Goal: Task Accomplishment & Management: Complete application form

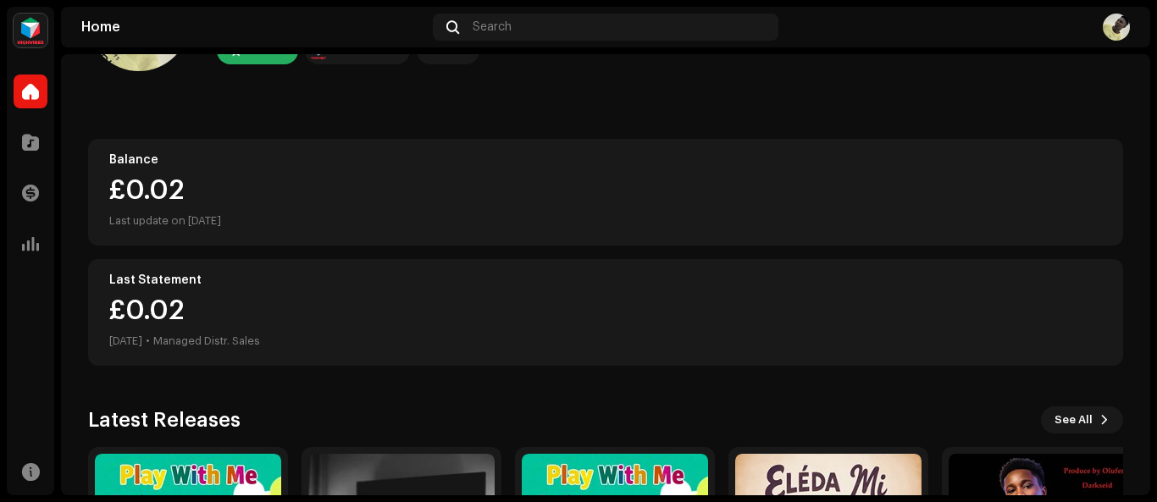
scroll to position [335, 0]
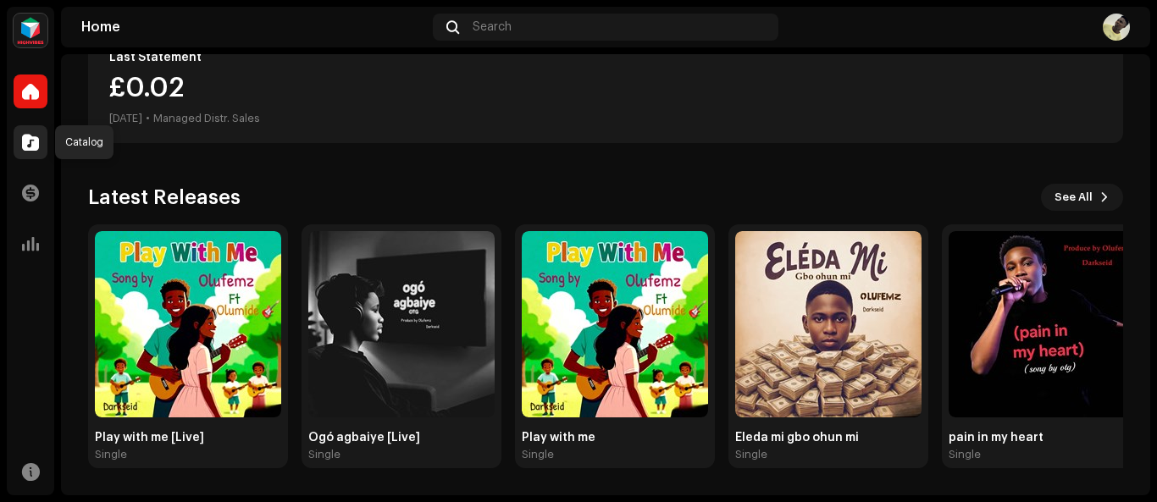
click at [33, 143] on span at bounding box center [30, 143] width 17 height 14
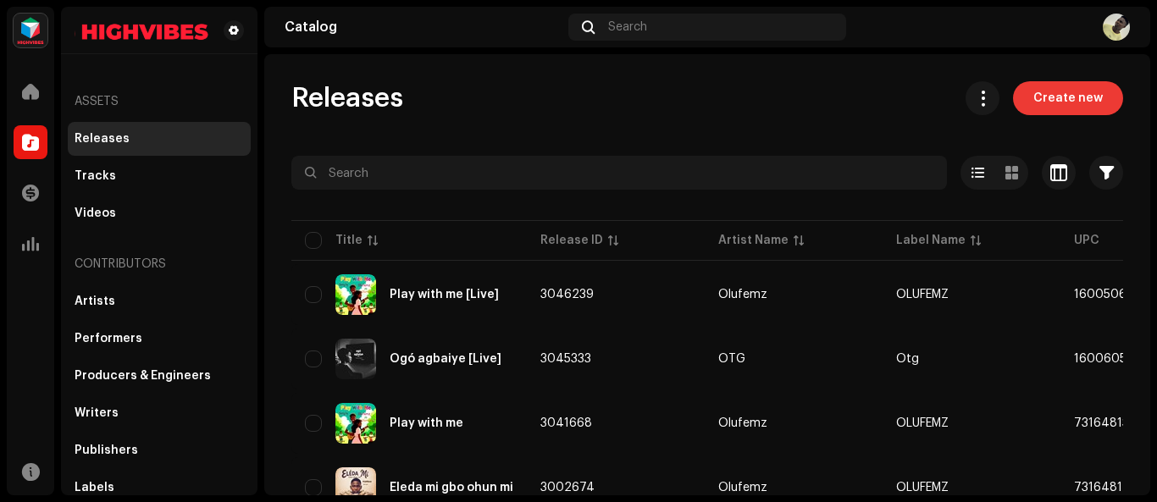
click at [1053, 93] on span "Create new" at bounding box center [1067, 98] width 69 height 34
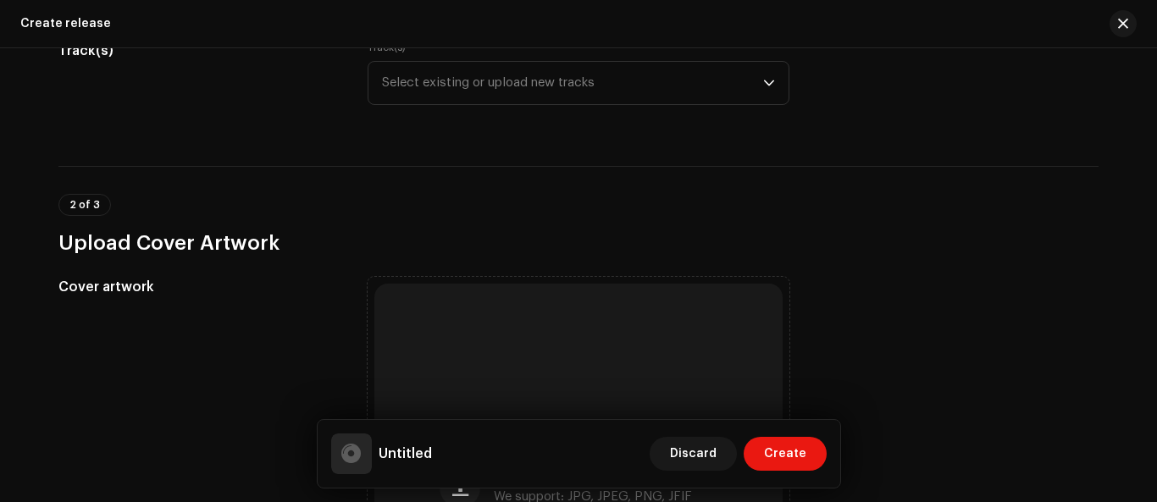
scroll to position [192, 0]
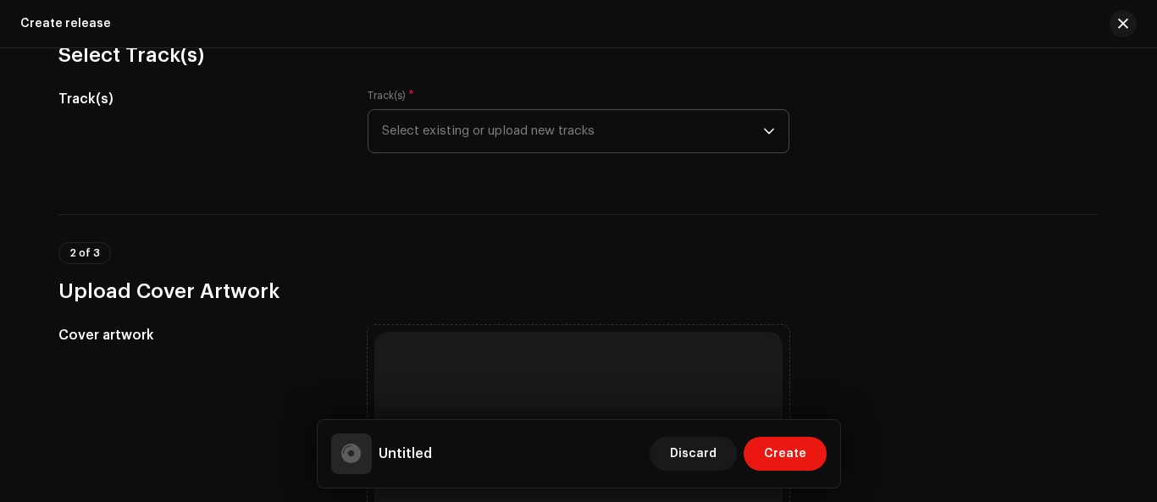
click at [768, 131] on icon "dropdown trigger" at bounding box center [769, 132] width 10 height 6
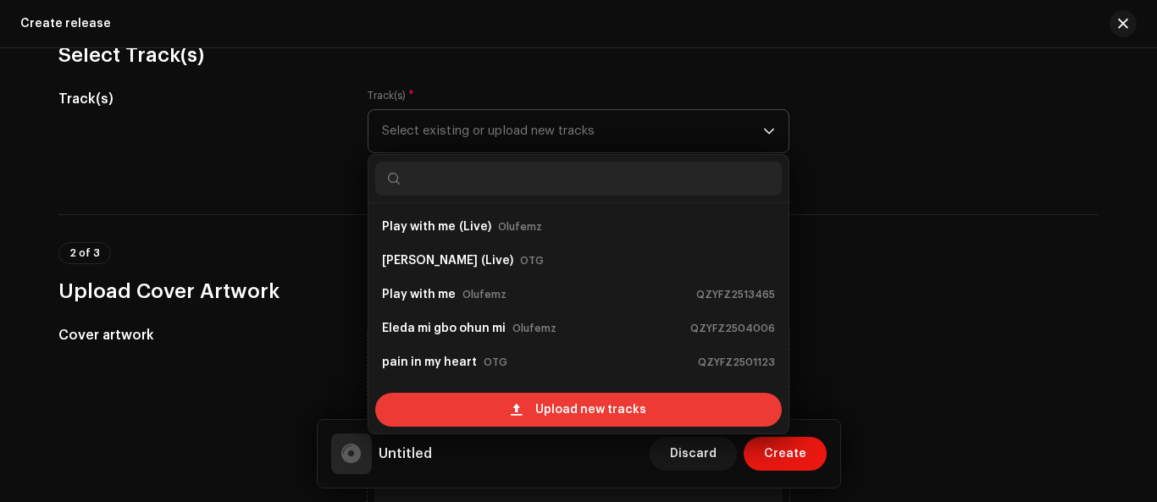
scroll to position [27, 0]
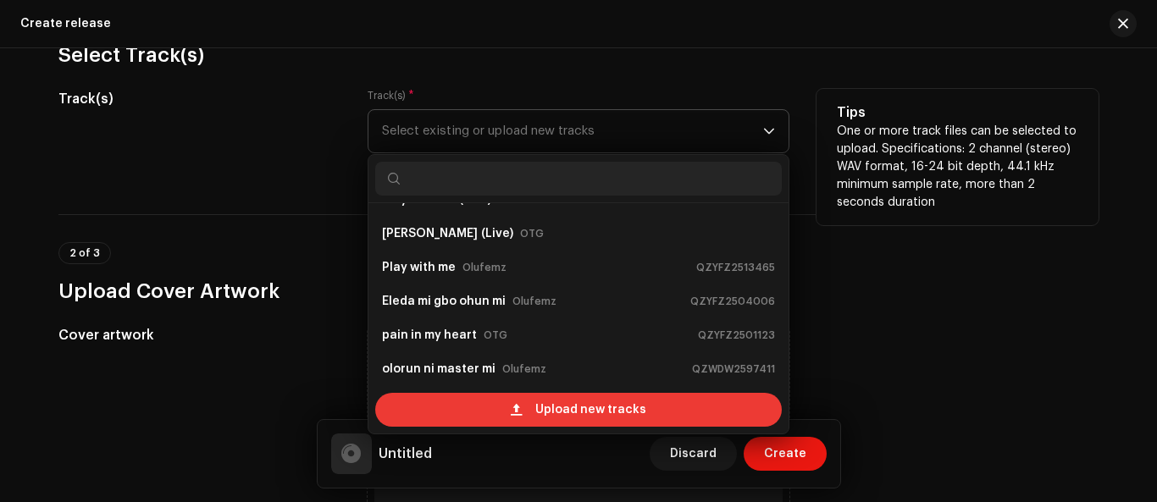
click at [604, 403] on span "Upload new tracks" at bounding box center [590, 410] width 111 height 34
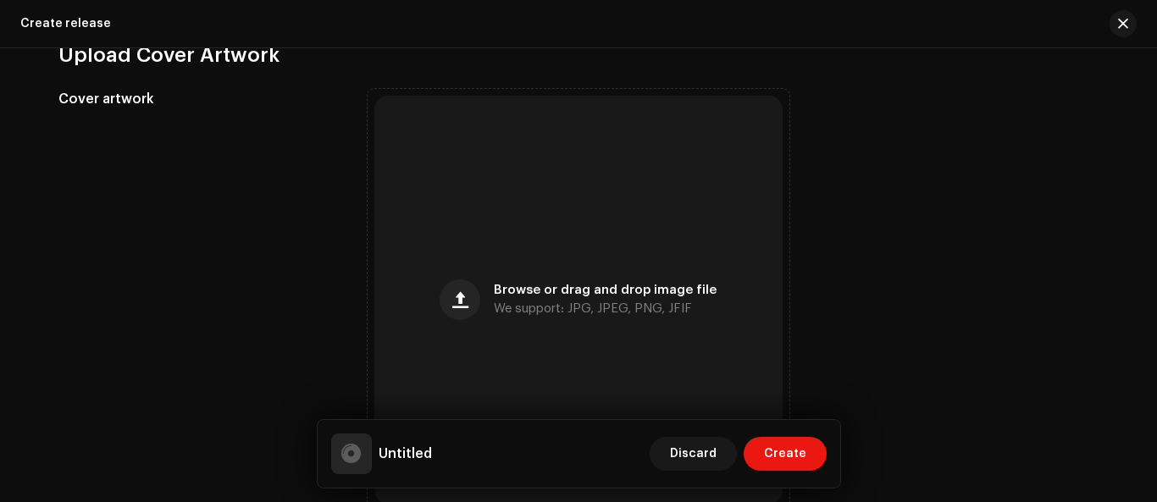
scroll to position [607, 0]
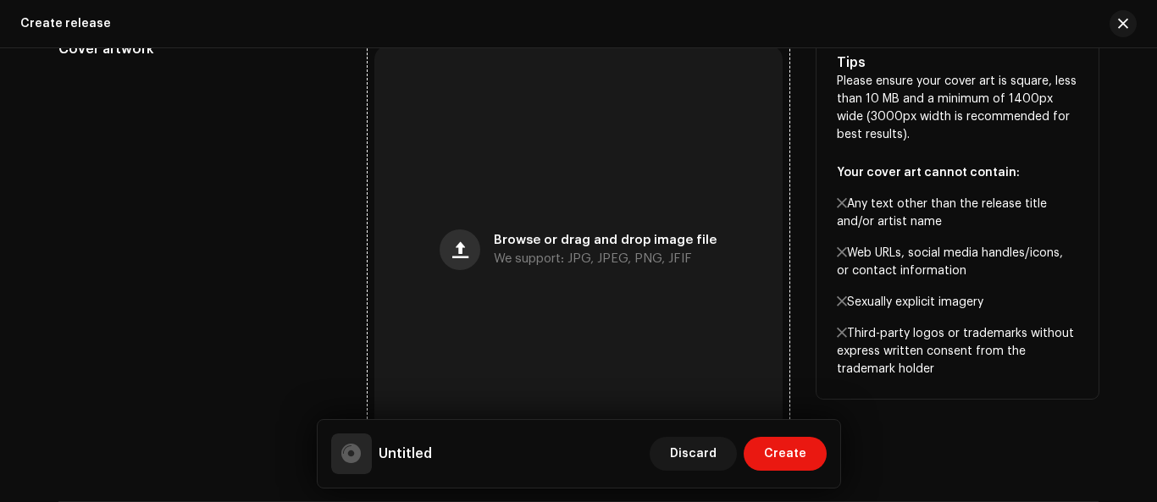
click at [457, 246] on span "button" at bounding box center [460, 250] width 16 height 14
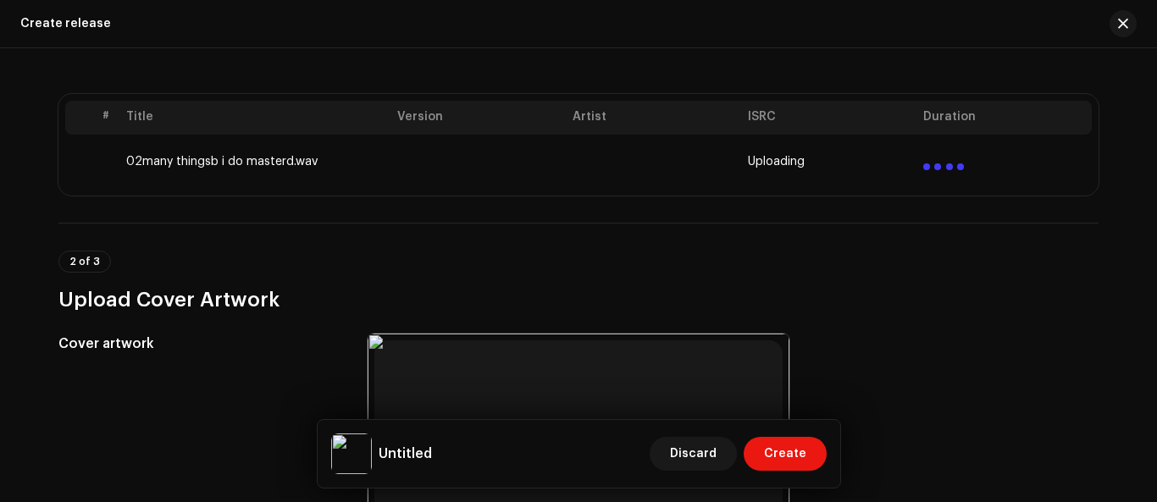
scroll to position [362, 0]
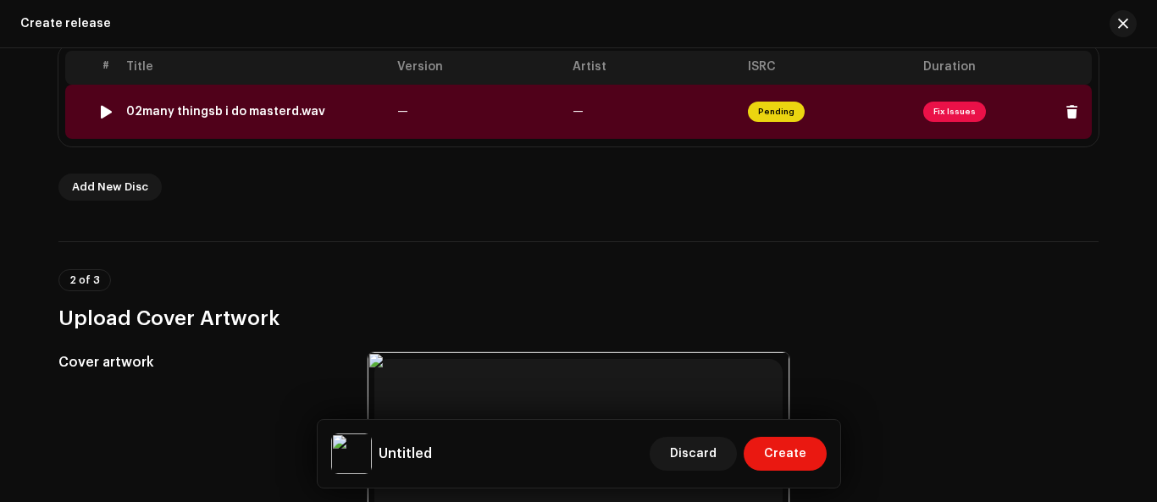
click at [92, 111] on td "1" at bounding box center [105, 112] width 27 height 54
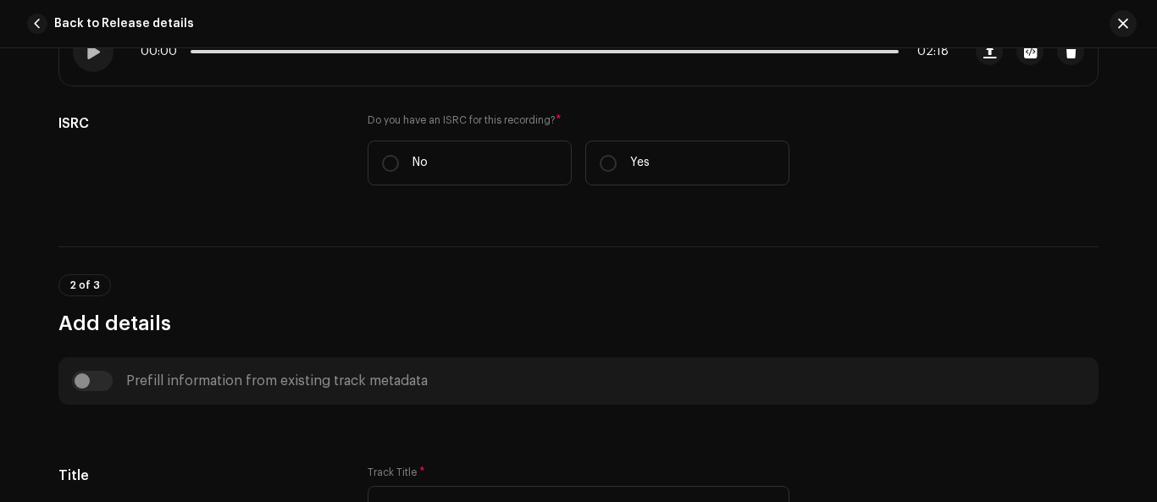
scroll to position [345, 0]
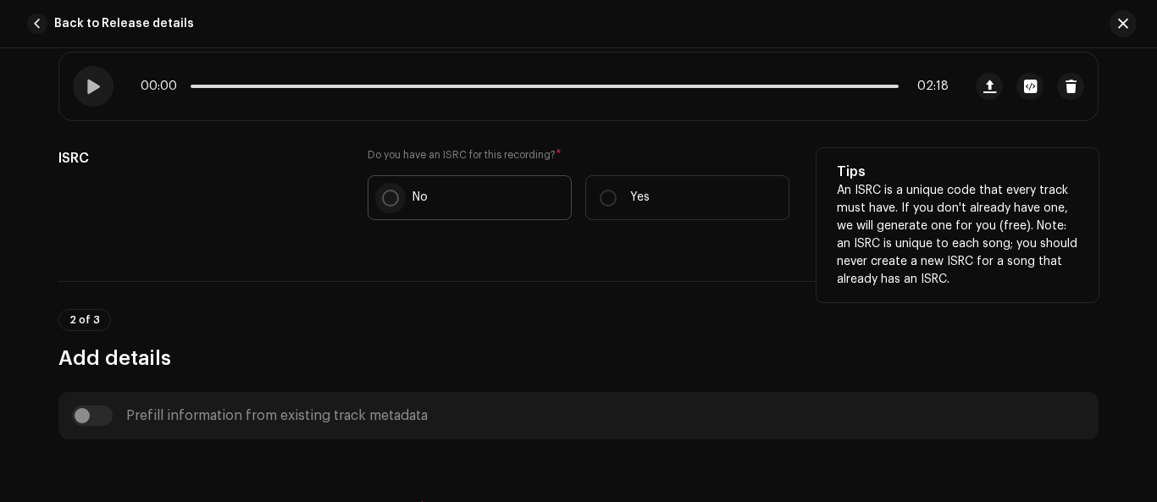
click at [388, 190] on input "No" at bounding box center [390, 198] width 17 height 17
radio input "true"
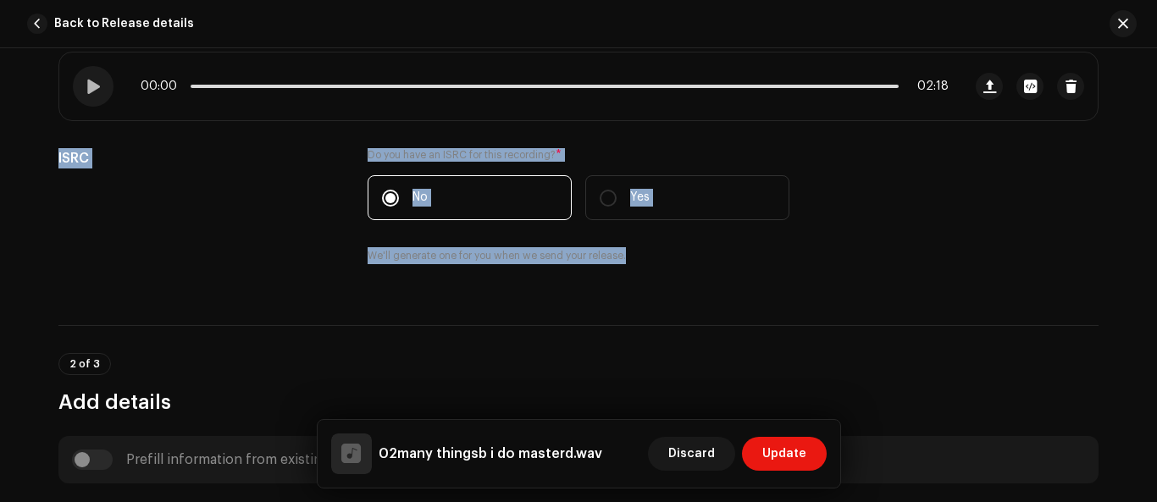
drag, startPoint x: 1149, startPoint y: 102, endPoint x: 1155, endPoint y: 161, distance: 59.6
click at [1155, 161] on div "Track details Complete the following to finalize your track. 1 of 3 Add Audio F…" at bounding box center [578, 275] width 1157 height 454
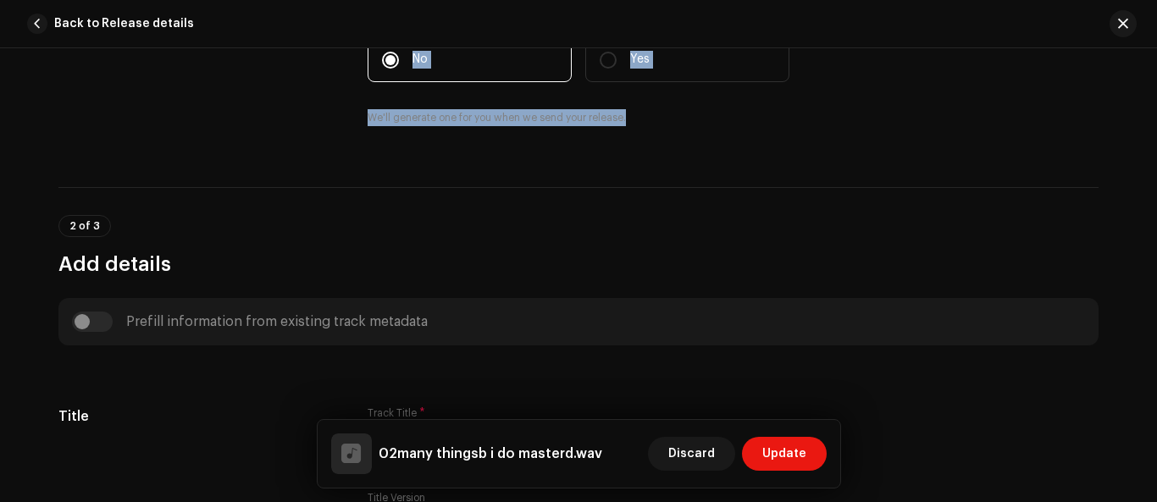
scroll to position [554, 0]
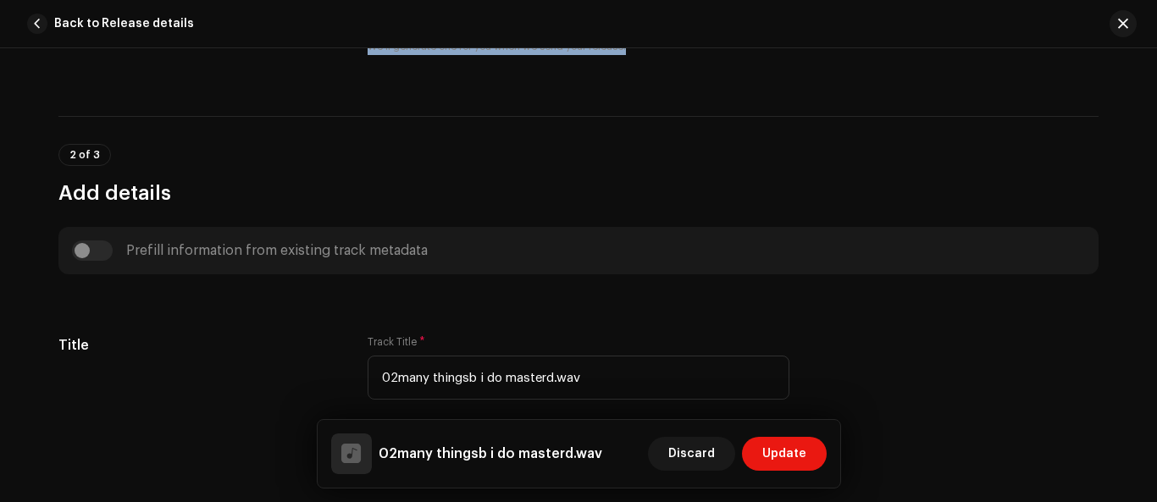
click at [1037, 186] on h3 "Add details" at bounding box center [578, 193] width 1040 height 27
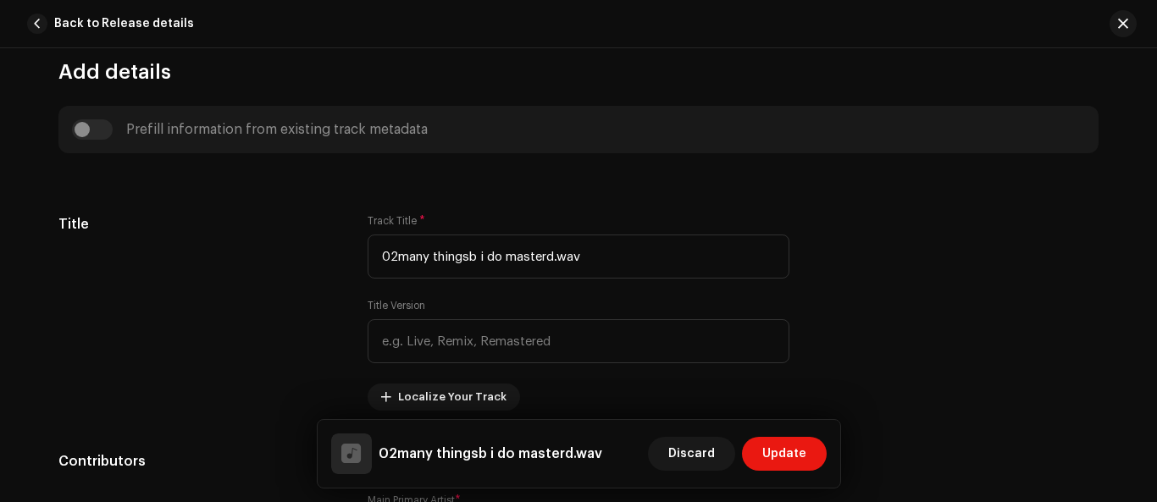
scroll to position [695, 0]
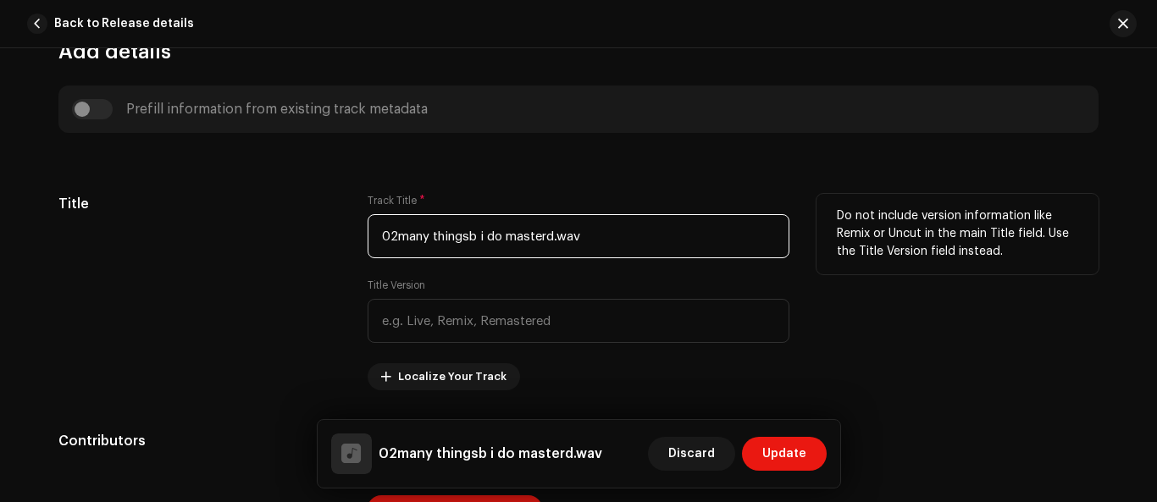
click at [373, 235] on input "02many thingsb i do masterd.wav" at bounding box center [579, 236] width 422 height 44
click at [379, 230] on input "02many thingsb i do masterd.wav" at bounding box center [579, 236] width 422 height 44
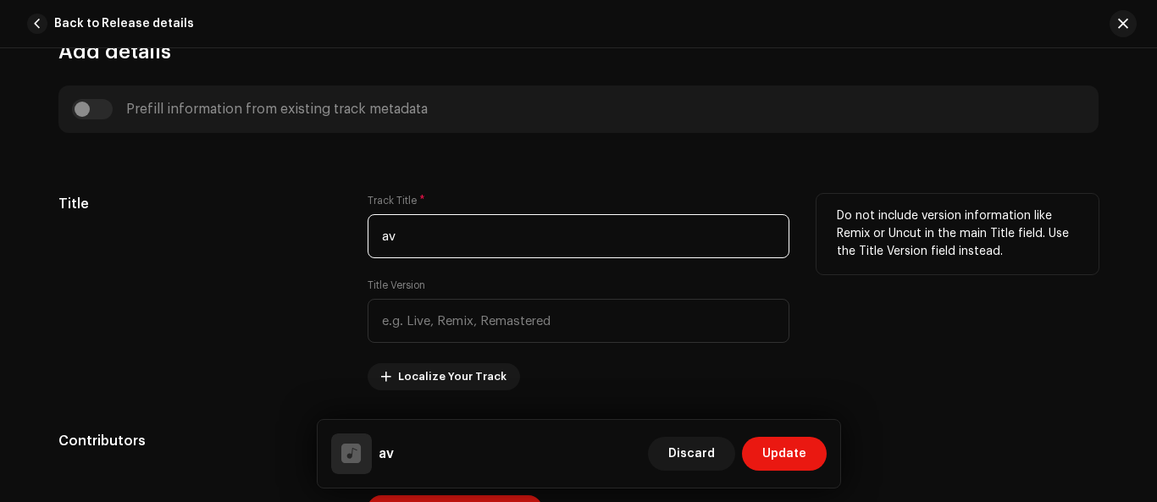
type input "v"
type input "no spendthrift"
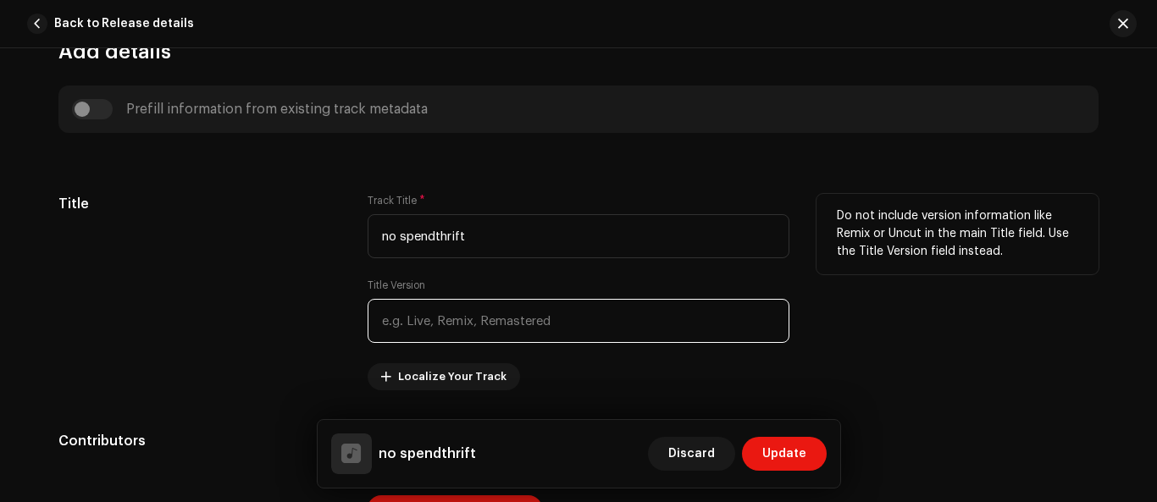
click at [389, 326] on input "text" at bounding box center [579, 321] width 422 height 44
type input "live"
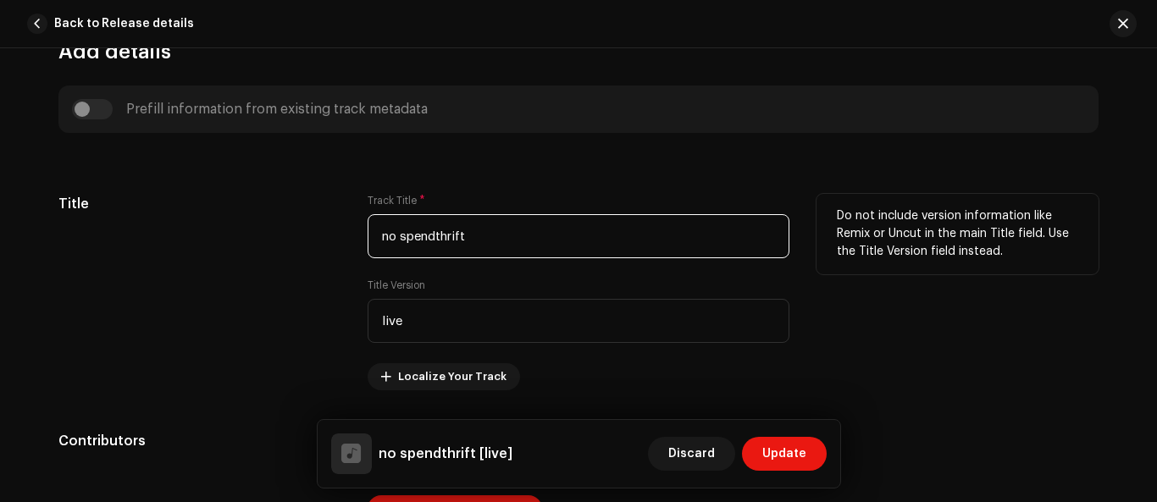
click at [373, 236] on input "no spendthrift" at bounding box center [579, 236] width 422 height 44
click at [384, 235] on input "o spendthrift" at bounding box center [579, 236] width 422 height 44
click at [370, 242] on input "o spendthrift" at bounding box center [579, 236] width 422 height 44
click at [373, 241] on input "o spendthrift" at bounding box center [579, 236] width 422 height 44
click at [487, 235] on input "o spendthrift" at bounding box center [579, 236] width 422 height 44
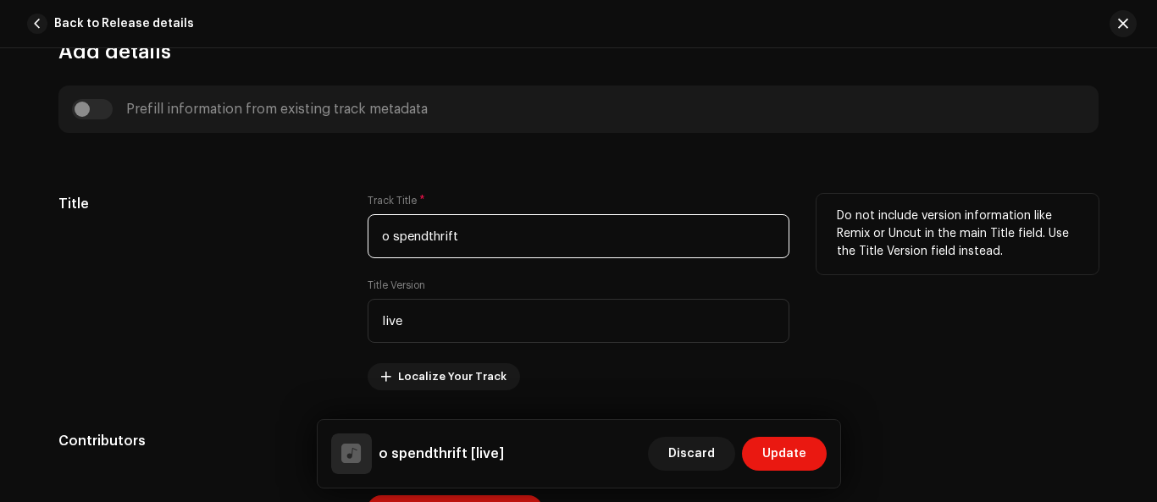
click at [374, 241] on input "o spendthrift" at bounding box center [579, 236] width 422 height 44
click at [374, 241] on input "Ao spendthrift" at bounding box center [579, 236] width 422 height 44
type input "No spendthrift"
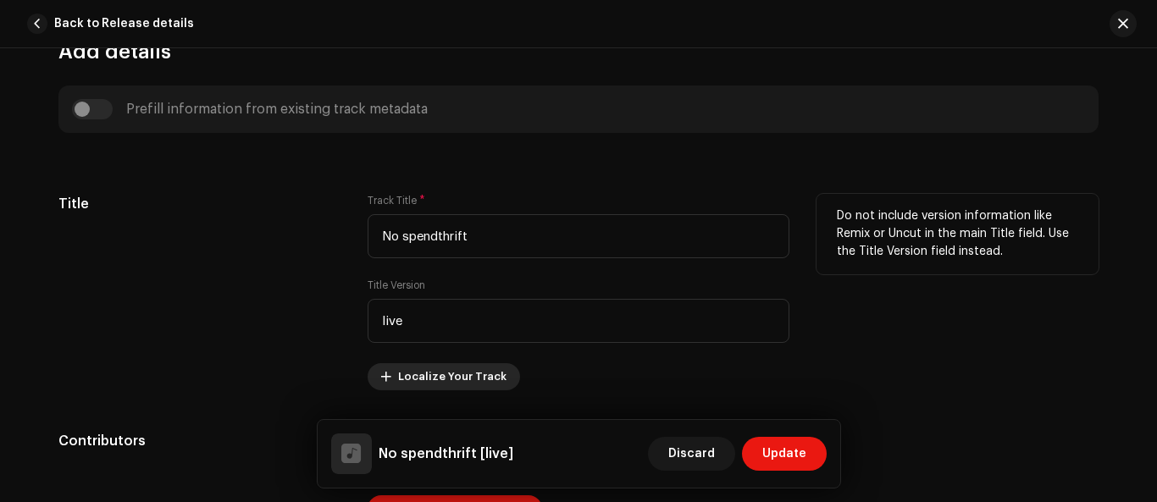
click at [454, 377] on span "Localize Your Track" at bounding box center [452, 377] width 108 height 34
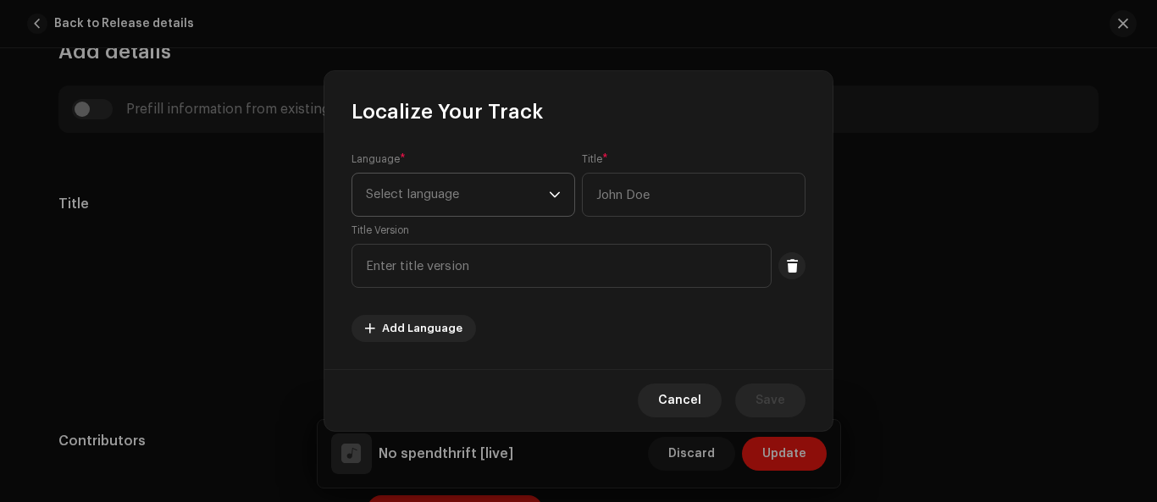
click at [517, 196] on span "Select language" at bounding box center [457, 195] width 183 height 42
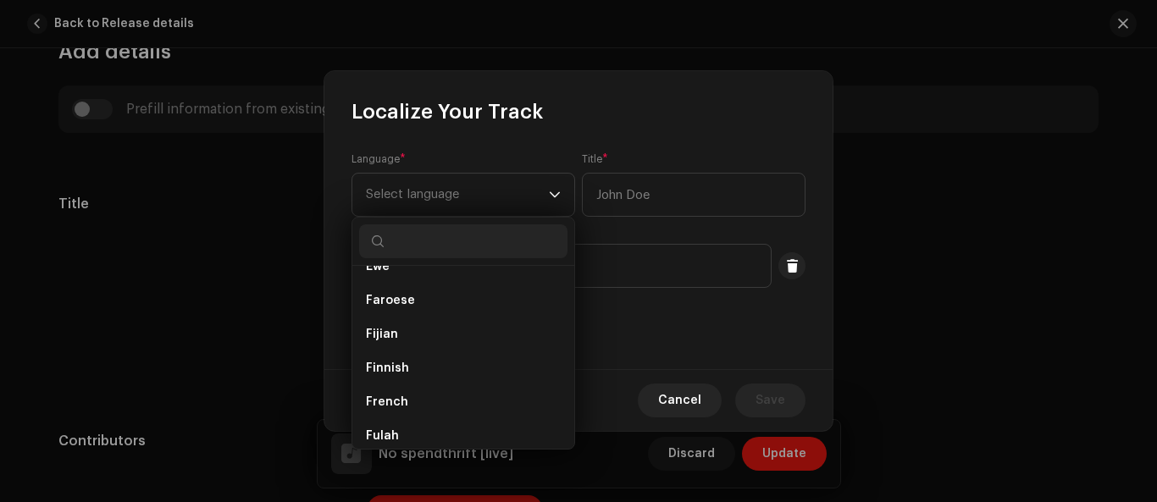
scroll to position [1521, 0]
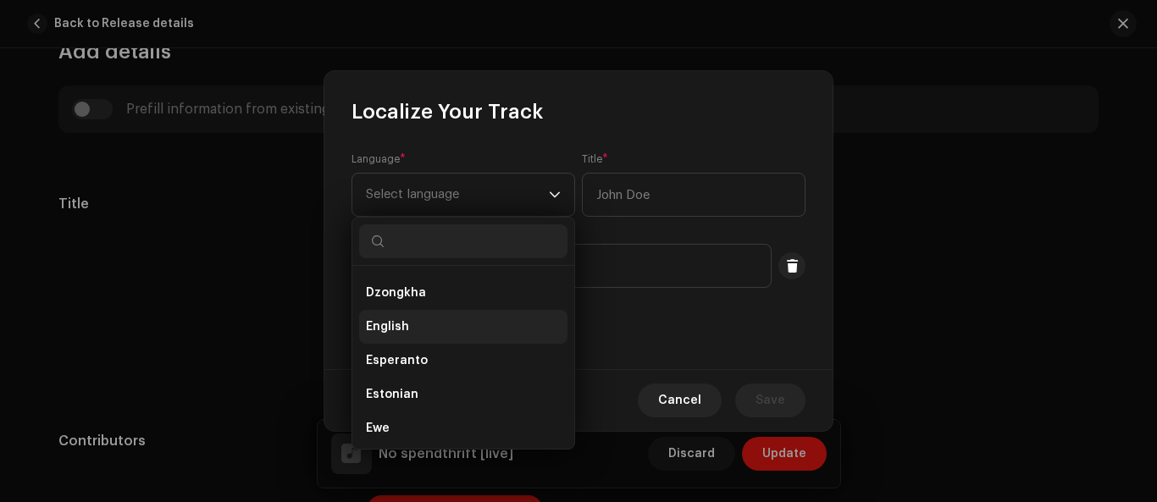
click at [378, 320] on span "English" at bounding box center [387, 326] width 43 height 17
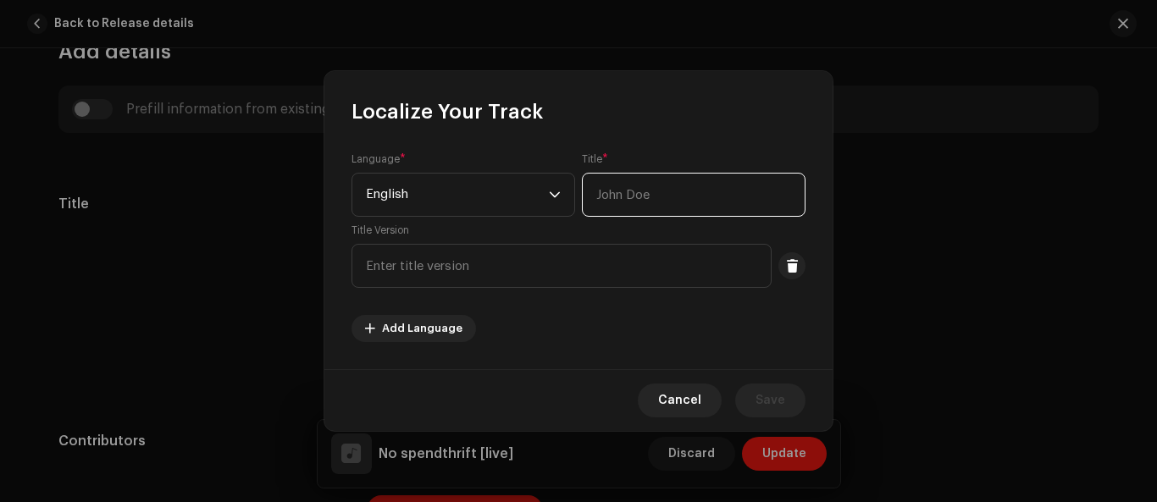
click at [626, 191] on input "text" at bounding box center [694, 195] width 224 height 44
type input "No spendthrift"
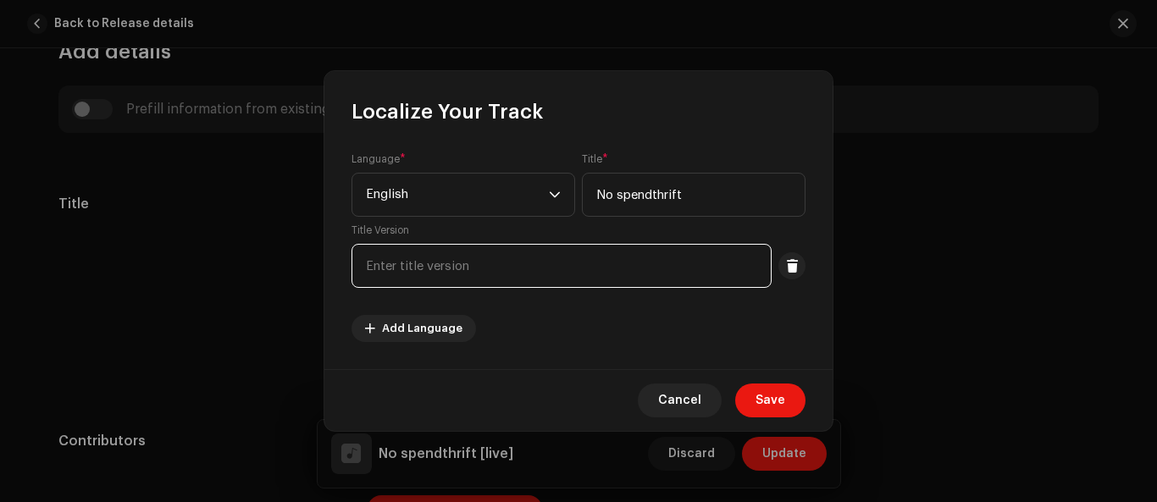
click at [368, 276] on input "text" at bounding box center [561, 266] width 420 height 44
type input "live"
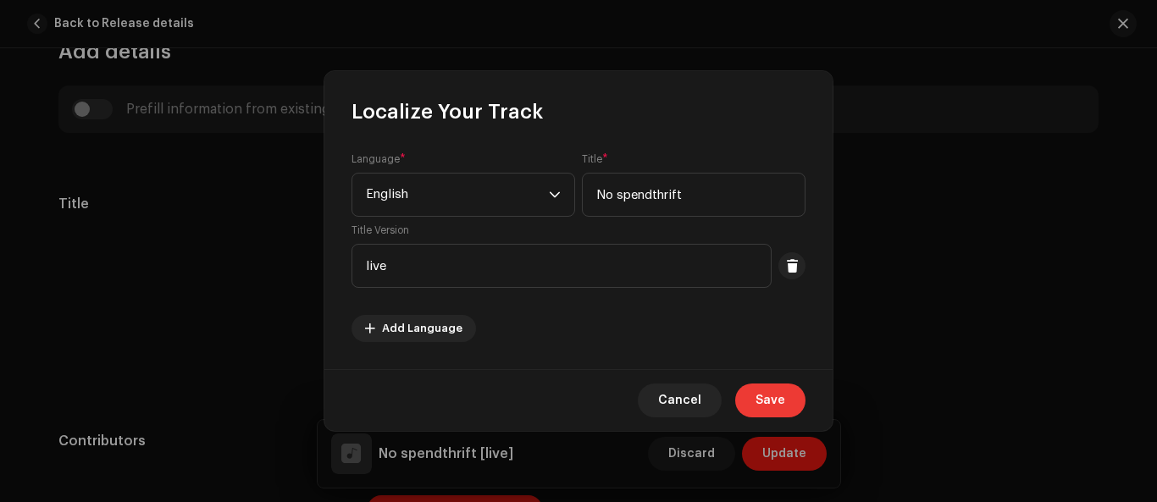
click at [783, 398] on span "Save" at bounding box center [770, 401] width 30 height 34
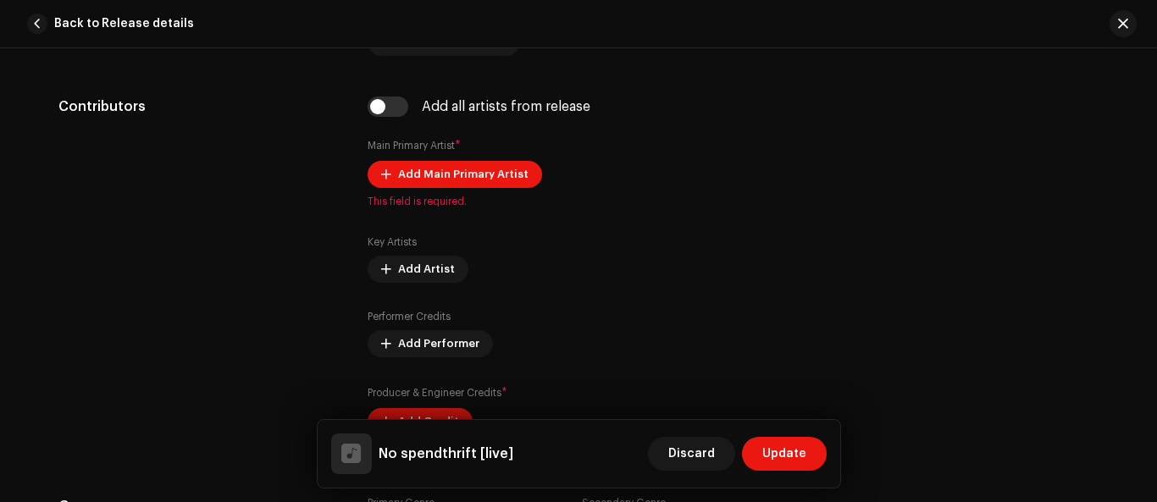
scroll to position [971, 0]
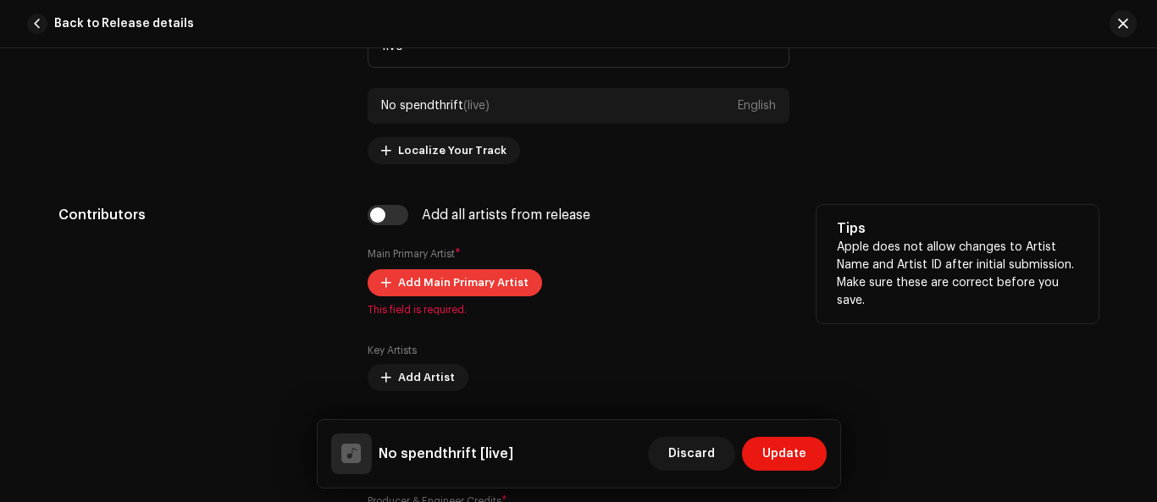
click at [468, 282] on span "Add Main Primary Artist" at bounding box center [463, 283] width 130 height 34
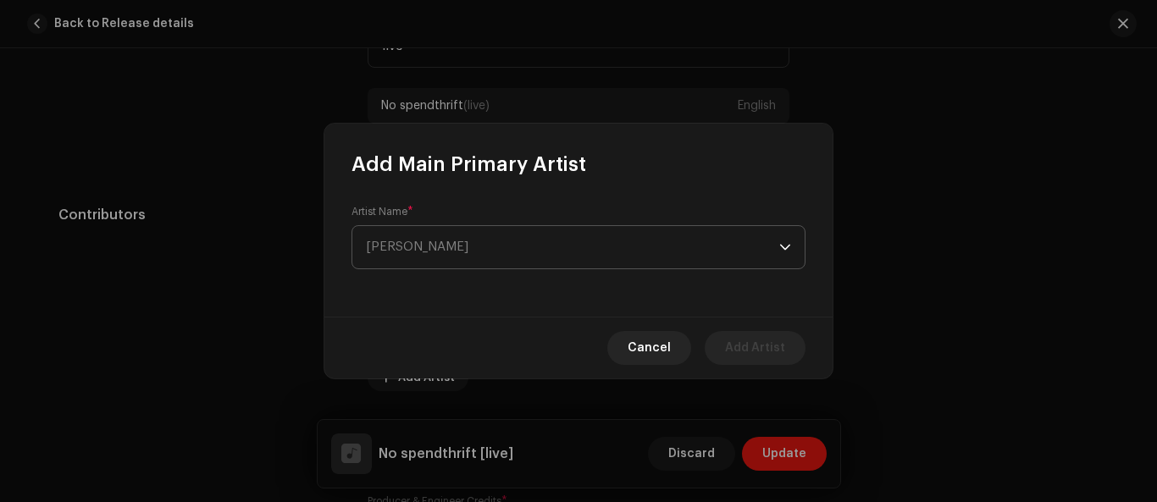
click at [782, 247] on div "dropdown trigger" at bounding box center [785, 247] width 12 height 42
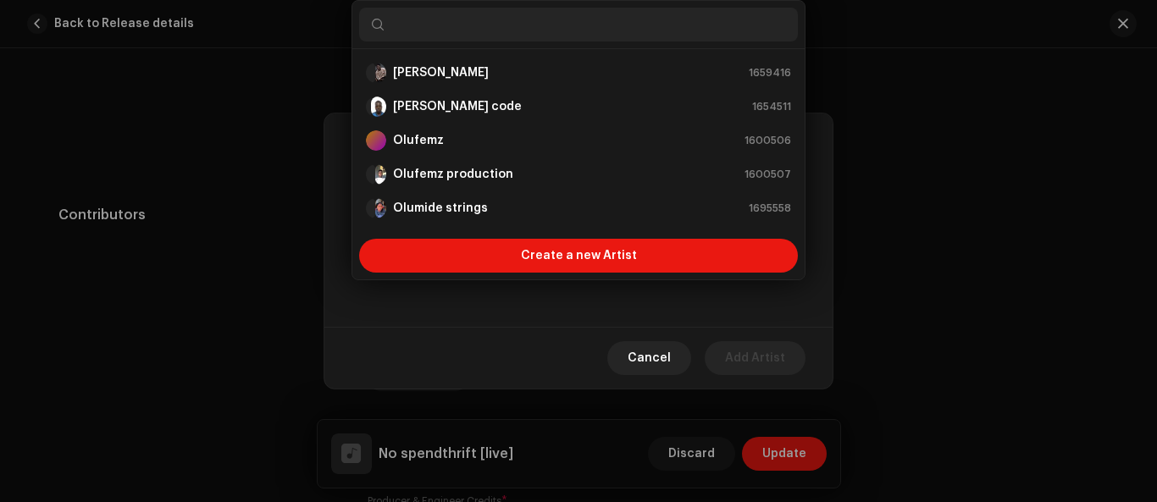
scroll to position [27, 0]
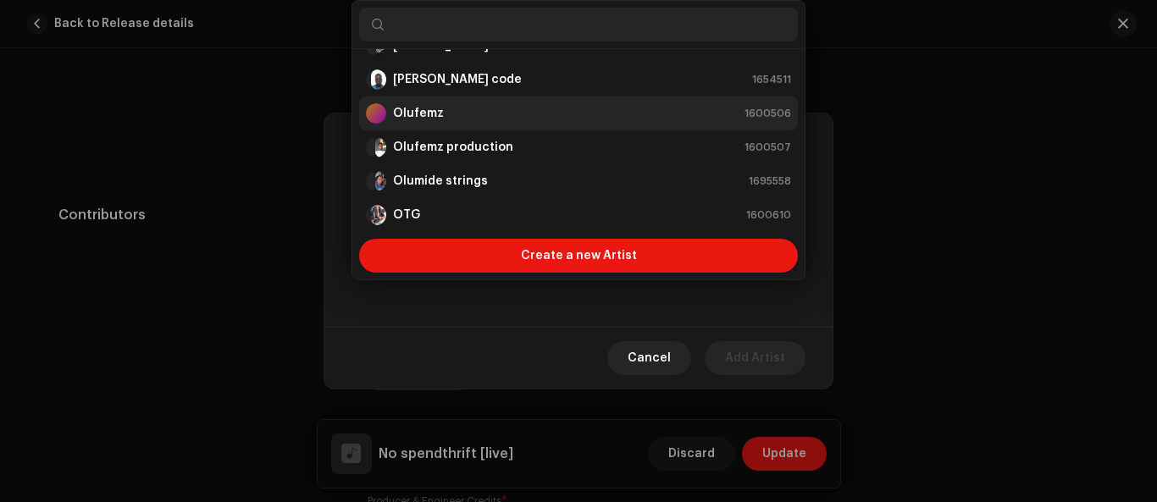
click at [451, 119] on div "Olufemz 1600506" at bounding box center [578, 113] width 425 height 20
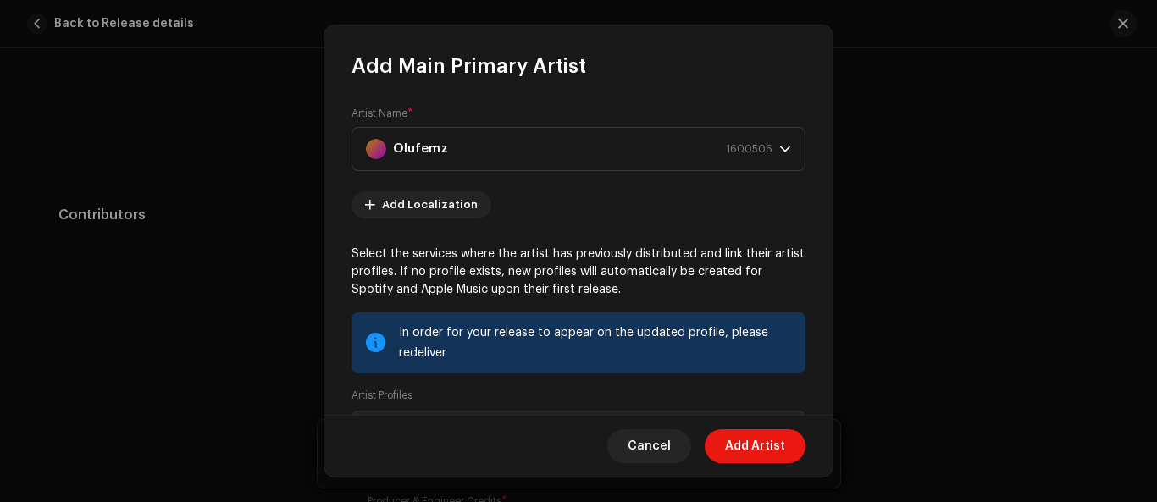
drag, startPoint x: 825, startPoint y: 238, endPoint x: 829, endPoint y: 248, distance: 11.0
click at [829, 248] on div "Artist Name * Olufemz 1600506 Add Localization Select the services where the ar…" at bounding box center [578, 248] width 508 height 336
click at [782, 445] on span "Add Artist" at bounding box center [755, 446] width 60 height 34
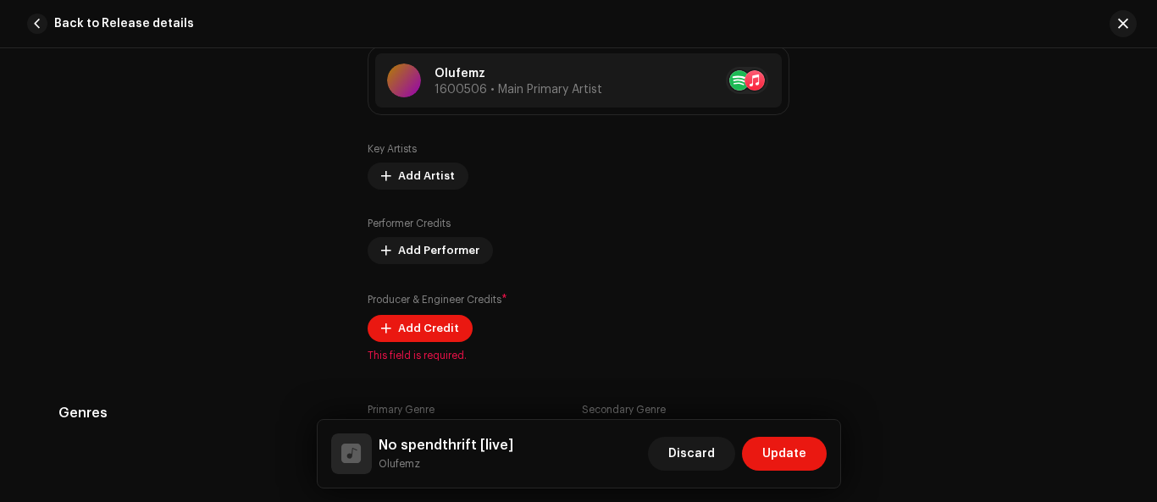
scroll to position [1288, 0]
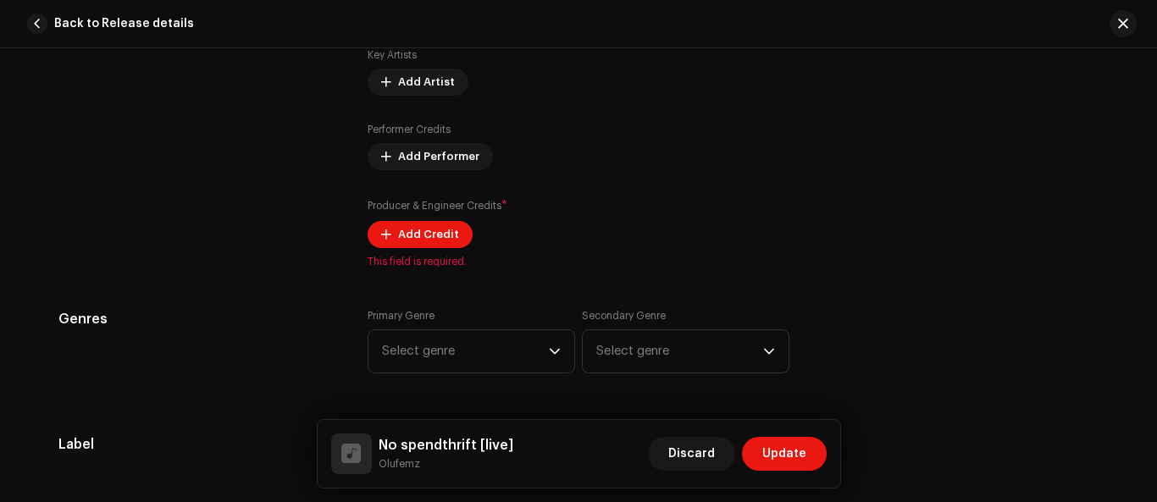
drag, startPoint x: 1148, startPoint y: 245, endPoint x: 1156, endPoint y: 207, distance: 39.0
click at [1156, 207] on div "Track details Complete the following to finalize your track. 1 of 3 Add Audio F…" at bounding box center [578, 275] width 1157 height 454
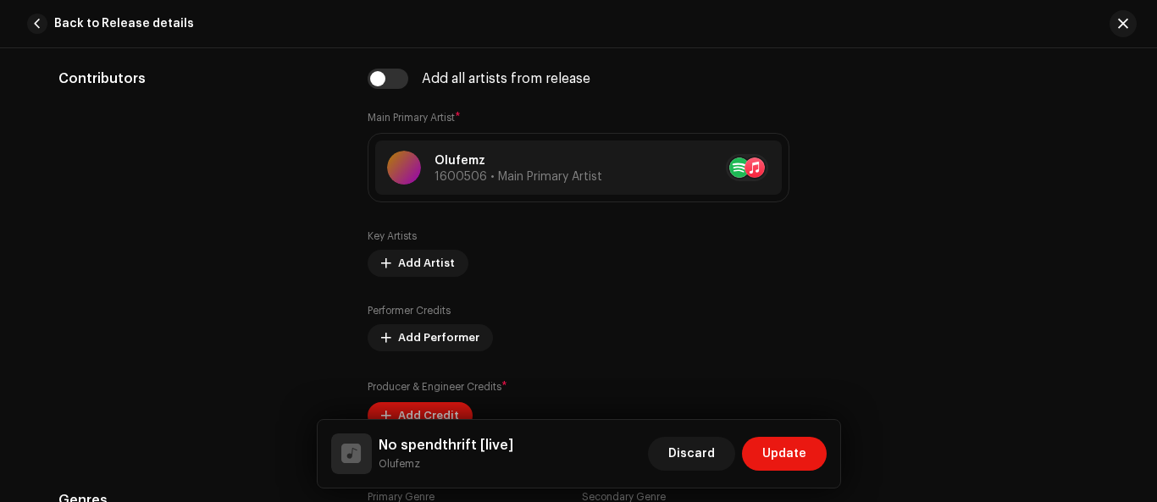
scroll to position [1143, 0]
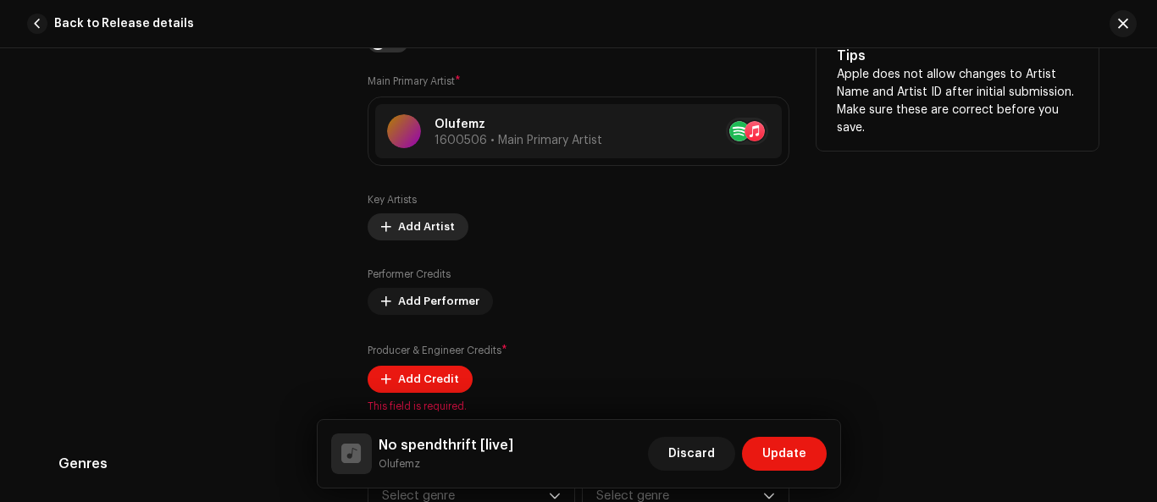
click at [419, 235] on span "Add Artist" at bounding box center [426, 227] width 57 height 34
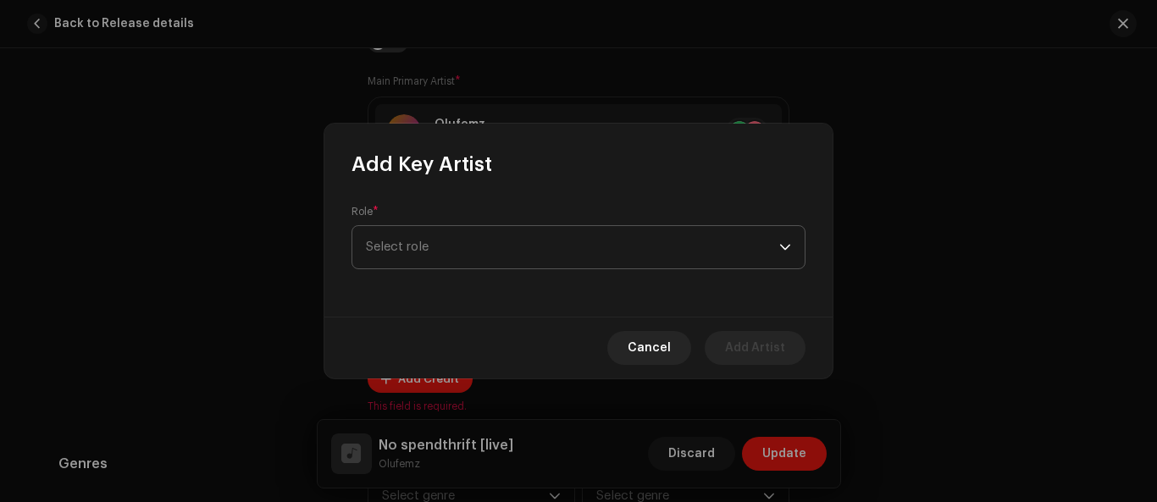
click at [457, 253] on span "Select role" at bounding box center [572, 247] width 413 height 42
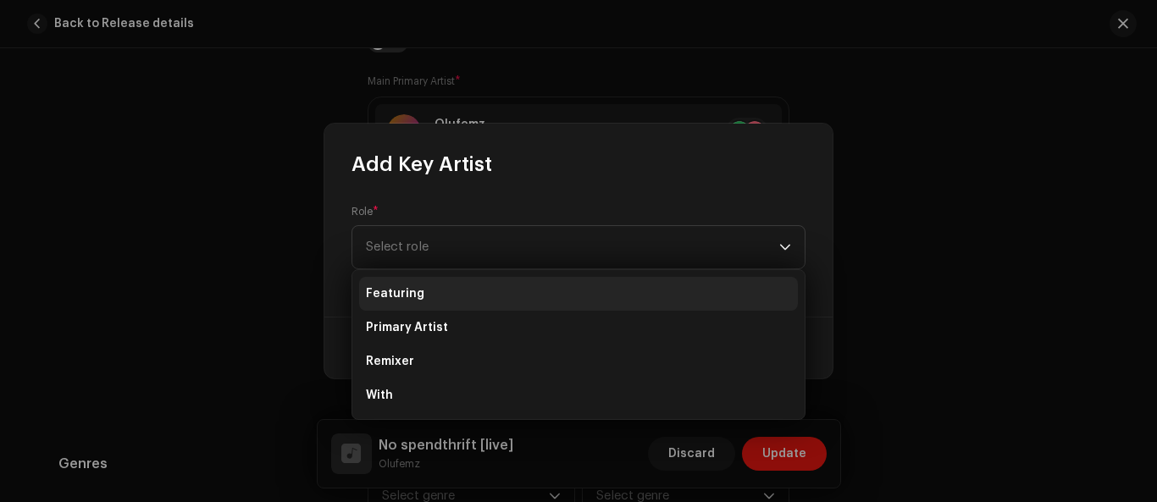
click at [445, 287] on li "Featuring" at bounding box center [578, 294] width 439 height 34
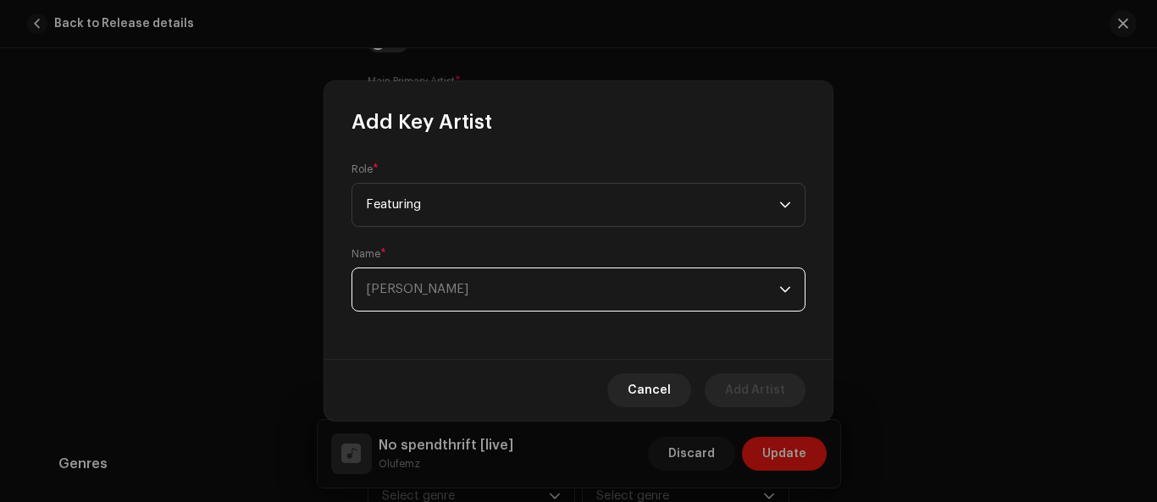
click at [547, 296] on span "Select Artist" at bounding box center [572, 289] width 413 height 42
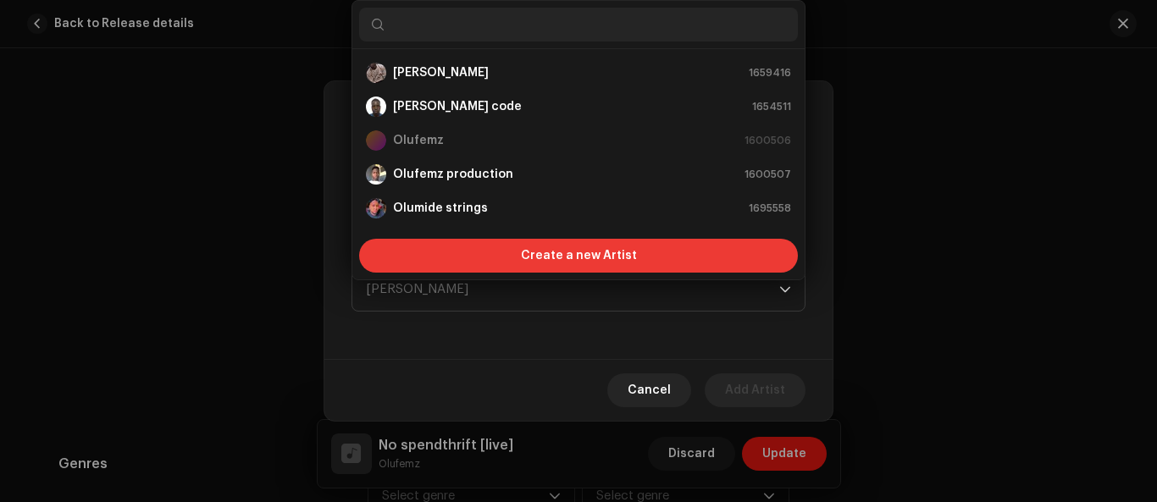
click at [534, 257] on span "Create a new Artist" at bounding box center [579, 256] width 116 height 34
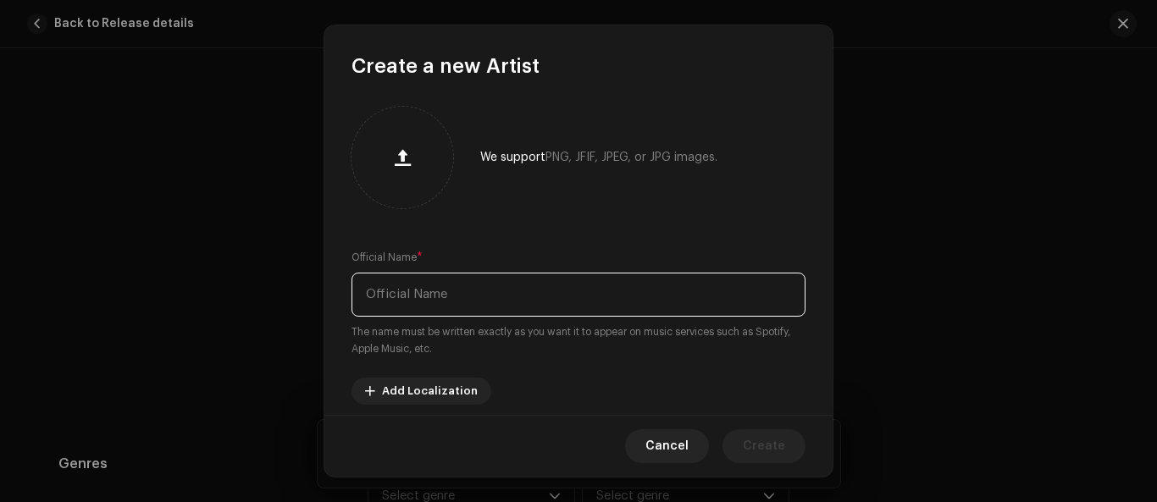
click at [410, 302] on input "text" at bounding box center [578, 295] width 454 height 44
click at [402, 288] on input "text" at bounding box center [578, 295] width 454 height 44
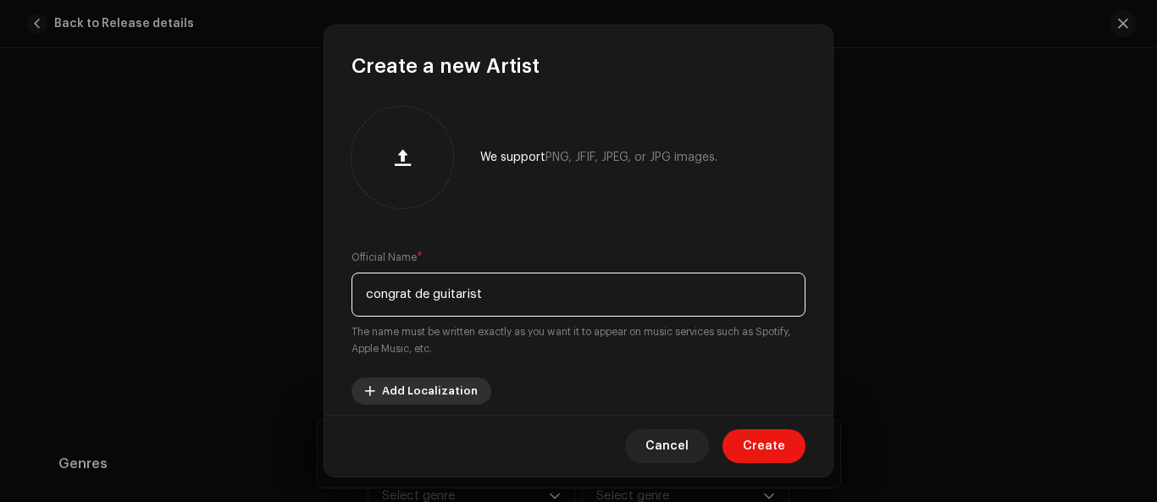
type input "congrat de guitarist"
click at [436, 402] on span "Add Localization" at bounding box center [430, 391] width 96 height 34
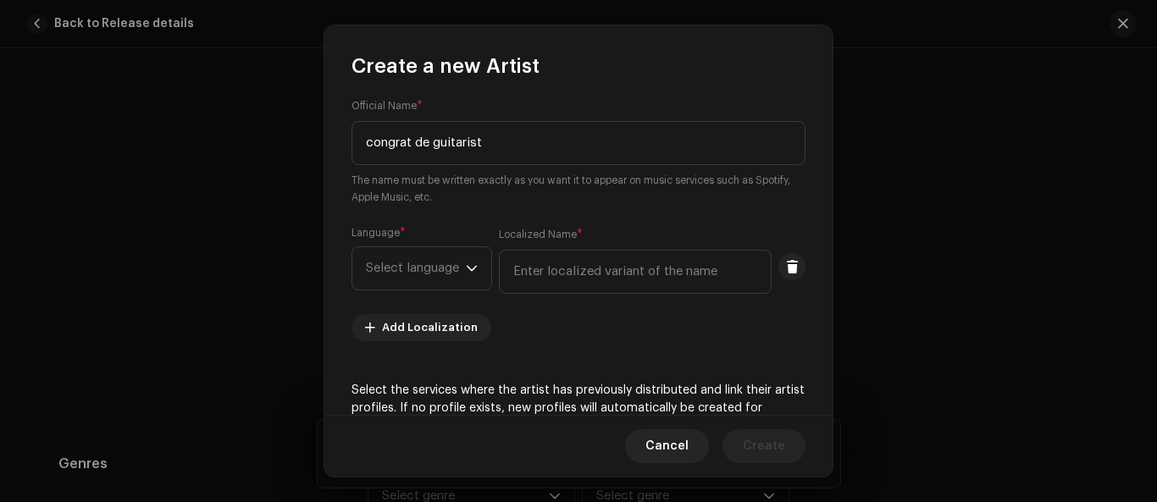
scroll to position [156, 0]
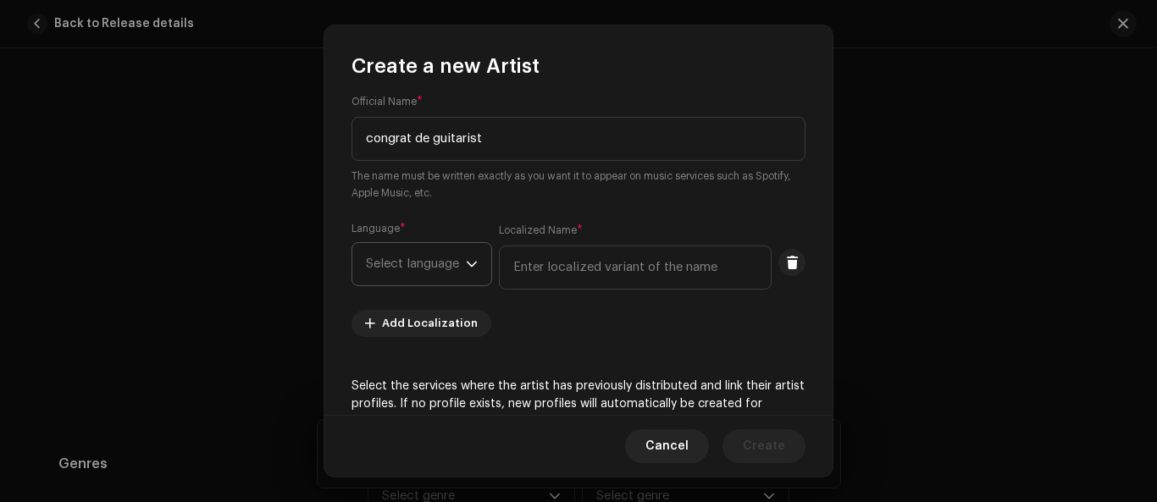
click at [468, 266] on icon "dropdown trigger" at bounding box center [472, 264] width 12 height 12
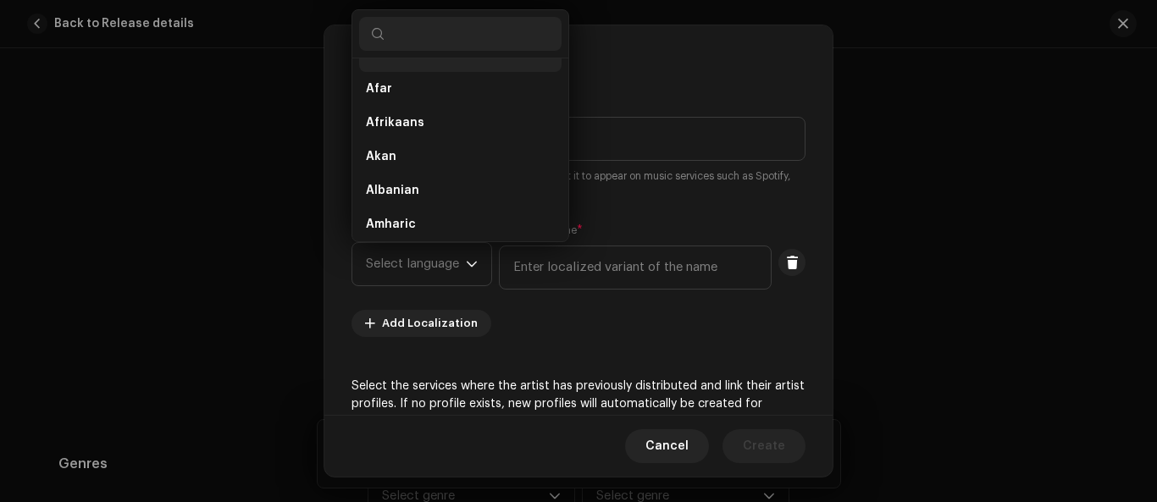
scroll to position [7, 0]
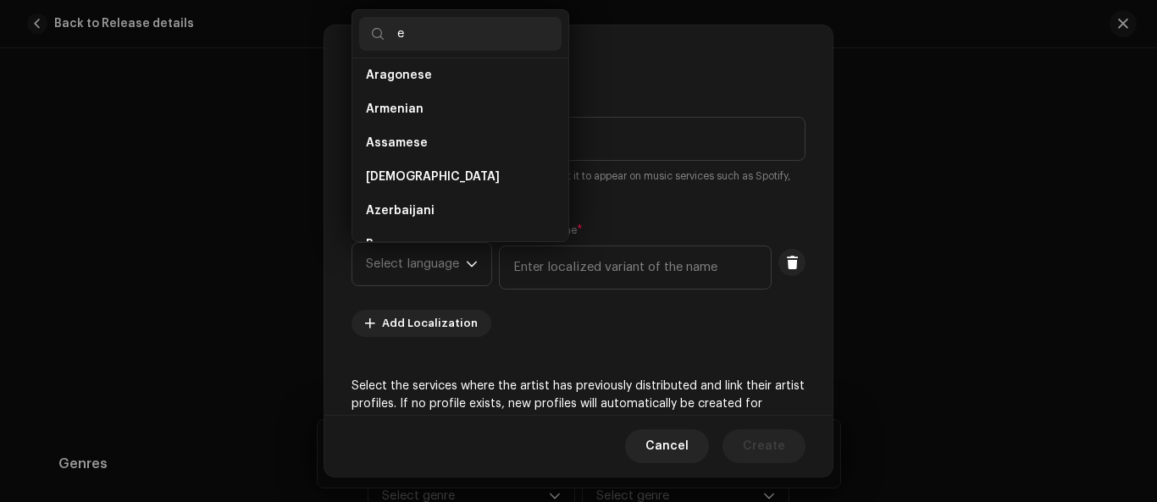
type input "e"
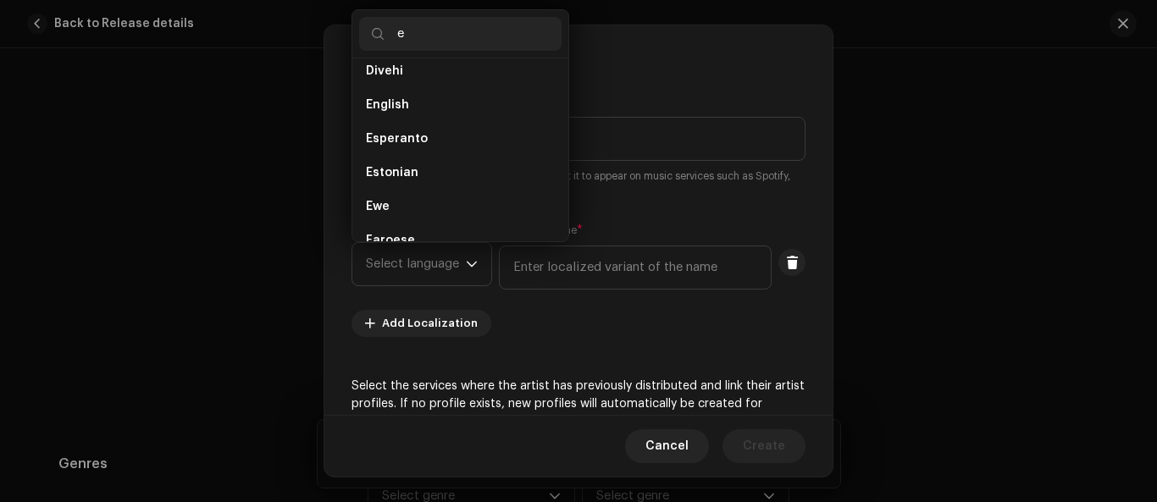
scroll to position [633, 0]
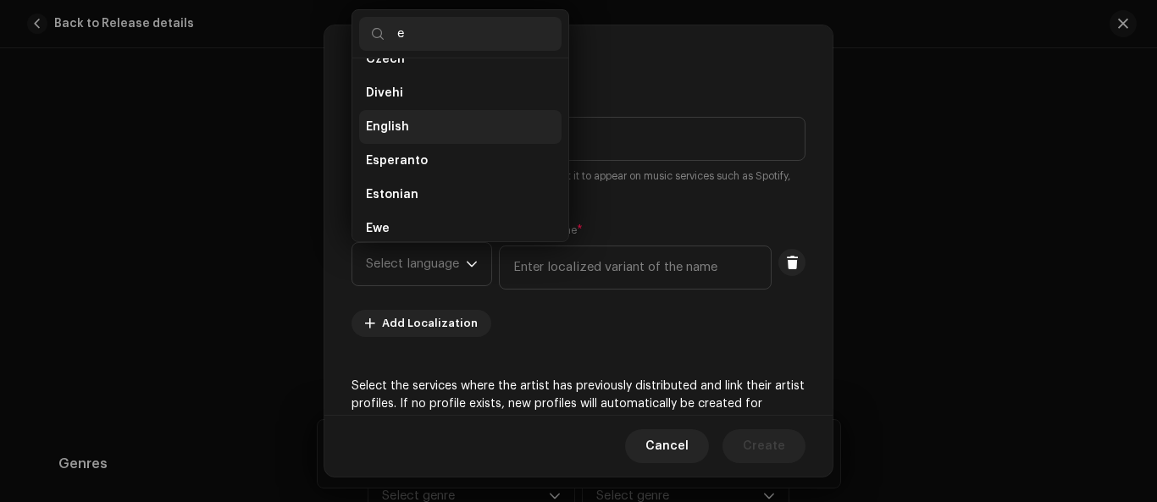
click at [385, 124] on span "English" at bounding box center [387, 127] width 43 height 17
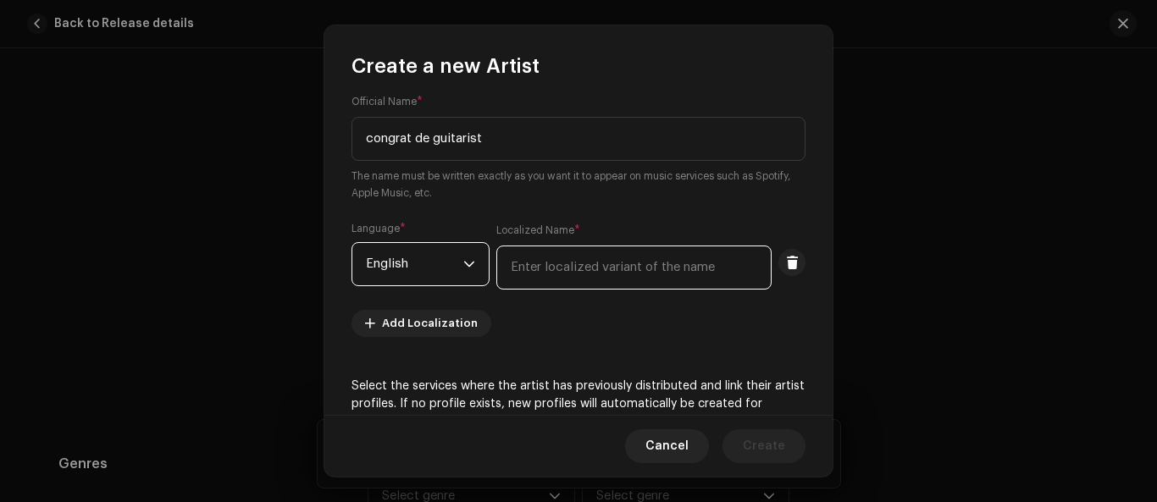
click at [587, 269] on input "text" at bounding box center [633, 268] width 275 height 44
type input "congrat de guitarist"
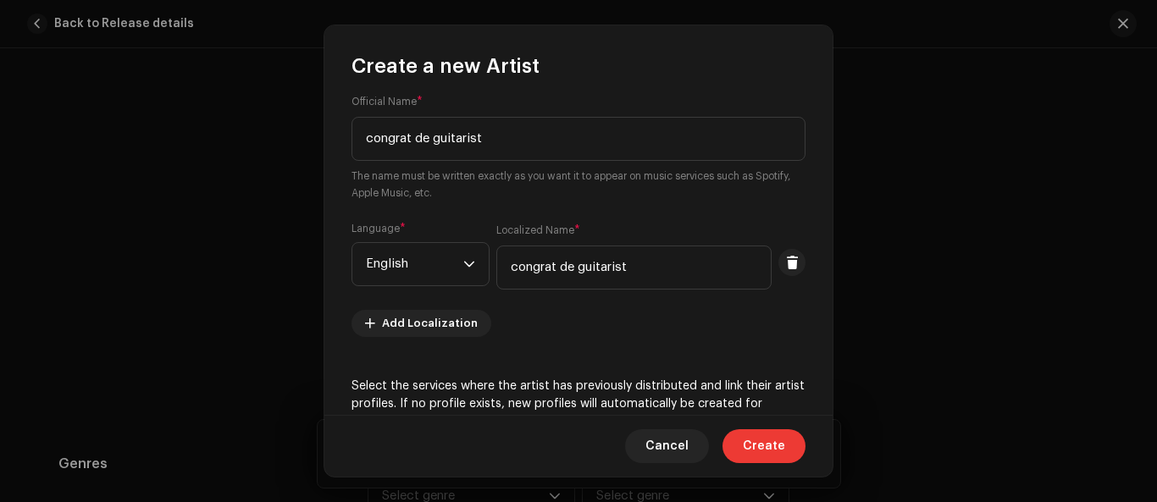
click at [761, 442] on span "Create" at bounding box center [764, 446] width 42 height 34
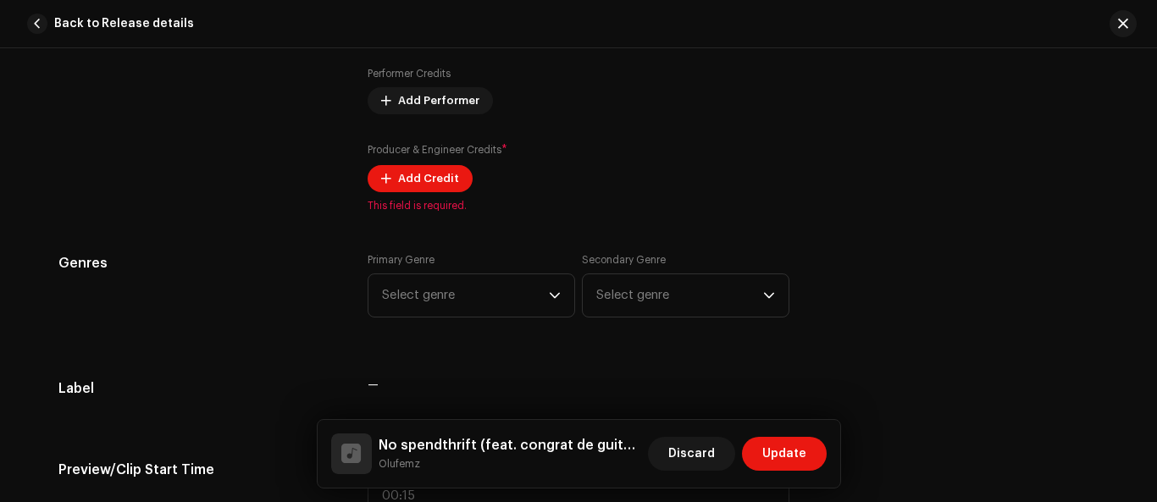
scroll to position [1475, 0]
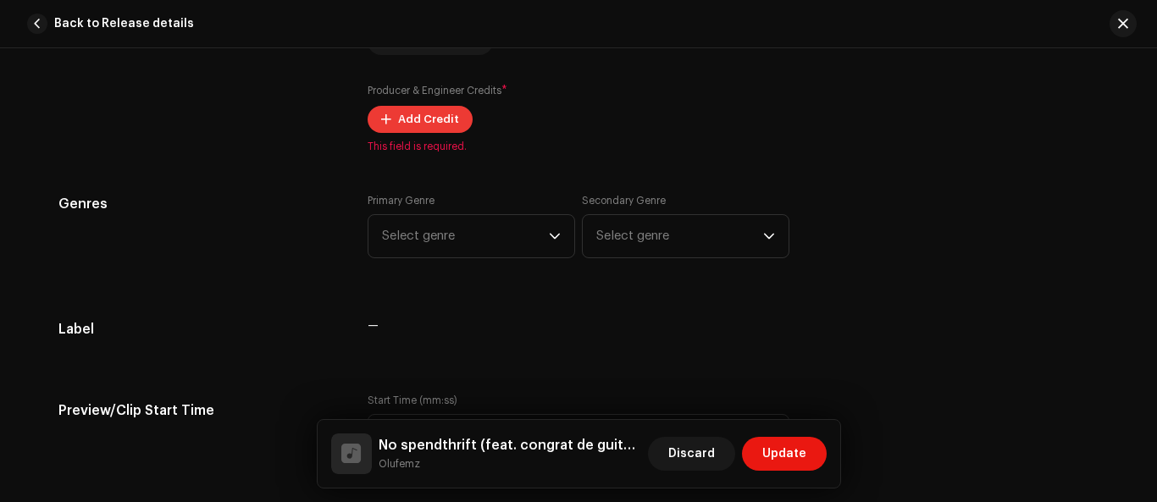
click at [429, 116] on span "Add Credit" at bounding box center [428, 119] width 61 height 34
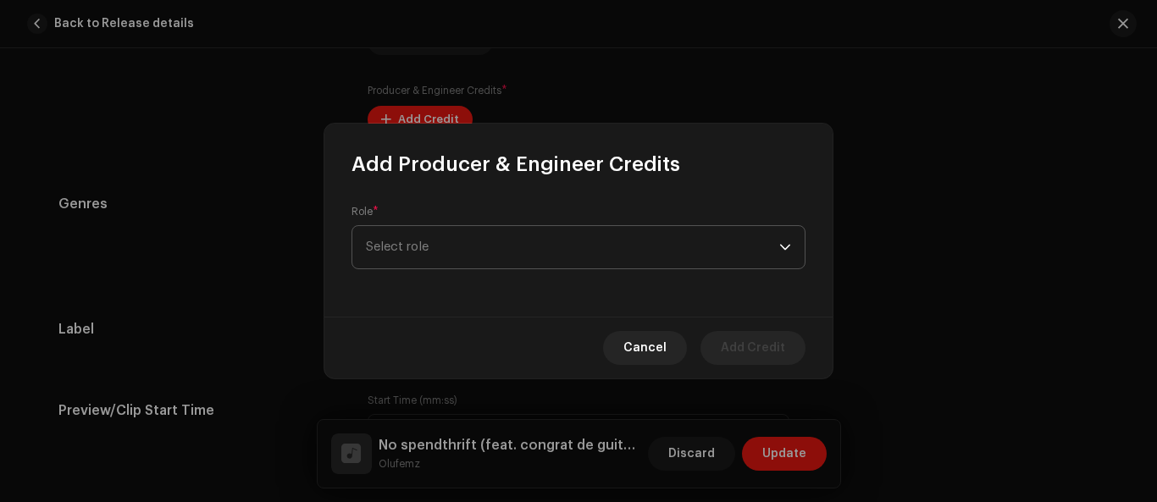
click at [777, 257] on span "Select role" at bounding box center [572, 247] width 413 height 42
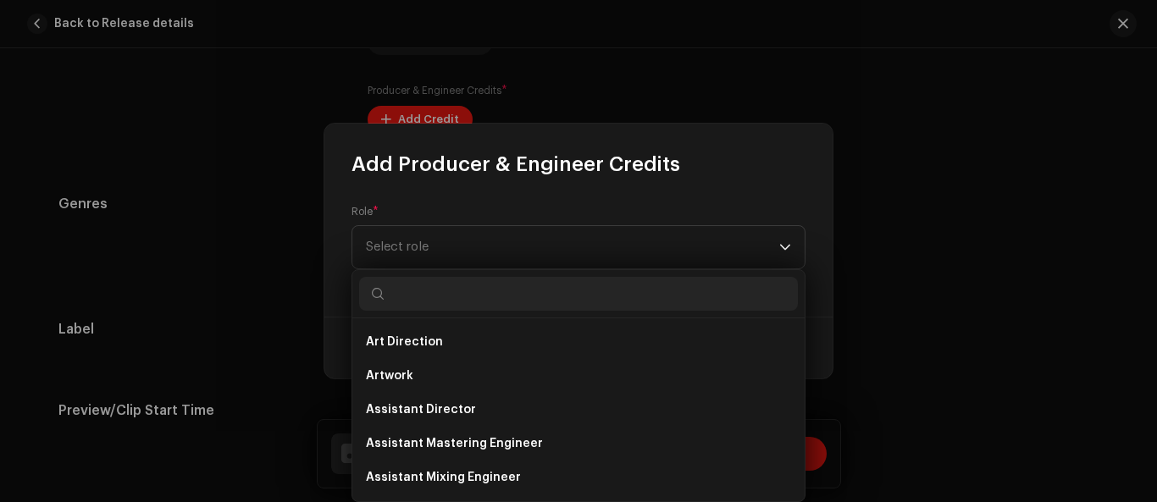
drag, startPoint x: 806, startPoint y: 340, endPoint x: 809, endPoint y: 361, distance: 20.5
click at [809, 361] on div "Cancel Add Credit" at bounding box center [578, 348] width 508 height 62
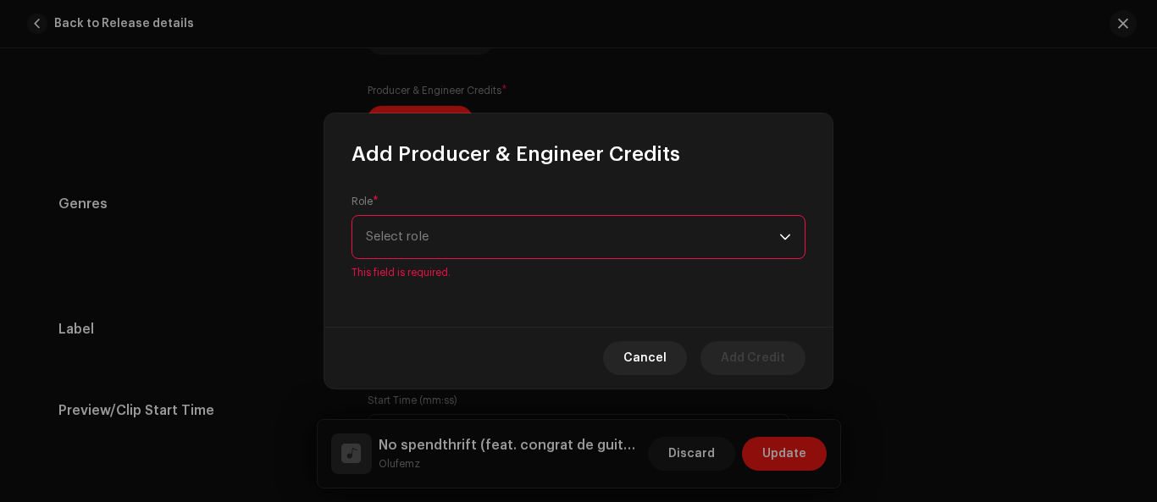
click at [788, 241] on icon "dropdown trigger" at bounding box center [785, 237] width 12 height 12
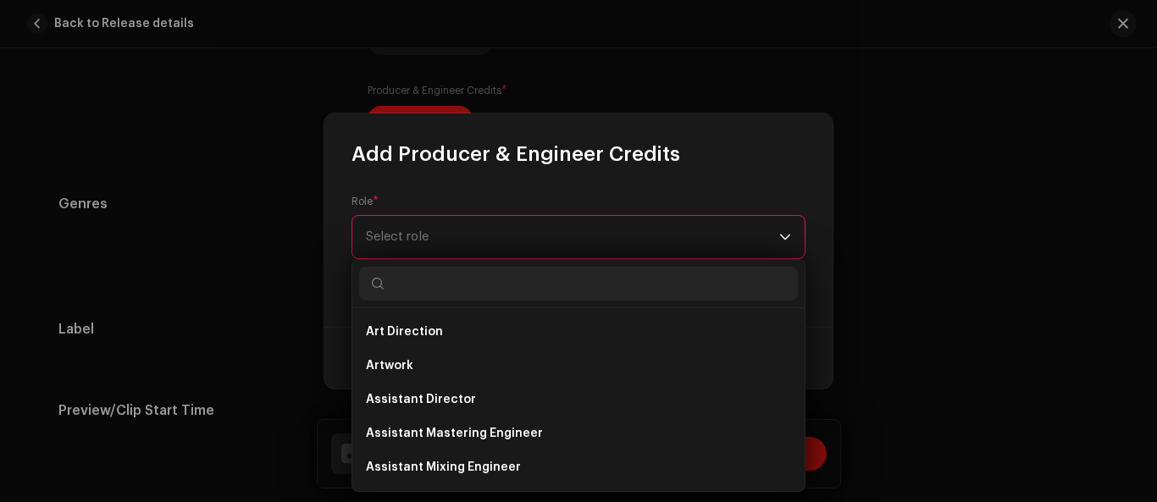
scroll to position [27, 0]
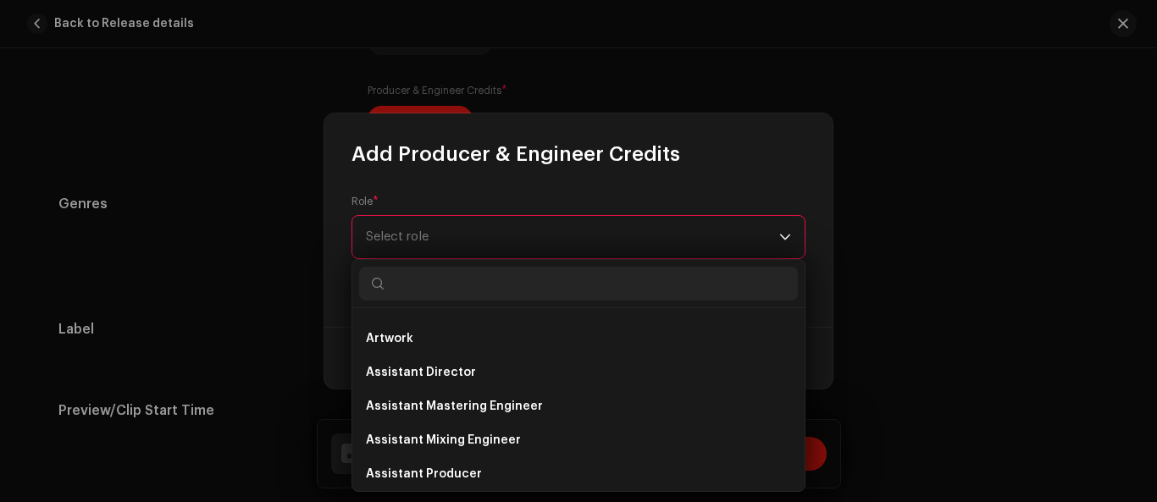
drag, startPoint x: 797, startPoint y: 335, endPoint x: 801, endPoint y: 314, distance: 20.8
click at [801, 314] on div "Art Direction Artwork Assistant Director Assistant Mastering Engineer Assistant…" at bounding box center [578, 399] width 452 height 183
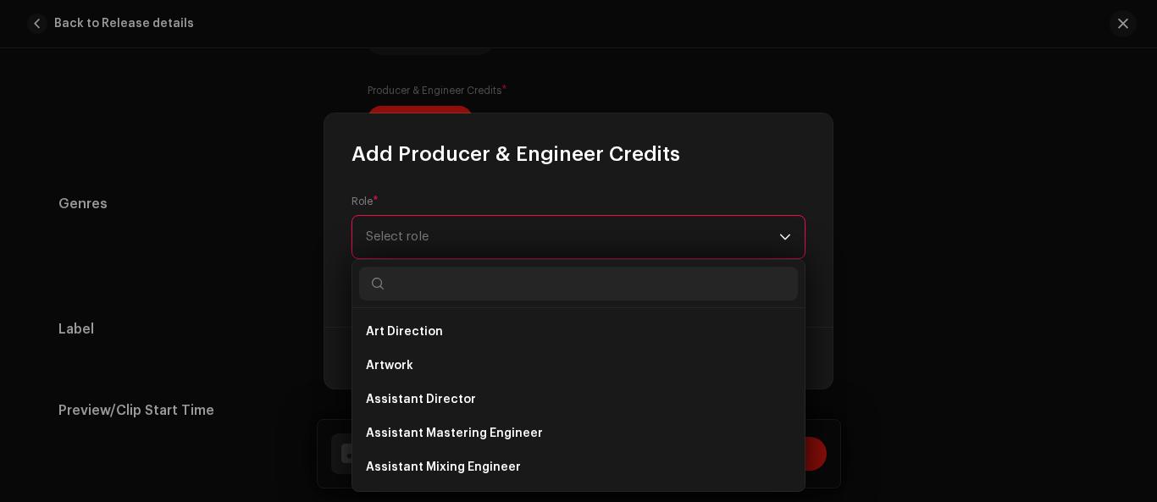
drag, startPoint x: 805, startPoint y: 333, endPoint x: 800, endPoint y: 352, distance: 20.1
click at [800, 352] on body "OLUFEMZ Home Catalog Transactions Analytics Resources Assets Releases Tracks Vi…" at bounding box center [578, 251] width 1157 height 502
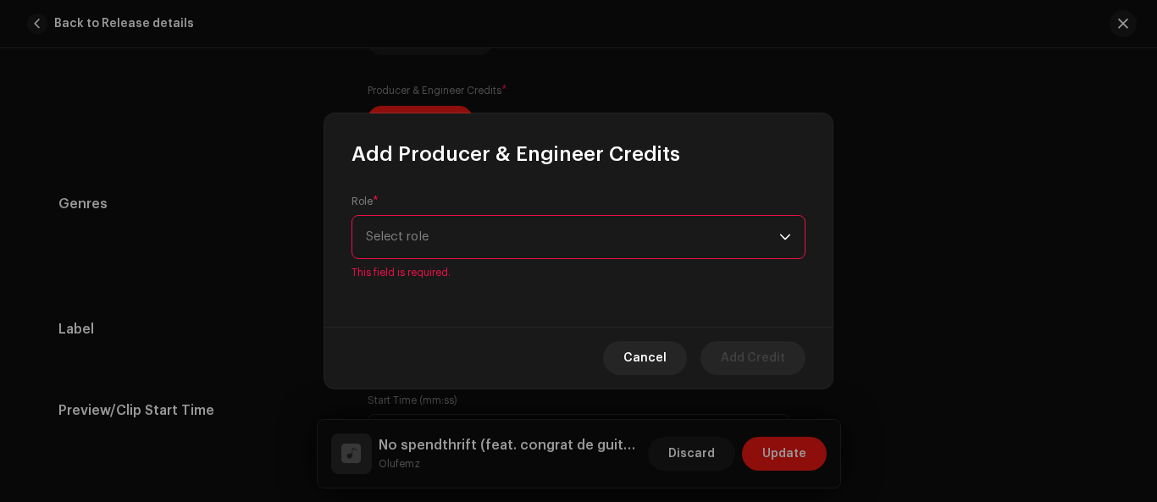
click at [775, 244] on span "Select role" at bounding box center [572, 237] width 413 height 42
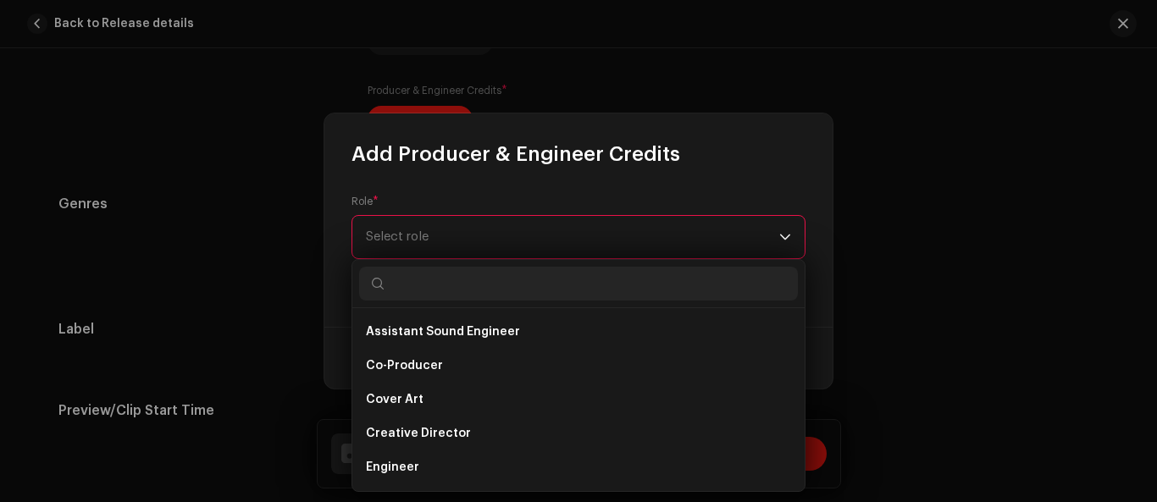
scroll to position [228, 0]
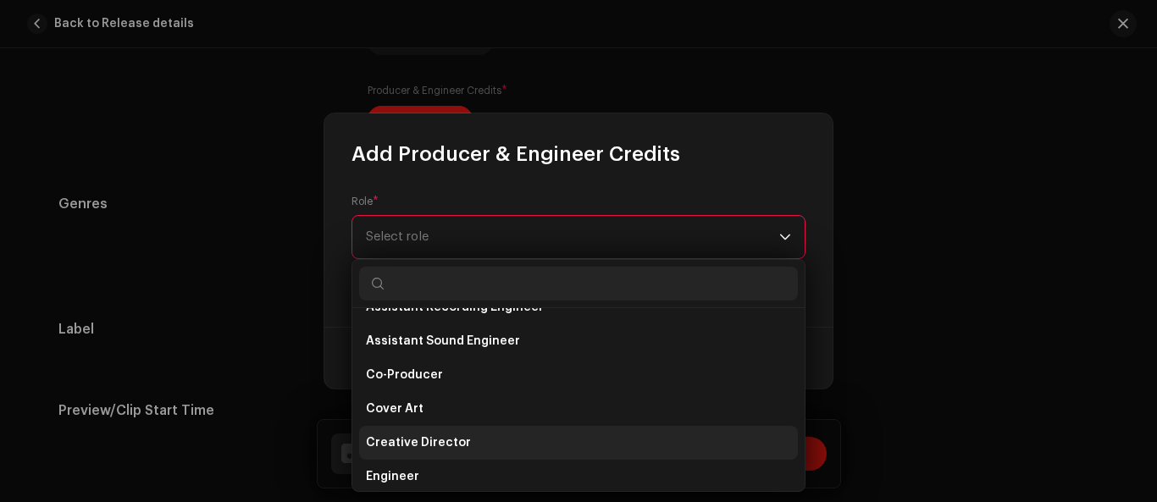
click at [455, 446] on span "Creative Director" at bounding box center [418, 442] width 105 height 17
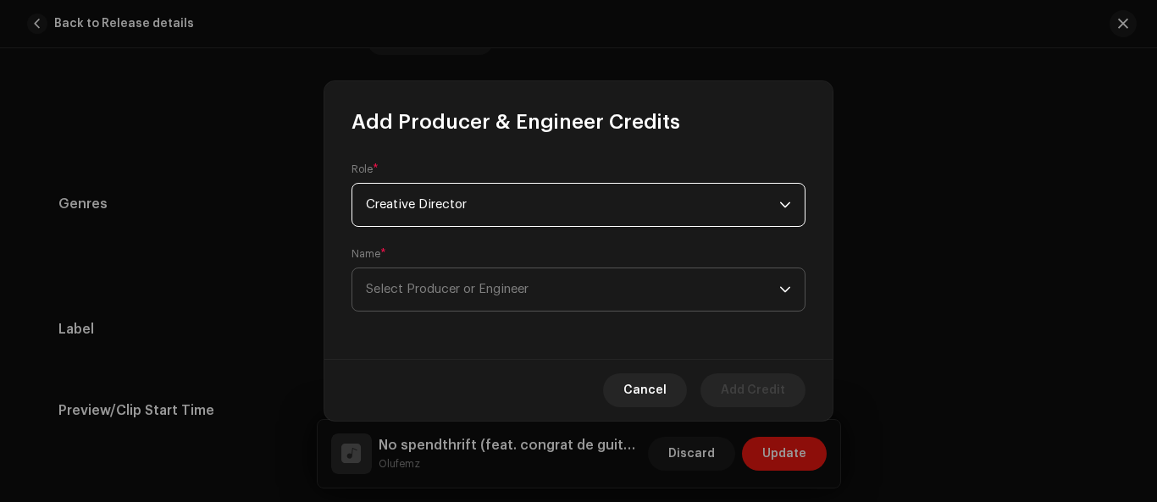
click at [761, 301] on span "Select Producer or Engineer" at bounding box center [572, 289] width 413 height 42
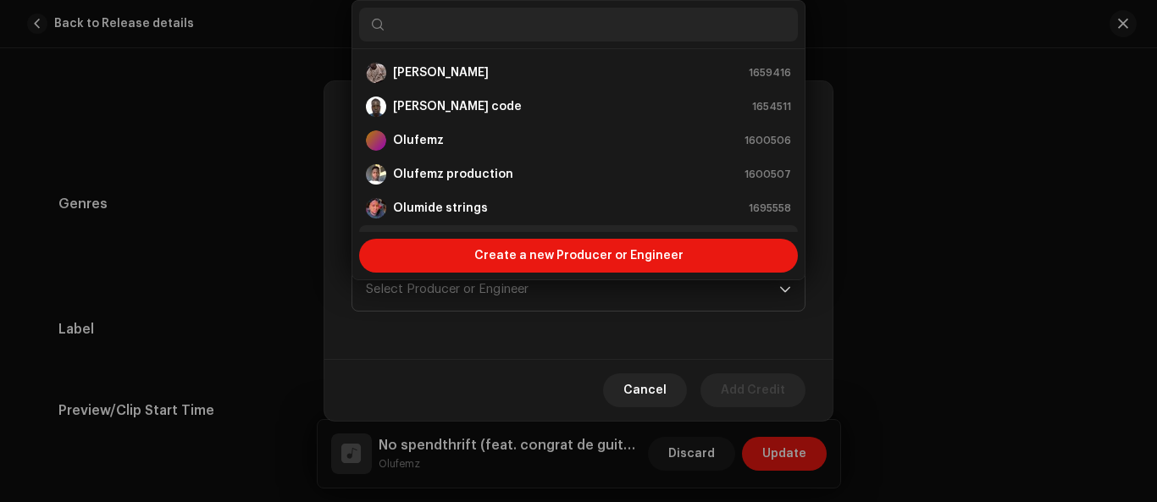
scroll to position [27, 0]
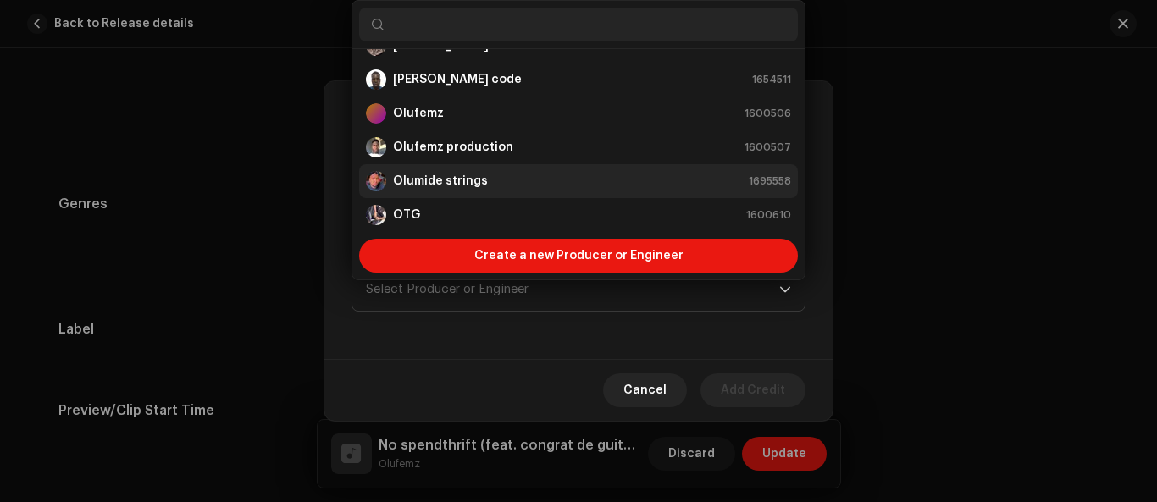
click at [517, 189] on div "Olumide strings 1695558" at bounding box center [578, 181] width 425 height 20
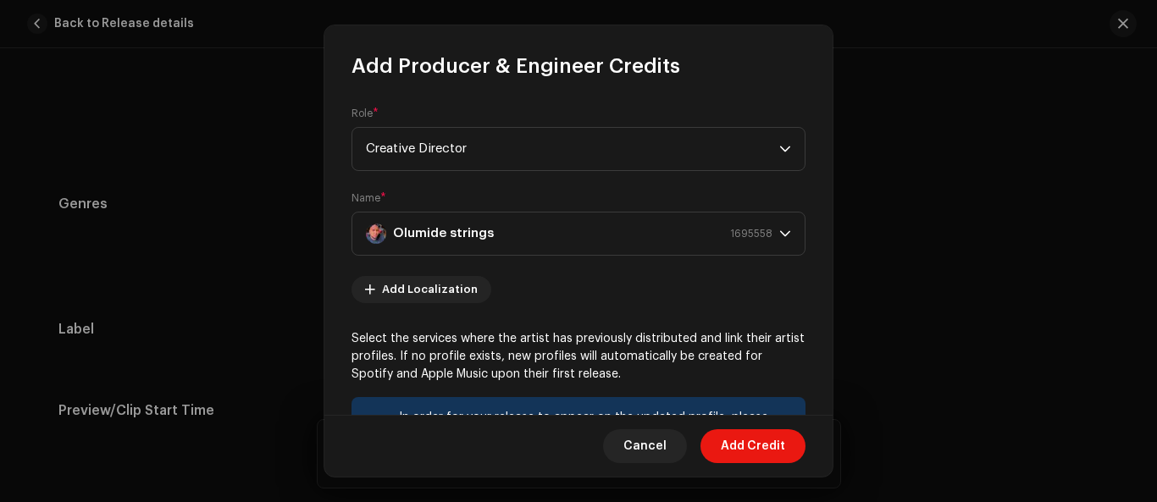
click at [765, 448] on span "Add Credit" at bounding box center [753, 446] width 64 height 34
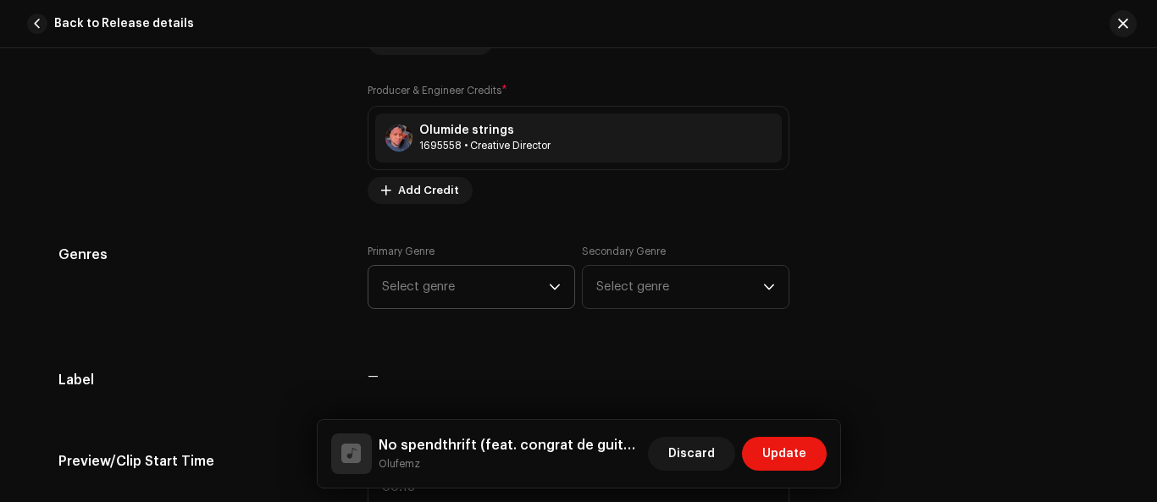
click at [557, 287] on p-select "Select genre" at bounding box center [471, 287] width 207 height 44
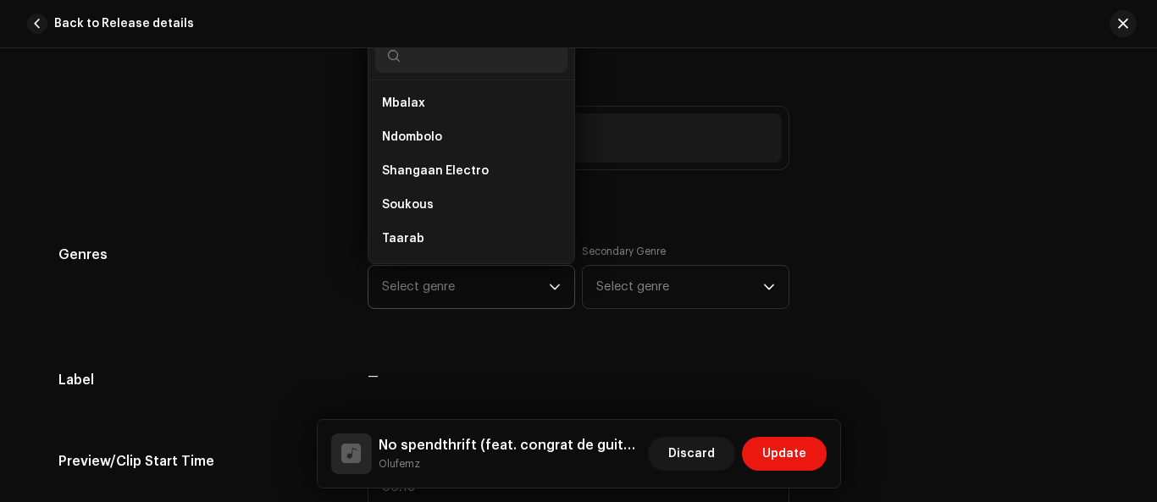
scroll to position [827, 0]
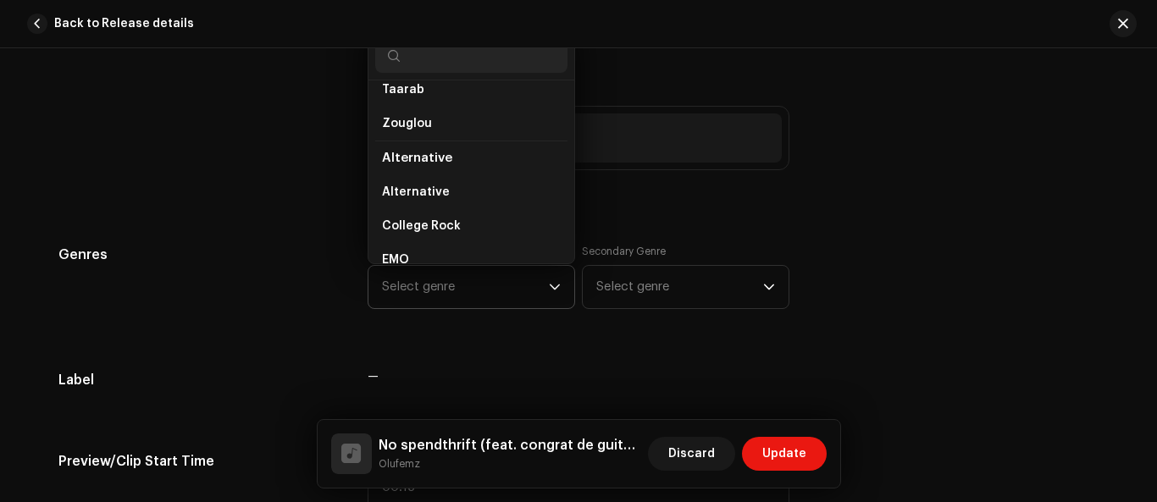
drag, startPoint x: 563, startPoint y: 114, endPoint x: 562, endPoint y: 124, distance: 9.4
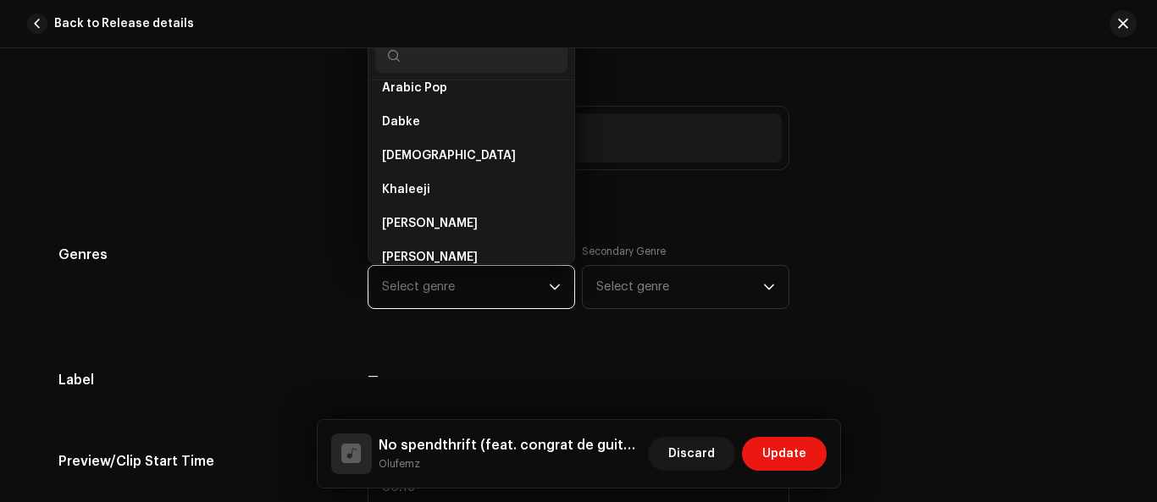
scroll to position [1948, 0]
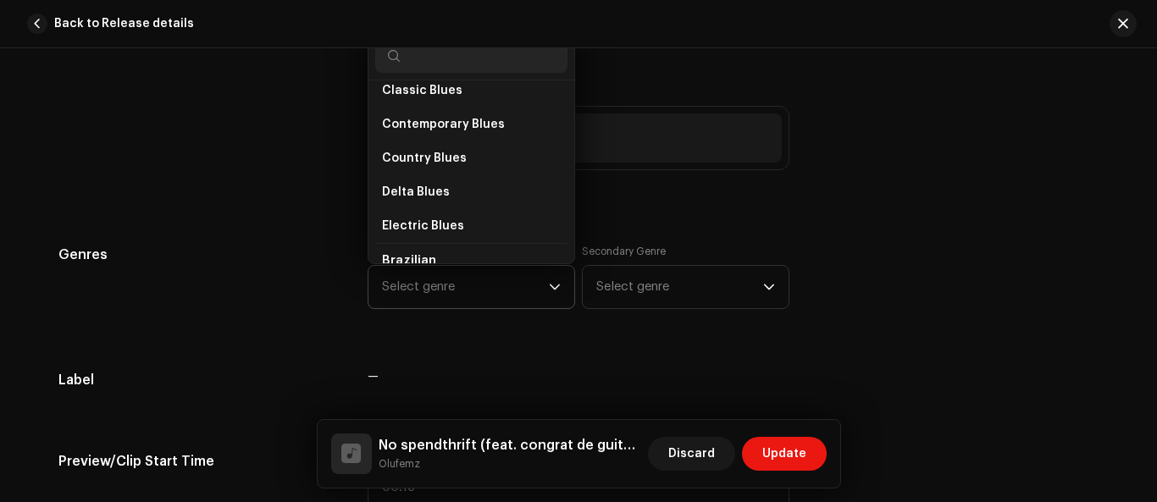
drag, startPoint x: 565, startPoint y: 108, endPoint x: 563, endPoint y: 85, distance: 22.9
drag, startPoint x: 571, startPoint y: 108, endPoint x: 569, endPoint y: 87, distance: 21.2
click at [569, 87] on div "African African African Dancehall African Reggae Afro House Afro Soul Afro-folk…" at bounding box center [471, 147] width 207 height 233
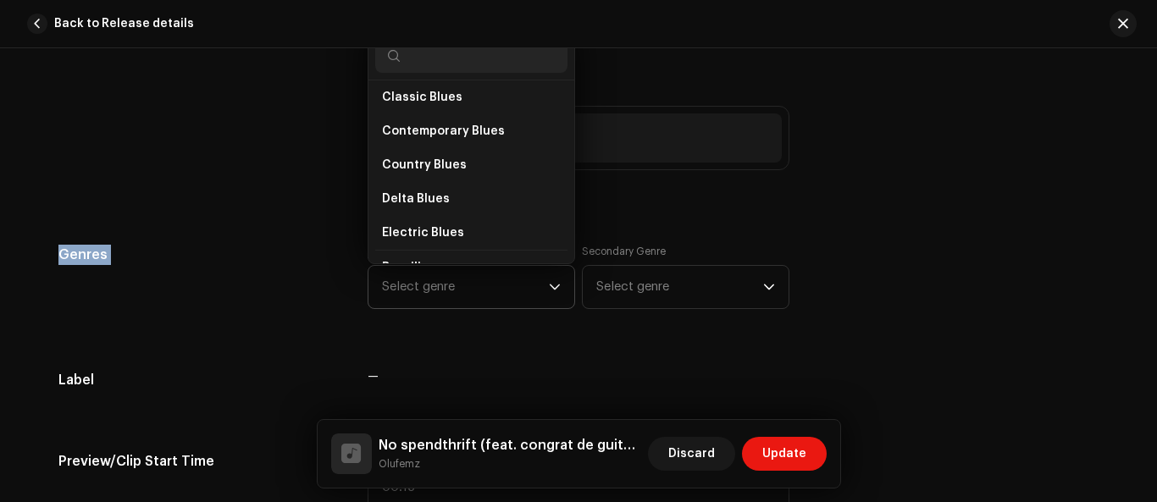
drag, startPoint x: 572, startPoint y: 105, endPoint x: 568, endPoint y: 72, distance: 33.2
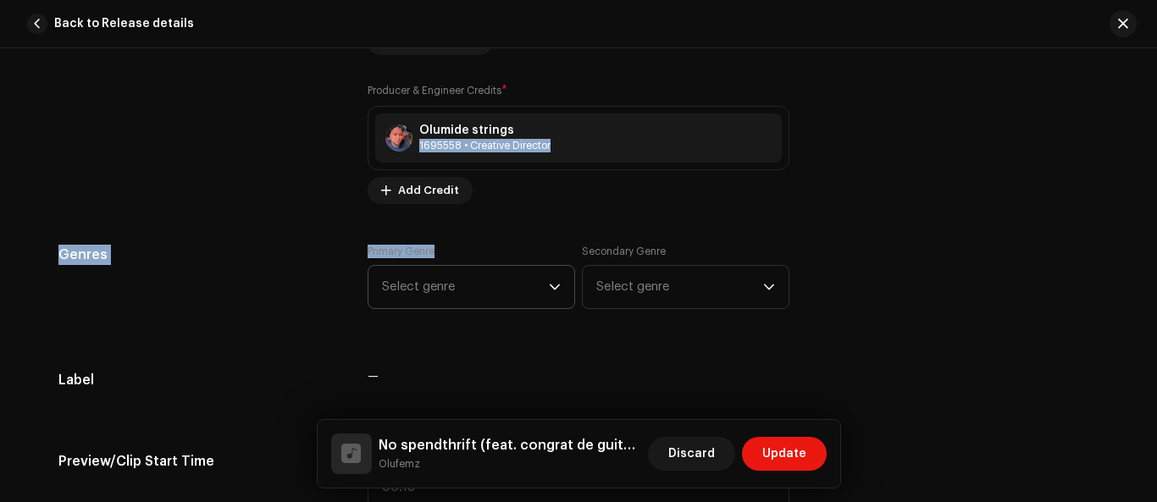
click at [551, 284] on icon "dropdown trigger" at bounding box center [555, 287] width 12 height 12
click at [946, 239] on div "Track details Complete the following to finalize your track. 1 of 3 Add Audio F…" at bounding box center [578, 512] width 1094 height 3796
click at [763, 285] on icon "dropdown trigger" at bounding box center [769, 287] width 12 height 12
click at [550, 290] on icon "dropdown trigger" at bounding box center [555, 287] width 12 height 12
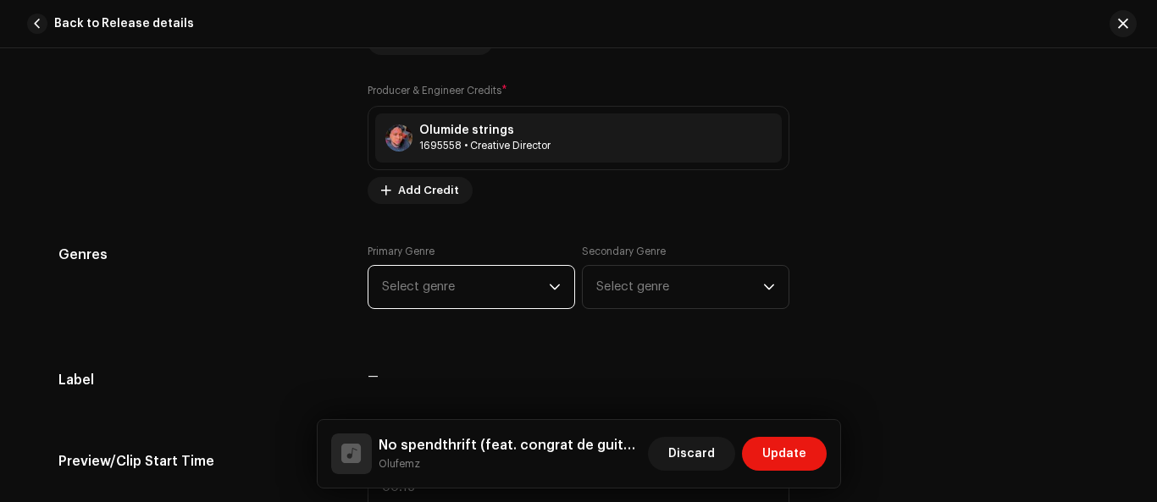
click at [556, 289] on icon "dropdown trigger" at bounding box center [555, 287] width 12 height 12
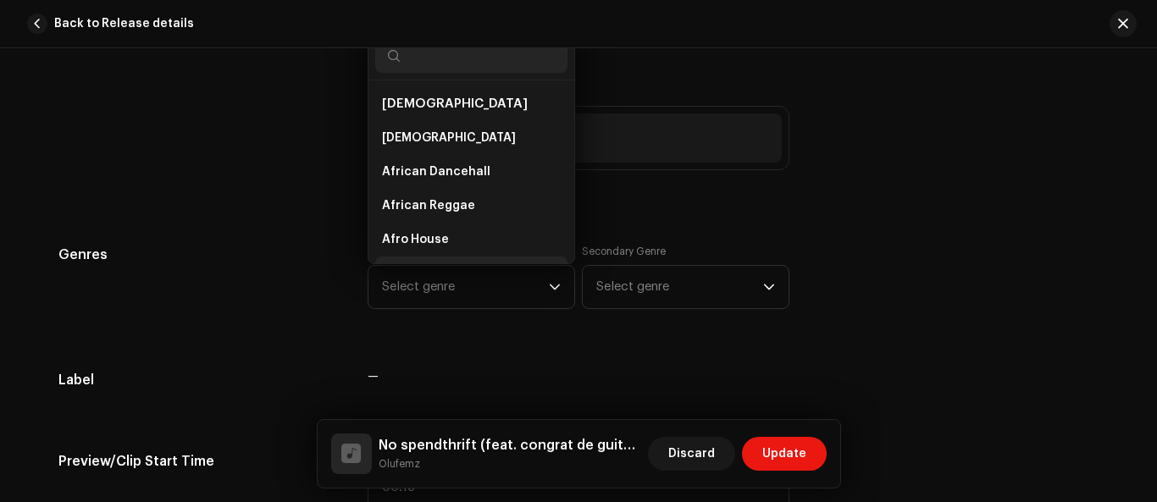
scroll to position [27, 0]
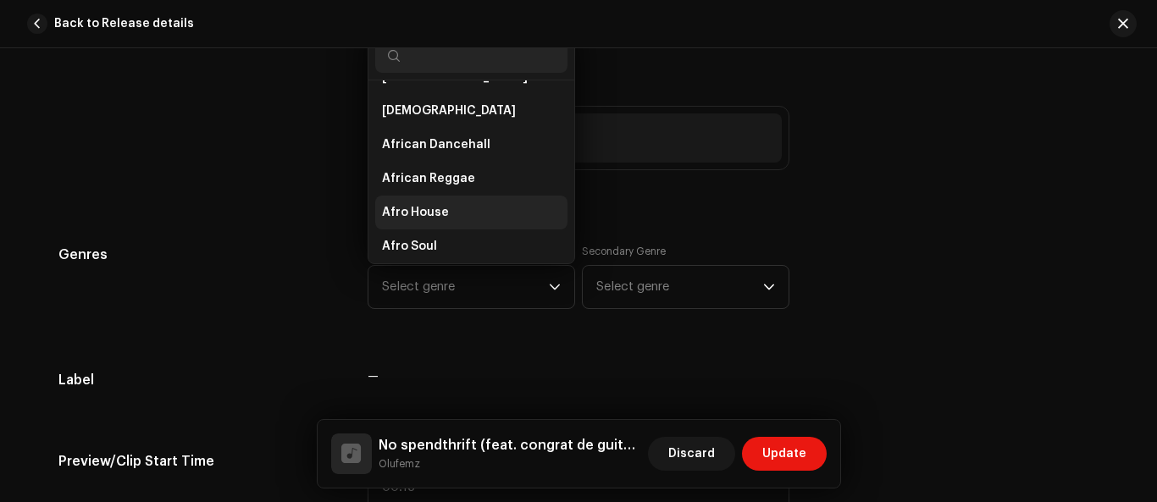
click at [419, 215] on span "Afro House" at bounding box center [415, 212] width 67 height 17
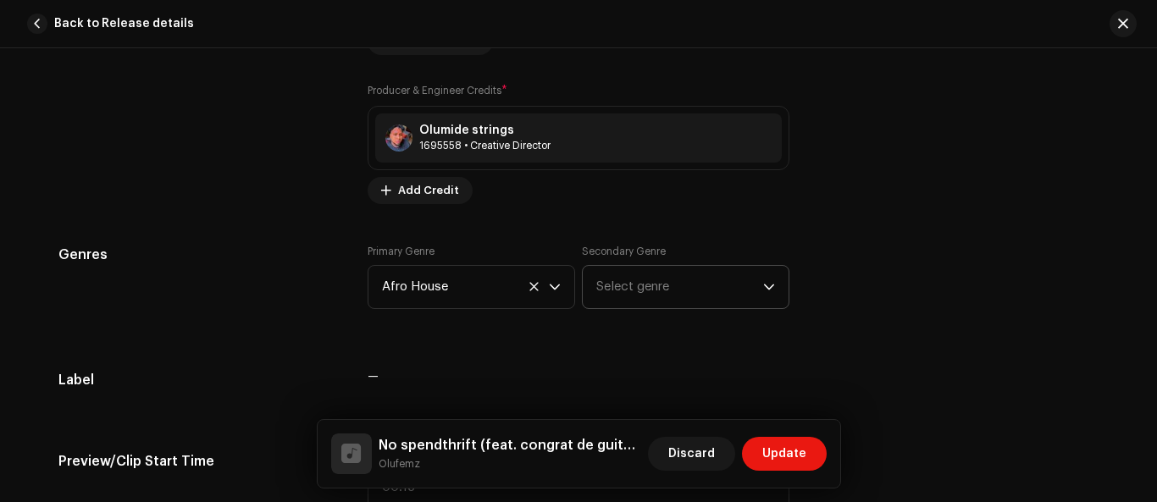
click at [763, 285] on icon "dropdown trigger" at bounding box center [769, 287] width 12 height 12
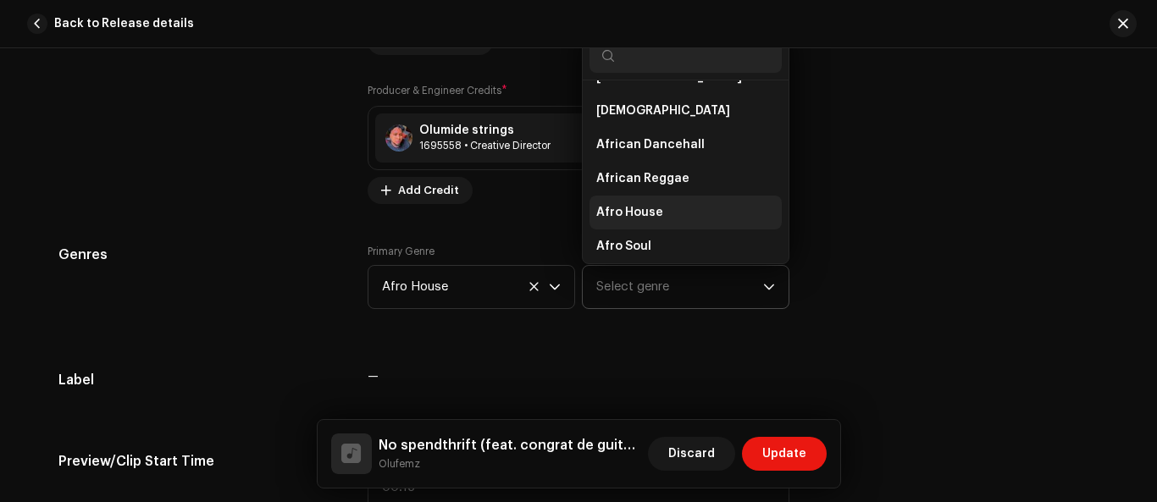
click at [648, 218] on span "Afro House" at bounding box center [629, 212] width 67 height 17
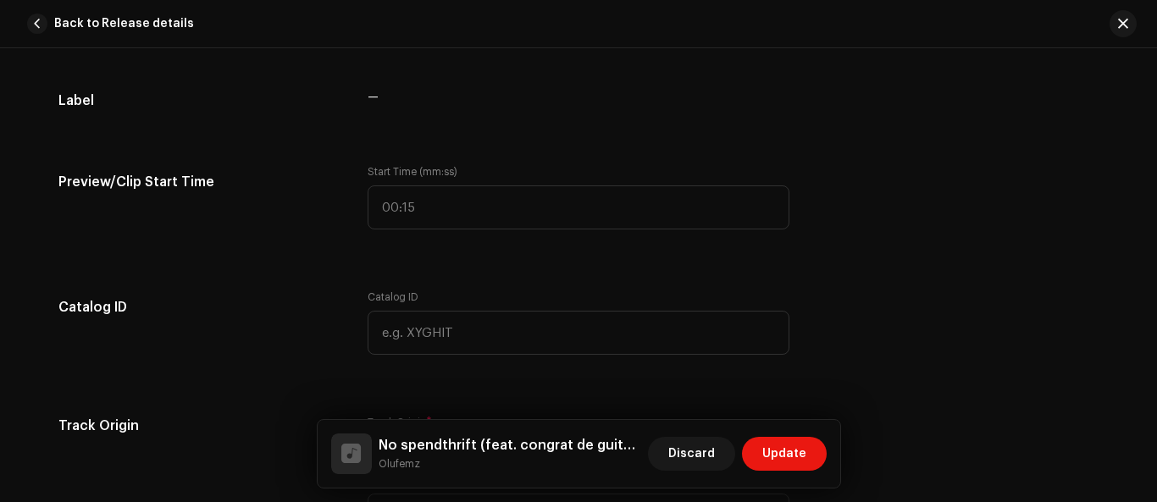
scroll to position [1739, 0]
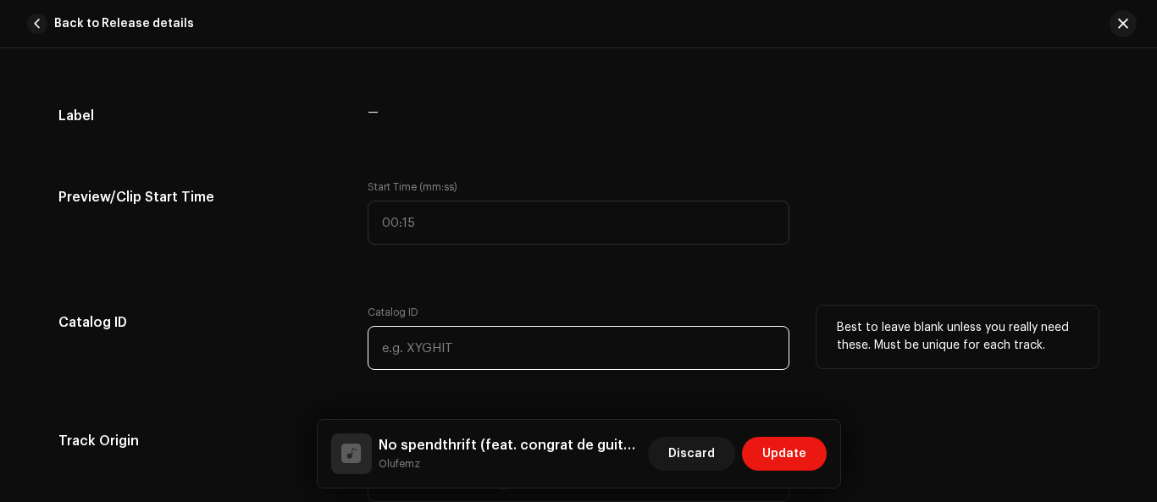
click at [460, 350] on input "text" at bounding box center [579, 348] width 422 height 44
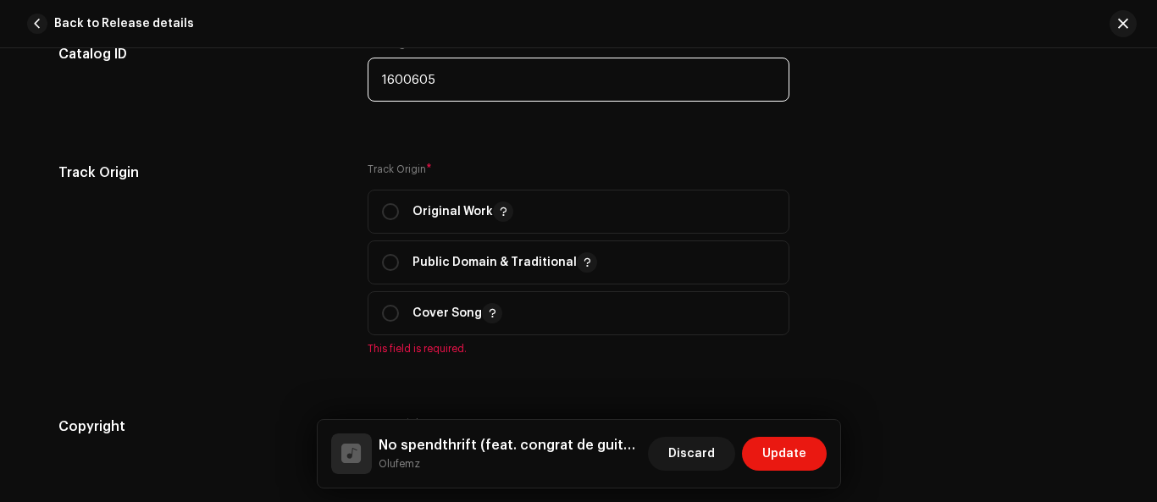
scroll to position [2157, 0]
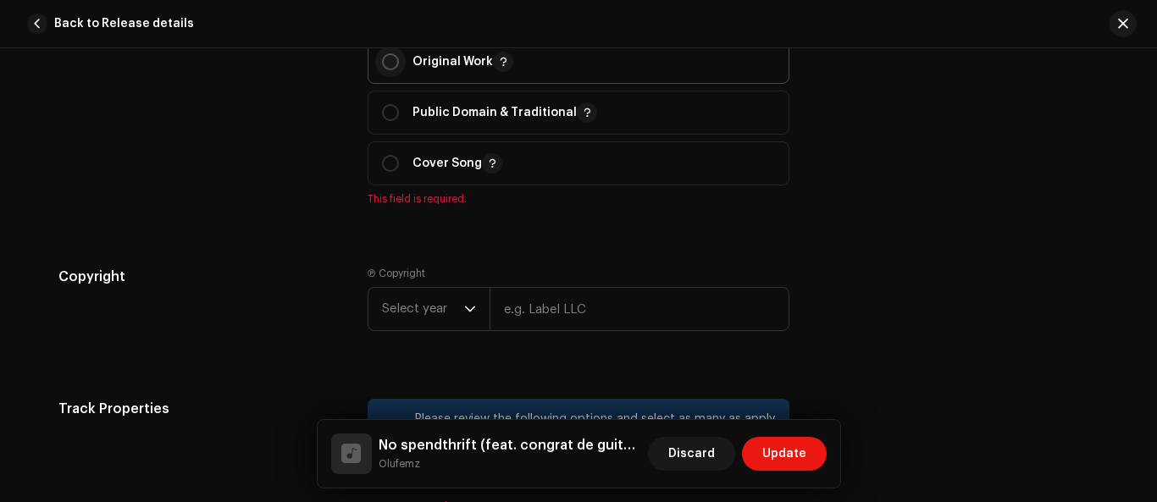
type input "1600605"
click at [385, 63] on input "radio" at bounding box center [390, 61] width 17 height 17
radio input "true"
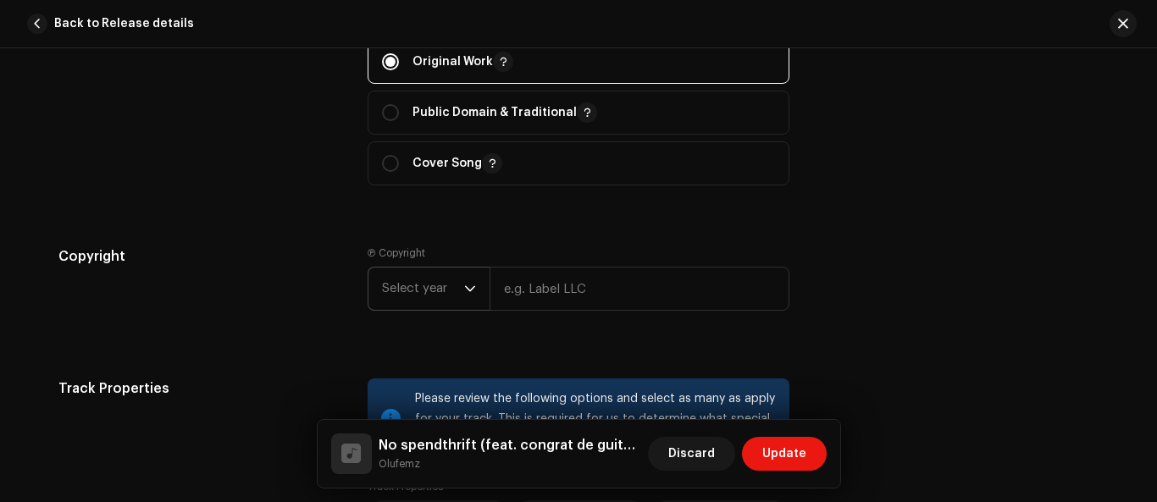
click at [407, 290] on span "Select year" at bounding box center [423, 289] width 82 height 42
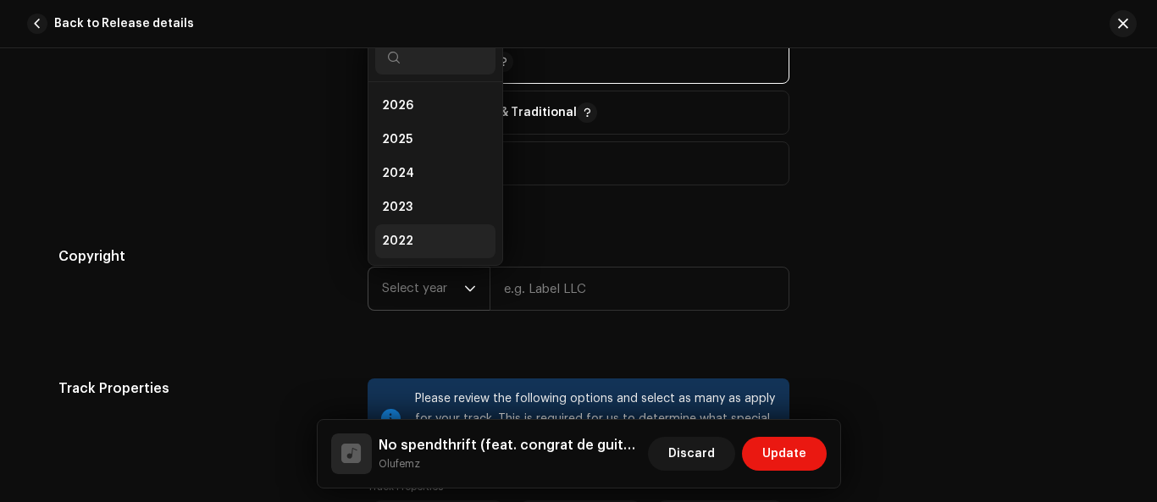
scroll to position [27, 0]
click at [418, 115] on li "2025" at bounding box center [435, 113] width 120 height 34
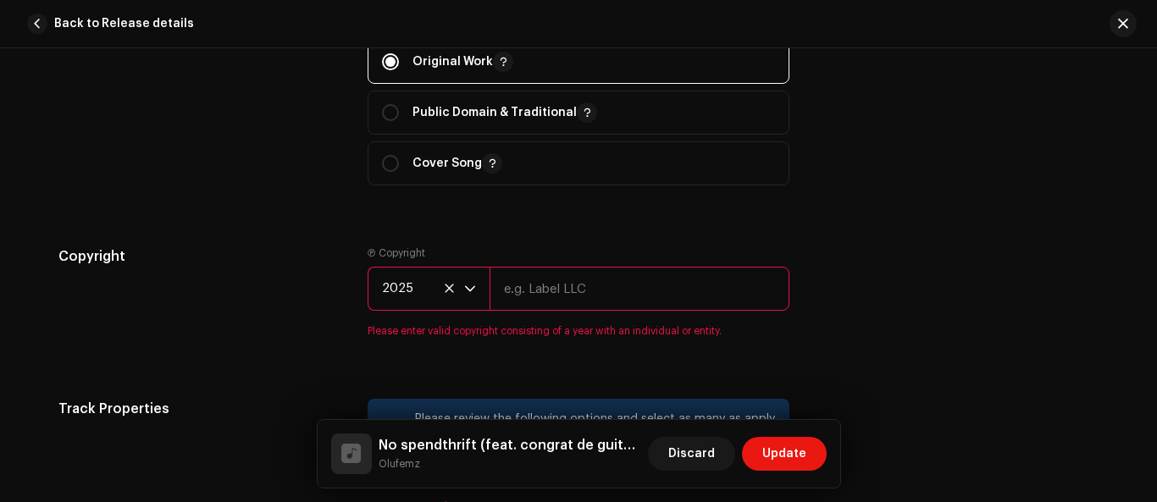
click at [549, 291] on input "text" at bounding box center [640, 289] width 300 height 44
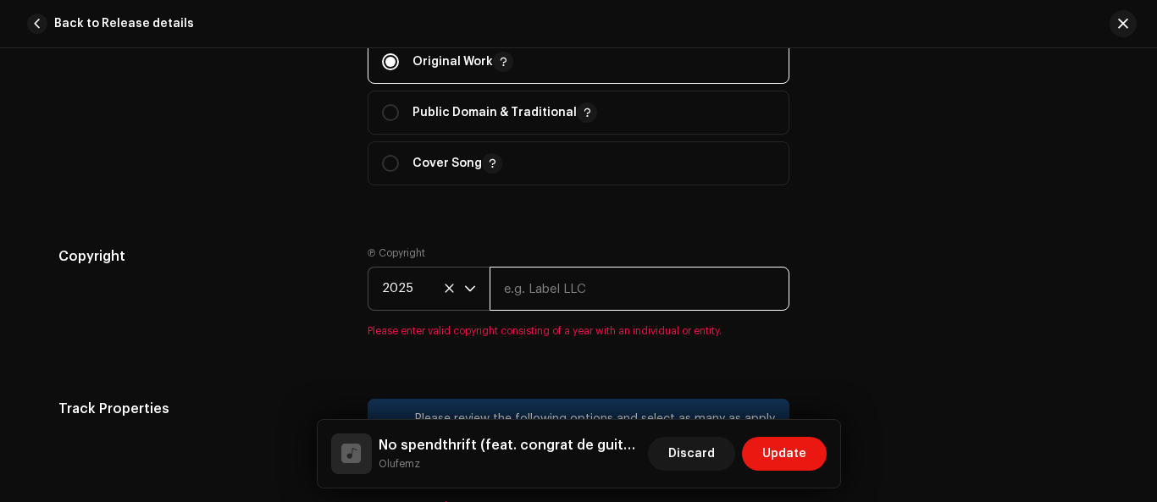
type input "olufemz"
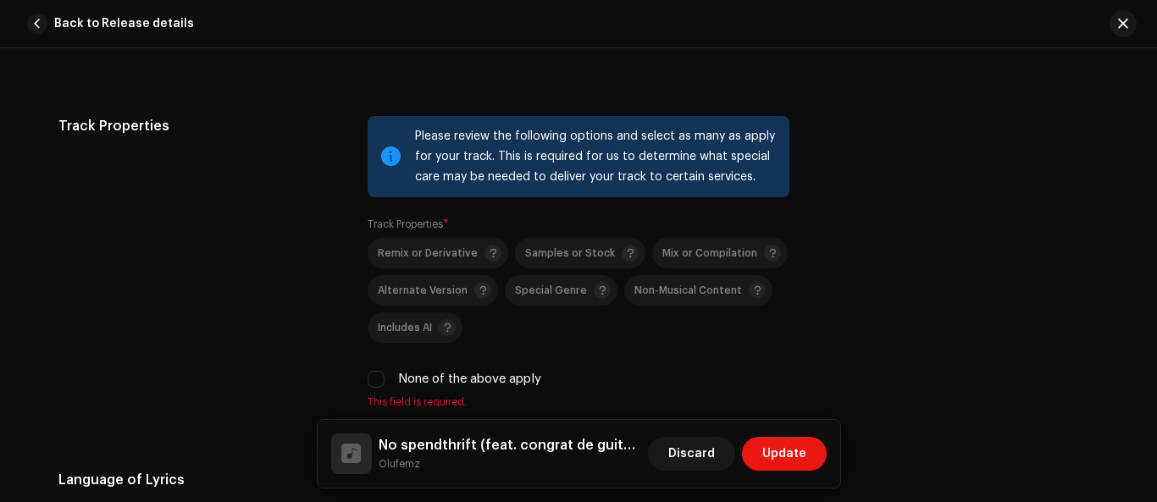
scroll to position [2382, 0]
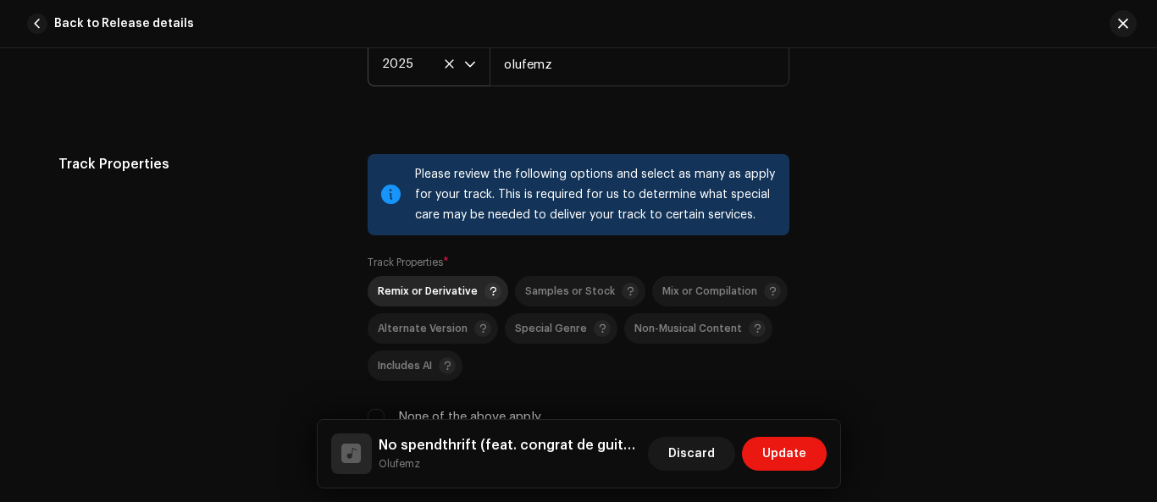
click at [463, 297] on div "Remix or Derivative" at bounding box center [440, 291] width 124 height 17
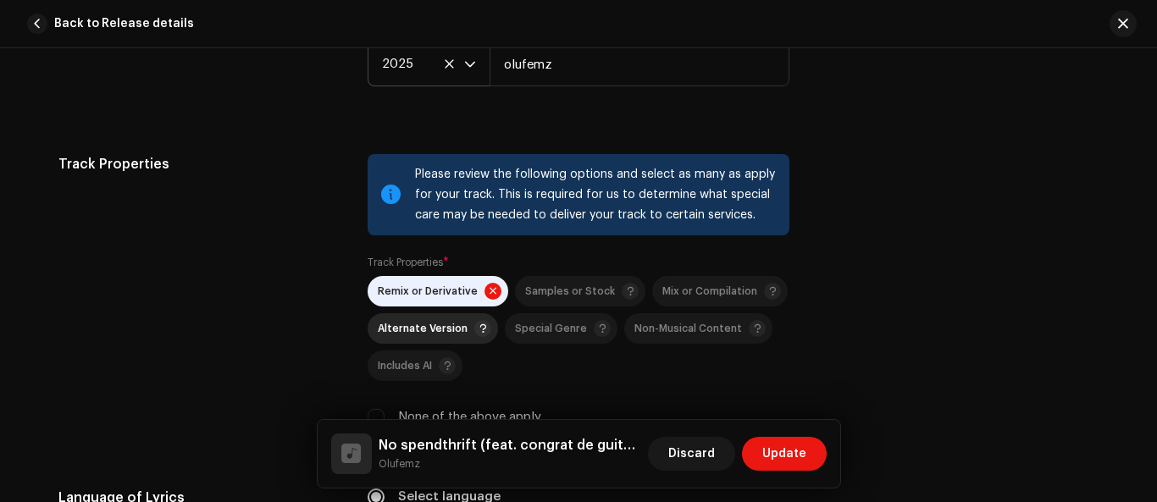
click at [474, 331] on span at bounding box center [482, 328] width 17 height 17
click at [434, 371] on div "Includes AI" at bounding box center [417, 365] width 78 height 17
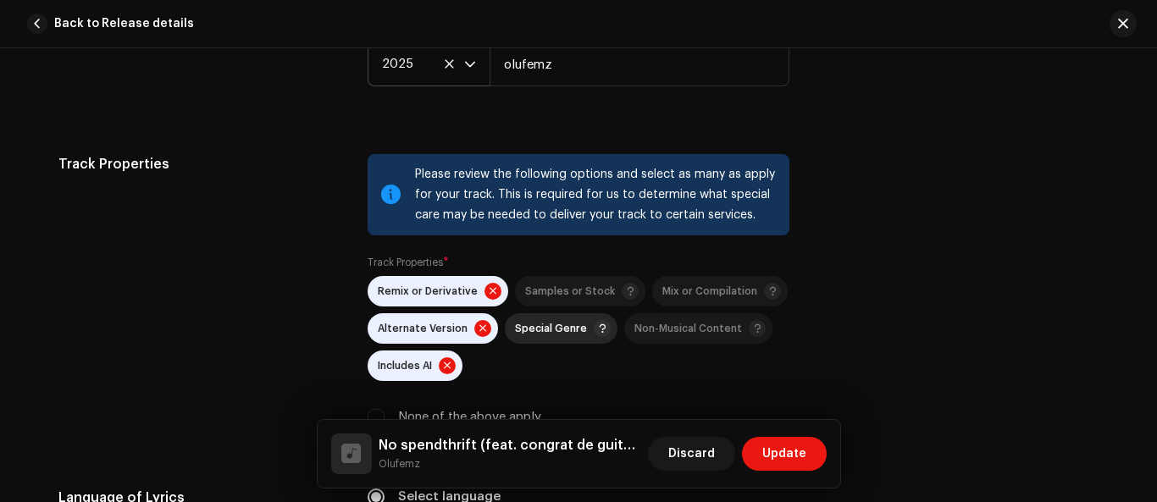
click at [551, 340] on p-togglebutton "Special Genre" at bounding box center [561, 328] width 113 height 30
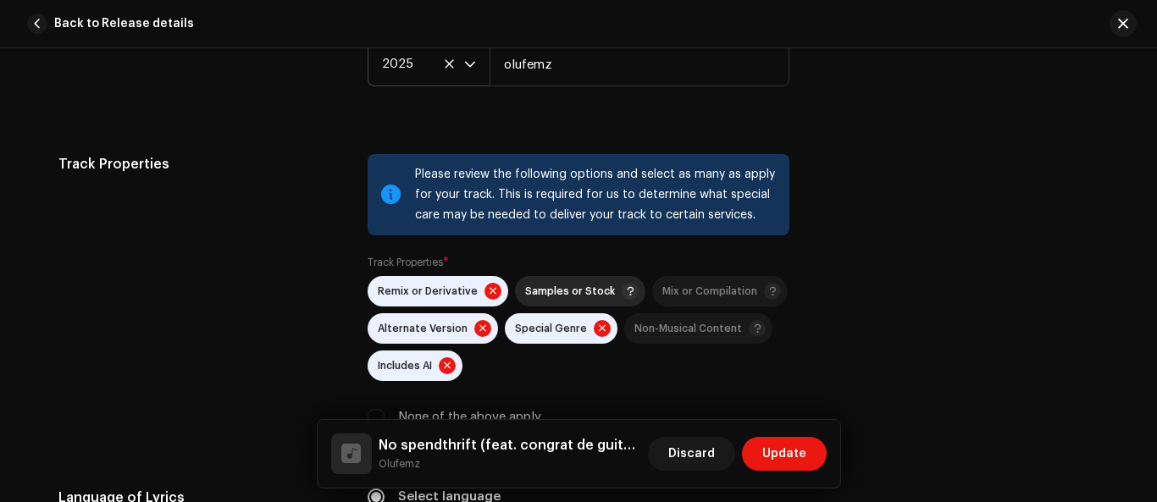
drag, startPoint x: 562, startPoint y: 296, endPoint x: 579, endPoint y: 292, distance: 18.3
click at [562, 296] on span "Samples or Stock" at bounding box center [570, 291] width 90 height 11
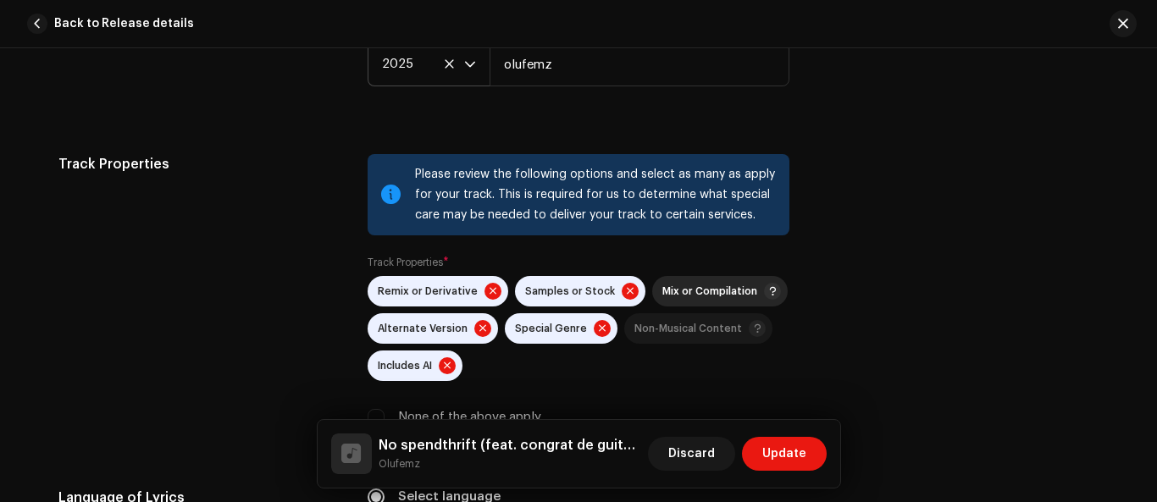
click at [684, 296] on span "Mix or Compilation" at bounding box center [709, 291] width 95 height 11
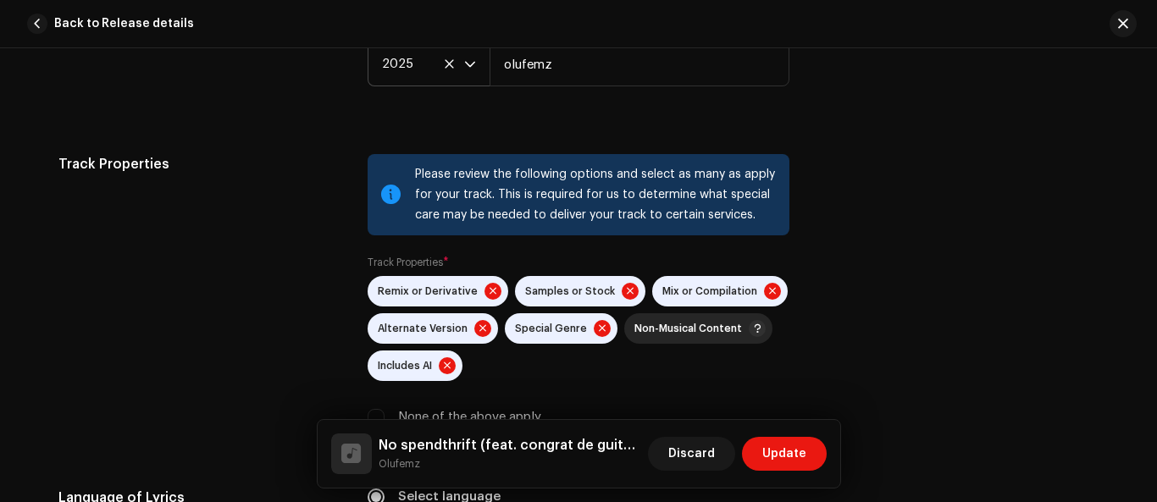
click at [689, 328] on span "Non-Musical Content" at bounding box center [688, 329] width 108 height 11
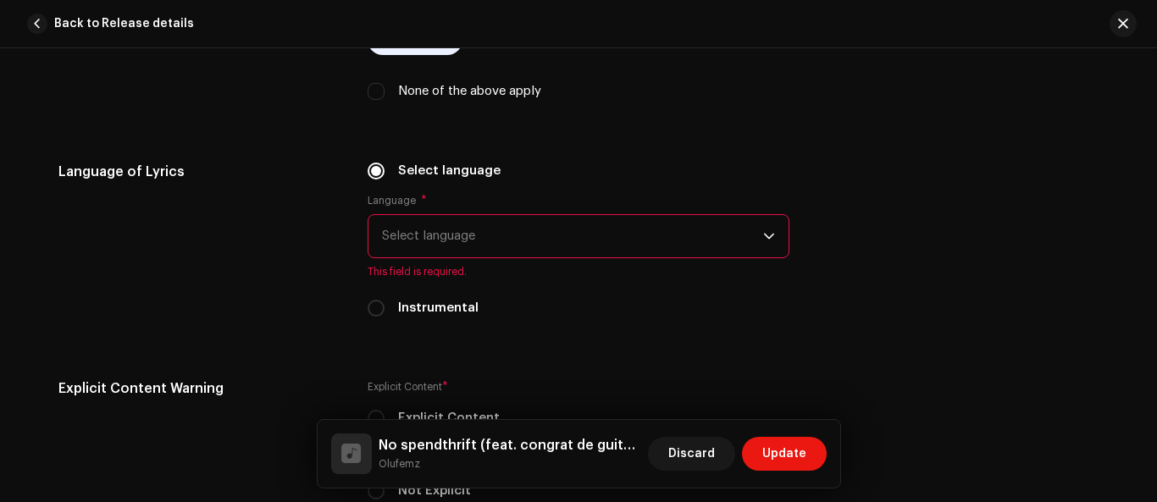
scroll to position [2745, 0]
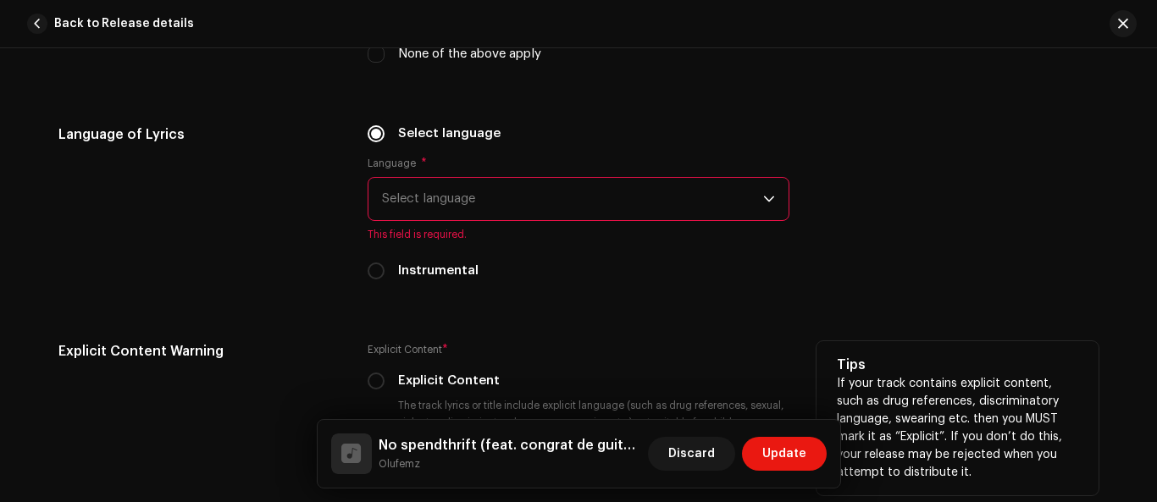
click at [379, 268] on input "Instrumental" at bounding box center [376, 271] width 17 height 17
radio input "true"
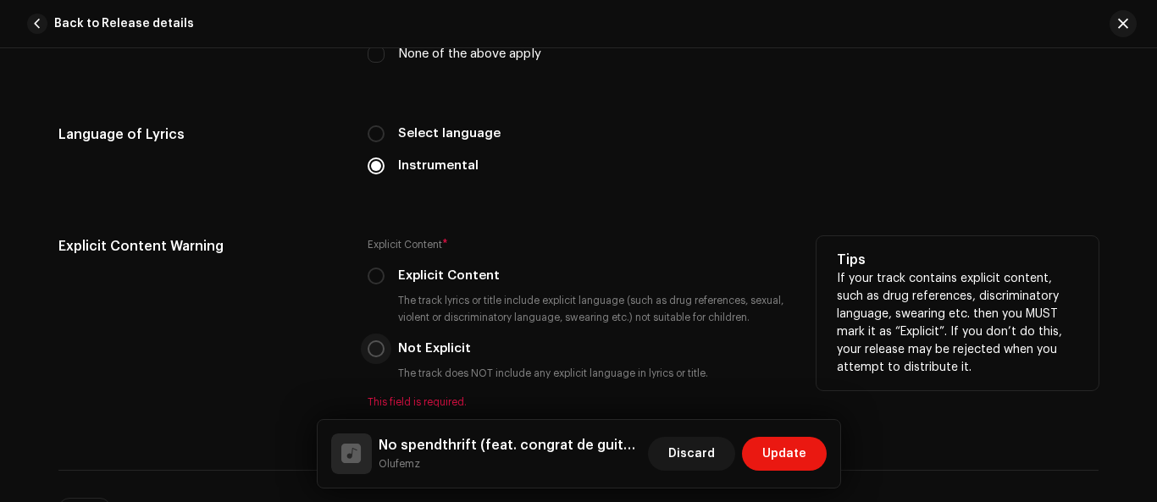
click at [371, 350] on input "Not Explicit" at bounding box center [376, 348] width 17 height 17
radio input "true"
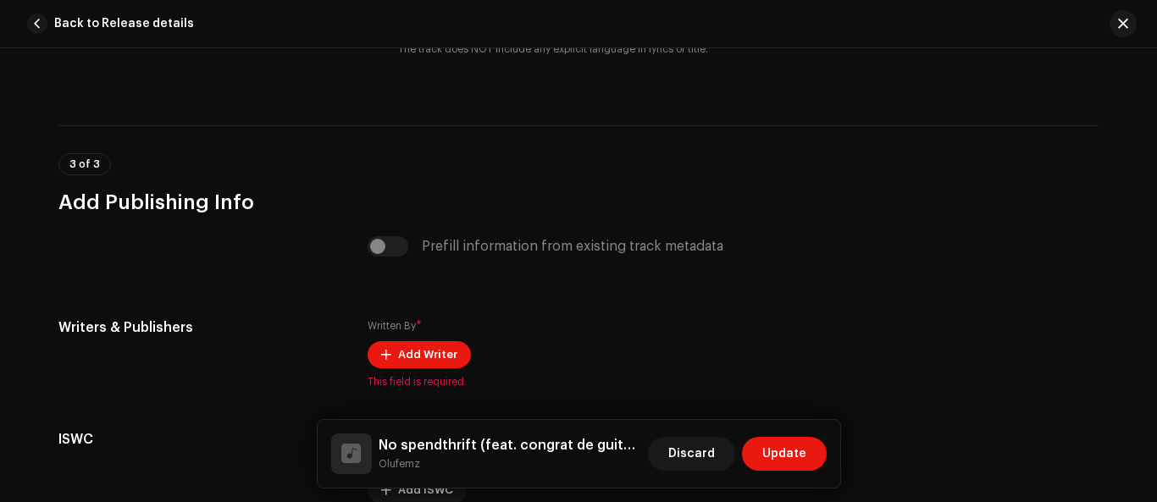
scroll to position [3158, 0]
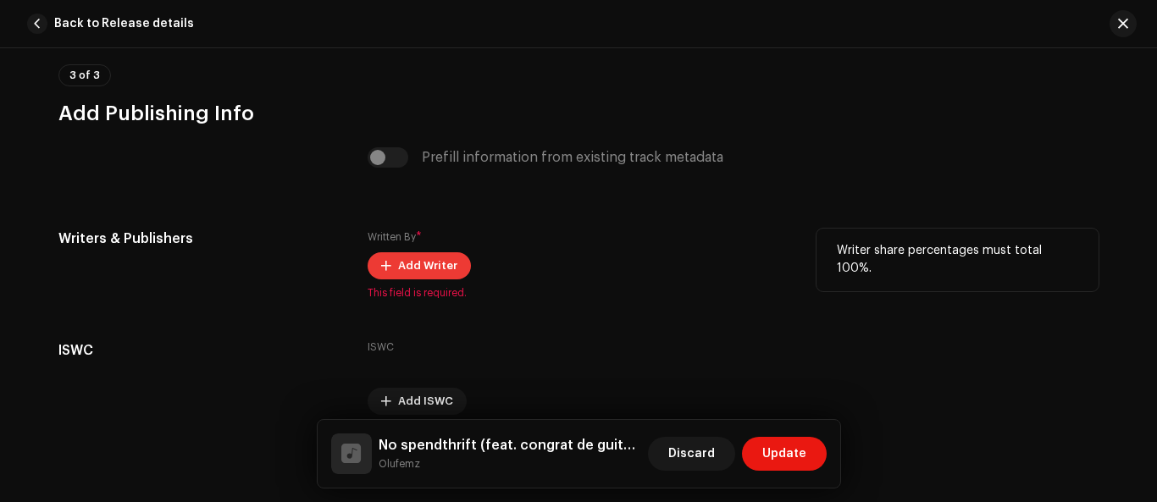
click at [398, 261] on span "Add Writer" at bounding box center [427, 266] width 59 height 34
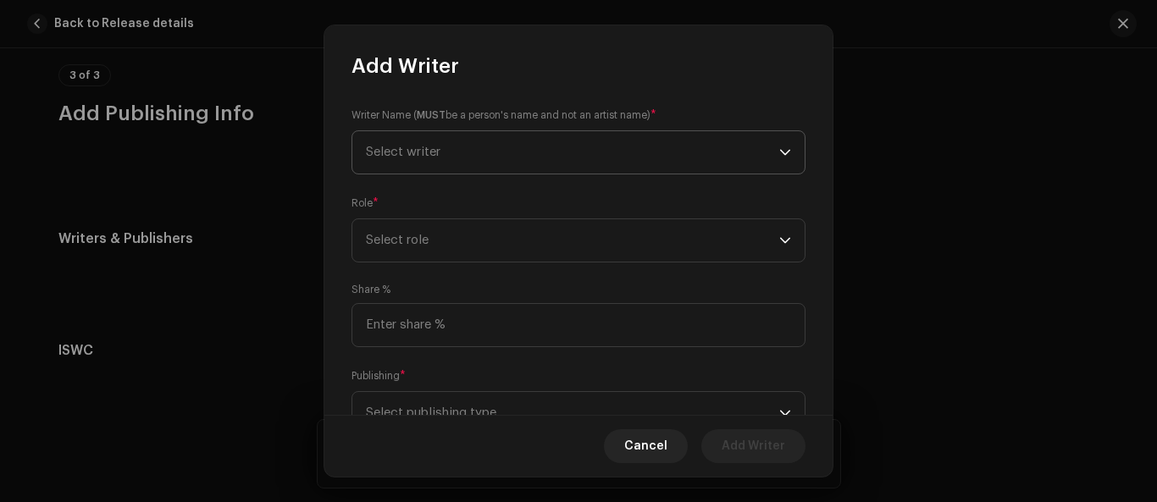
click at [779, 147] on icon "dropdown trigger" at bounding box center [785, 153] width 12 height 12
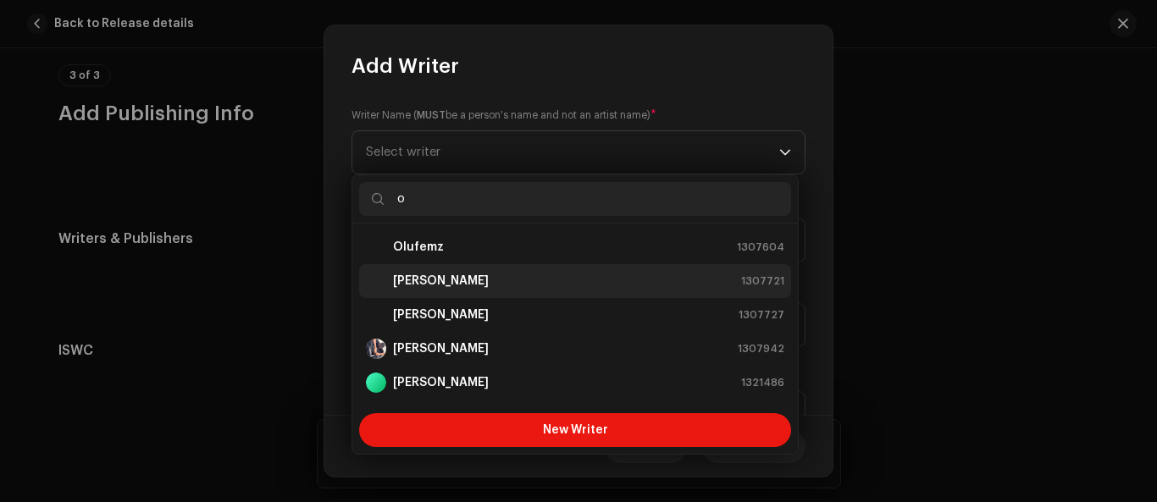
type input "o"
click at [449, 282] on strong "Olaoye femi" at bounding box center [441, 281] width 96 height 17
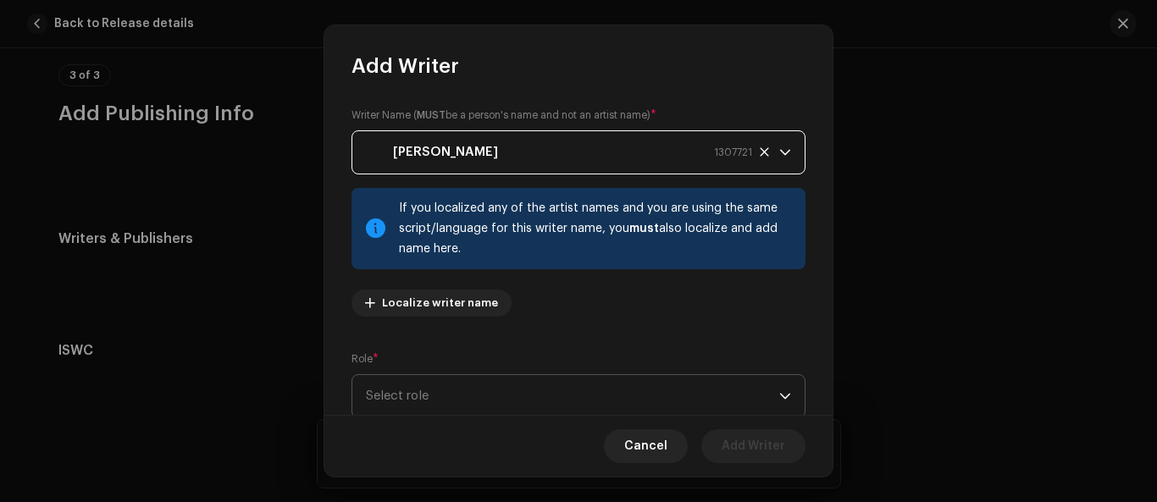
click at [779, 399] on icon "dropdown trigger" at bounding box center [785, 396] width 12 height 12
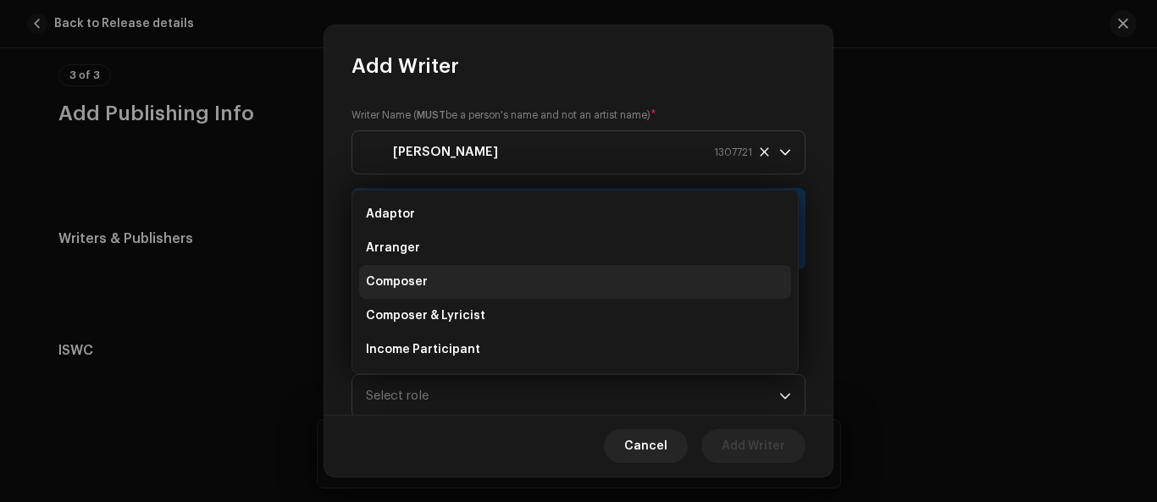
click at [430, 285] on li "Composer" at bounding box center [575, 282] width 432 height 34
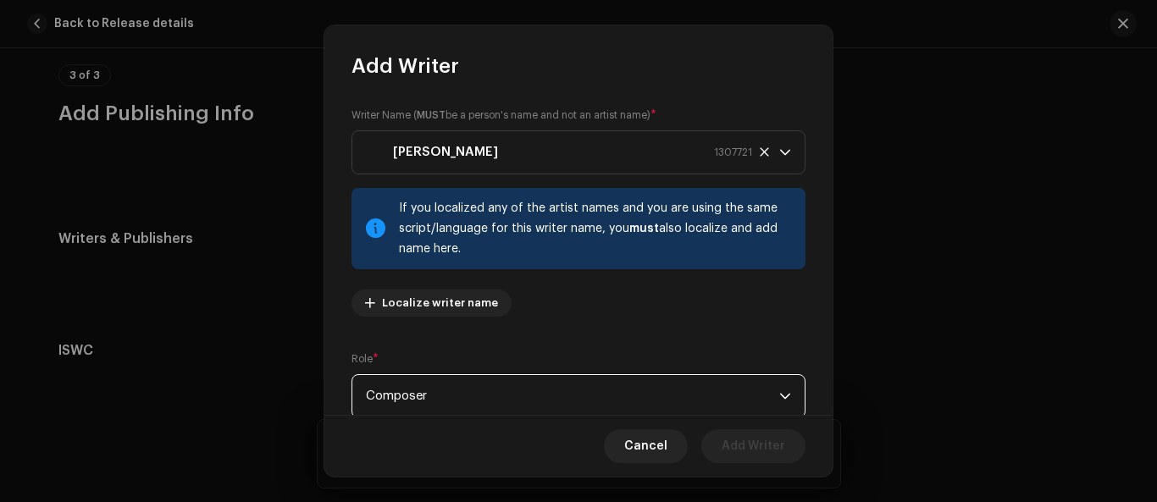
scroll to position [2, 0]
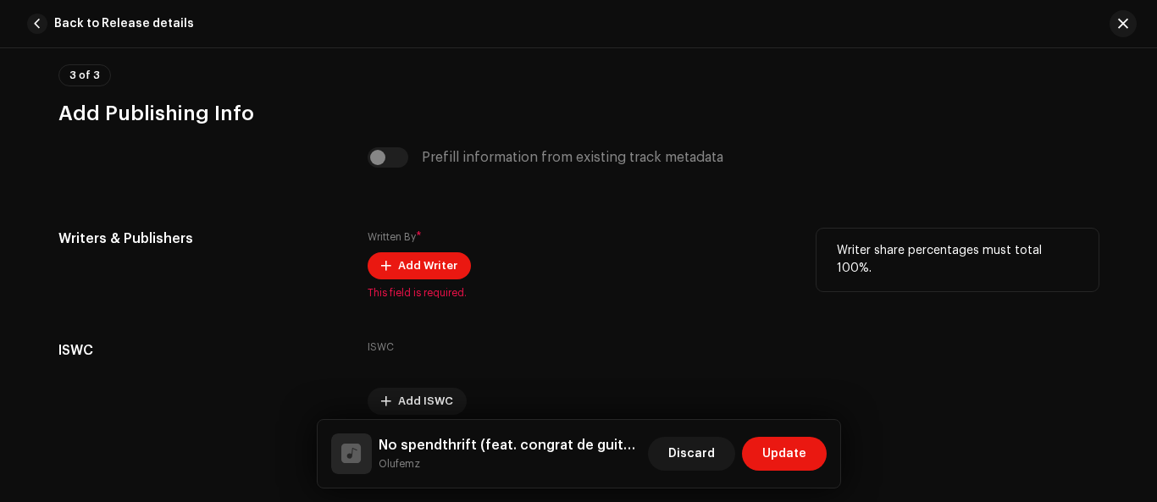
drag, startPoint x: 833, startPoint y: 268, endPoint x: 832, endPoint y: 289, distance: 21.2
click at [430, 274] on span "Add Writer" at bounding box center [427, 266] width 59 height 34
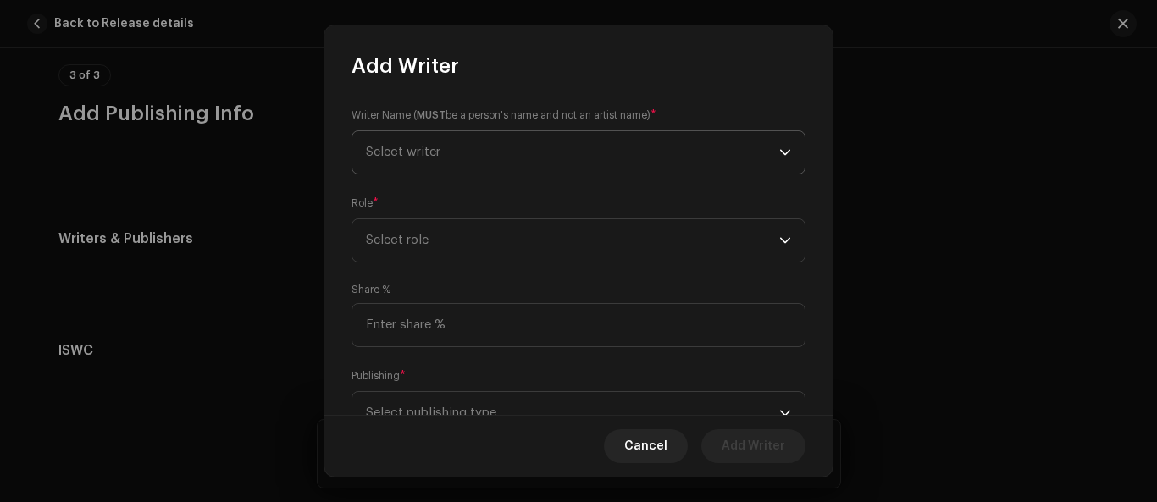
click at [780, 152] on icon "dropdown trigger" at bounding box center [785, 152] width 10 height 6
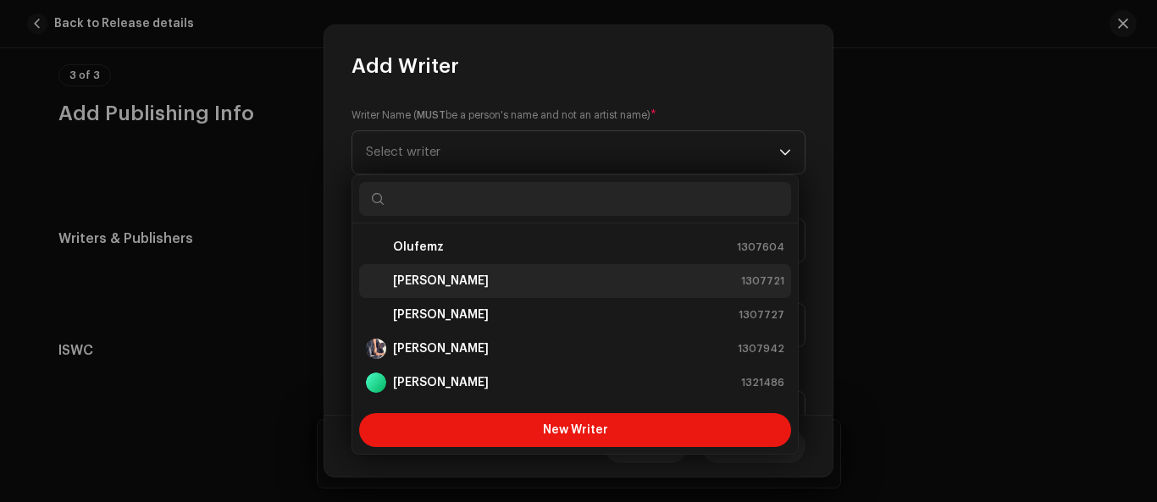
click at [455, 284] on strong "Olaoye femi" at bounding box center [441, 281] width 96 height 17
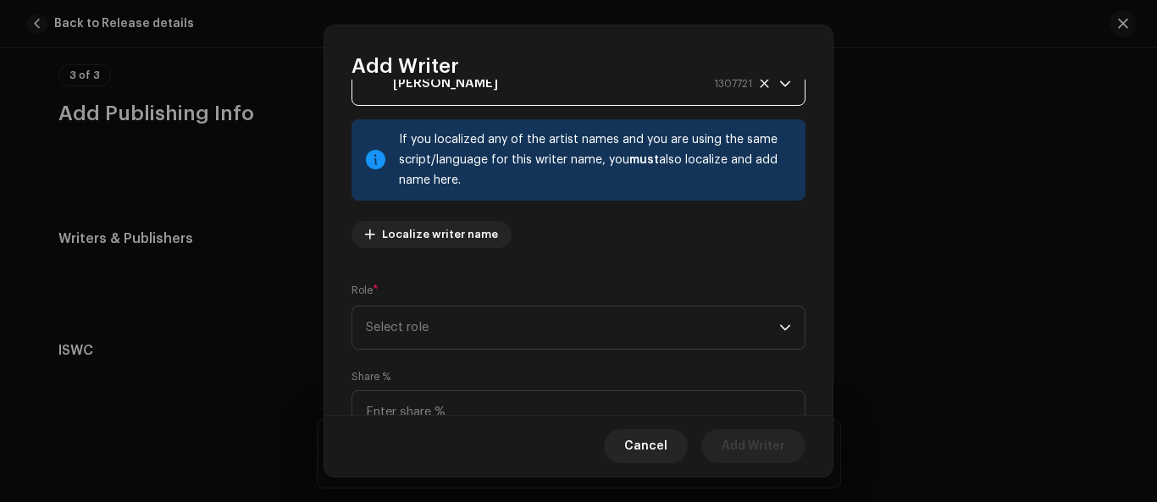
scroll to position [94, 0]
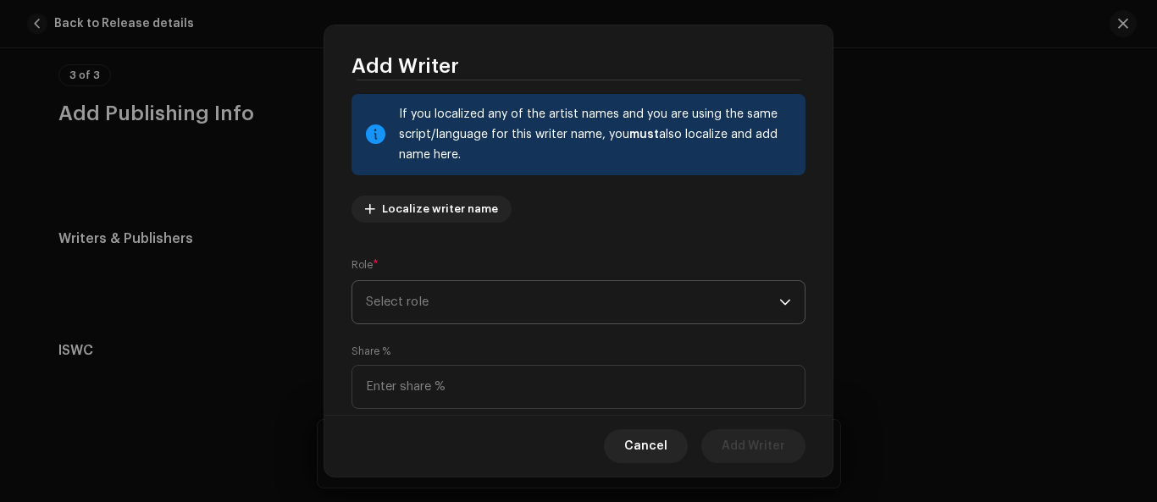
click at [783, 300] on icon "dropdown trigger" at bounding box center [785, 302] width 12 height 12
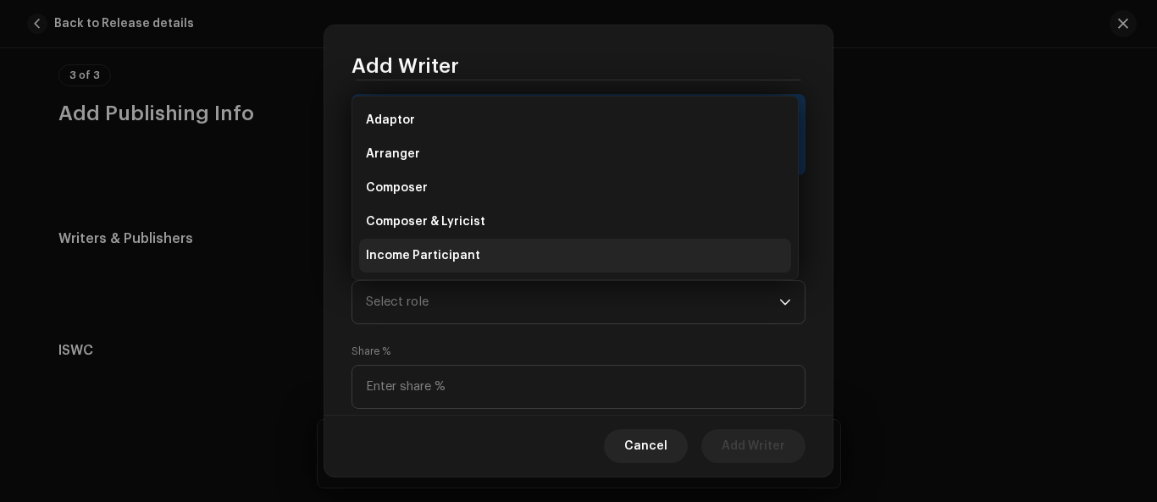
scroll to position [27, 0]
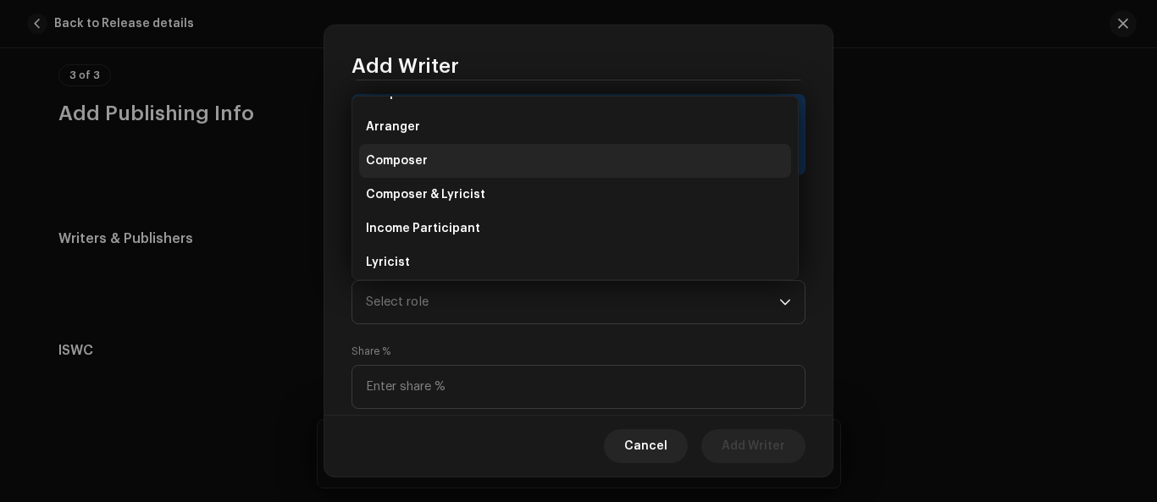
click at [428, 170] on li "Composer" at bounding box center [575, 161] width 432 height 34
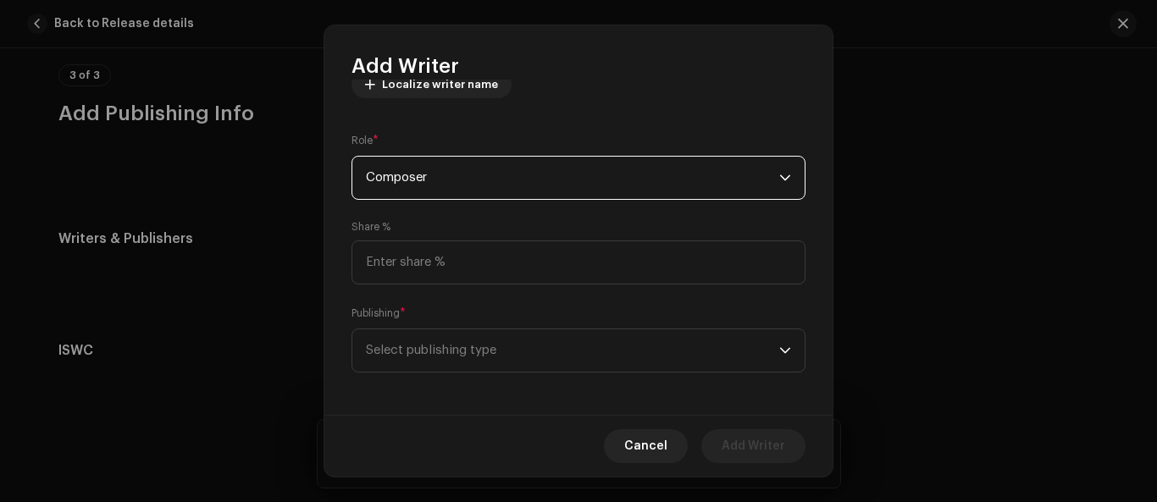
scroll to position [223, 0]
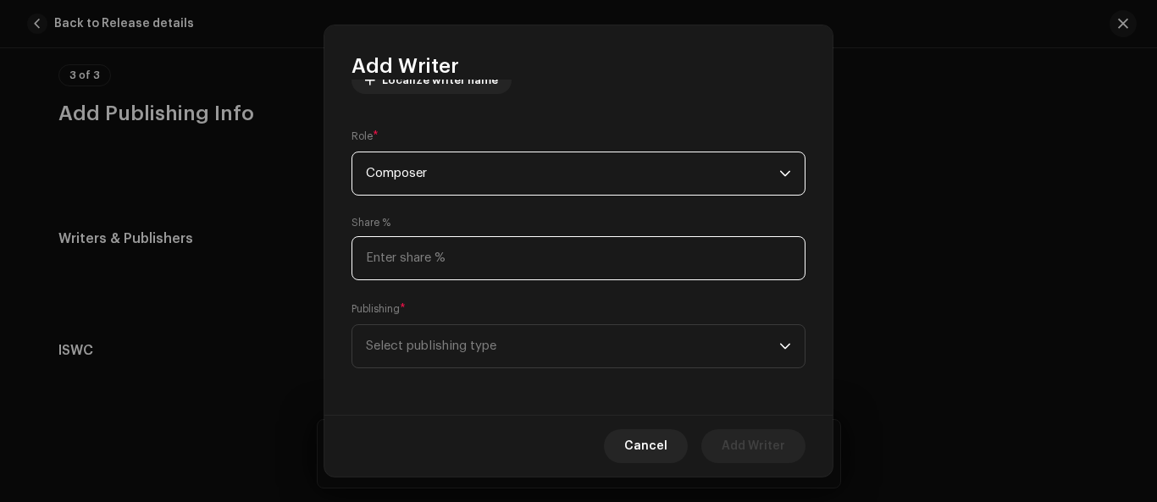
click at [625, 259] on input at bounding box center [578, 258] width 454 height 44
type input "100.00"
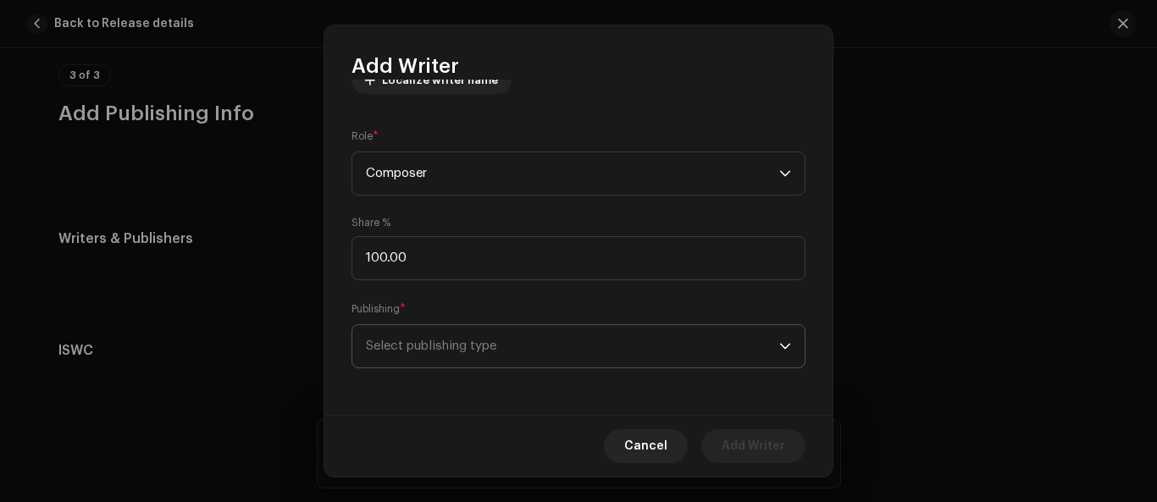
click at [779, 348] on icon "dropdown trigger" at bounding box center [785, 346] width 12 height 12
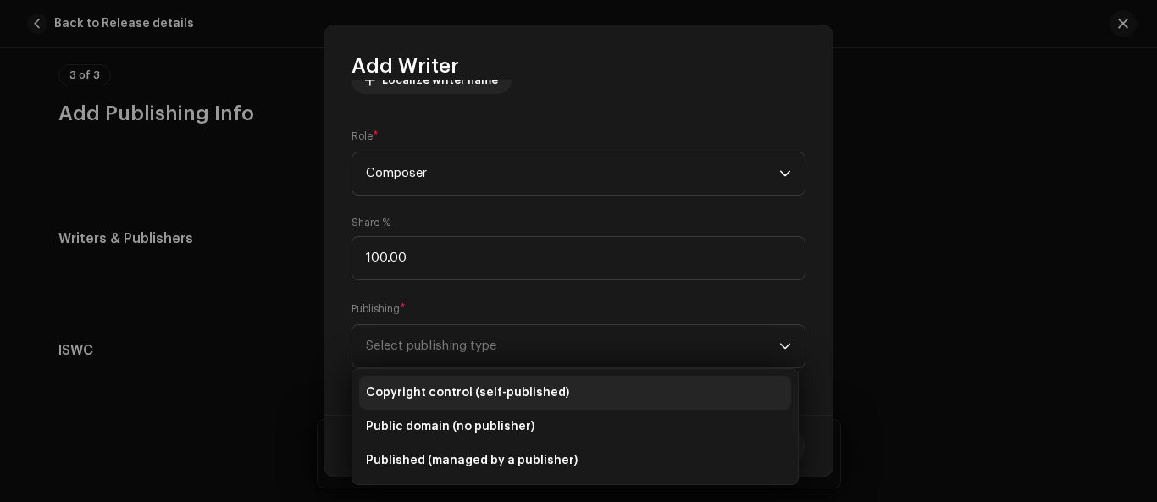
click at [477, 396] on span "Copyright control (self-published)" at bounding box center [467, 393] width 203 height 17
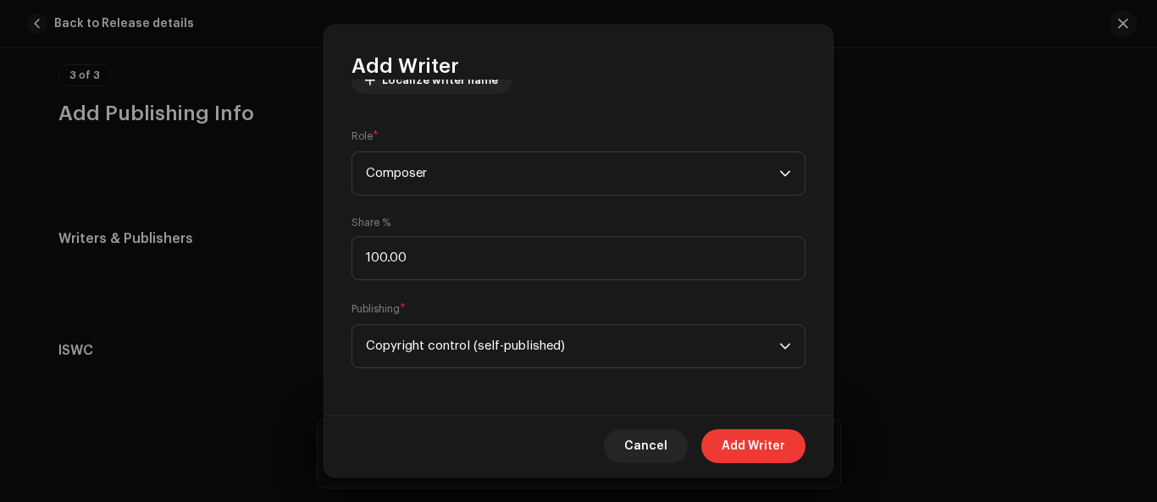
click at [775, 451] on span "Add Writer" at bounding box center [754, 446] width 64 height 34
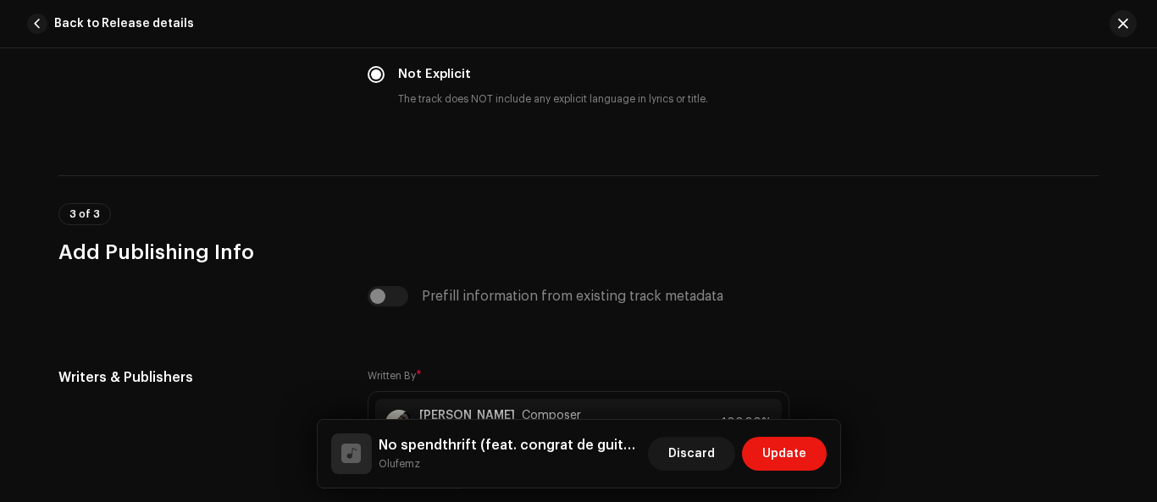
scroll to position [3152, 0]
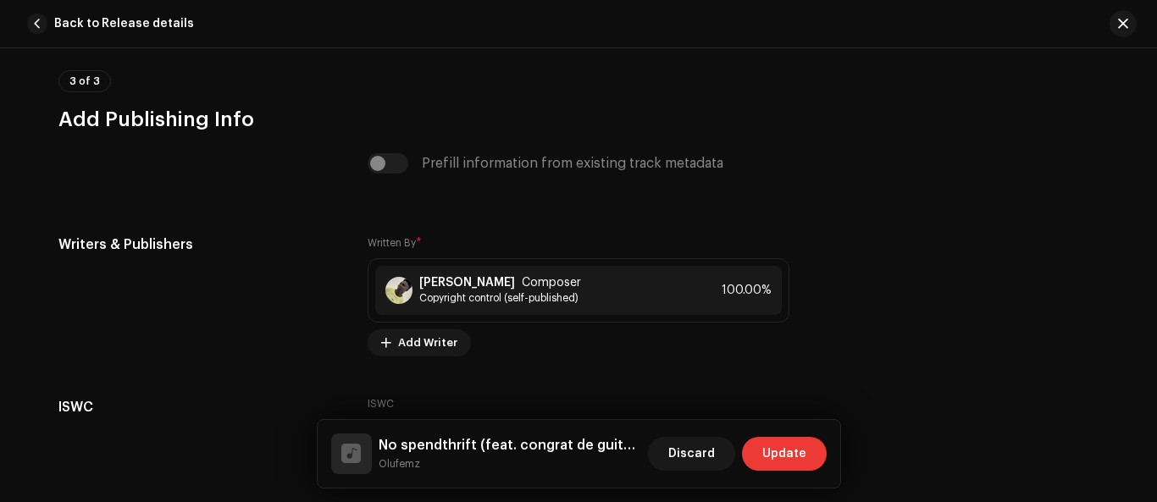
click at [795, 450] on span "Update" at bounding box center [784, 454] width 44 height 34
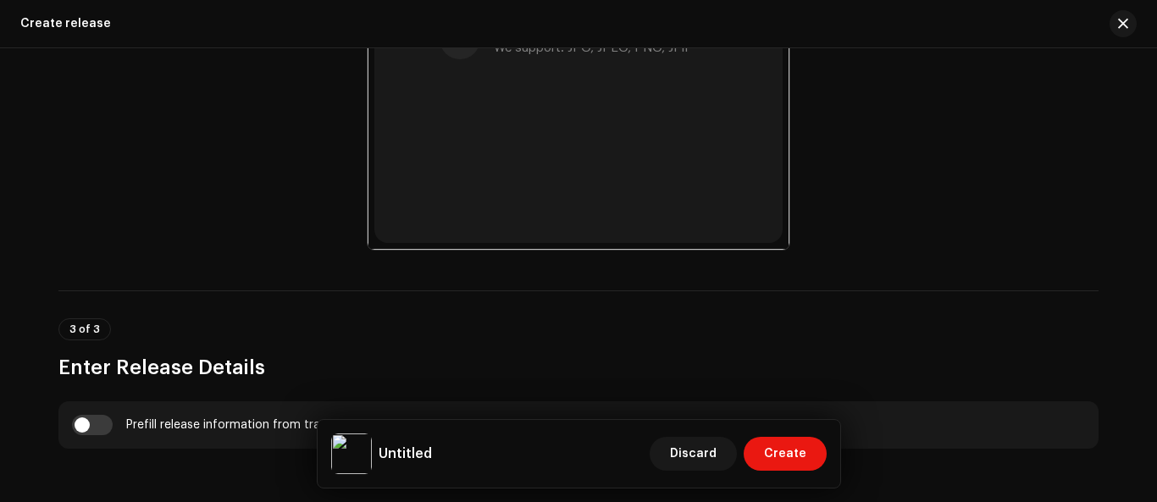
scroll to position [1097, 0]
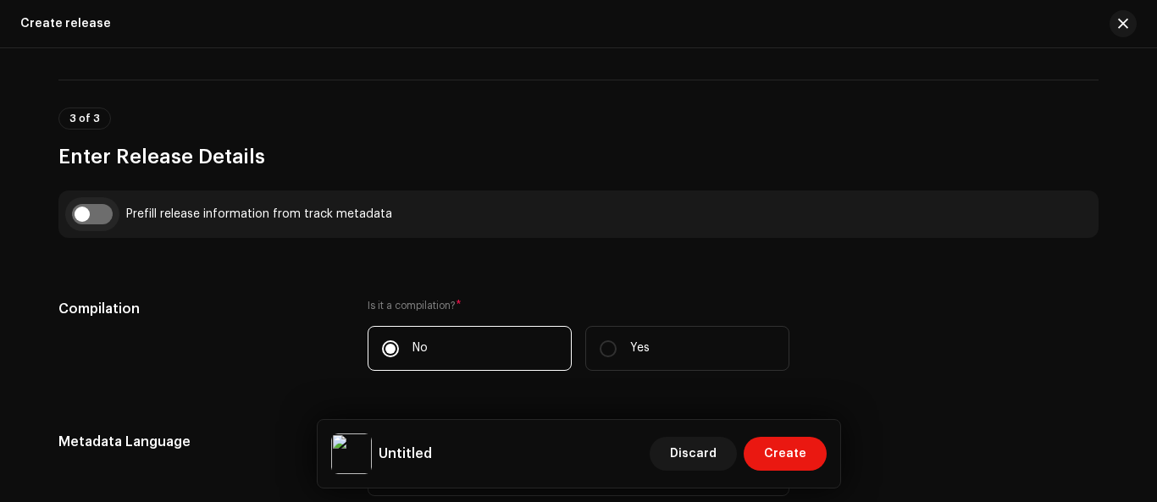
click at [75, 213] on input "checkbox" at bounding box center [92, 214] width 41 height 20
checkbox input "true"
type input "No spendthrift"
type input "live"
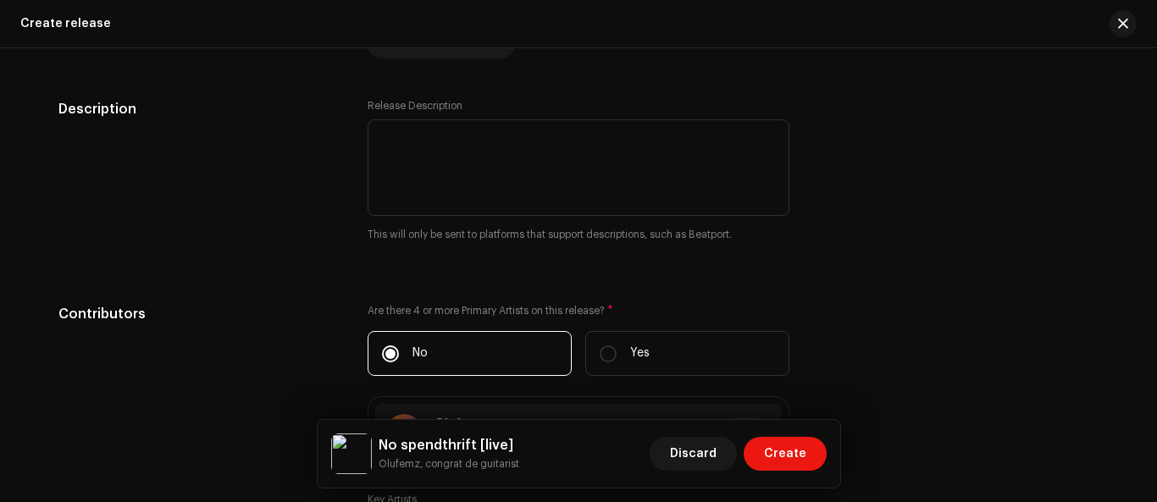
scroll to position [1862, 0]
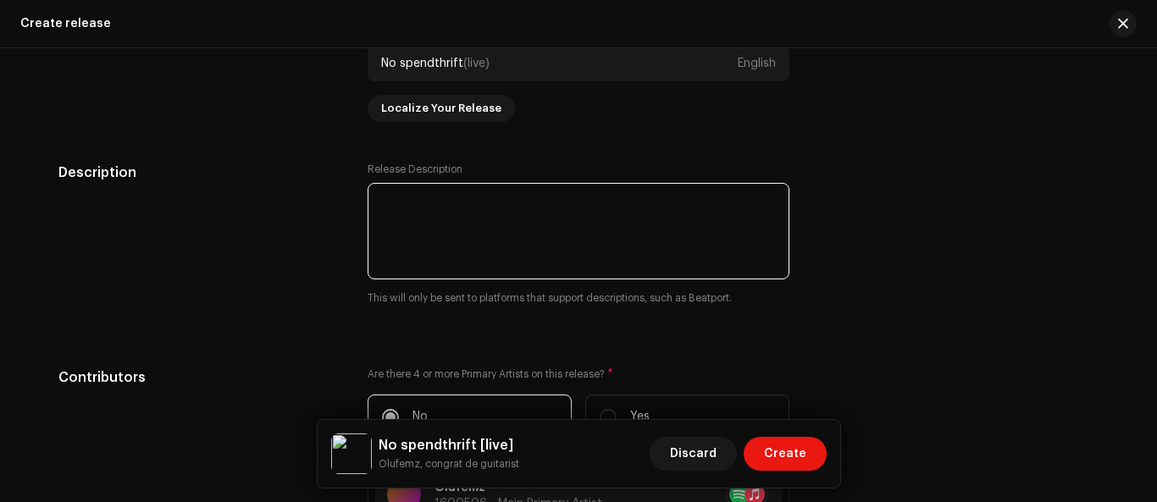
click at [396, 230] on textarea at bounding box center [579, 231] width 422 height 97
click at [625, 195] on textarea at bounding box center [579, 231] width 422 height 97
click at [628, 205] on textarea at bounding box center [579, 231] width 422 height 97
click at [624, 202] on textarea at bounding box center [579, 231] width 422 height 97
click at [538, 239] on textarea at bounding box center [579, 231] width 422 height 97
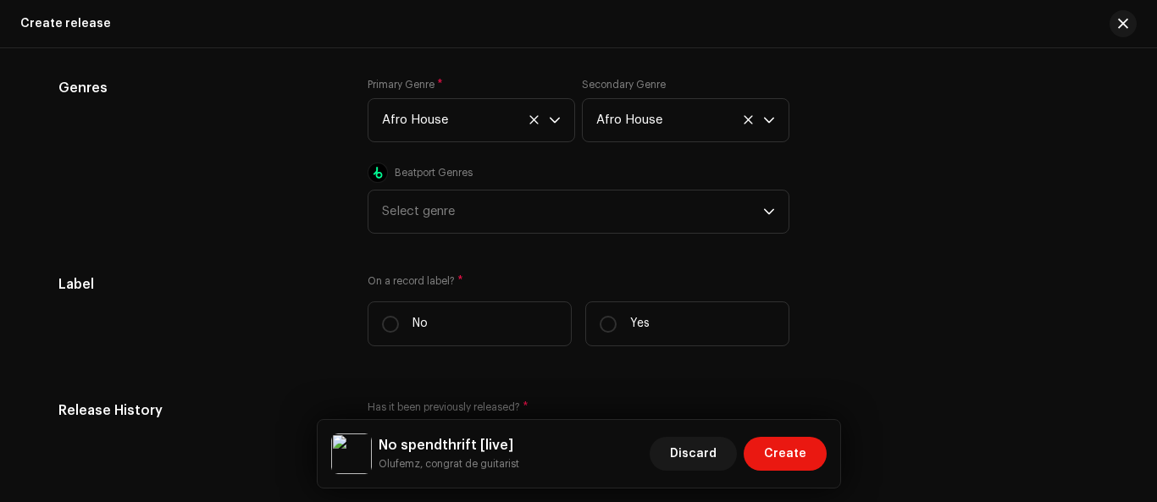
scroll to position [2753, 0]
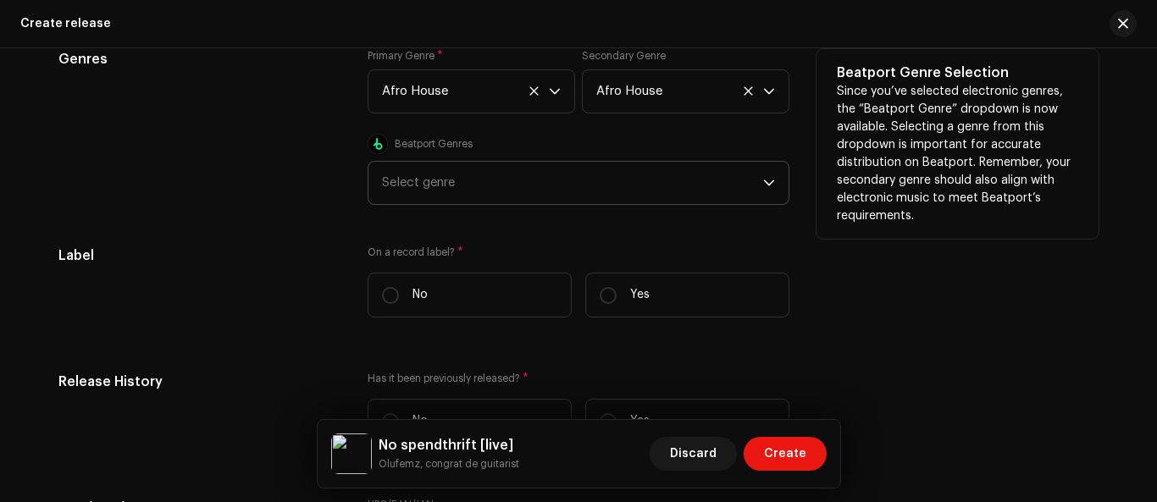
type textarea "this song is aboub how i spend money unexpected"
click at [766, 190] on div at bounding box center [769, 183] width 12 height 42
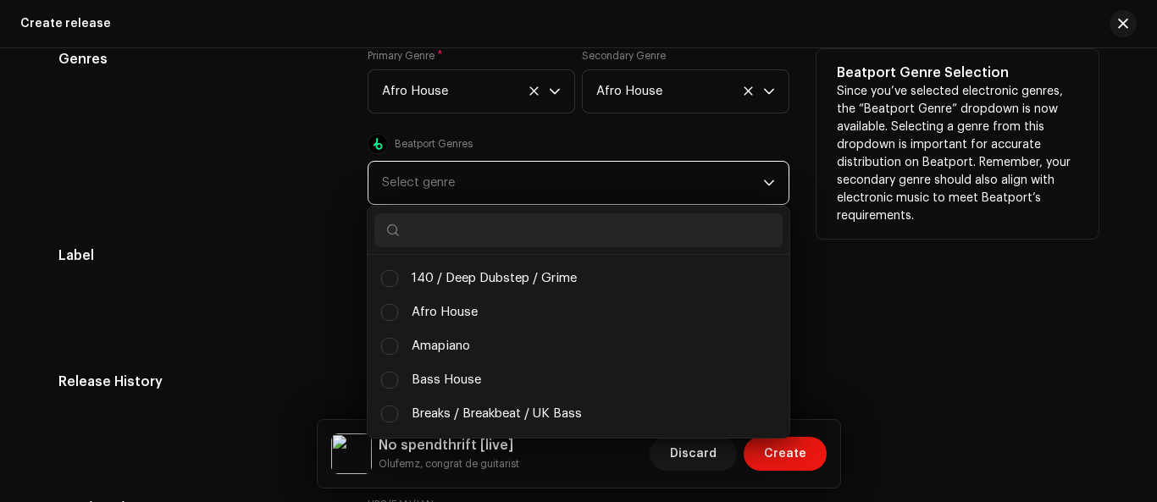
scroll to position [9, 75]
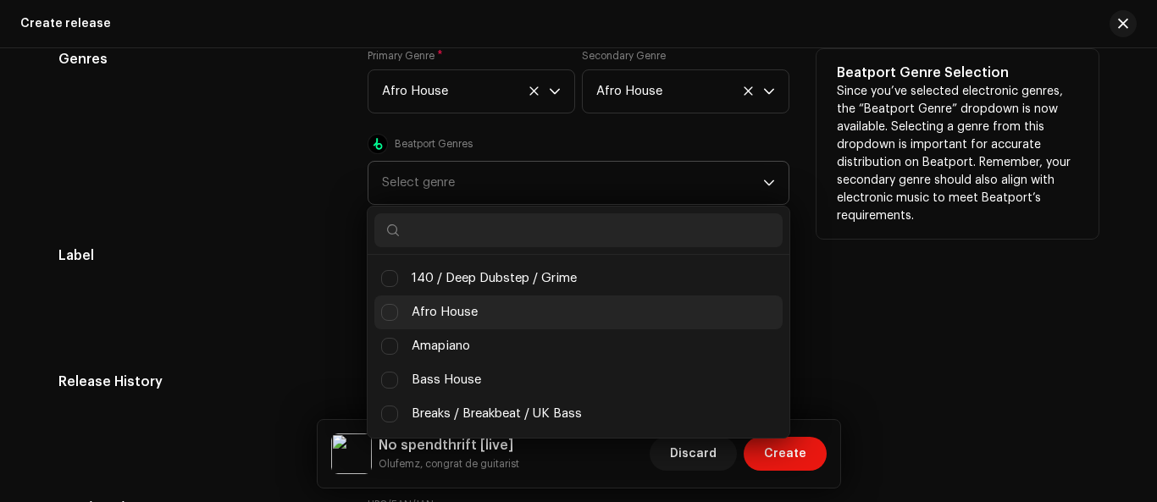
click at [437, 308] on span "Afro House" at bounding box center [445, 312] width 66 height 19
checkbox input "true"
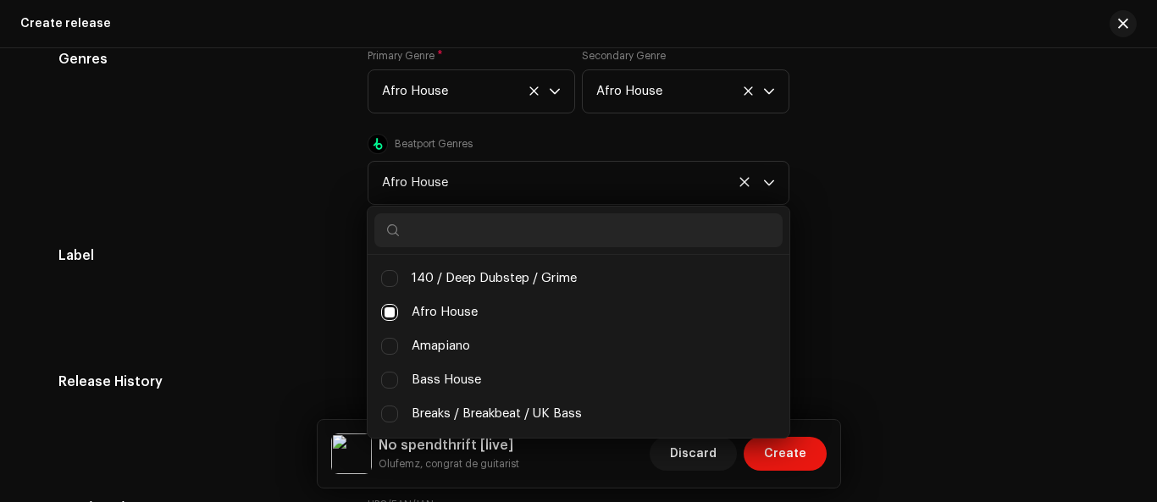
click at [859, 321] on div "Label On a record label? * No Yes" at bounding box center [578, 289] width 1040 height 86
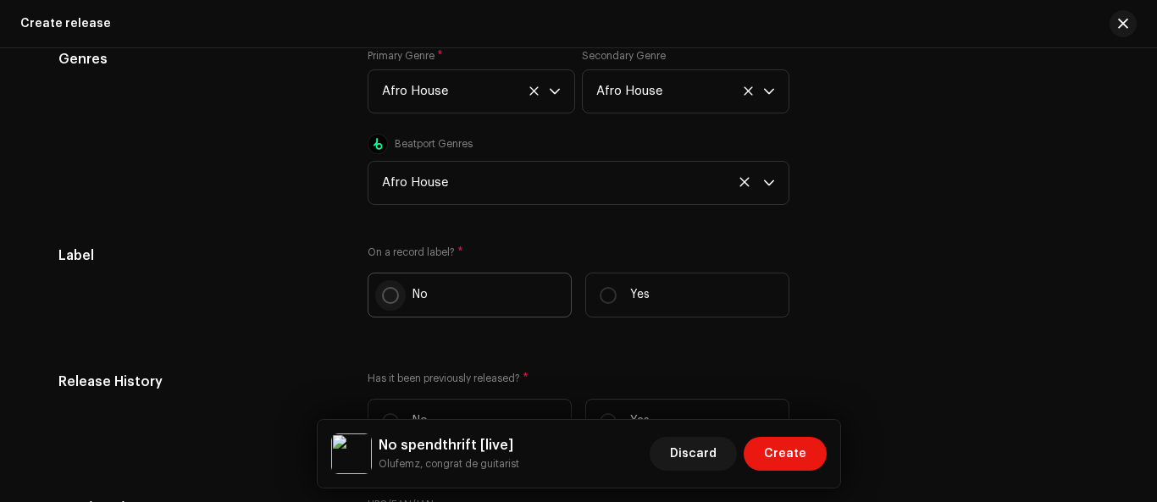
click at [386, 301] on input "No" at bounding box center [390, 295] width 17 height 17
radio input "true"
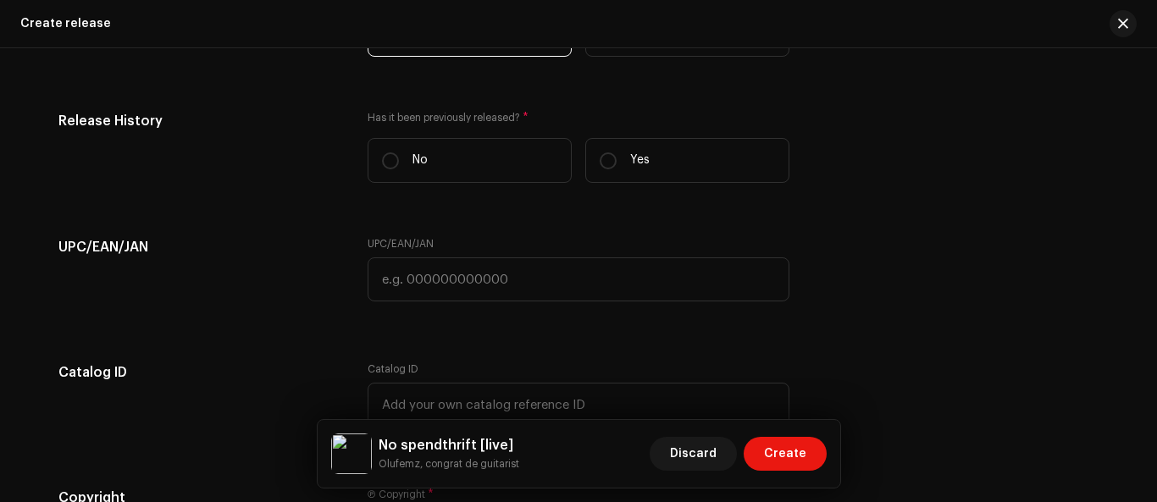
scroll to position [3049, 0]
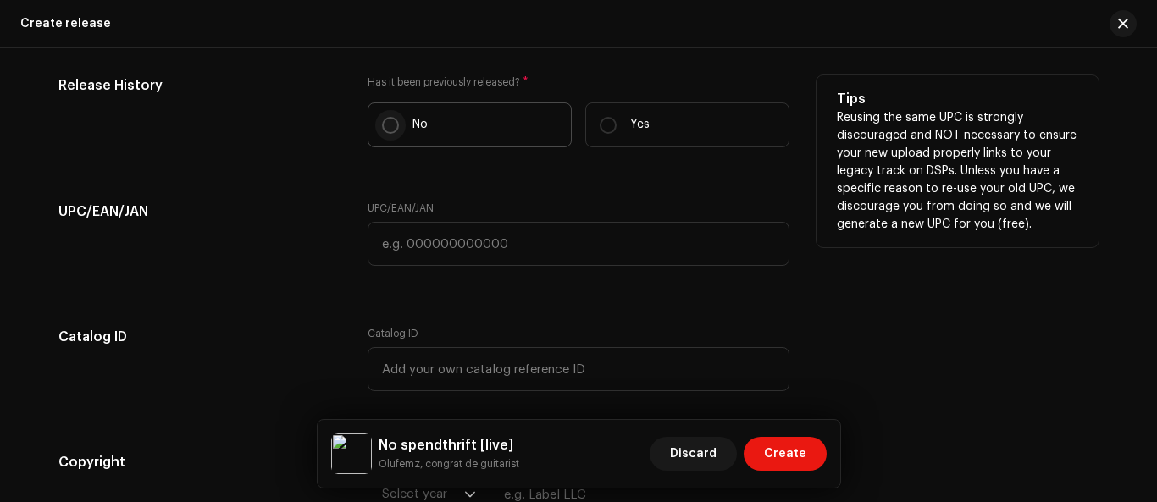
click at [382, 128] on input "No" at bounding box center [390, 125] width 17 height 17
radio input "true"
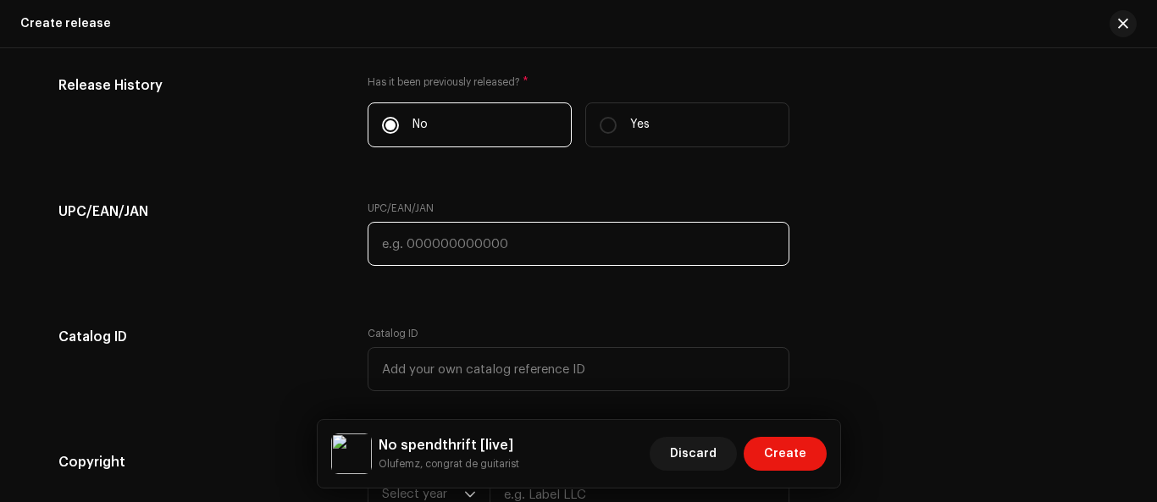
click at [400, 254] on input "text" at bounding box center [579, 244] width 422 height 44
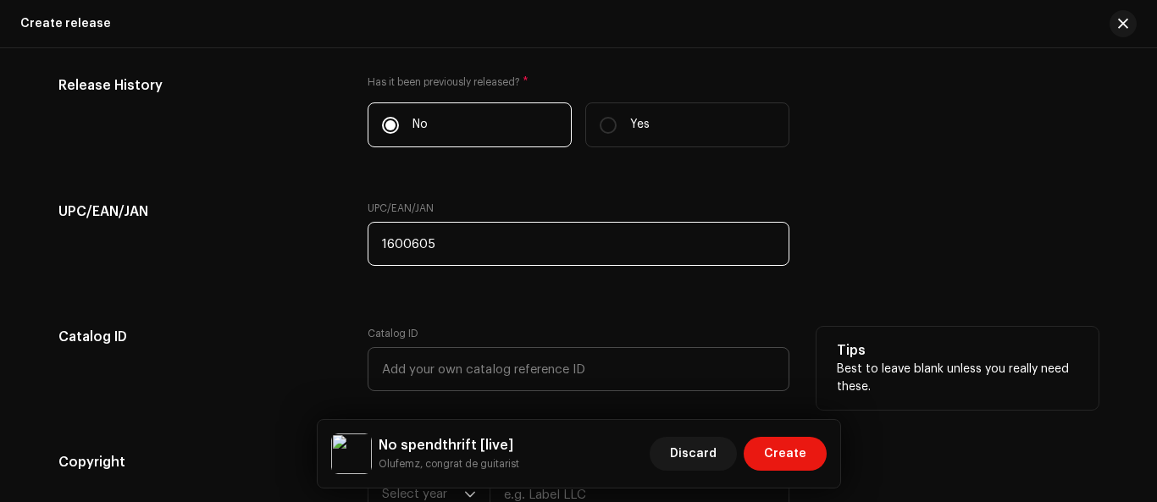
type input "1600605"
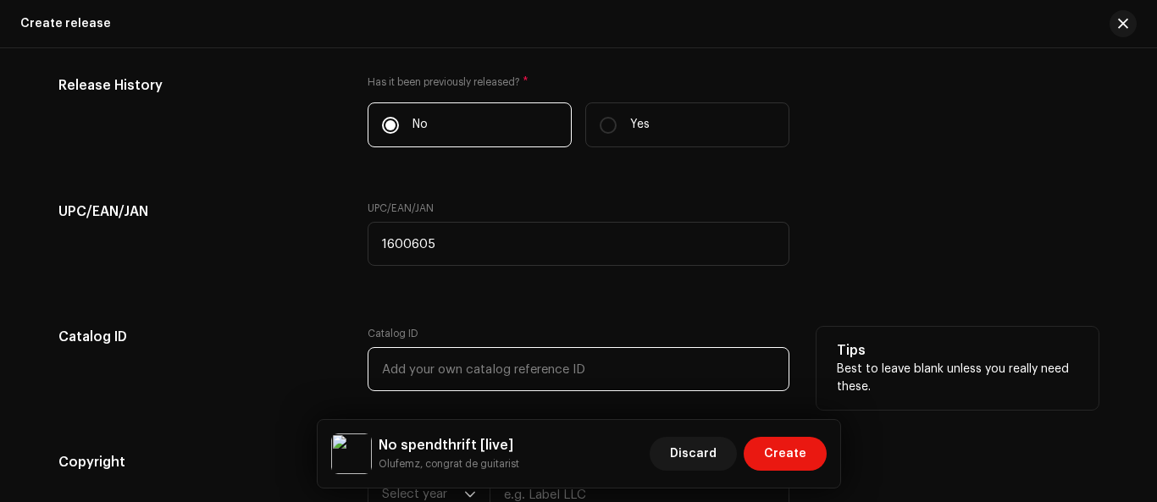
click at [529, 374] on input "text" at bounding box center [579, 369] width 422 height 44
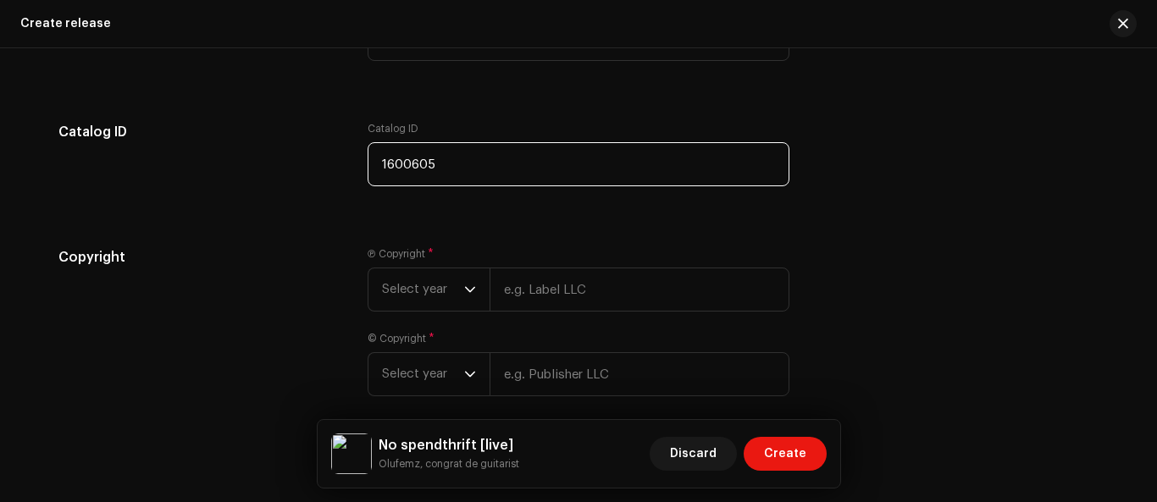
scroll to position [3331, 0]
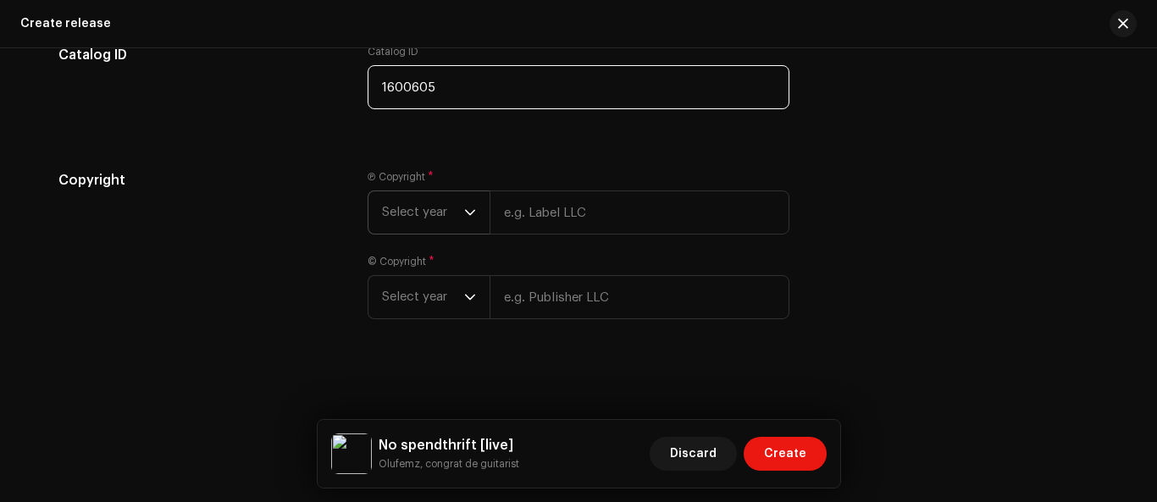
type input "1600605"
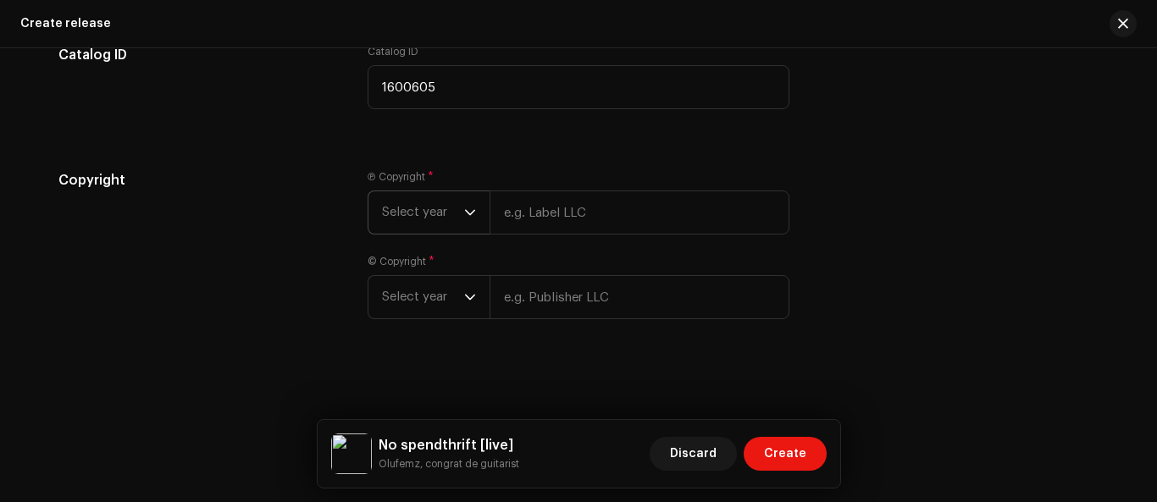
click at [459, 213] on span "Select year" at bounding box center [423, 212] width 82 height 42
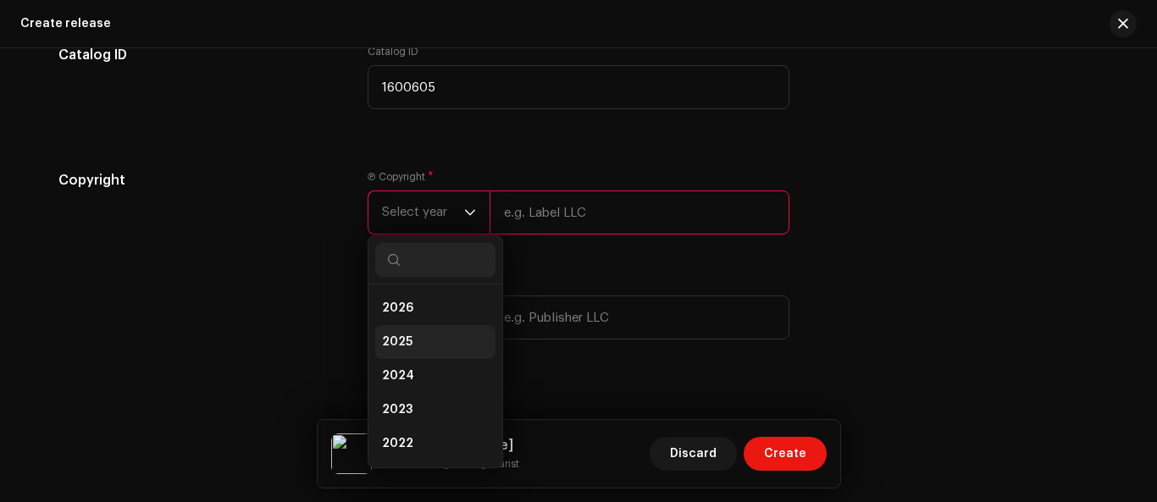
click at [420, 344] on li "2025" at bounding box center [435, 342] width 120 height 34
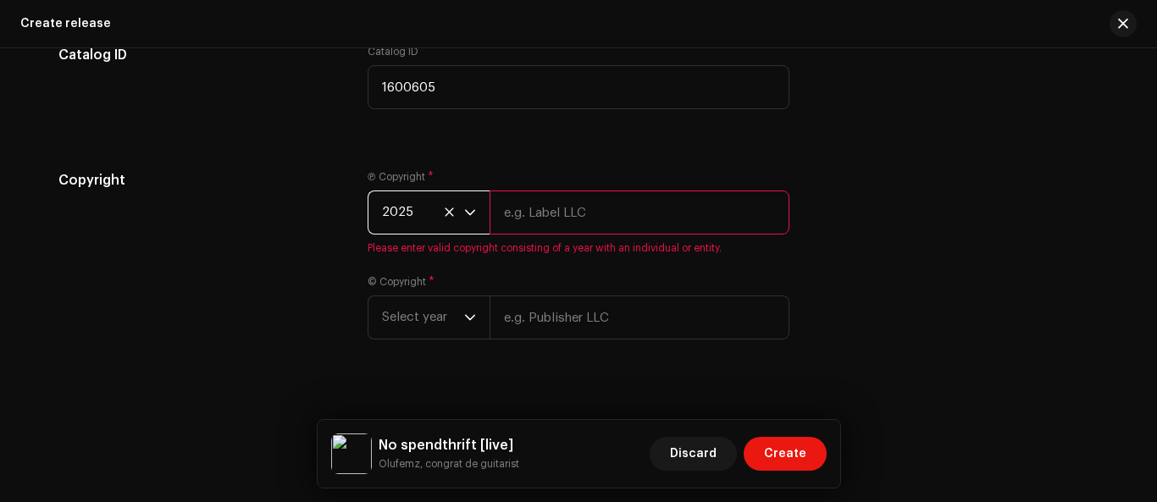
click at [509, 221] on input "text" at bounding box center [640, 213] width 300 height 44
type input "olufemz"
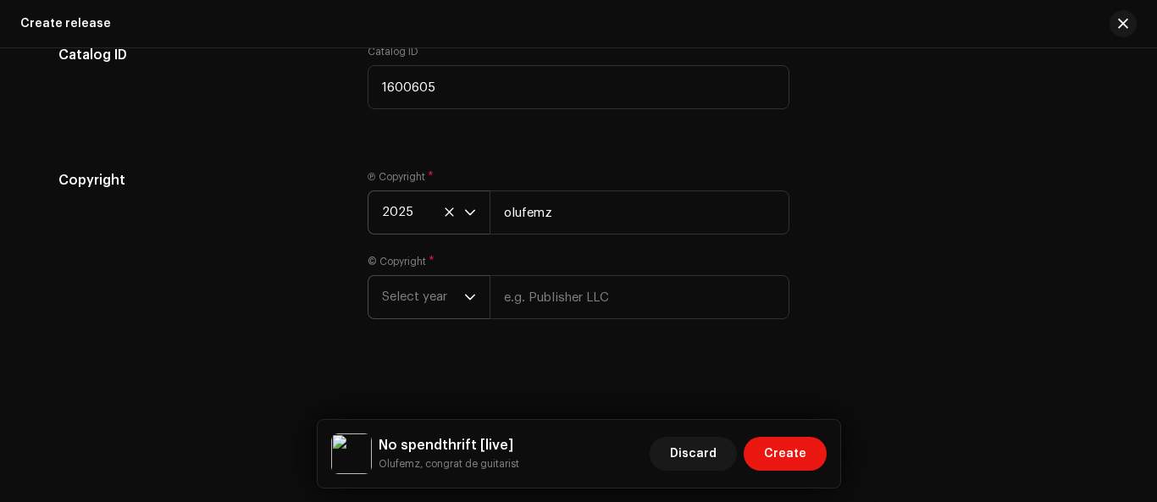
click at [466, 298] on icon "dropdown trigger" at bounding box center [470, 298] width 10 height 6
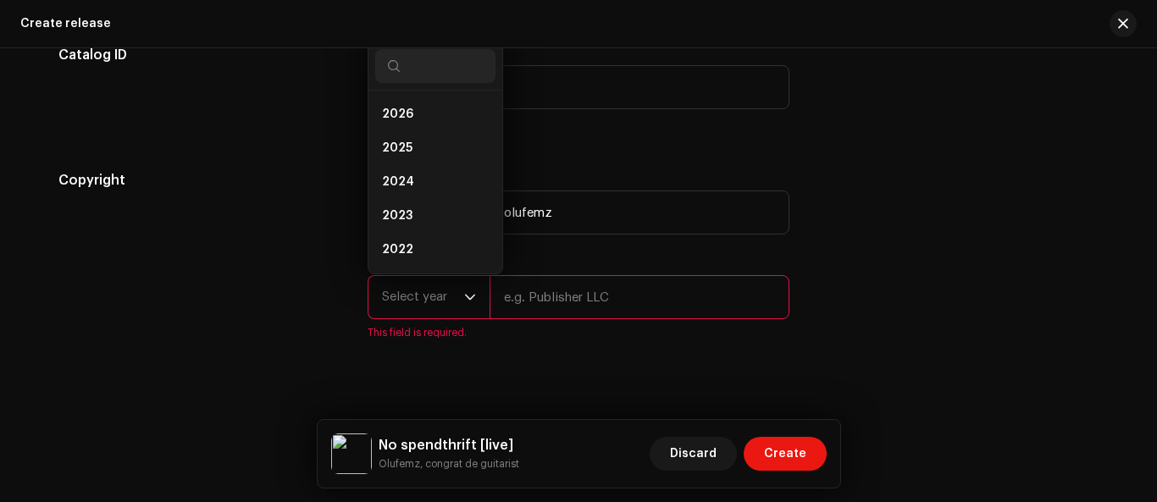
scroll to position [27, 0]
drag, startPoint x: 398, startPoint y: 122, endPoint x: 409, endPoint y: 124, distance: 11.1
click at [401, 122] on span "2025" at bounding box center [397, 121] width 30 height 17
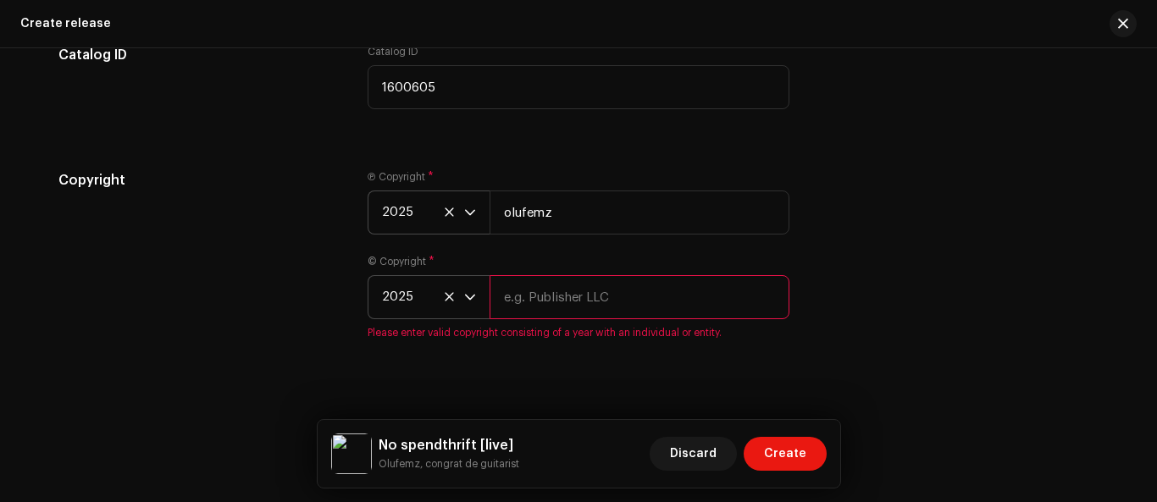
click at [582, 303] on input "text" at bounding box center [640, 297] width 300 height 44
type input "olufemz"
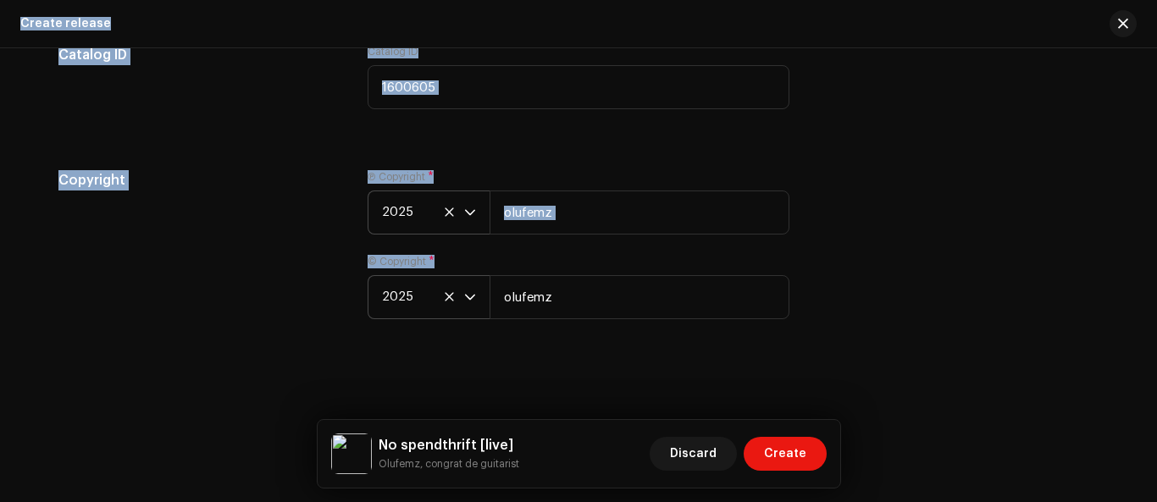
drag, startPoint x: 1149, startPoint y: 488, endPoint x: 1156, endPoint y: 503, distance: 16.7
click at [1156, 501] on html "OLUFEMZ Home Catalog Transactions Analytics Resources Assets Releases Tracks Vi…" at bounding box center [578, 251] width 1157 height 502
click at [1087, 390] on div "Create a new release We’ll guide you through everything — from track selection …" at bounding box center [578, 275] width 1157 height 454
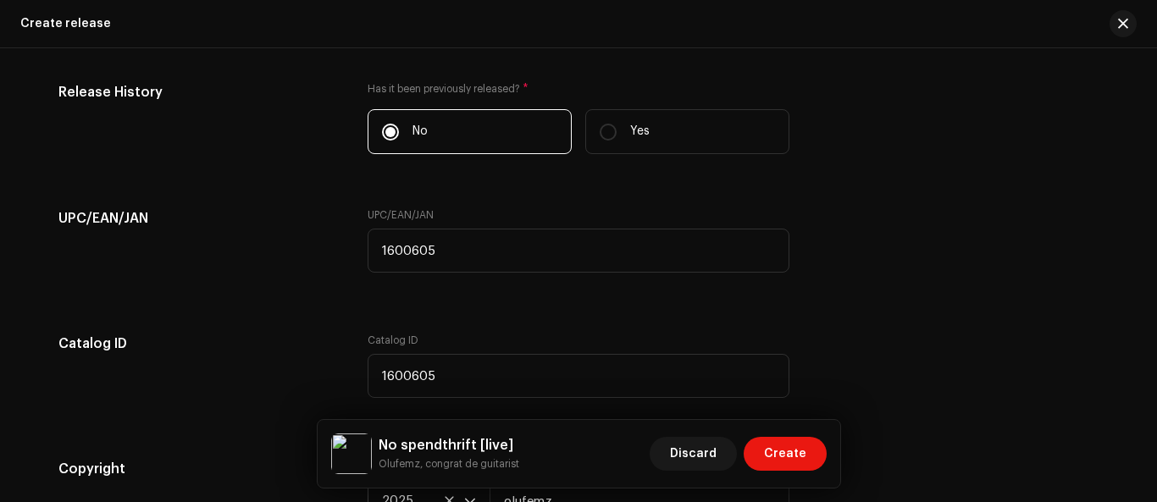
scroll to position [3331, 0]
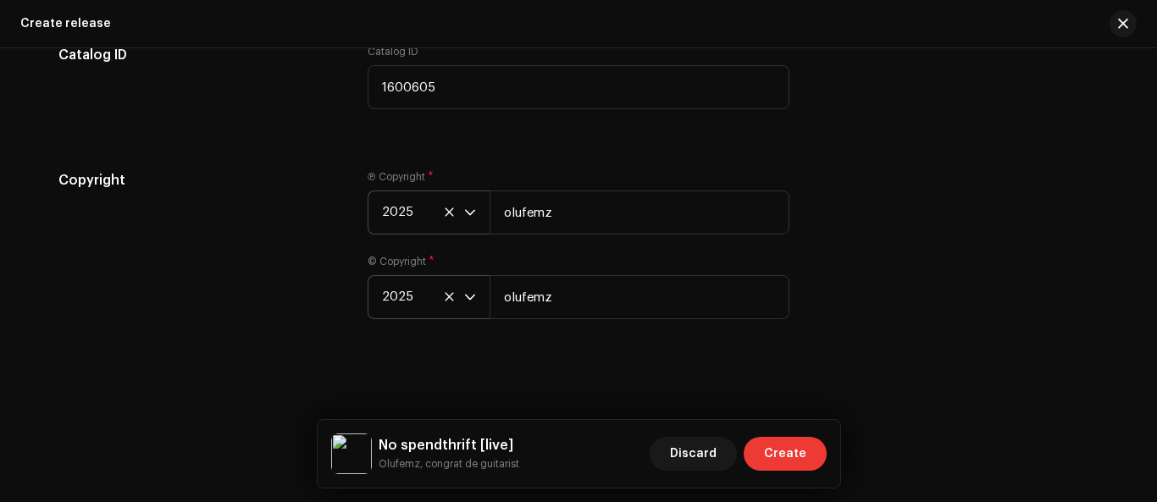
click at [791, 448] on span "Create" at bounding box center [785, 454] width 42 height 34
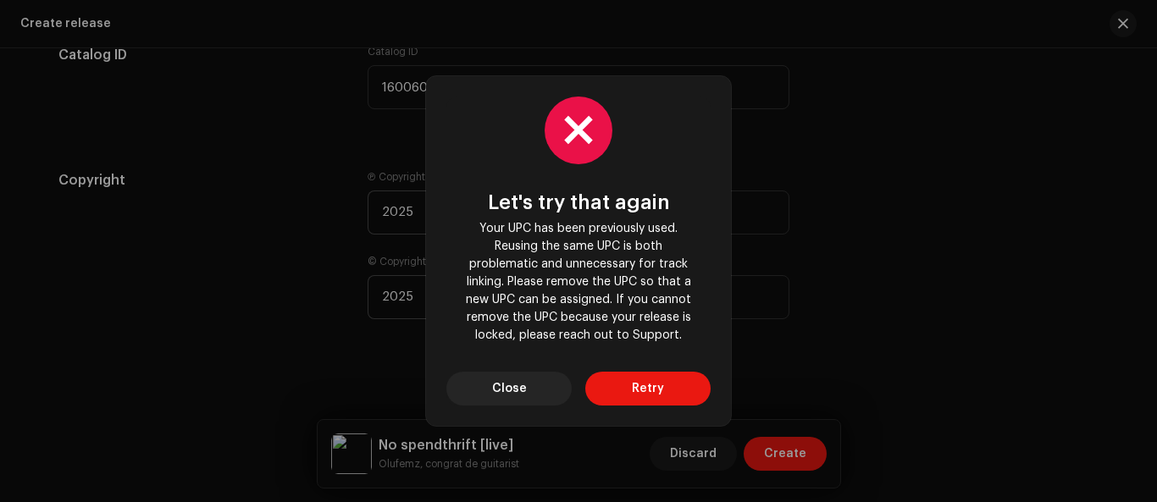
drag, startPoint x: 492, startPoint y: 385, endPoint x: 503, endPoint y: 383, distance: 11.3
click at [494, 385] on button "Close" at bounding box center [508, 389] width 125 height 34
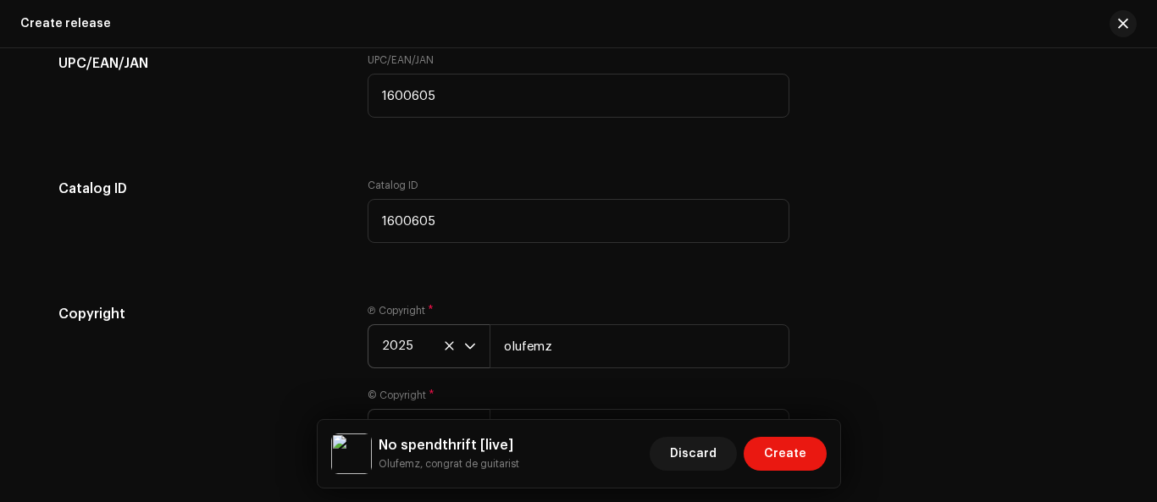
scroll to position [3183, 0]
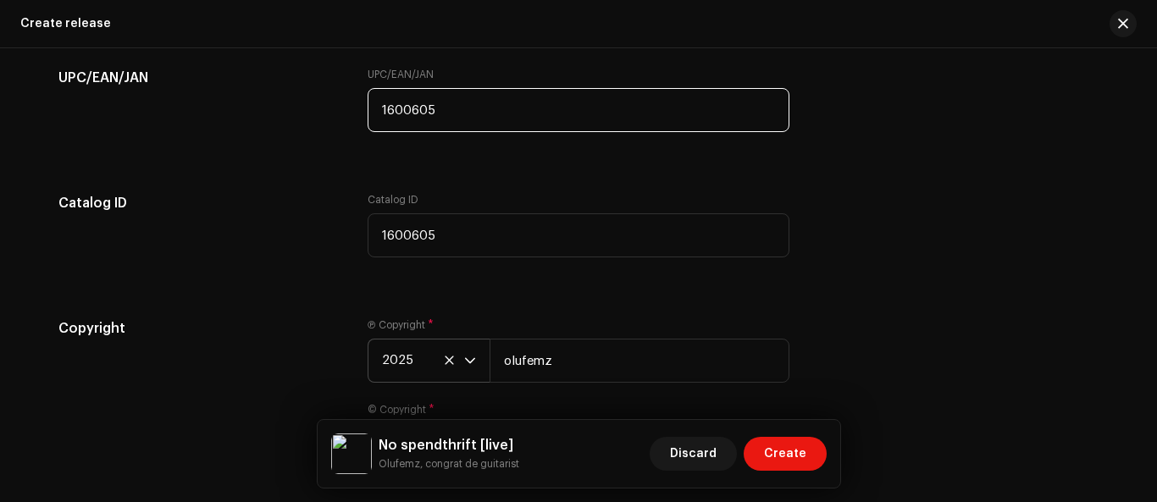
click at [407, 108] on input "1600605" at bounding box center [579, 110] width 422 height 44
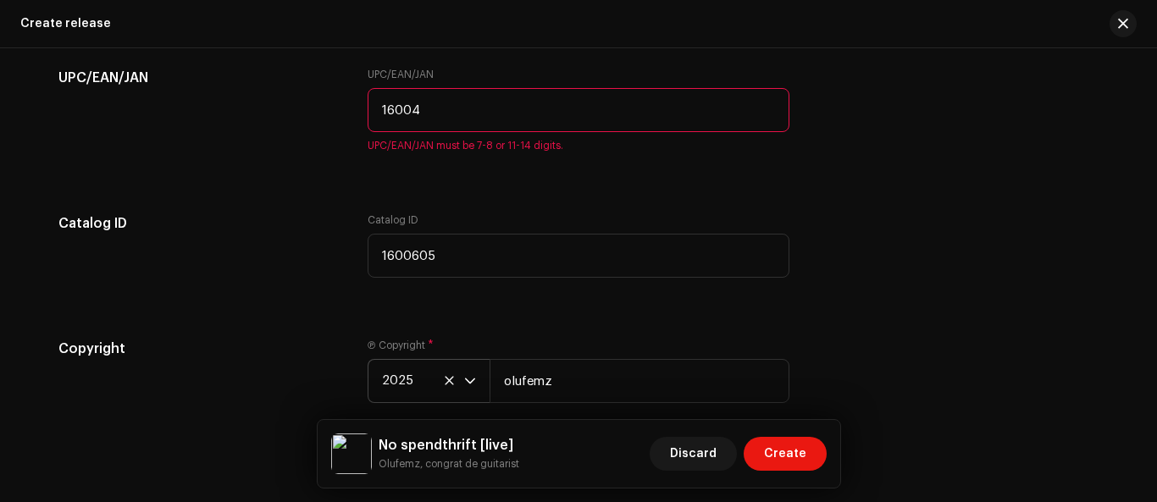
click at [407, 113] on input "16004" at bounding box center [579, 110] width 422 height 44
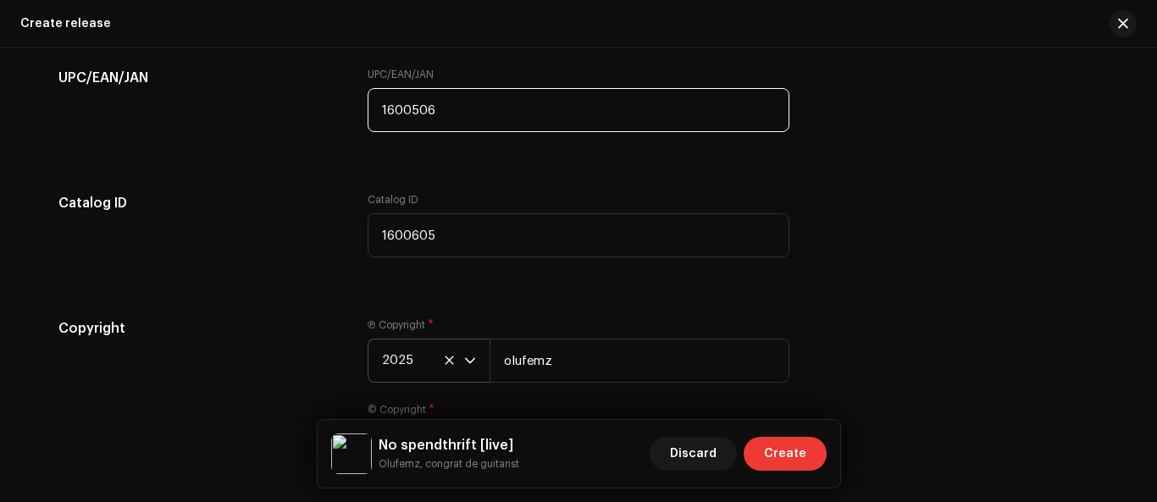
type input "1600506"
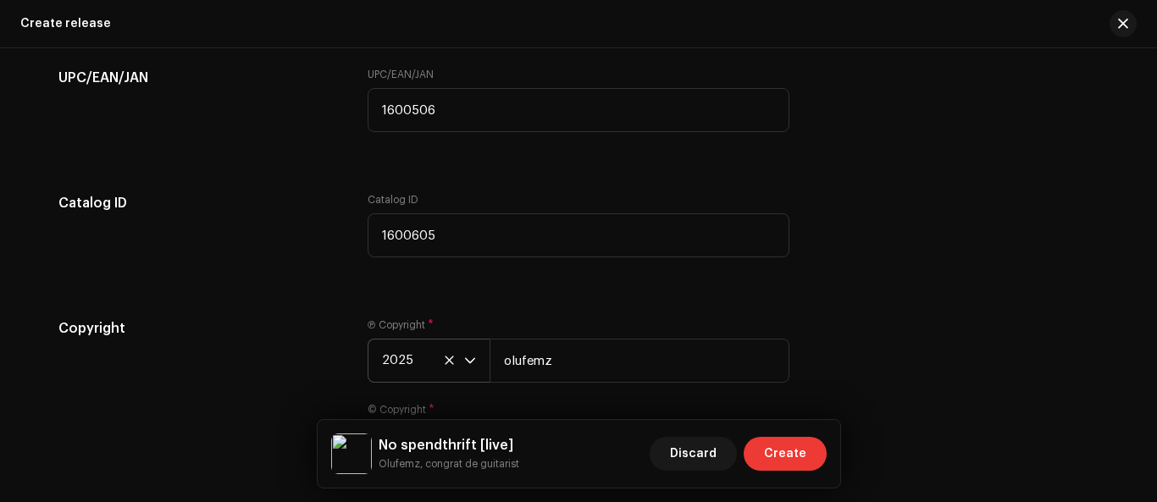
click at [800, 450] on span "Create" at bounding box center [785, 454] width 42 height 34
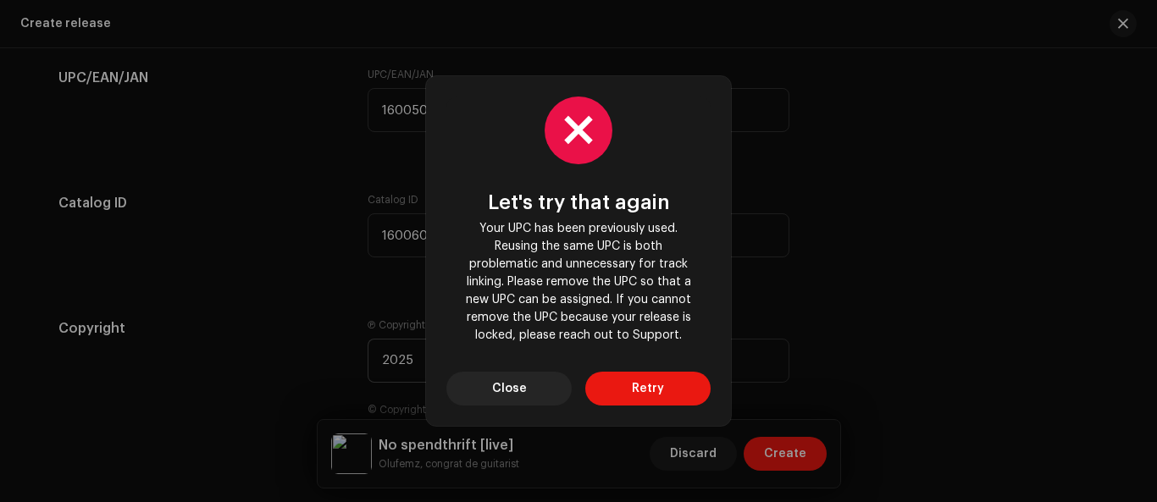
click at [612, 397] on button "Retry" at bounding box center [647, 389] width 125 height 34
click at [527, 386] on button "Close" at bounding box center [508, 389] width 125 height 34
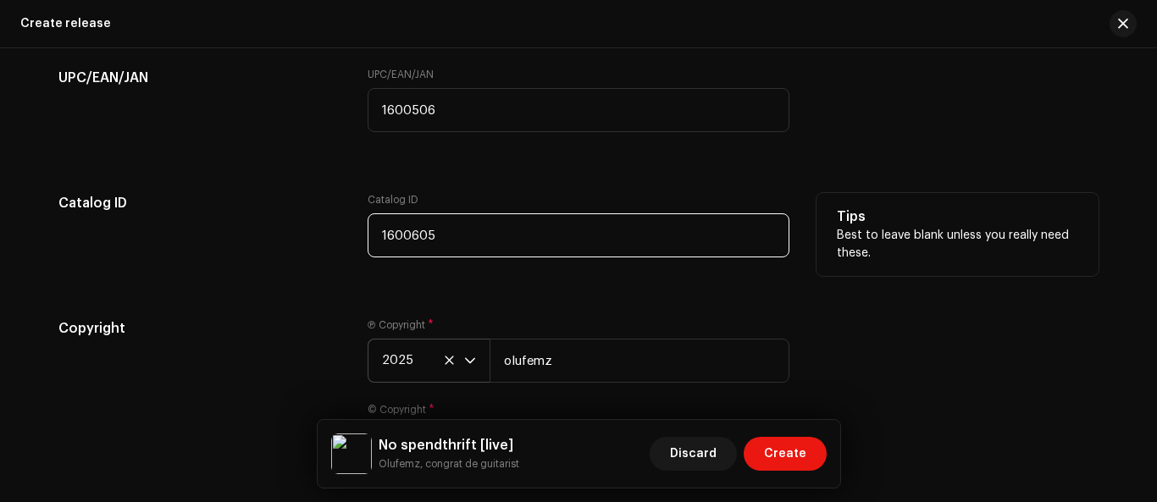
click at [407, 241] on input "1600605" at bounding box center [579, 235] width 422 height 44
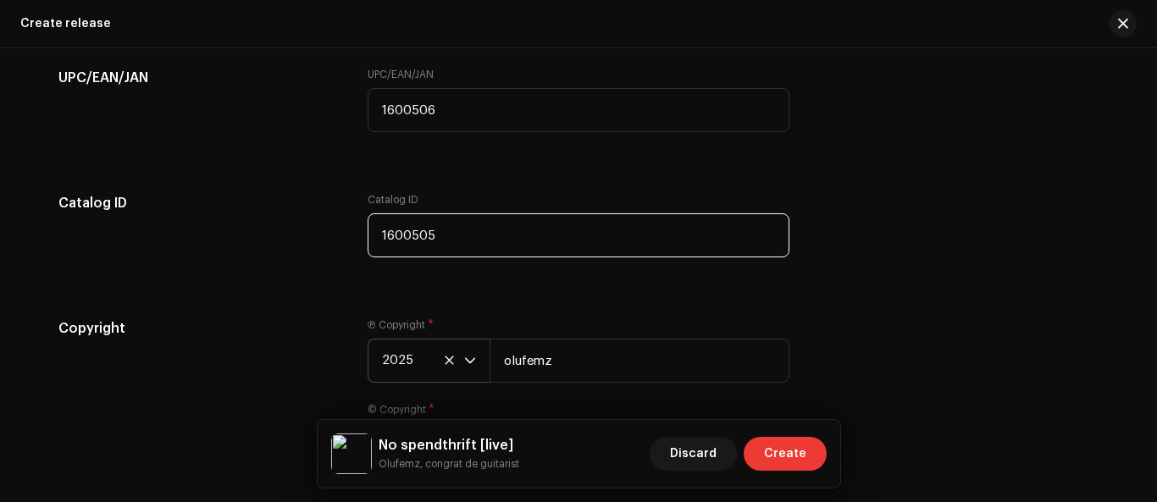
type input "1600505"
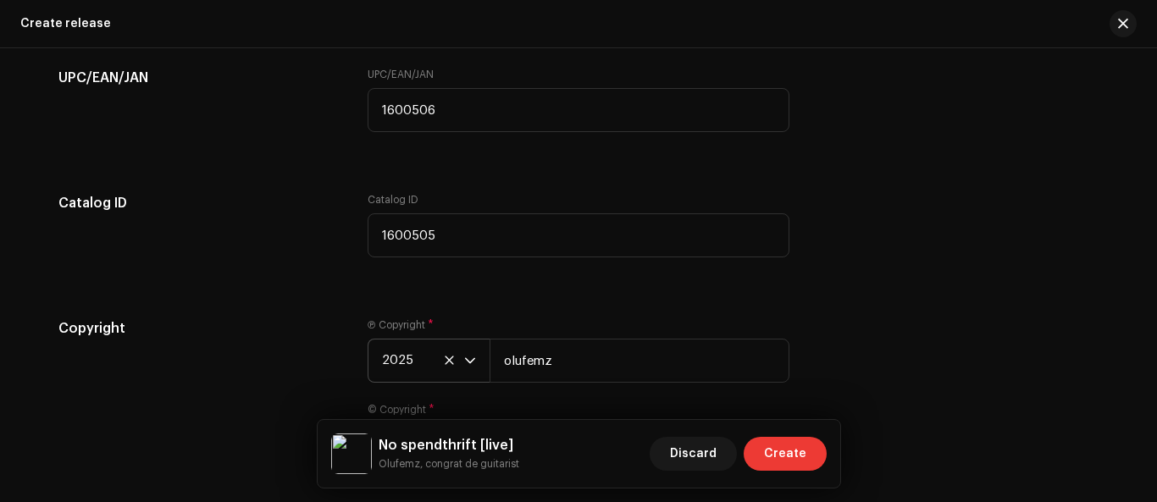
click at [814, 459] on button "Create" at bounding box center [785, 454] width 83 height 34
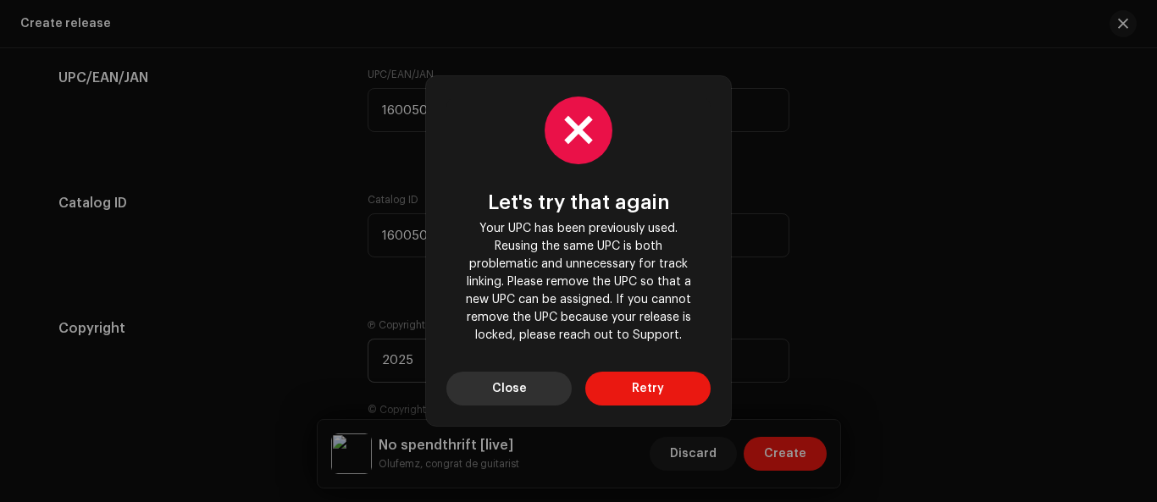
click at [518, 400] on span "Close" at bounding box center [509, 389] width 35 height 34
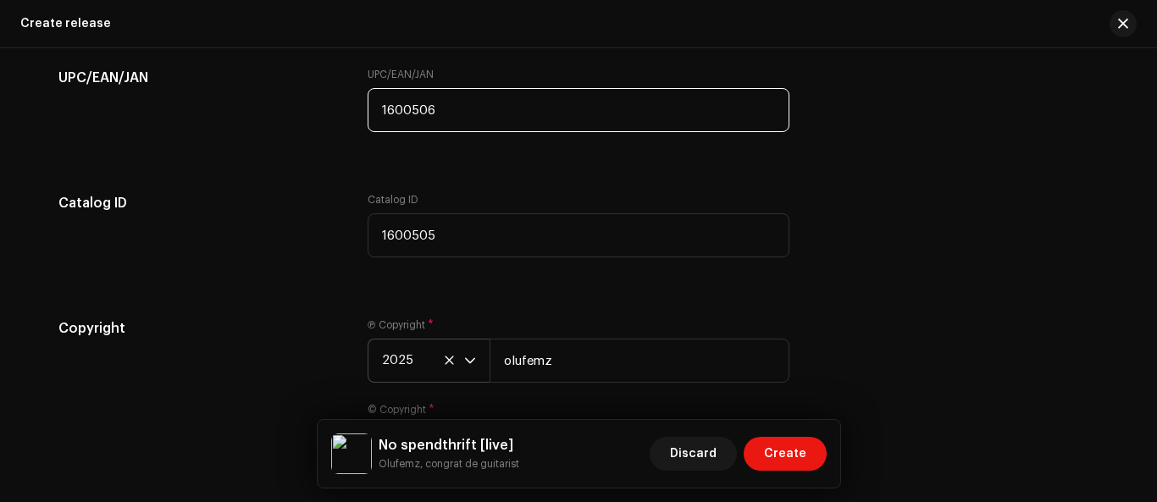
click at [422, 108] on input "1600506" at bounding box center [579, 110] width 422 height 44
type input "1600505"
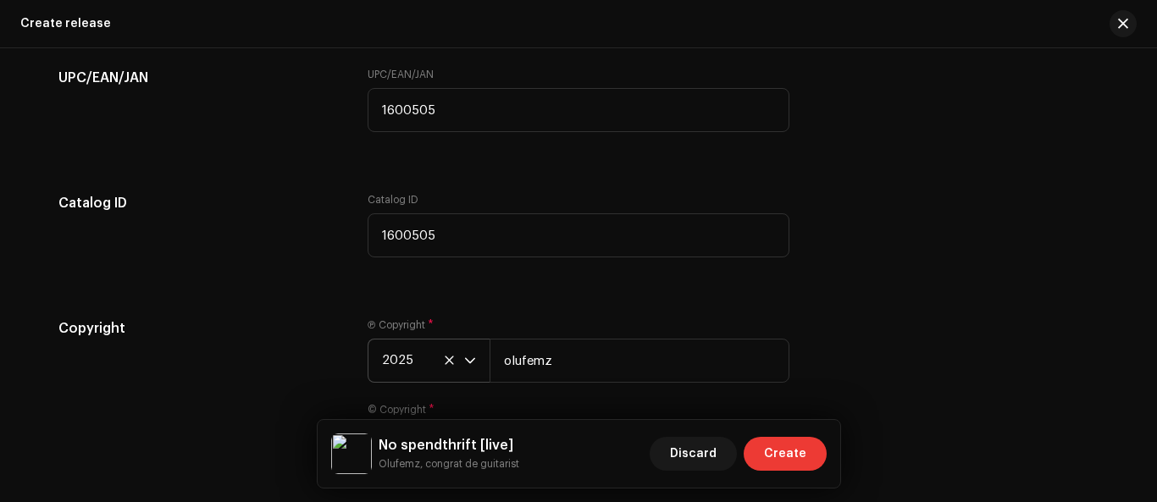
click at [800, 448] on span "Create" at bounding box center [785, 454] width 42 height 34
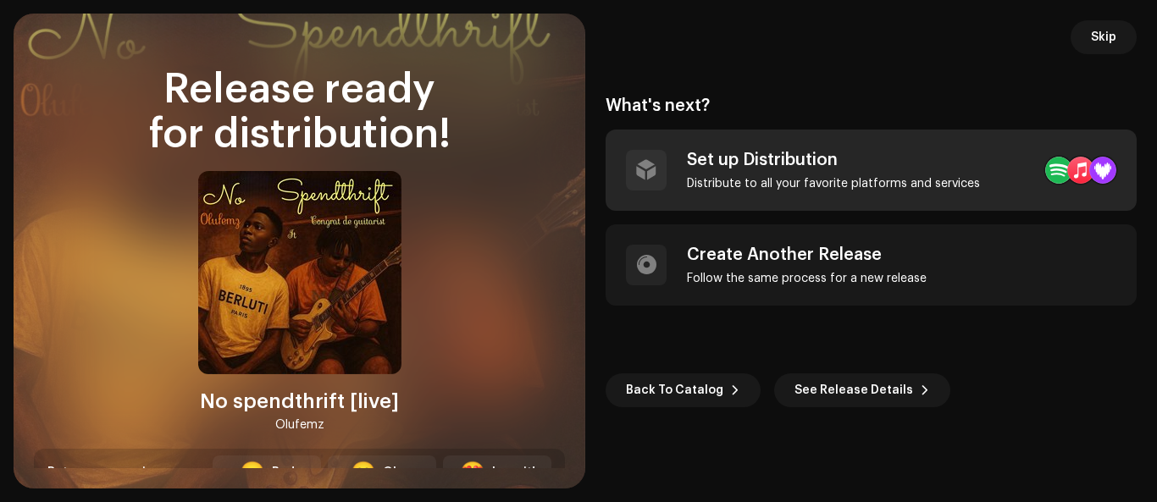
click at [831, 173] on div "Set up Distribution Distribute to all your favorite platforms and services" at bounding box center [833, 170] width 293 height 41
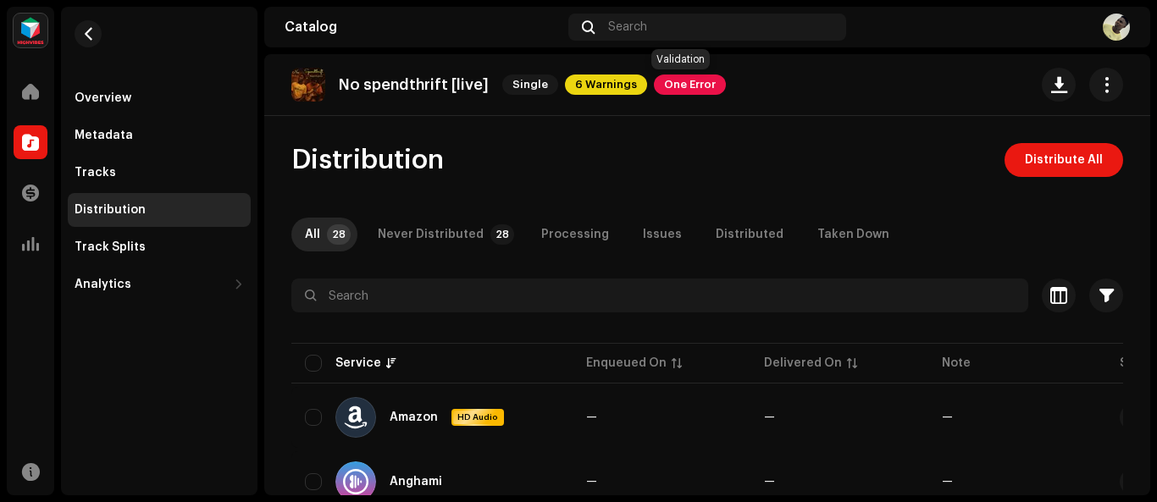
click at [689, 84] on span "One Error" at bounding box center [690, 85] width 72 height 20
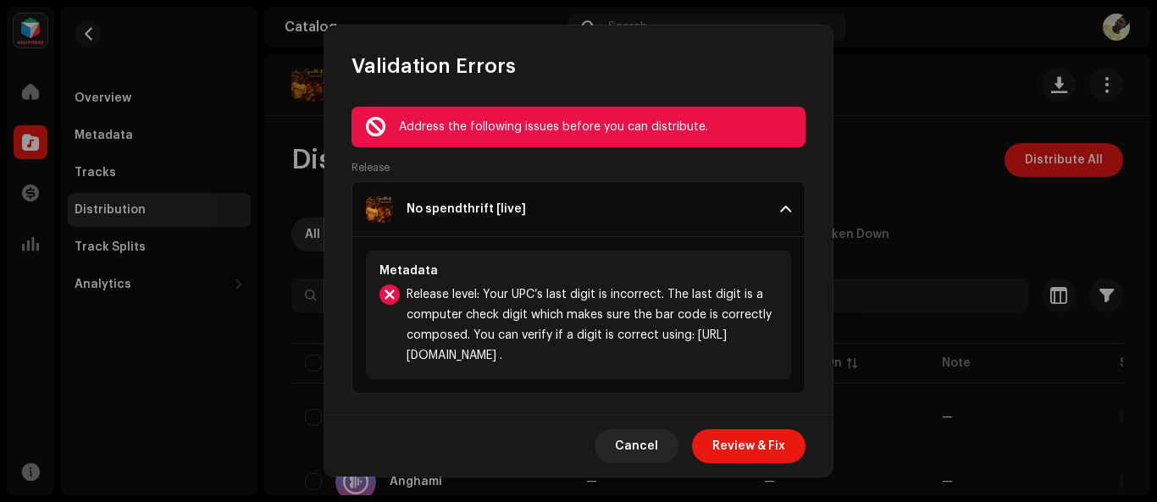
click at [740, 448] on span "Review & Fix" at bounding box center [748, 446] width 73 height 34
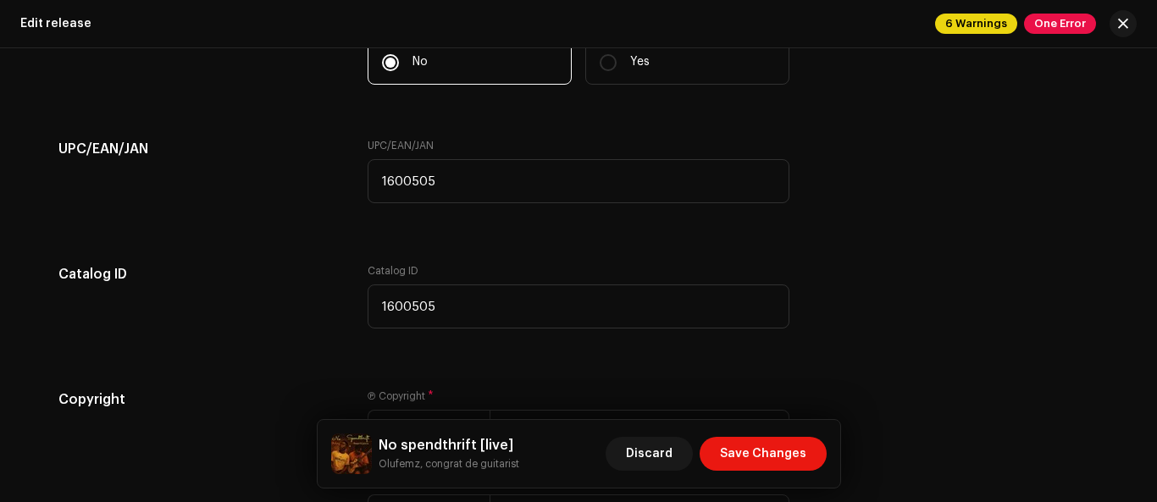
scroll to position [3063, 0]
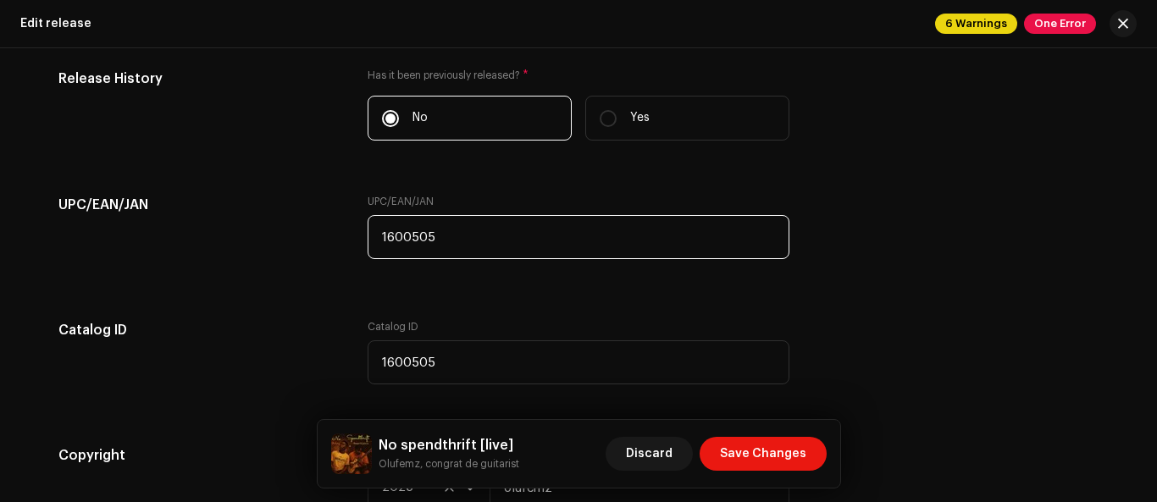
click at [407, 239] on input "1600505" at bounding box center [579, 237] width 422 height 44
click at [429, 233] on input "1600605" at bounding box center [579, 237] width 422 height 44
click at [424, 238] on input "1600605" at bounding box center [579, 237] width 422 height 44
type input "1600603"
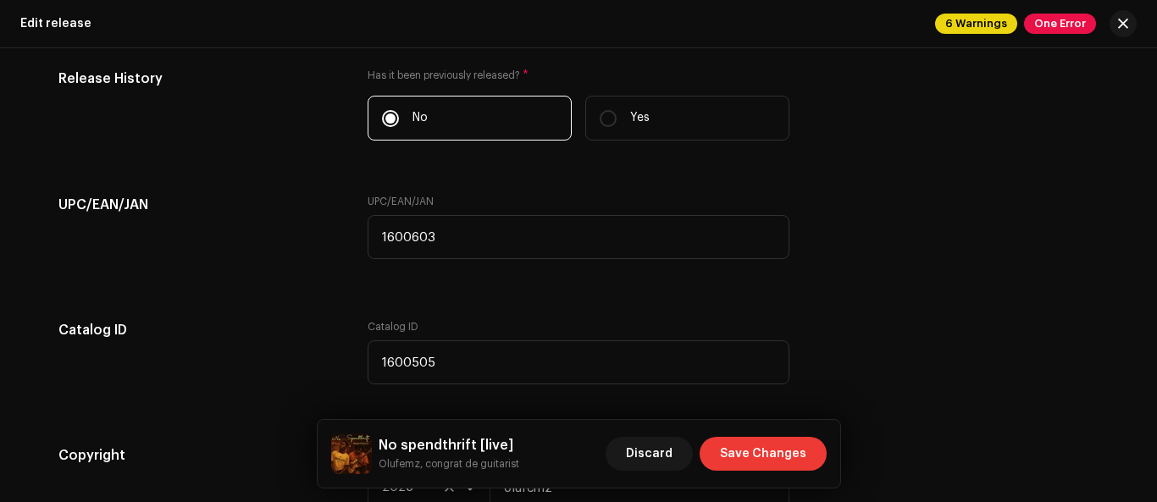
click at [794, 447] on span "Save Changes" at bounding box center [763, 454] width 86 height 34
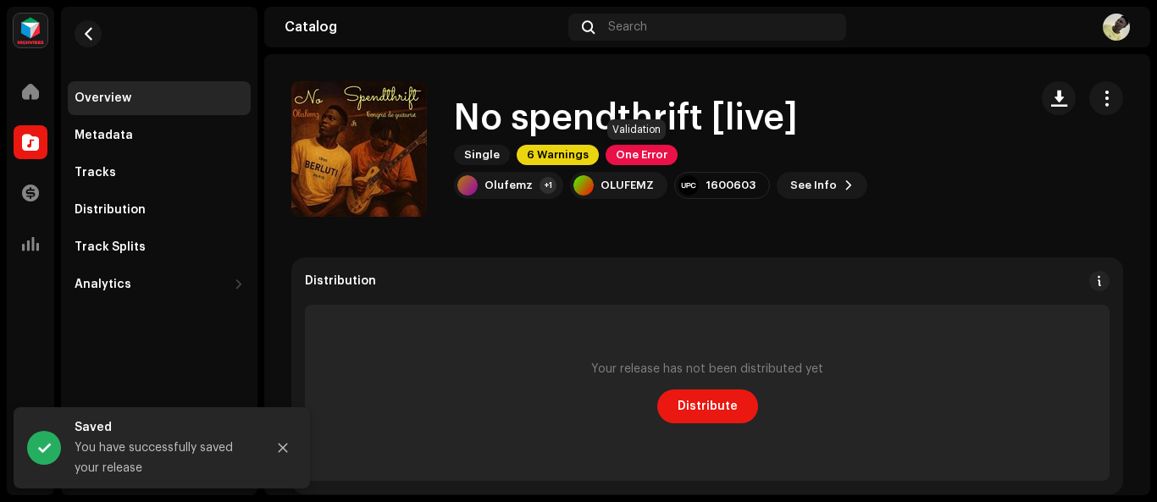
click at [630, 160] on span "One Error" at bounding box center [642, 155] width 72 height 20
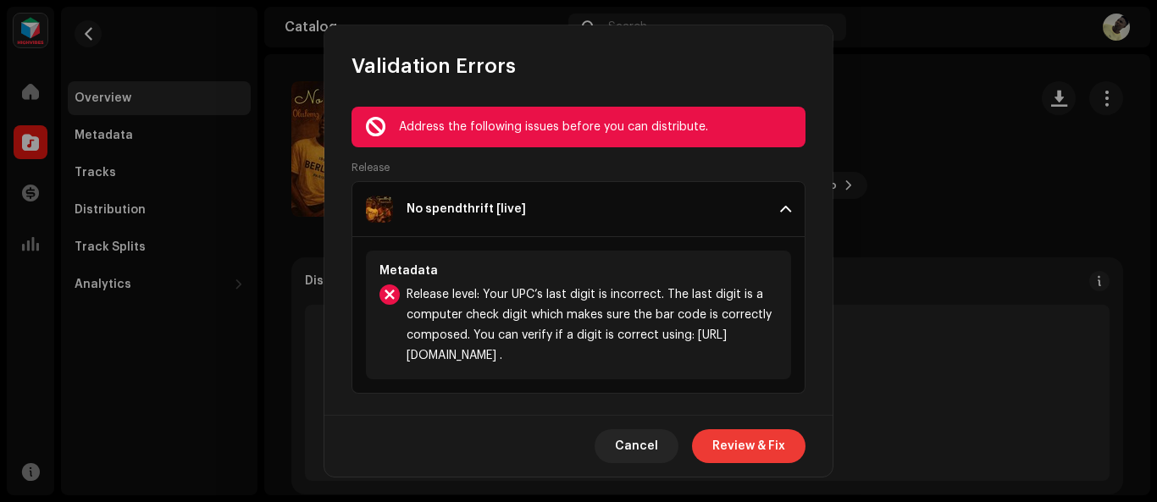
click at [745, 437] on span "Review & Fix" at bounding box center [748, 446] width 73 height 34
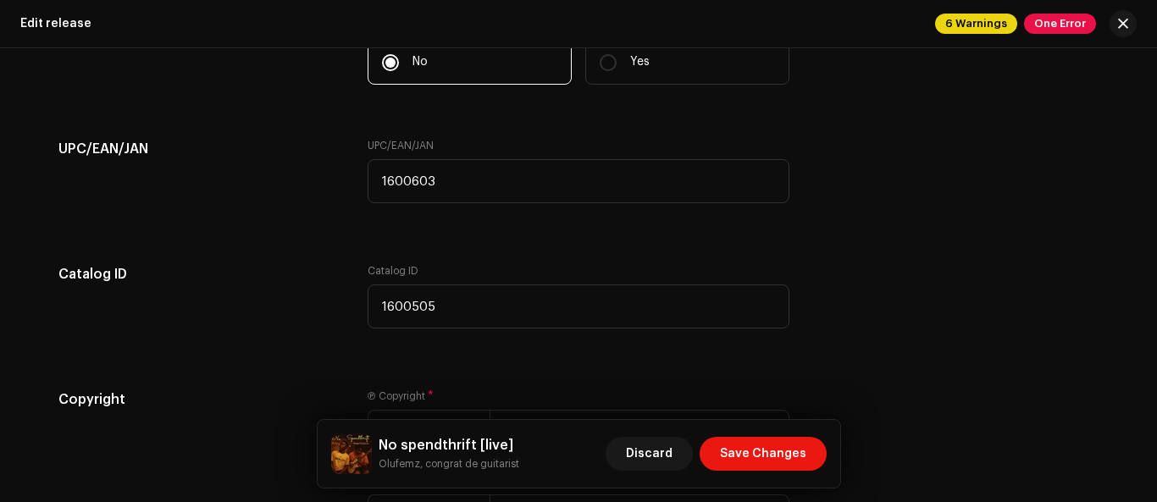
scroll to position [3097, 0]
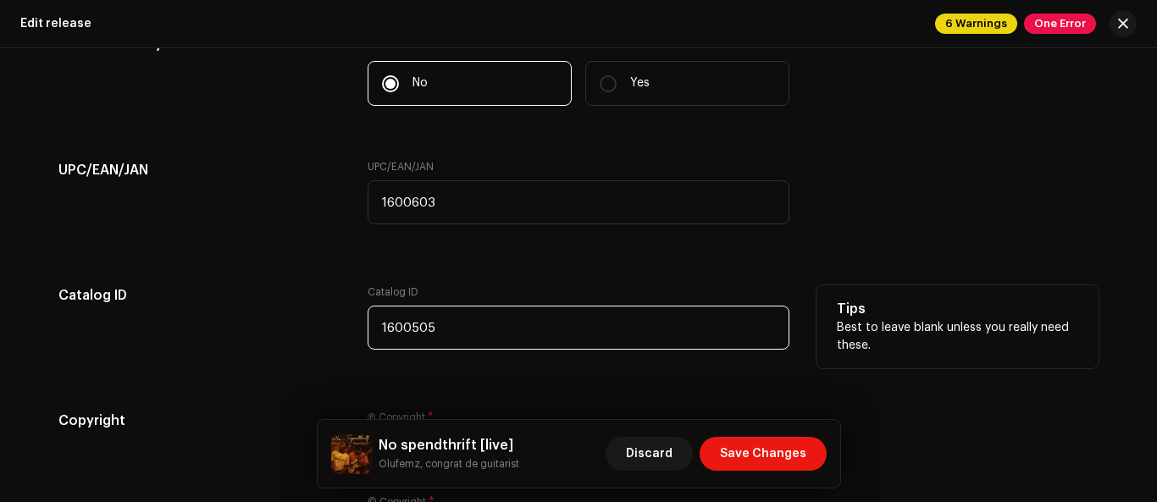
drag, startPoint x: 421, startPoint y: 334, endPoint x: 428, endPoint y: 327, distance: 9.6
click at [424, 333] on input "1600505" at bounding box center [579, 328] width 422 height 44
type input "1600506"
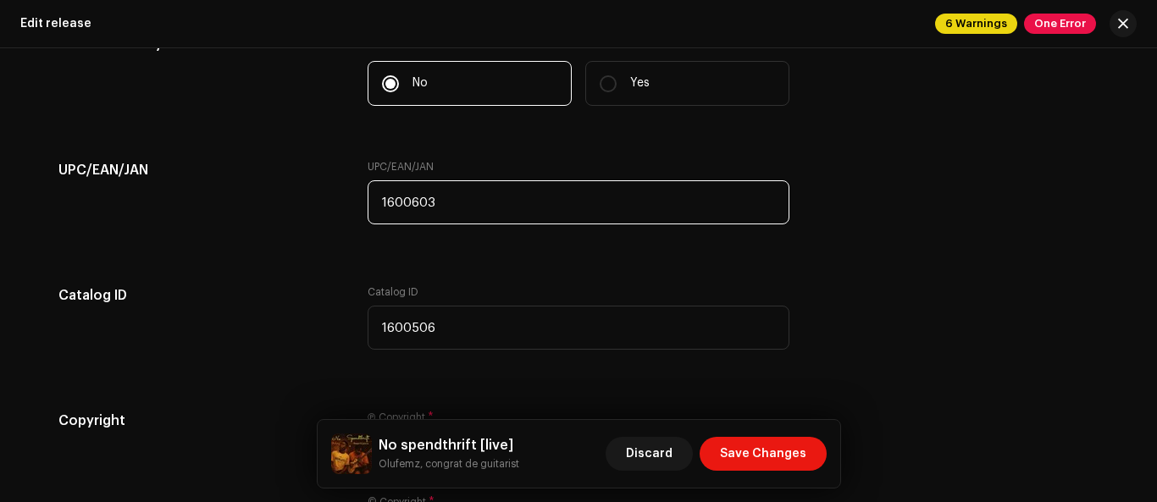
click at [398, 191] on input "1600603" at bounding box center [579, 202] width 422 height 44
click at [408, 201] on input "1600603" at bounding box center [579, 202] width 422 height 44
click at [430, 202] on input "1600503" at bounding box center [579, 202] width 422 height 44
click at [422, 202] on input "1600503" at bounding box center [579, 202] width 422 height 44
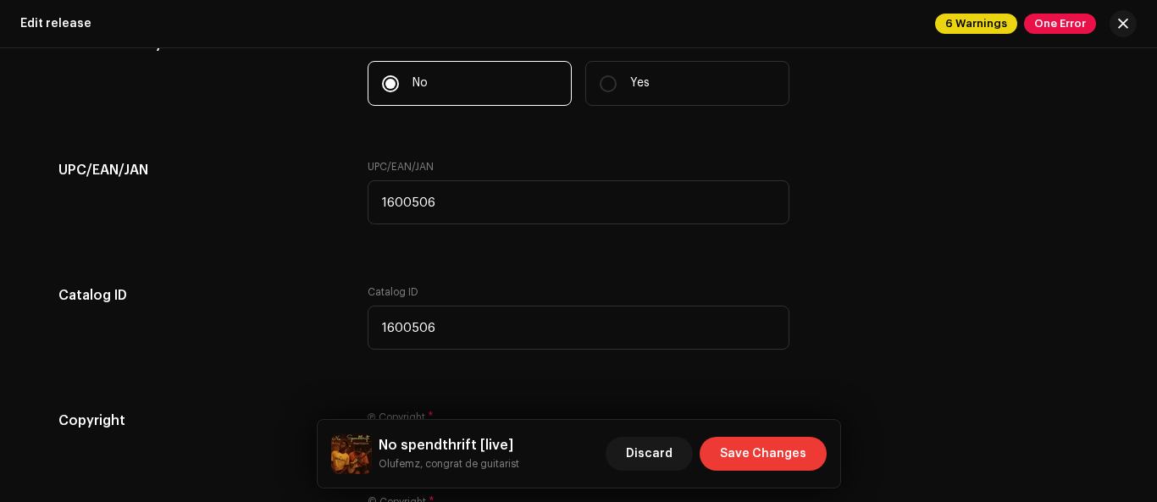
click at [747, 450] on span "Save Changes" at bounding box center [763, 454] width 86 height 34
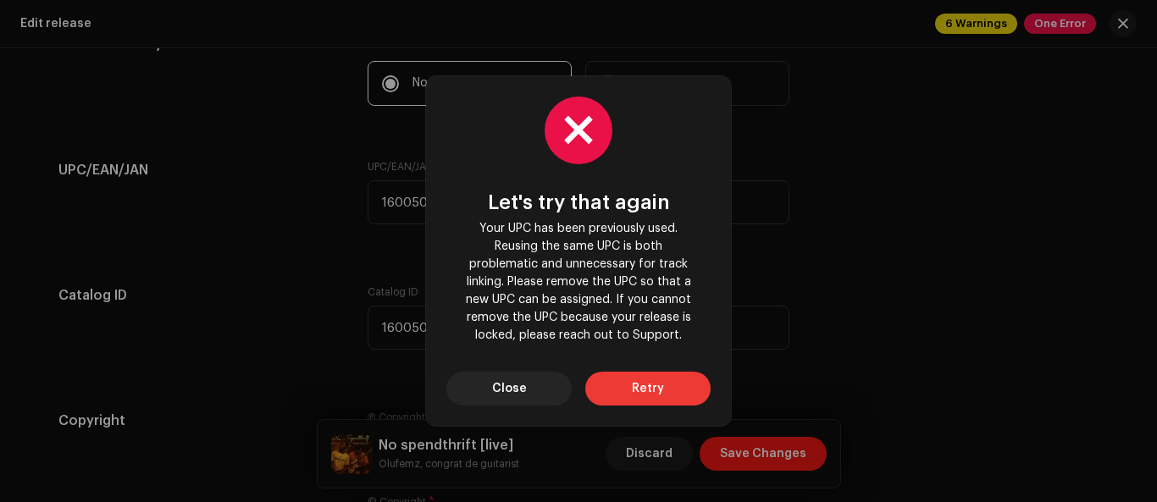
click at [629, 397] on button "Retry" at bounding box center [647, 389] width 125 height 34
click at [540, 384] on button "Close" at bounding box center [508, 389] width 125 height 34
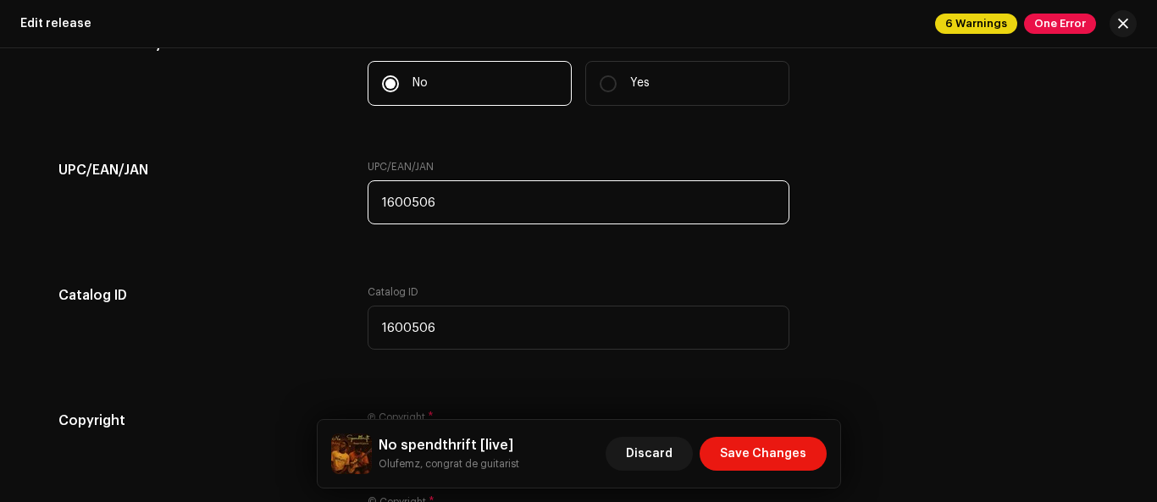
click at [439, 213] on input "1600506" at bounding box center [579, 202] width 422 height 44
click at [423, 203] on input "1600506" at bounding box center [579, 202] width 422 height 44
type input "1600504"
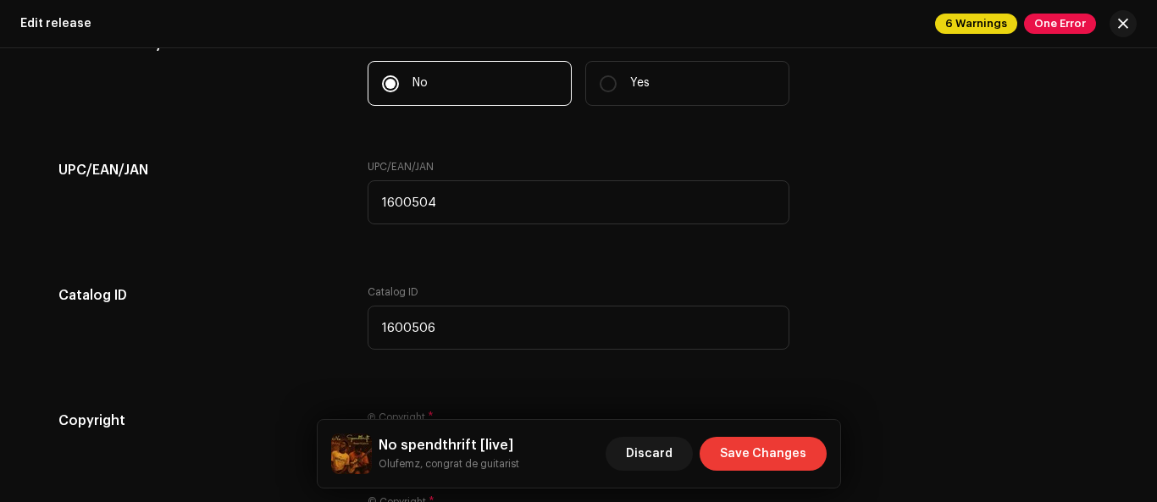
click at [766, 462] on span "Save Changes" at bounding box center [763, 454] width 86 height 34
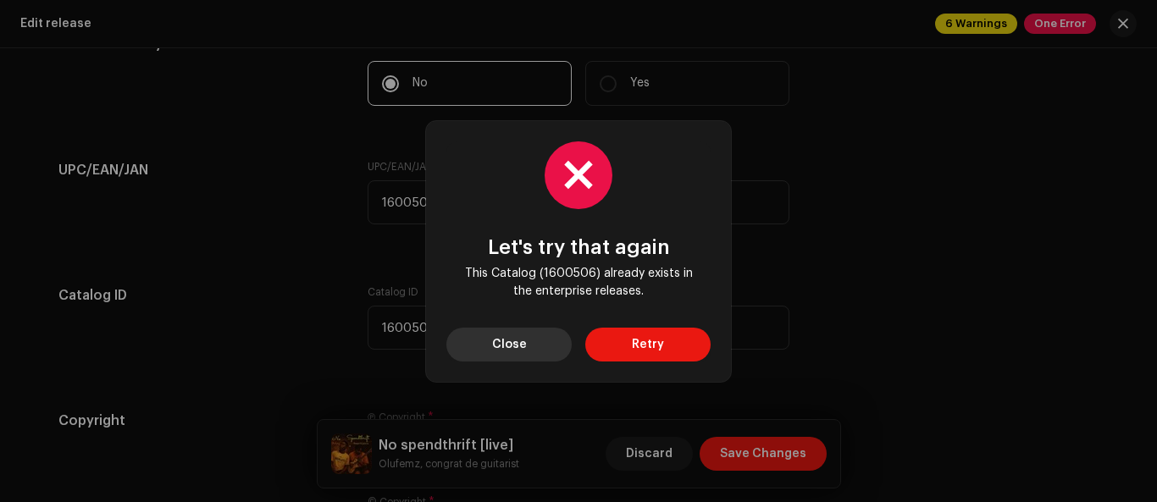
click at [551, 349] on button "Close" at bounding box center [508, 345] width 125 height 34
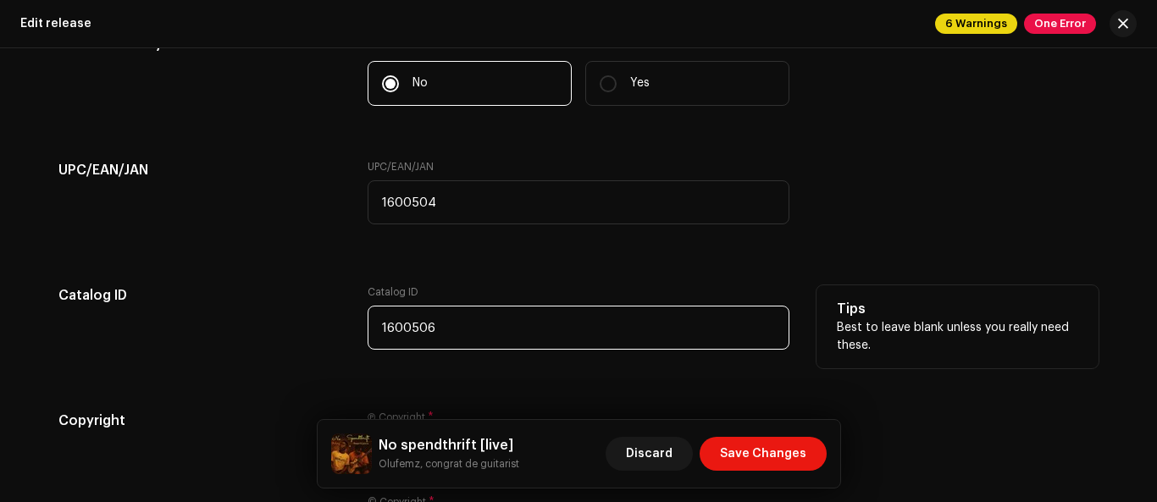
click at [423, 324] on input "1600506" at bounding box center [579, 328] width 422 height 44
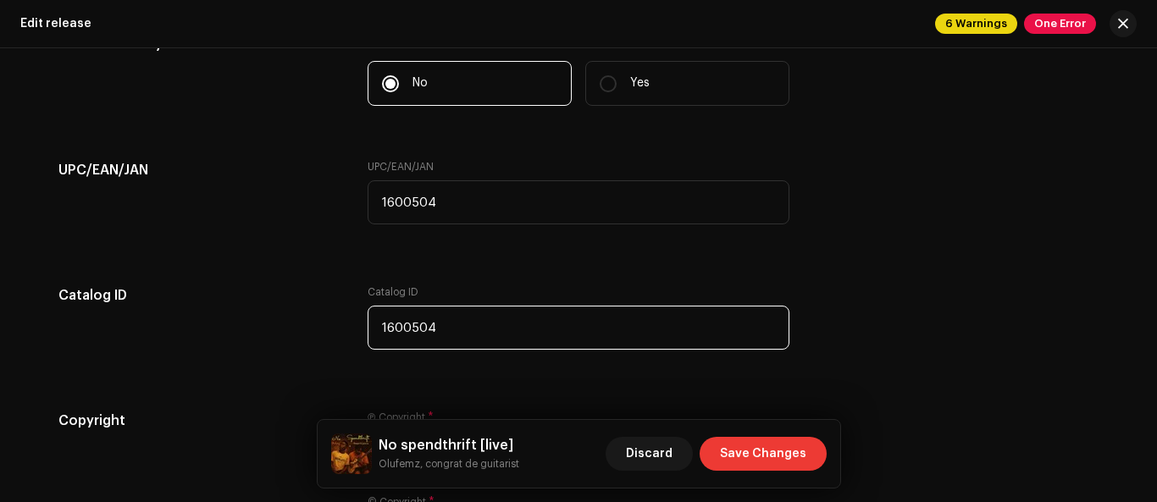
type input "1600504"
click at [785, 448] on span "Save Changes" at bounding box center [763, 454] width 86 height 34
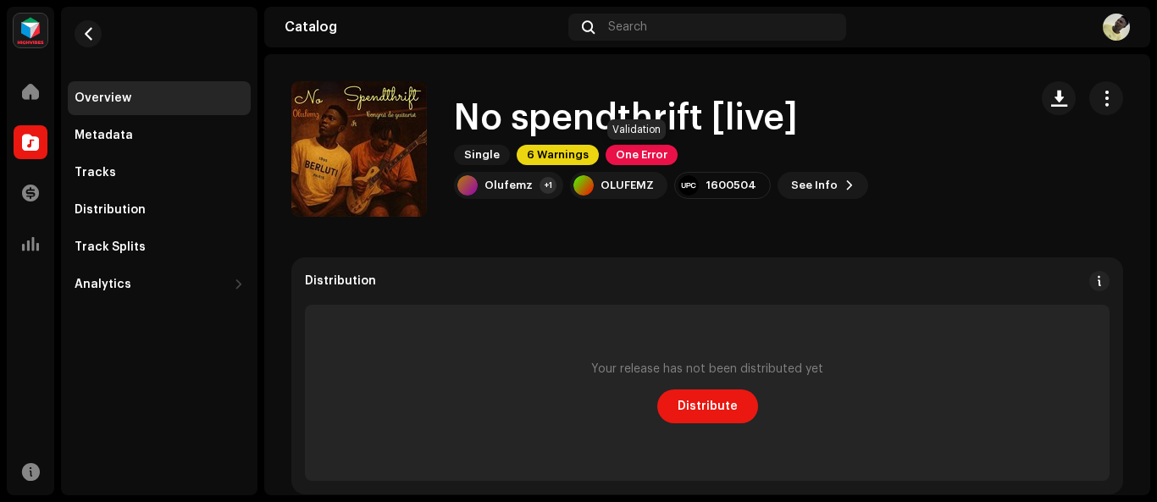
click at [651, 156] on span "One Error" at bounding box center [642, 155] width 72 height 20
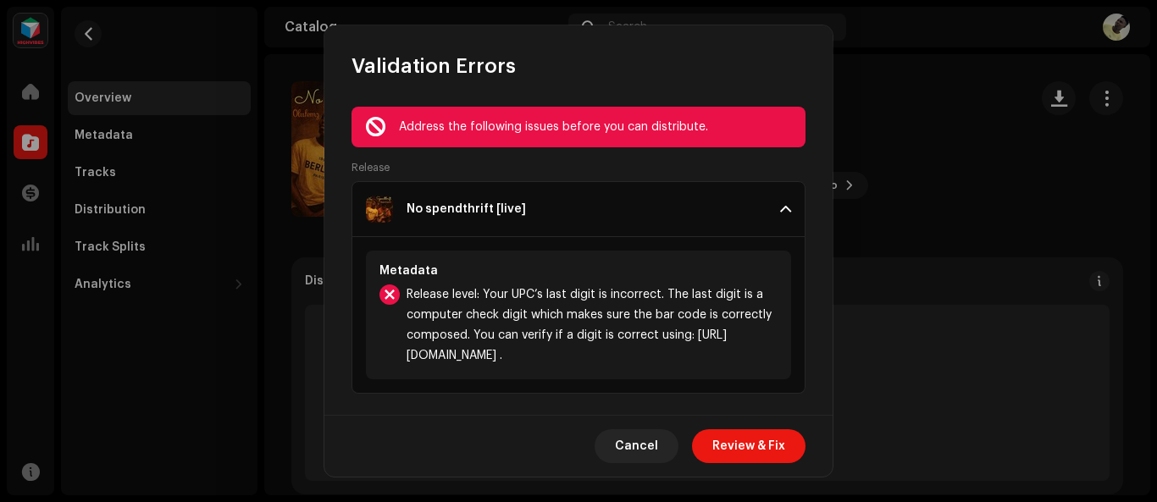
drag, startPoint x: 750, startPoint y: 449, endPoint x: 749, endPoint y: 439, distance: 10.3
click at [749, 449] on span "Review & Fix" at bounding box center [748, 446] width 73 height 34
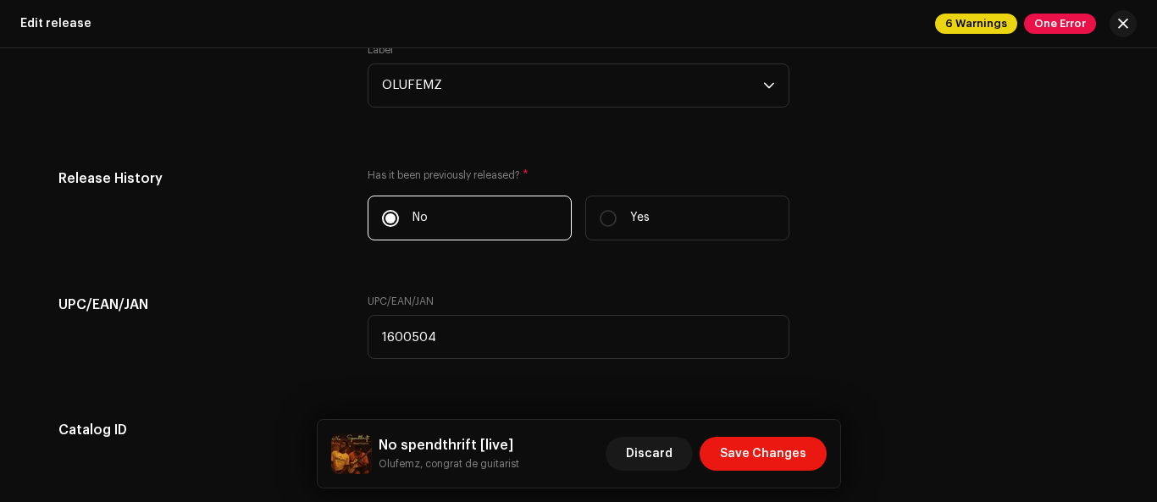
scroll to position [3013, 0]
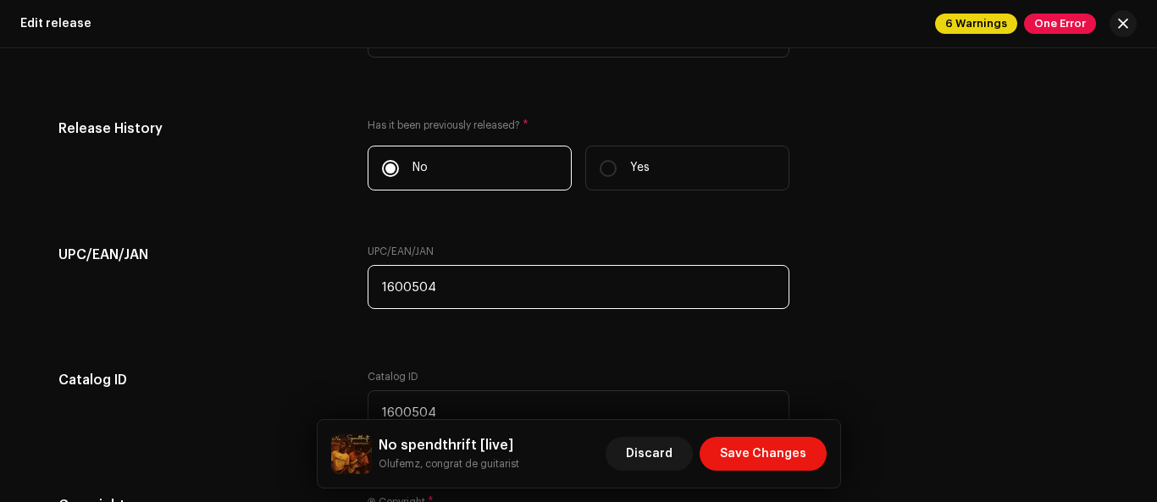
click at [427, 286] on input "1600504" at bounding box center [579, 287] width 422 height 44
type input "1600507"
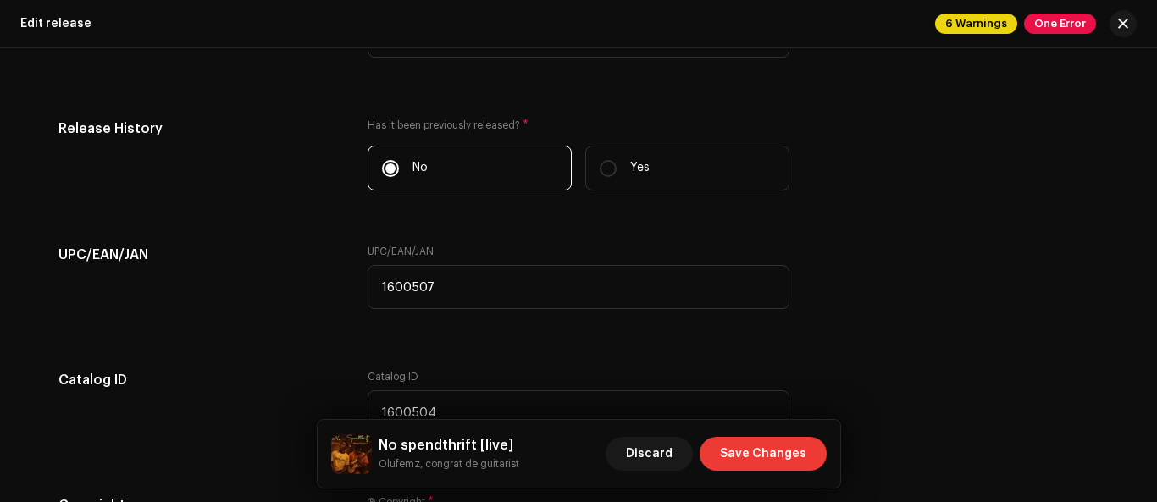
click at [763, 451] on span "Save Changes" at bounding box center [763, 454] width 86 height 34
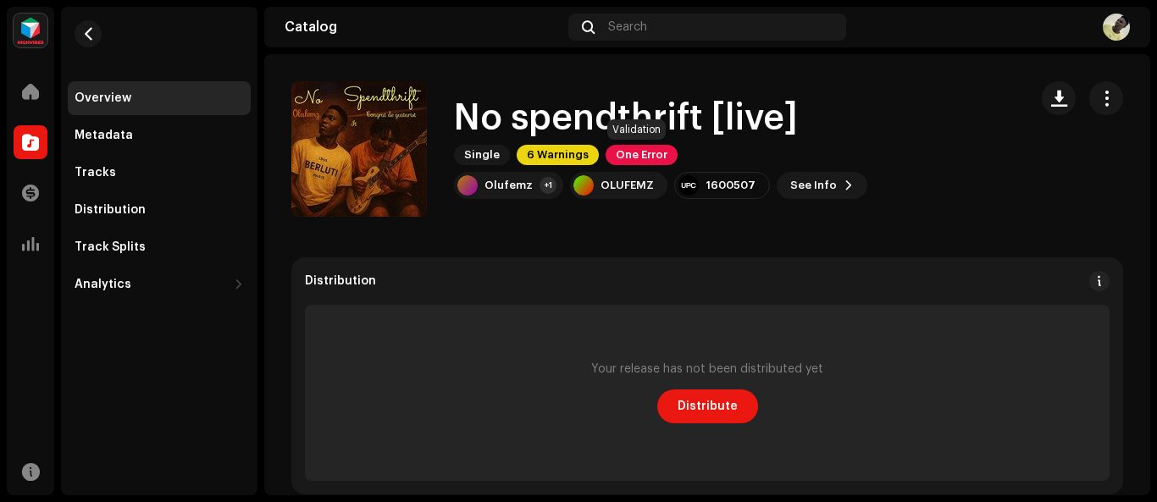
click at [657, 158] on span "One Error" at bounding box center [642, 155] width 72 height 20
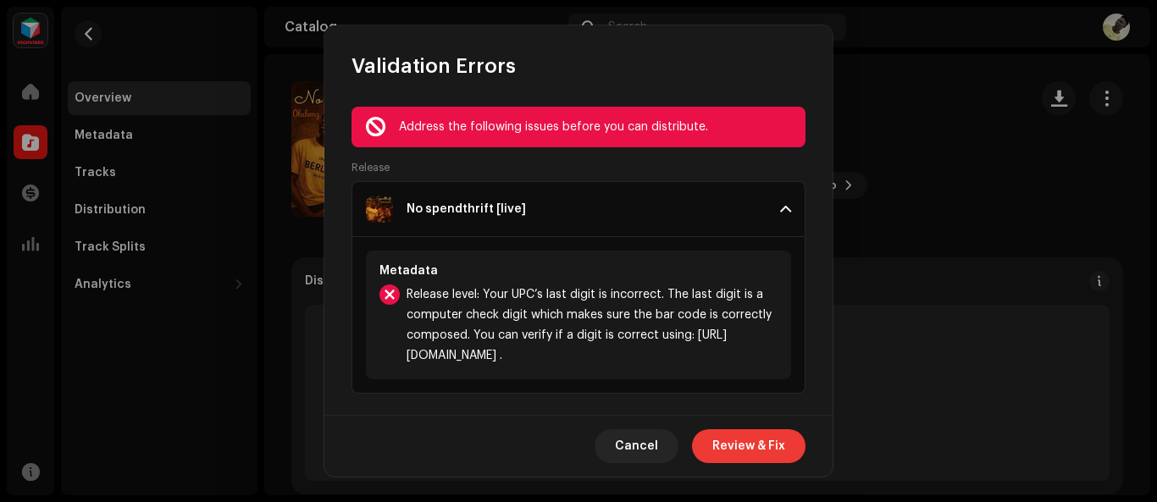
click at [762, 447] on span "Review & Fix" at bounding box center [748, 446] width 73 height 34
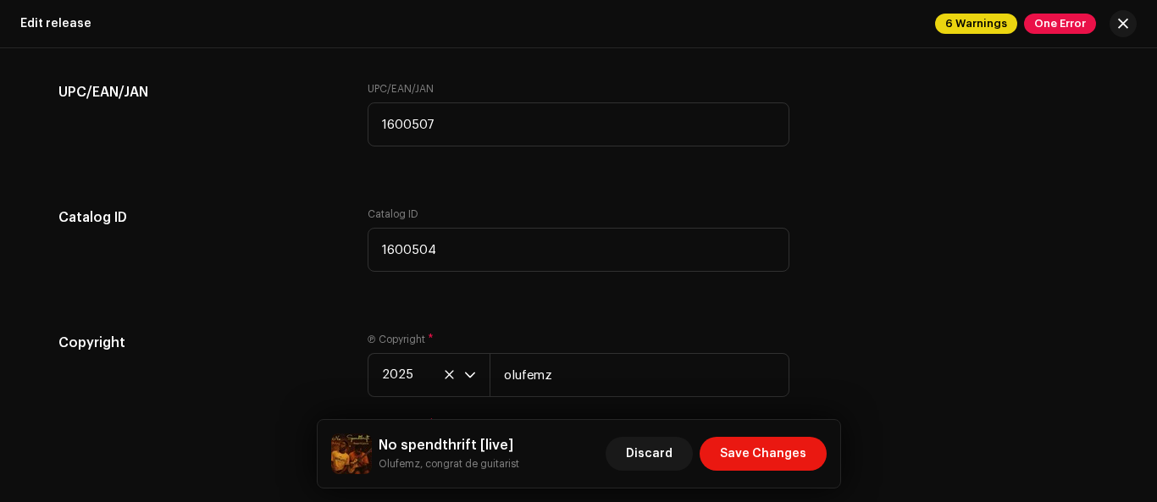
scroll to position [3232, 0]
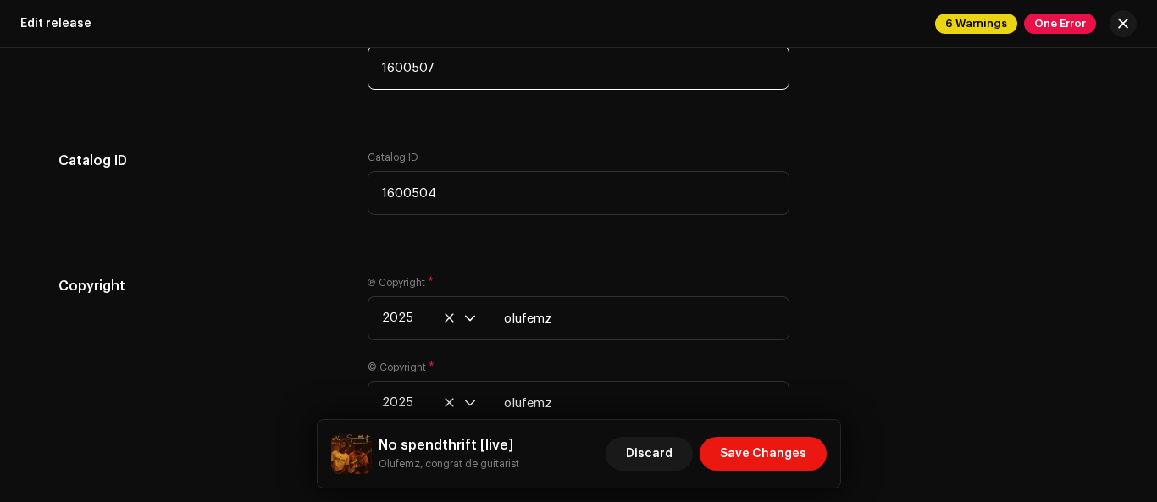
click at [424, 70] on input "1600507" at bounding box center [579, 68] width 422 height 44
type input "1600508"
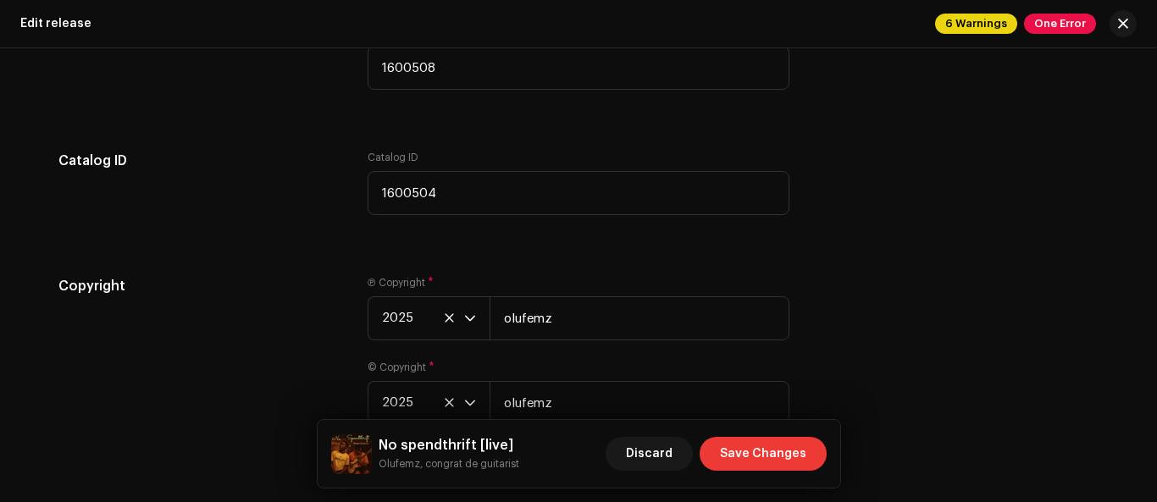
click at [770, 452] on span "Save Changes" at bounding box center [763, 454] width 86 height 34
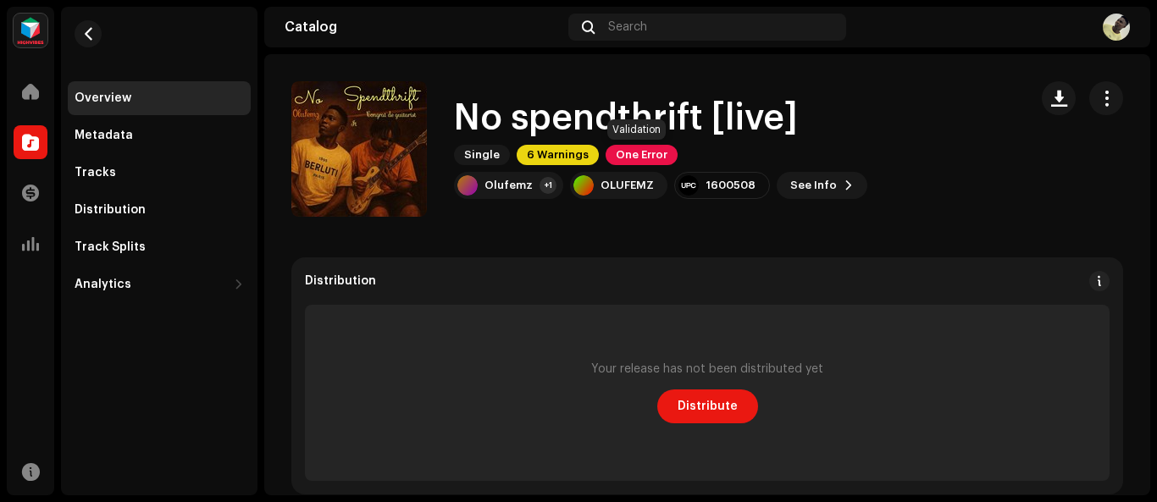
click at [651, 163] on span "One Error" at bounding box center [642, 155] width 72 height 20
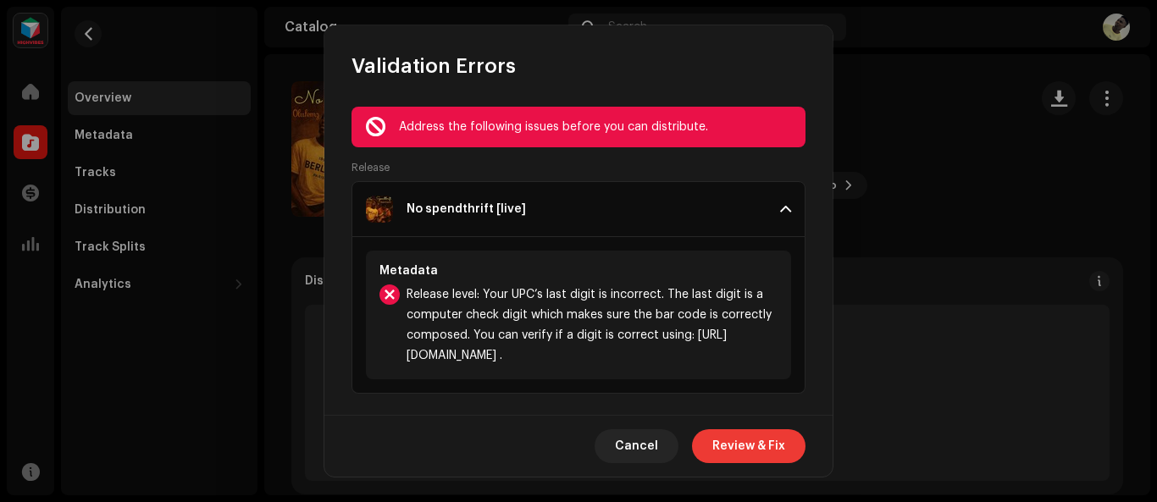
click at [750, 440] on span "Review & Fix" at bounding box center [748, 446] width 73 height 34
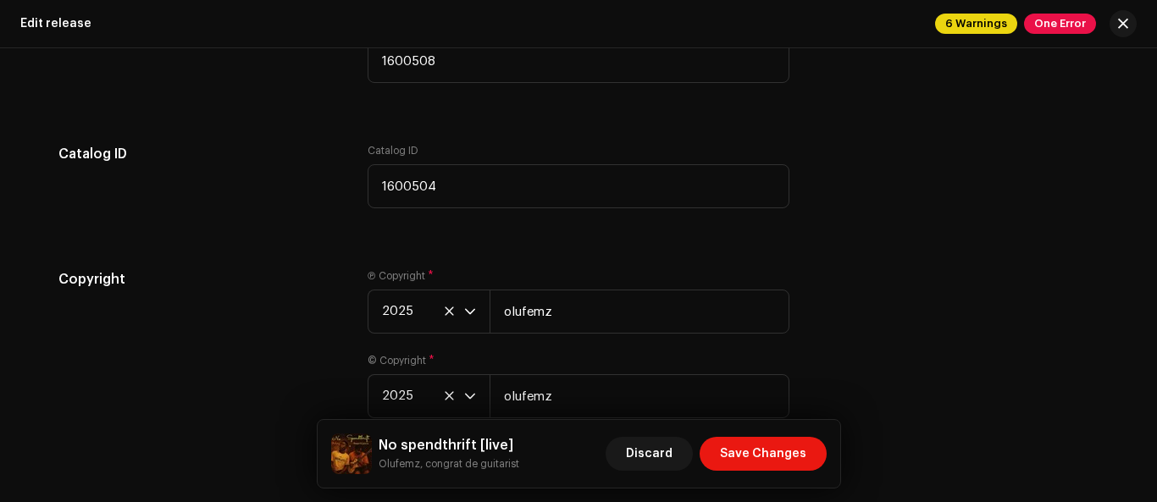
scroll to position [3168, 0]
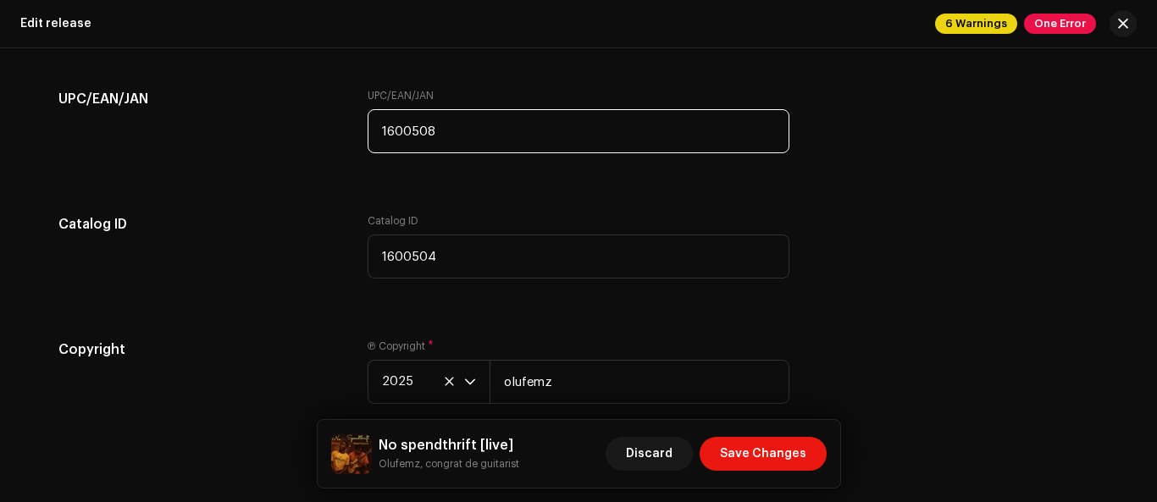
click at [423, 135] on input "1600508" at bounding box center [579, 131] width 422 height 44
type input "1600509"
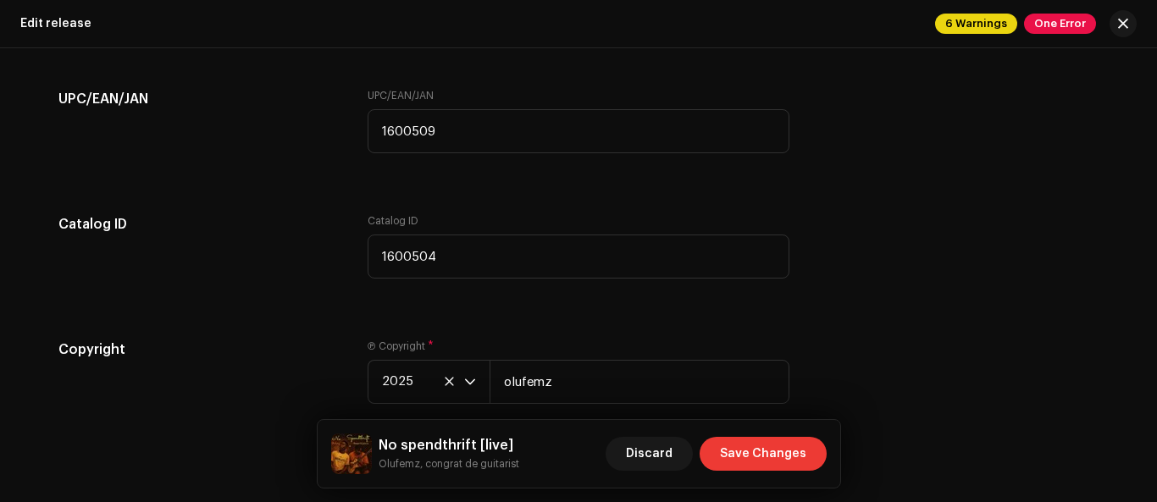
click at [794, 451] on span "Save Changes" at bounding box center [763, 454] width 86 height 34
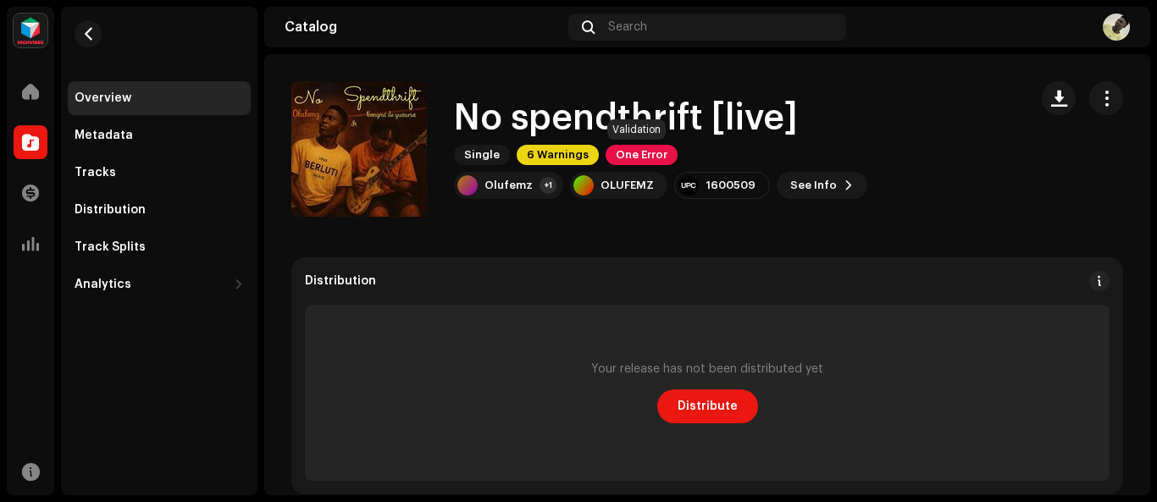
click at [656, 161] on span "One Error" at bounding box center [642, 155] width 72 height 20
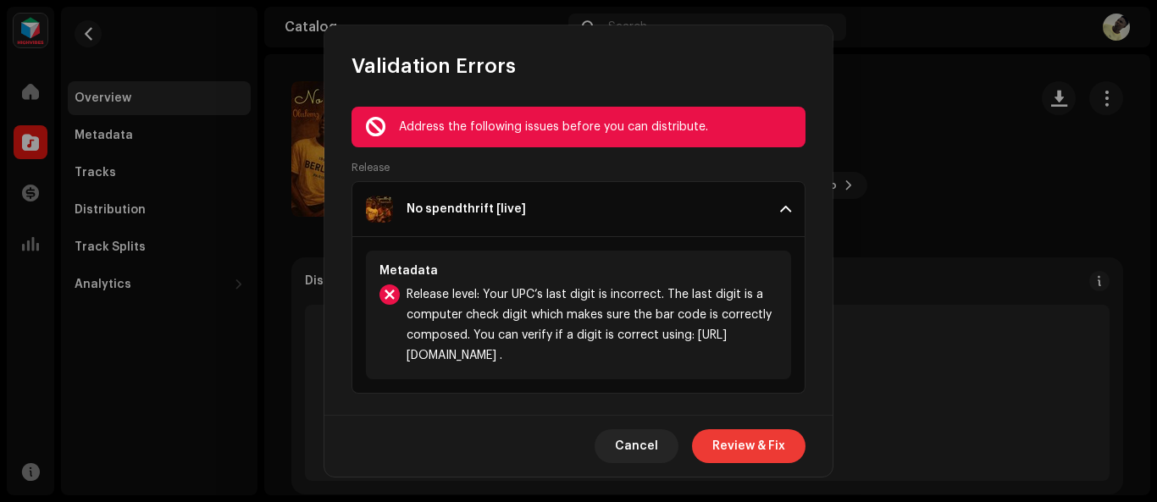
click at [759, 449] on span "Review & Fix" at bounding box center [748, 446] width 73 height 34
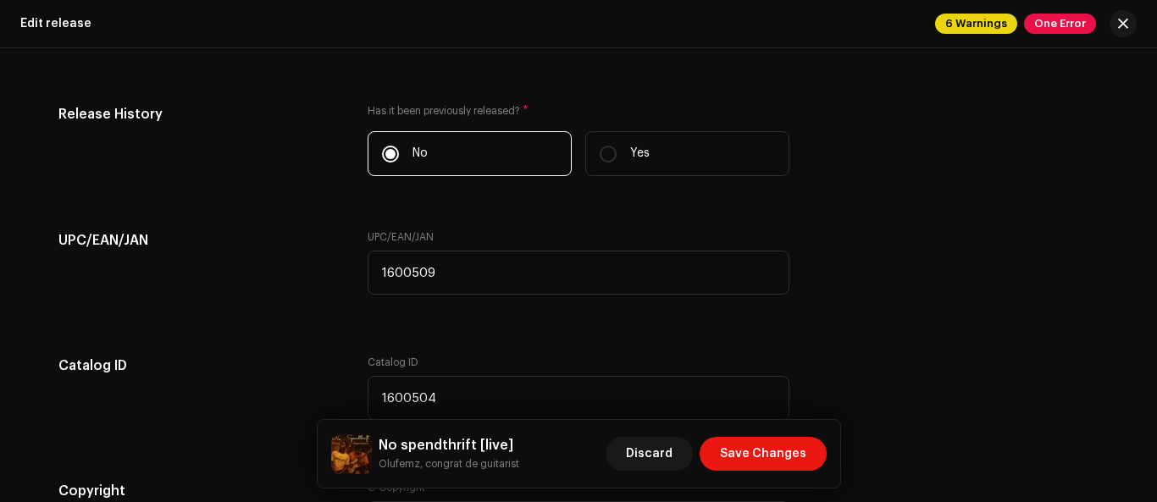
scroll to position [3013, 0]
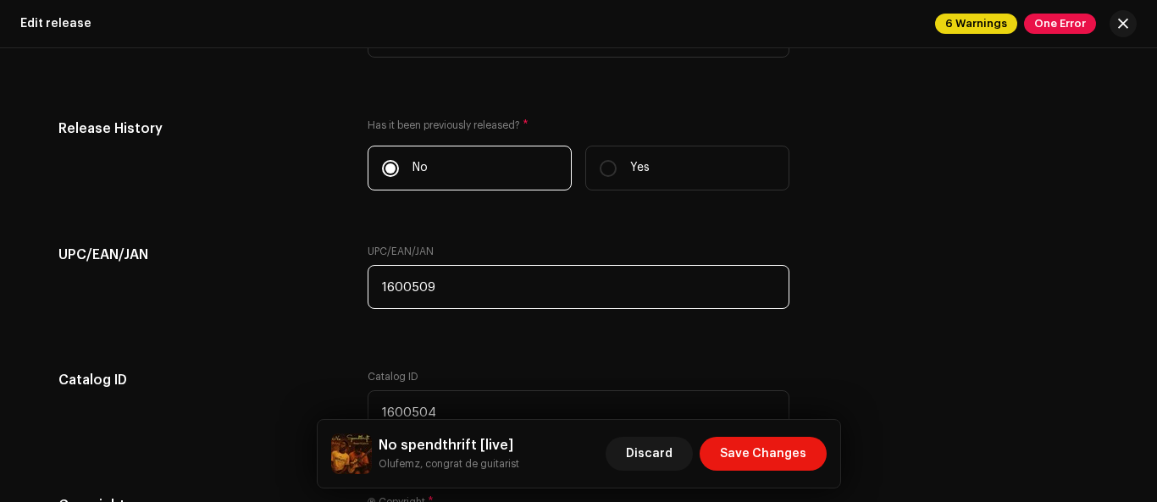
click at [423, 288] on input "1600509" at bounding box center [579, 287] width 422 height 44
click at [418, 287] on input "1600509" at bounding box center [579, 287] width 422 height 44
type input "1600510"
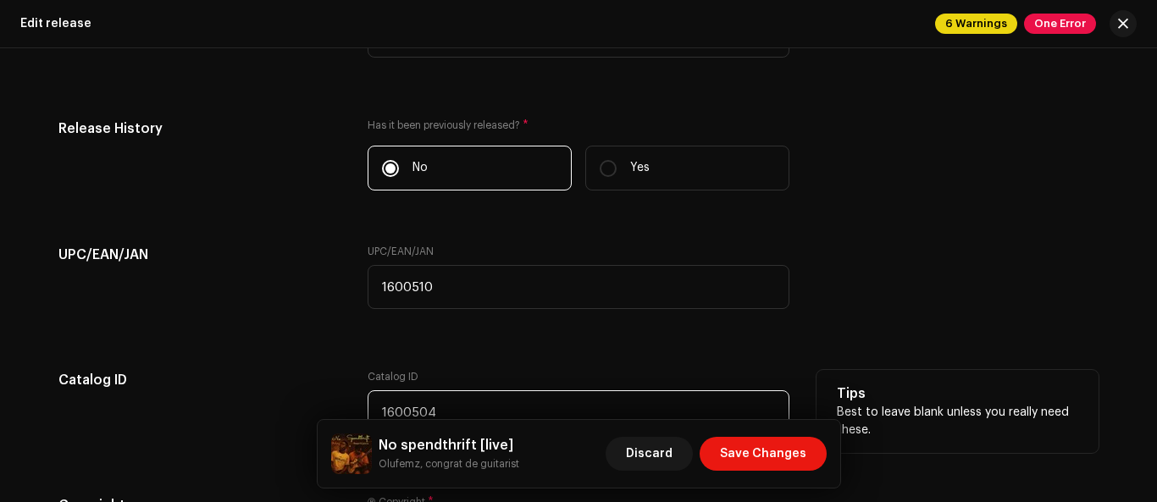
click at [416, 410] on input "1600504" at bounding box center [579, 412] width 422 height 44
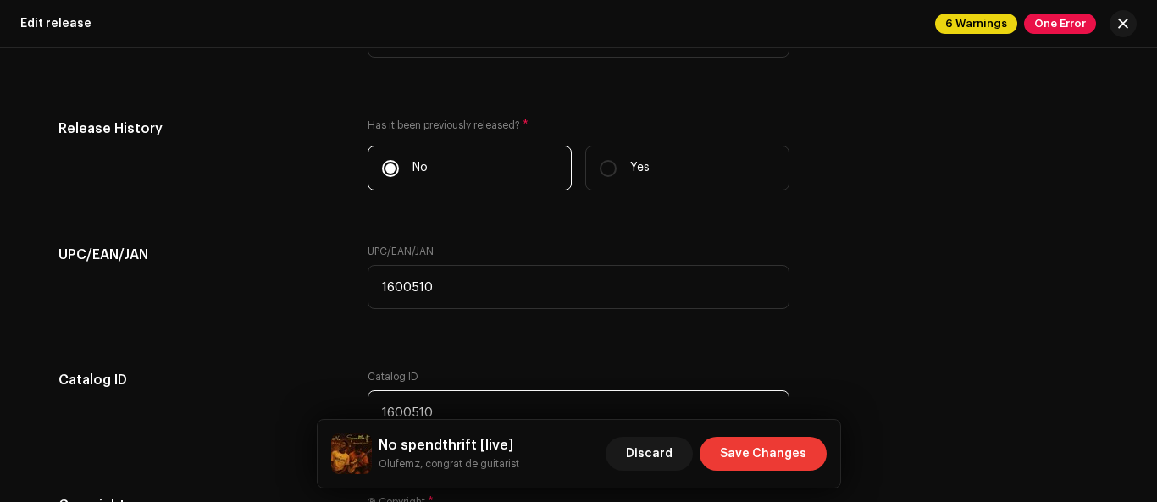
type input "1600510"
click at [805, 459] on span "Save Changes" at bounding box center [763, 454] width 86 height 34
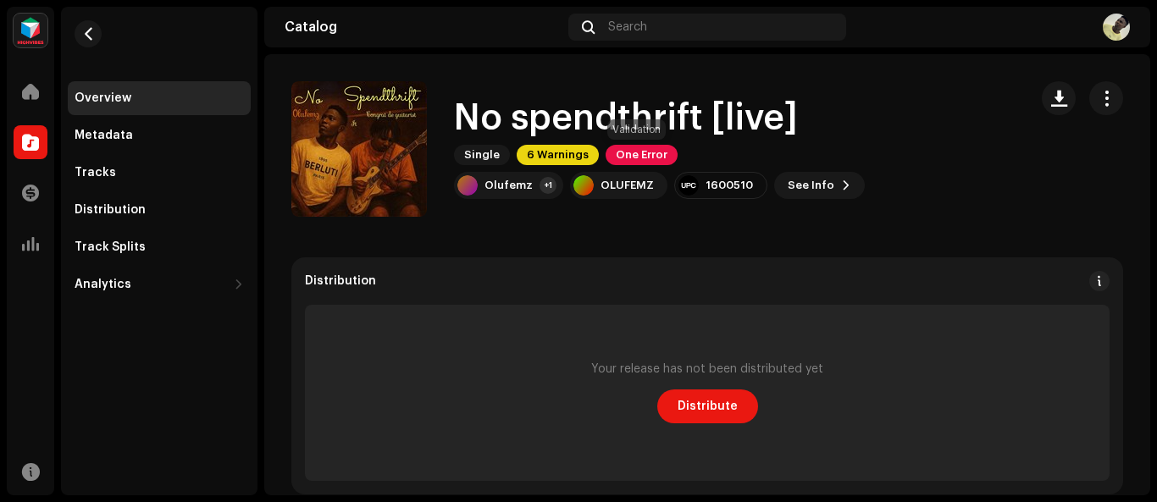
click at [650, 155] on span "One Error" at bounding box center [642, 155] width 72 height 20
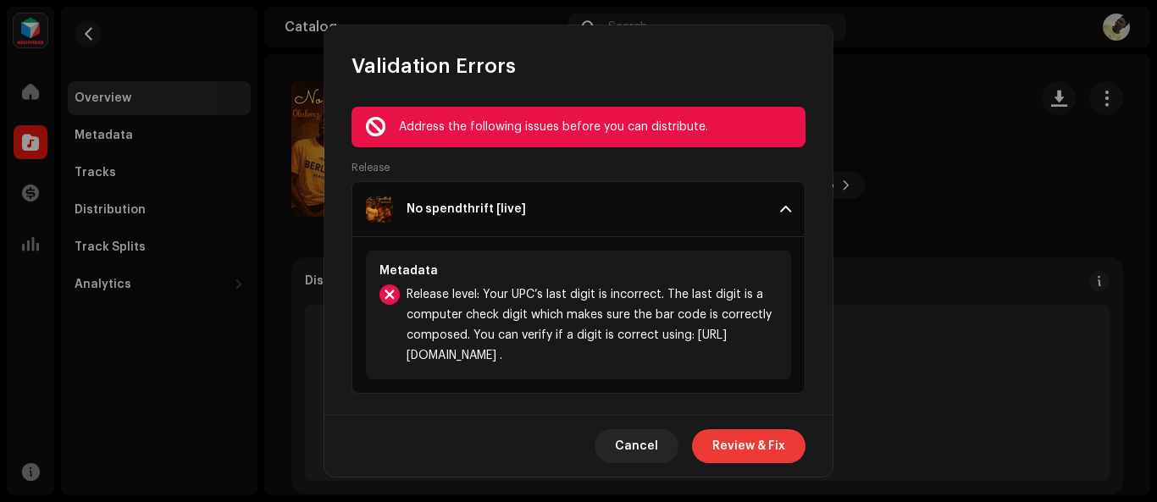
click at [766, 456] on span "Review & Fix" at bounding box center [748, 446] width 73 height 34
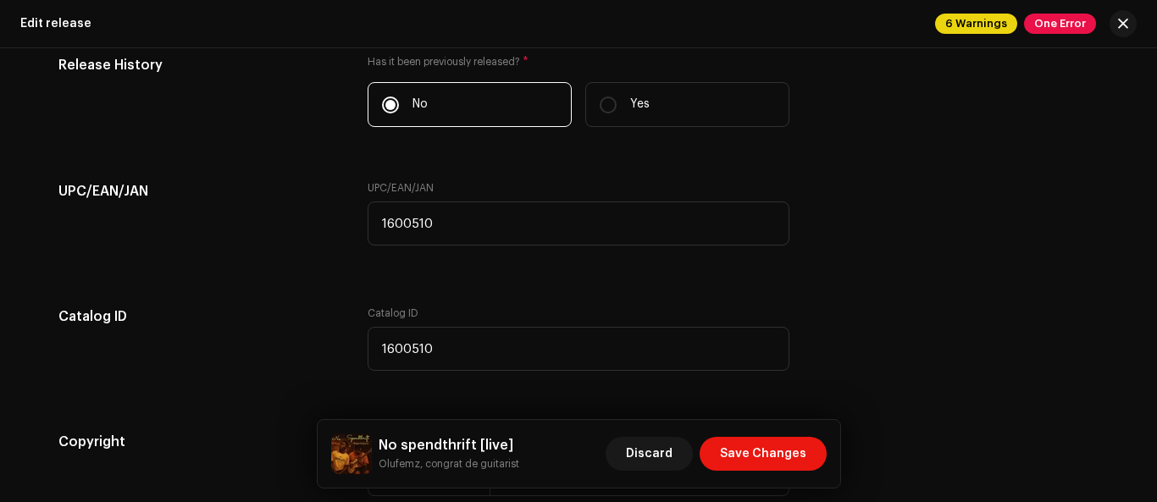
scroll to position [3133, 0]
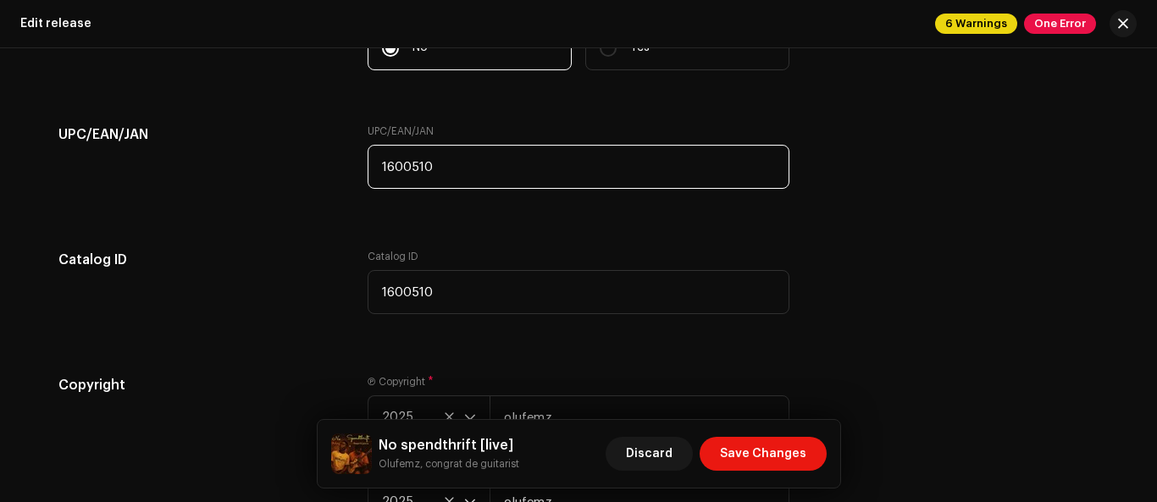
click at [418, 159] on input "1600510" at bounding box center [579, 167] width 422 height 44
click at [407, 163] on input "16005" at bounding box center [579, 167] width 422 height 44
type input "1600610"
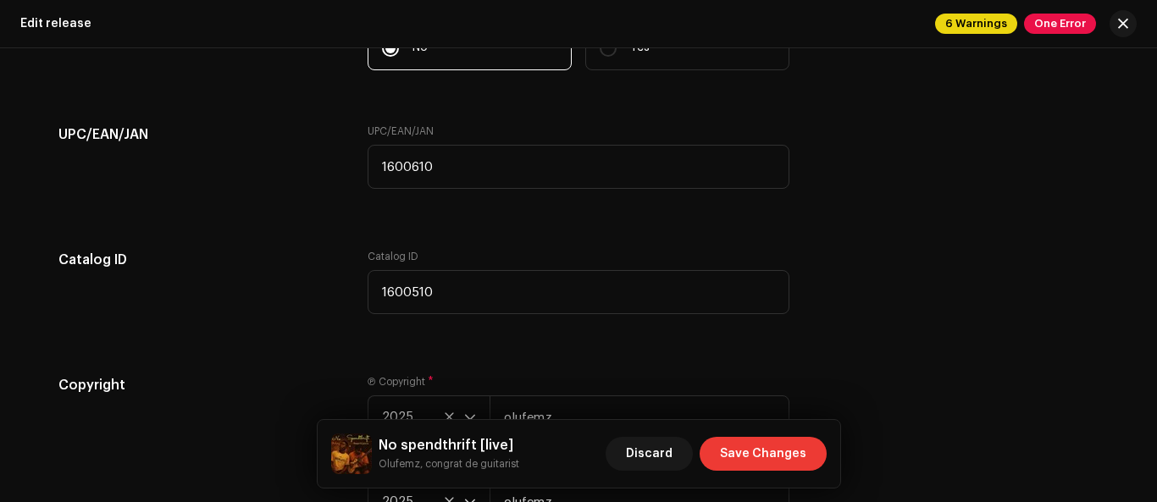
click at [794, 454] on span "Save Changes" at bounding box center [763, 454] width 86 height 34
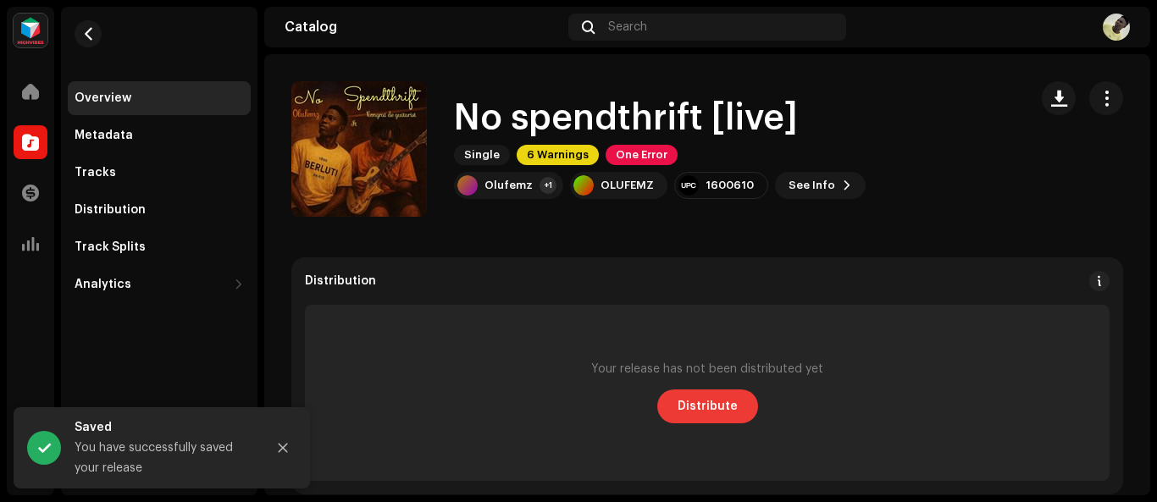
click at [721, 411] on span "Distribute" at bounding box center [708, 407] width 60 height 34
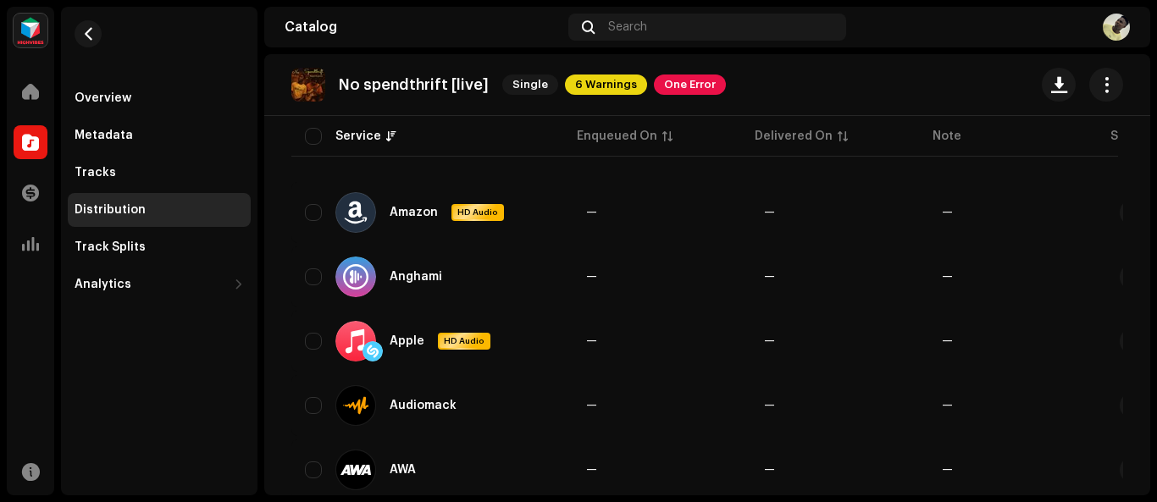
scroll to position [196, 0]
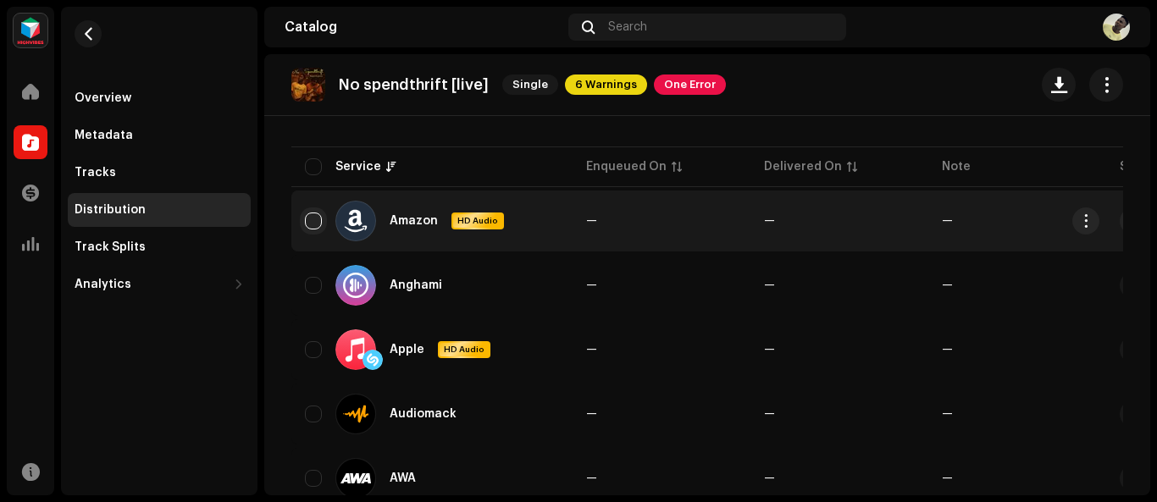
click at [320, 217] on input "checkbox" at bounding box center [313, 221] width 17 height 17
checkbox input "true"
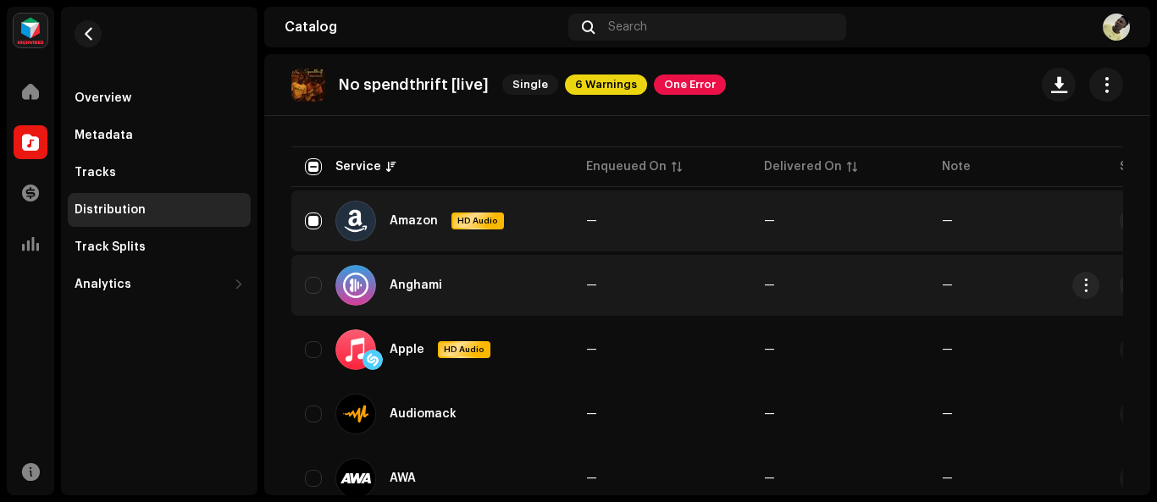
click at [320, 298] on div "Anghami" at bounding box center [432, 285] width 254 height 41
click at [324, 285] on div "Anghami" at bounding box center [432, 285] width 254 height 41
click at [308, 288] on input "Row Unselected" at bounding box center [313, 285] width 17 height 17
checkbox input "true"
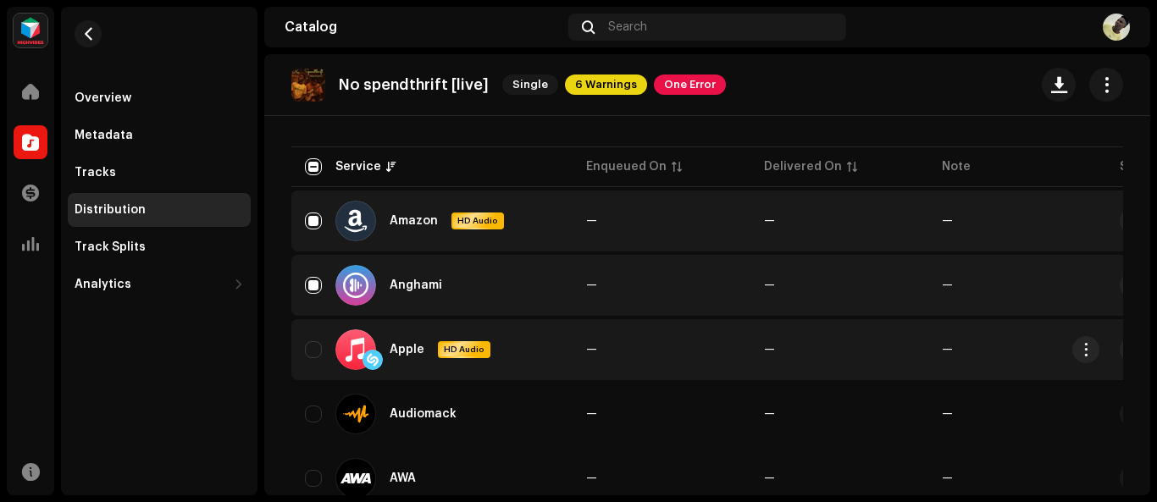
click at [310, 358] on div "Apple HD Audio" at bounding box center [432, 349] width 254 height 41
click at [312, 357] on input "Row Unselected" at bounding box center [313, 349] width 17 height 17
checkbox input "true"
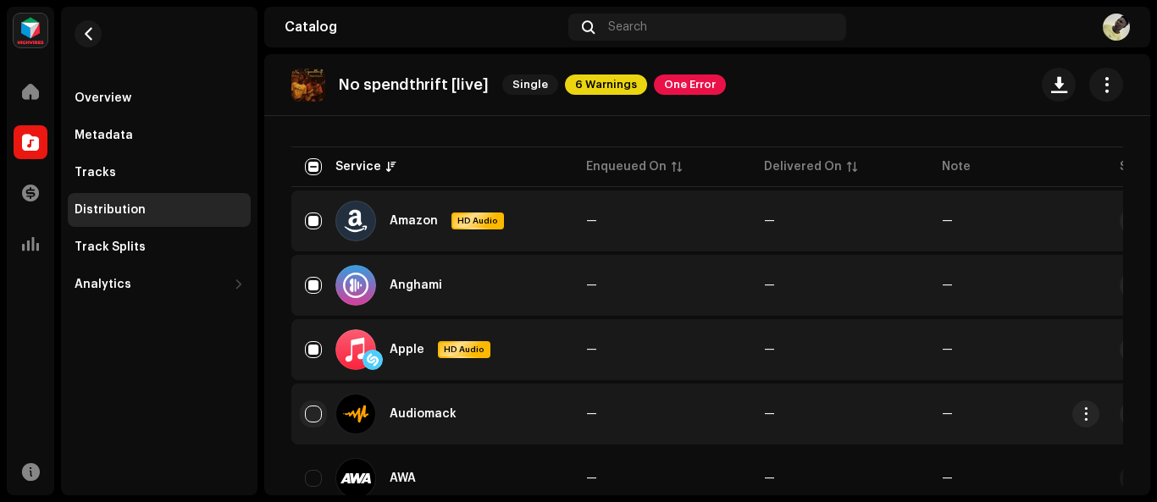
click at [310, 411] on input "Row Unselected" at bounding box center [313, 414] width 17 height 17
checkbox input "true"
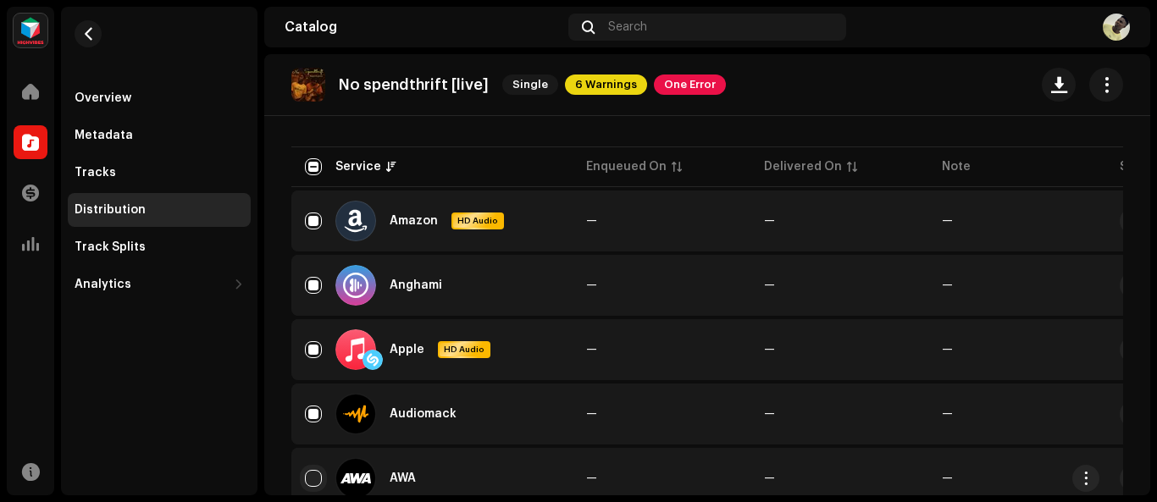
click at [318, 480] on input "Row Unselected" at bounding box center [313, 478] width 17 height 17
checkbox input "true"
drag, startPoint x: 1139, startPoint y: 135, endPoint x: 1156, endPoint y: 223, distance: 89.7
click at [1156, 223] on div "OLUFEMZ Home Catalog Transactions Analytics Resources Overview Metadata Tracks …" at bounding box center [578, 251] width 1157 height 502
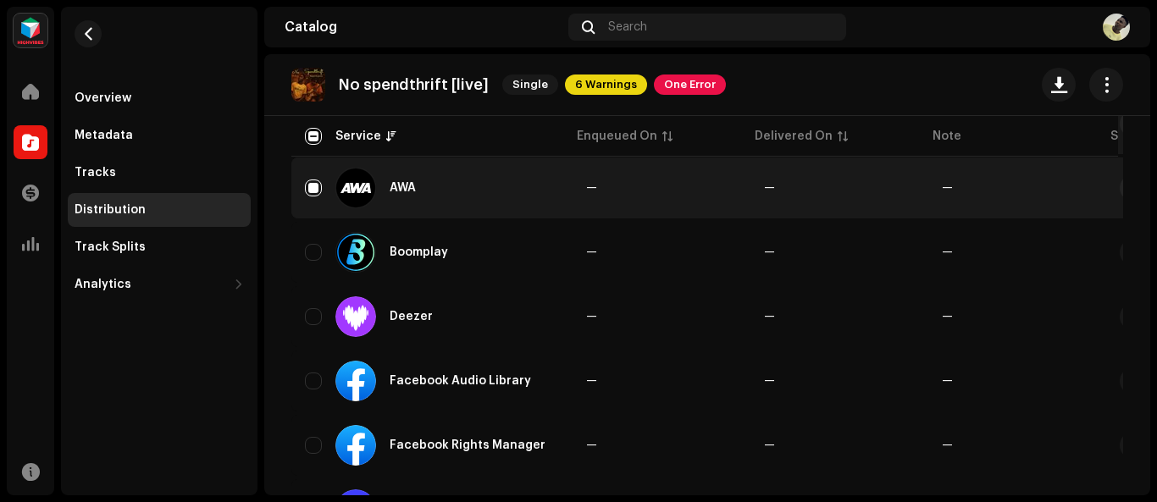
scroll to position [512, 0]
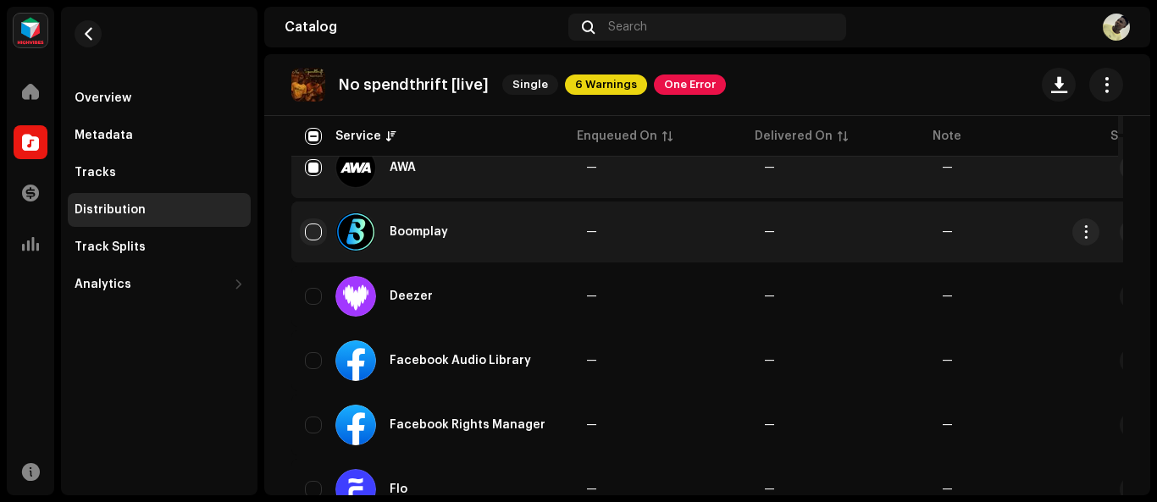
click at [317, 238] on input "Row Unselected" at bounding box center [313, 232] width 17 height 17
checkbox input "true"
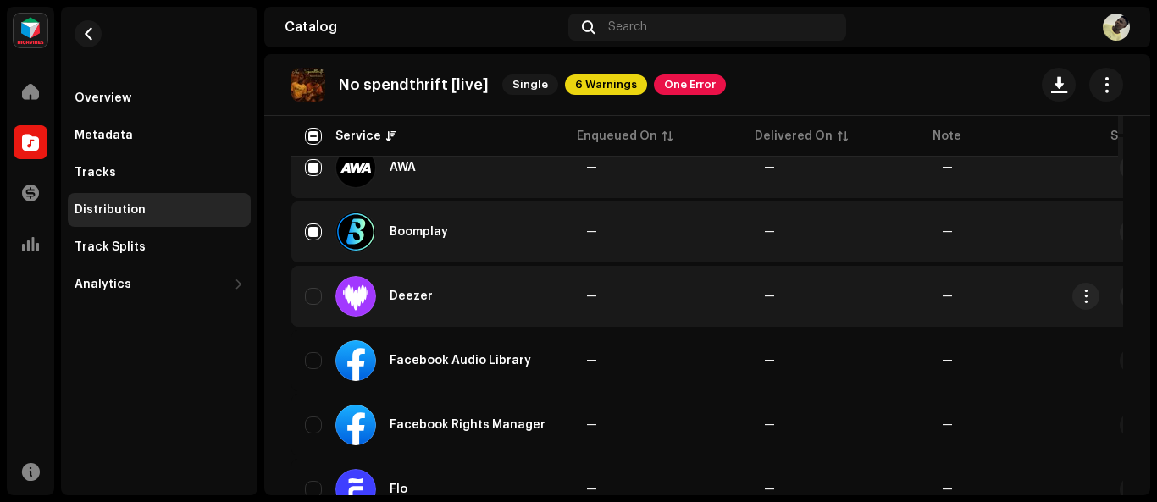
click at [316, 305] on div "Deezer" at bounding box center [432, 296] width 254 height 41
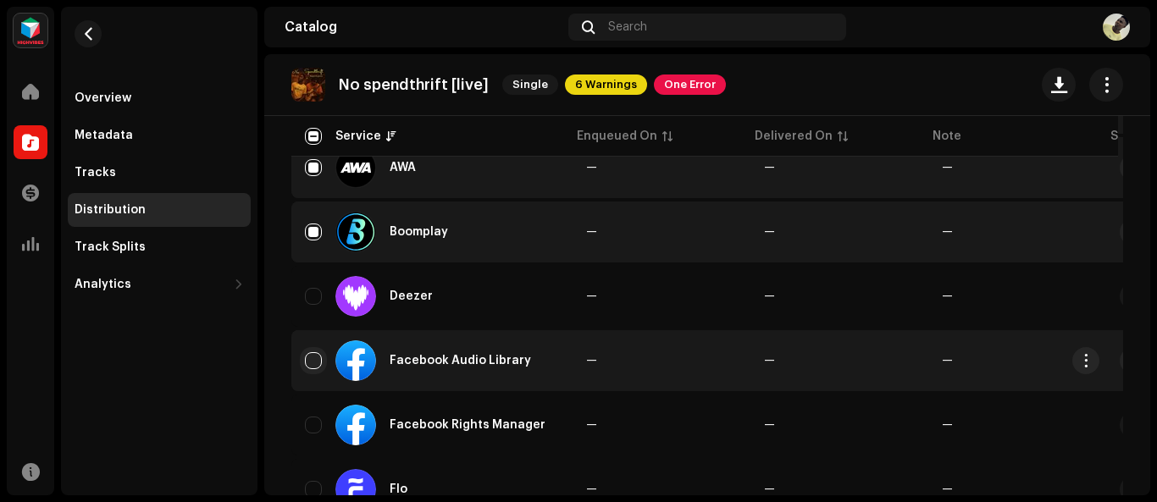
click at [312, 357] on input "Row Unselected" at bounding box center [313, 360] width 17 height 17
checkbox input "true"
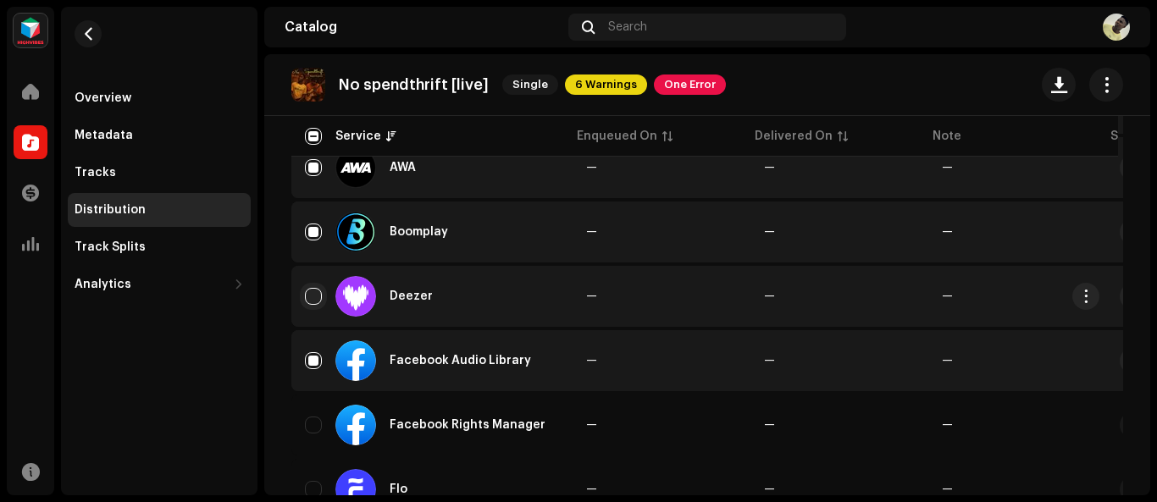
click at [316, 293] on input "Row Unselected" at bounding box center [313, 296] width 17 height 17
checkbox input "true"
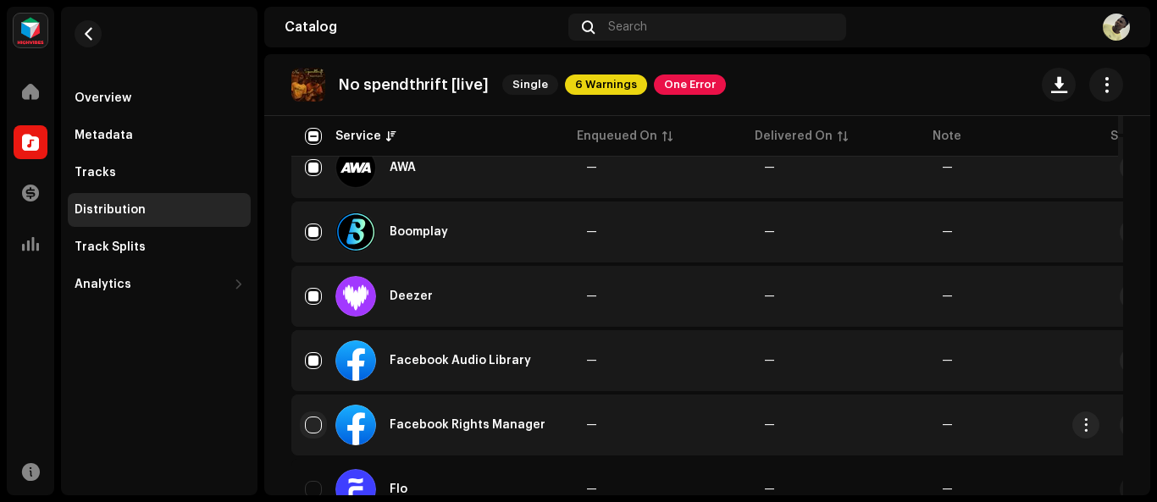
click at [314, 433] on input "Row Unselected" at bounding box center [313, 425] width 17 height 17
checkbox input "true"
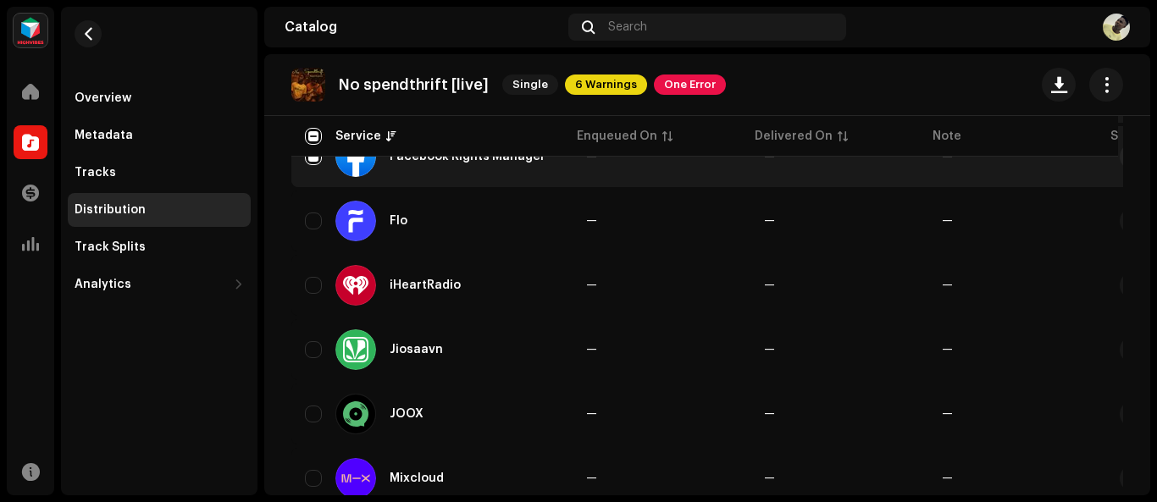
scroll to position [781, 0]
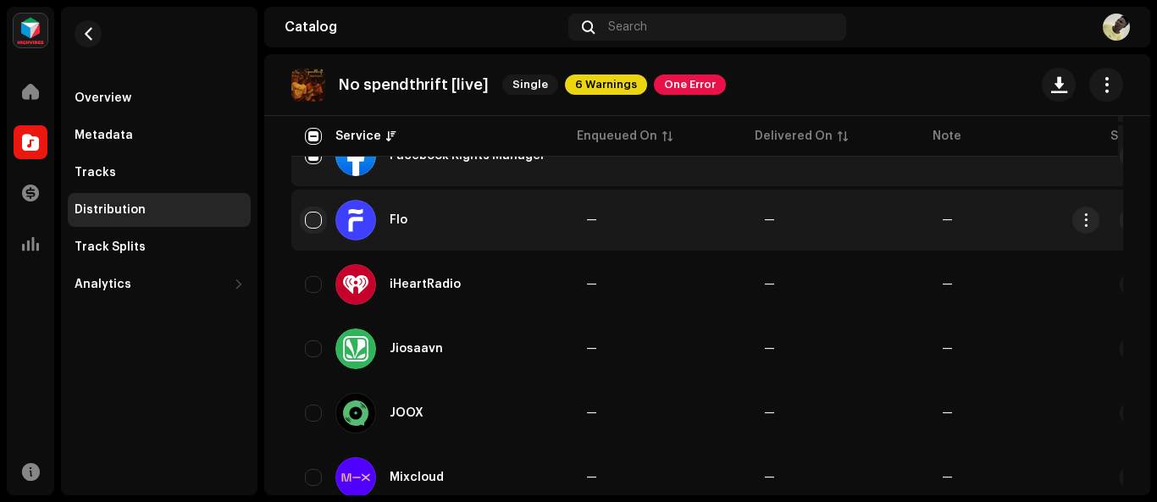
click at [314, 223] on input "Row Unselected" at bounding box center [313, 220] width 17 height 17
checkbox input "true"
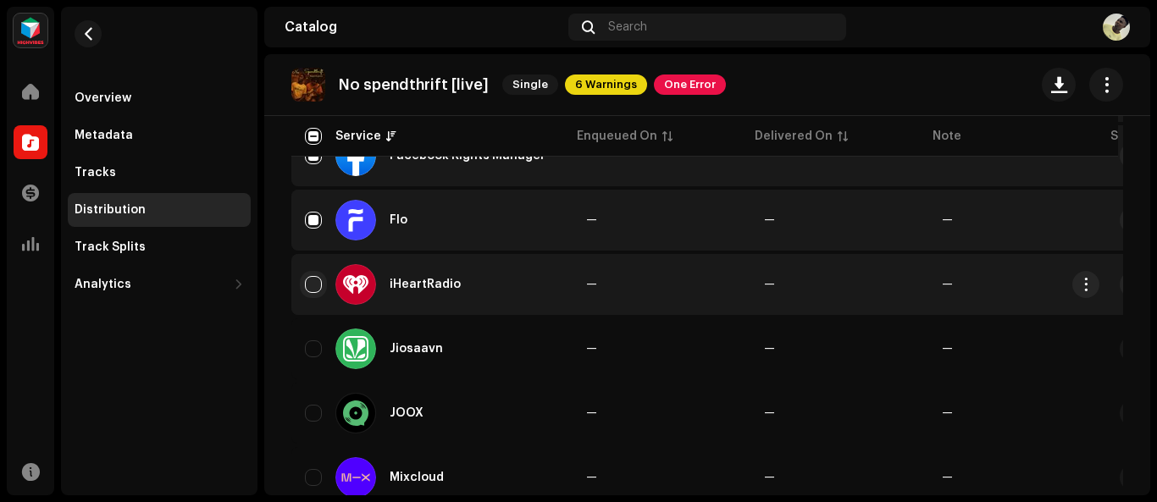
click at [318, 285] on input "Row Unselected" at bounding box center [313, 284] width 17 height 17
checkbox input "true"
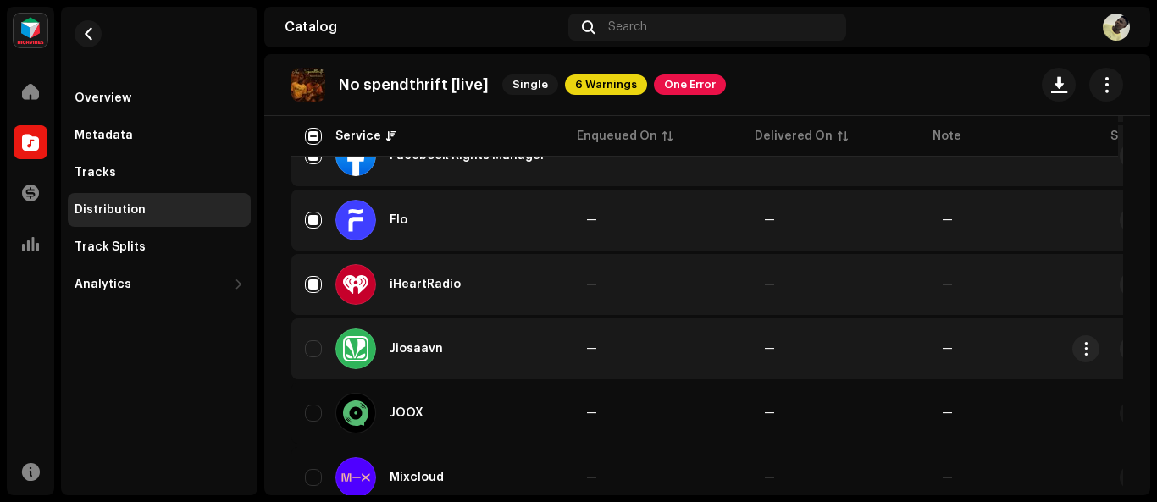
click at [315, 361] on div "Jiosaavn" at bounding box center [432, 349] width 254 height 41
click at [313, 349] on input "Row Unselected" at bounding box center [313, 348] width 17 height 17
checkbox input "true"
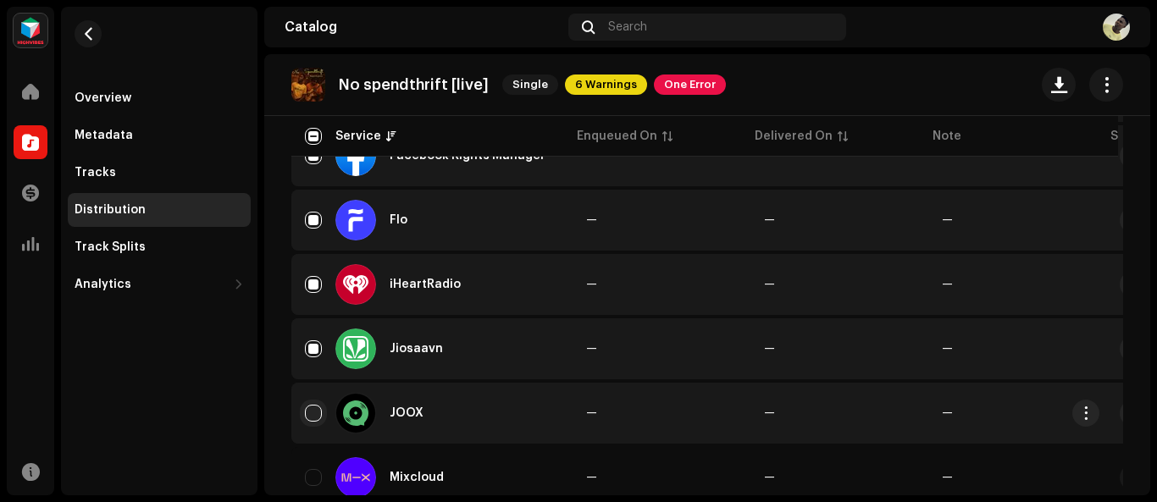
click at [307, 410] on input "Row Unselected" at bounding box center [313, 413] width 17 height 17
checkbox input "true"
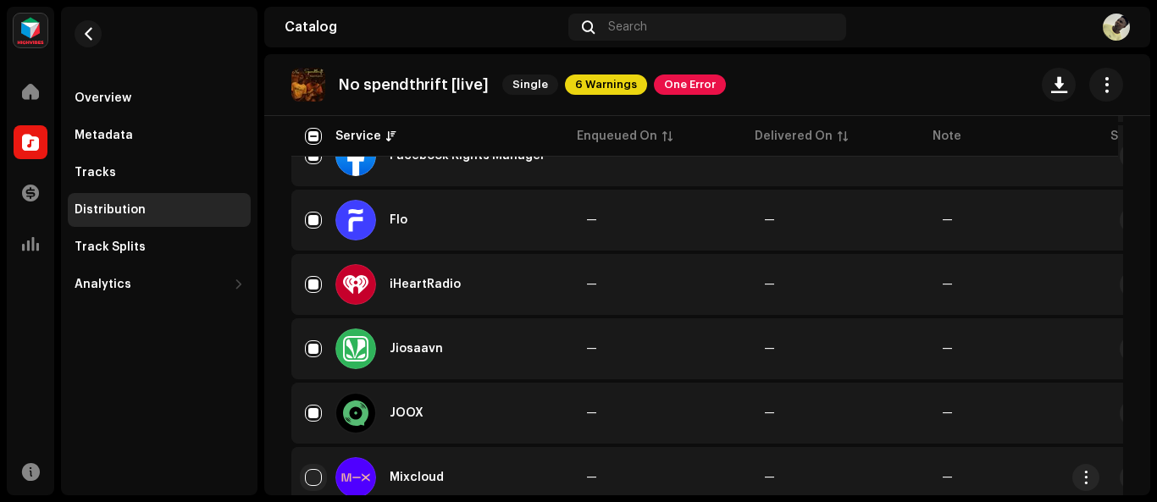
click at [316, 476] on input "Row Unselected" at bounding box center [313, 477] width 17 height 17
checkbox input "true"
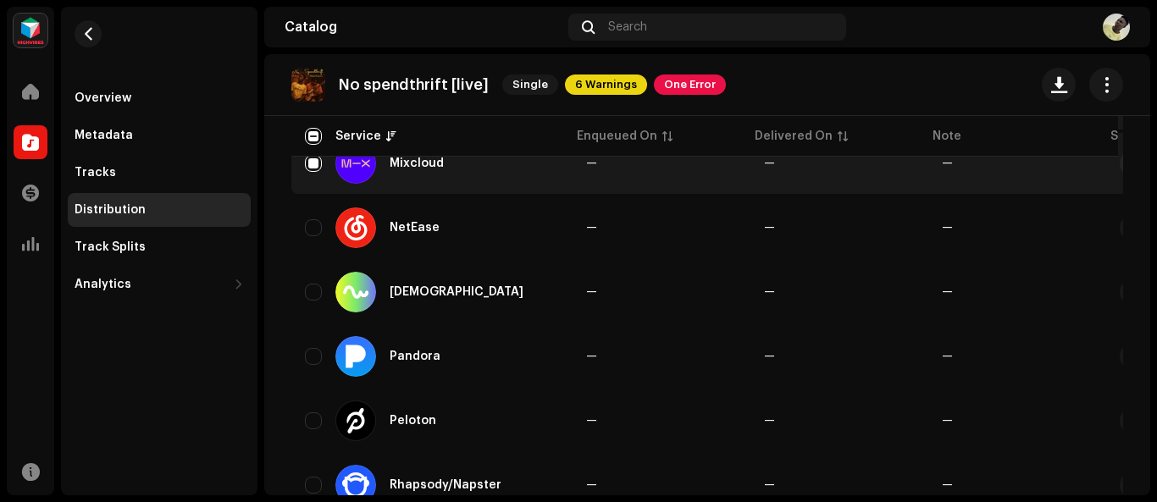
scroll to position [1116, 0]
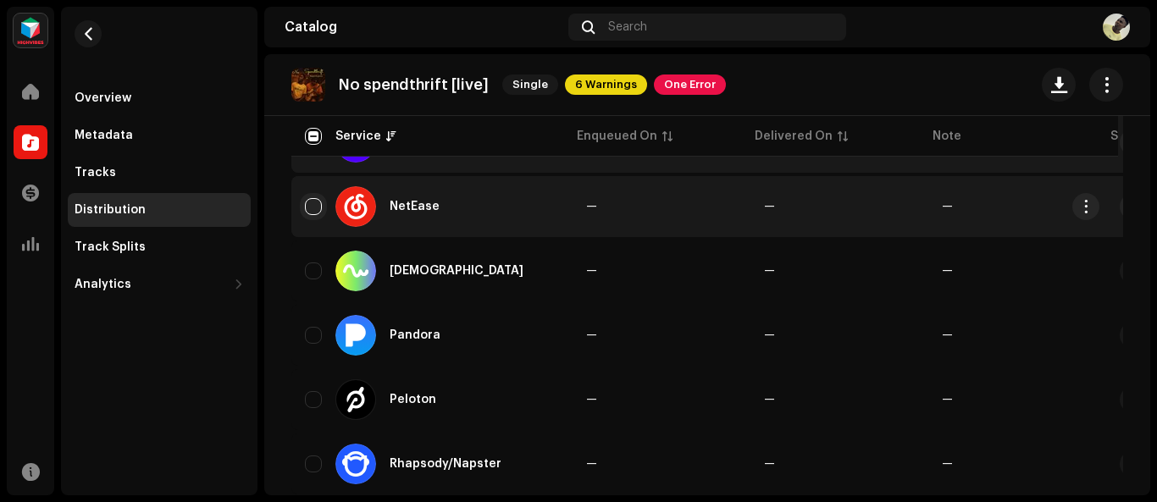
click at [318, 211] on input "Row Unselected" at bounding box center [313, 206] width 17 height 17
checkbox input "true"
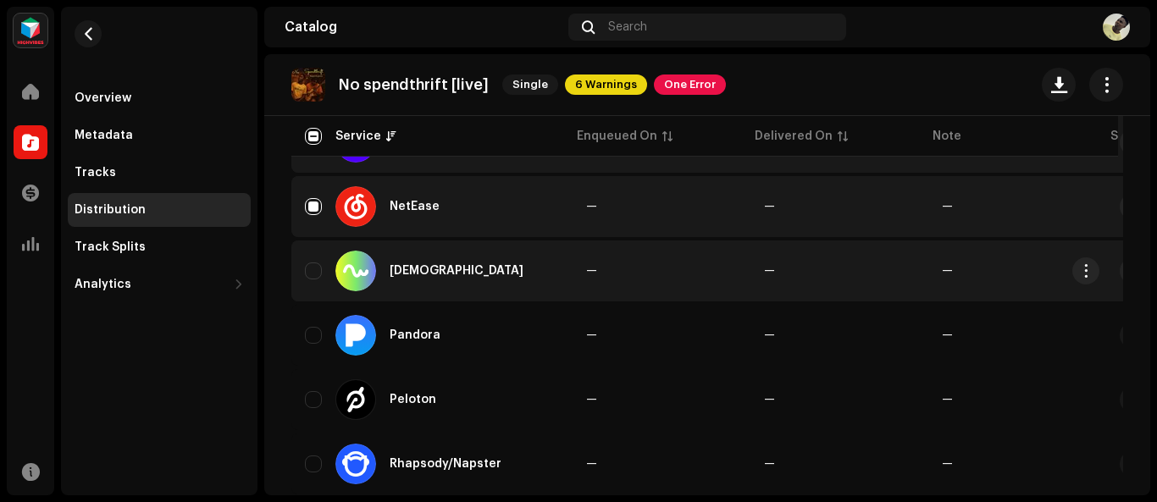
click at [314, 279] on div "[DEMOGRAPHIC_DATA]" at bounding box center [432, 271] width 254 height 41
click at [314, 279] on input "Row Unselected" at bounding box center [313, 271] width 17 height 17
checkbox input "true"
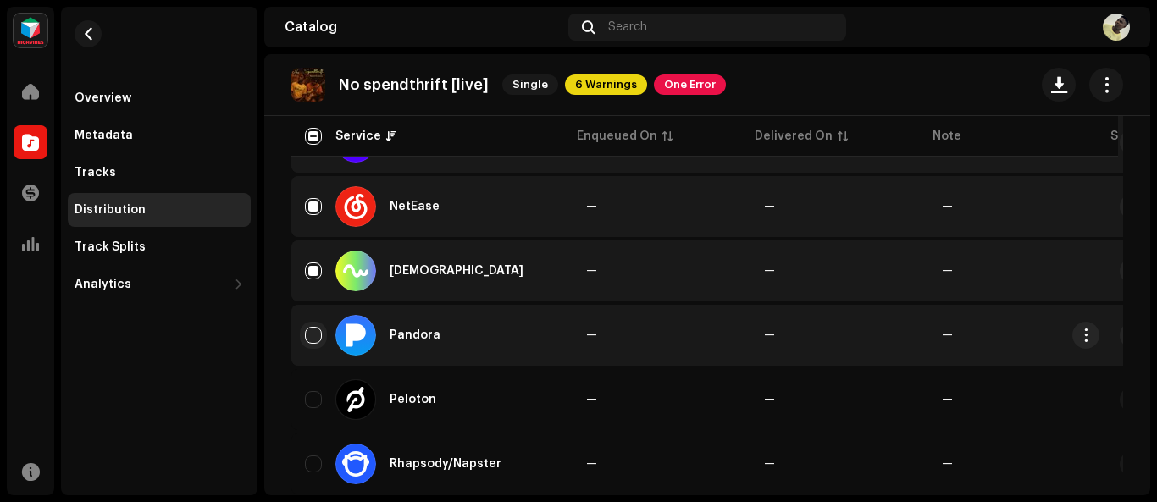
click at [311, 338] on input "Row Unselected" at bounding box center [313, 335] width 17 height 17
checkbox input "true"
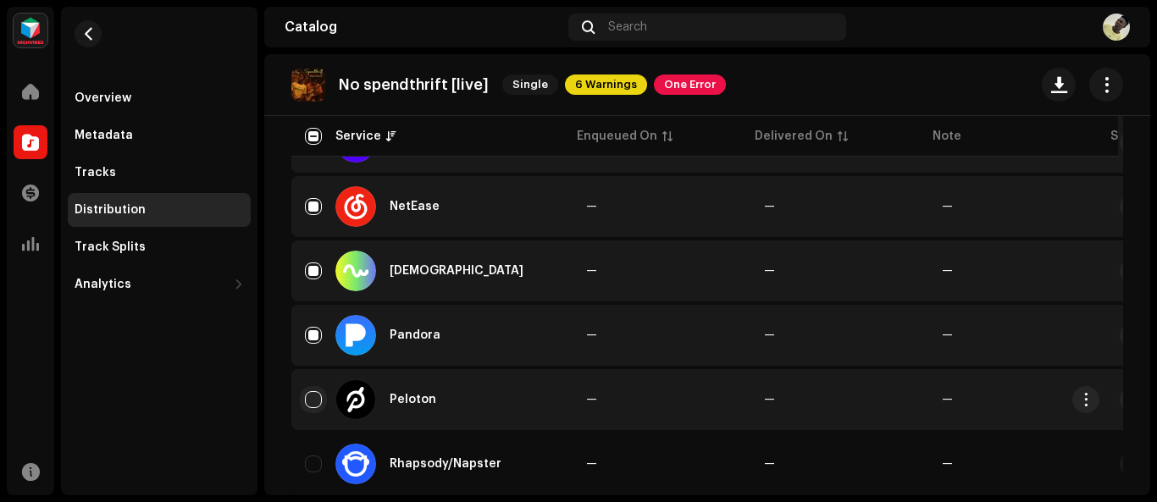
click at [308, 401] on input "Row Unselected" at bounding box center [313, 399] width 17 height 17
checkbox input "true"
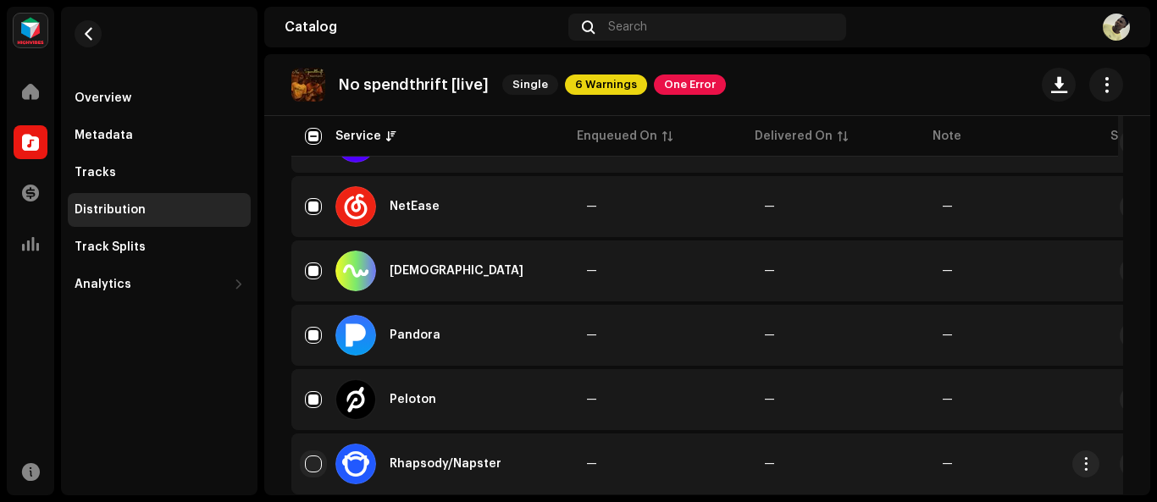
click at [313, 465] on input "Row Unselected" at bounding box center [313, 464] width 17 height 17
checkbox input "true"
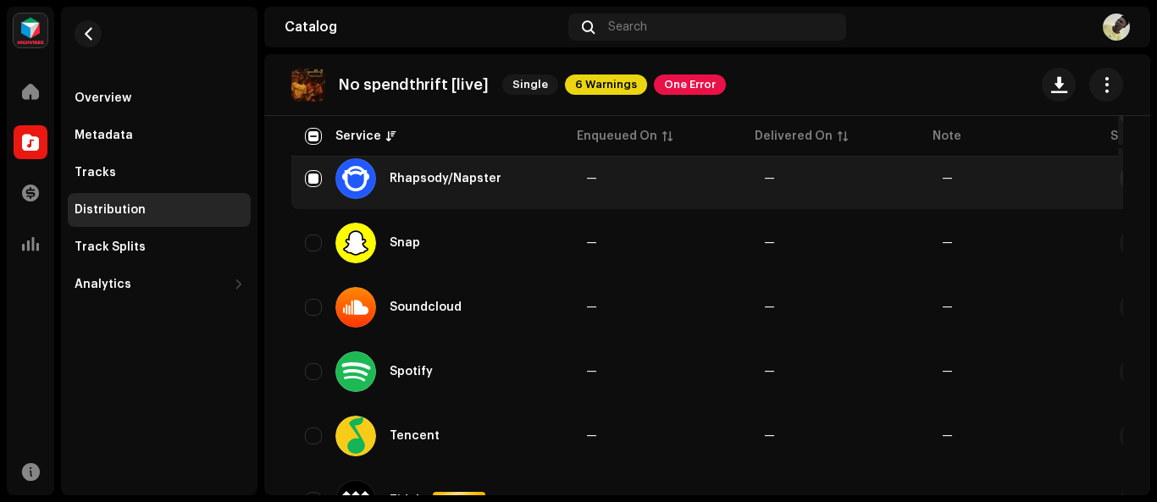
scroll to position [1410, 0]
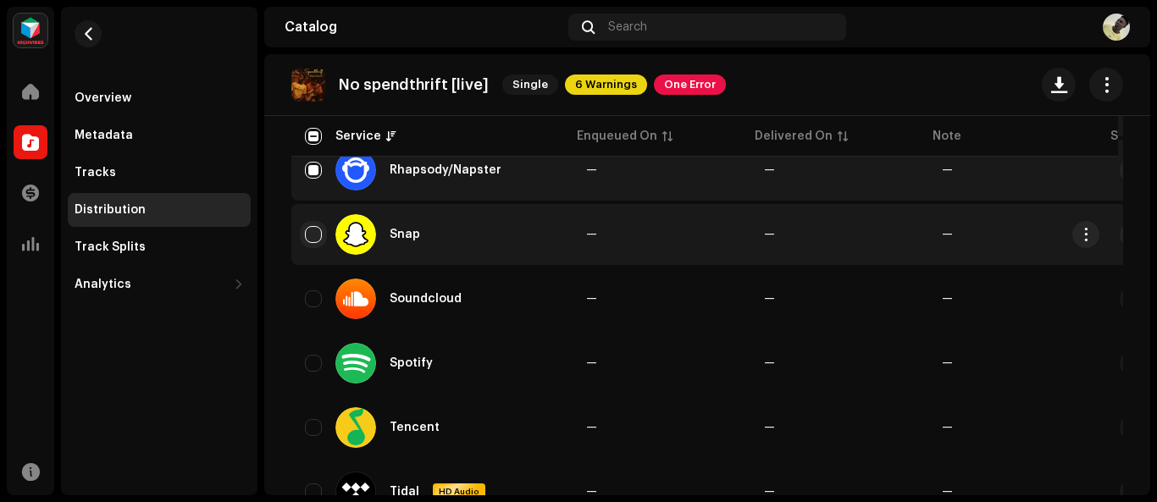
click at [309, 239] on input "Row Unselected" at bounding box center [313, 234] width 17 height 17
checkbox input "true"
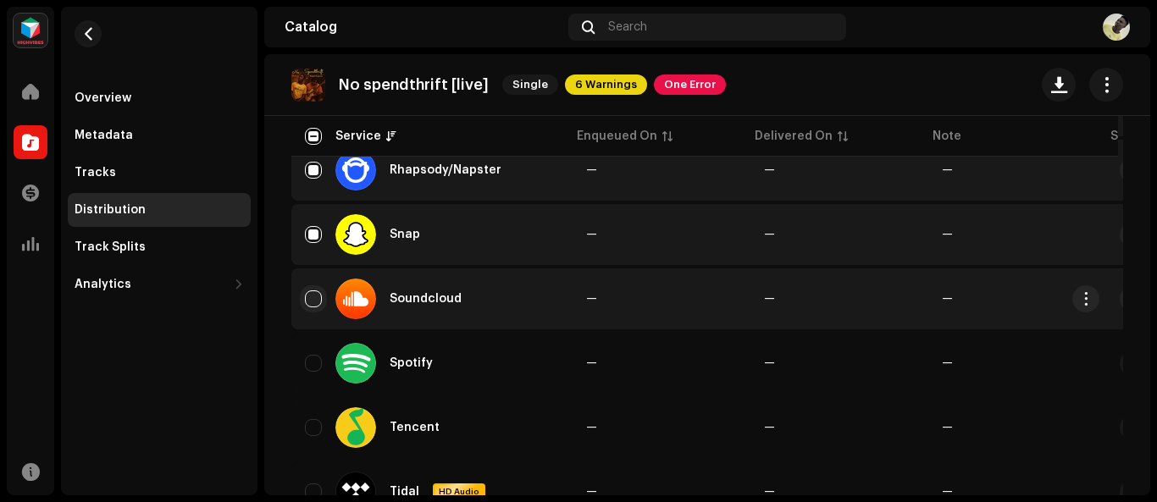
click at [307, 297] on input "Row Unselected" at bounding box center [313, 298] width 17 height 17
checkbox input "true"
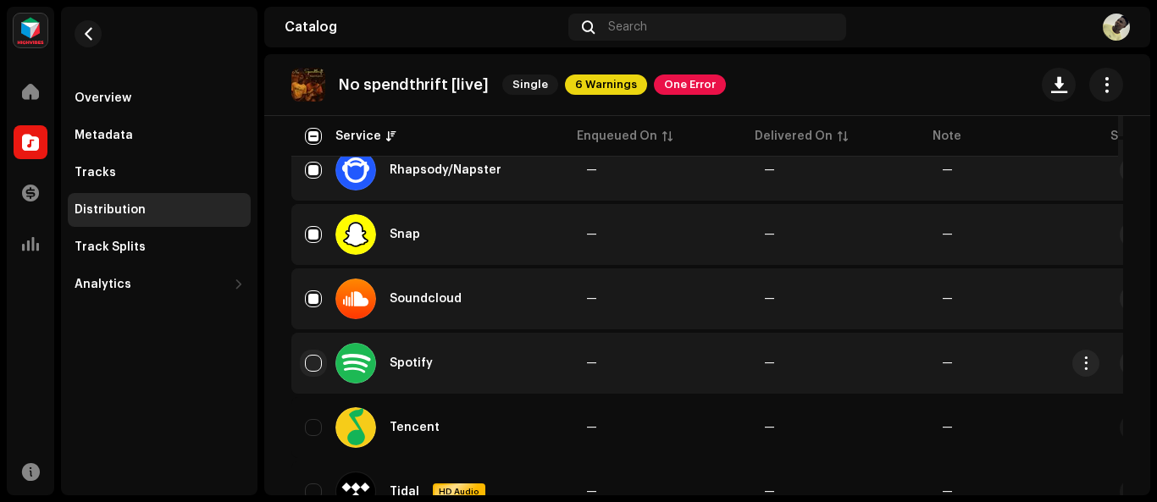
click at [313, 367] on input "Row Unselected" at bounding box center [313, 363] width 17 height 17
checkbox input "true"
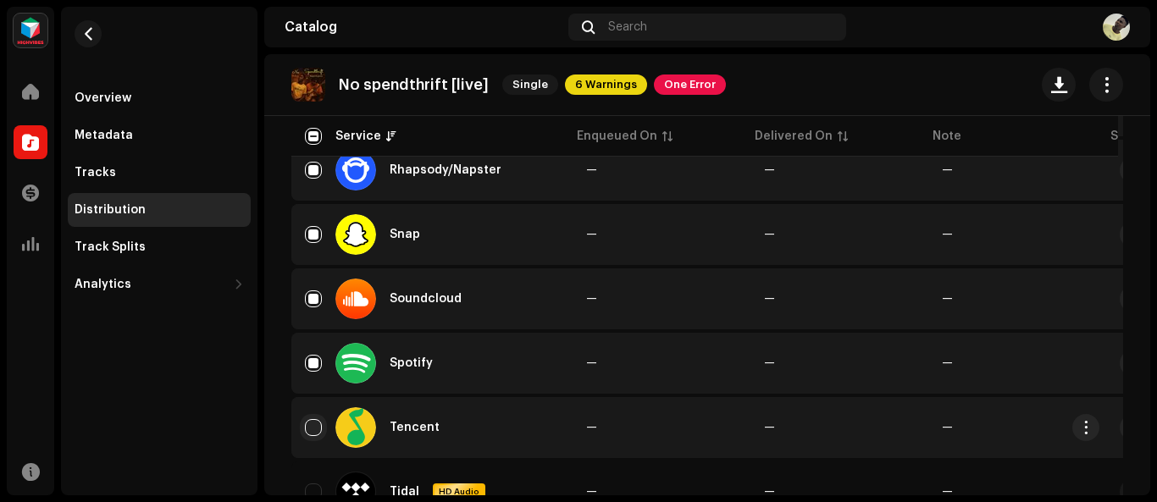
click at [311, 426] on input "Row Unselected" at bounding box center [313, 427] width 17 height 17
checkbox input "true"
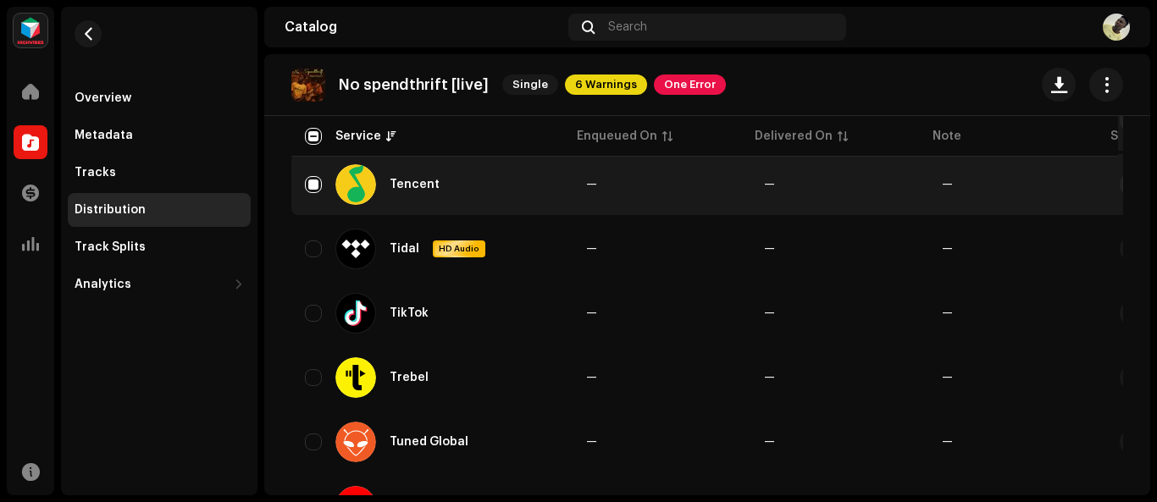
scroll to position [1691, 0]
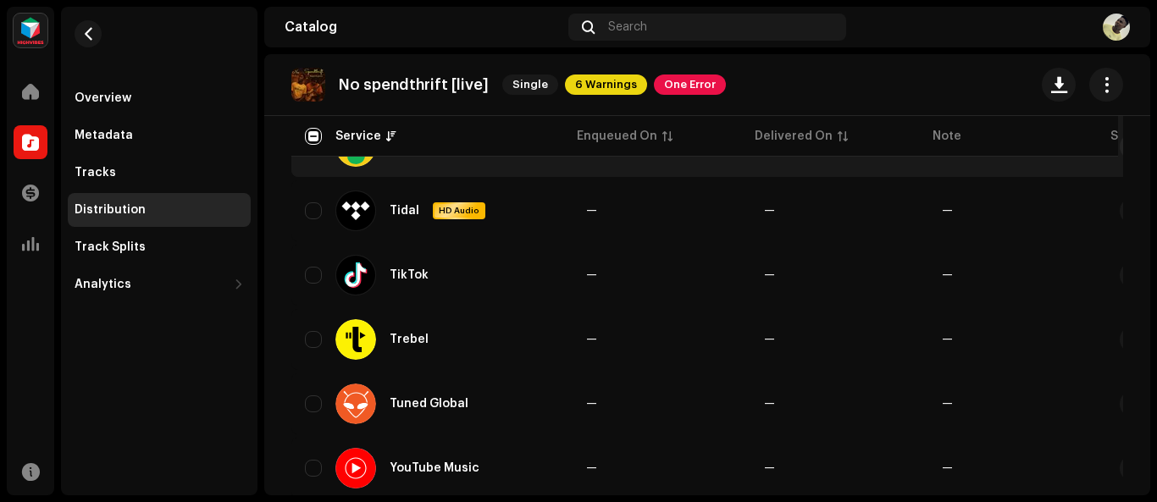
click at [1149, 461] on div "OLUFEMZ Home Catalog Transactions Analytics Resources Overview Metadata Tracks …" at bounding box center [578, 251] width 1157 height 502
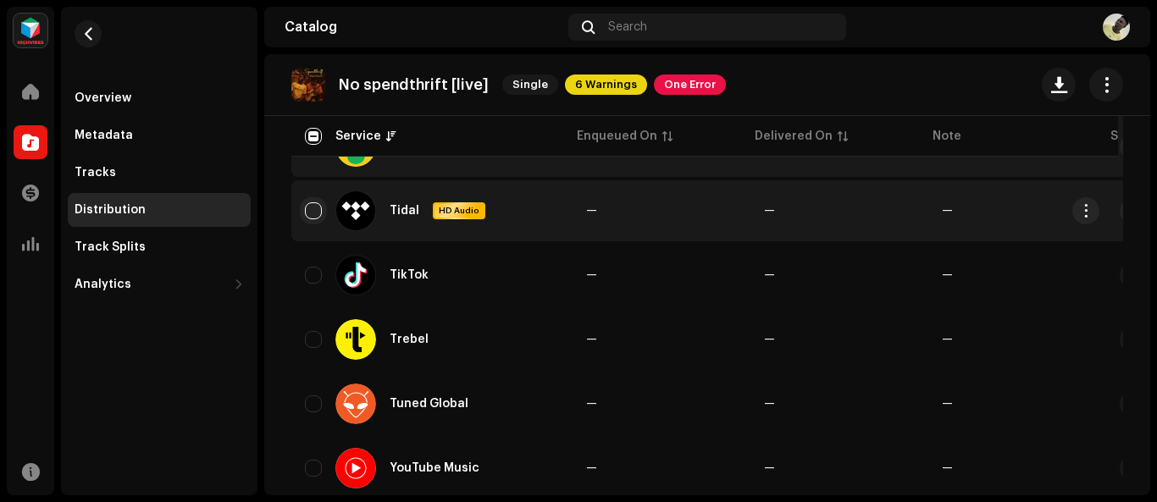
click at [305, 212] on input "Row Unselected" at bounding box center [313, 210] width 17 height 17
checkbox input "true"
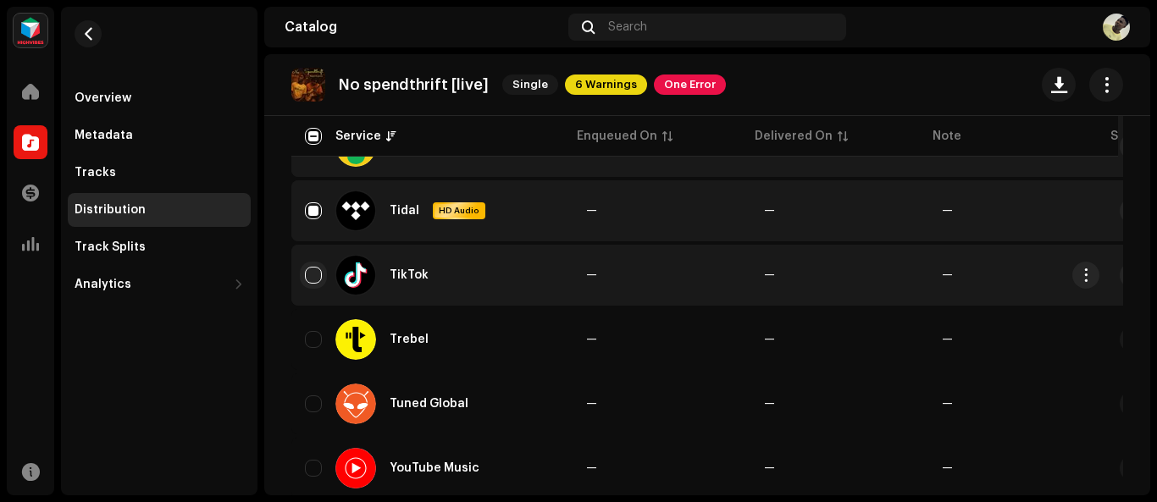
click at [312, 276] on input "Row Unselected" at bounding box center [313, 275] width 17 height 17
checkbox input "true"
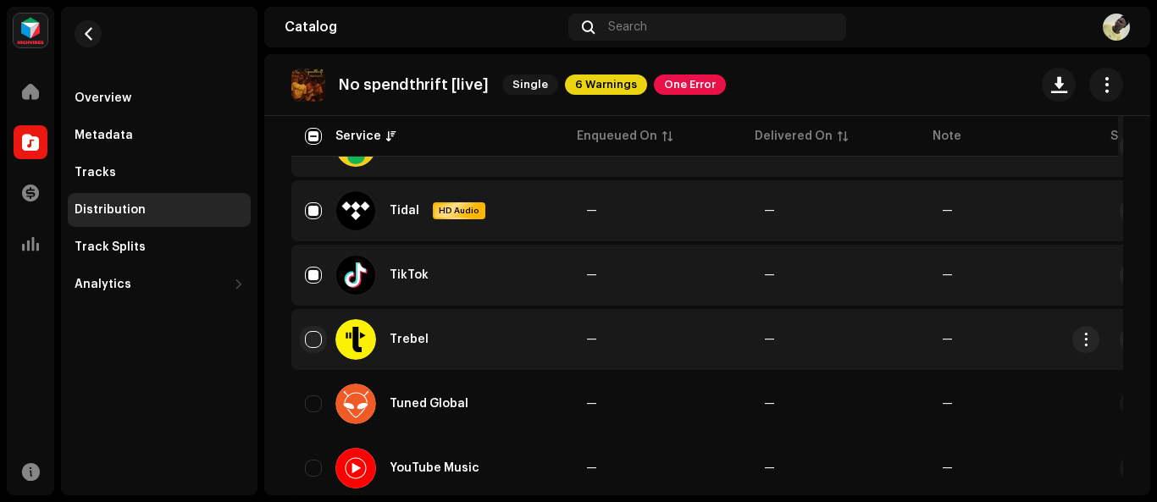
click at [315, 338] on input "Row Unselected" at bounding box center [313, 339] width 17 height 17
checkbox input "true"
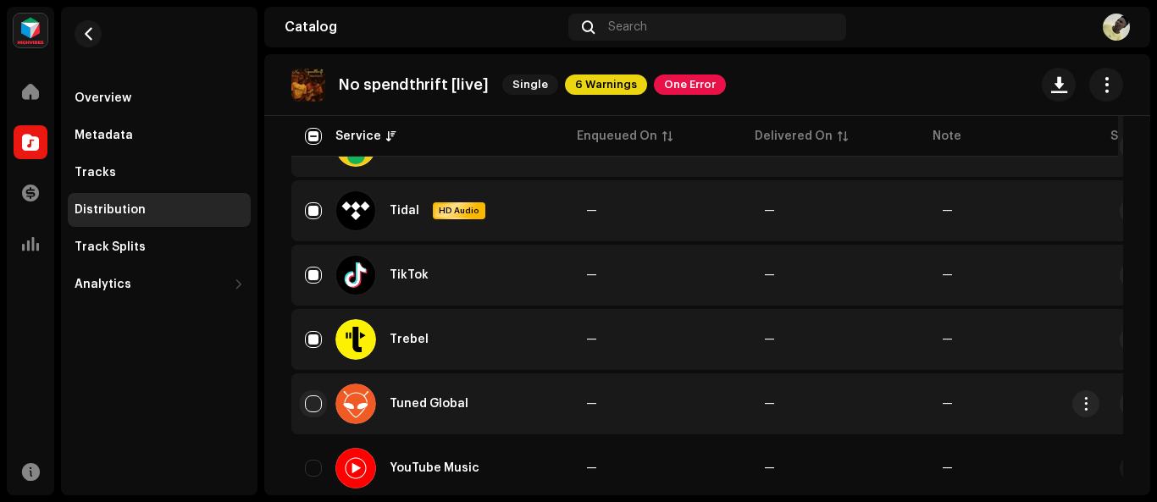
click at [314, 408] on input "Row Unselected" at bounding box center [313, 404] width 17 height 17
checkbox input "true"
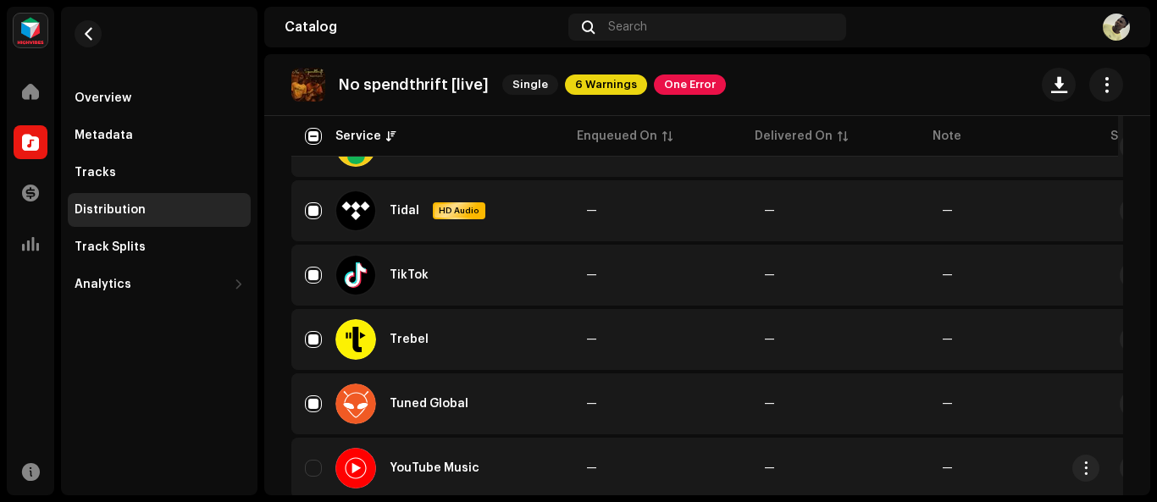
click at [317, 477] on div "YouTube Music" at bounding box center [432, 468] width 254 height 41
click at [315, 477] on div "YouTube Music" at bounding box center [432, 468] width 254 height 41
click at [318, 468] on input "Row Unselected" at bounding box center [313, 468] width 17 height 17
checkbox input "true"
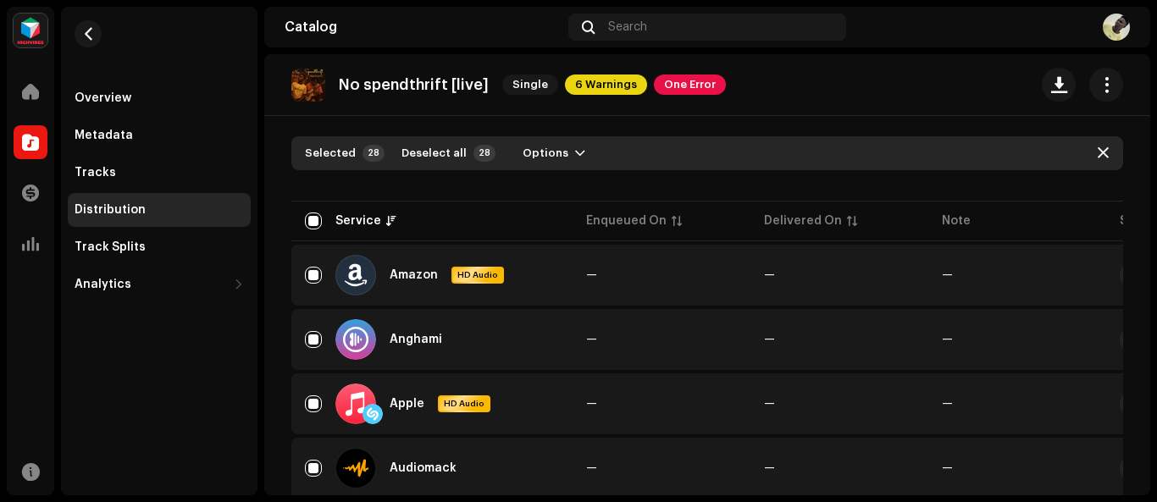
scroll to position [0, 0]
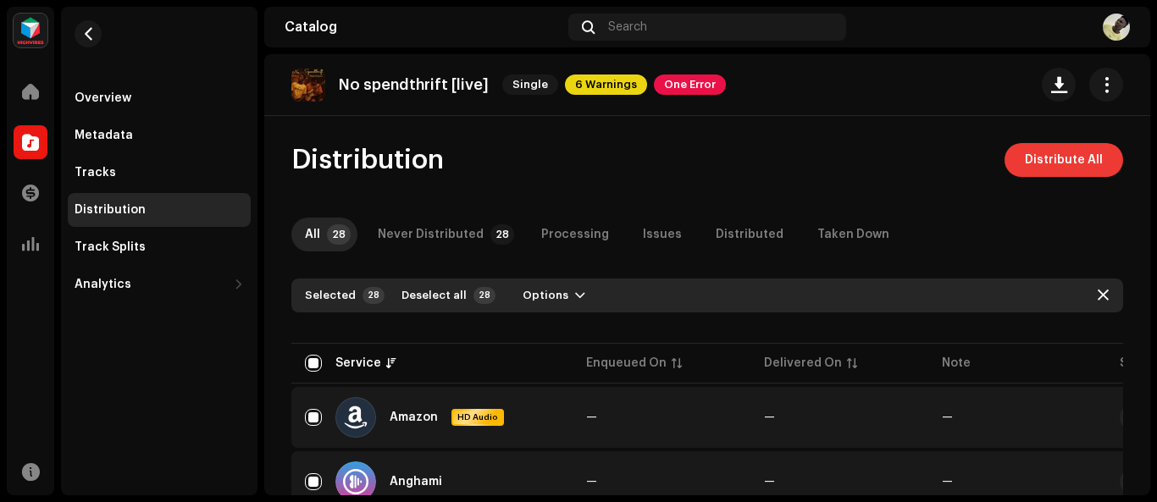
click at [1068, 168] on span "Distribute All" at bounding box center [1064, 160] width 78 height 34
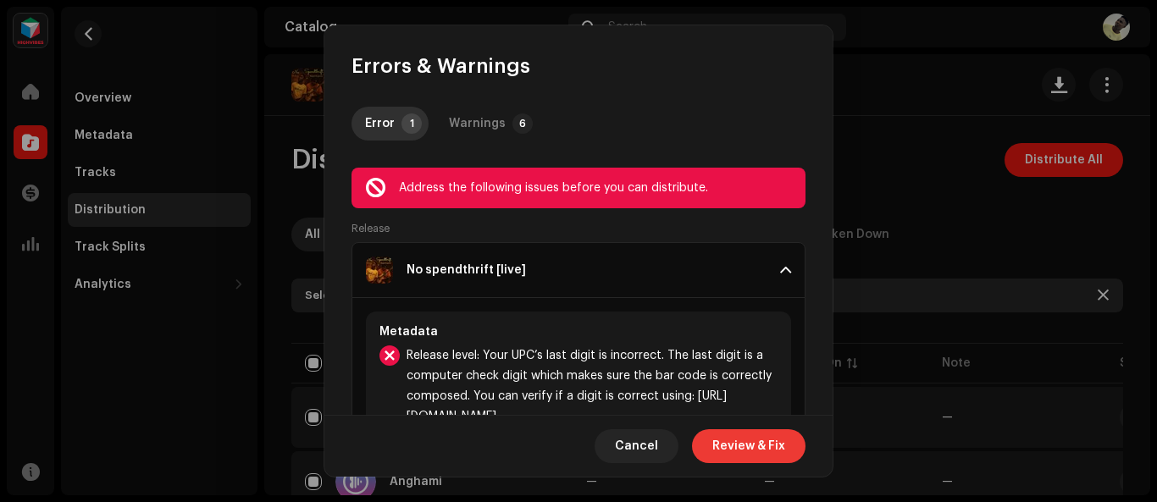
click at [775, 452] on span "Review & Fix" at bounding box center [748, 446] width 73 height 34
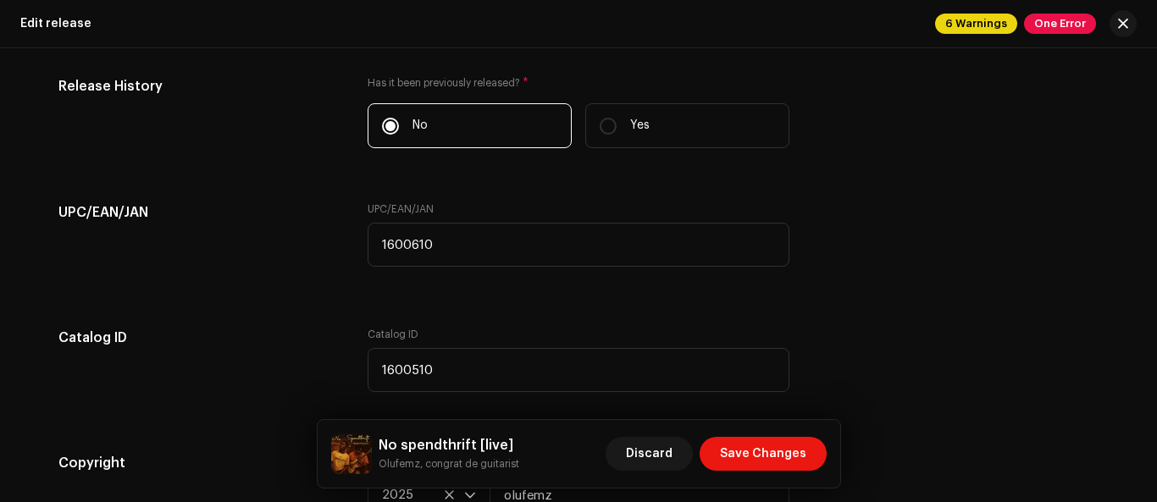
scroll to position [3076, 0]
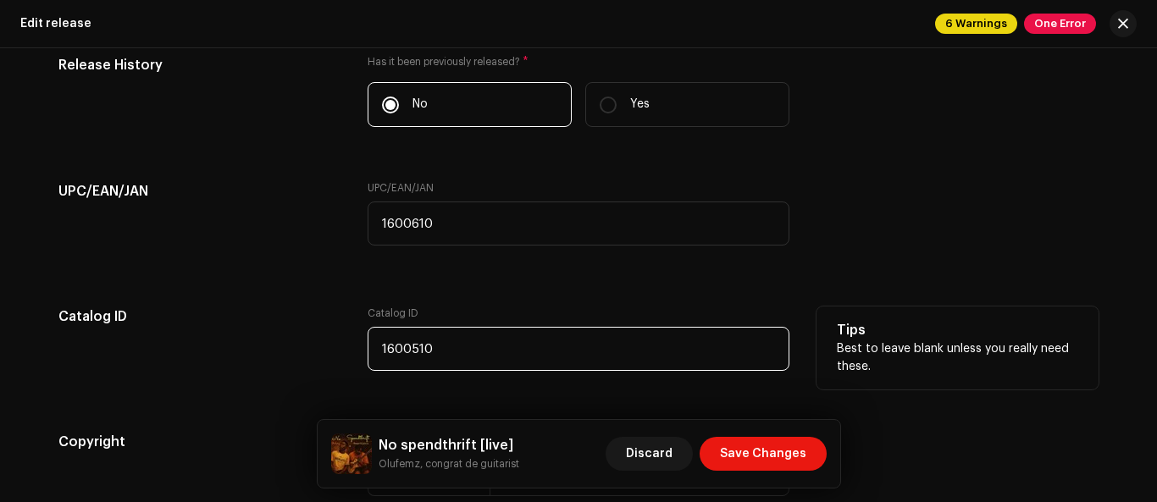
click at [416, 351] on input "1600510" at bounding box center [579, 349] width 422 height 44
click at [409, 351] on input "1600510" at bounding box center [579, 349] width 422 height 44
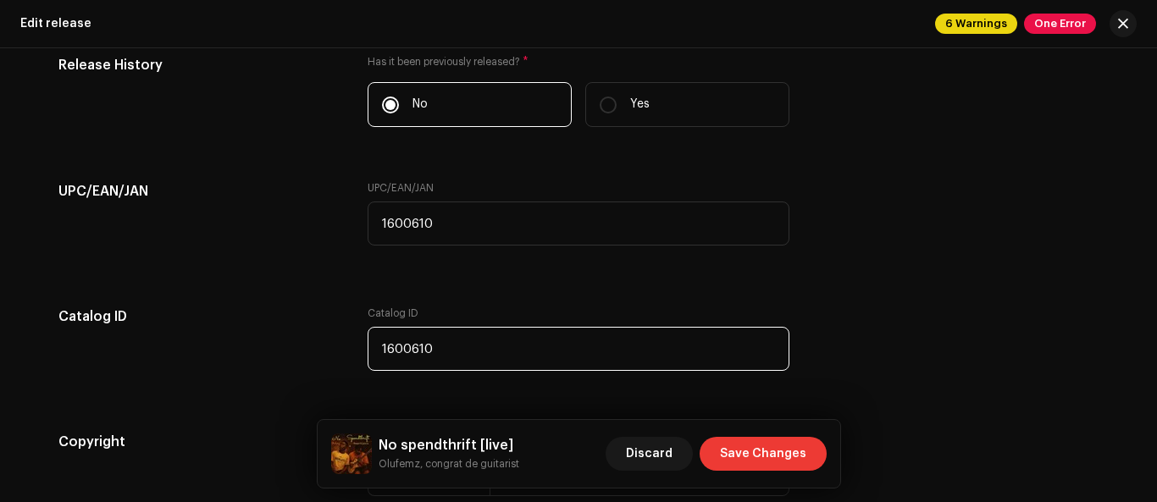
type input "1600610"
click at [786, 456] on span "Save Changes" at bounding box center [763, 454] width 86 height 34
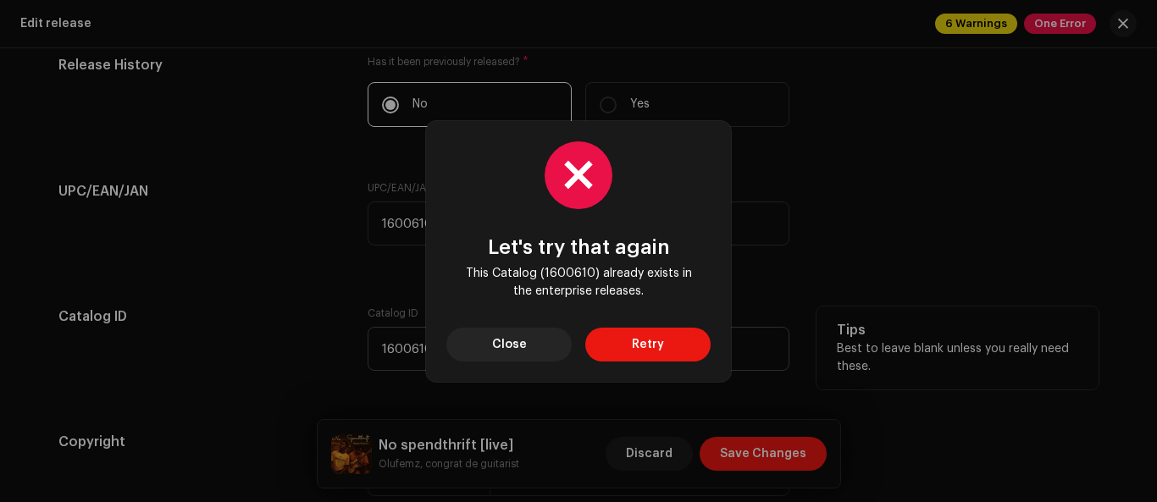
click at [523, 342] on span "Close" at bounding box center [509, 345] width 35 height 34
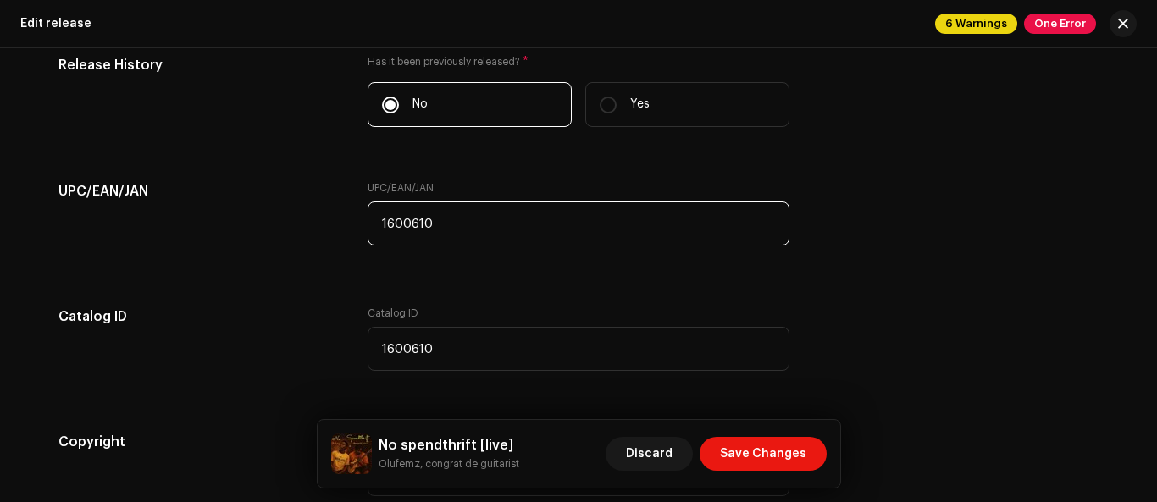
click at [423, 223] on input "1600610" at bounding box center [579, 224] width 422 height 44
click at [415, 220] on input "1600610" at bounding box center [579, 224] width 422 height 44
click at [436, 234] on input "160060" at bounding box center [579, 224] width 422 height 44
type input "1600601"
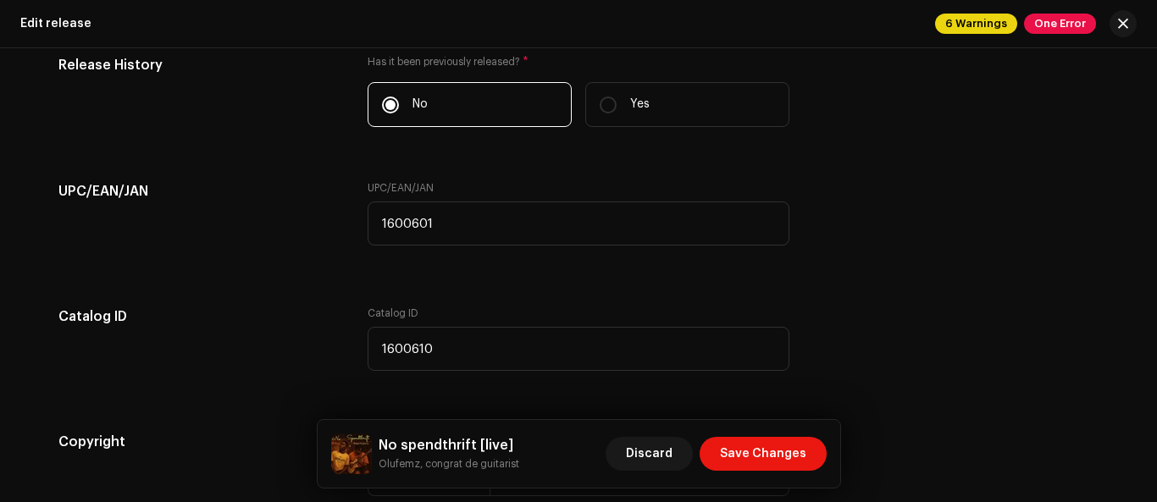
click at [793, 436] on div "Discard Save Changes" at bounding box center [716, 454] width 221 height 41
click at [793, 444] on span "Save Changes" at bounding box center [763, 454] width 86 height 34
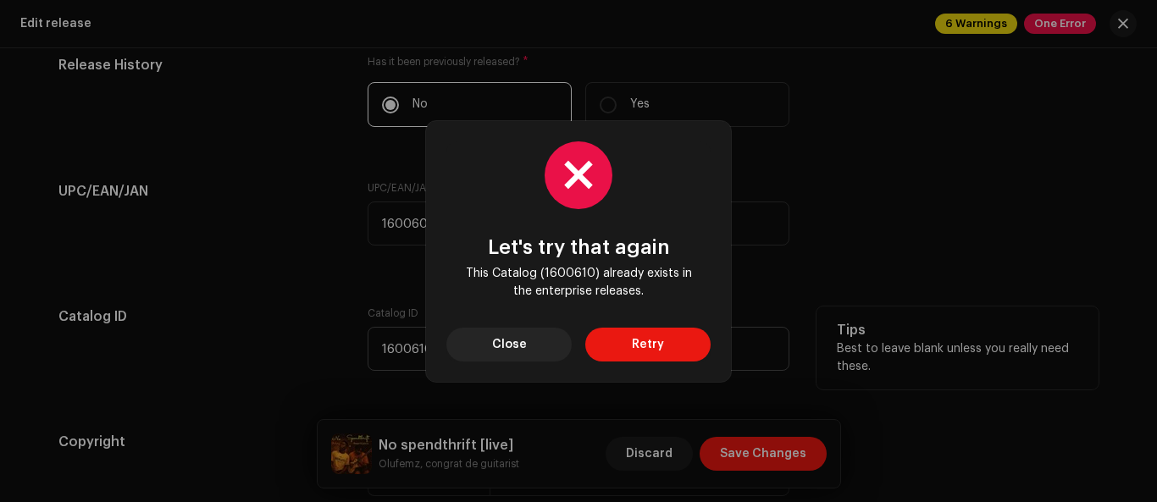
click at [539, 339] on button "Close" at bounding box center [508, 345] width 125 height 34
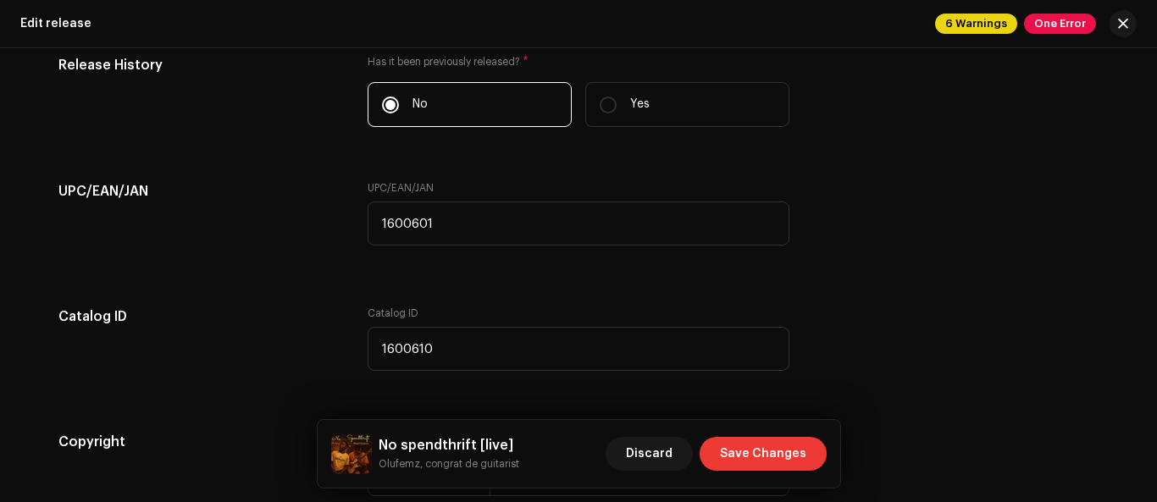
click at [764, 451] on span "Save Changes" at bounding box center [763, 454] width 86 height 34
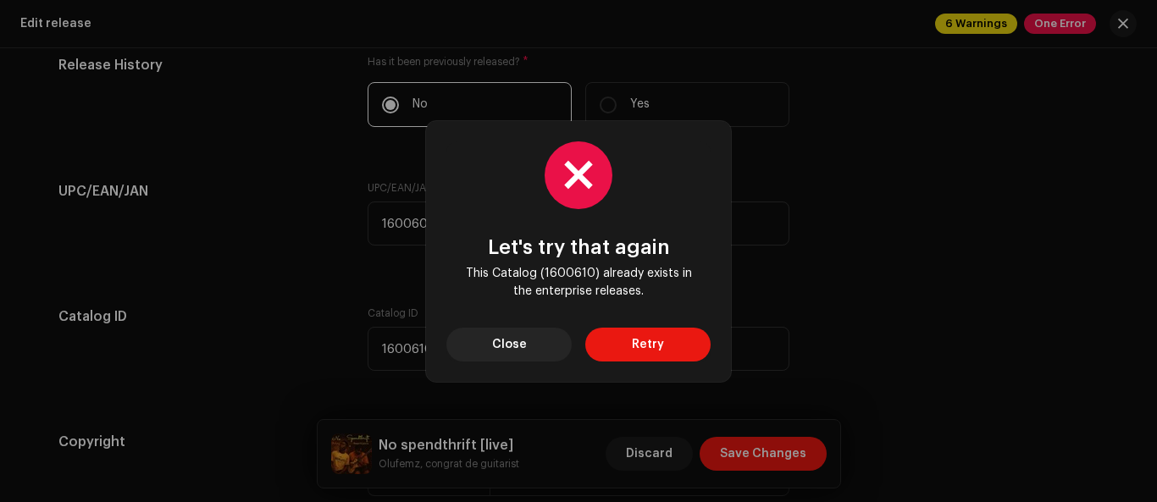
click at [412, 295] on div "Let's try that again This Catalog (1600610) already exists in the enterprise re…" at bounding box center [578, 251] width 1157 height 502
click at [484, 346] on button "Close" at bounding box center [508, 345] width 125 height 34
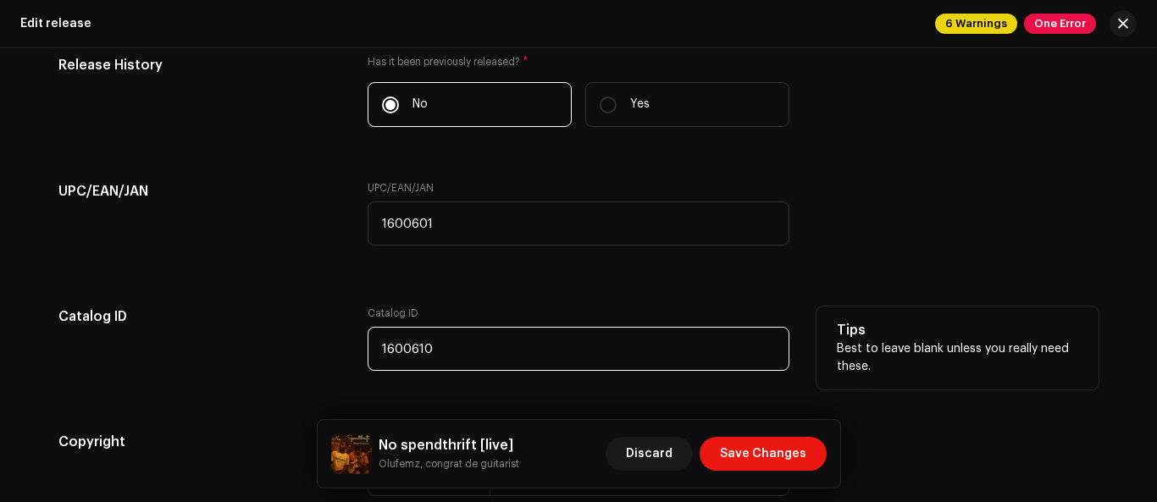
click at [421, 349] on input "1600610" at bounding box center [579, 349] width 422 height 44
click at [415, 341] on input "1600610" at bounding box center [579, 349] width 422 height 44
click at [434, 346] on input "160060" at bounding box center [579, 349] width 422 height 44
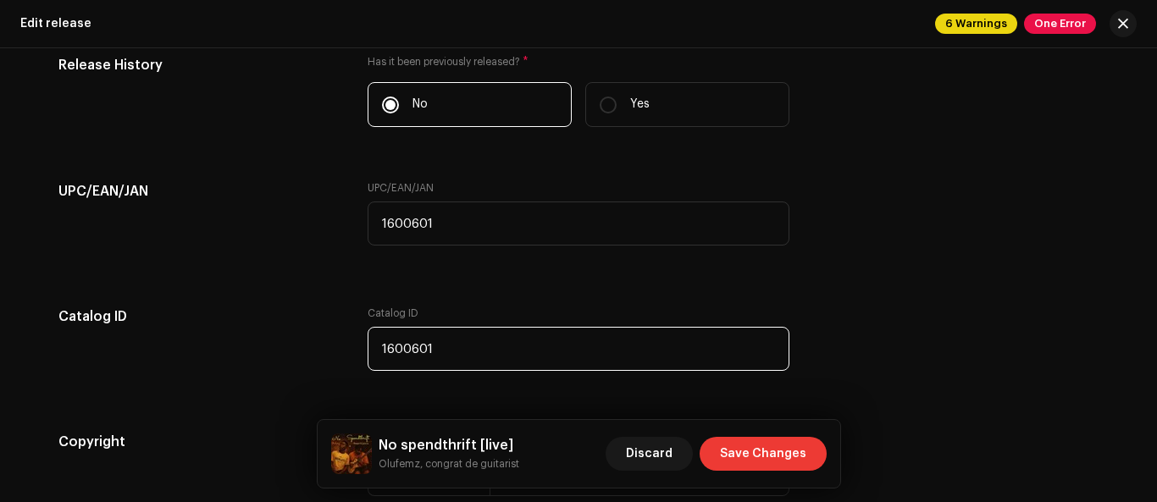
type input "1600601"
click at [800, 450] on span "Save Changes" at bounding box center [763, 454] width 86 height 34
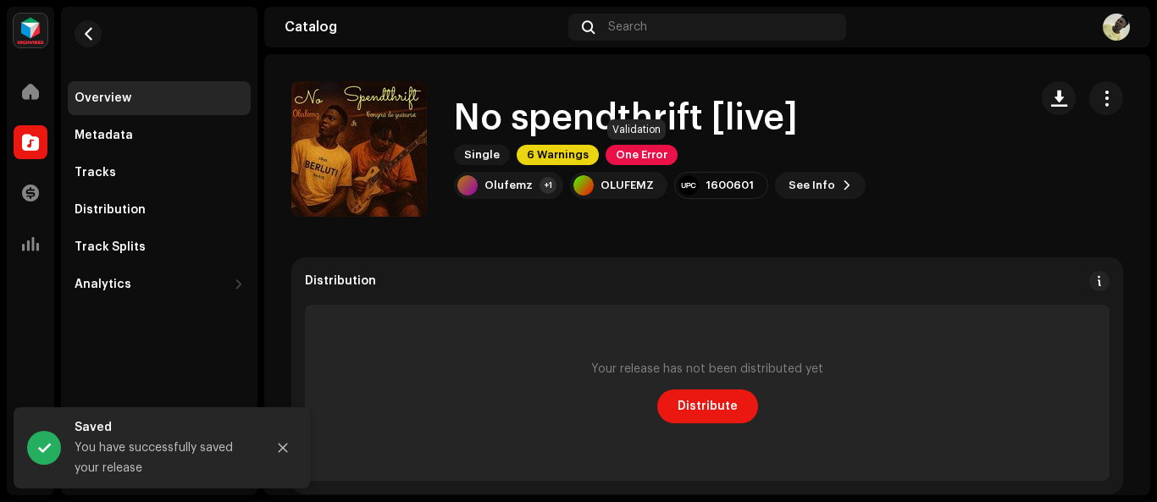
click at [656, 152] on span "One Error" at bounding box center [642, 155] width 72 height 20
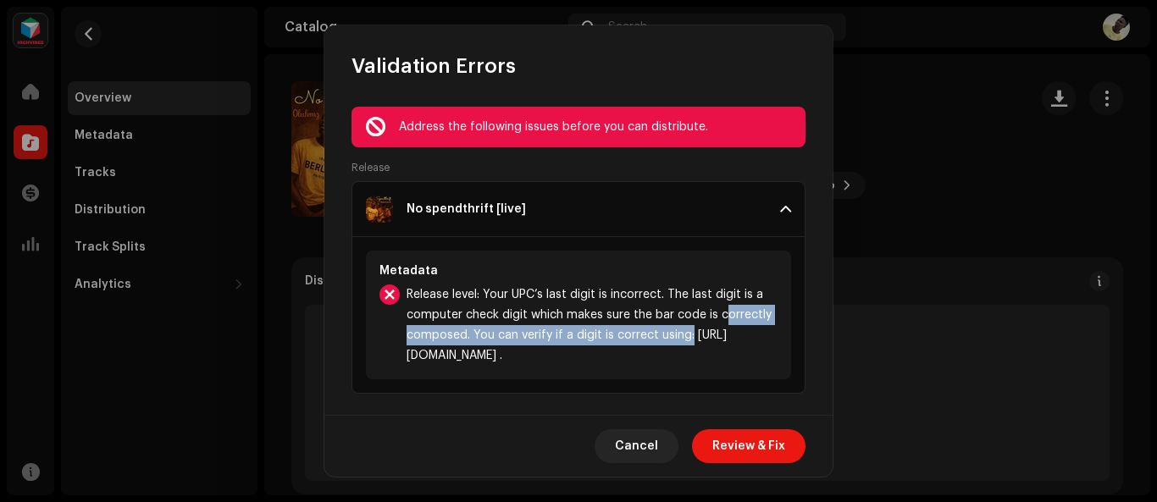
drag, startPoint x: 714, startPoint y: 337, endPoint x: 739, endPoint y: 293, distance: 50.4
click at [729, 307] on span "Release level: Your UPC’s last digit is incorrect. The last digit is a computer…" at bounding box center [592, 325] width 371 height 81
click at [772, 453] on span "Review & Fix" at bounding box center [748, 446] width 73 height 34
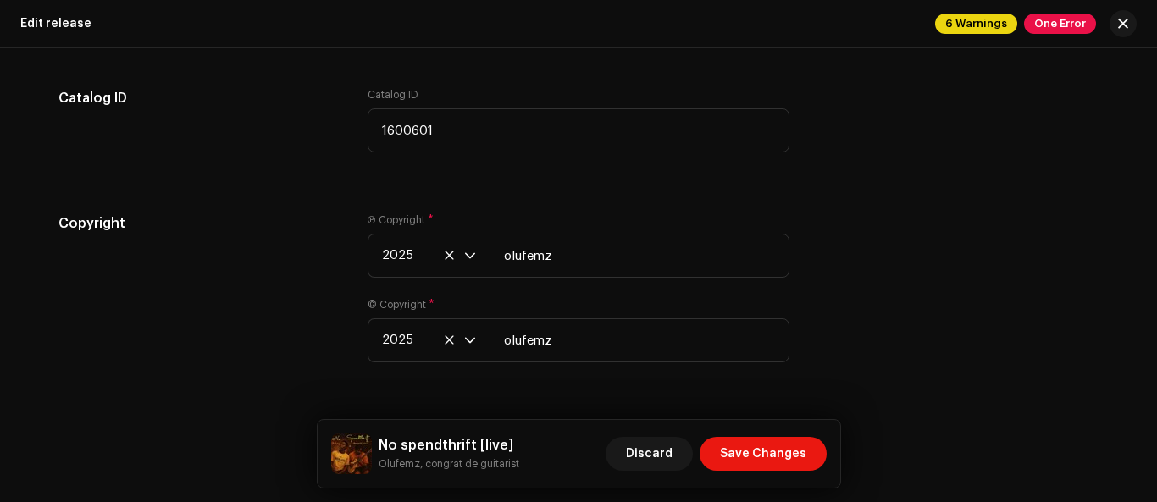
scroll to position [3282, 0]
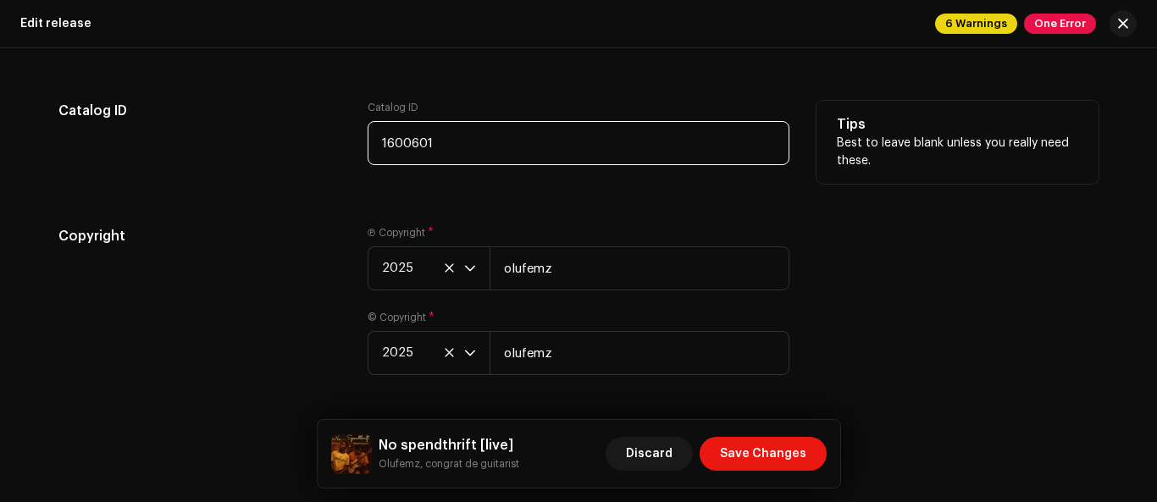
click at [428, 146] on input "1600601" at bounding box center [579, 143] width 422 height 44
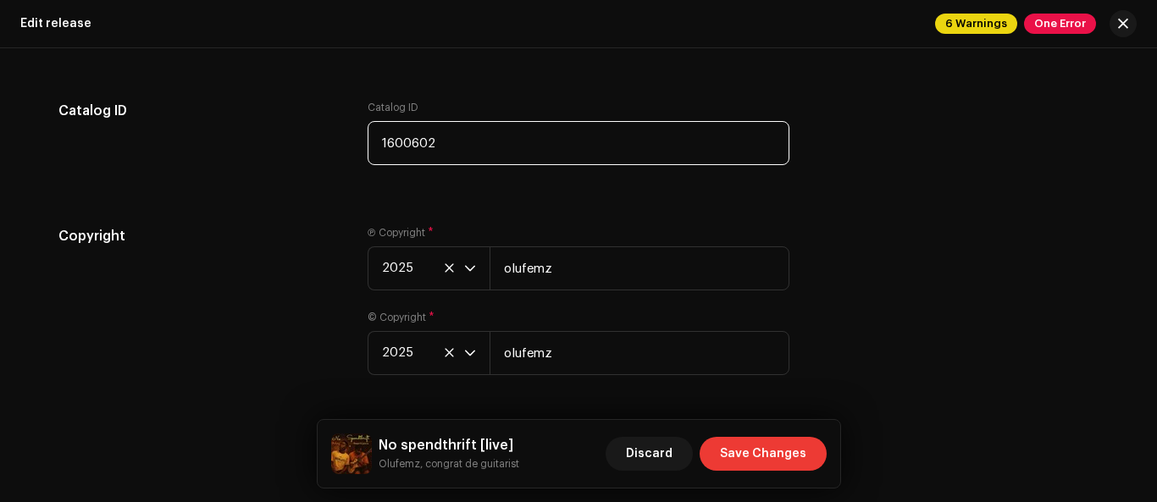
type input "1600602"
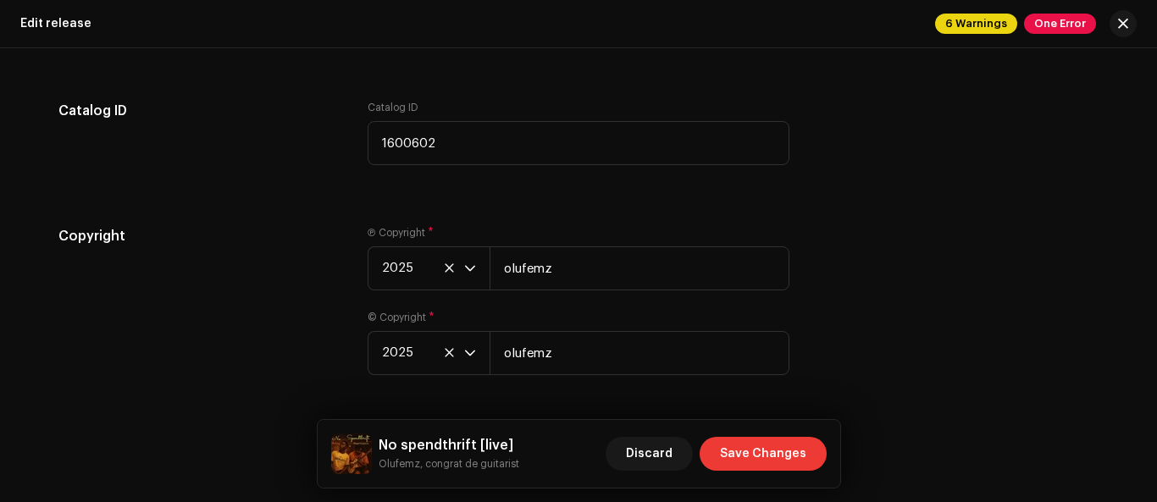
click at [795, 457] on span "Save Changes" at bounding box center [763, 454] width 86 height 34
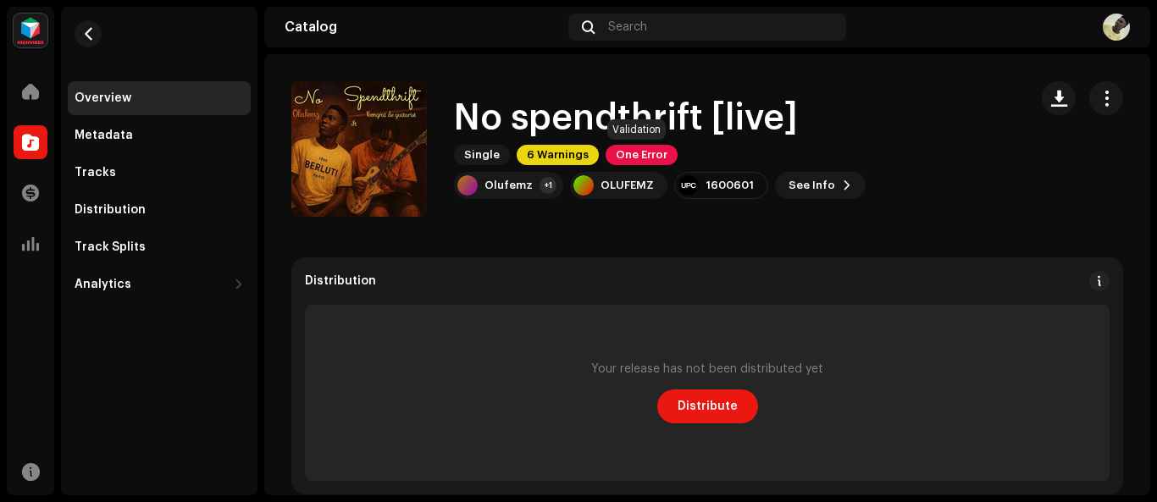
click at [633, 159] on span "One Error" at bounding box center [642, 155] width 72 height 20
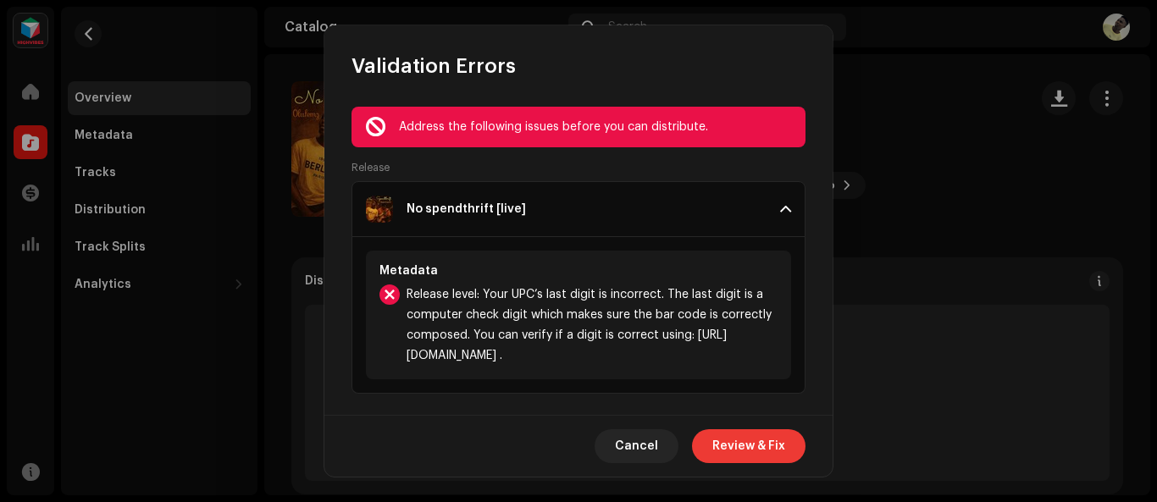
click at [775, 448] on span "Review & Fix" at bounding box center [748, 446] width 73 height 34
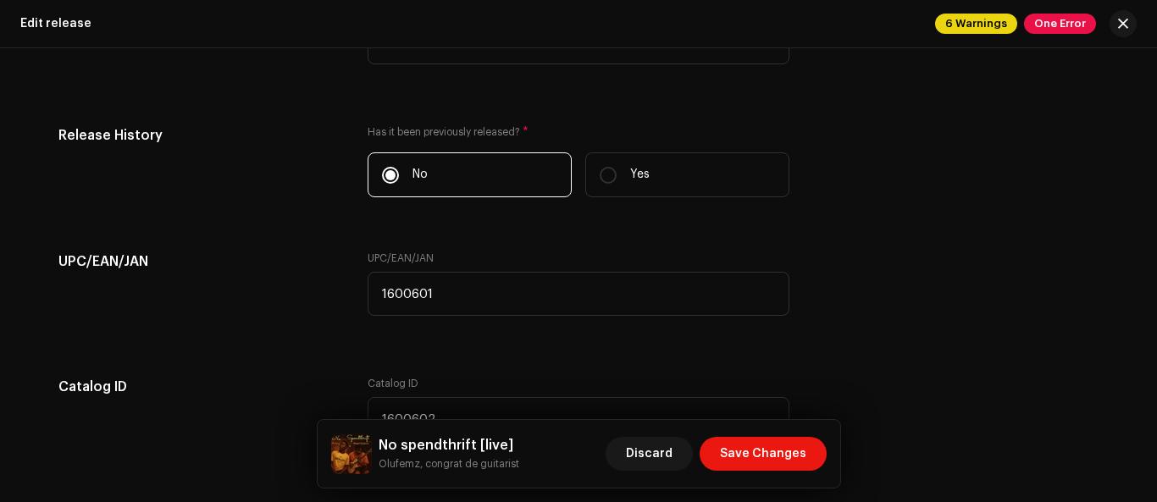
scroll to position [3062, 0]
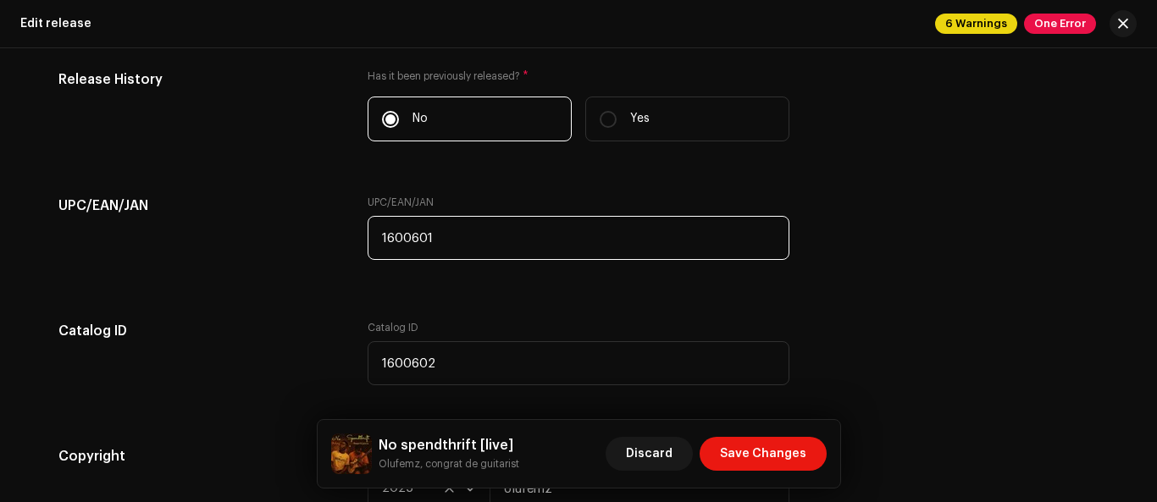
click at [425, 241] on input "1600601" at bounding box center [579, 238] width 422 height 44
type input "1600602"
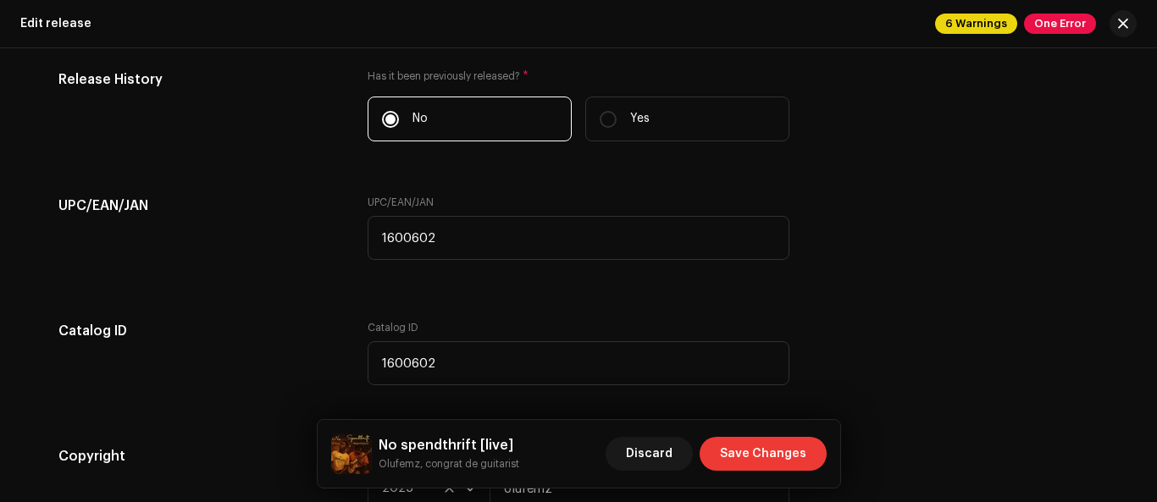
click at [758, 458] on span "Save Changes" at bounding box center [763, 454] width 86 height 34
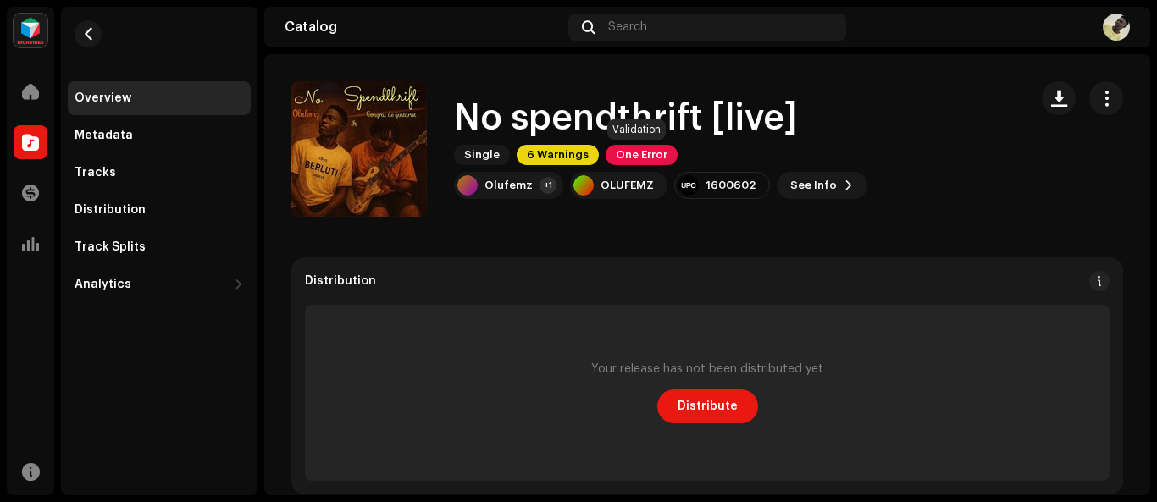
click at [645, 153] on span "One Error" at bounding box center [642, 155] width 72 height 20
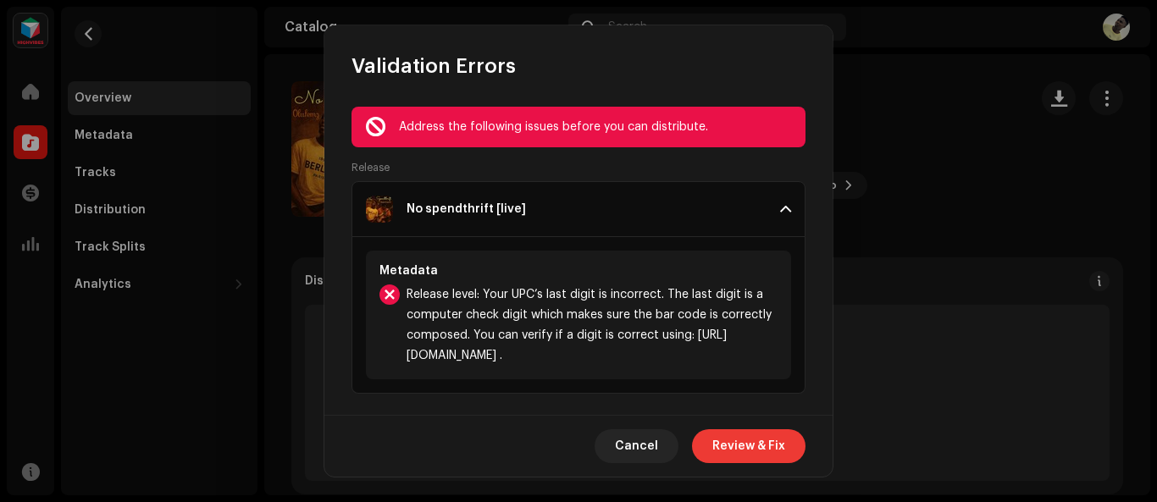
click at [768, 449] on span "Review & Fix" at bounding box center [748, 446] width 73 height 34
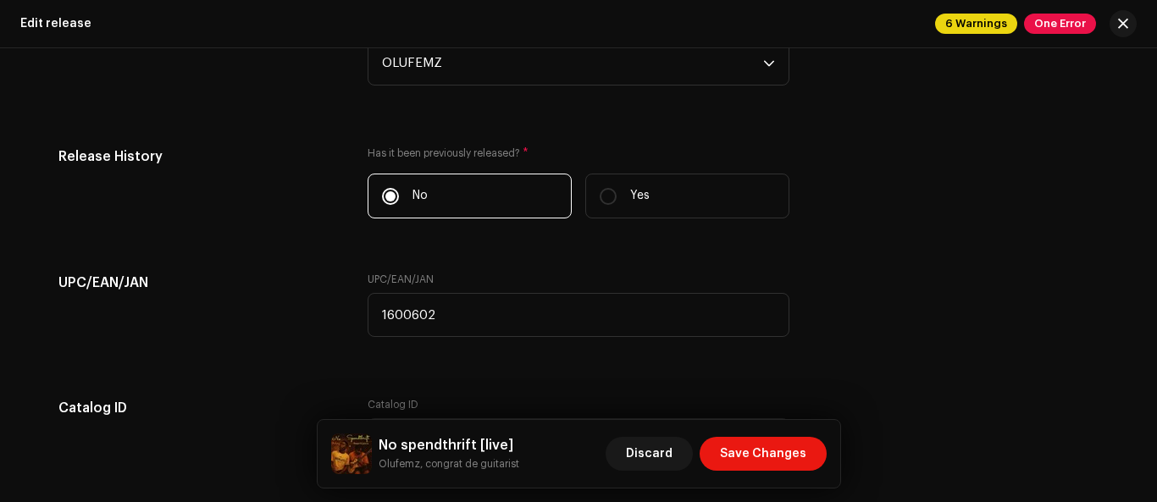
scroll to position [3147, 0]
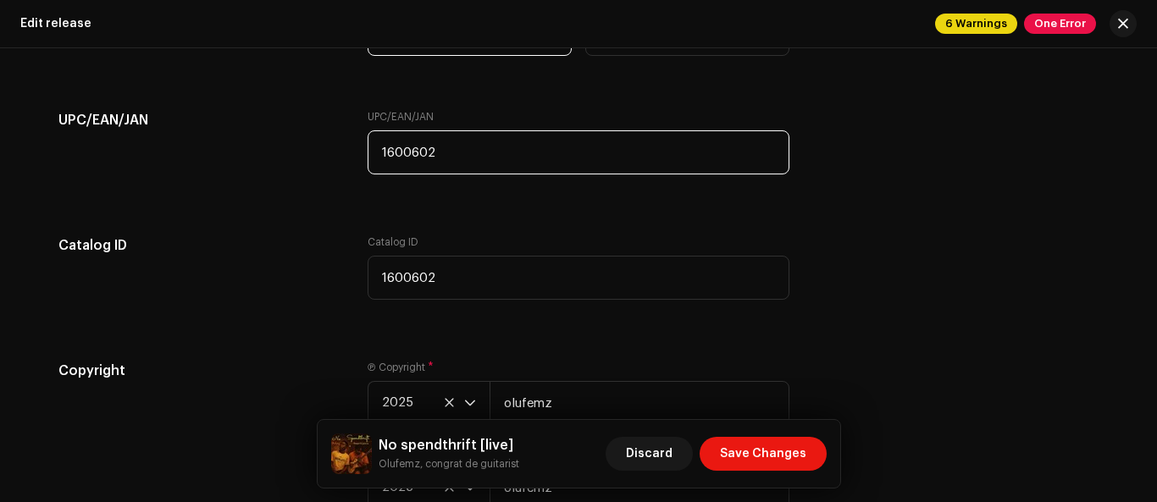
click at [425, 151] on input "1600602" at bounding box center [579, 152] width 422 height 44
type input "1600603"
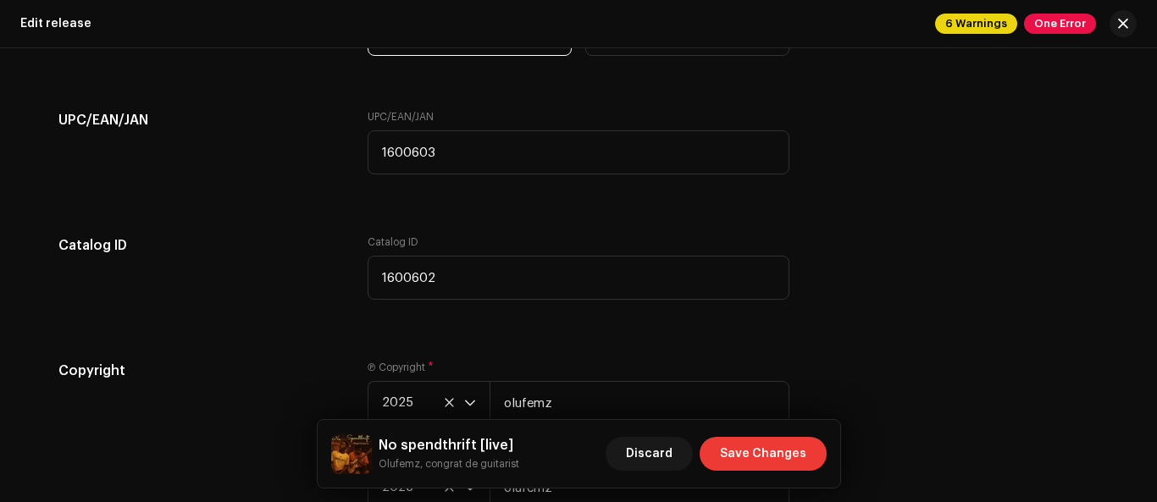
click at [766, 459] on span "Save Changes" at bounding box center [763, 454] width 86 height 34
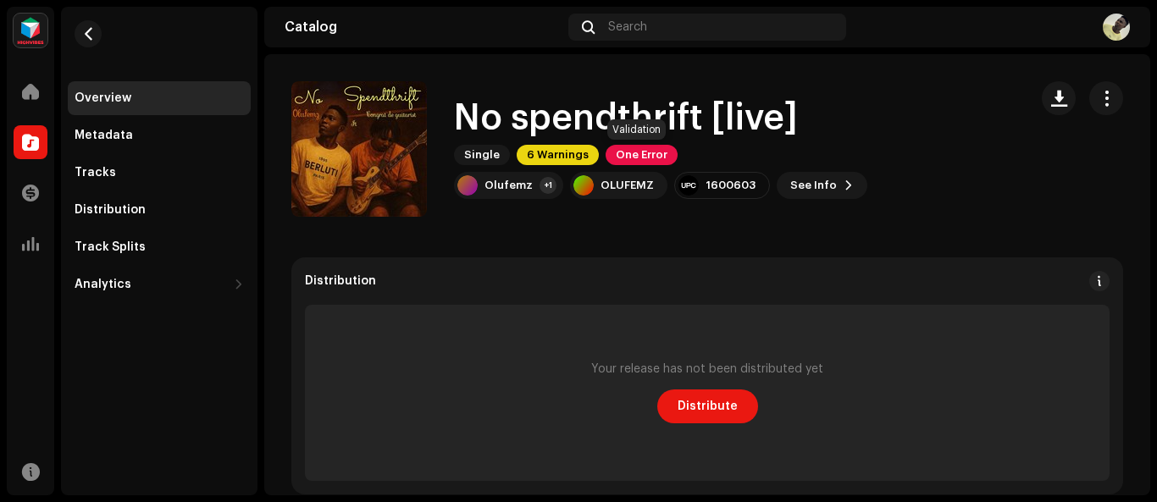
click at [650, 152] on span "One Error" at bounding box center [642, 155] width 72 height 20
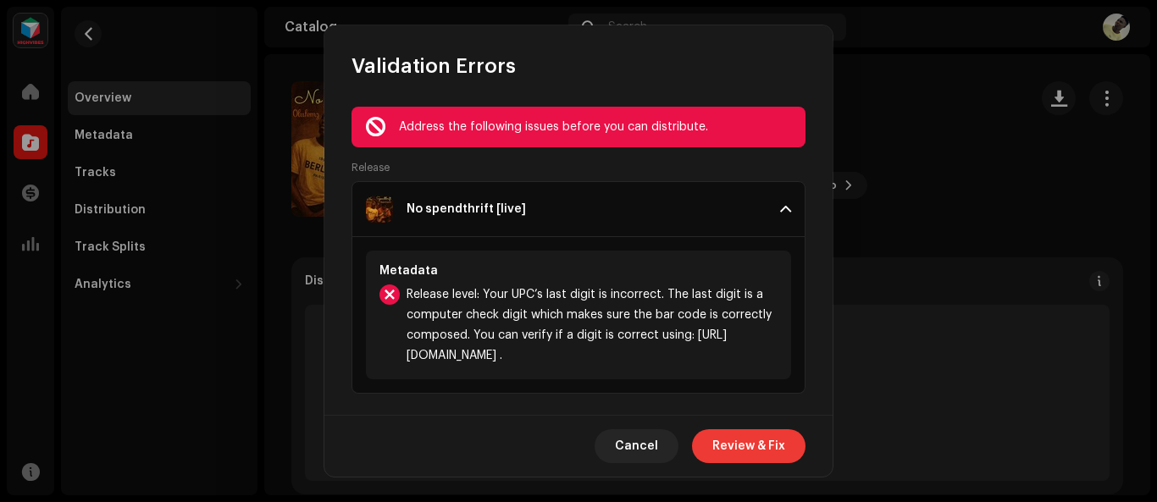
click at [768, 454] on span "Review & Fix" at bounding box center [748, 446] width 73 height 34
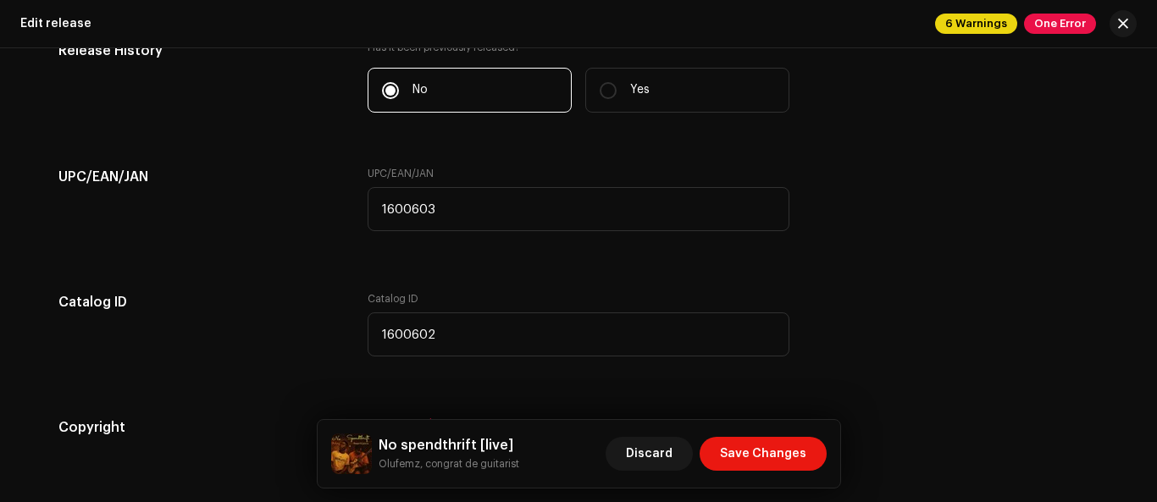
scroll to position [3105, 0]
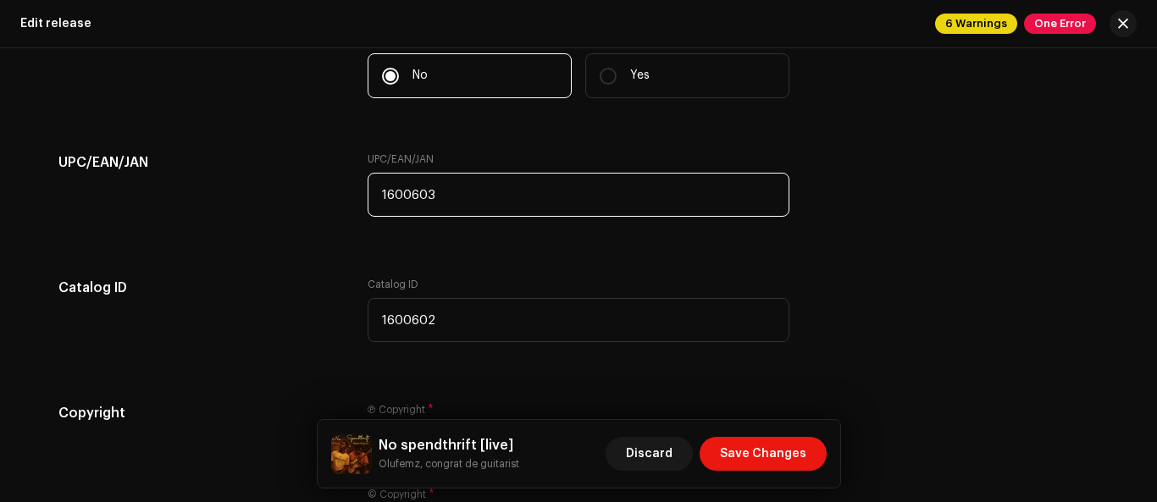
click at [428, 196] on input "1600603" at bounding box center [579, 195] width 422 height 44
type input "1600604"
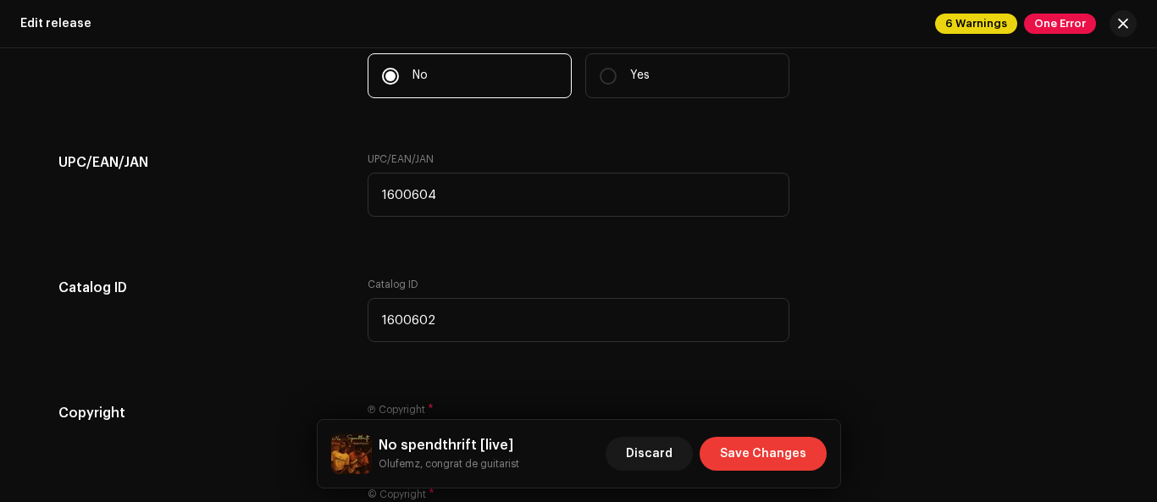
click at [777, 458] on span "Save Changes" at bounding box center [763, 454] width 86 height 34
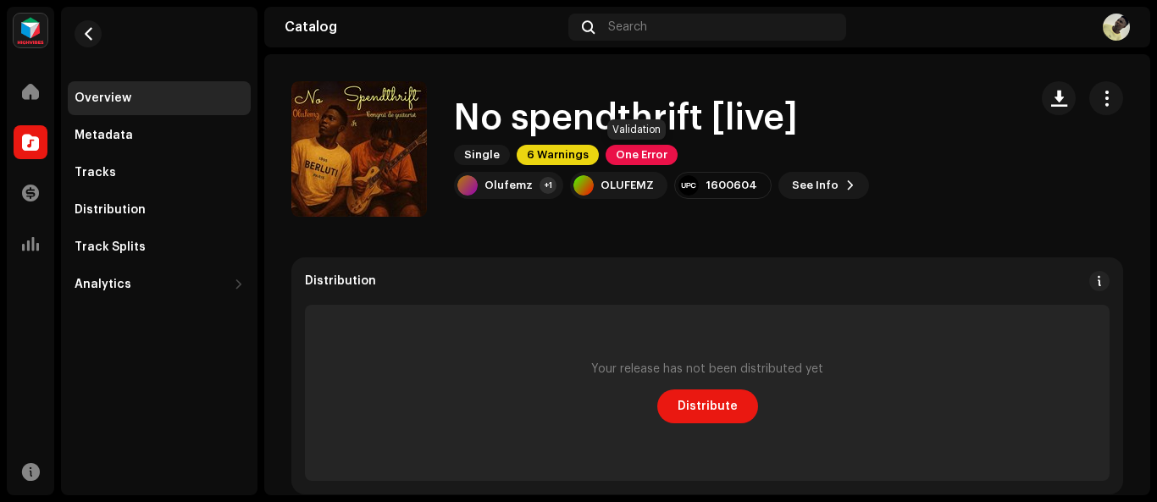
click at [652, 155] on span "One Error" at bounding box center [642, 155] width 72 height 20
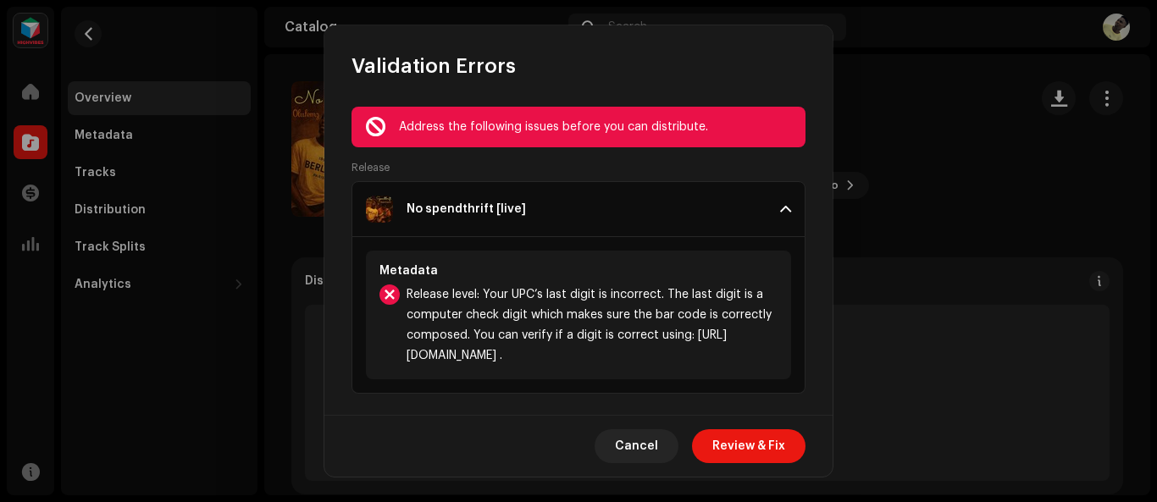
click at [756, 441] on span "Review & Fix" at bounding box center [748, 446] width 73 height 34
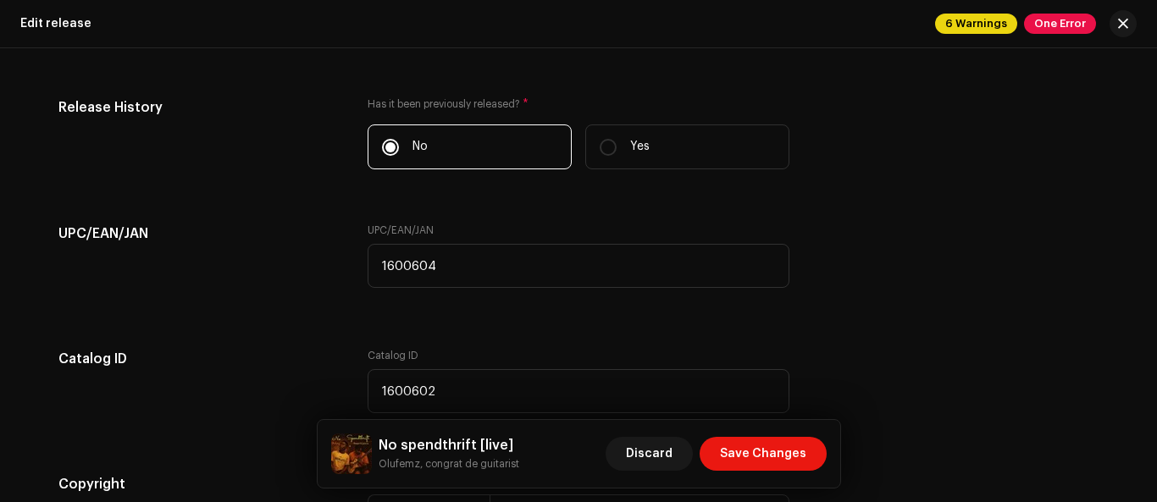
scroll to position [3069, 0]
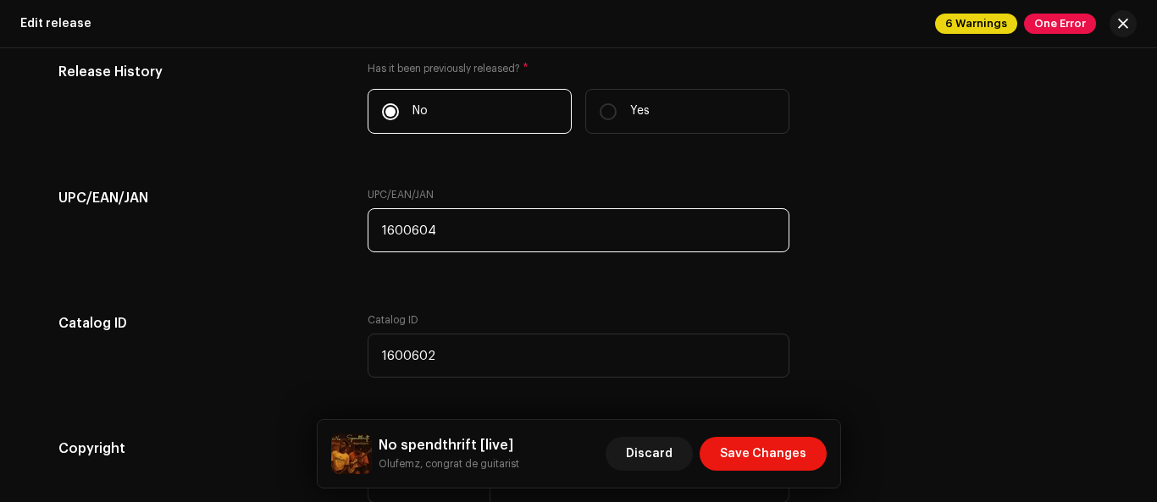
click at [429, 230] on input "1600604" at bounding box center [579, 230] width 422 height 44
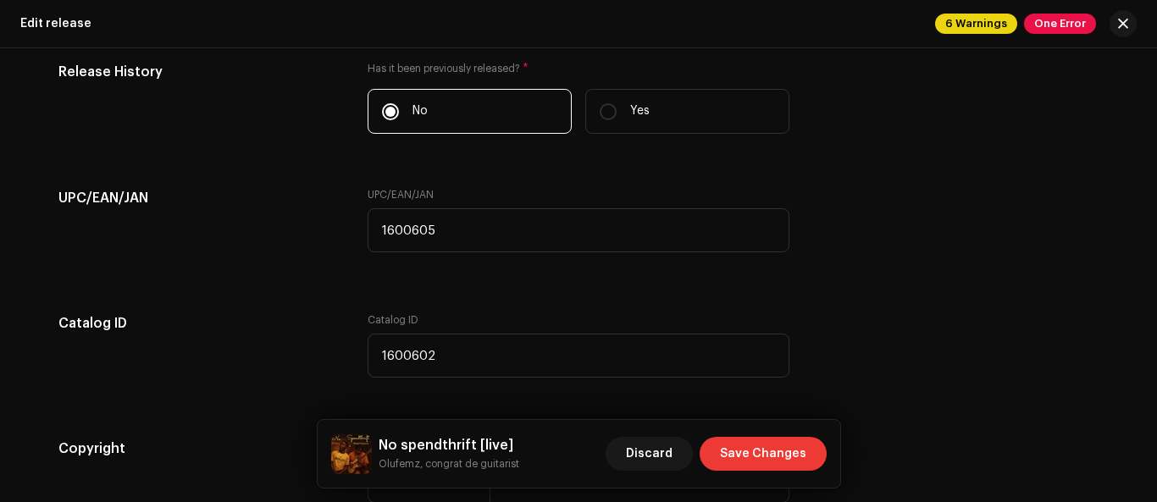
click at [753, 452] on span "Save Changes" at bounding box center [763, 454] width 86 height 34
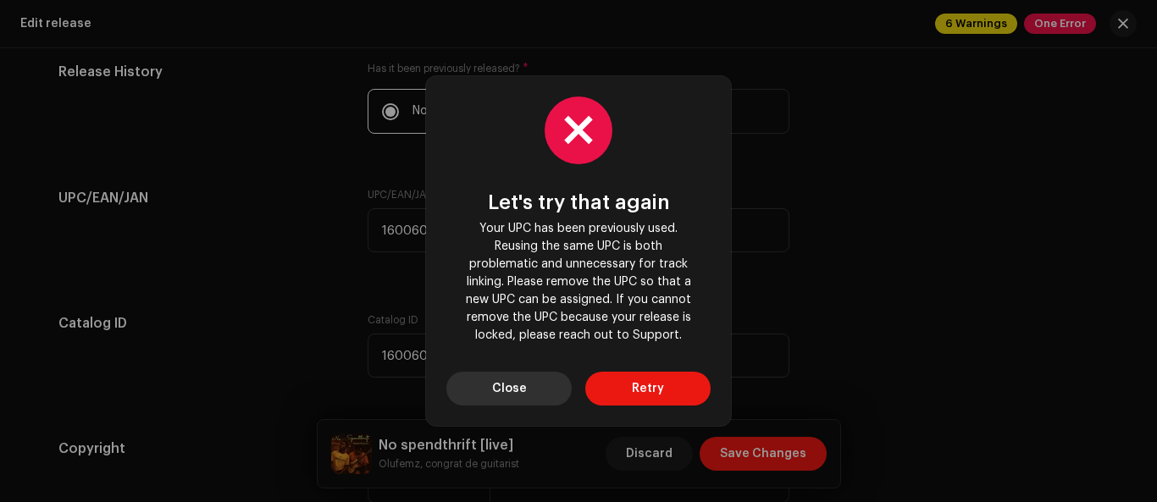
click at [529, 391] on button "Close" at bounding box center [508, 389] width 125 height 34
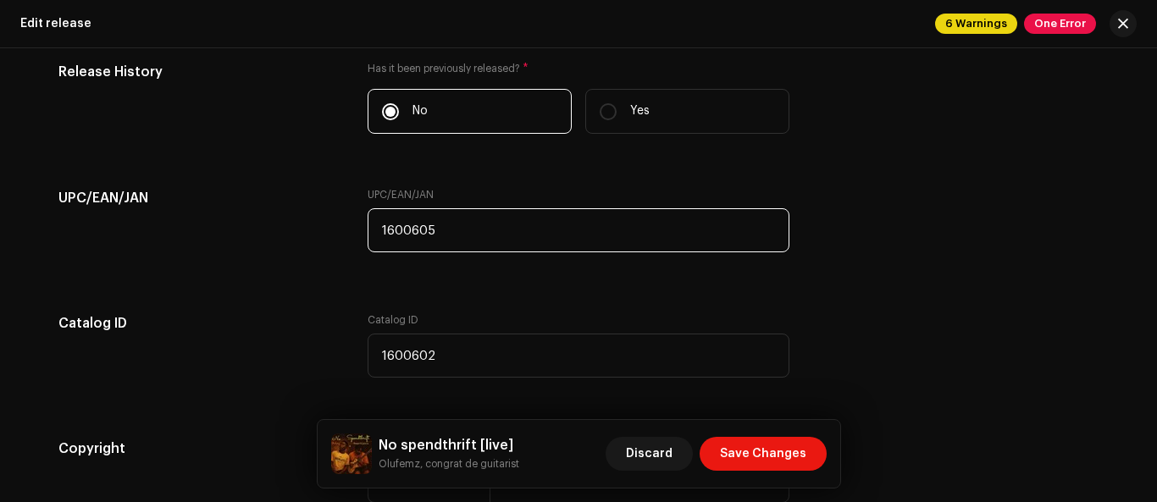
click at [427, 233] on input "1600605" at bounding box center [579, 230] width 422 height 44
type input "1600606"
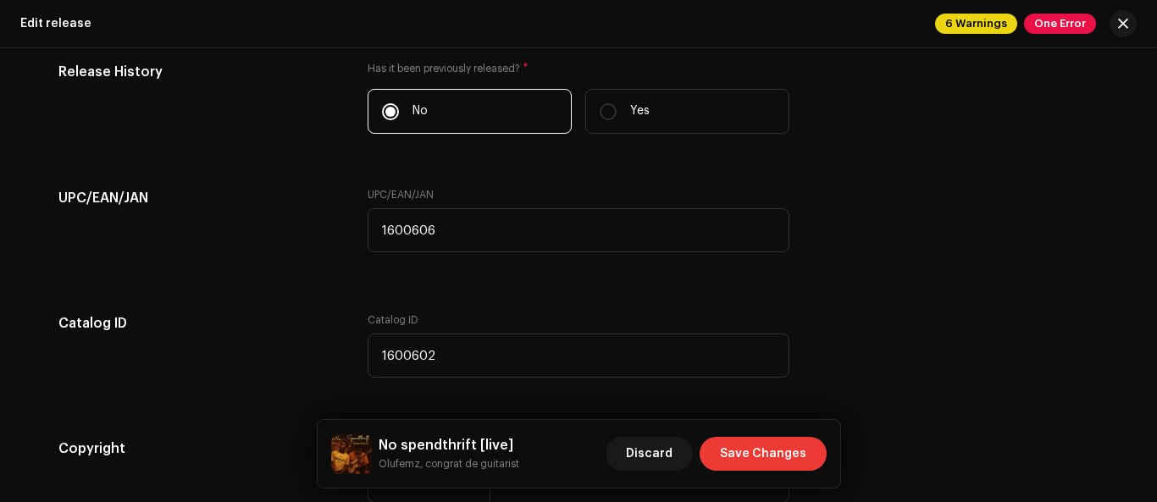
click at [750, 448] on span "Save Changes" at bounding box center [763, 454] width 86 height 34
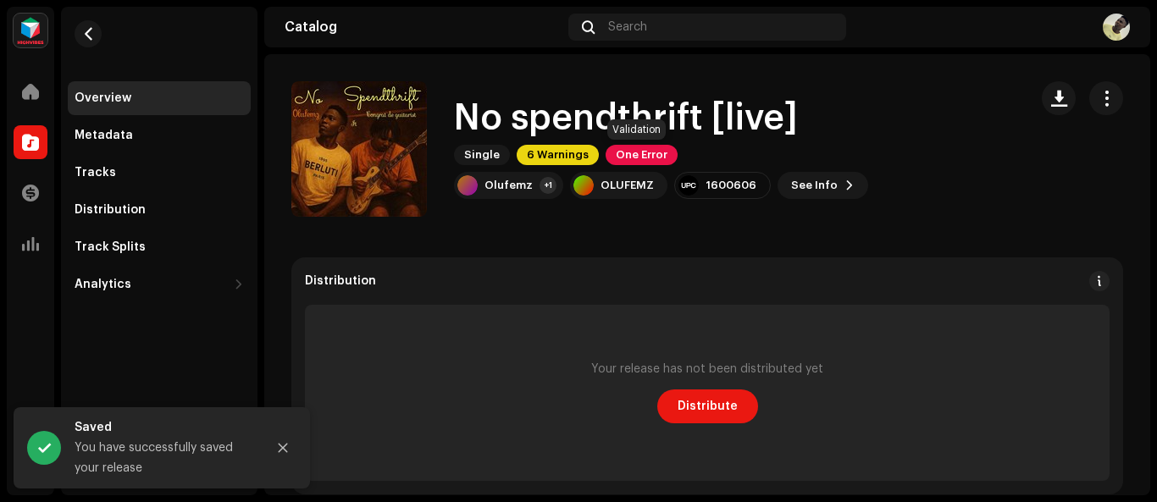
click at [629, 160] on span "One Error" at bounding box center [642, 155] width 72 height 20
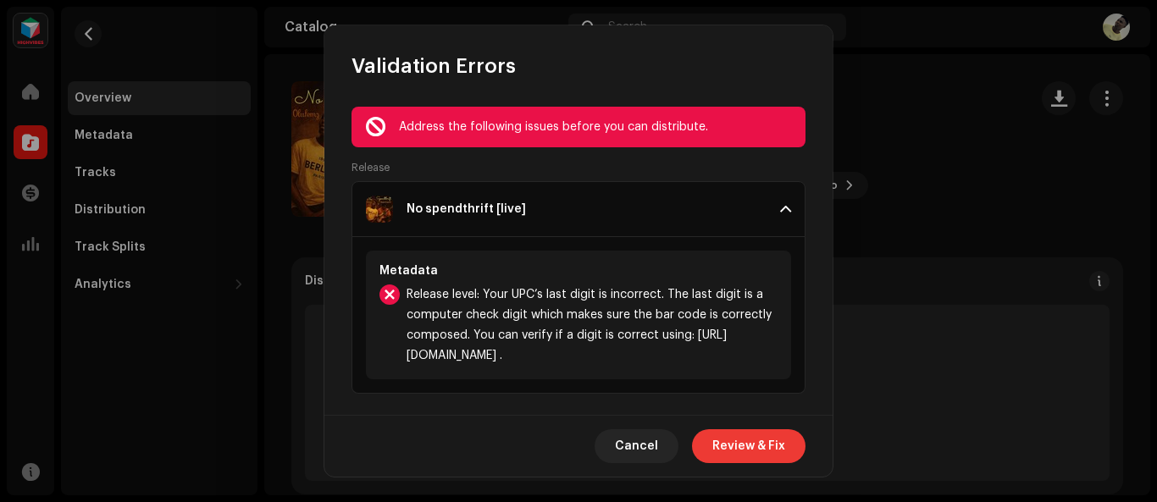
click at [770, 443] on span "Review & Fix" at bounding box center [748, 446] width 73 height 34
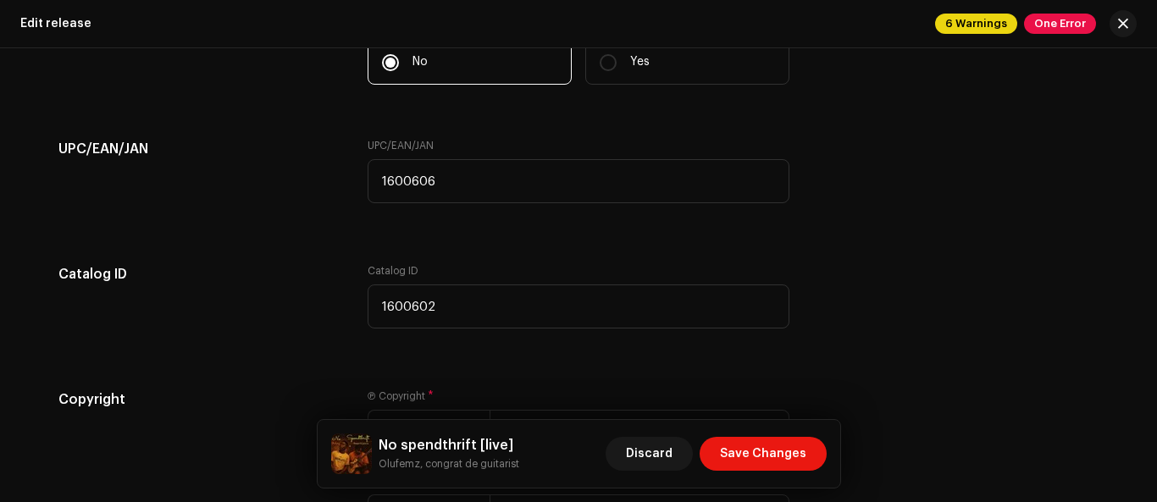
scroll to position [3140, 0]
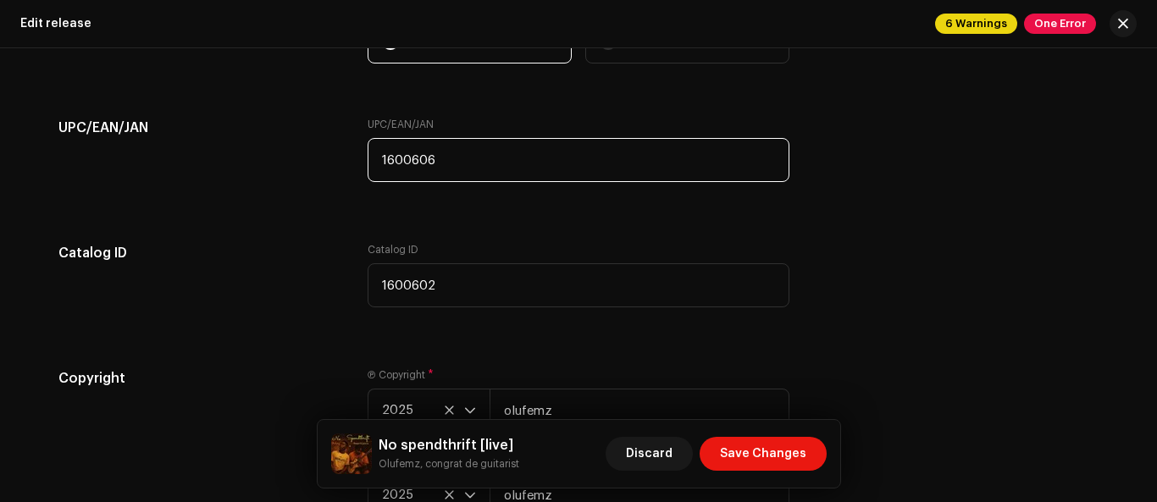
click at [426, 160] on input "1600606" at bounding box center [579, 160] width 422 height 44
type input "1600607"
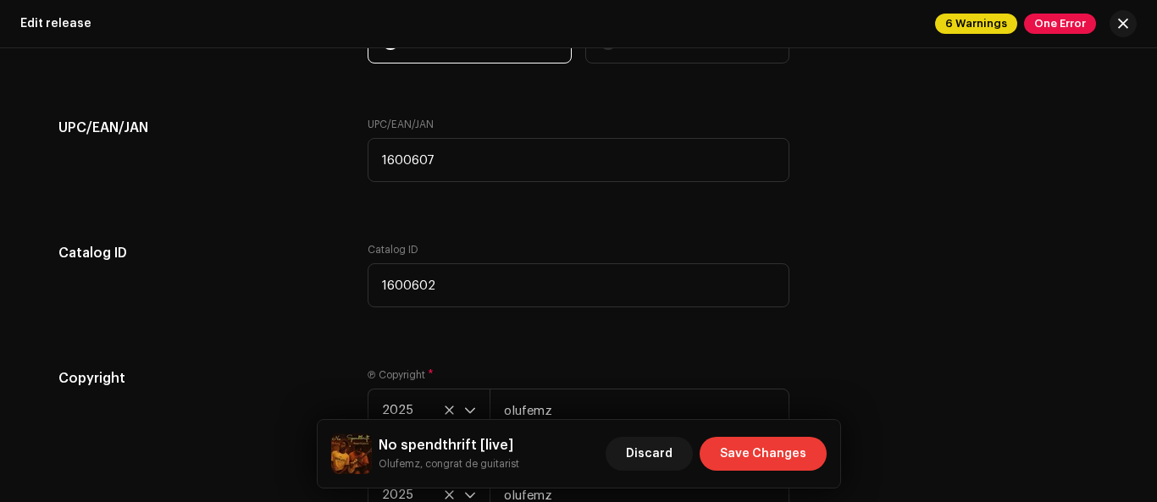
click at [772, 465] on span "Save Changes" at bounding box center [763, 454] width 86 height 34
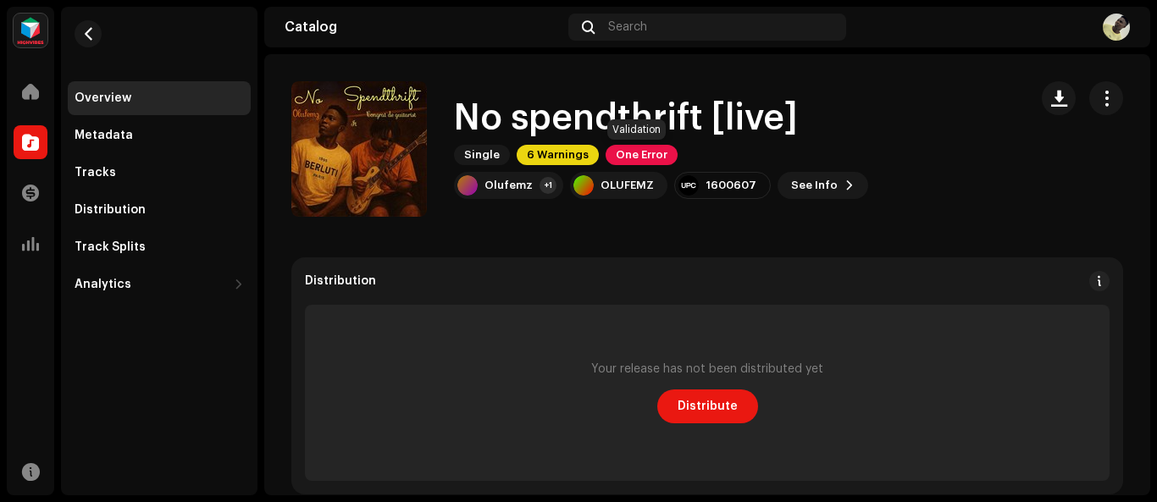
click at [626, 158] on span "One Error" at bounding box center [642, 155] width 72 height 20
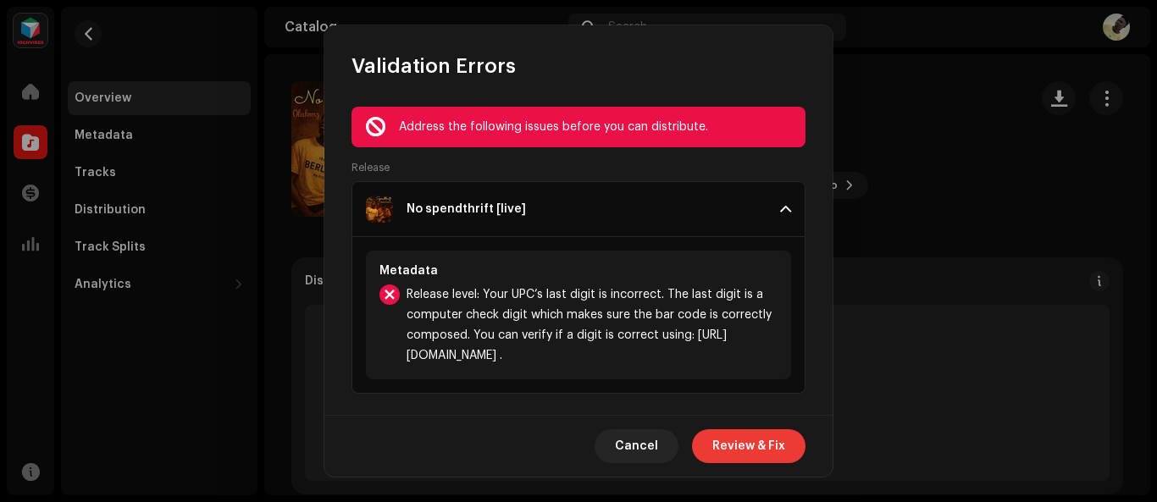
click at [776, 440] on span "Review & Fix" at bounding box center [748, 446] width 73 height 34
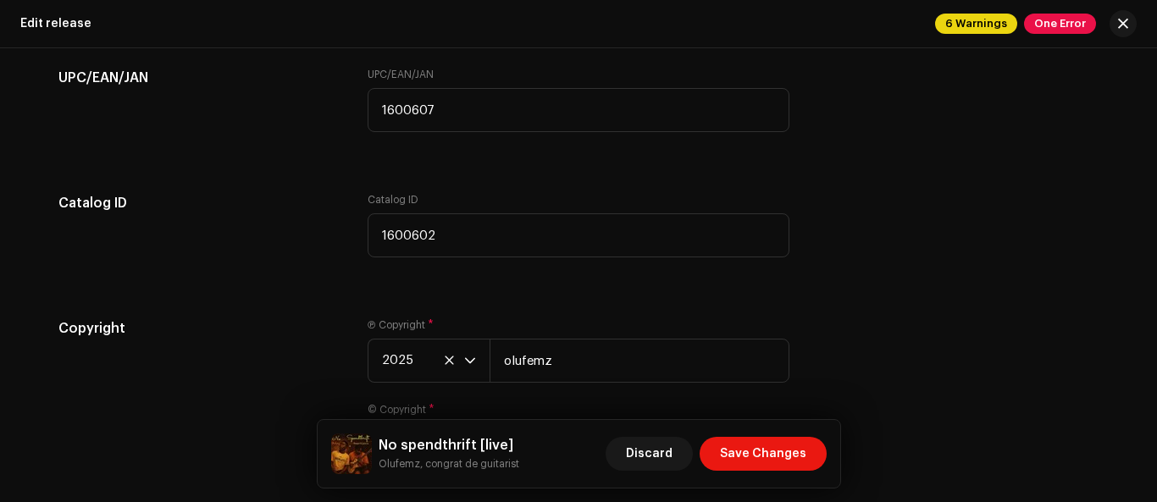
scroll to position [3218, 0]
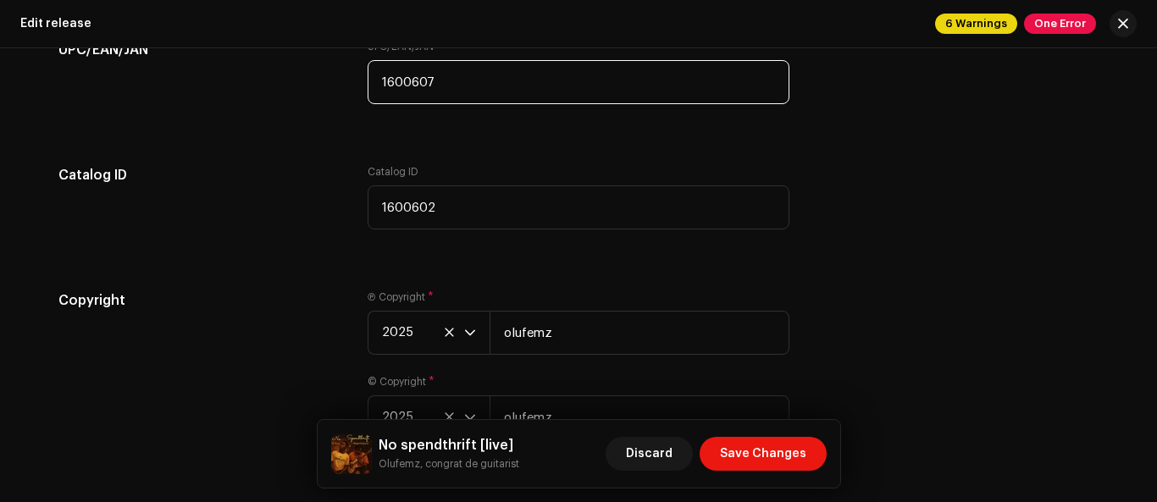
click at [426, 80] on input "1600607" at bounding box center [579, 82] width 422 height 44
type input "1600608"
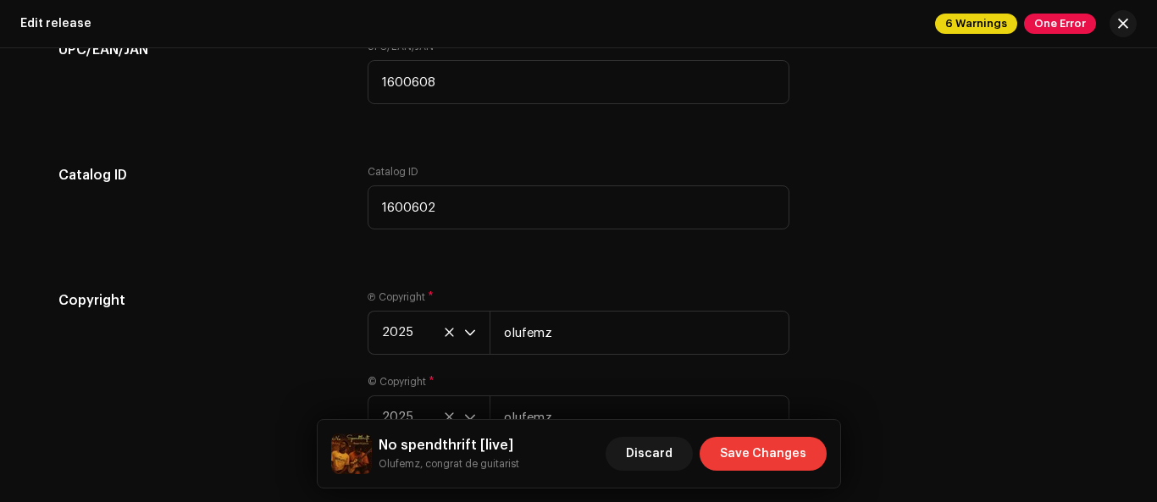
click at [796, 456] on span "Save Changes" at bounding box center [763, 454] width 86 height 34
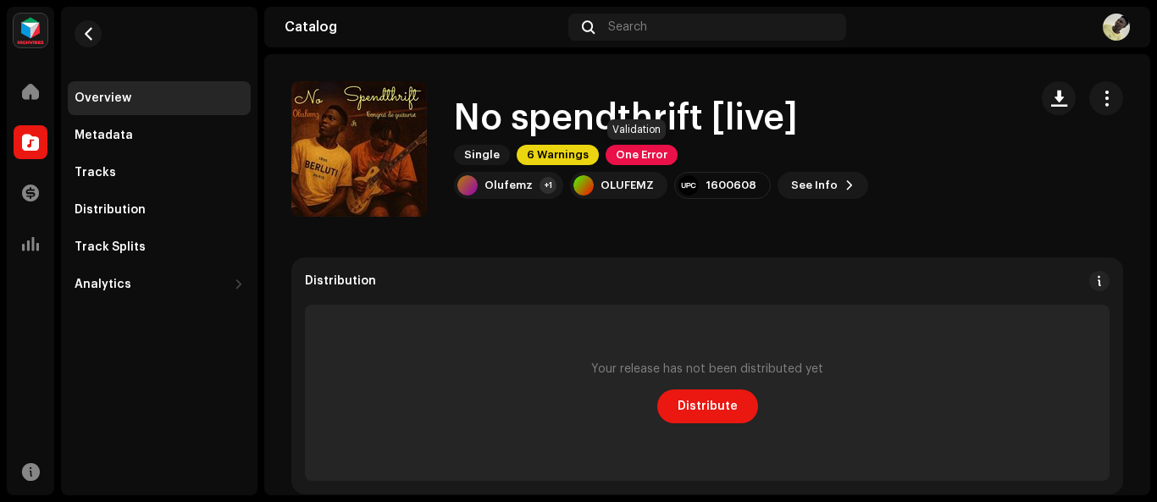
click at [666, 154] on span "One Error" at bounding box center [642, 155] width 72 height 20
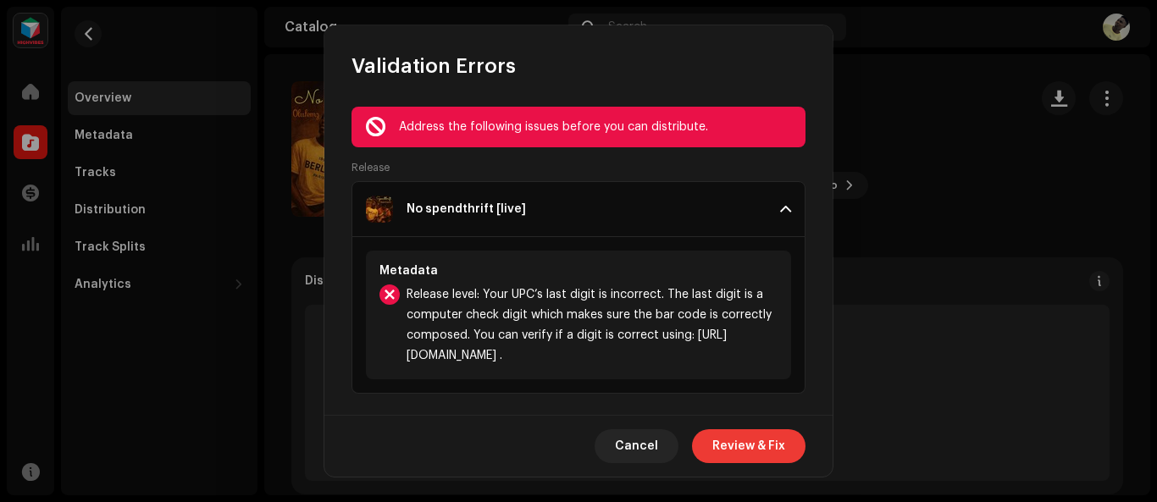
click at [763, 447] on span "Review & Fix" at bounding box center [748, 446] width 73 height 34
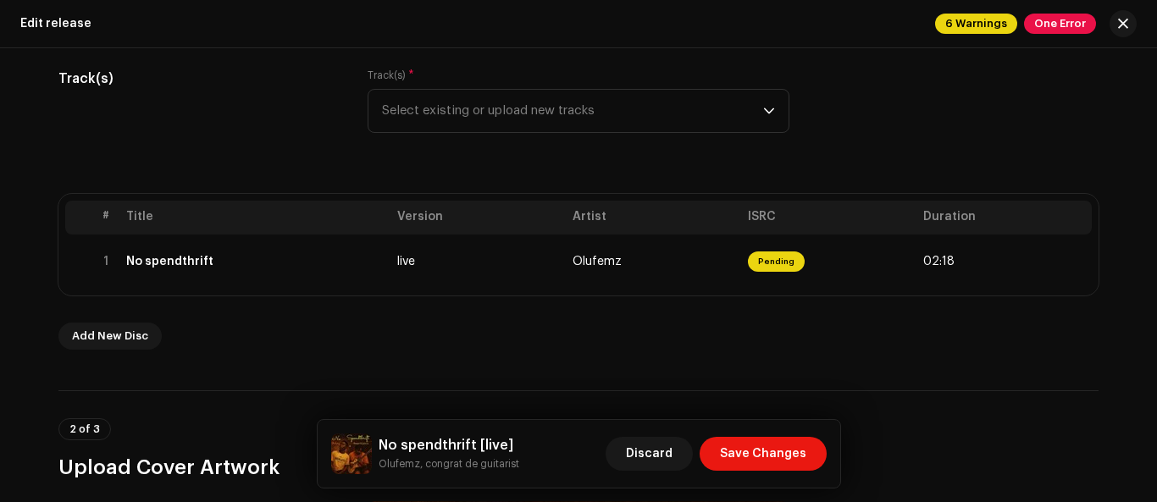
scroll to position [233, 0]
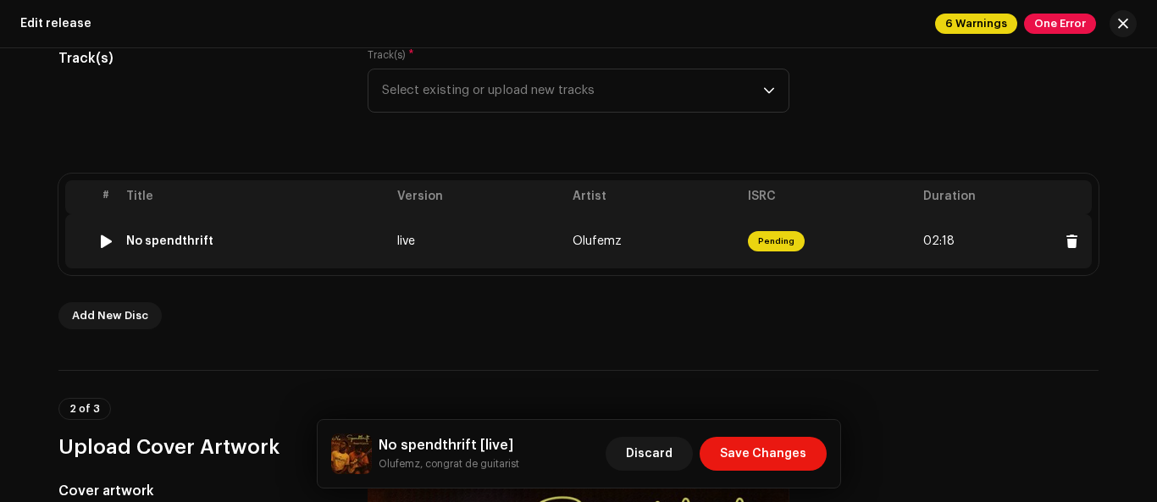
click at [153, 242] on div "No spendthrift" at bounding box center [169, 242] width 87 height 14
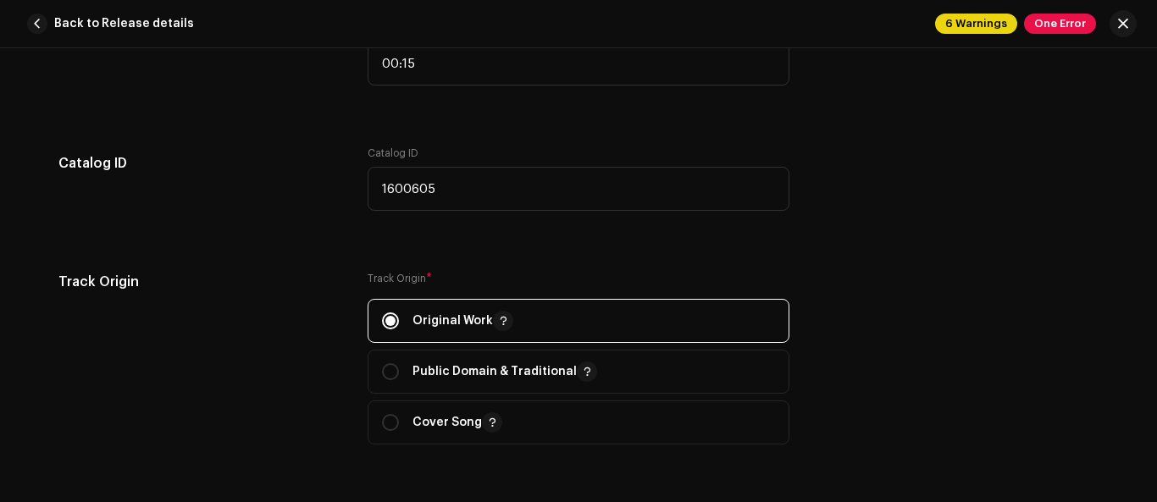
scroll to position [2120, 0]
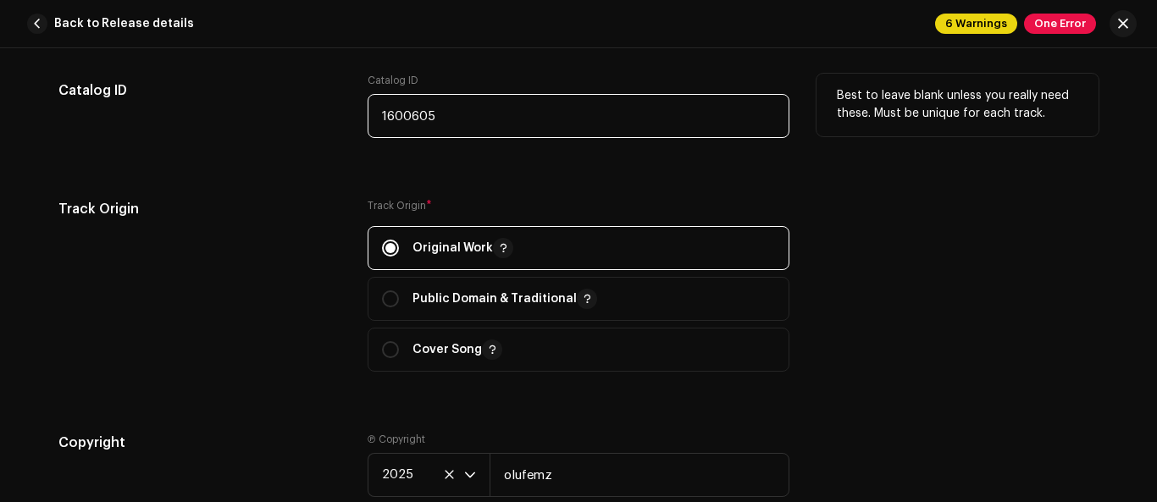
click at [407, 117] on input "1600605" at bounding box center [579, 116] width 422 height 44
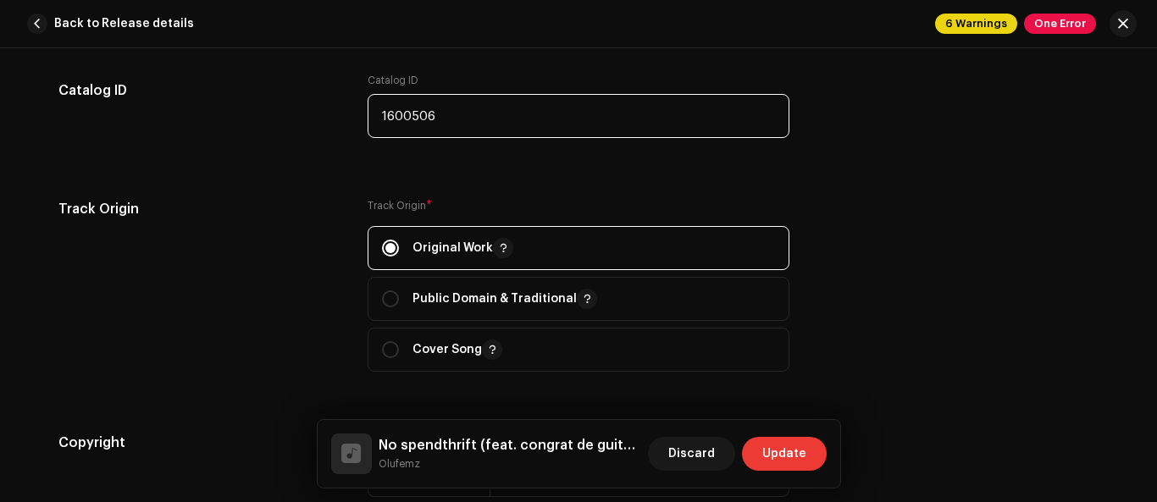
type input "1600506"
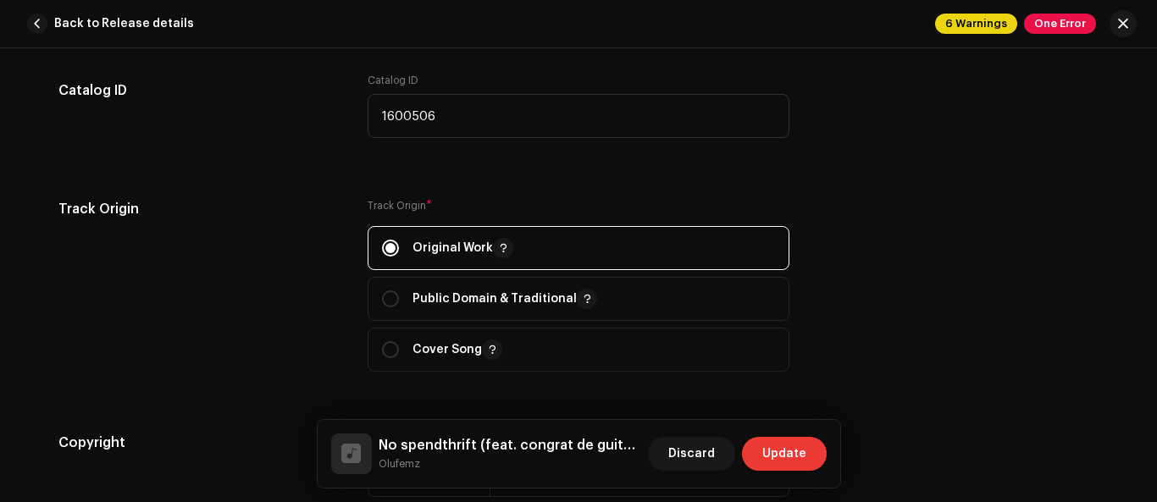
click at [791, 449] on span "Update" at bounding box center [784, 454] width 44 height 34
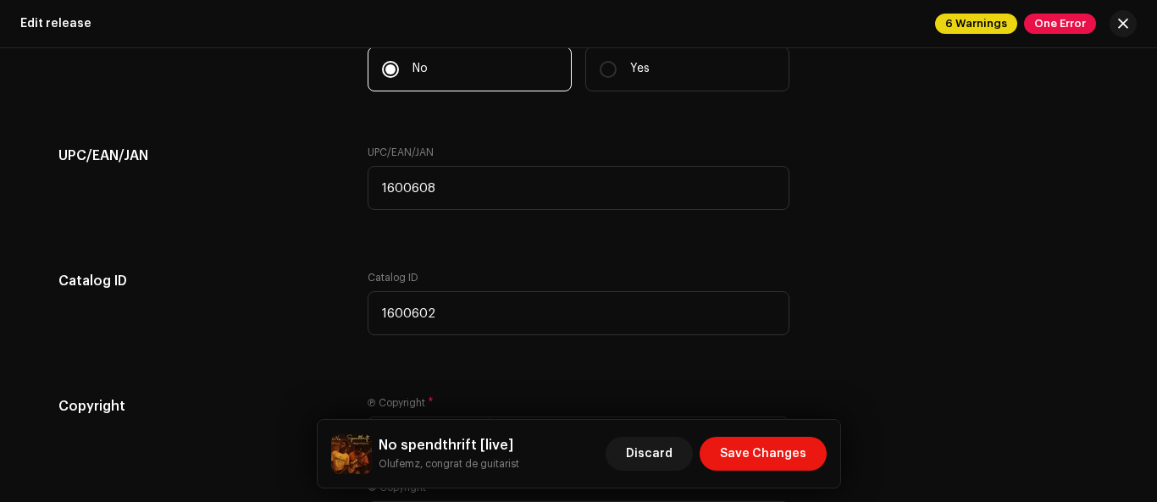
scroll to position [3133, 0]
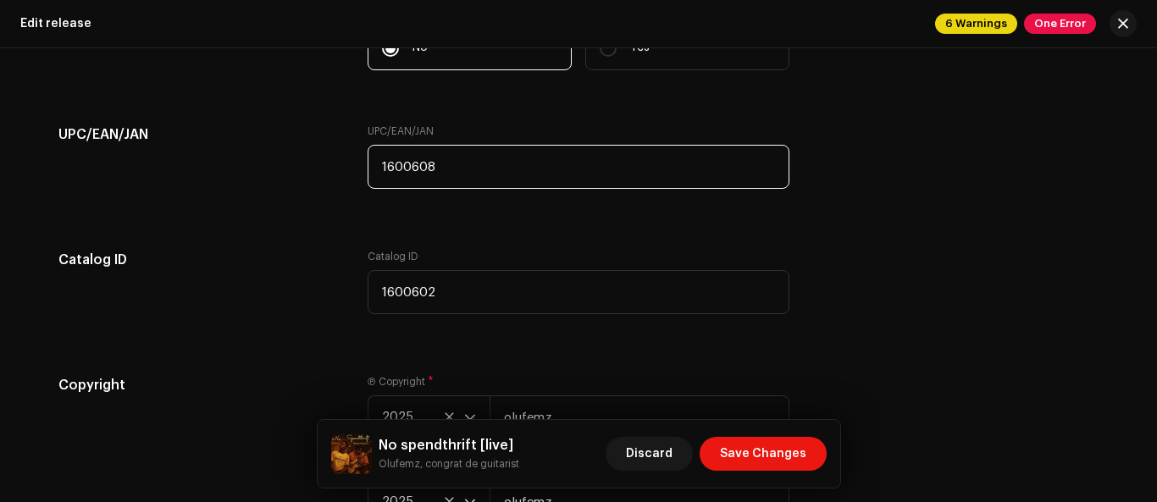
click at [439, 172] on input "1600608" at bounding box center [579, 167] width 422 height 44
click at [423, 169] on input "1600608" at bounding box center [579, 167] width 422 height 44
type input "1600609"
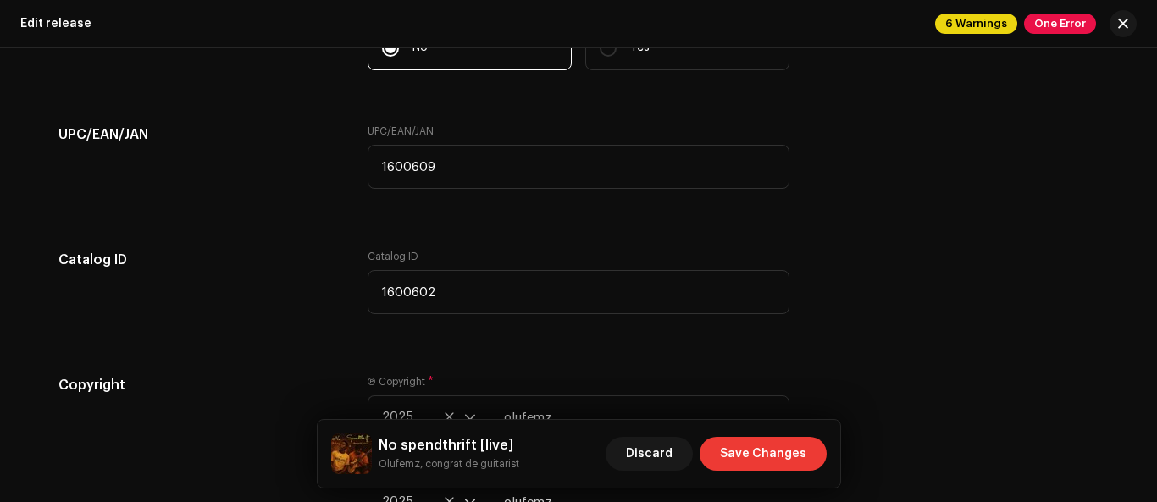
click at [805, 442] on span "Save Changes" at bounding box center [763, 454] width 86 height 34
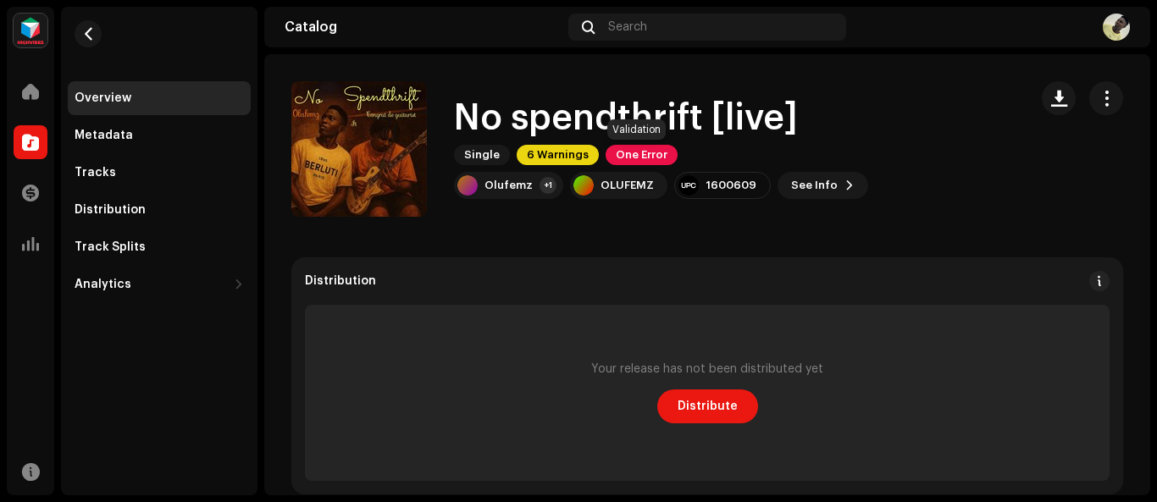
click at [645, 157] on span "One Error" at bounding box center [642, 155] width 72 height 20
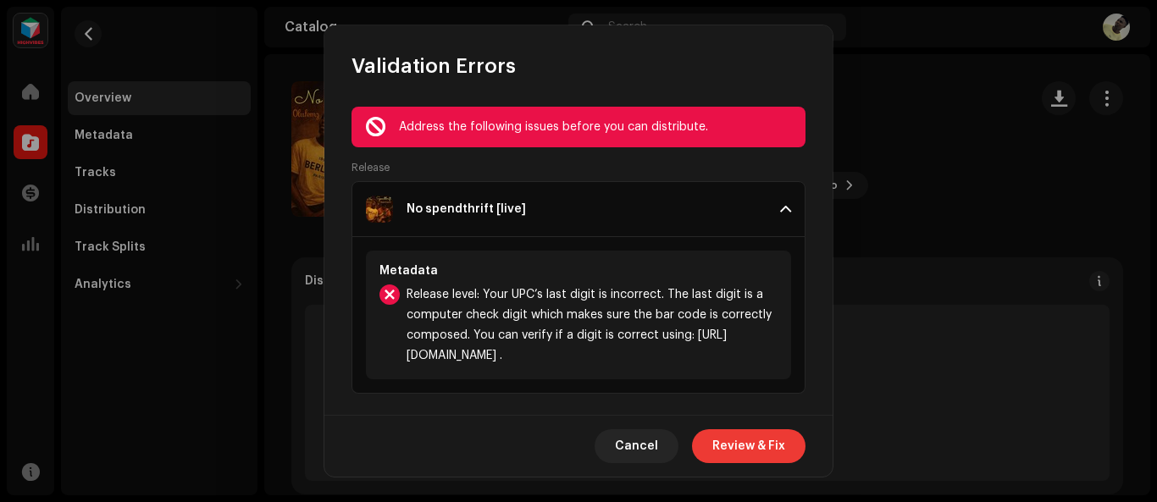
click at [749, 448] on span "Review & Fix" at bounding box center [748, 446] width 73 height 34
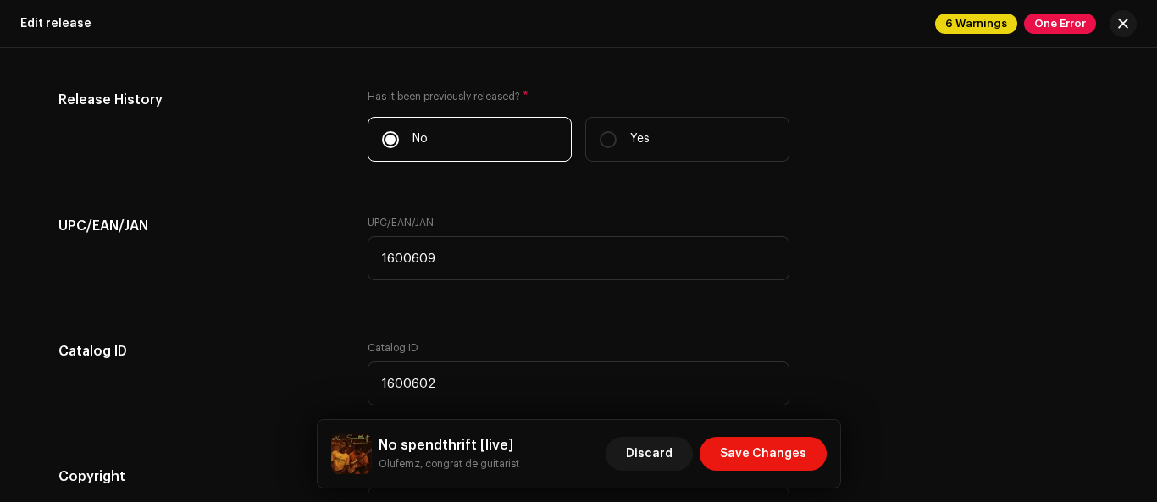
scroll to position [3203, 0]
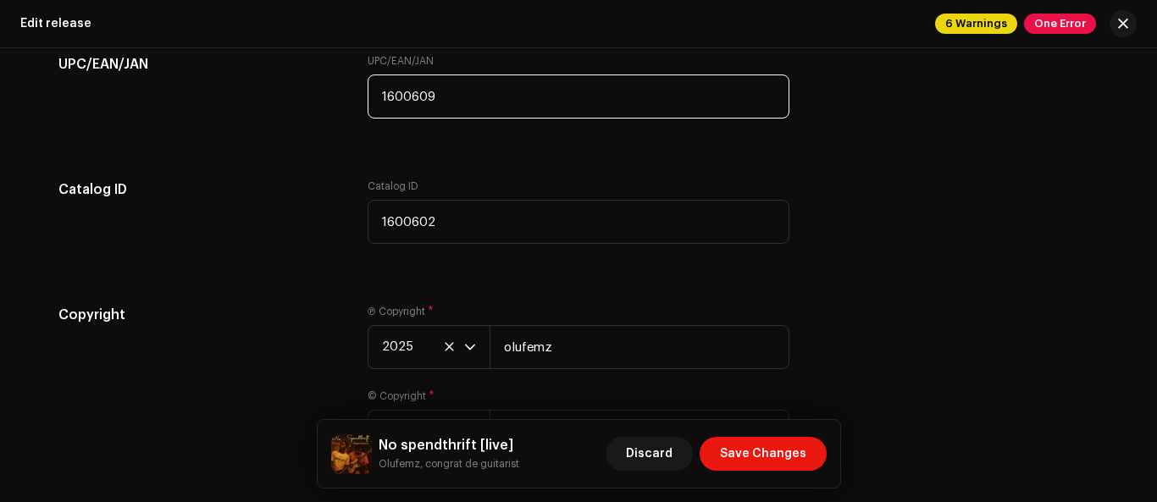
click at [411, 89] on input "1600609" at bounding box center [579, 97] width 422 height 44
click at [424, 98] on input "1600509" at bounding box center [579, 97] width 422 height 44
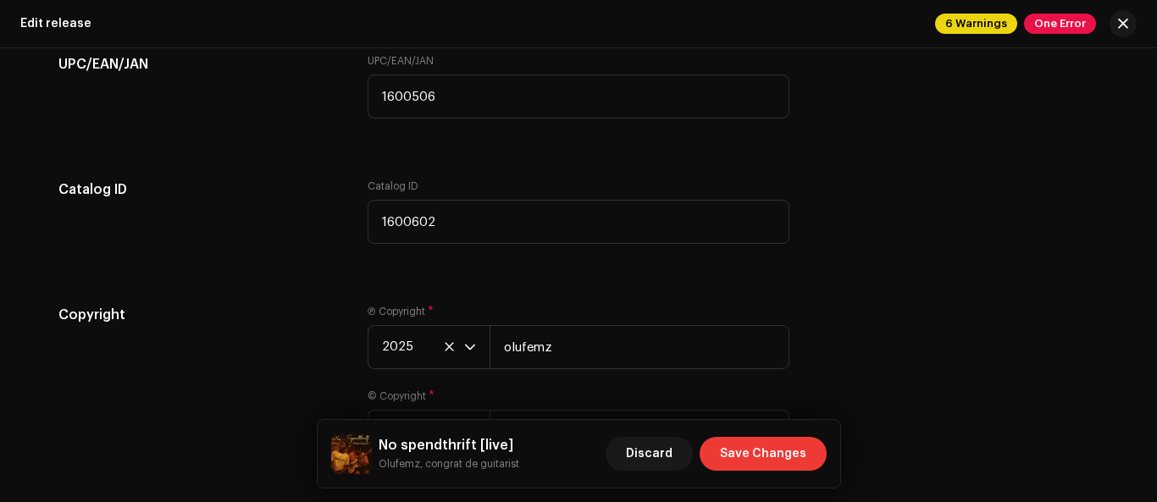
click at [777, 446] on span "Save Changes" at bounding box center [763, 454] width 86 height 34
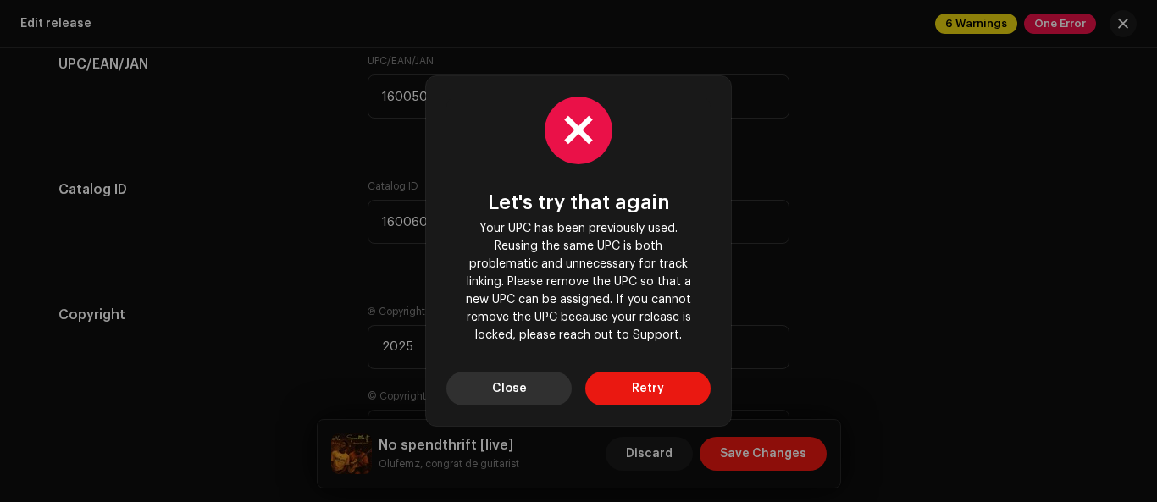
click at [539, 393] on button "Close" at bounding box center [508, 389] width 125 height 34
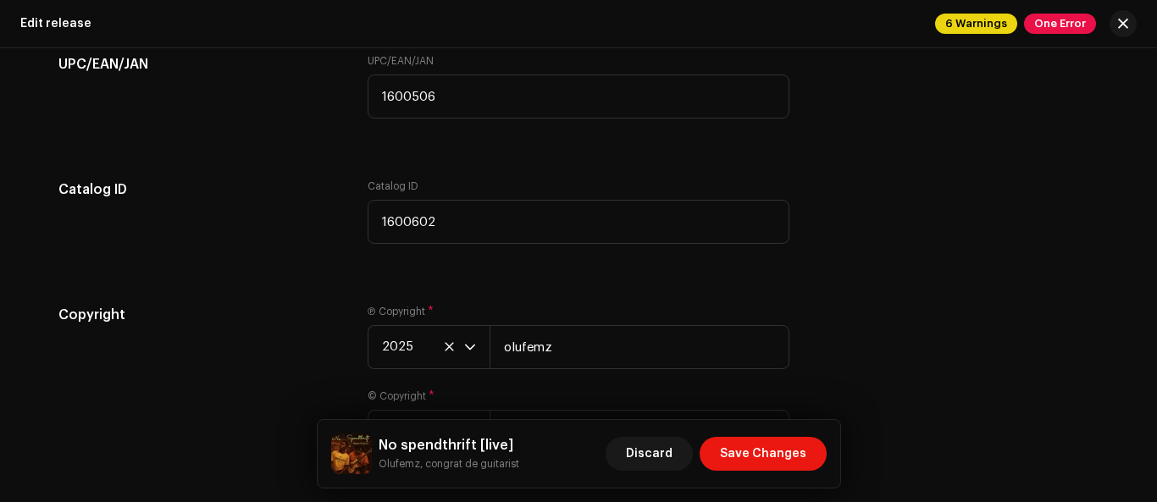
drag, startPoint x: 1150, startPoint y: 476, endPoint x: 1156, endPoint y: 393, distance: 83.2
click at [1156, 393] on div "Create a new release Complete the following to edit your release. 1 of 3 Select…" at bounding box center [578, 275] width 1157 height 454
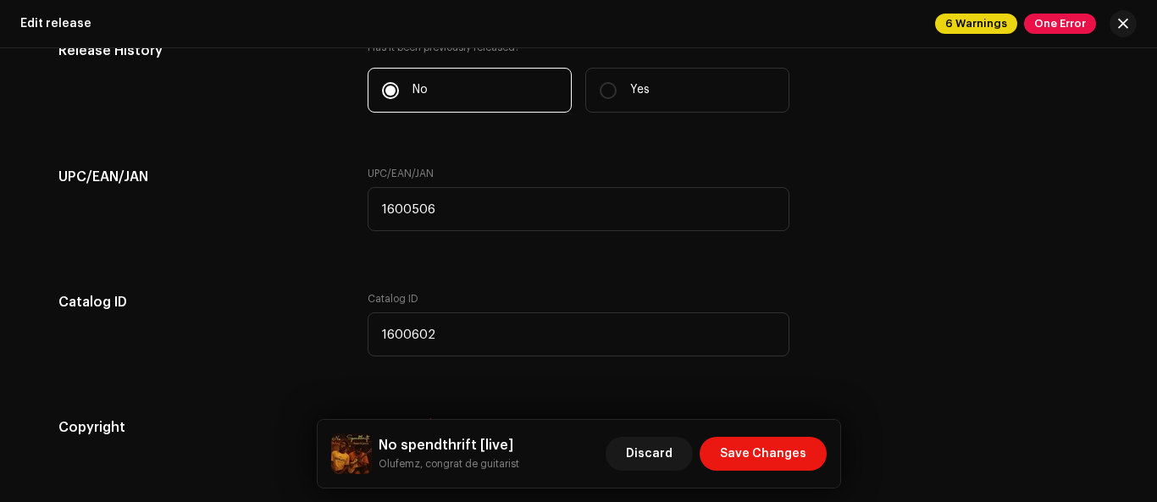
scroll to position [3112, 0]
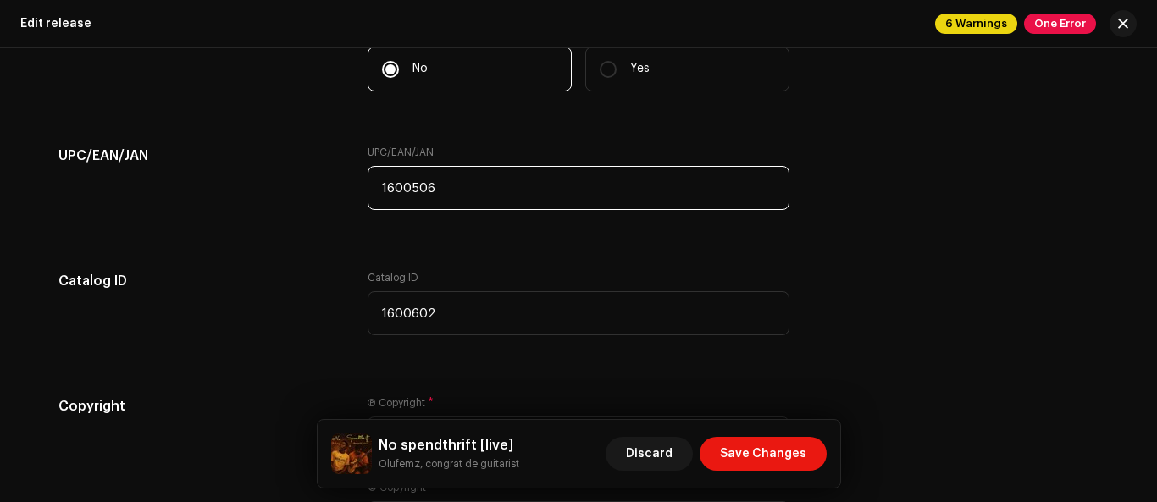
click at [423, 187] on input "1600506" at bounding box center [579, 188] width 422 height 44
click at [379, 180] on input "1600506" at bounding box center [579, 188] width 422 height 44
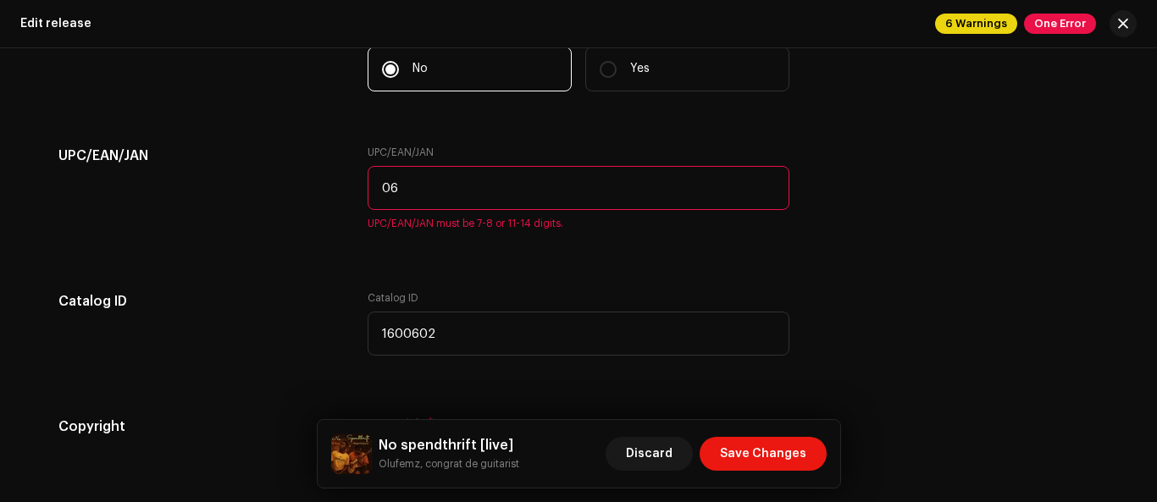
type input "6"
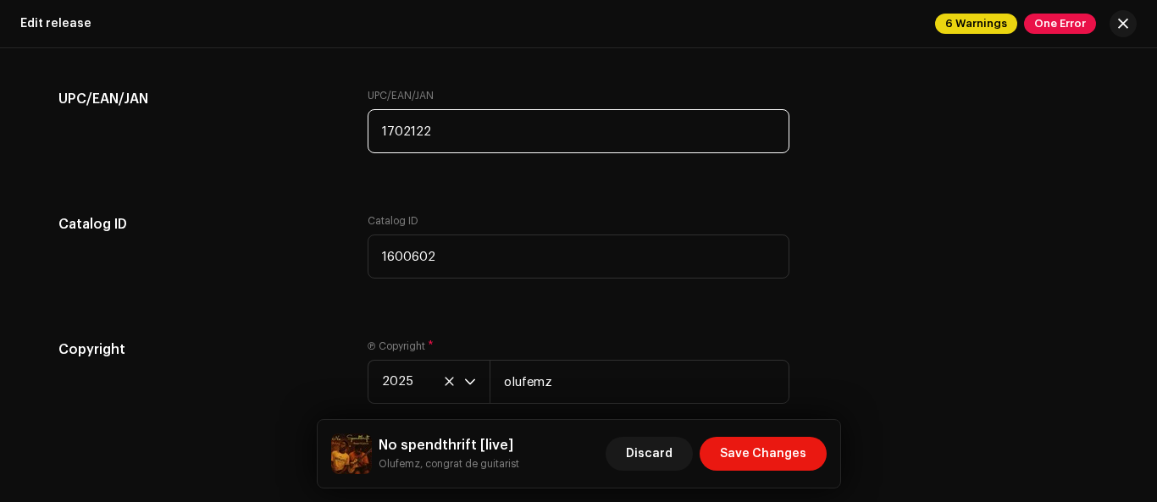
scroll to position [3161, 0]
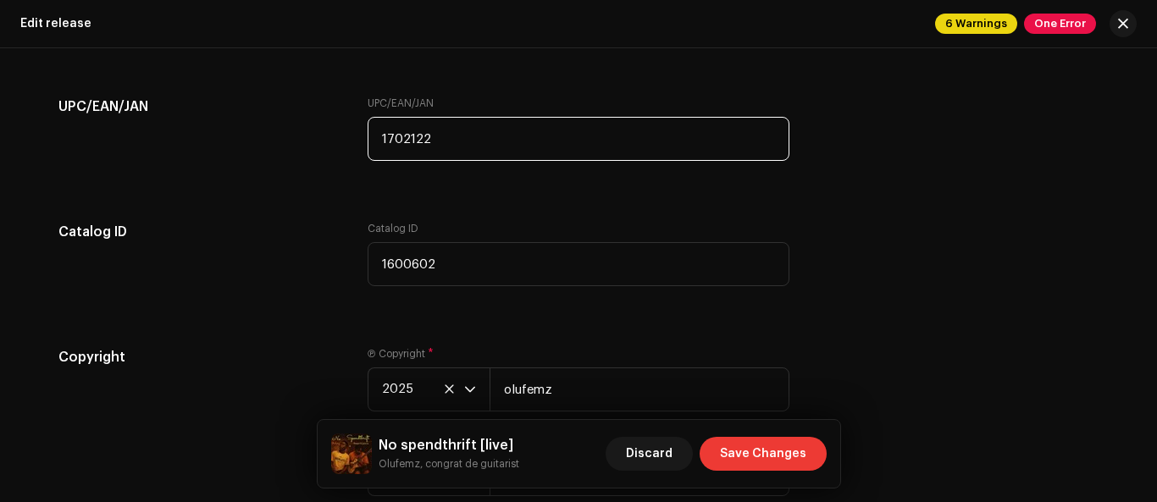
type input "1702122"
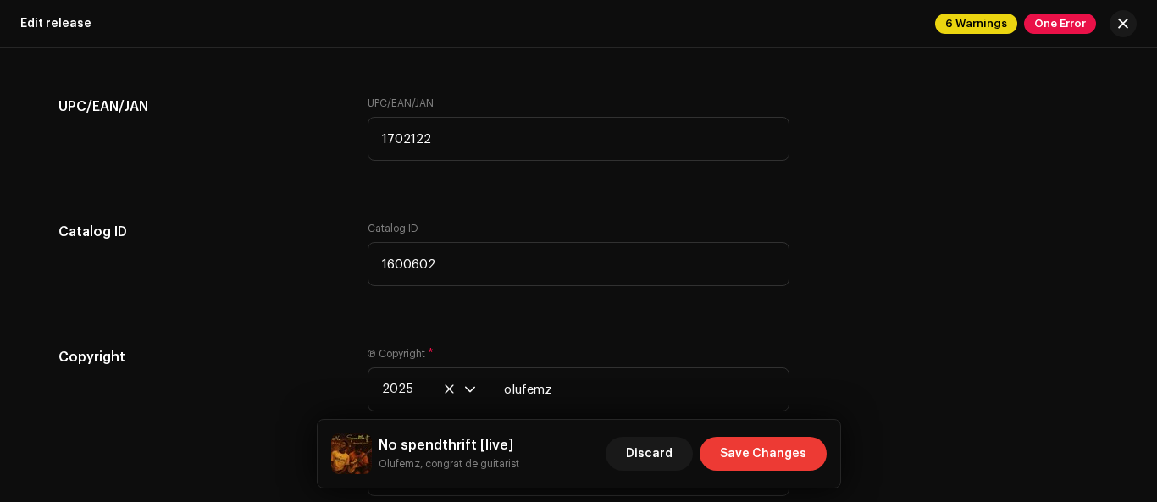
click at [811, 460] on button "Save Changes" at bounding box center [763, 454] width 127 height 34
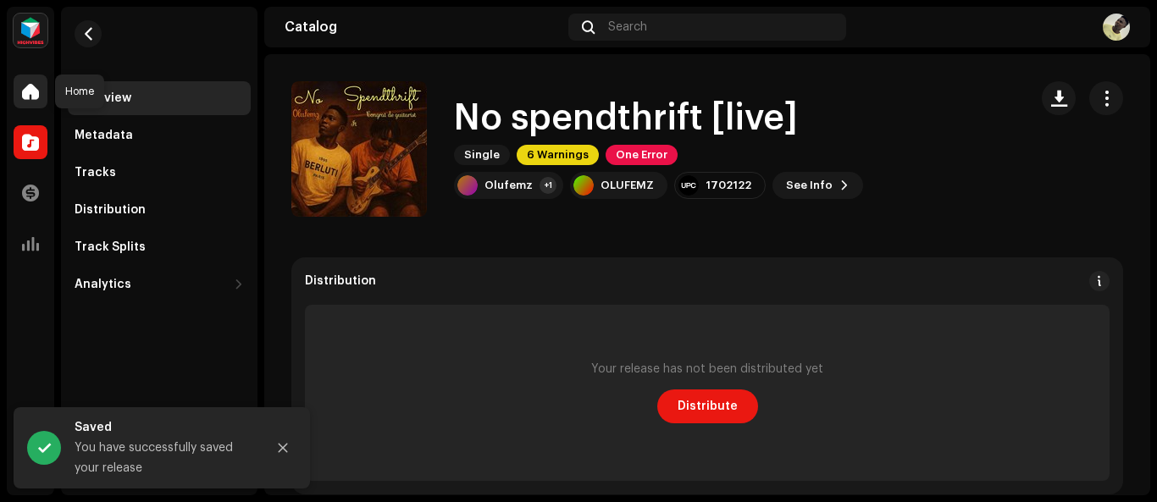
click at [34, 100] on div at bounding box center [31, 92] width 34 height 34
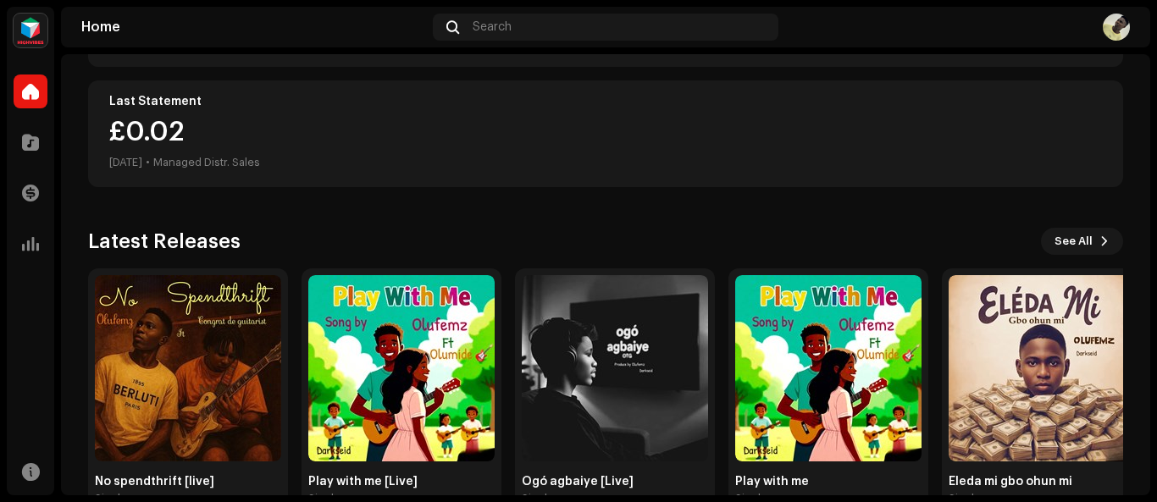
scroll to position [335, 0]
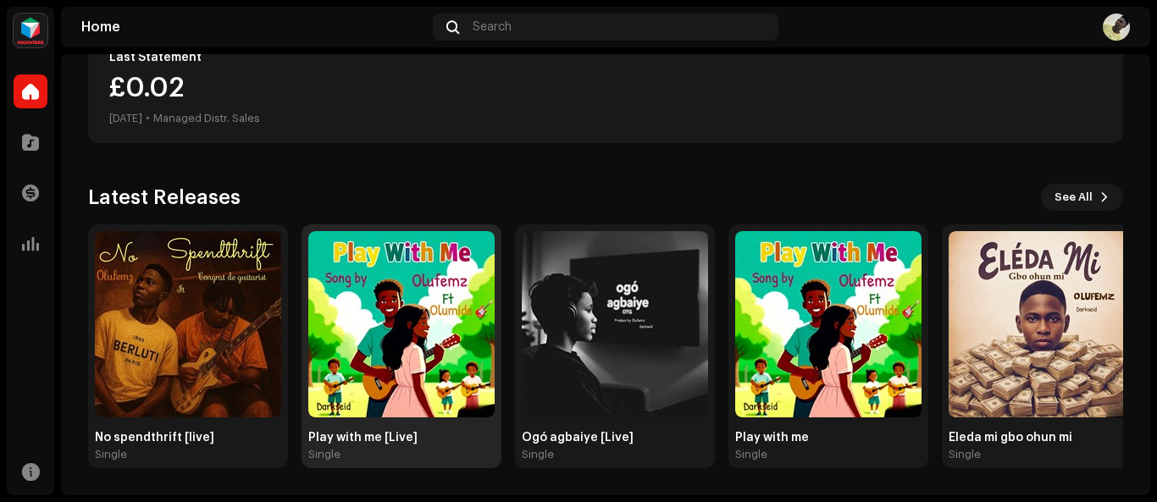
click at [457, 367] on img at bounding box center [401, 324] width 186 height 186
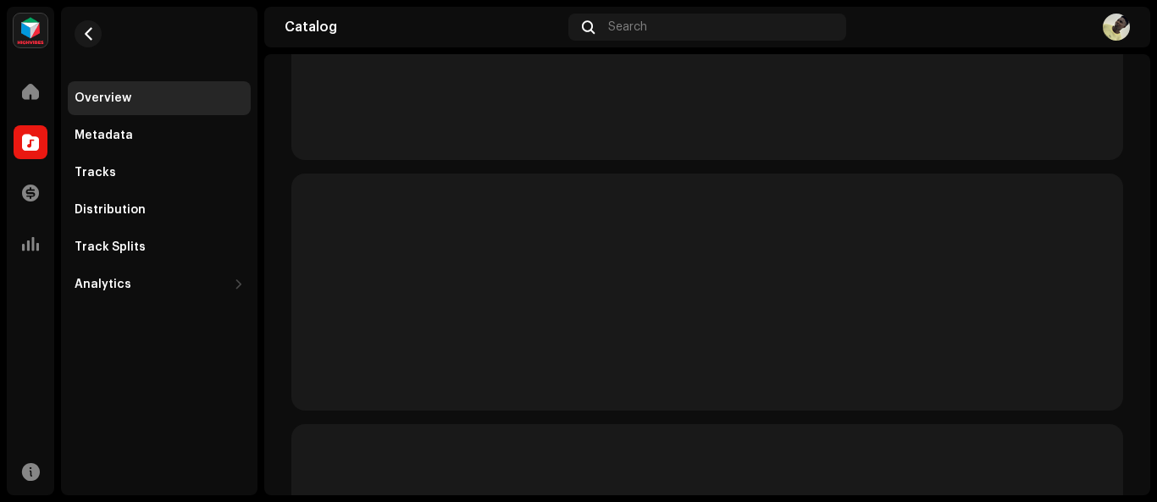
scroll to position [25, 0]
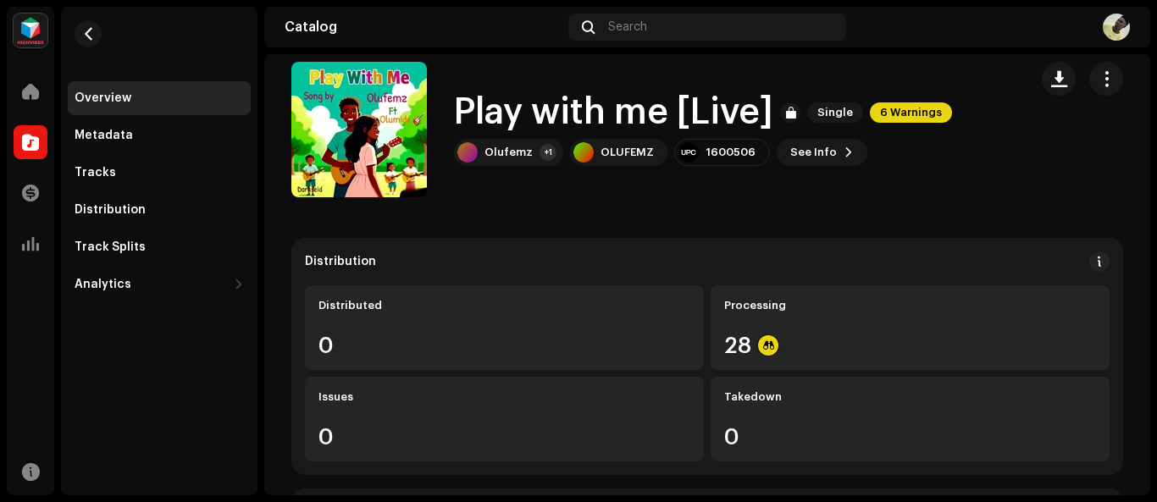
scroll to position [0, 0]
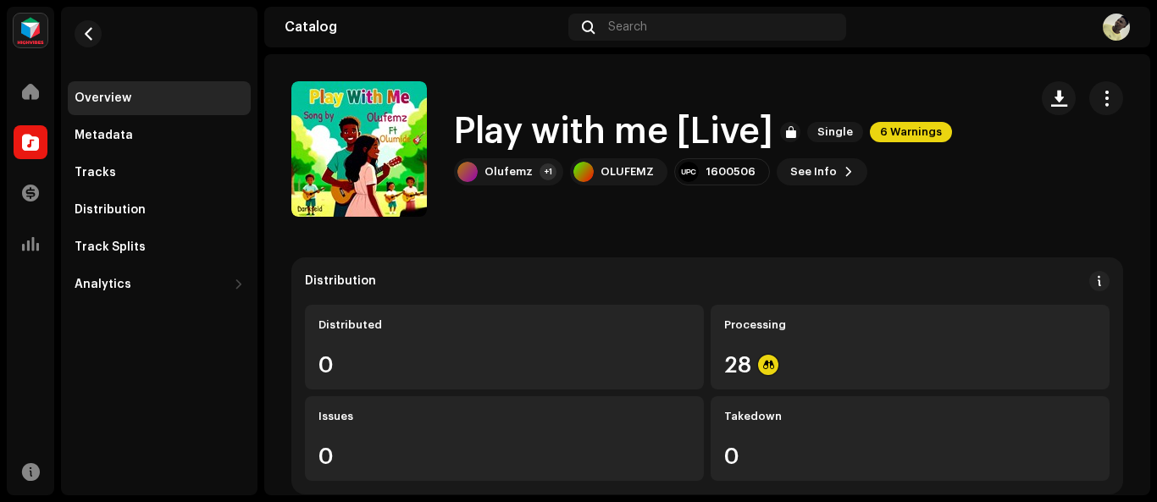
click at [1156, 86] on div "OLUFEMZ Home Catalog Transactions Analytics Resources Overview Metadata Tracks …" at bounding box center [578, 251] width 1157 height 502
click at [91, 32] on span "button" at bounding box center [88, 34] width 13 height 14
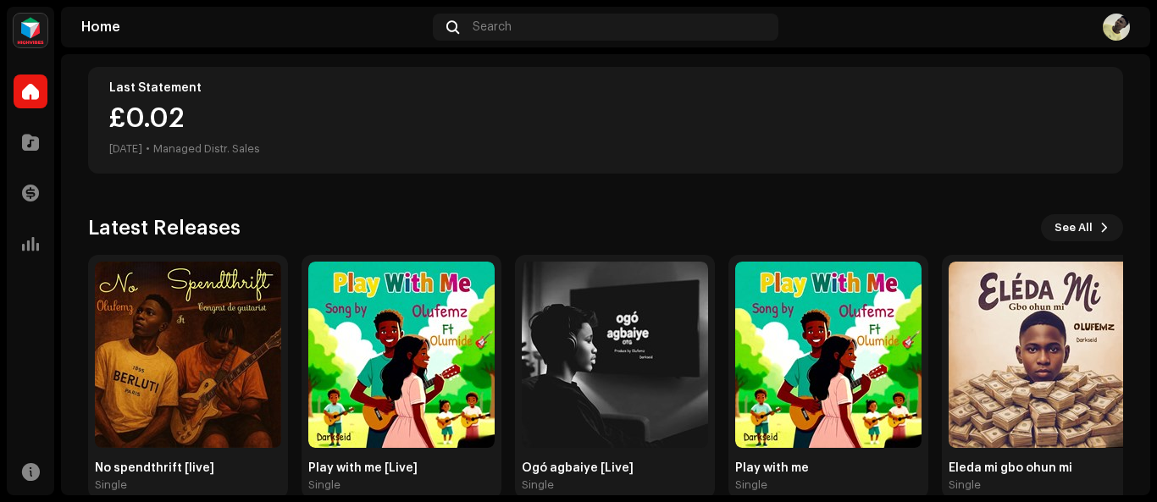
scroll to position [310, 0]
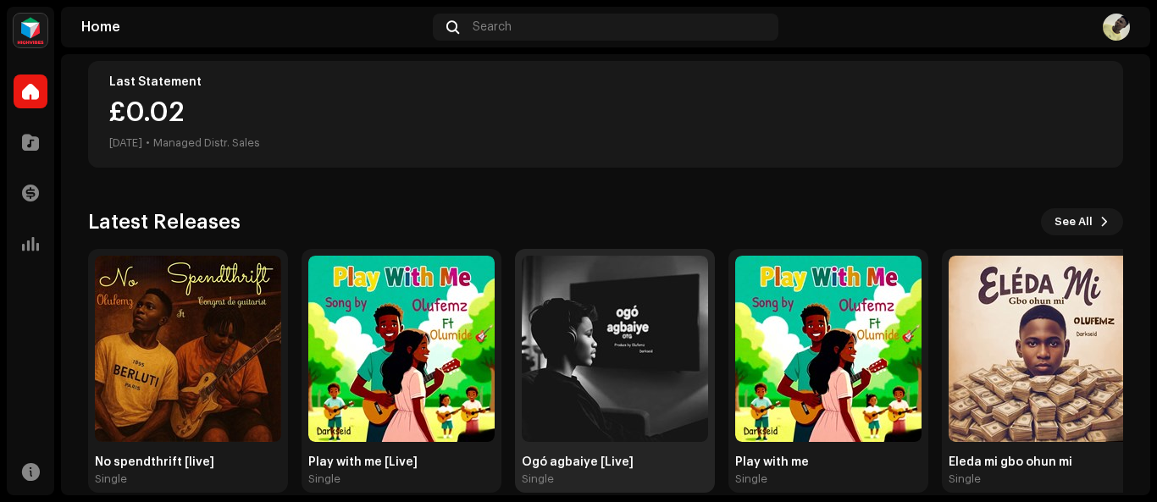
click at [649, 401] on img at bounding box center [615, 349] width 186 height 186
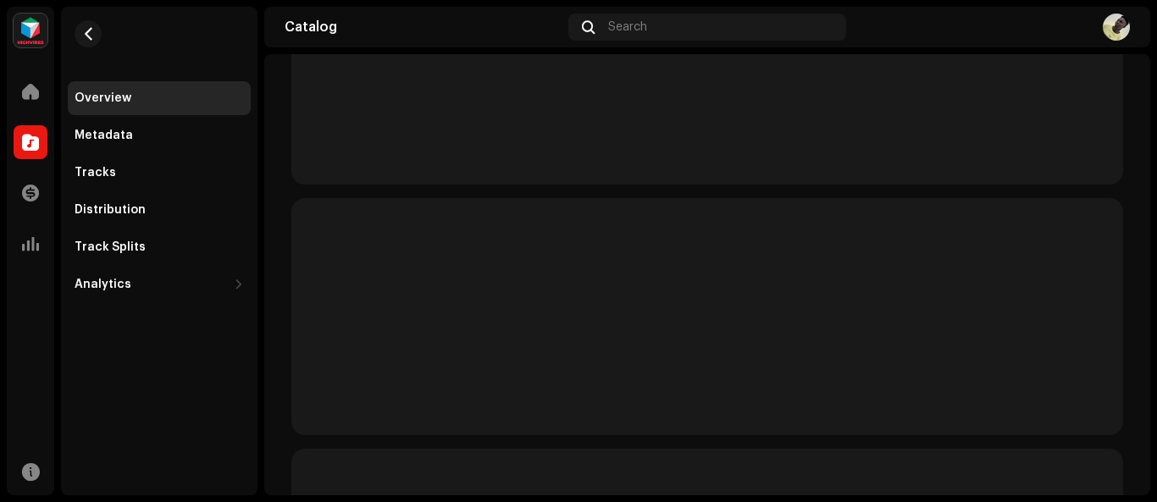
click at [649, 401] on p-skeleton at bounding box center [707, 316] width 832 height 237
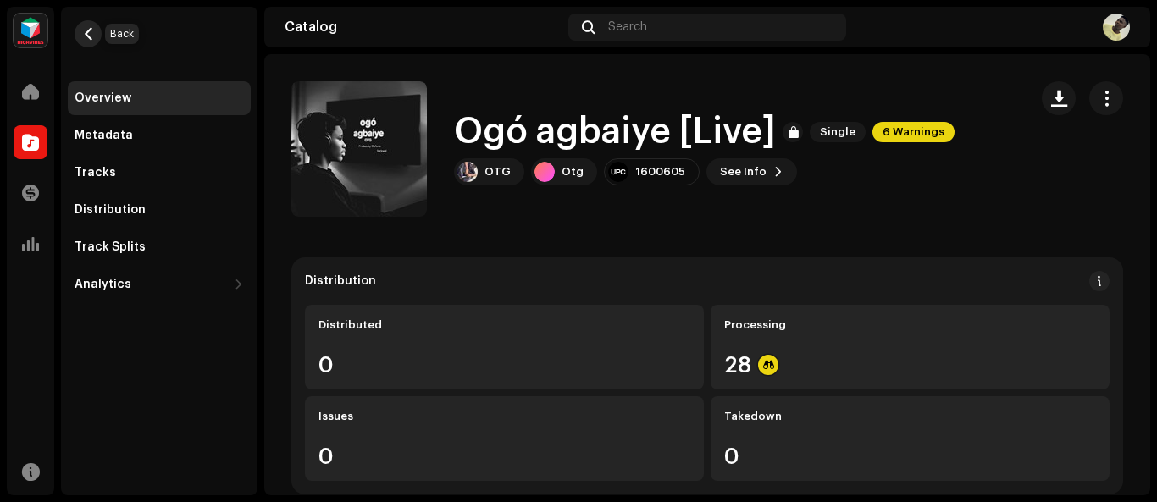
click at [90, 41] on button "button" at bounding box center [88, 33] width 27 height 27
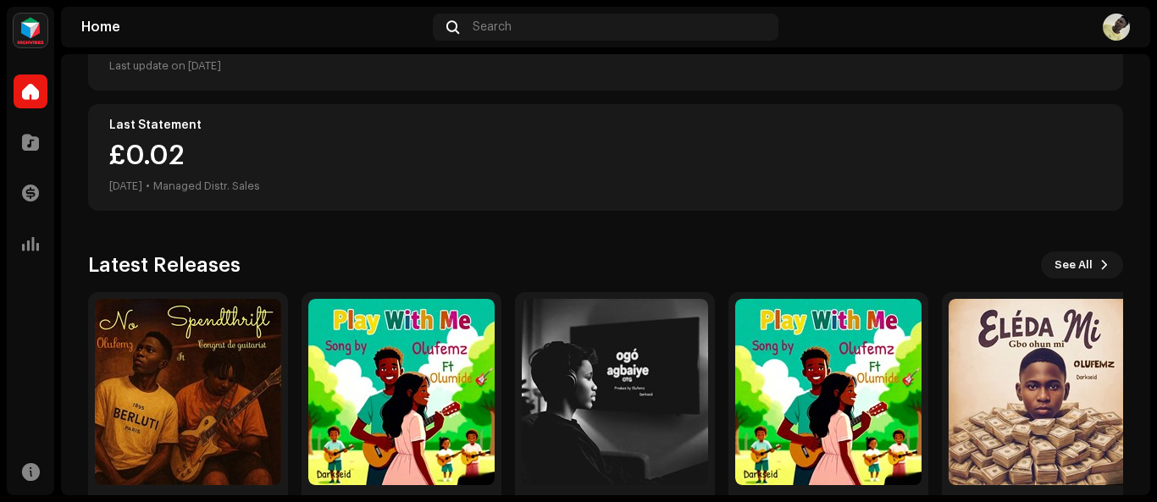
scroll to position [318, 0]
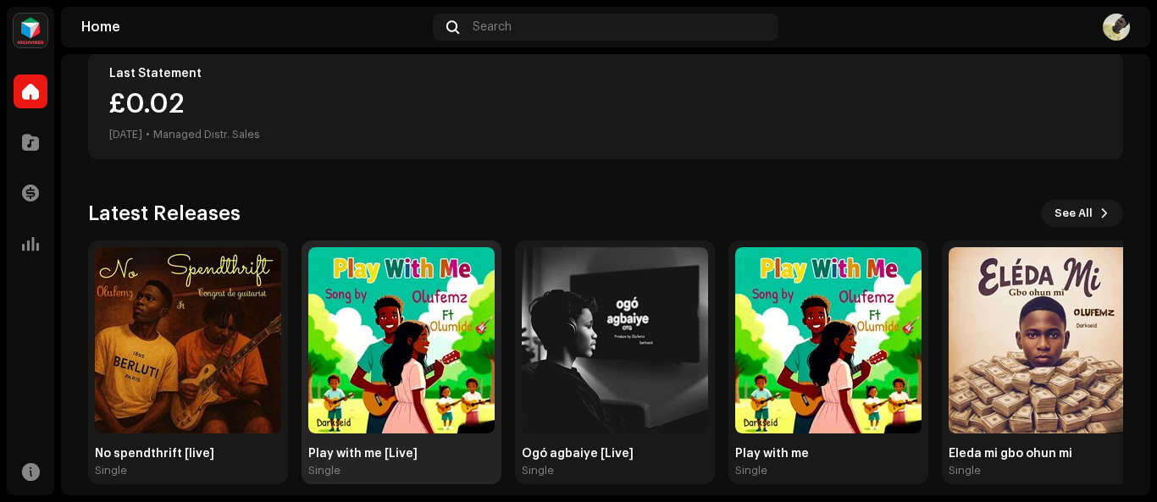
click at [373, 378] on img at bounding box center [401, 340] width 186 height 186
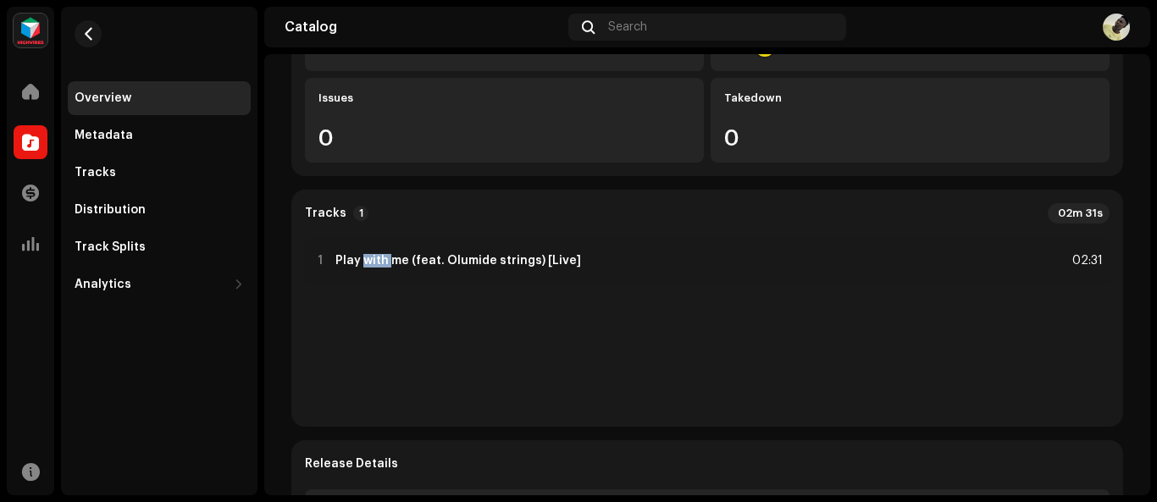
click at [373, 378] on div "Distribution Distributed 0 Processing 14 Issues 0 Takedown 0 Tracks 1 02m 31s 1…" at bounding box center [707, 308] width 832 height 739
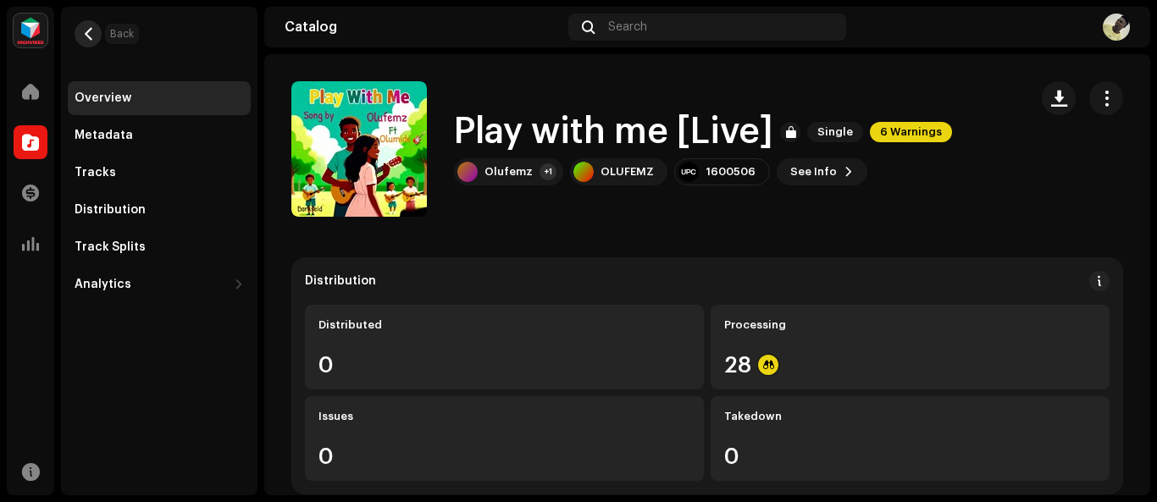
click at [87, 40] on span "button" at bounding box center [88, 34] width 13 height 14
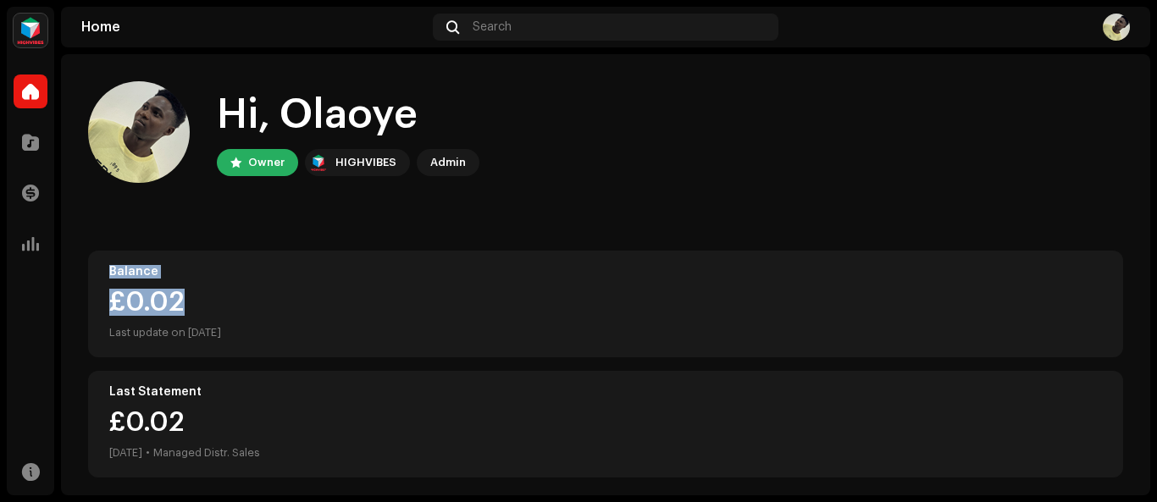
drag, startPoint x: 1152, startPoint y: 219, endPoint x: 1156, endPoint y: 296, distance: 76.3
click at [1156, 296] on div "OLUFEMZ Home Catalog Transactions Analytics Resources Home Search Hi, Olaoye Ow…" at bounding box center [578, 251] width 1157 height 502
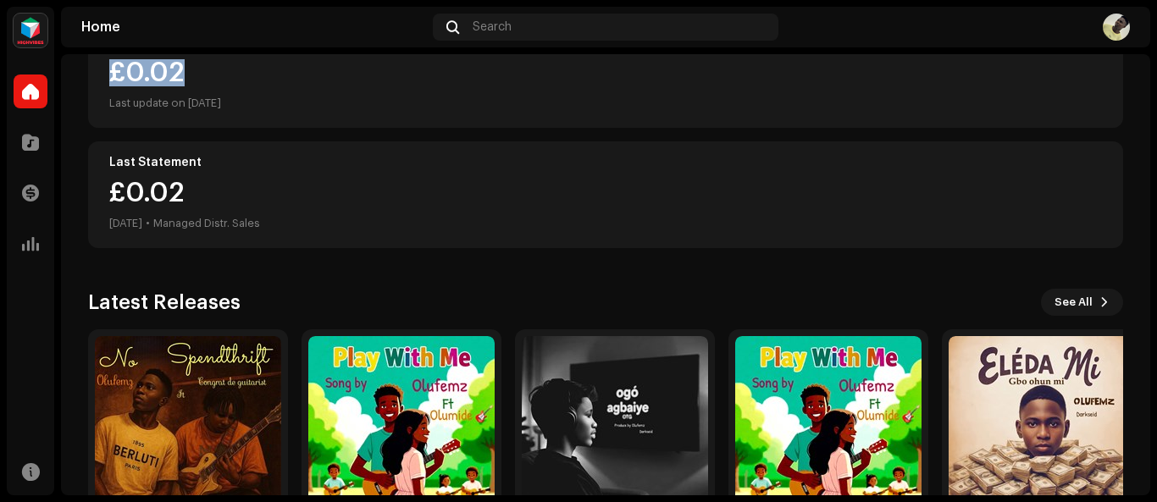
scroll to position [268, 0]
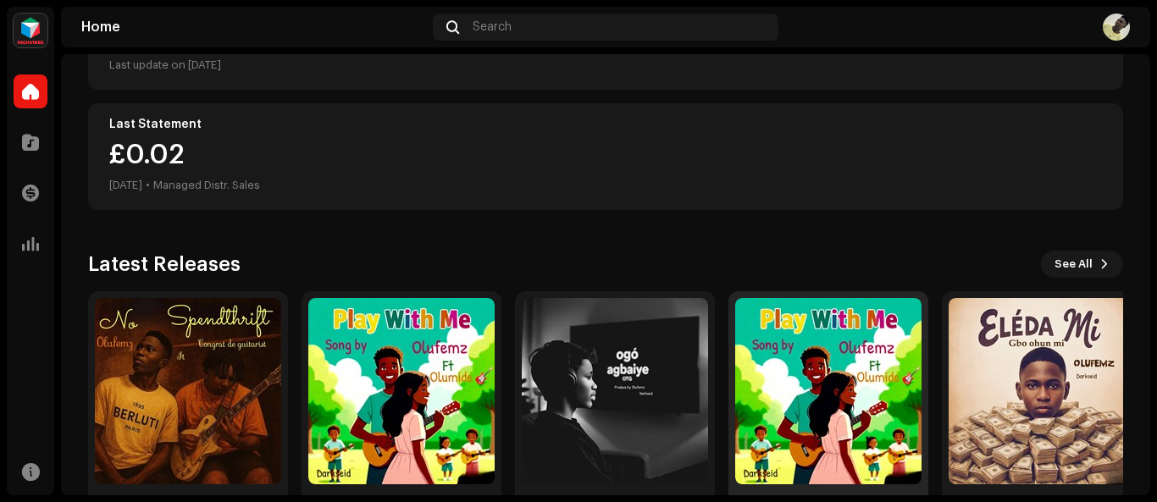
click at [838, 430] on img at bounding box center [828, 391] width 186 height 186
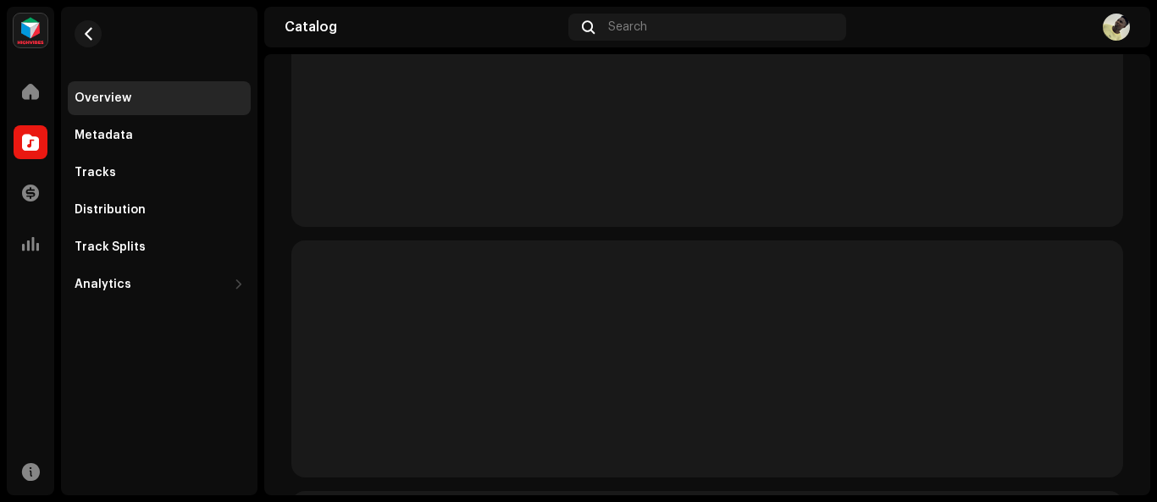
click at [838, 430] on div at bounding box center [707, 359] width 832 height 739
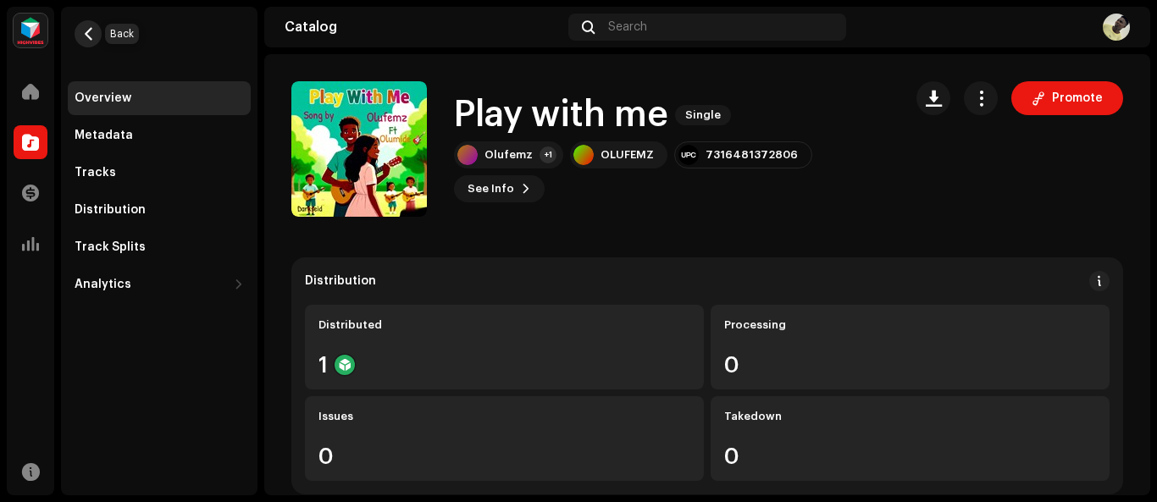
click at [84, 32] on span "button" at bounding box center [88, 34] width 13 height 14
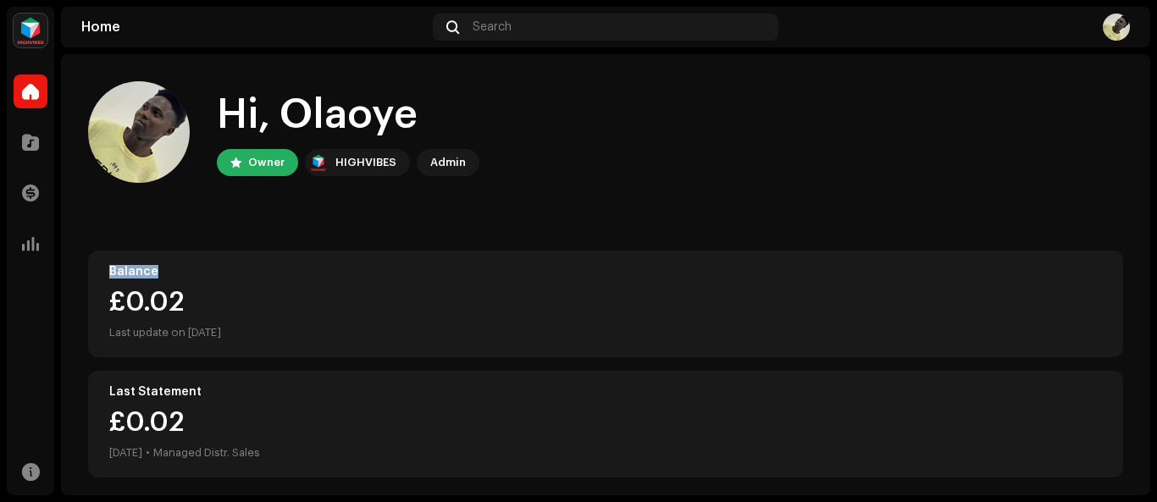
drag, startPoint x: 1151, startPoint y: 171, endPoint x: 1156, endPoint y: 257, distance: 86.5
click at [1156, 257] on div "OLUFEMZ Home Catalog Transactions Analytics Resources Home Search Hi, Olaoye Ow…" at bounding box center [578, 251] width 1157 height 502
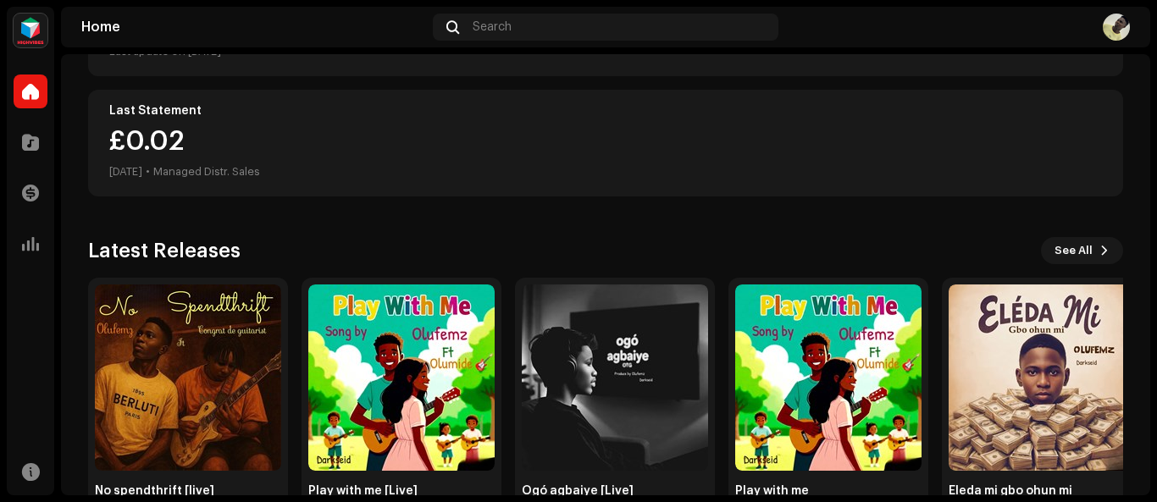
scroll to position [302, 0]
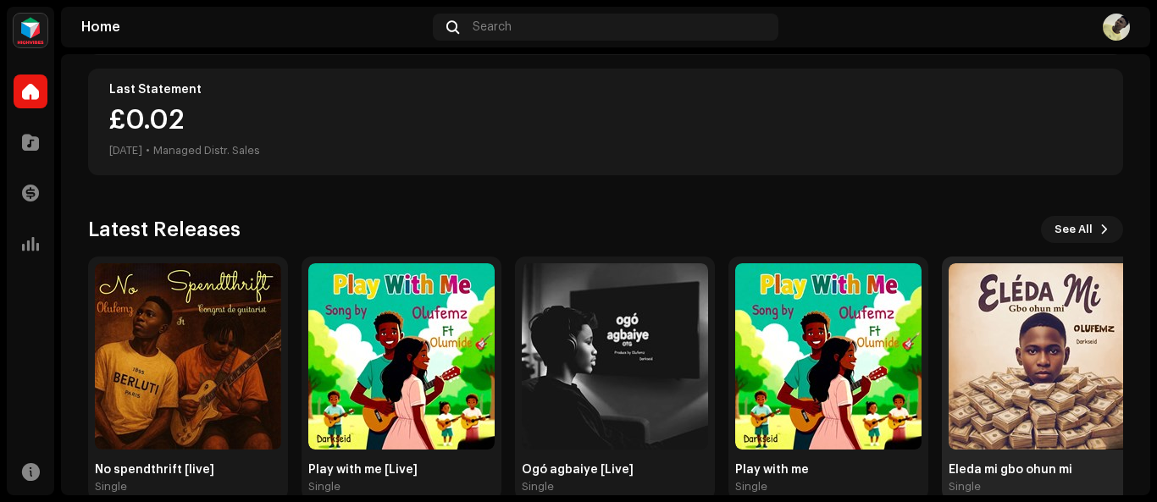
click at [1007, 443] on img at bounding box center [1042, 356] width 186 height 186
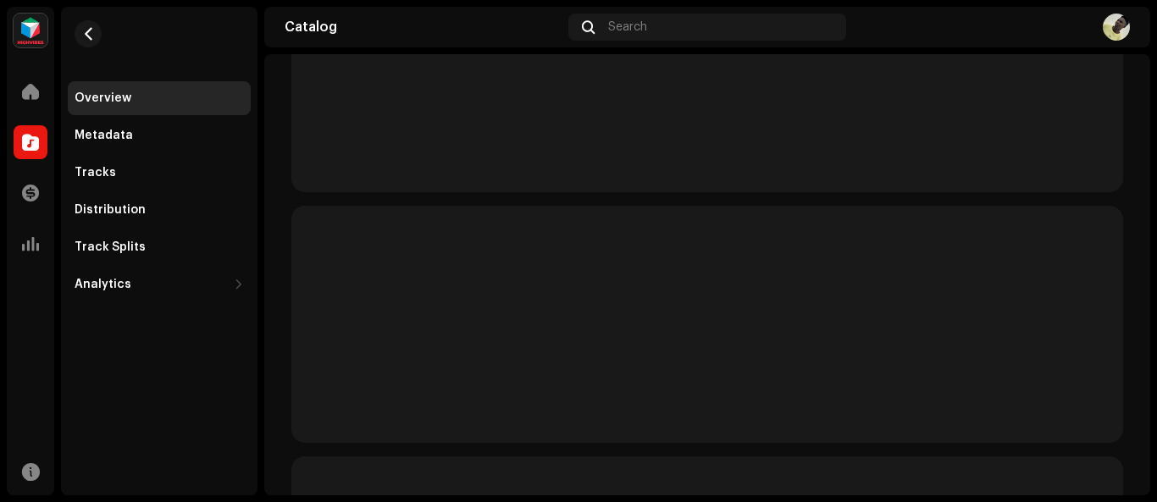
click at [1005, 443] on div at bounding box center [707, 324] width 832 height 739
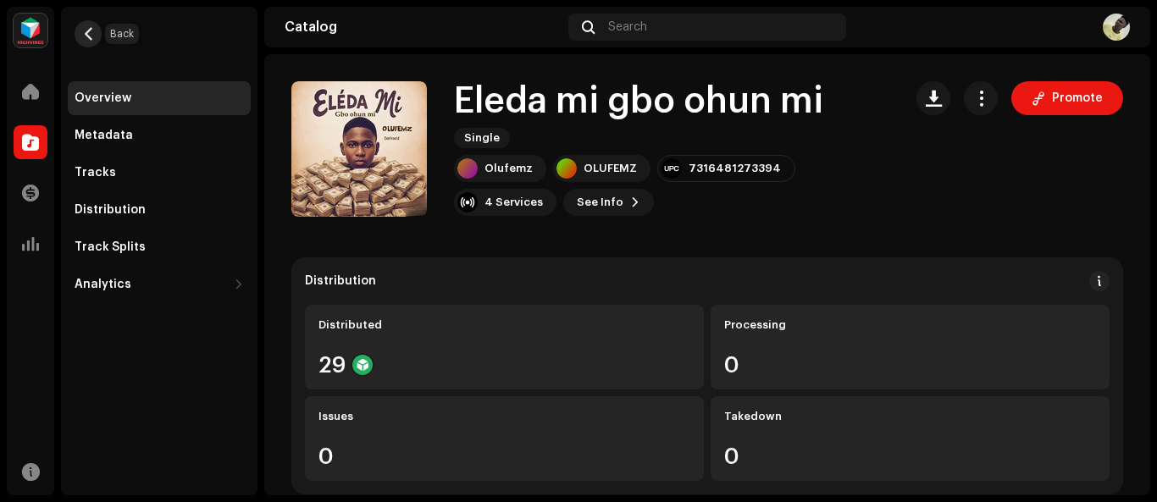
click at [79, 33] on button "button" at bounding box center [88, 33] width 27 height 27
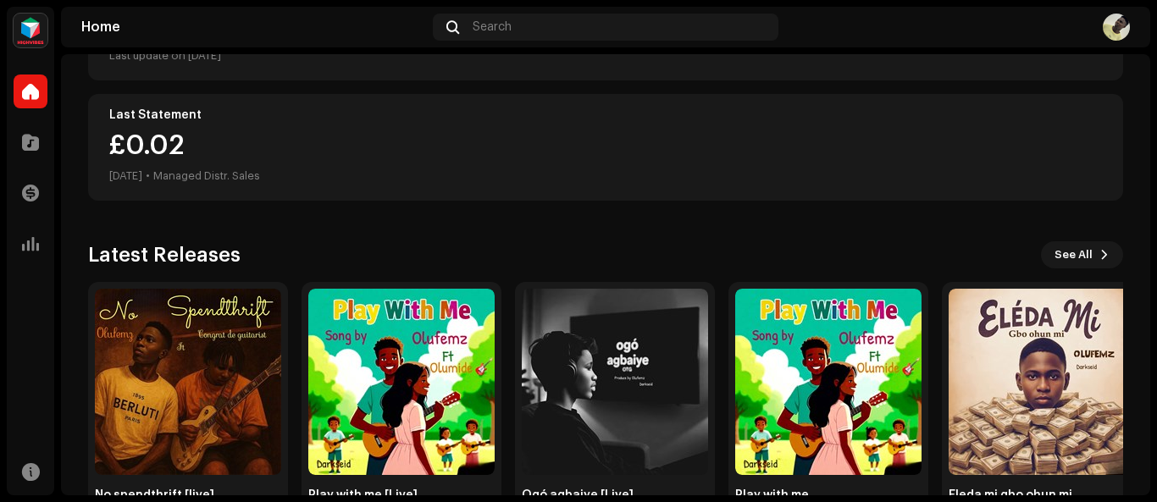
scroll to position [335, 0]
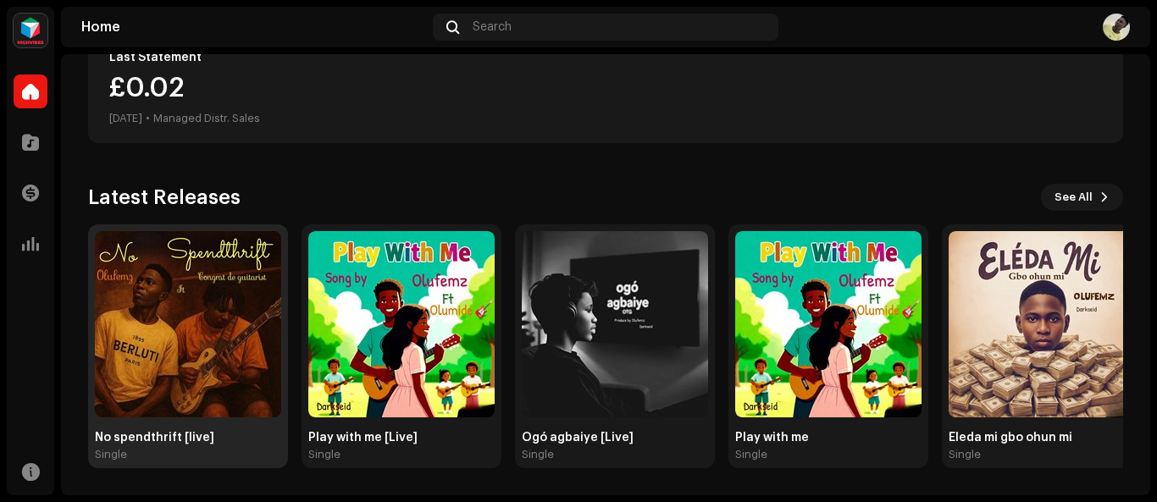
click at [152, 396] on img at bounding box center [188, 324] width 186 height 186
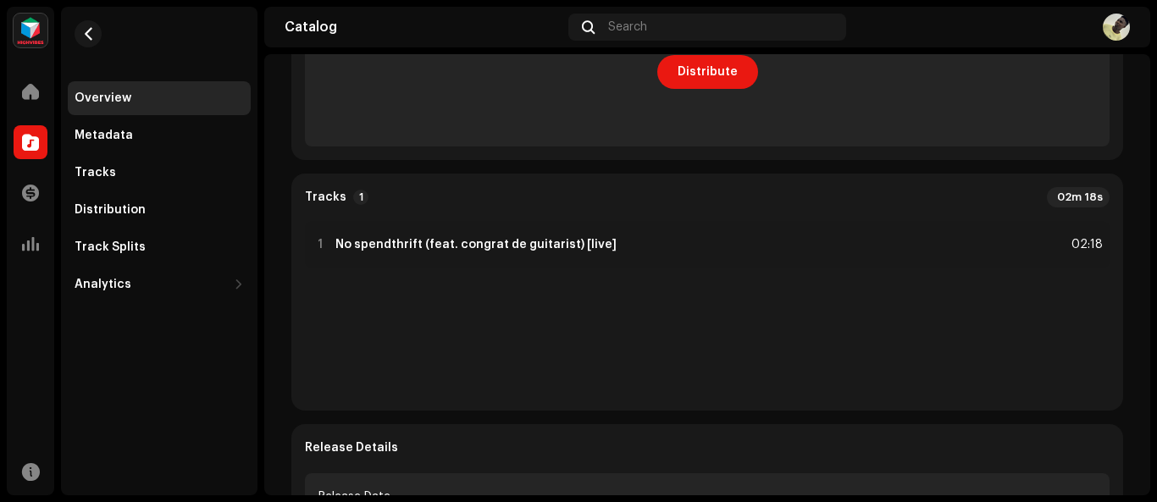
click at [152, 396] on div "Overview Metadata Tracks Distribution Track Splits Analytics Consumption Engage…" at bounding box center [159, 251] width 196 height 489
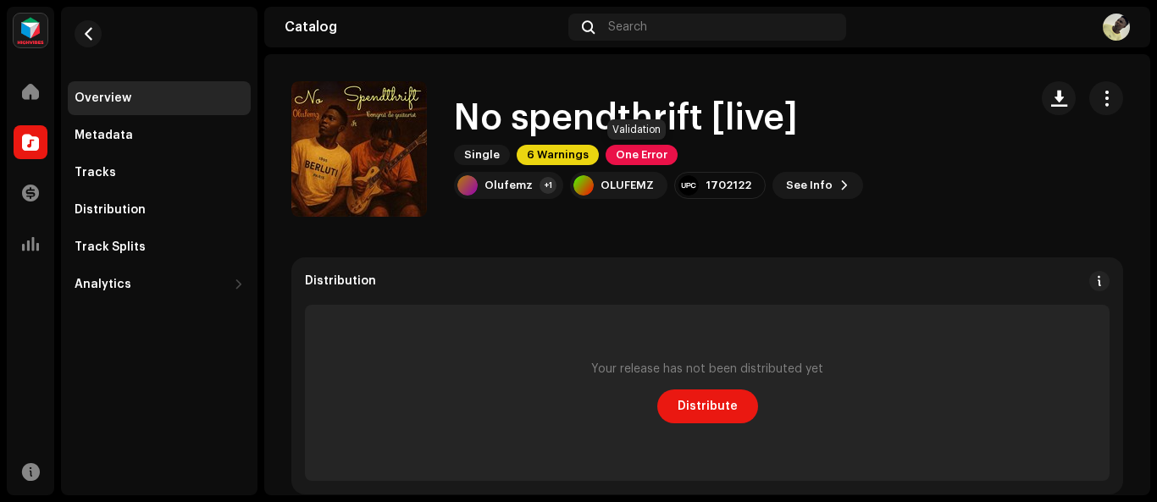
click at [642, 158] on span "One Error" at bounding box center [642, 155] width 72 height 20
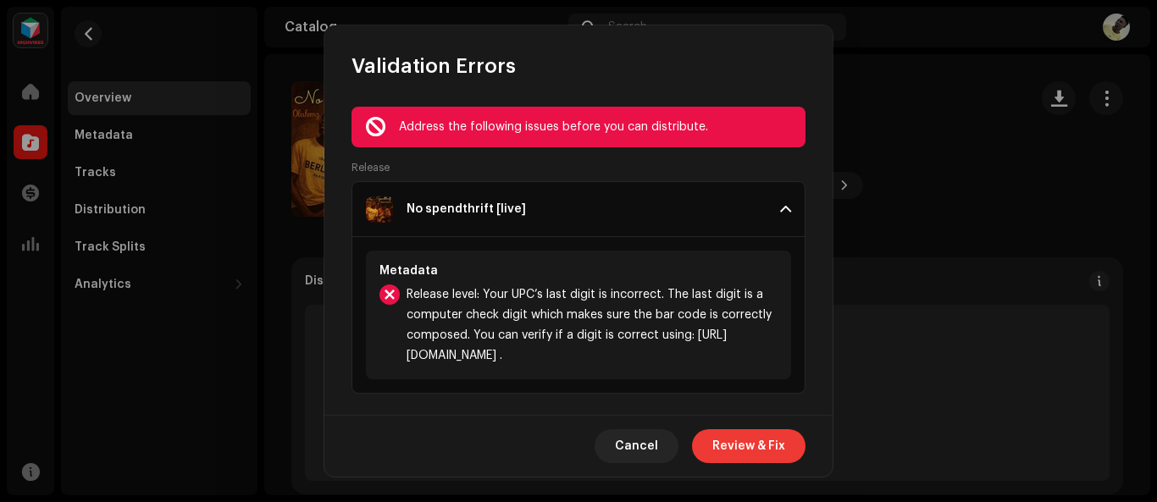
click at [752, 440] on span "Review & Fix" at bounding box center [748, 446] width 73 height 34
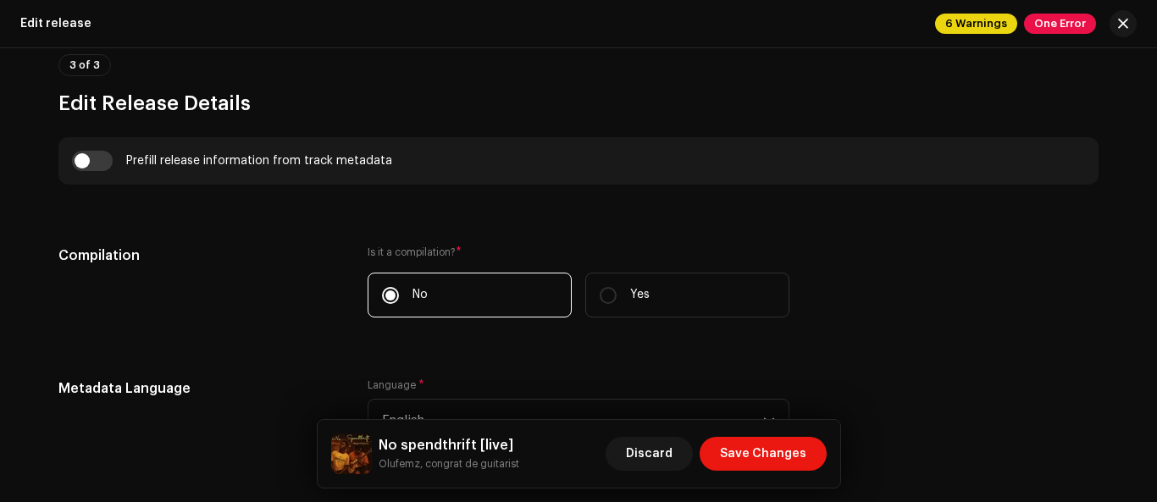
scroll to position [1114, 0]
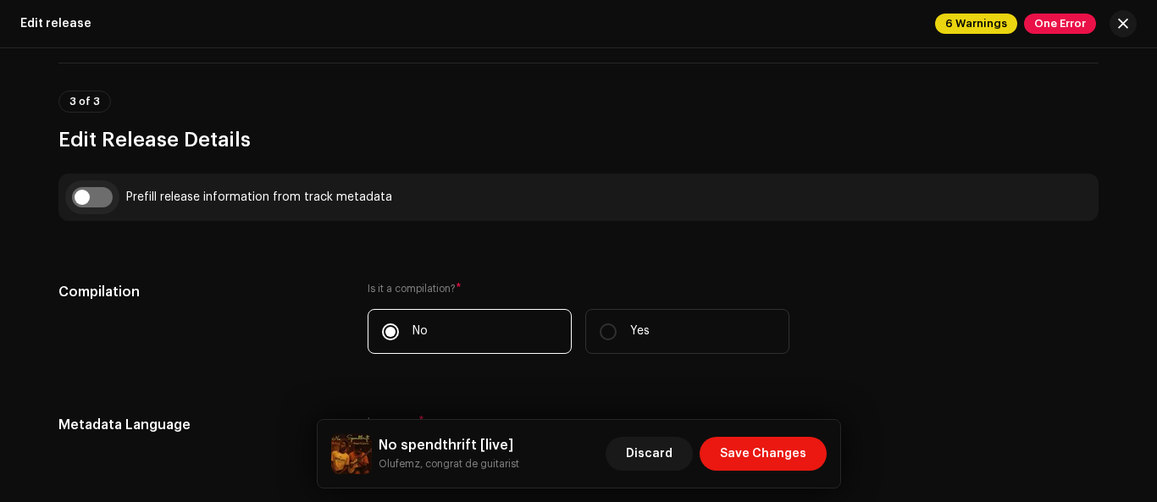
click at [87, 201] on input "checkbox" at bounding box center [92, 197] width 41 height 20
click at [87, 196] on input "checkbox" at bounding box center [92, 197] width 41 height 20
drag, startPoint x: 79, startPoint y: 196, endPoint x: 180, endPoint y: 282, distance: 132.2
click at [80, 196] on input "checkbox" at bounding box center [92, 197] width 41 height 20
checkbox input "true"
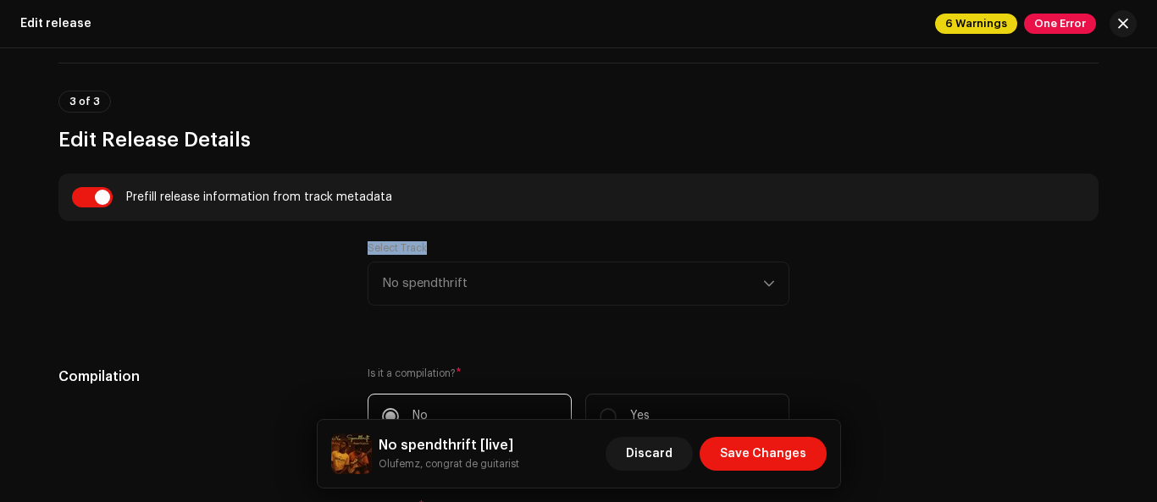
drag, startPoint x: 1149, startPoint y: 199, endPoint x: 1154, endPoint y: 226, distance: 27.6
click at [1154, 226] on div "Create a new release Complete the following to edit your release. 1 of 3 Select…" at bounding box center [578, 275] width 1157 height 454
drag, startPoint x: 1149, startPoint y: 216, endPoint x: 1156, endPoint y: 286, distance: 70.6
click at [1156, 286] on div "Create a new release Complete the following to edit your release. 1 of 3 Select…" at bounding box center [578, 275] width 1157 height 454
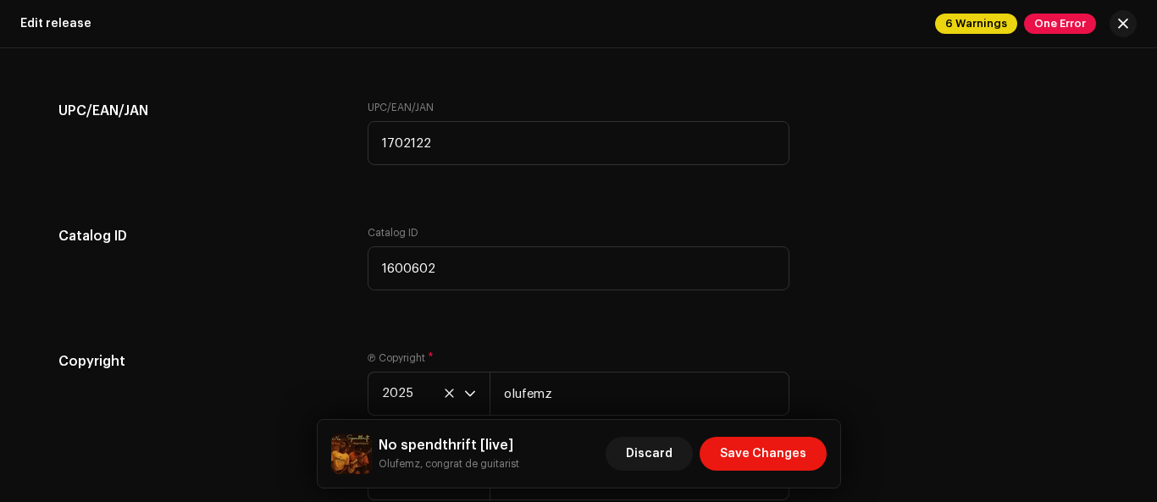
scroll to position [3242, 0]
click at [754, 458] on span "Save Changes" at bounding box center [763, 454] width 86 height 34
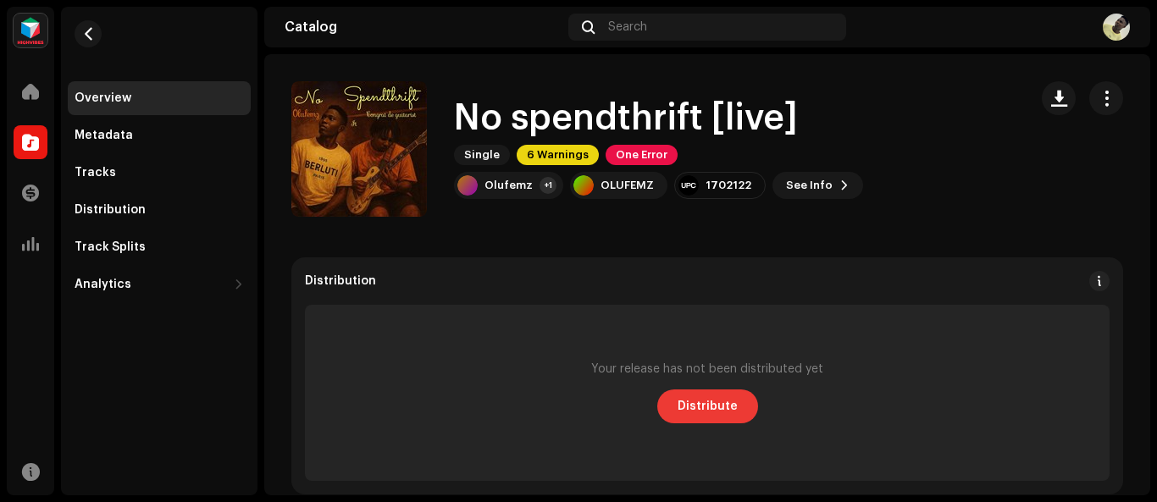
click at [693, 412] on span "Distribute" at bounding box center [708, 407] width 60 height 34
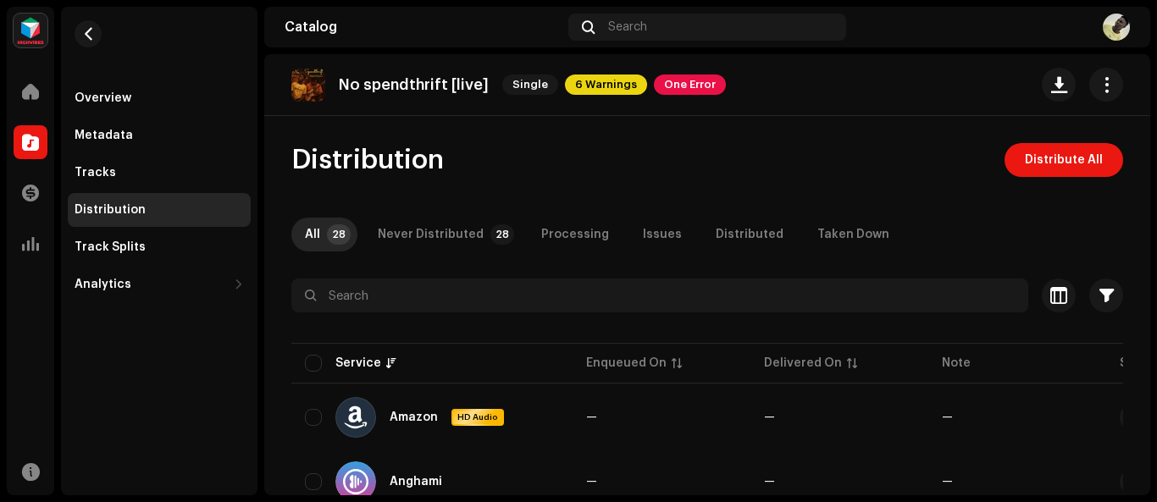
scroll to position [386, 0]
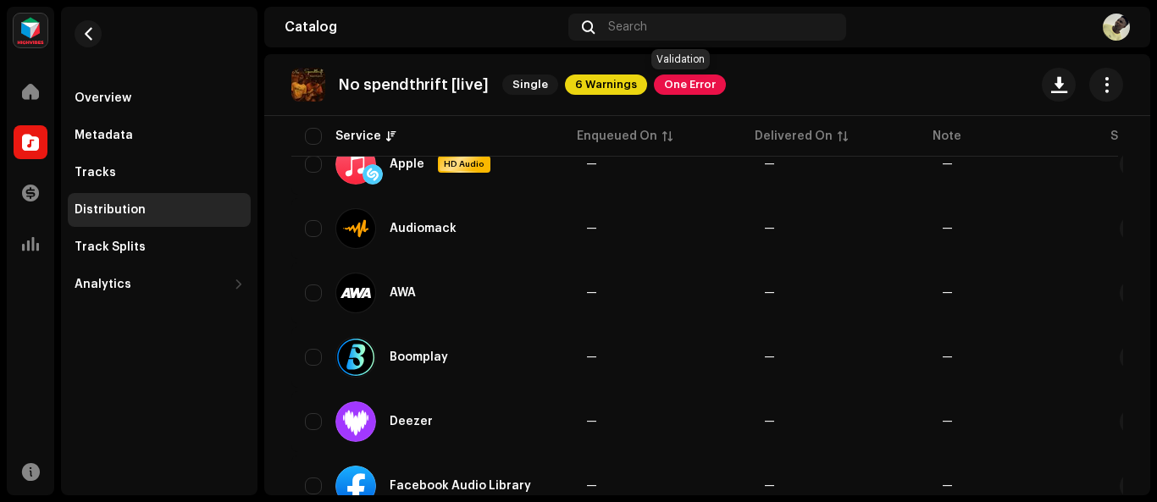
click at [681, 85] on span "One Error" at bounding box center [690, 85] width 72 height 20
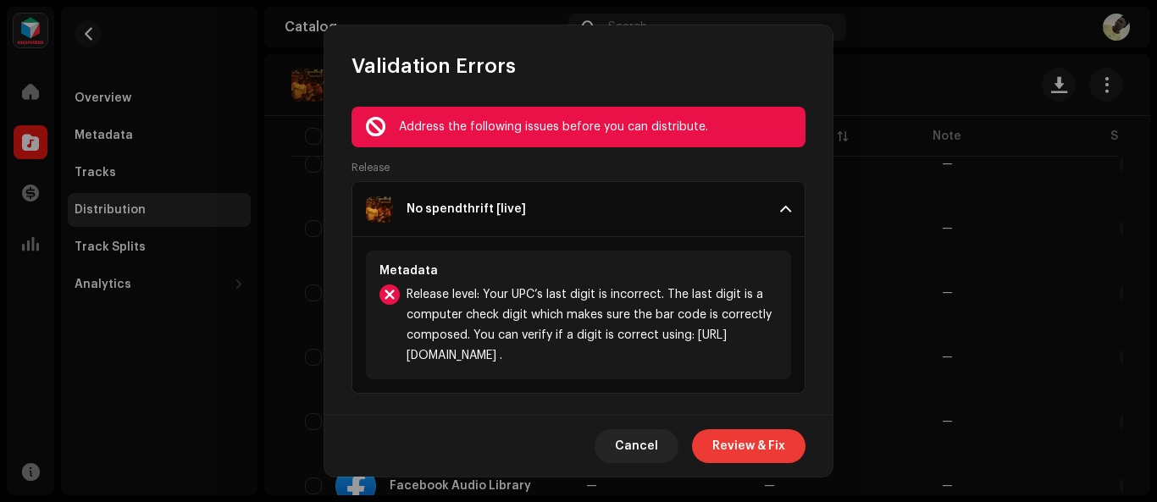
click at [767, 448] on span "Review & Fix" at bounding box center [748, 446] width 73 height 34
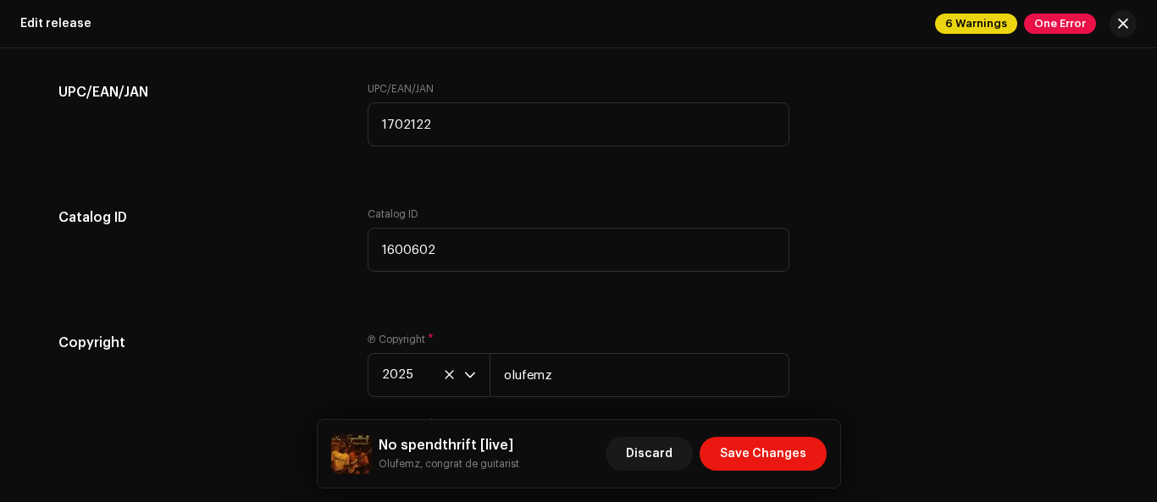
scroll to position [3211, 0]
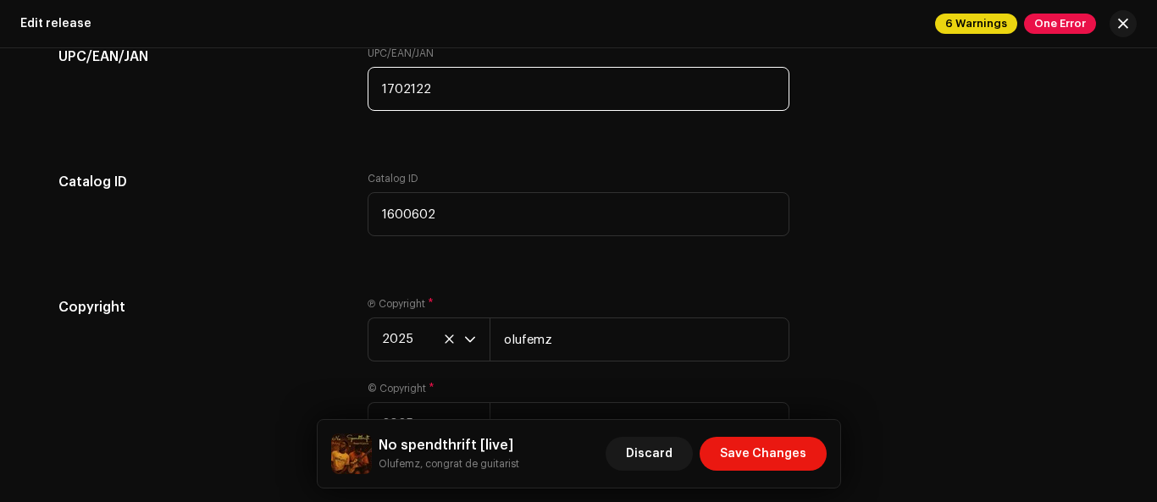
click at [373, 89] on input "1702122" at bounding box center [579, 89] width 422 height 44
type input "2"
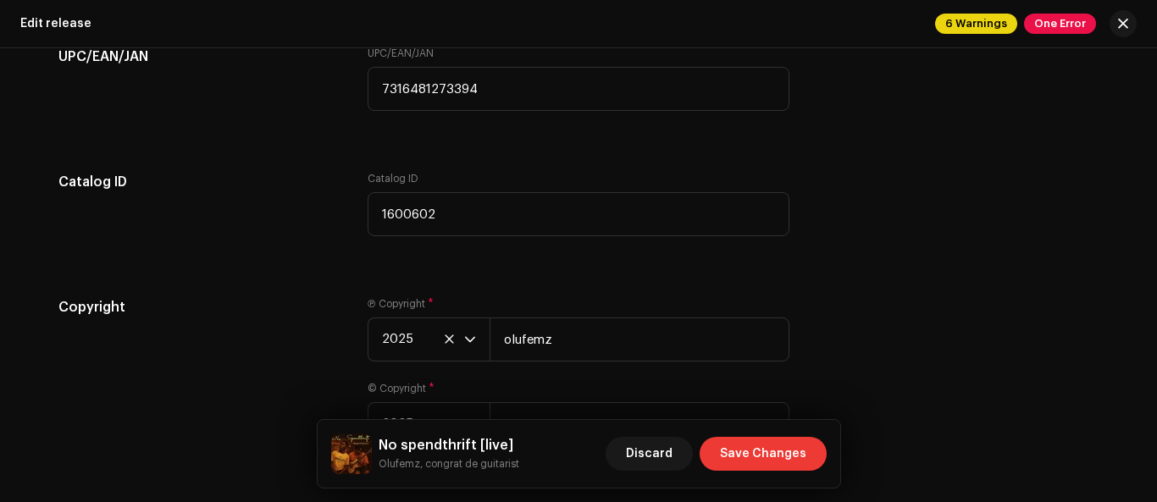
click at [750, 458] on span "Save Changes" at bounding box center [763, 454] width 86 height 34
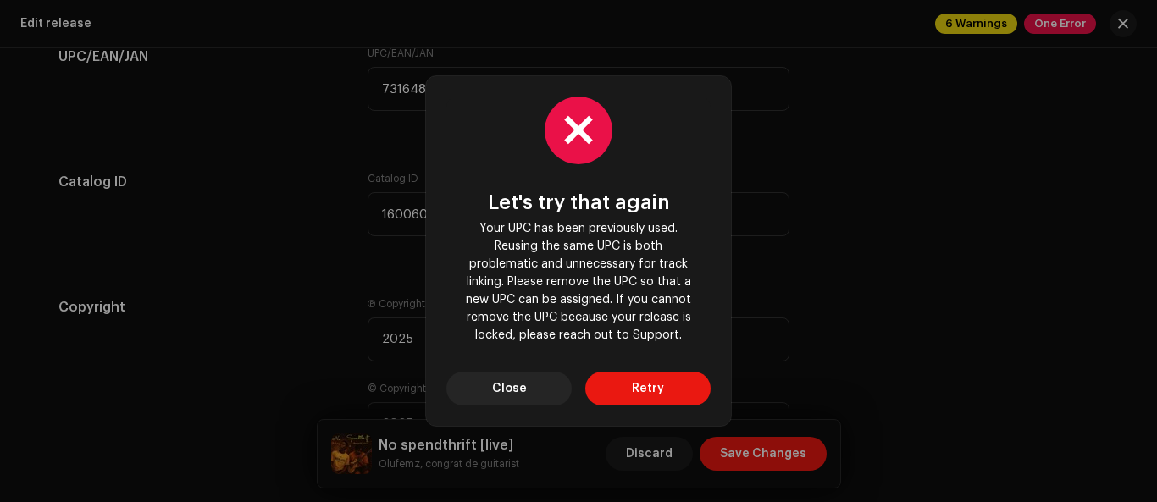
click at [377, 90] on div "Let's try that again Your UPC has been previously used. Reusing the same UPC is…" at bounding box center [578, 251] width 1157 height 502
click at [518, 373] on span "Close" at bounding box center [509, 389] width 35 height 34
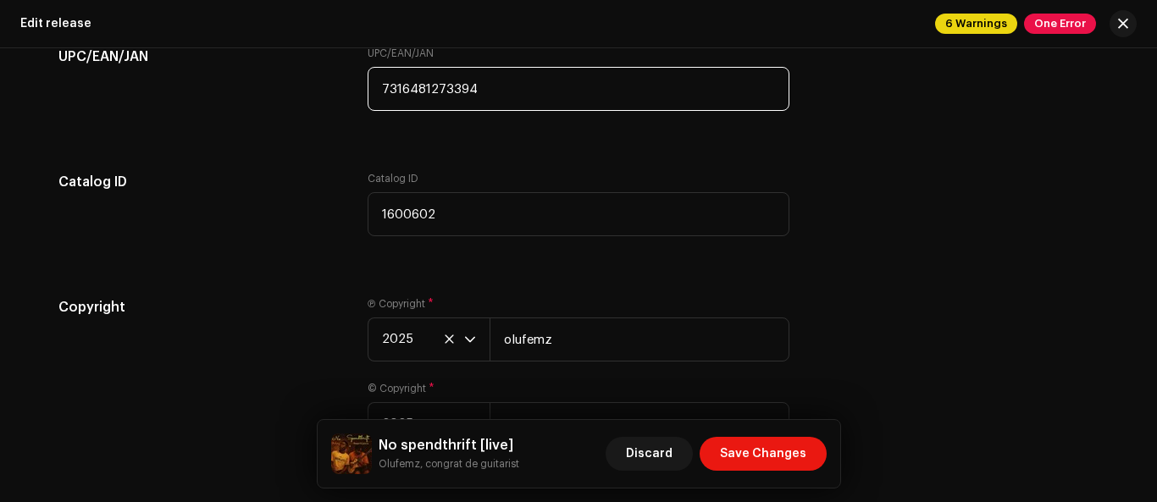
click at [373, 93] on input "7316481273394" at bounding box center [579, 89] width 422 height 44
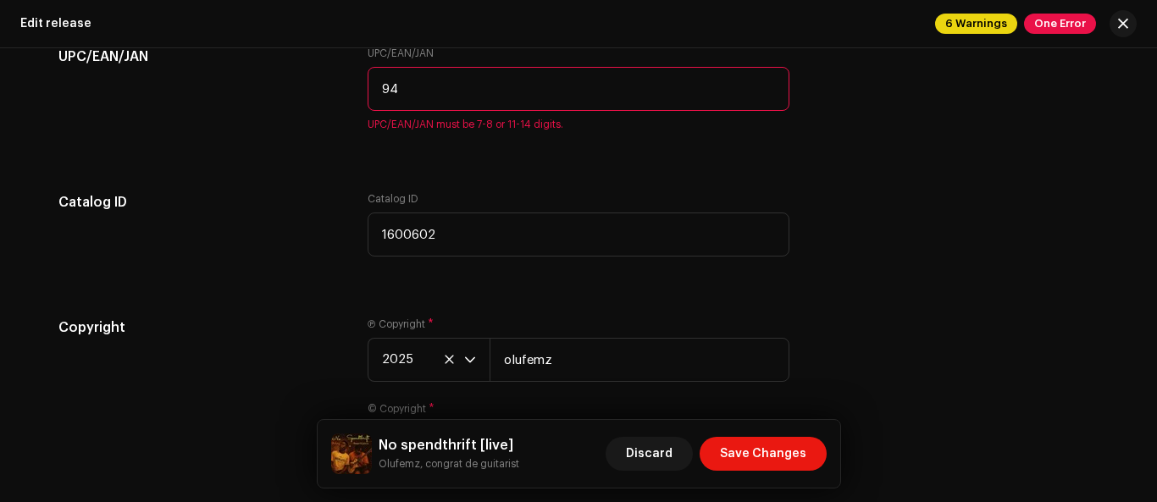
type input "4"
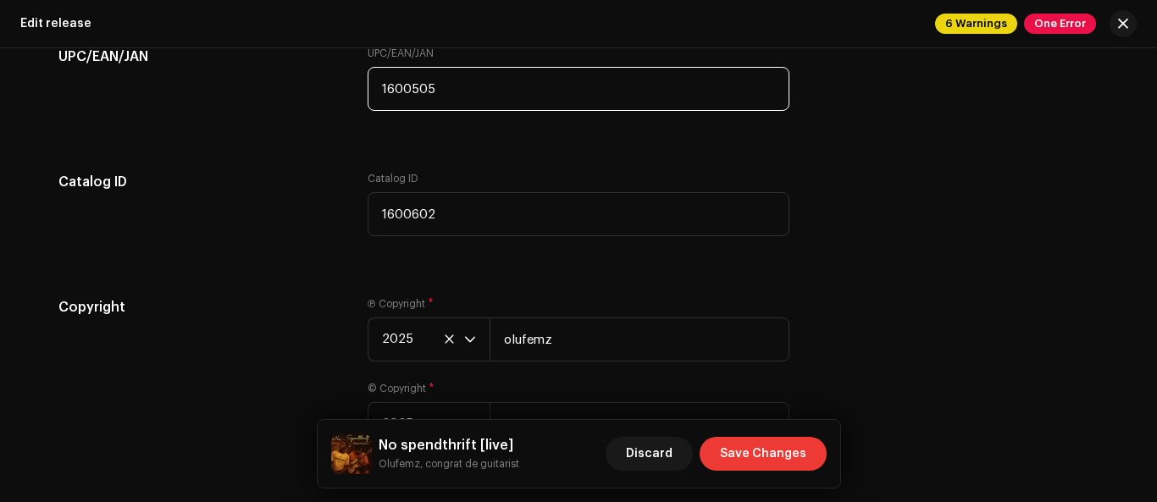
type input "1600505"
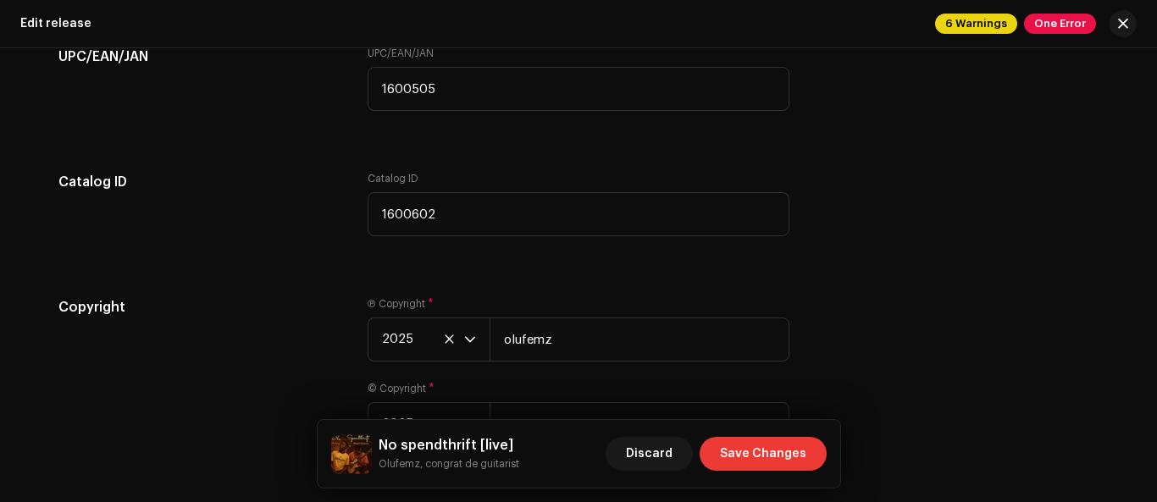
click at [804, 464] on span "Save Changes" at bounding box center [763, 454] width 86 height 34
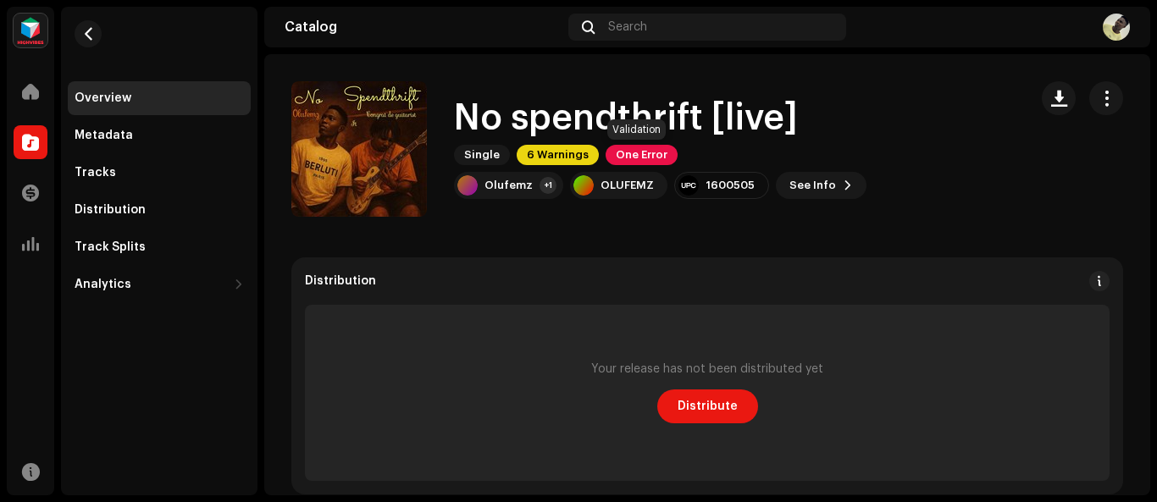
click at [636, 163] on span "One Error" at bounding box center [642, 155] width 72 height 20
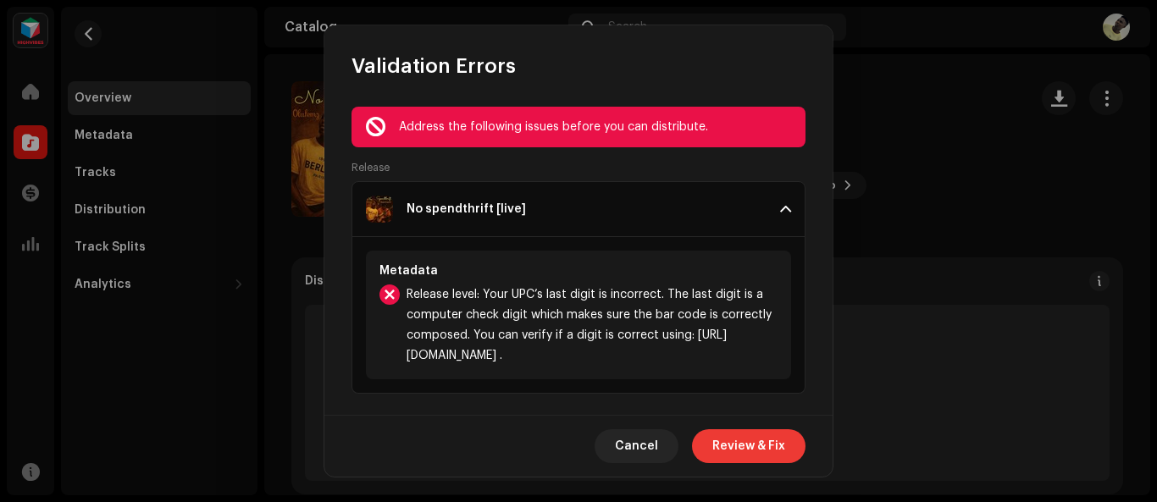
click at [769, 438] on span "Review & Fix" at bounding box center [748, 446] width 73 height 34
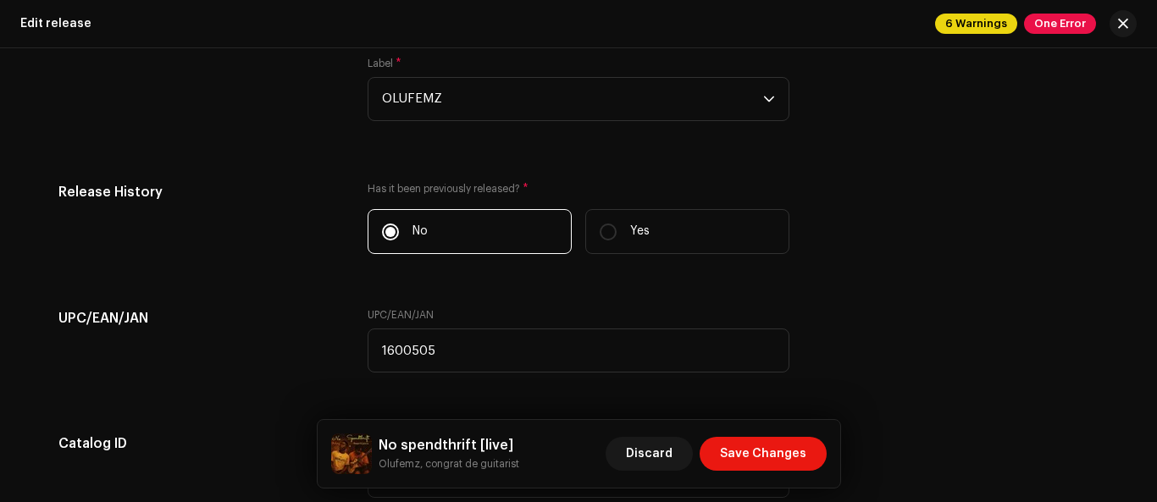
scroll to position [3146, 0]
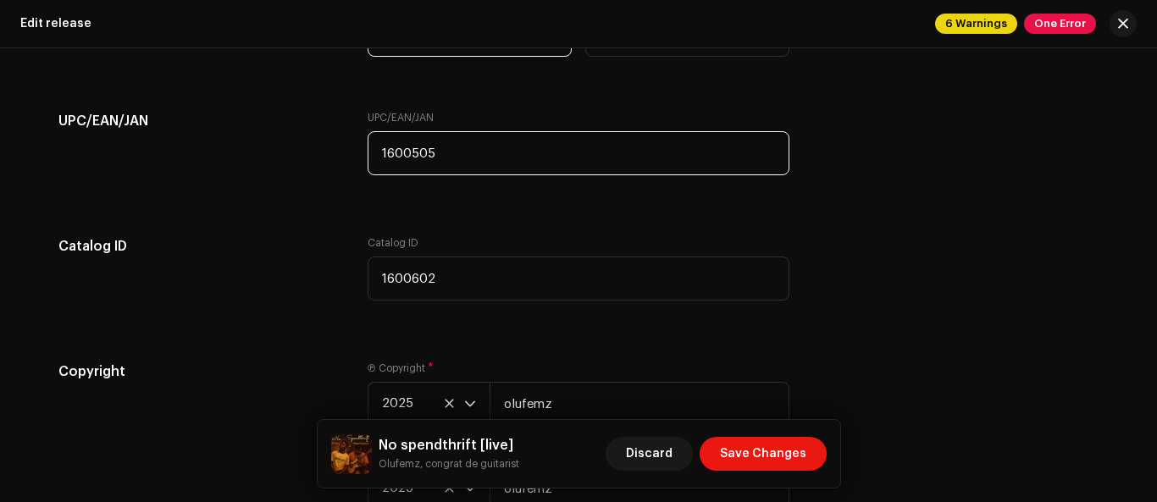
click at [424, 150] on input "1600505" at bounding box center [579, 153] width 422 height 44
type input "1600508"
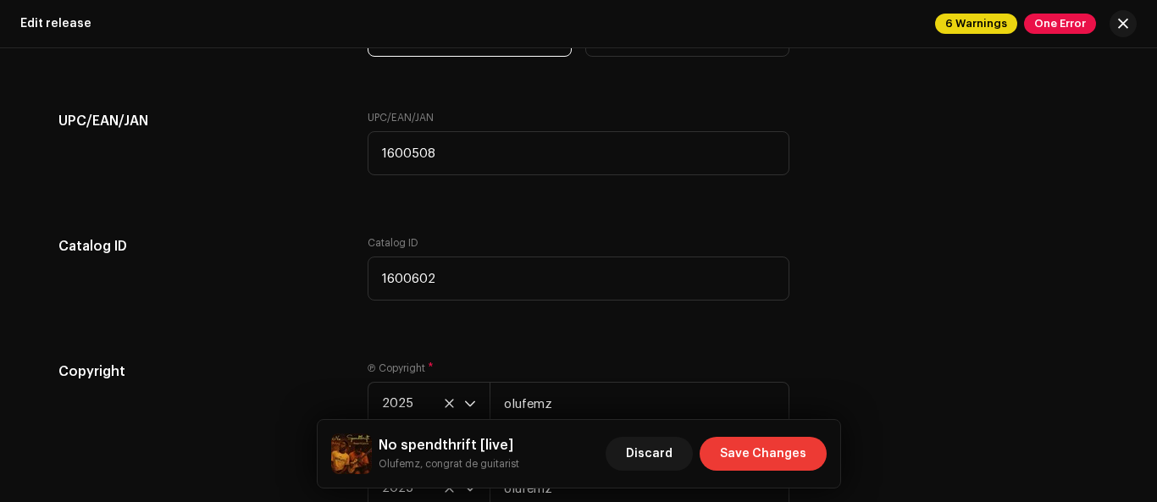
click at [772, 457] on span "Save Changes" at bounding box center [763, 454] width 86 height 34
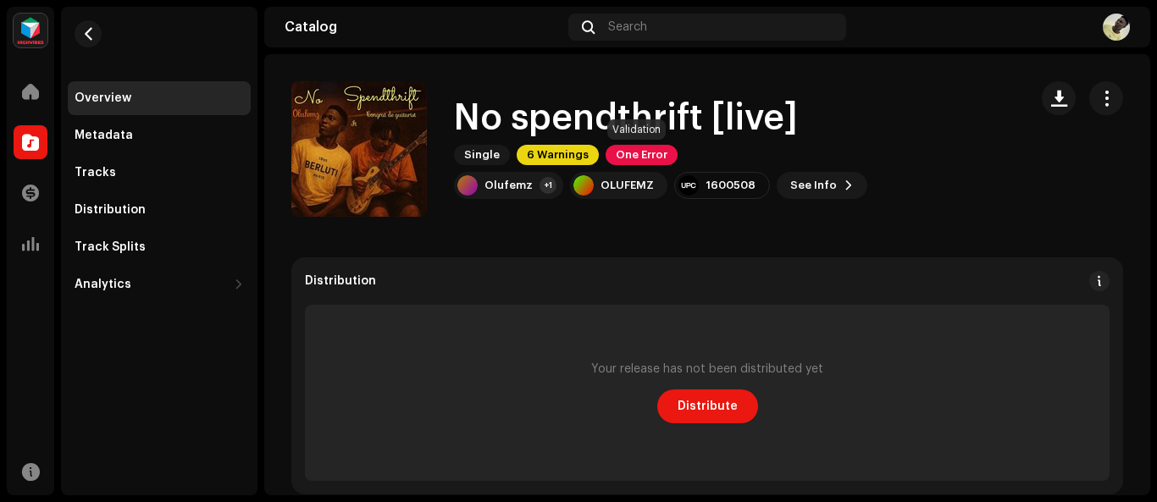
click at [655, 163] on span "One Error" at bounding box center [642, 155] width 72 height 20
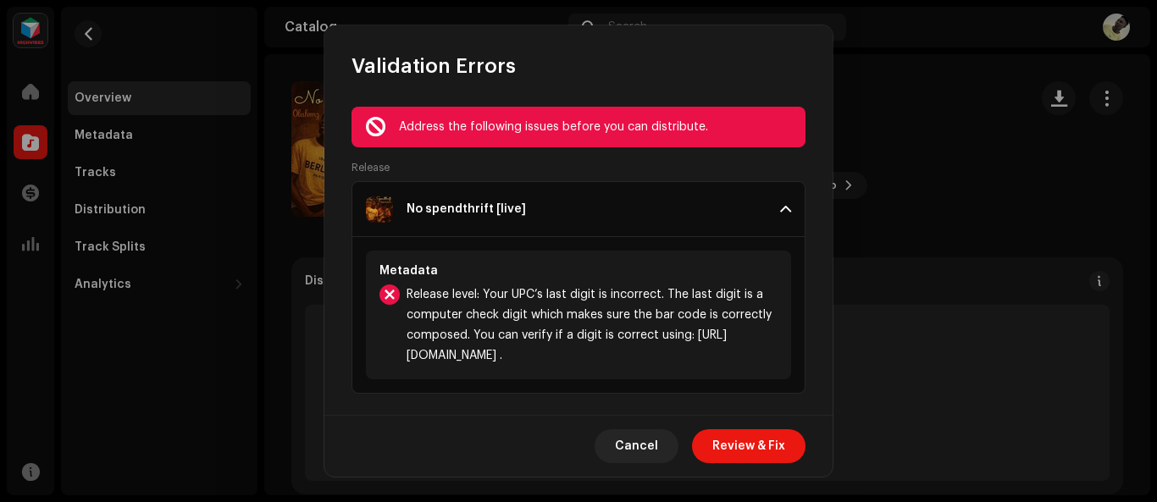
scroll to position [5, 0]
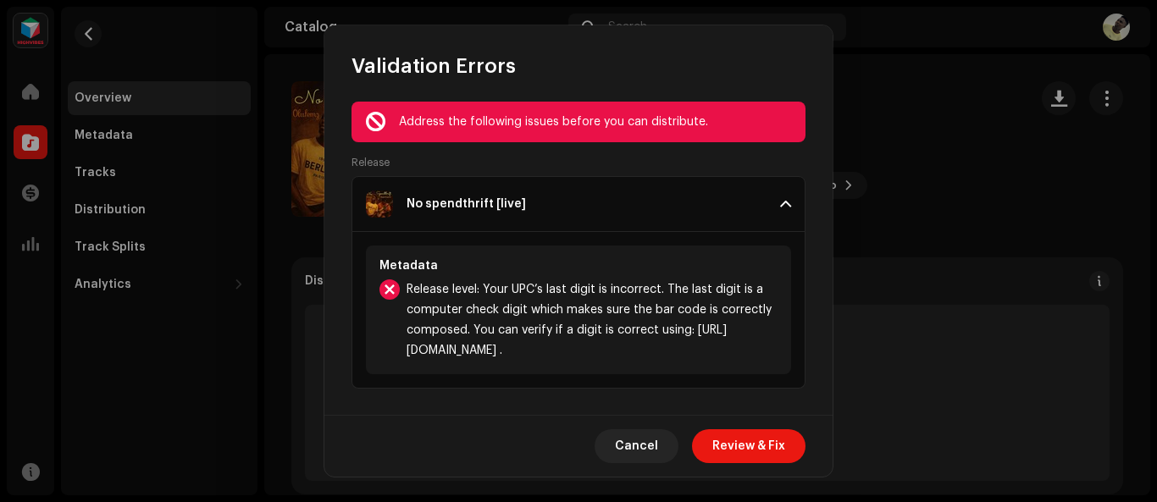
click at [780, 213] on p-accordion-header "No spendthrift [live]" at bounding box center [578, 204] width 454 height 56
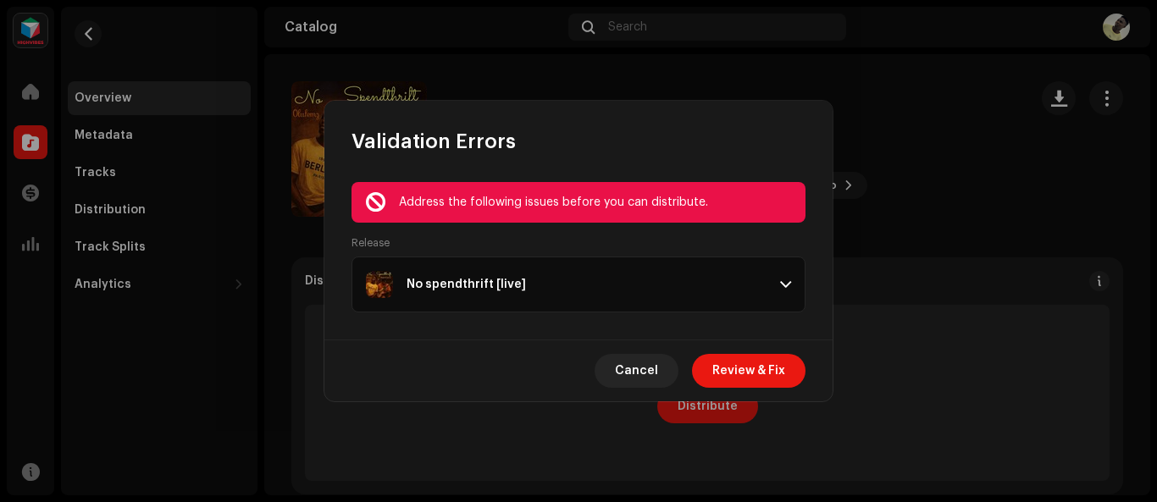
scroll to position [0, 0]
click at [789, 284] on span at bounding box center [785, 285] width 11 height 14
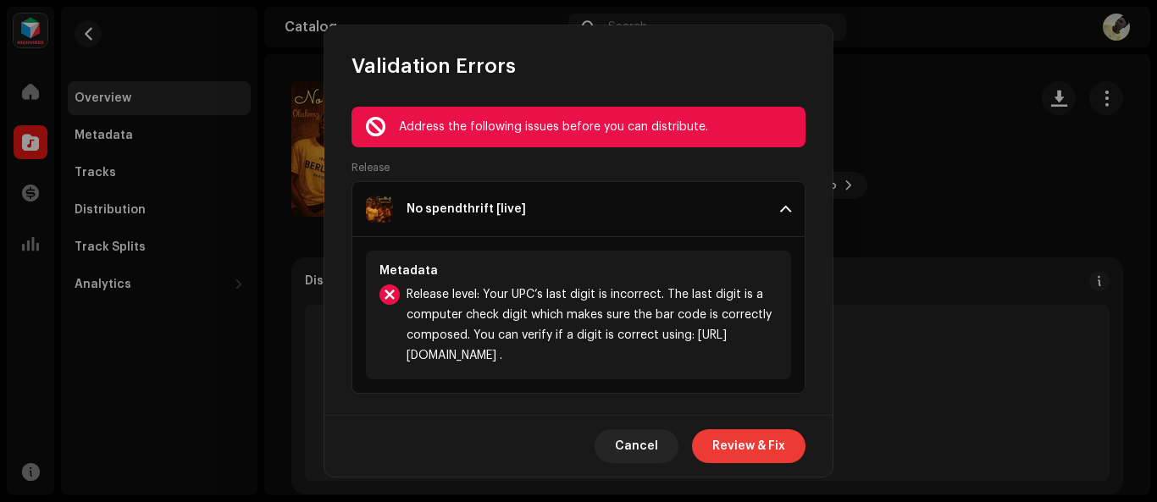
click at [790, 455] on button "Review & Fix" at bounding box center [748, 446] width 113 height 34
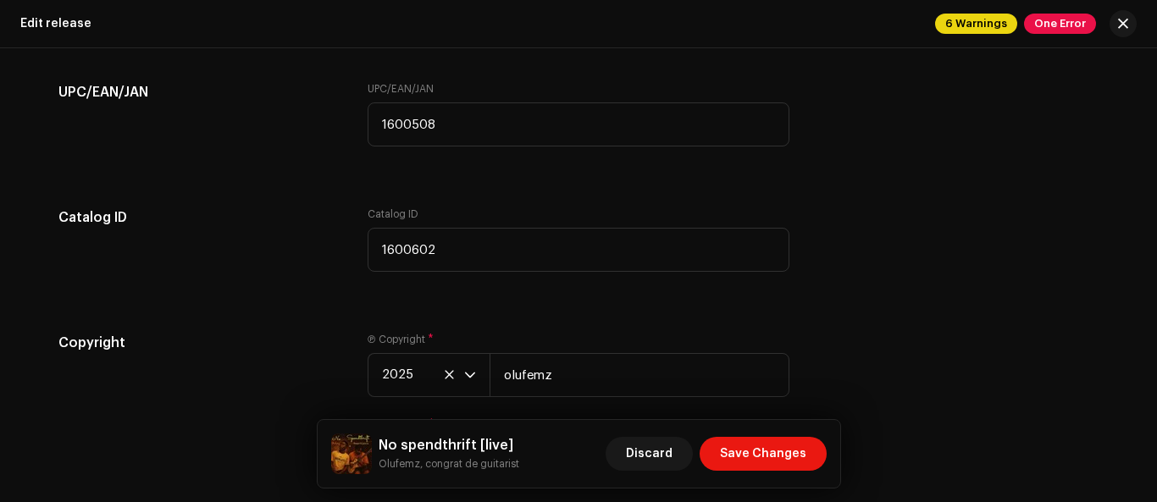
scroll to position [3211, 0]
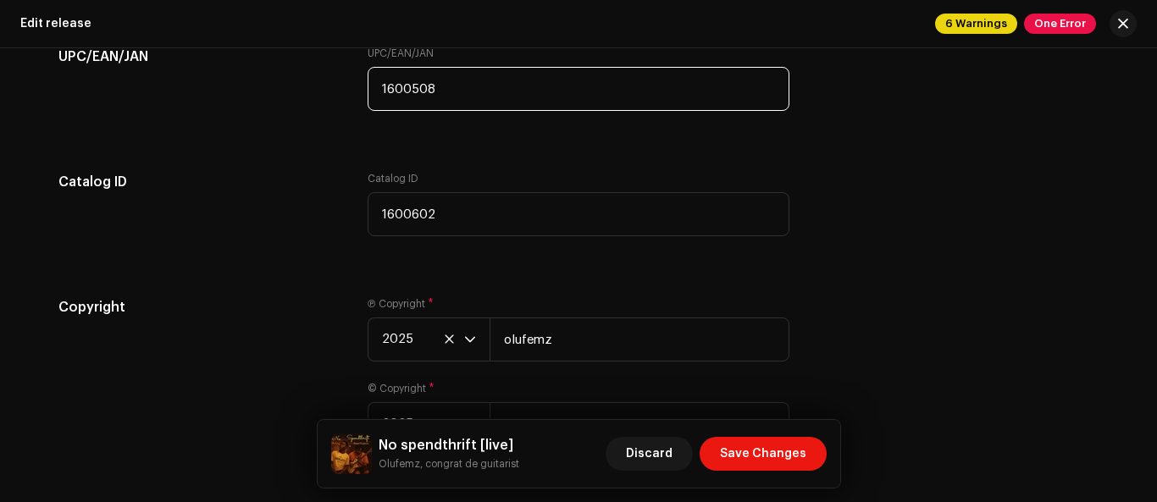
click at [374, 86] on input "1600508" at bounding box center [579, 89] width 422 height 44
type input "8"
click at [463, 85] on input "000000170211" at bounding box center [579, 89] width 422 height 44
type input "0000001702122"
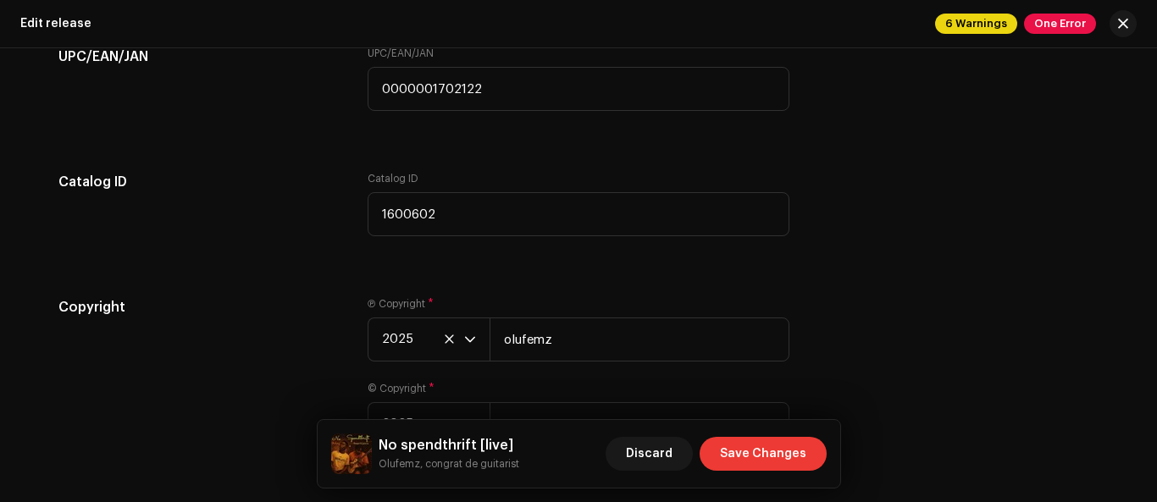
click at [784, 459] on span "Save Changes" at bounding box center [763, 454] width 86 height 34
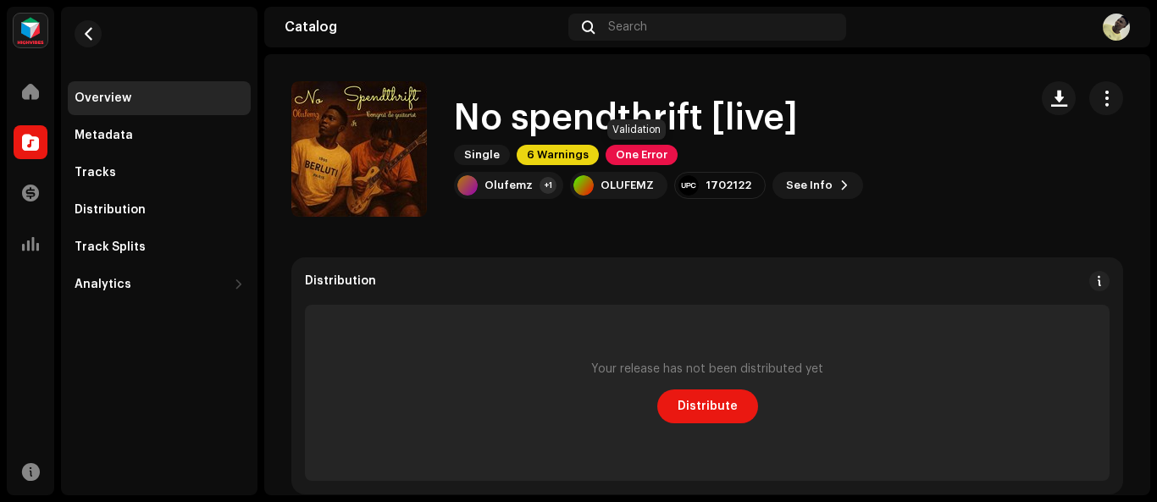
click at [652, 158] on span "One Error" at bounding box center [642, 155] width 72 height 20
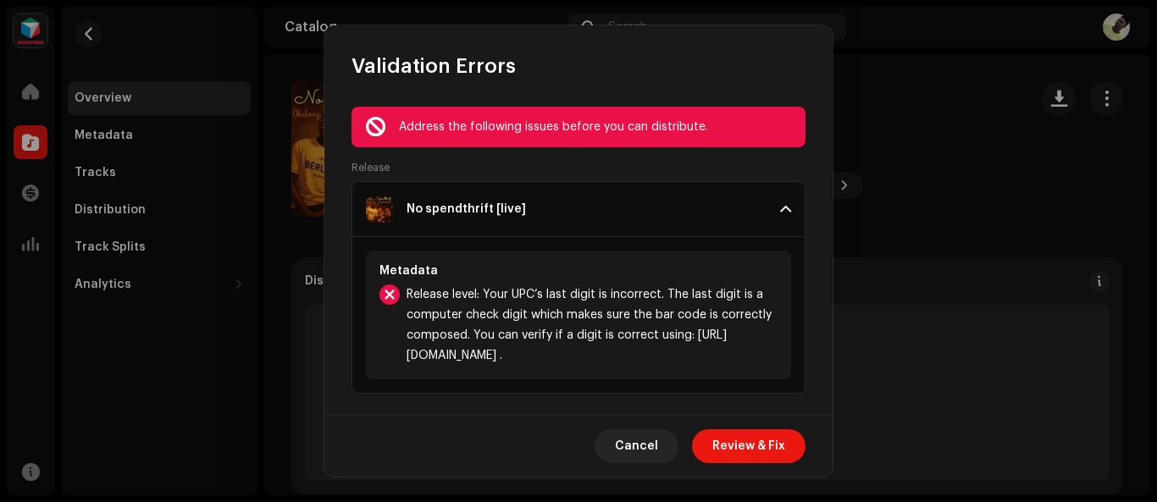
scroll to position [5, 0]
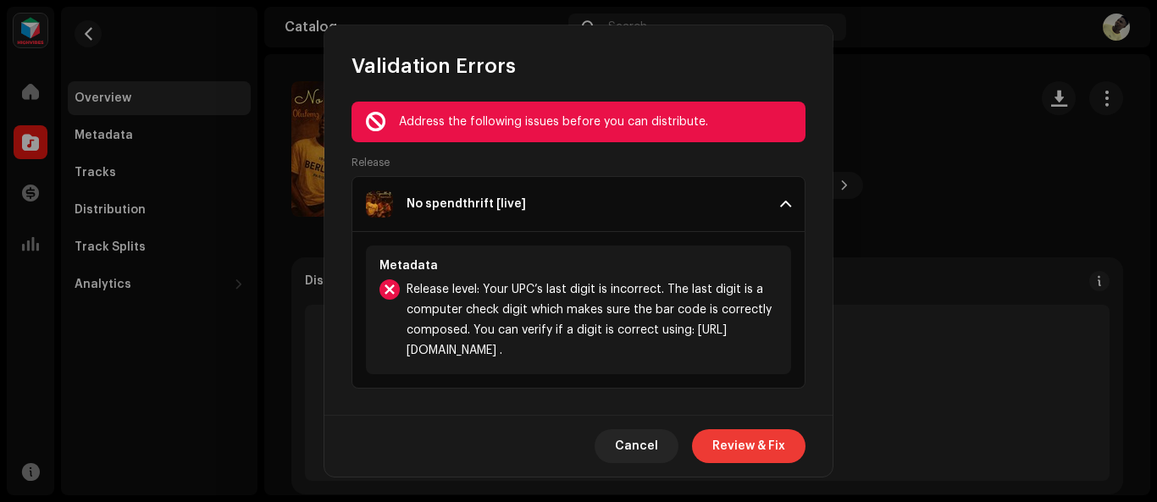
click at [773, 454] on span "Review & Fix" at bounding box center [748, 446] width 73 height 34
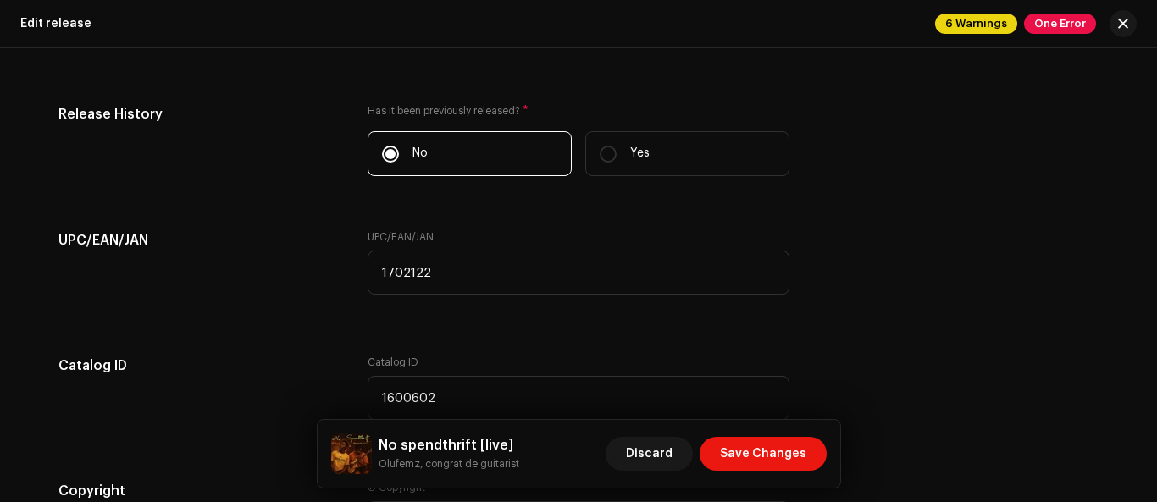
scroll to position [3062, 0]
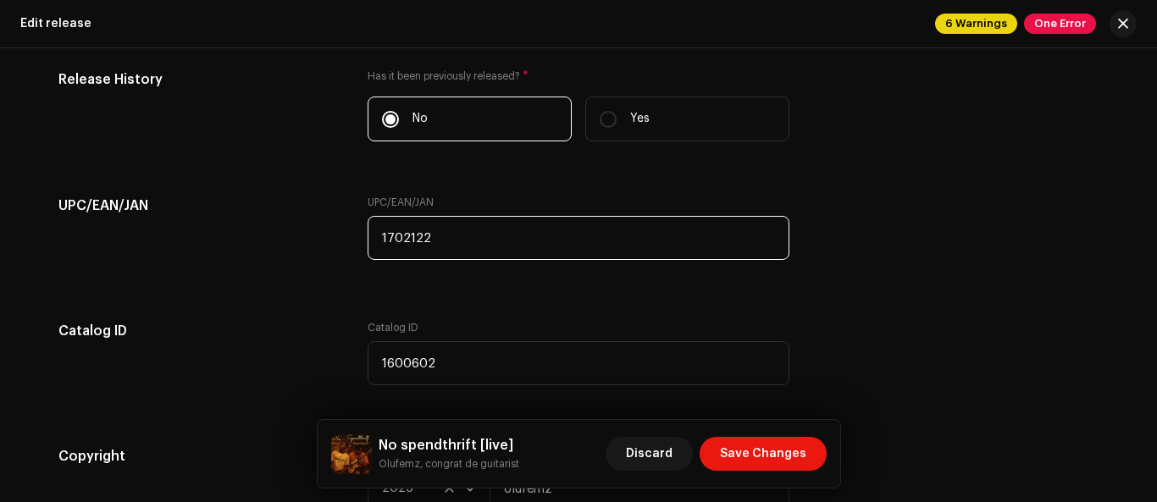
click at [377, 241] on input "1702122" at bounding box center [579, 238] width 422 height 44
type input "2"
type input "00000016005051"
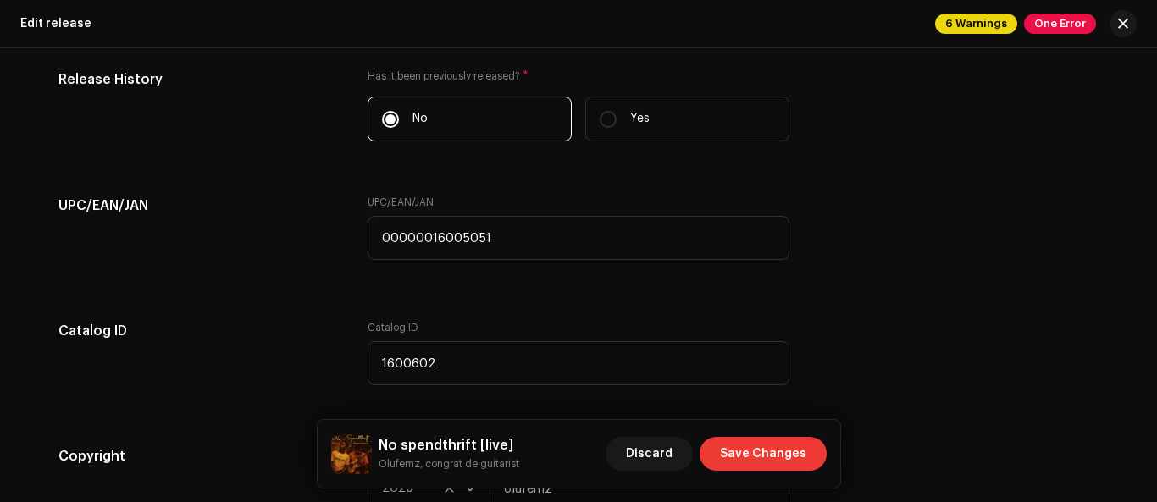
click at [763, 450] on span "Save Changes" at bounding box center [763, 454] width 86 height 34
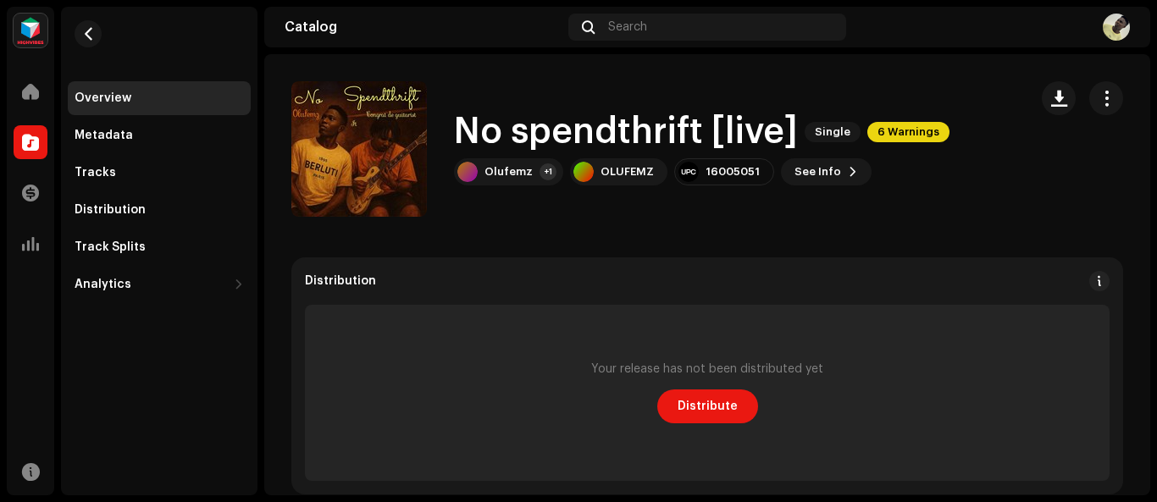
drag, startPoint x: 1154, startPoint y: 150, endPoint x: 1156, endPoint y: 210, distance: 60.2
click at [1156, 210] on div "OLUFEMZ Home Catalog Transactions Analytics Resources Overview Metadata Tracks …" at bounding box center [578, 251] width 1157 height 502
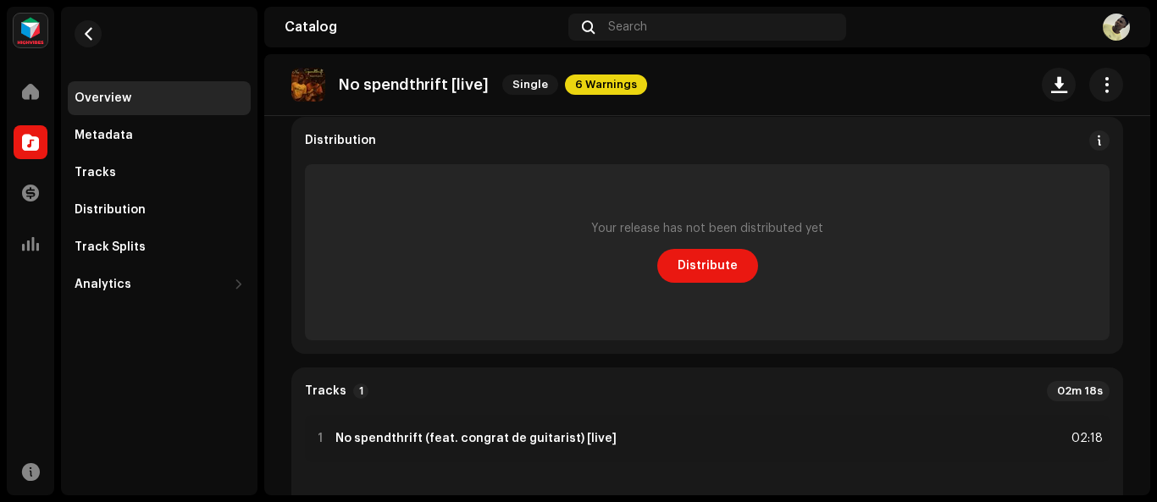
scroll to position [130, 0]
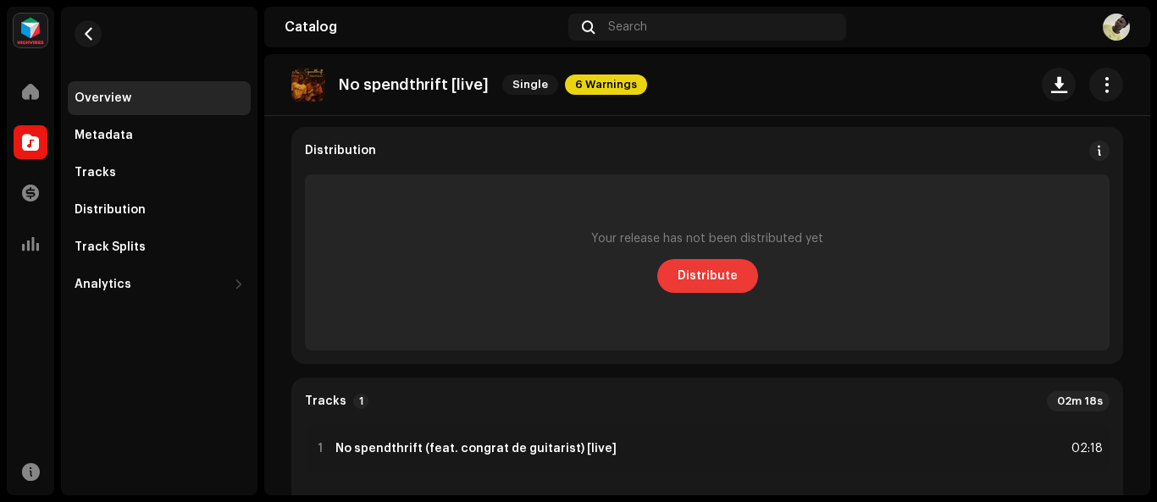
click at [732, 275] on button "Distribute" at bounding box center [707, 276] width 101 height 34
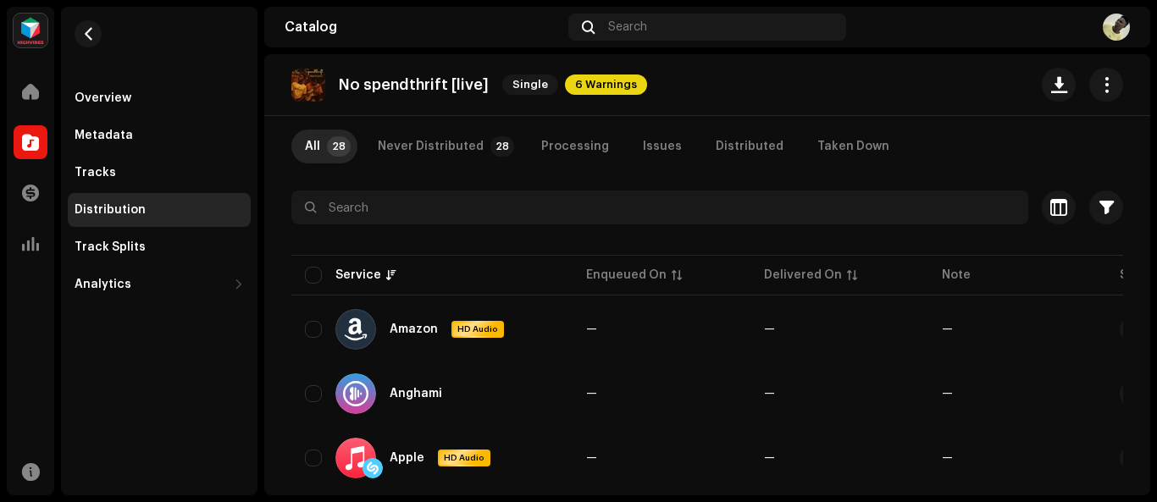
scroll to position [75, 0]
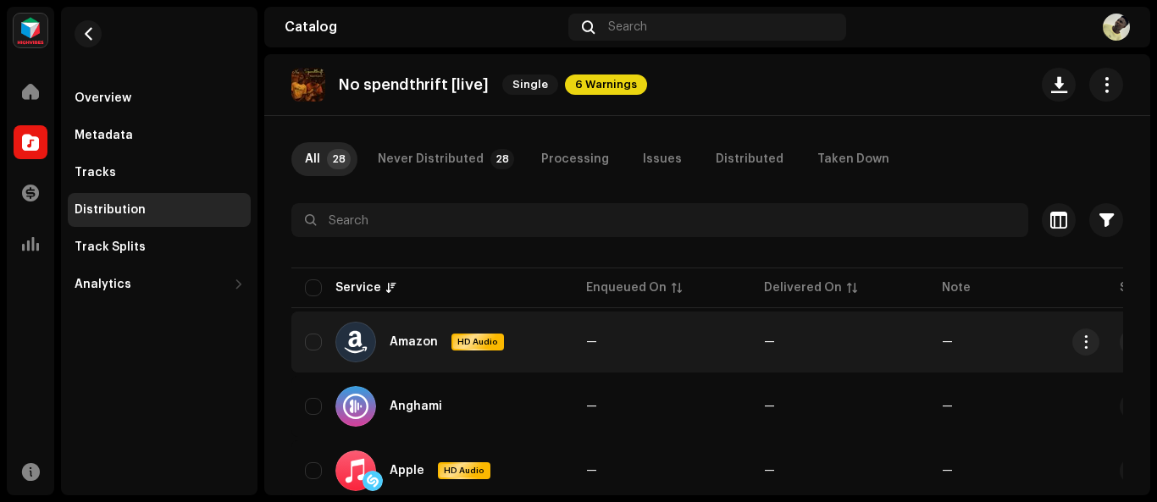
click at [316, 333] on div "Amazon HD Audio" at bounding box center [432, 342] width 254 height 41
click at [320, 348] on input "checkbox" at bounding box center [313, 342] width 17 height 17
checkbox input "true"
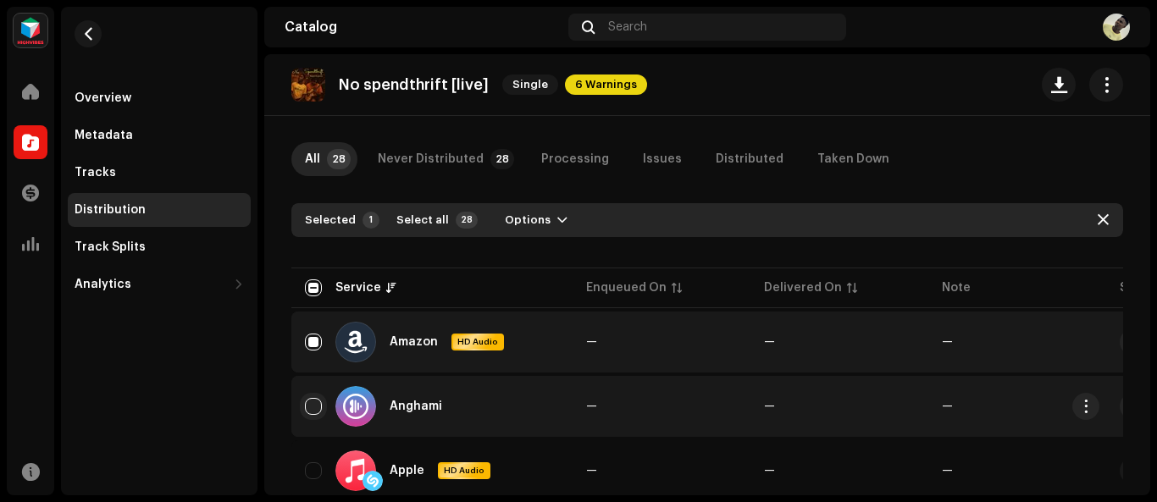
click at [313, 406] on input "Row Unselected" at bounding box center [313, 406] width 17 height 17
checkbox input "true"
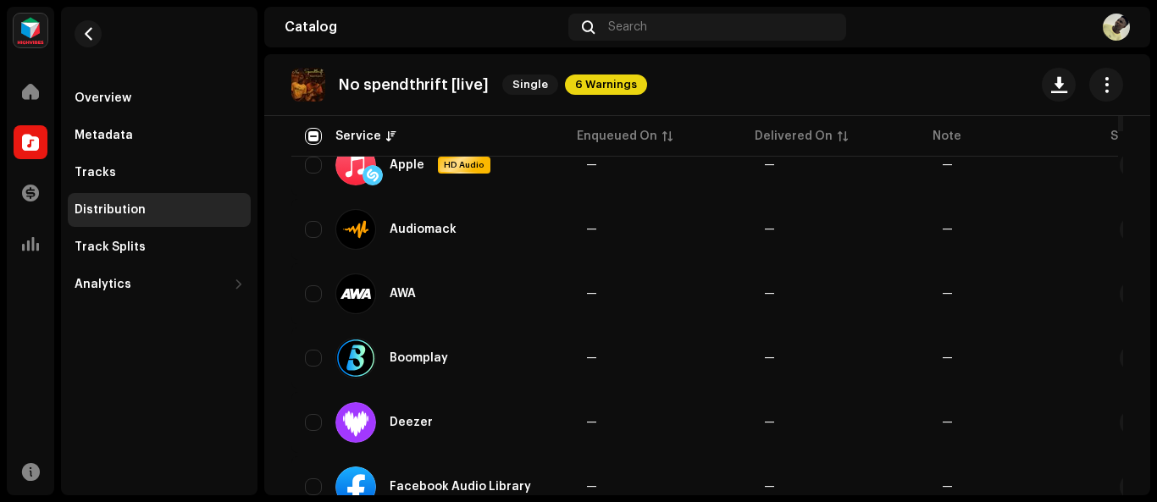
scroll to position [319, 0]
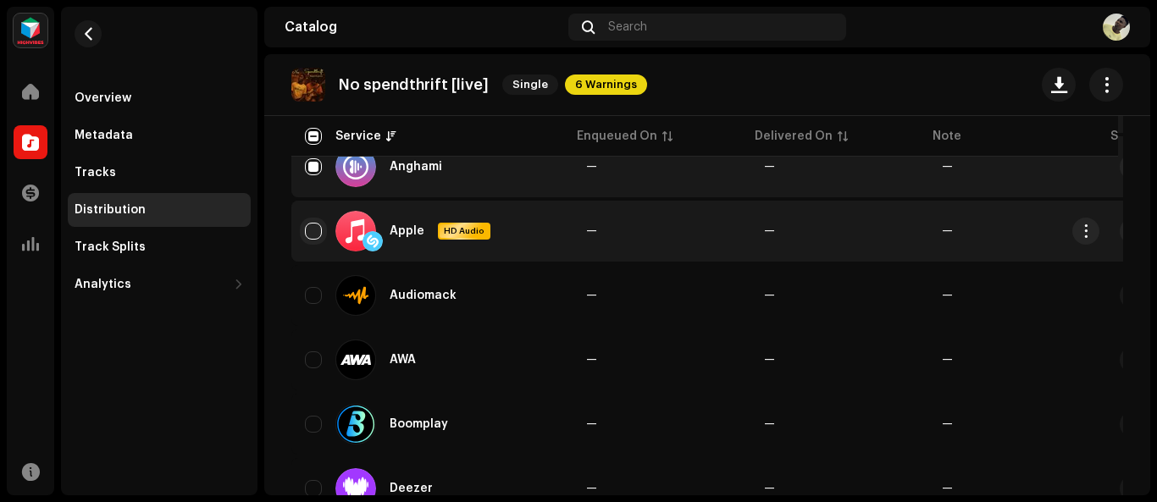
click at [313, 234] on input "Row Unselected" at bounding box center [313, 231] width 17 height 17
checkbox input "true"
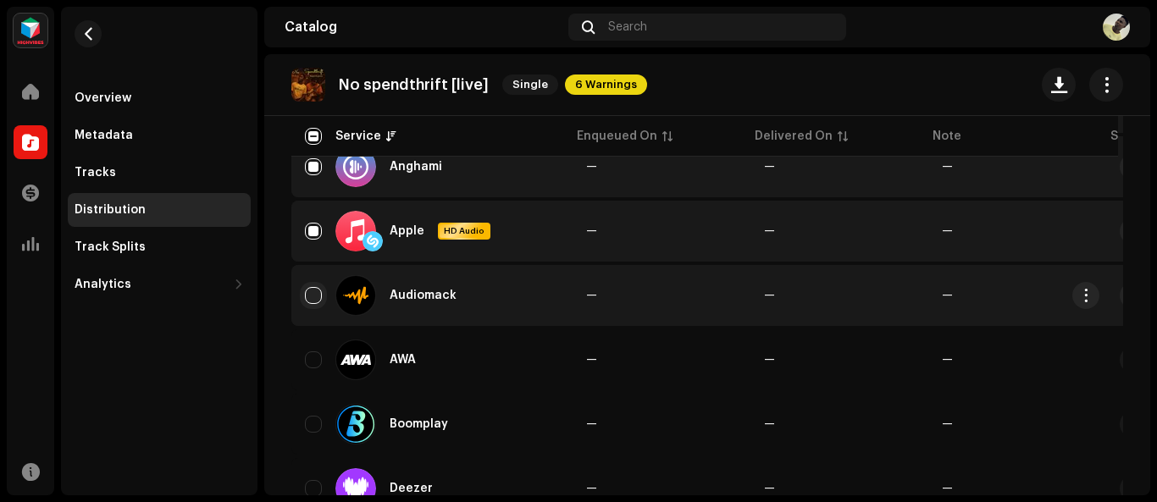
click at [313, 296] on input "Row Unselected" at bounding box center [313, 295] width 17 height 17
checkbox input "true"
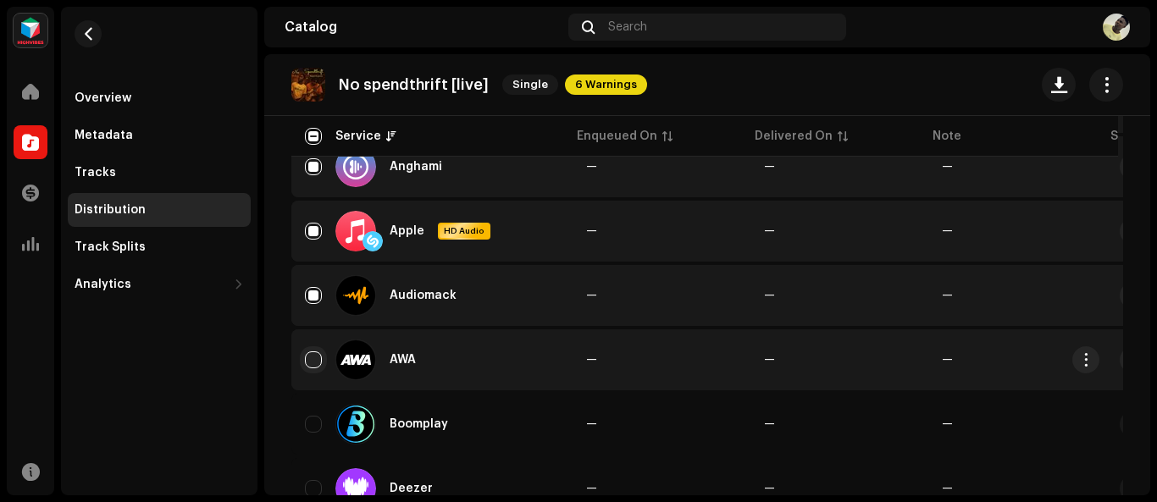
click at [314, 367] on input "Row Unselected" at bounding box center [313, 359] width 17 height 17
checkbox input "true"
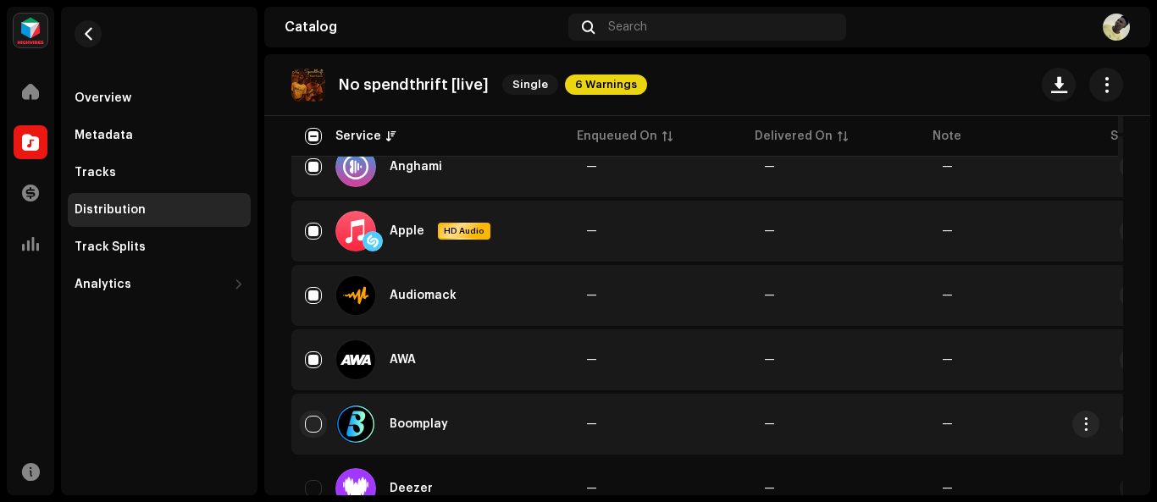
click at [311, 423] on input "Row Unselected" at bounding box center [313, 424] width 17 height 17
checkbox input "true"
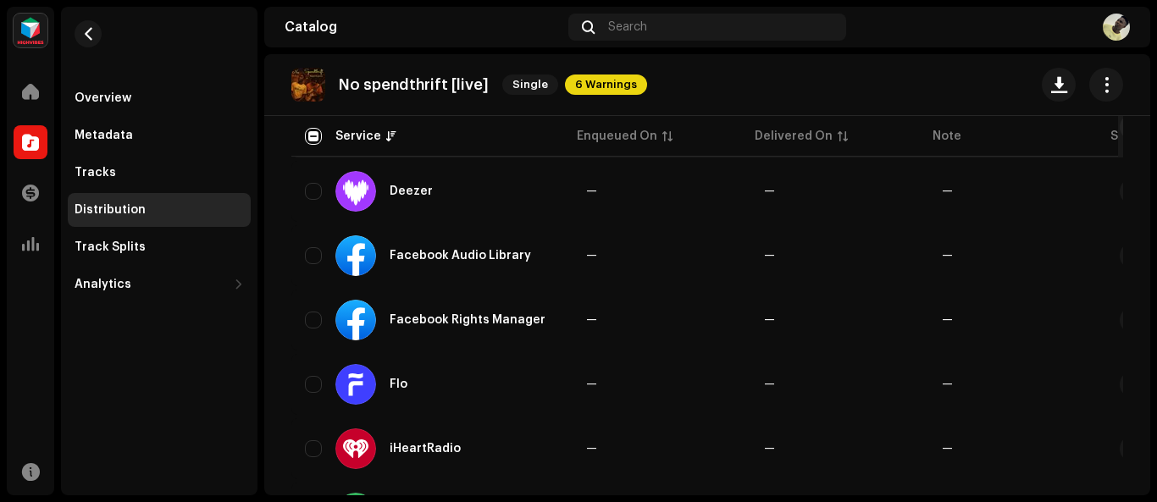
scroll to position [625, 0]
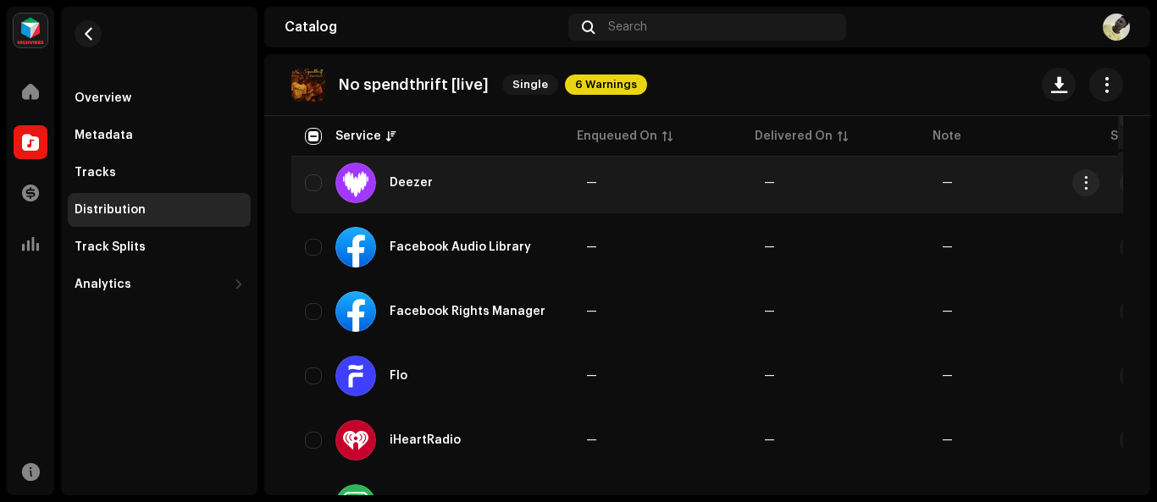
click at [311, 192] on div "Deezer" at bounding box center [432, 183] width 254 height 41
click at [313, 190] on input "Row Unselected" at bounding box center [313, 182] width 17 height 17
checkbox input "true"
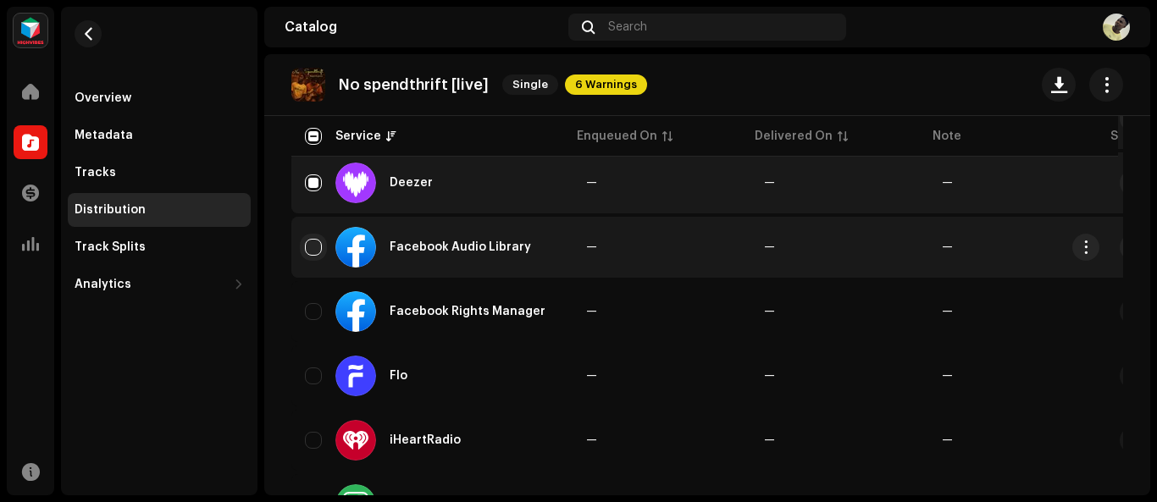
click at [308, 250] on input "Row Unselected" at bounding box center [313, 247] width 17 height 17
checkbox input "true"
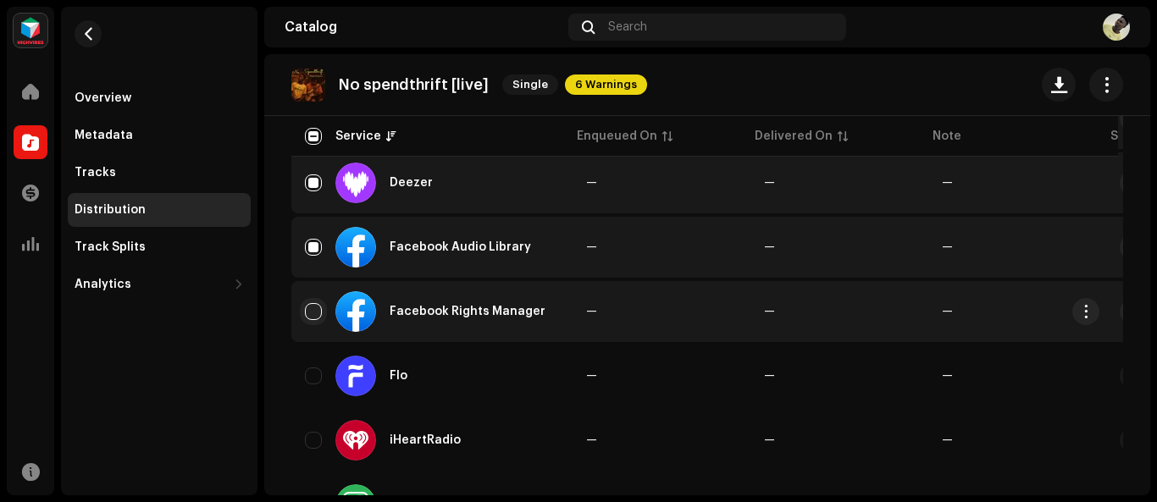
click at [307, 313] on input "Row Unselected" at bounding box center [313, 311] width 17 height 17
checkbox input "true"
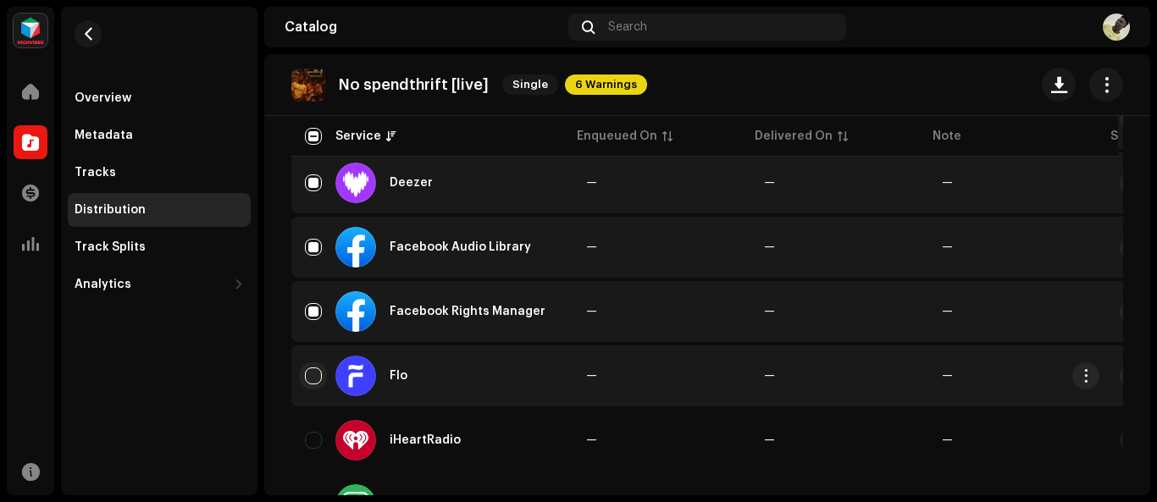
click at [314, 379] on input "Row Unselected" at bounding box center [313, 376] width 17 height 17
checkbox input "true"
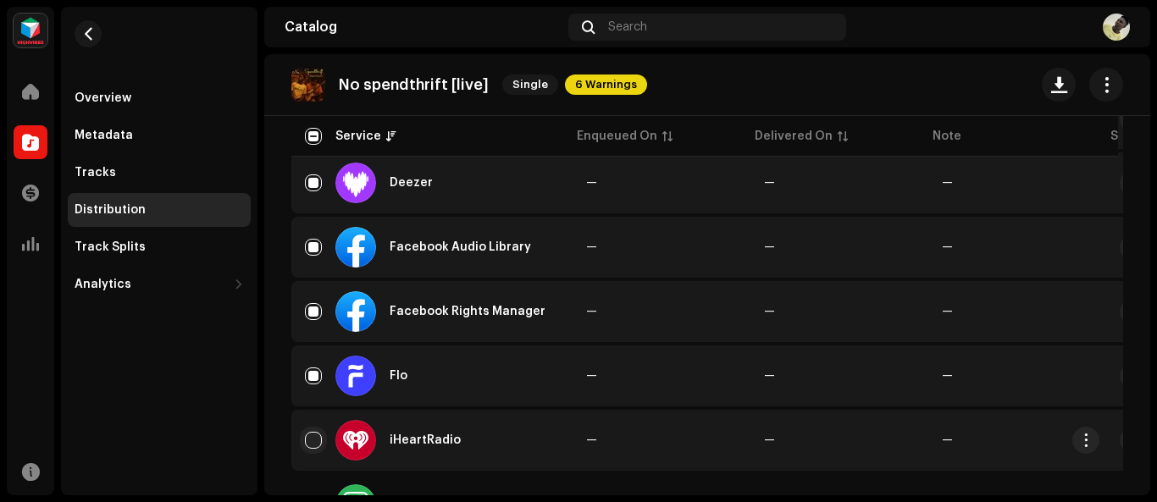
click at [313, 443] on input "Row Unselected" at bounding box center [313, 440] width 17 height 17
checkbox input "true"
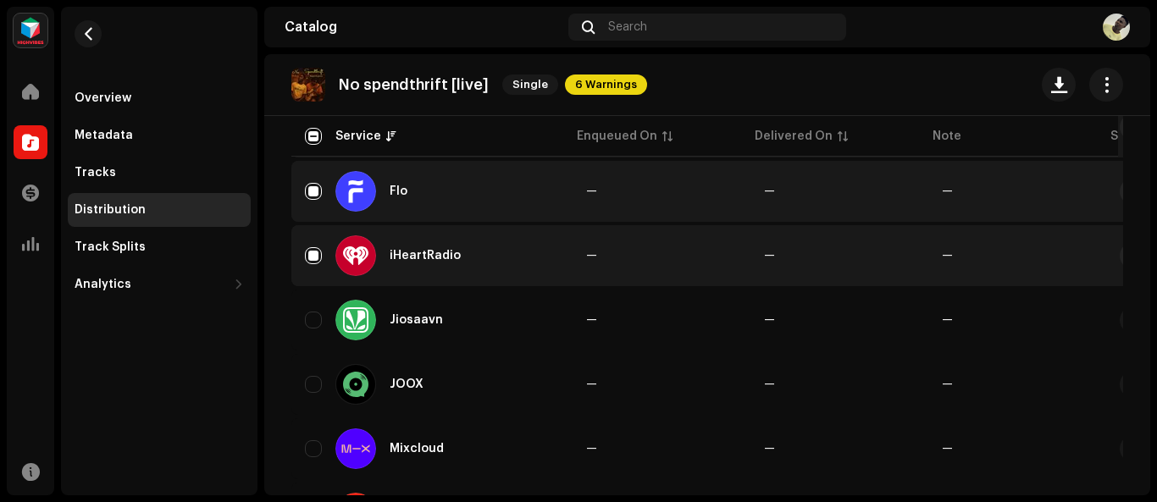
scroll to position [793, 0]
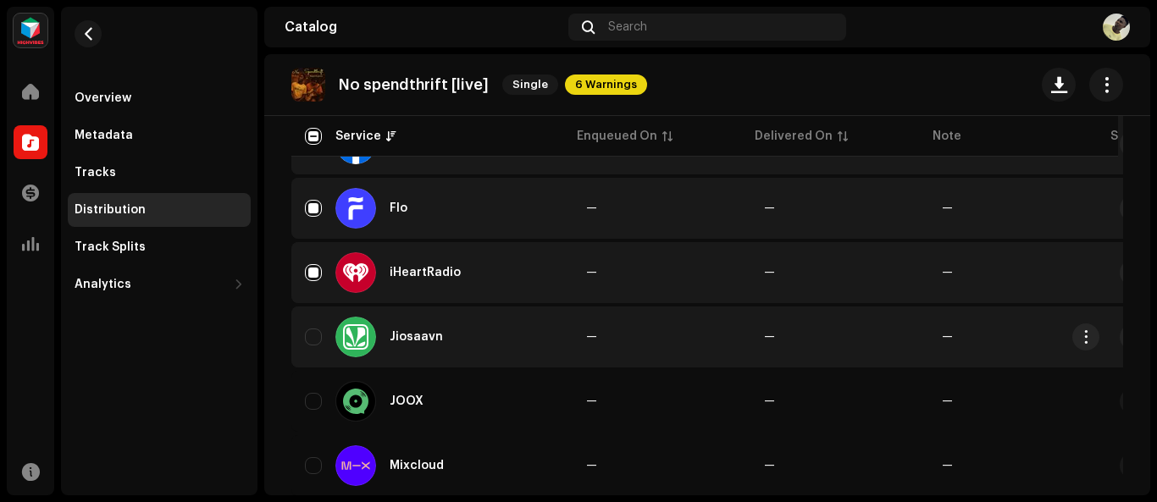
drag, startPoint x: 310, startPoint y: 344, endPoint x: 314, endPoint y: 351, distance: 8.7
click at [310, 341] on input "Row Unselected" at bounding box center [313, 337] width 17 height 17
checkbox input "true"
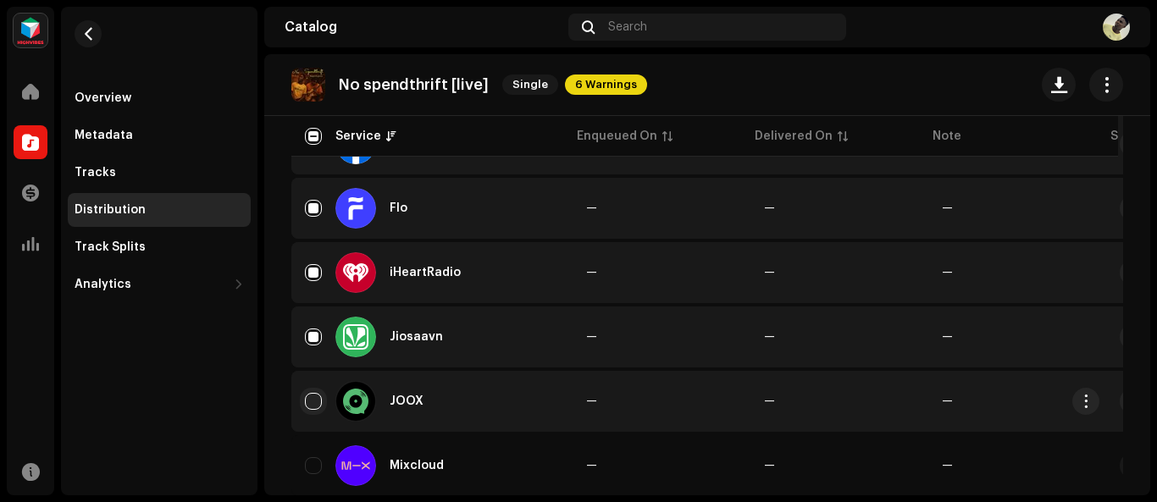
click at [318, 409] on input "Row Unselected" at bounding box center [313, 401] width 17 height 17
checkbox input "true"
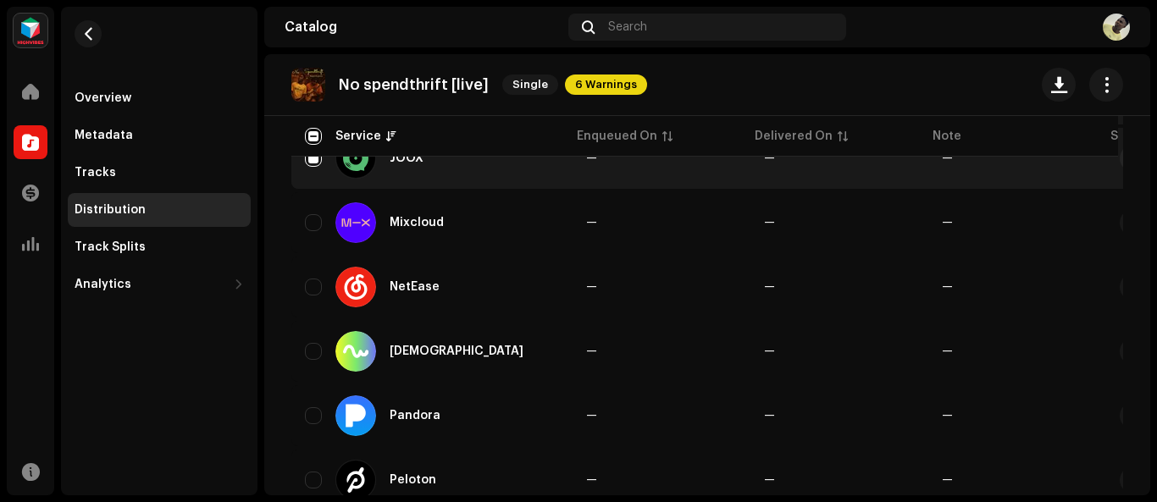
scroll to position [1065, 0]
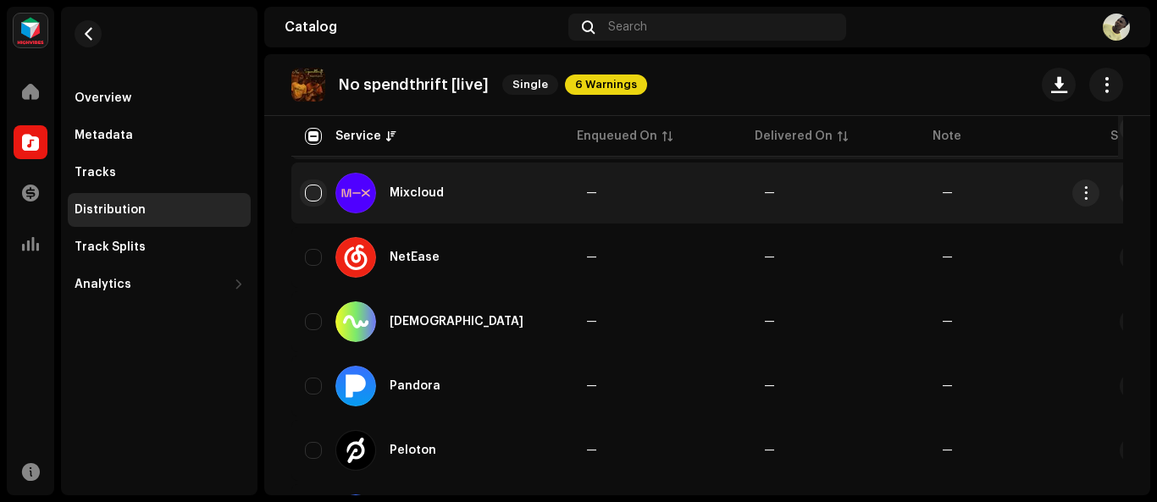
click at [306, 196] on td "Mixcloud" at bounding box center [431, 193] width 281 height 61
click at [312, 196] on input "Row Unselected" at bounding box center [313, 193] width 17 height 17
checkbox input "true"
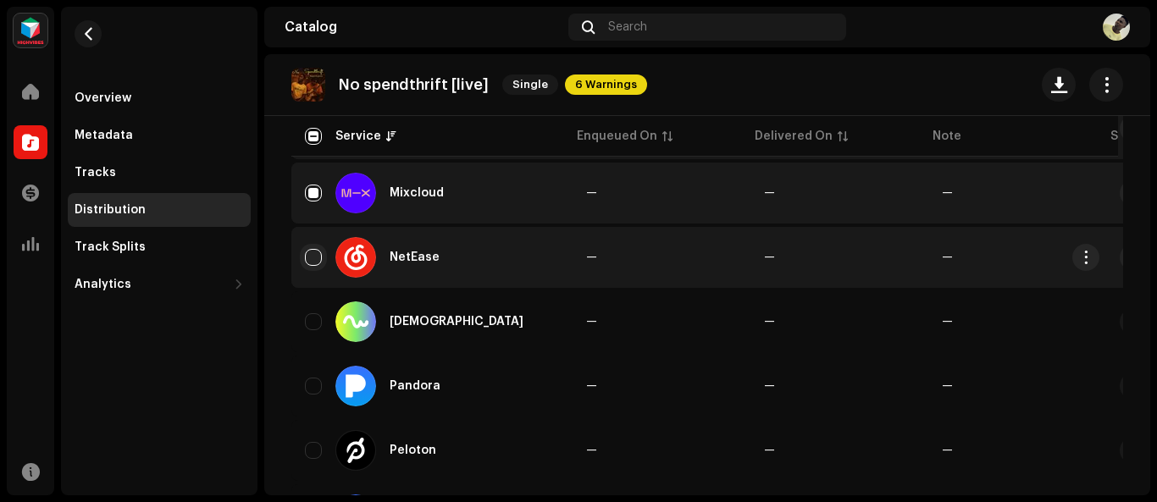
click at [313, 257] on input "Row Unselected" at bounding box center [313, 257] width 17 height 17
checkbox input "true"
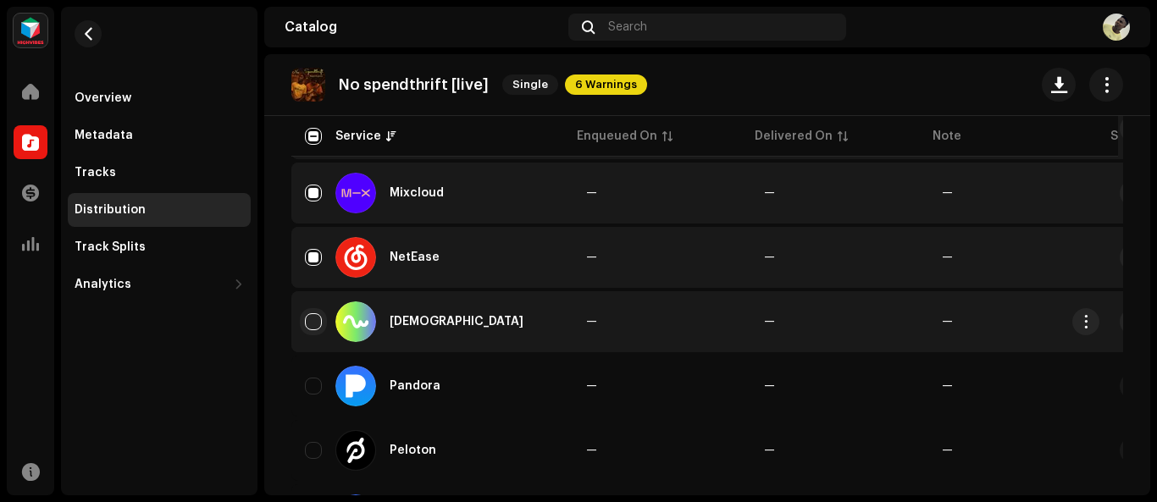
click at [310, 322] on input "Row Unselected" at bounding box center [313, 321] width 17 height 17
checkbox input "true"
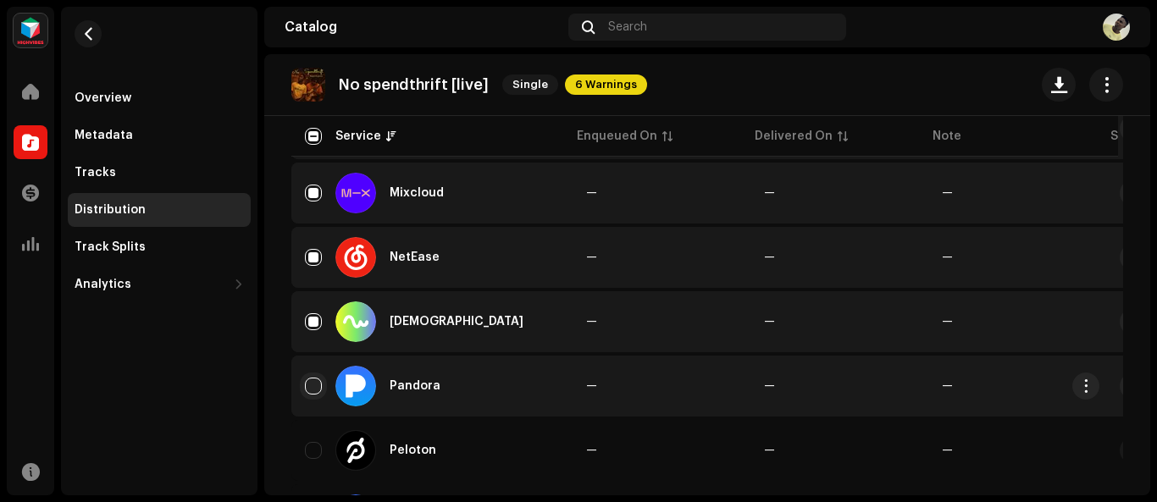
click at [309, 390] on input "Row Unselected" at bounding box center [313, 386] width 17 height 17
checkbox input "true"
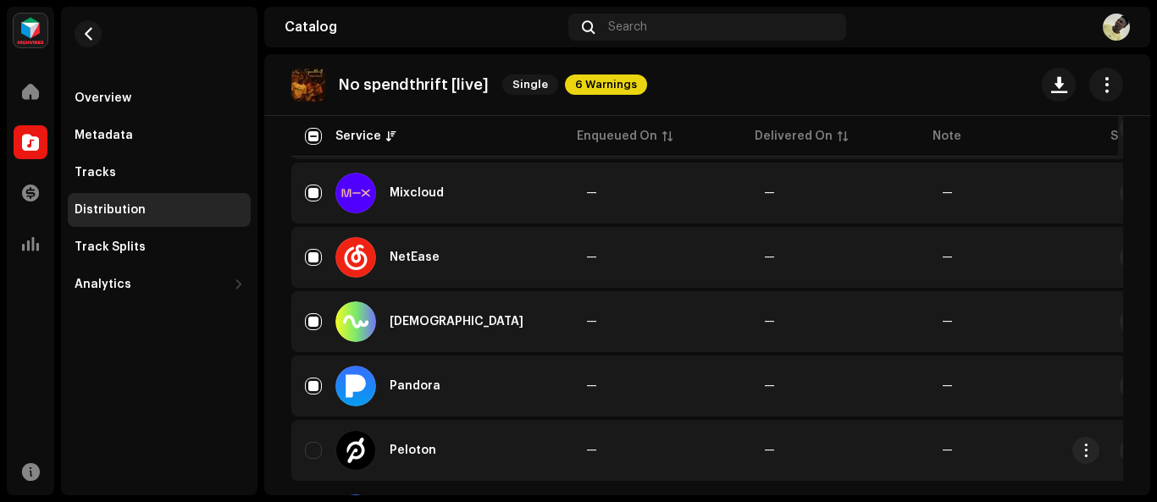
click at [315, 462] on div "Peloton" at bounding box center [432, 450] width 254 height 41
click at [317, 453] on input "Row Unselected" at bounding box center [313, 450] width 17 height 17
checkbox input "true"
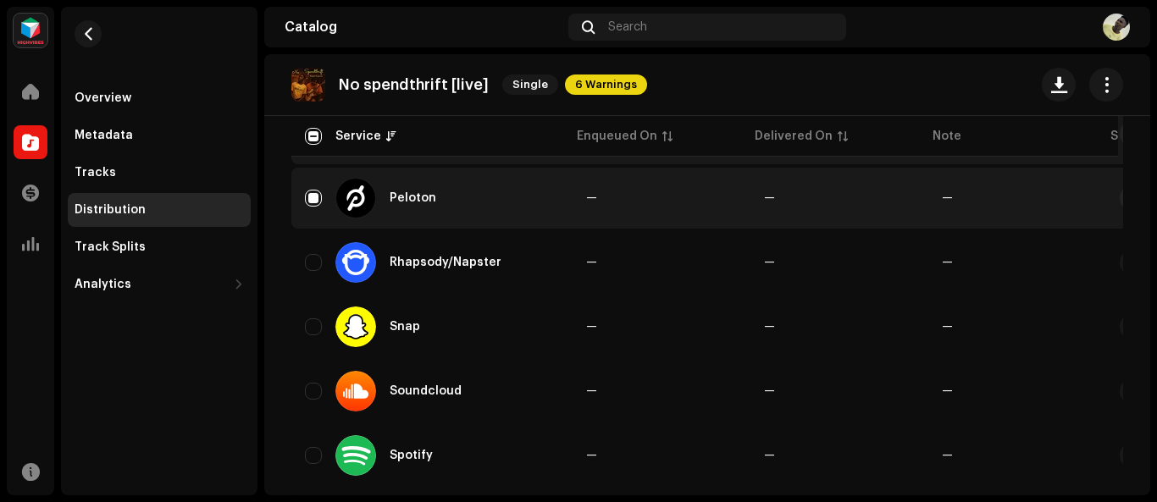
scroll to position [1359, 0]
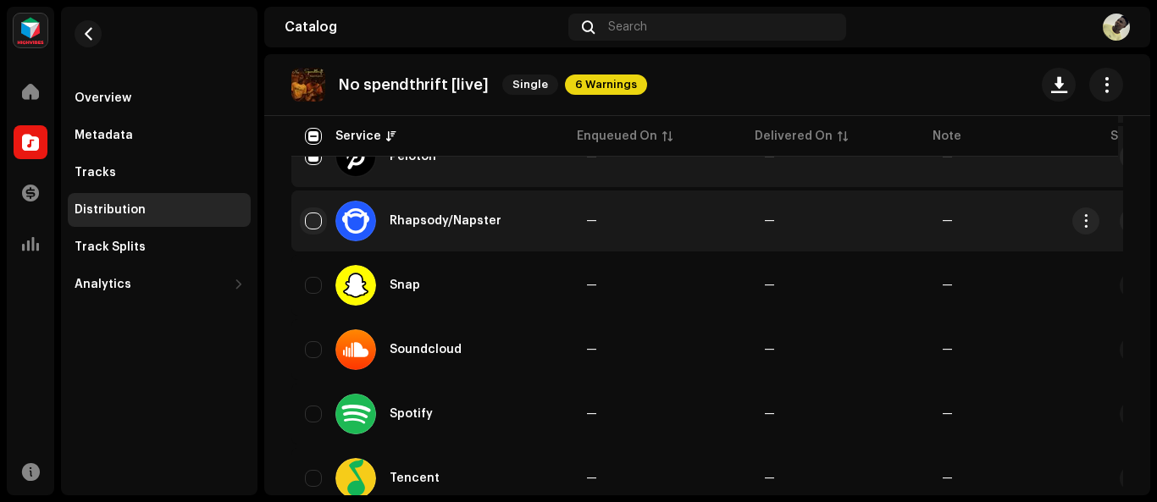
click at [309, 220] on input "Row Unselected" at bounding box center [313, 221] width 17 height 17
checkbox input "true"
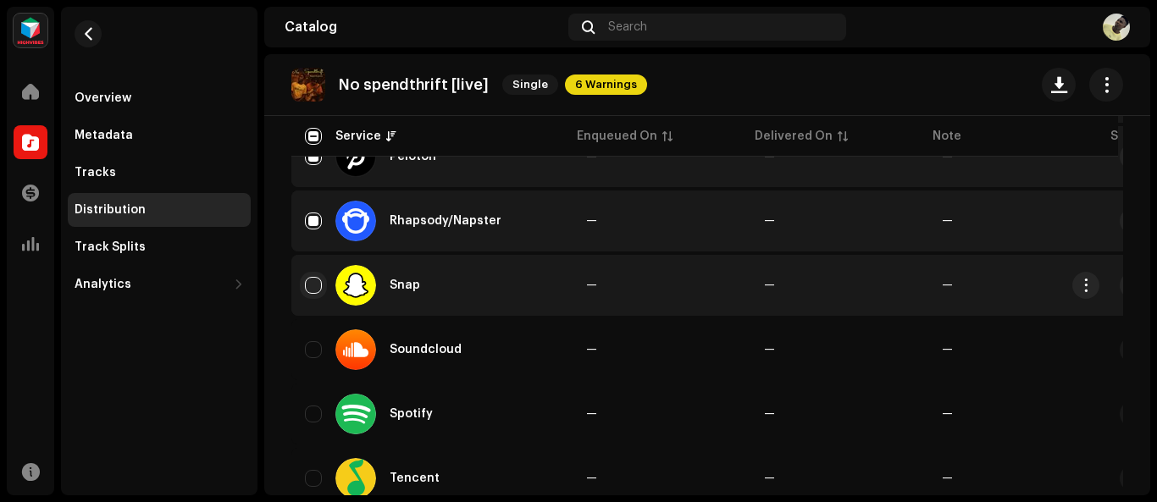
click at [313, 290] on input "Row Unselected" at bounding box center [313, 285] width 17 height 17
checkbox input "true"
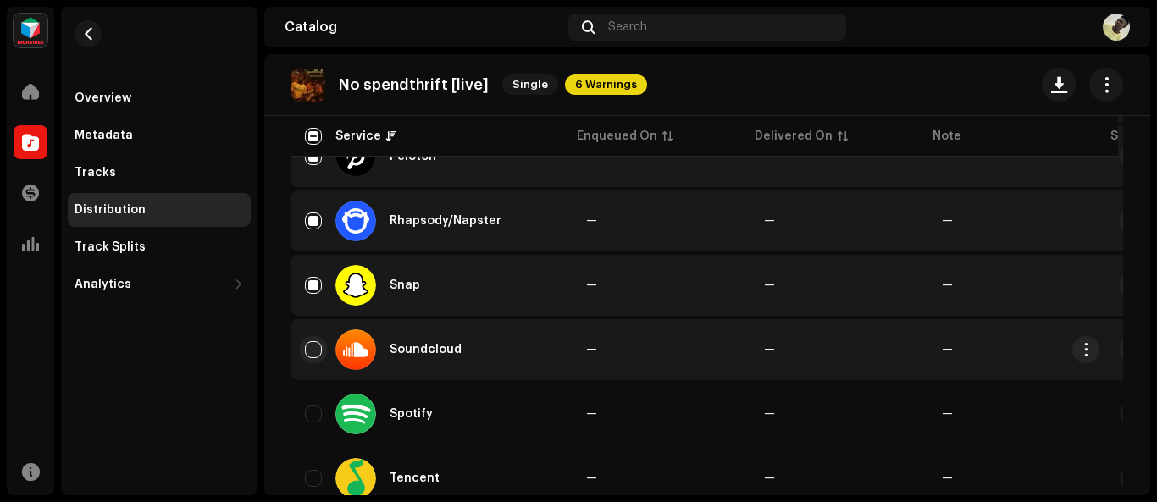
click at [318, 351] on input "Row Unselected" at bounding box center [313, 349] width 17 height 17
checkbox input "true"
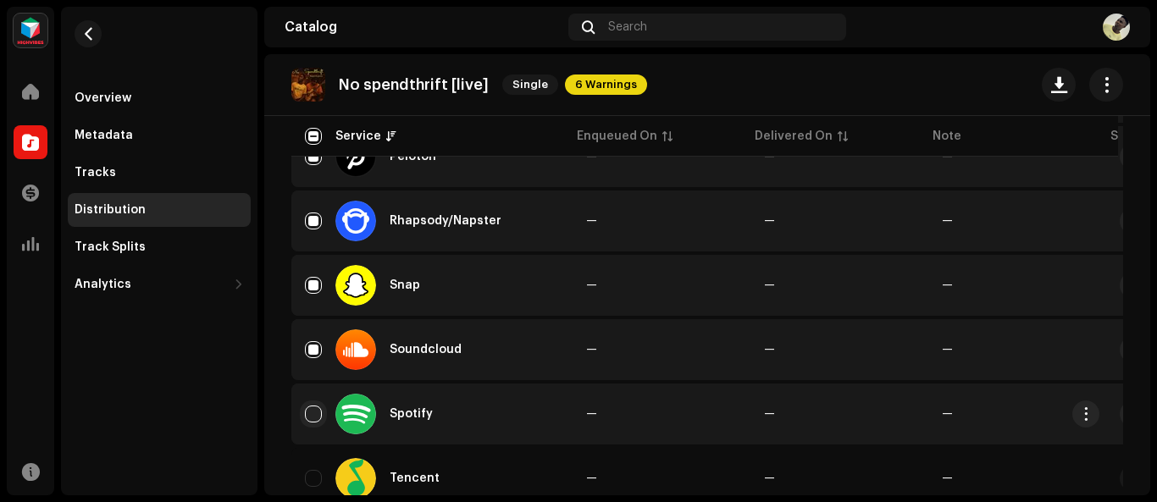
click at [310, 418] on input "Row Unselected" at bounding box center [313, 414] width 17 height 17
checkbox input "true"
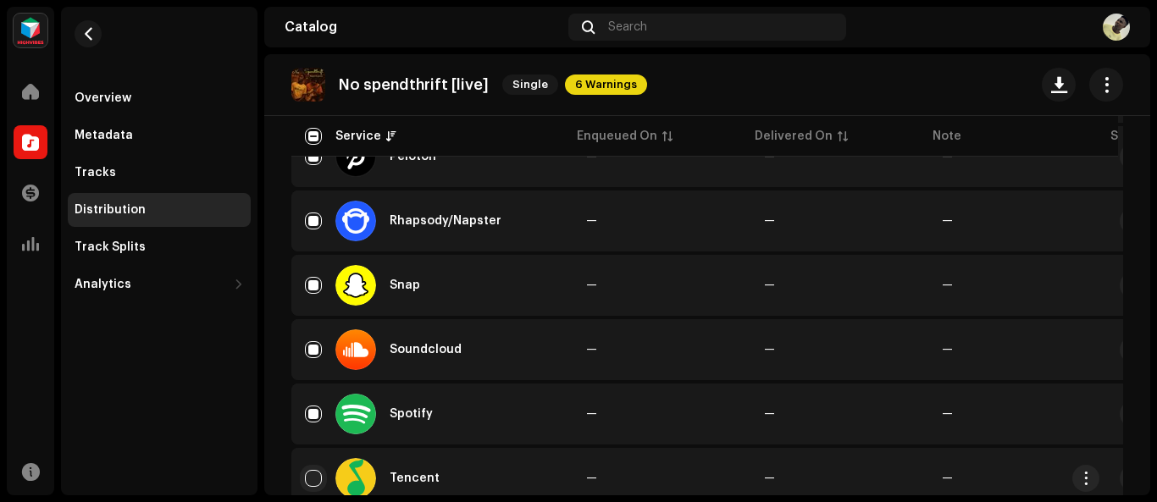
click at [312, 472] on input "Row Unselected" at bounding box center [313, 478] width 17 height 17
checkbox input "true"
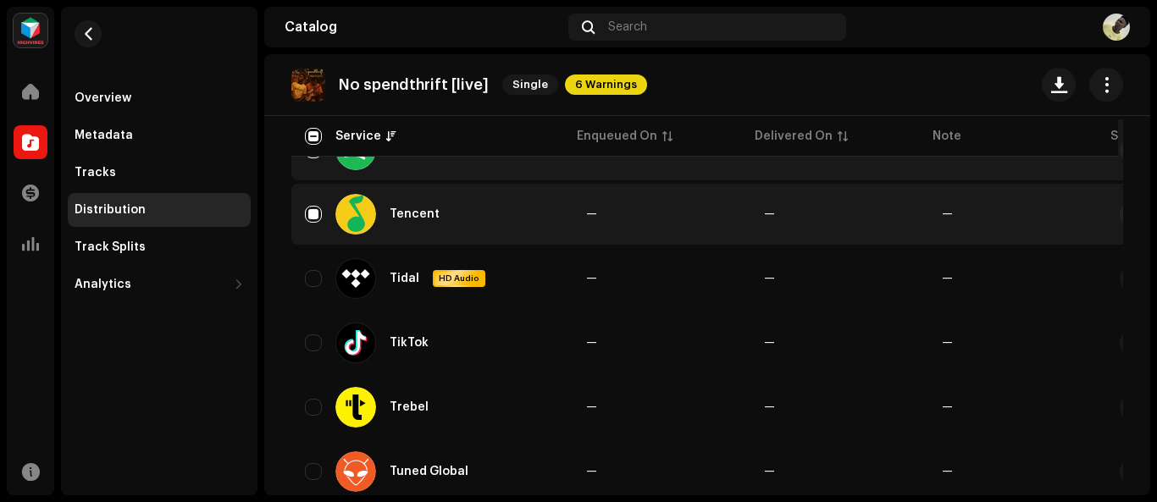
scroll to position [1624, 0]
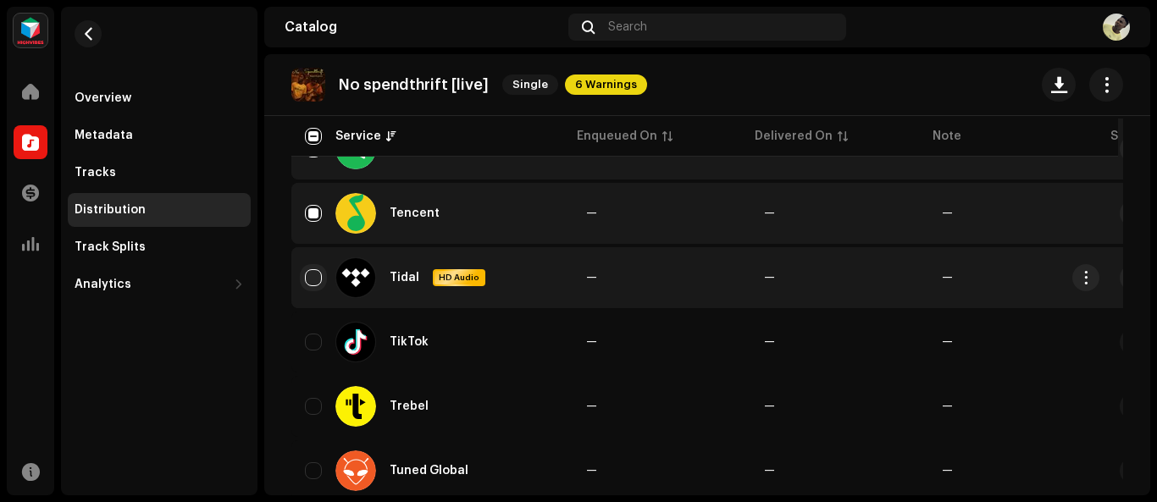
click at [306, 283] on input "Row Unselected" at bounding box center [313, 277] width 17 height 17
checkbox input "true"
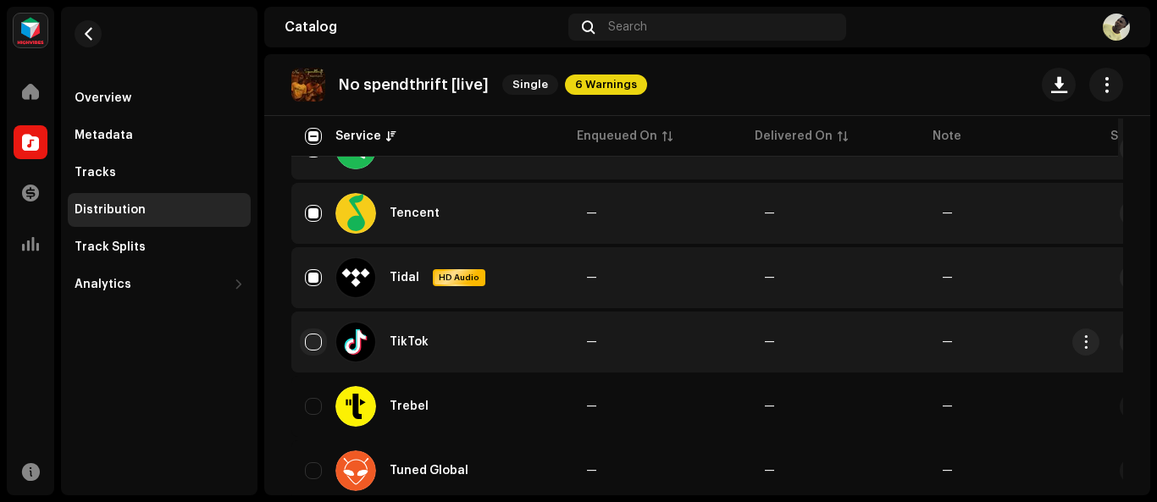
click at [313, 350] on input "Row Unselected" at bounding box center [313, 342] width 17 height 17
checkbox input "true"
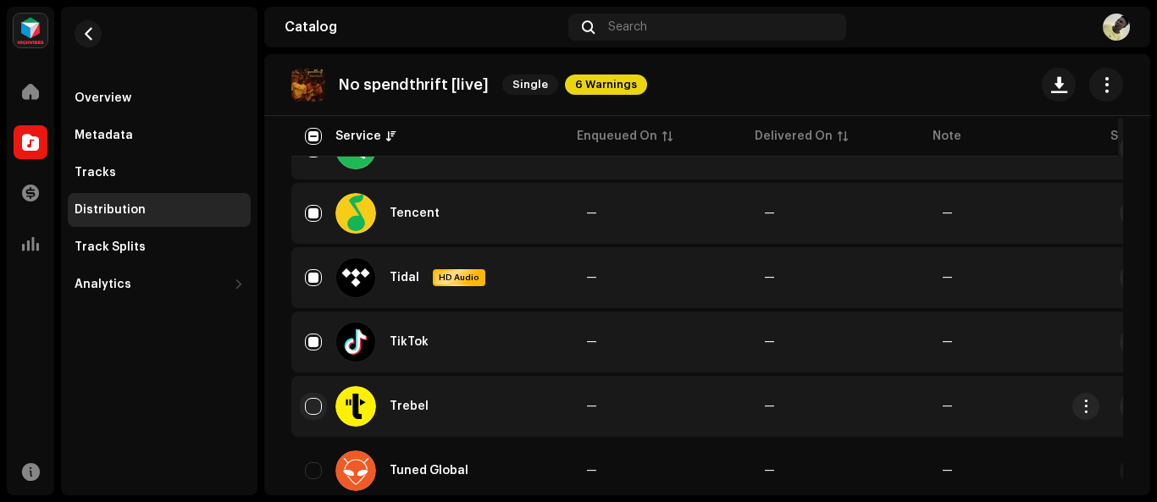
click at [313, 402] on input "Row Unselected" at bounding box center [313, 406] width 17 height 17
checkbox input "true"
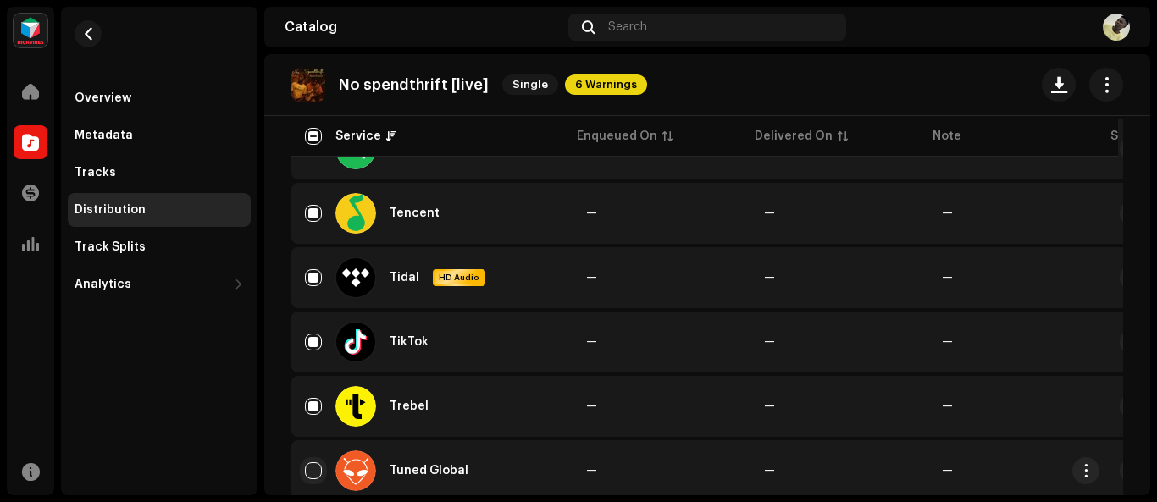
click at [318, 478] on input "Row Unselected" at bounding box center [313, 470] width 17 height 17
checkbox input "true"
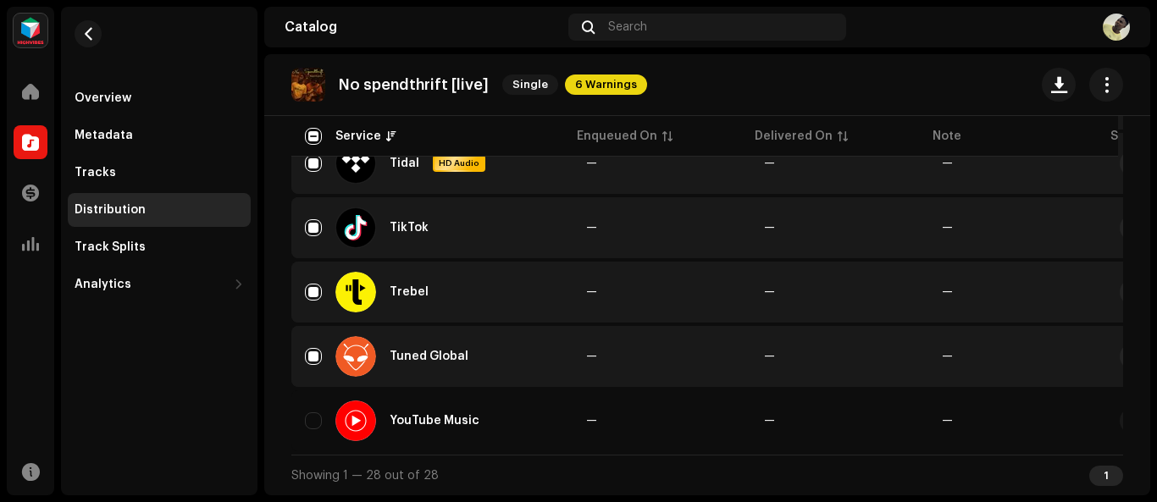
scroll to position [1746, 0]
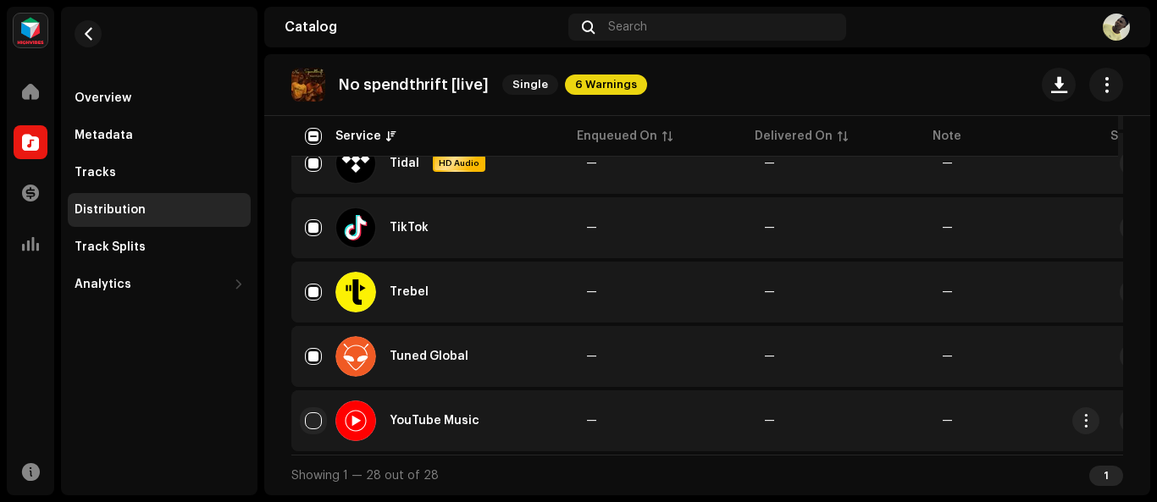
click at [313, 418] on input "Row Unselected" at bounding box center [313, 420] width 17 height 17
checkbox input "true"
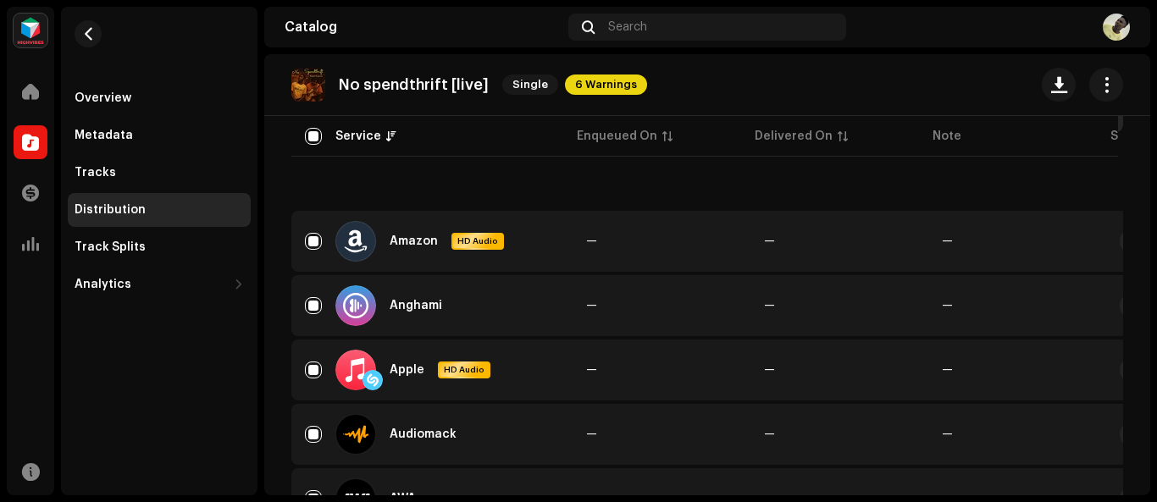
scroll to position [0, 0]
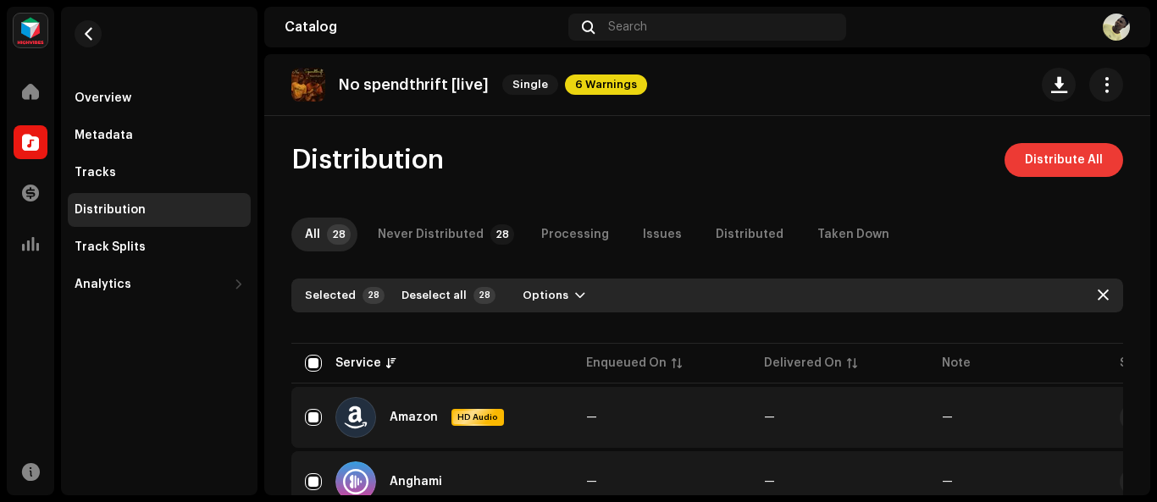
click at [1087, 162] on span "Distribute All" at bounding box center [1064, 160] width 78 height 34
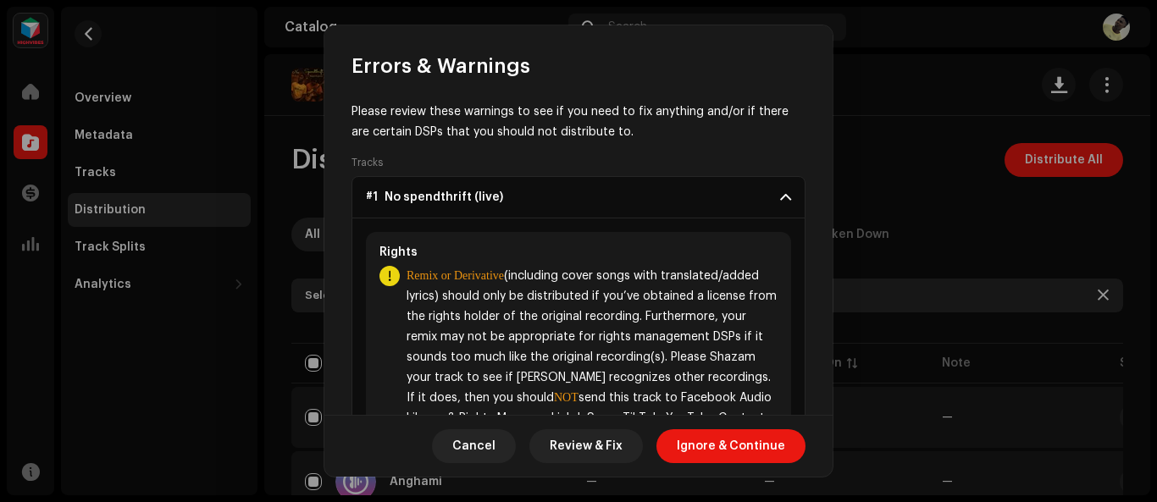
scroll to position [71, 0]
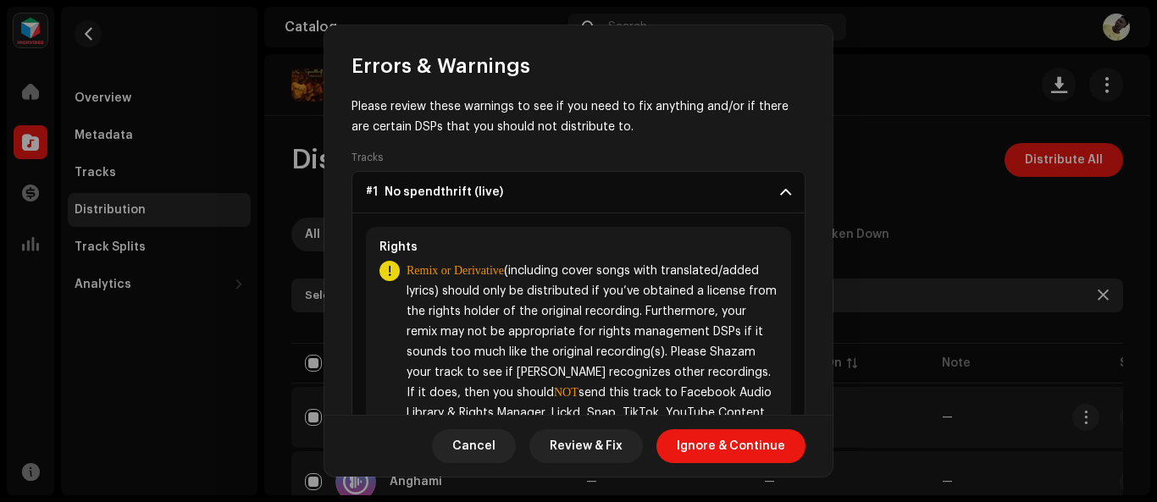
click at [771, 448] on span "Ignore & Continue" at bounding box center [731, 446] width 108 height 34
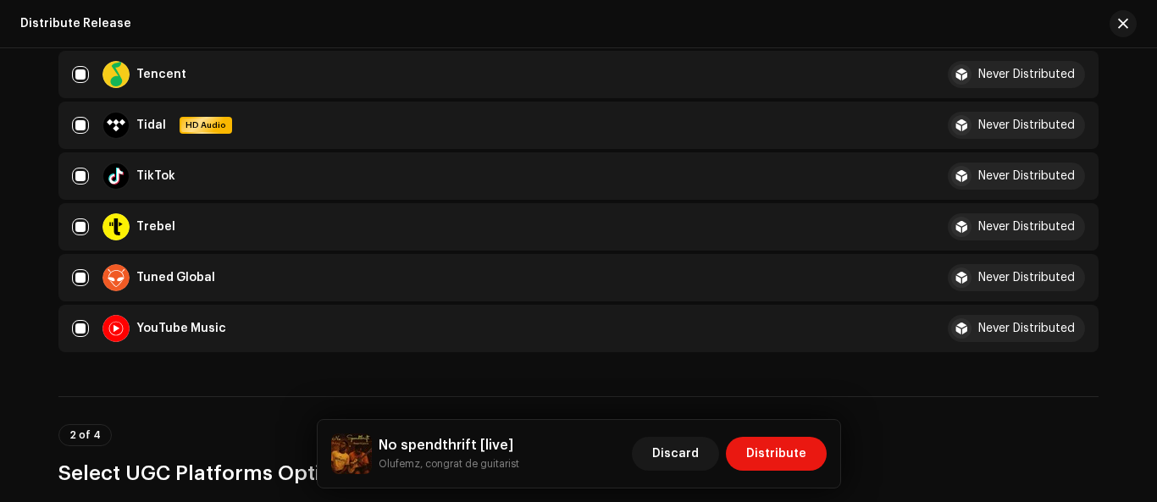
scroll to position [1392, 0]
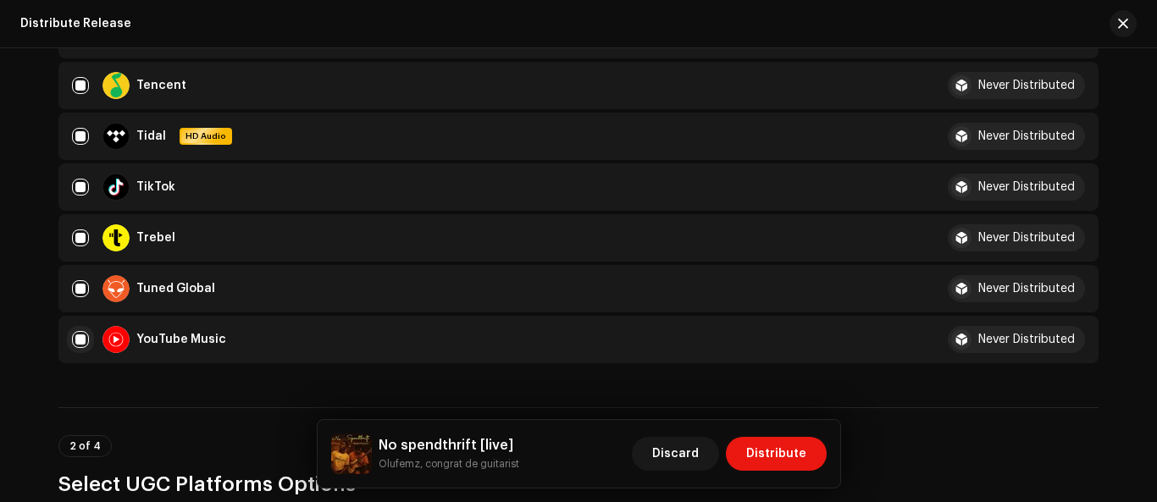
click at [75, 342] on input "checkbox" at bounding box center [80, 339] width 17 height 17
checkbox input "false"
click at [77, 342] on input "Row Unselected" at bounding box center [80, 339] width 17 height 17
checkbox input "true"
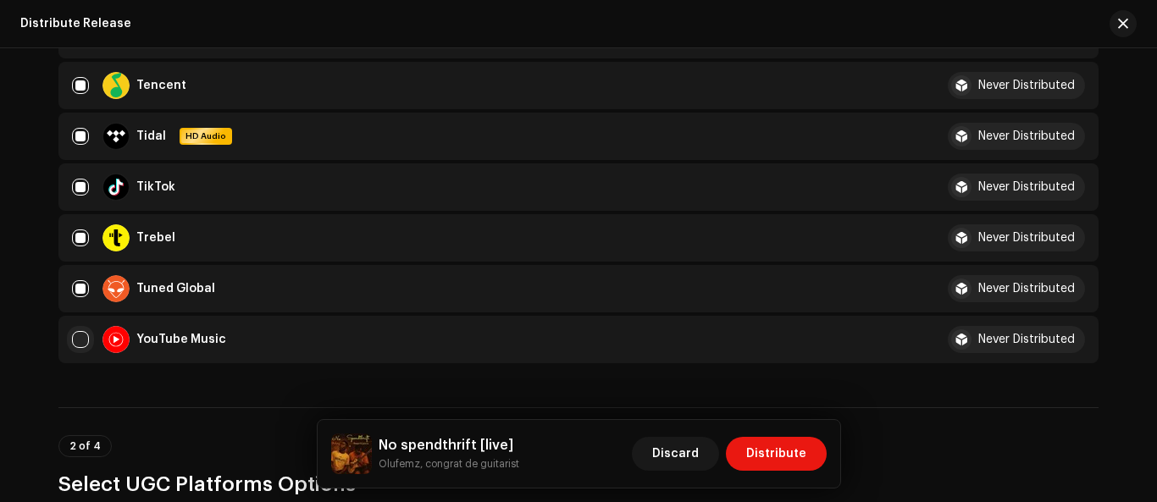
checkbox input "true"
click at [988, 335] on div "Never Distributed" at bounding box center [1026, 340] width 97 height 12
click at [80, 346] on input "Row Selected" at bounding box center [80, 339] width 17 height 17
checkbox input "false"
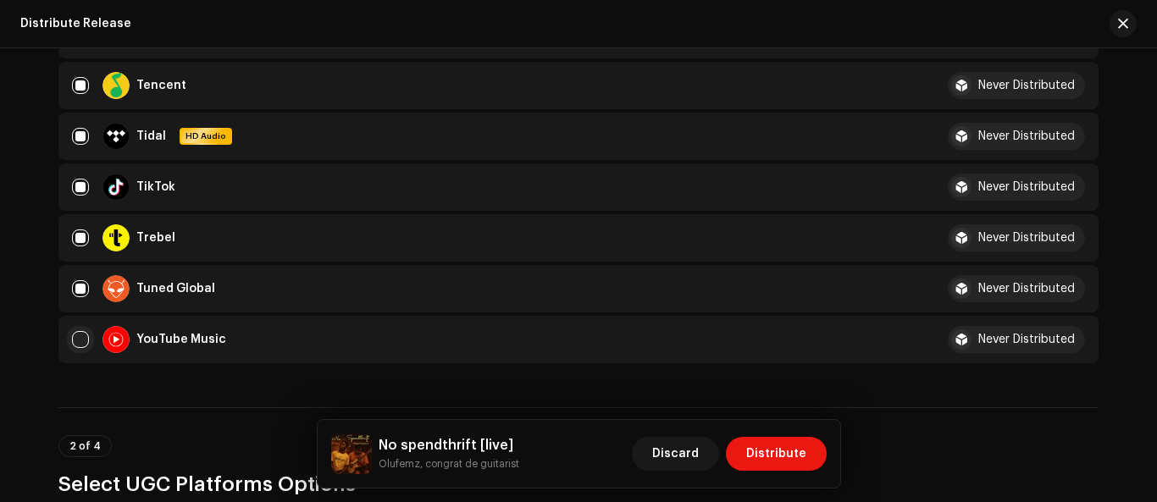
click at [81, 344] on input "Row Unselected" at bounding box center [80, 339] width 17 height 17
checkbox input "true"
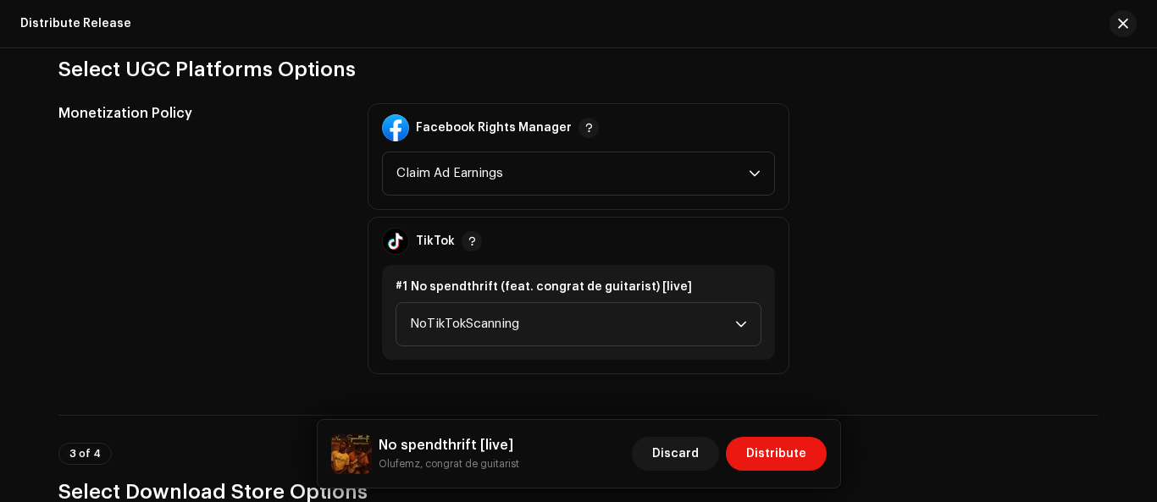
scroll to position [1795, 0]
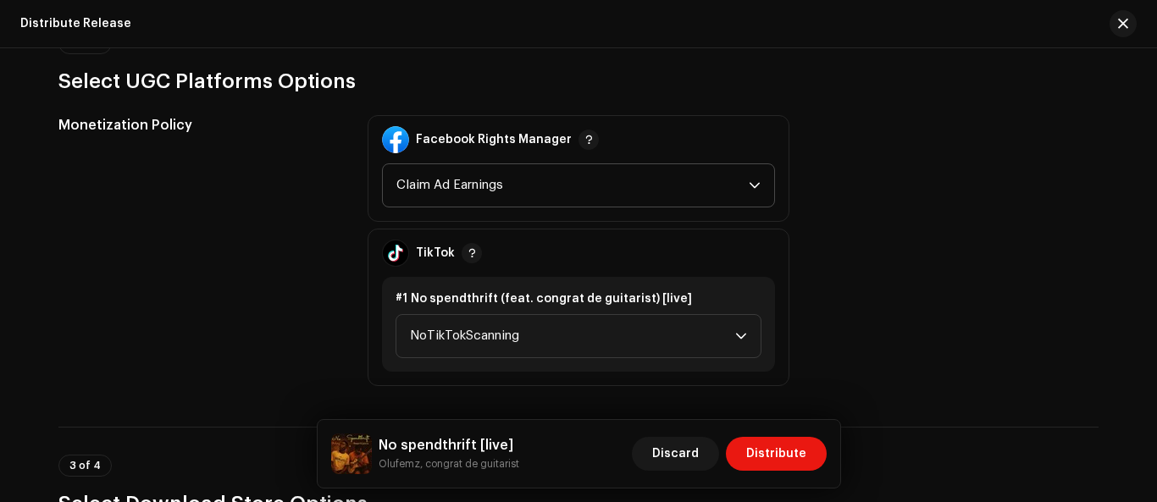
click at [750, 185] on icon "dropdown trigger" at bounding box center [755, 186] width 12 height 12
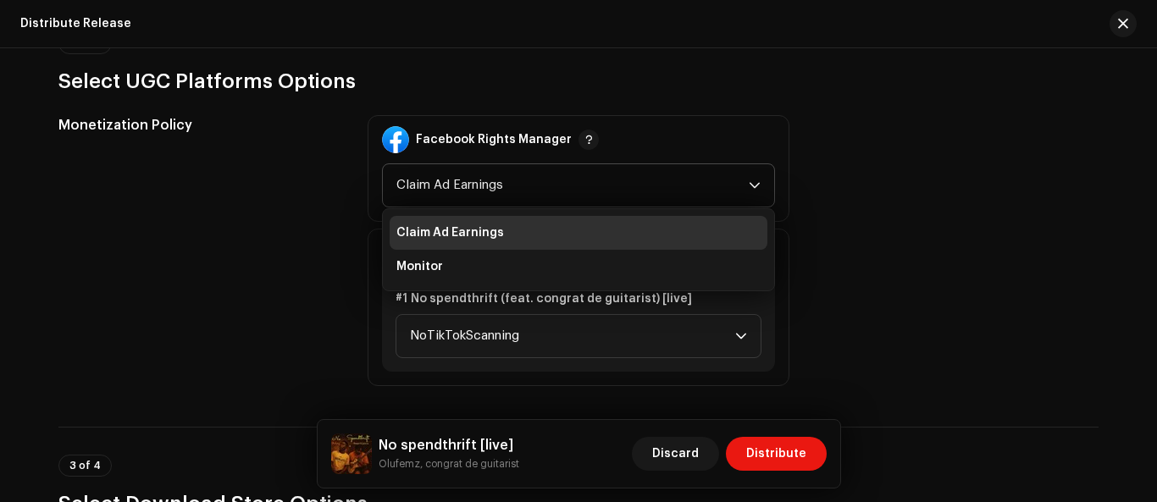
click at [444, 242] on li "Claim Ad Earnings" at bounding box center [579, 233] width 378 height 34
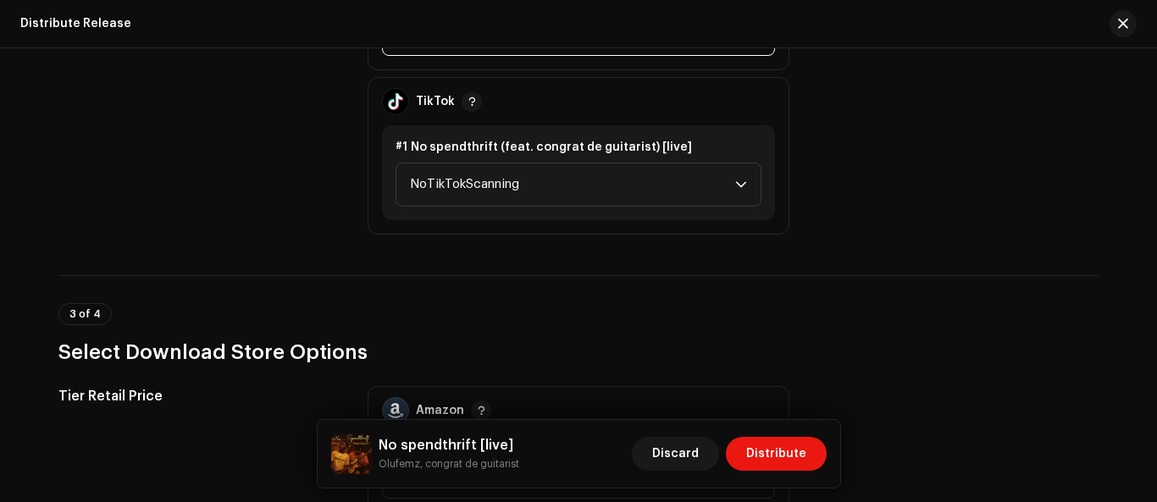
scroll to position [2009, 0]
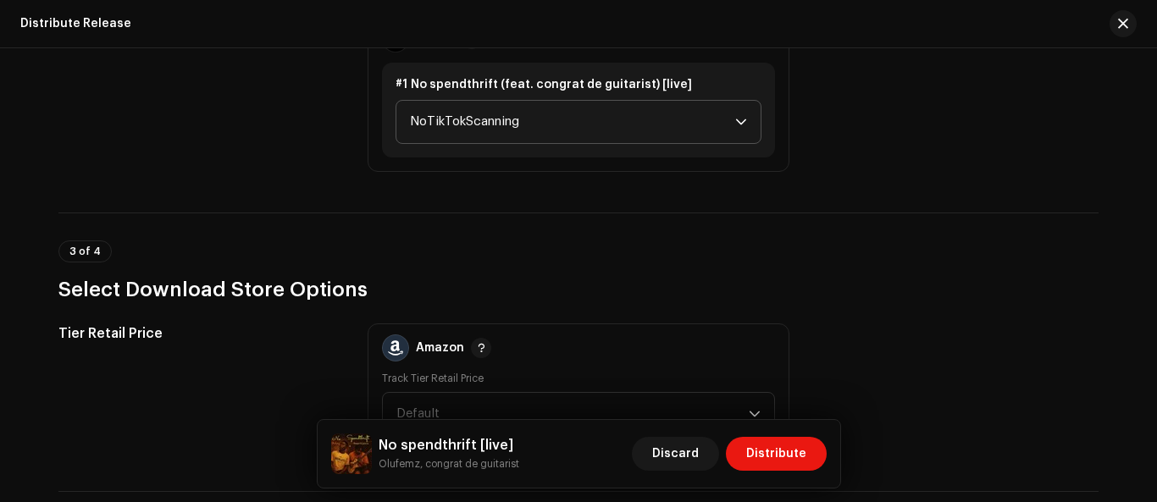
click at [736, 122] on icon "dropdown trigger" at bounding box center [741, 122] width 10 height 6
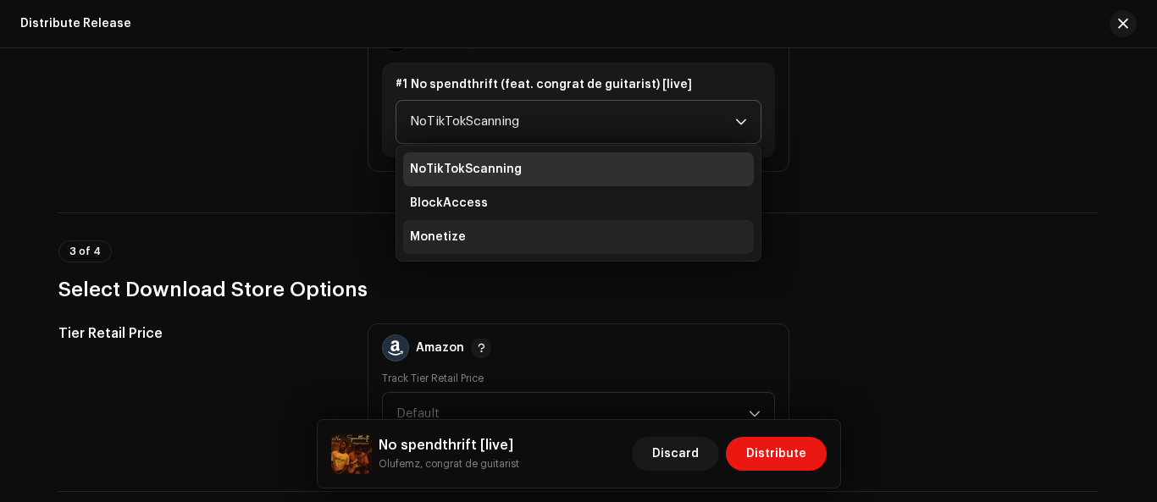
click at [602, 238] on li "Monetize" at bounding box center [578, 237] width 351 height 34
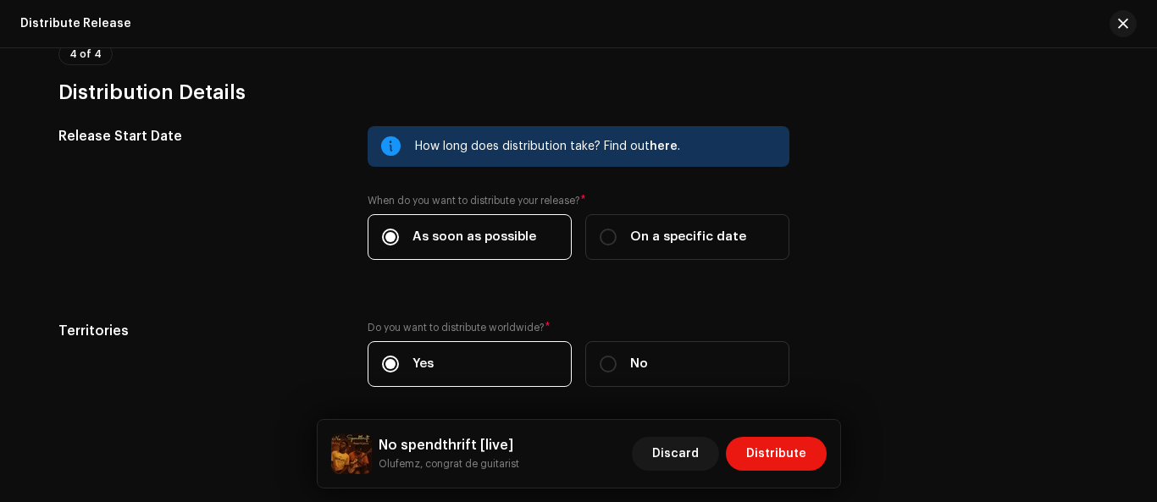
scroll to position [2553, 0]
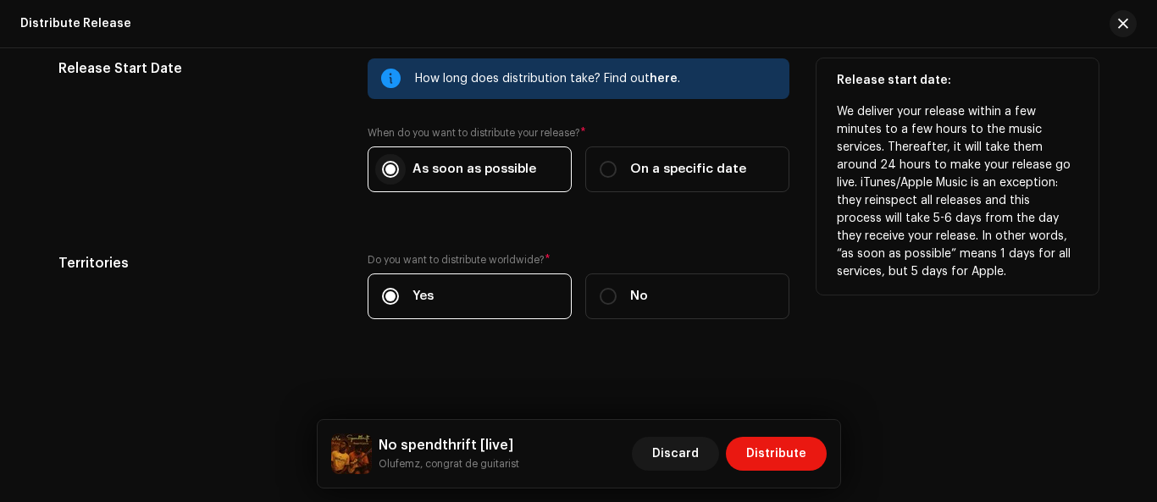
click at [387, 171] on input "As soon as possible" at bounding box center [390, 169] width 17 height 17
click at [390, 164] on input "As soon as possible" at bounding box center [390, 169] width 17 height 17
click at [386, 170] on input "As soon as possible" at bounding box center [390, 169] width 17 height 17
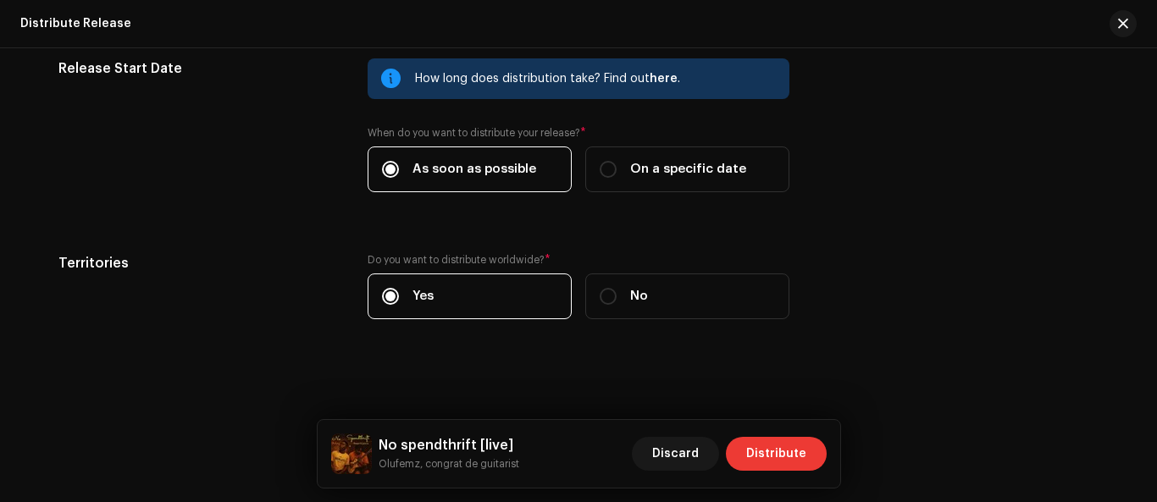
click at [794, 450] on span "Distribute" at bounding box center [776, 454] width 60 height 34
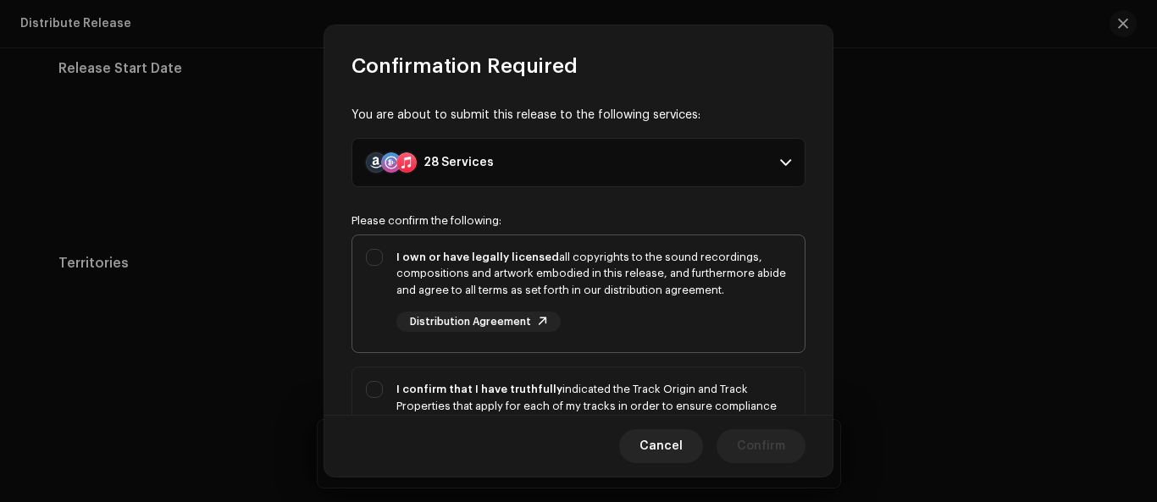
click at [376, 251] on div "I own or have legally licensed all copyrights to the sound recordings, composit…" at bounding box center [578, 290] width 452 height 111
checkbox input "true"
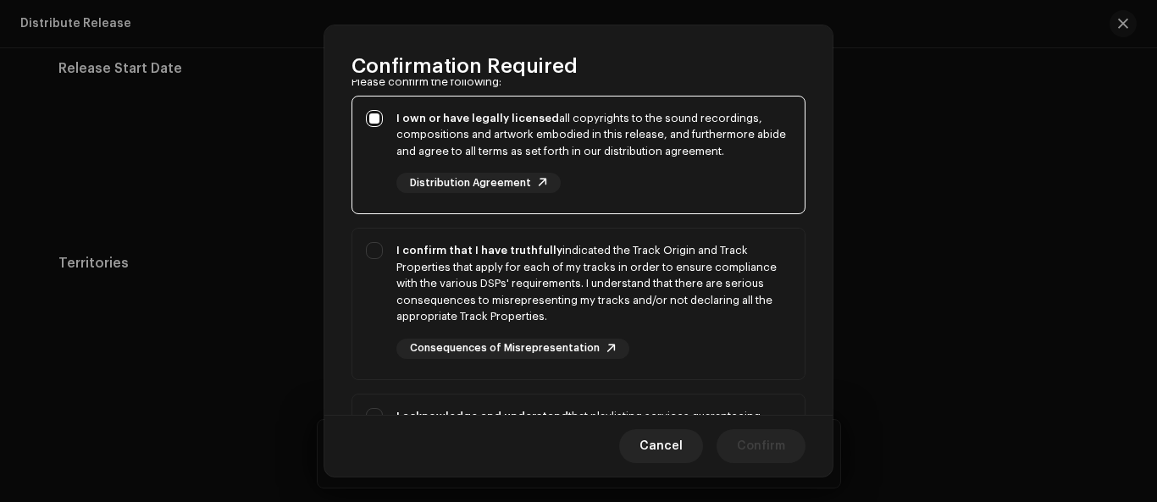
scroll to position [177, 0]
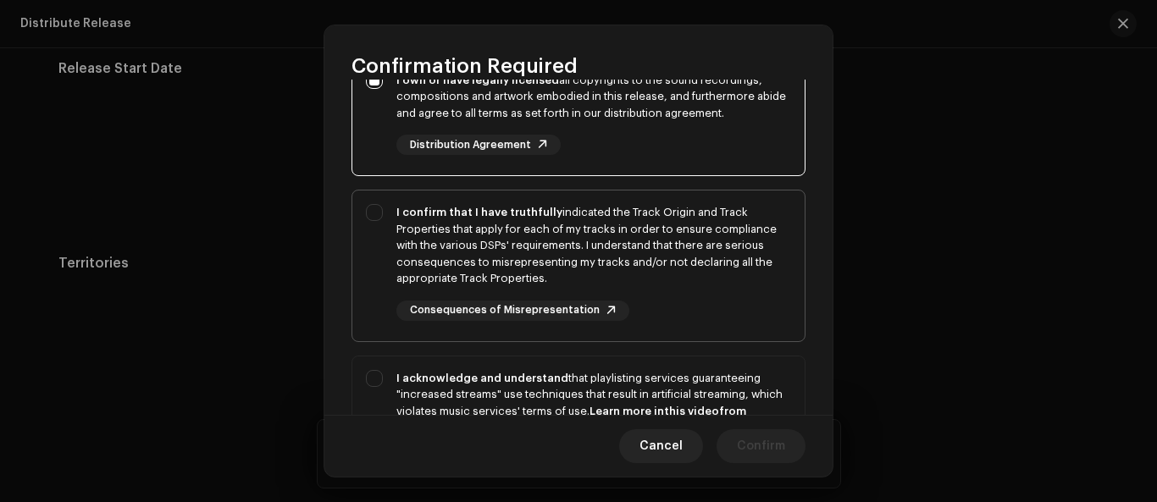
click at [368, 218] on div "I confirm that I have truthfully indicated the Track Origin and Track Propertie…" at bounding box center [578, 263] width 452 height 144
checkbox input "true"
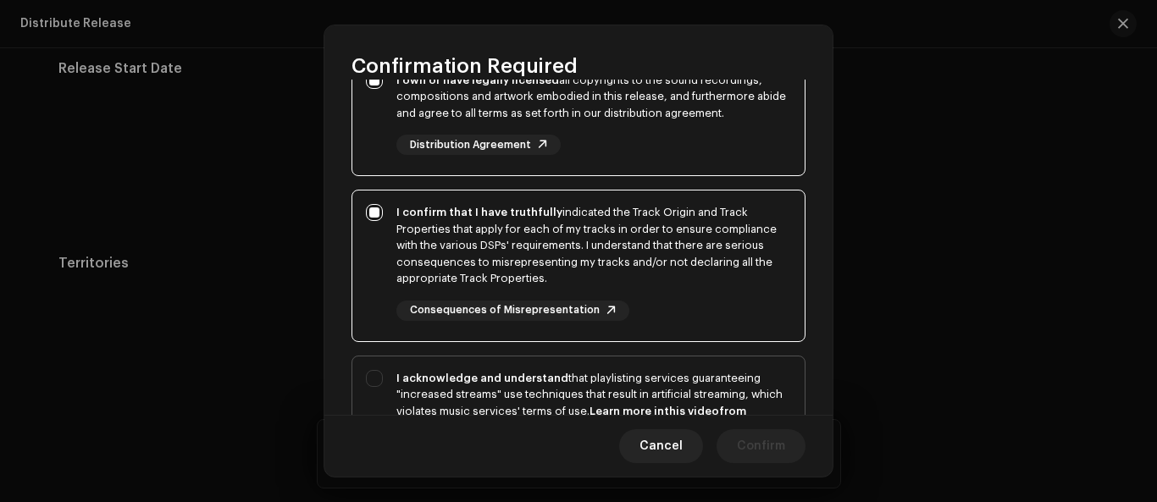
click at [380, 379] on div "I acknowledge and understand that playlisting services guaranteeing "increased …" at bounding box center [578, 434] width 452 height 154
checkbox input "true"
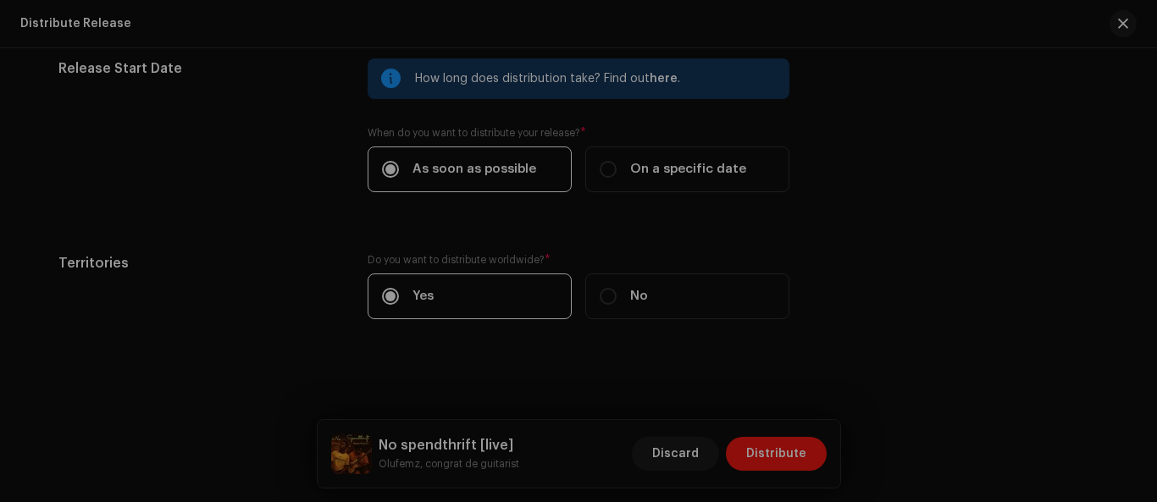
scroll to position [469, 0]
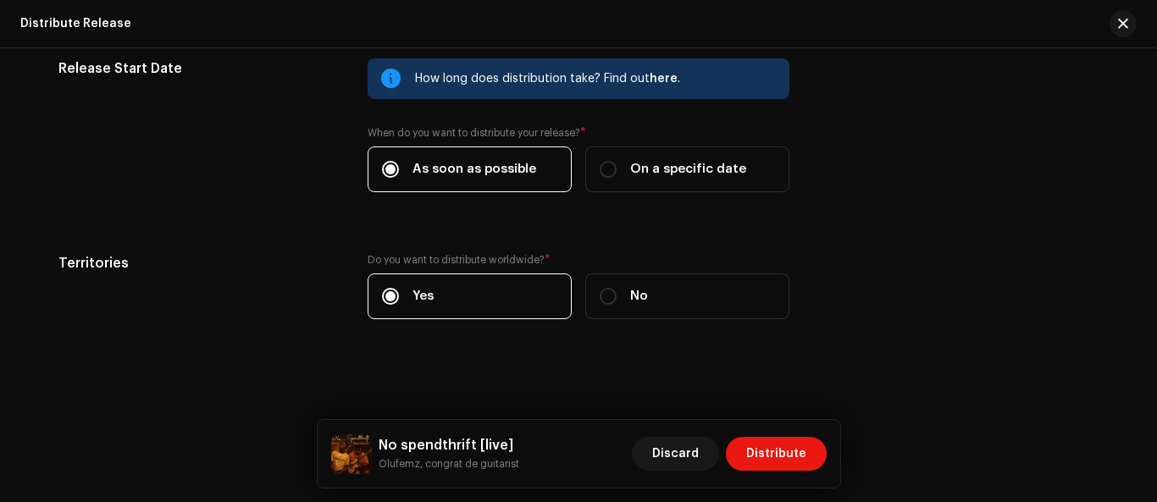
drag, startPoint x: 835, startPoint y: 241, endPoint x: 844, endPoint y: 302, distance: 62.5
drag, startPoint x: 1148, startPoint y: 451, endPoint x: 1148, endPoint y: 397, distance: 54.2
click at [1148, 397] on div "Distribute Release Complete the following to distribute your release to selecte…" at bounding box center [578, 275] width 1157 height 454
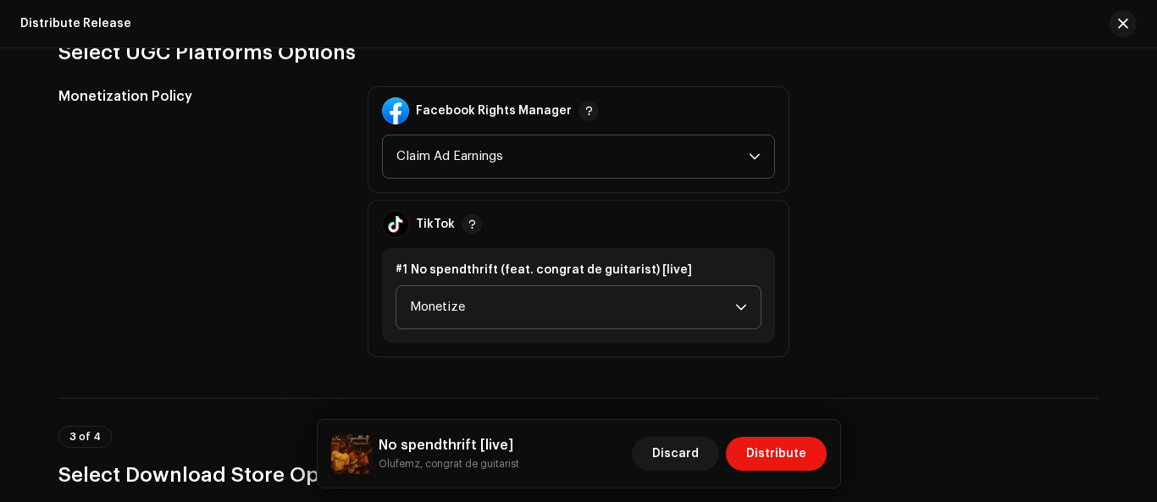
scroll to position [1896, 0]
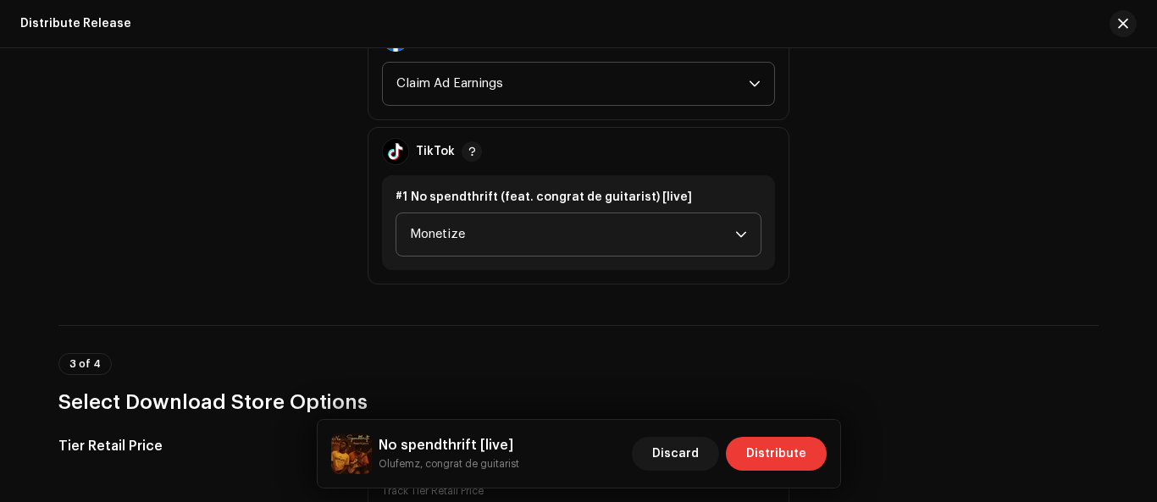
click at [788, 448] on span "Distribute" at bounding box center [776, 454] width 60 height 34
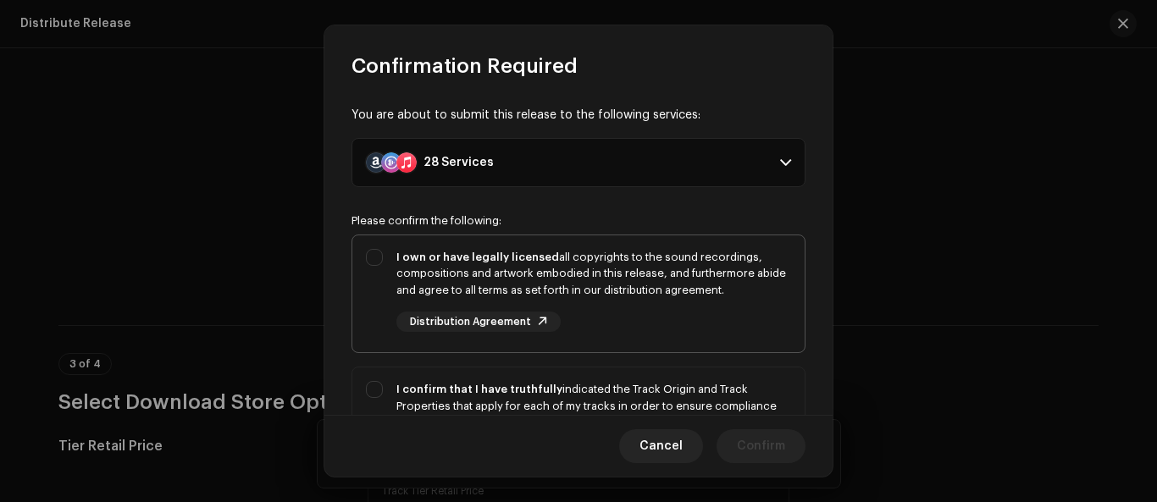
click at [376, 259] on div "I own or have legally licensed all copyrights to the sound recordings, composit…" at bounding box center [578, 290] width 452 height 111
checkbox input "true"
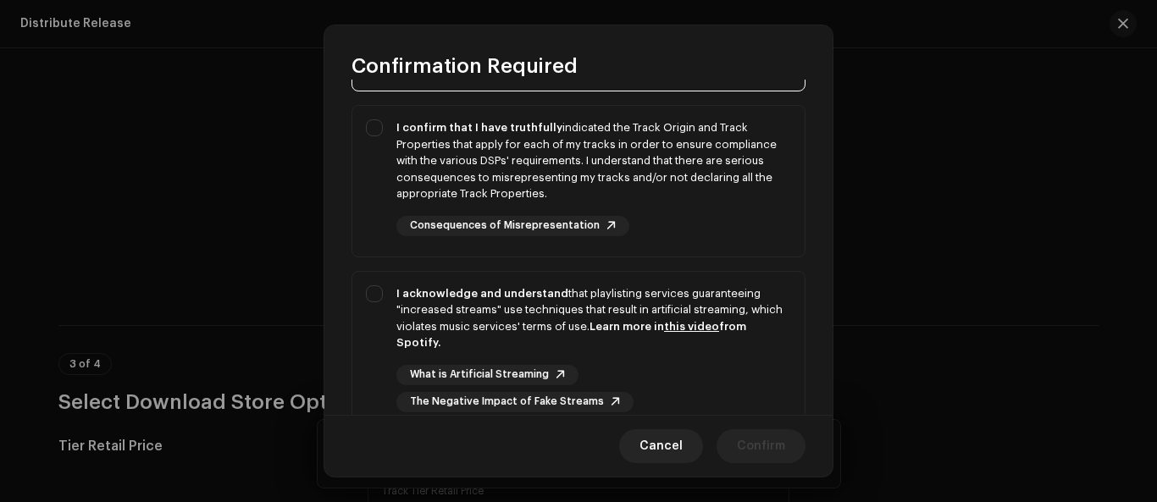
scroll to position [280, 0]
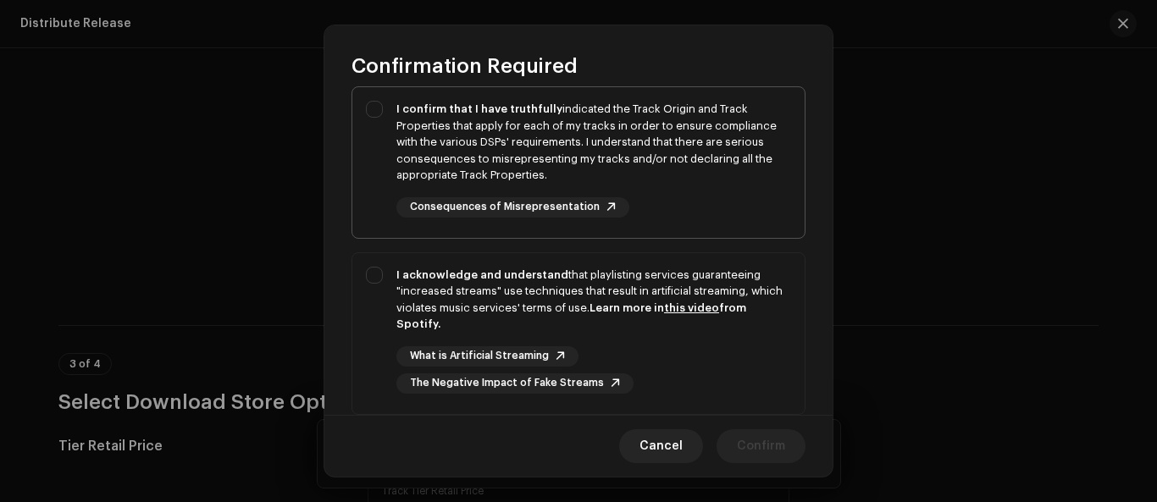
click at [371, 109] on div "I confirm that I have truthfully indicated the Track Origin and Track Propertie…" at bounding box center [578, 159] width 452 height 144
checkbox input "true"
click at [373, 281] on div "I acknowledge and understand that playlisting services guaranteeing "increased …" at bounding box center [578, 330] width 452 height 154
checkbox input "true"
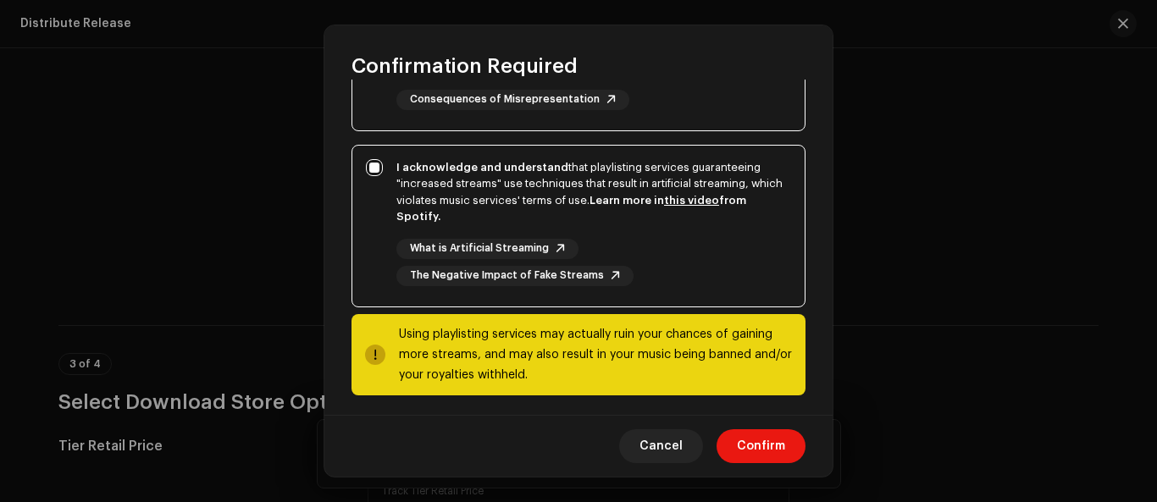
scroll to position [395, 0]
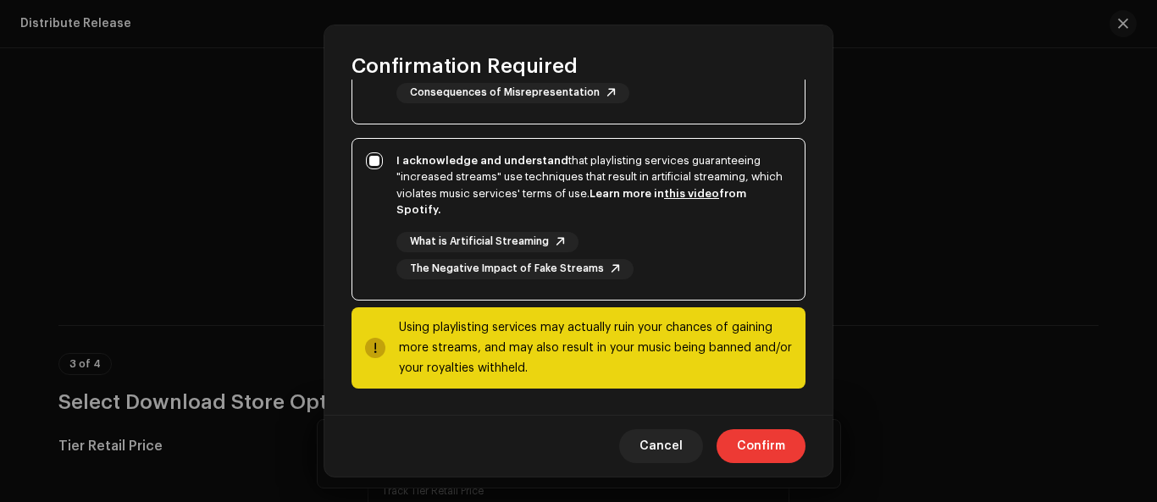
click at [759, 440] on span "Confirm" at bounding box center [761, 446] width 48 height 34
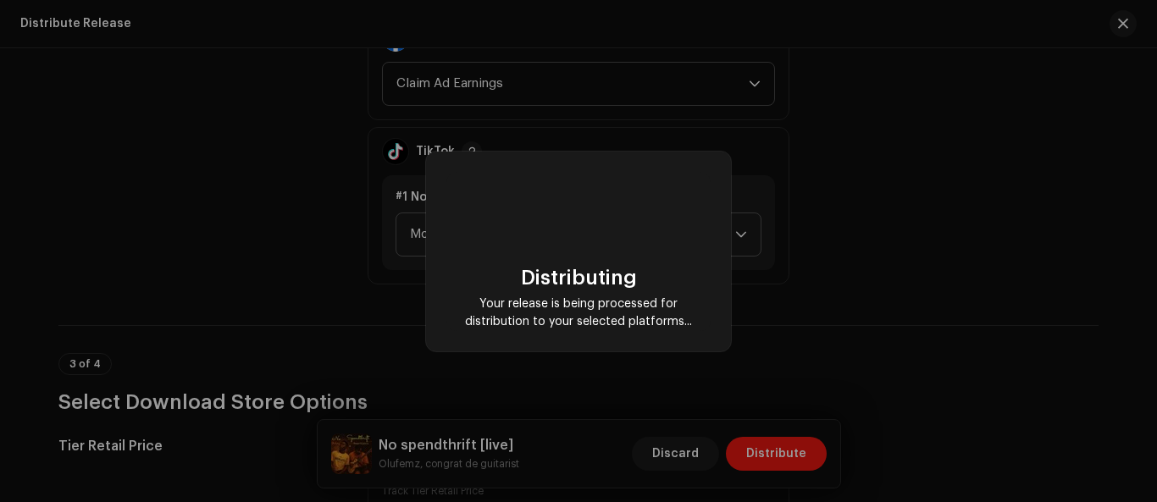
checkbox input "false"
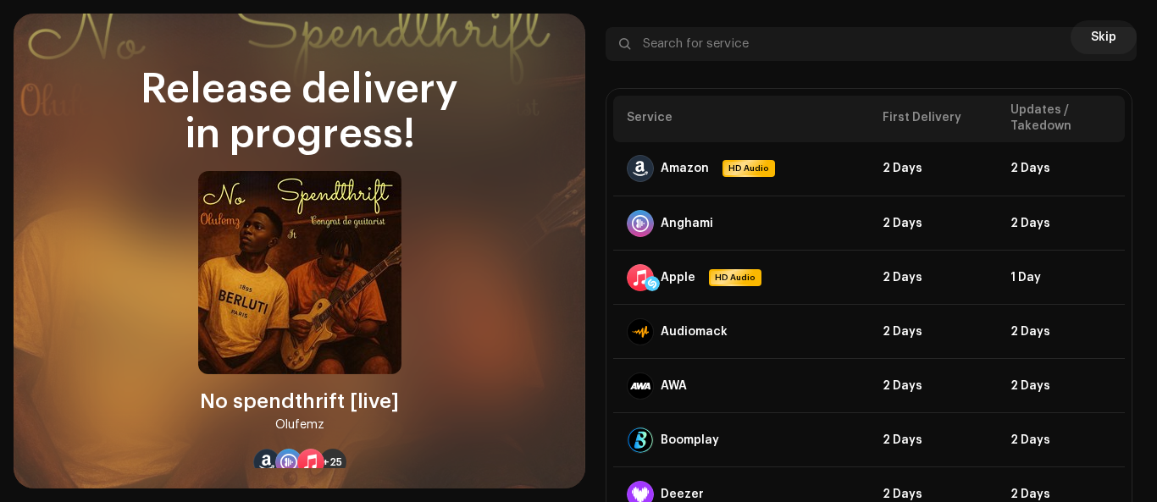
scroll to position [1896, 0]
drag, startPoint x: 0, startPoint y: 0, endPoint x: 1148, endPoint y: 206, distance: 1166.7
click at [1148, 206] on div "Skip DSP Guidelines for Delivery Lead Time Your release is on its way and shoul…" at bounding box center [871, 251] width 572 height 475
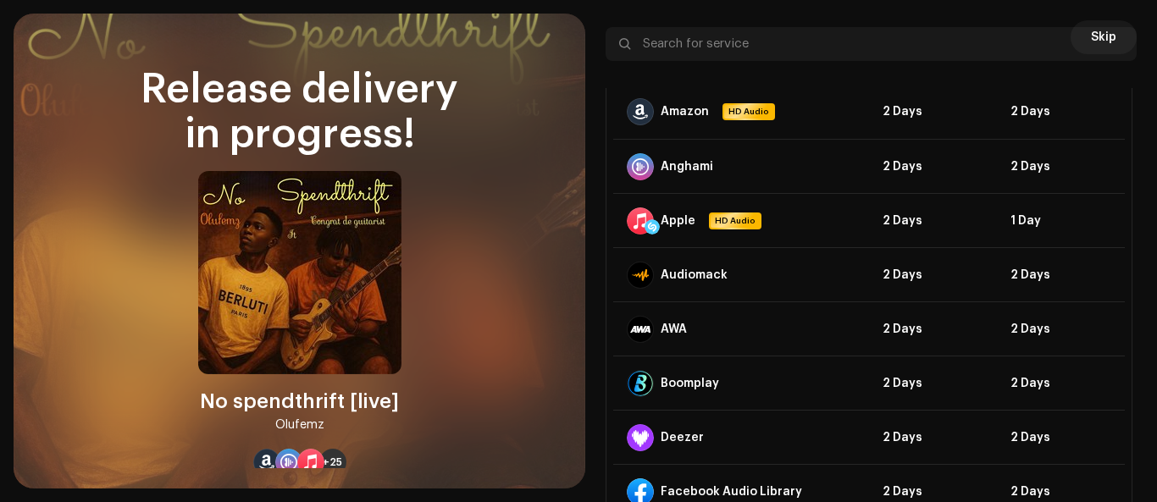
scroll to position [0, 0]
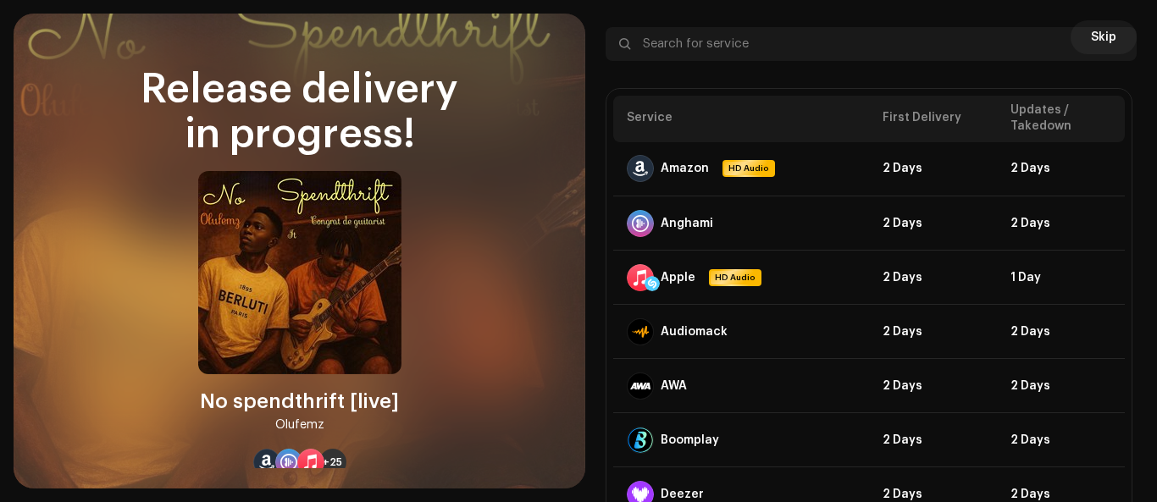
click at [1117, 42] on div at bounding box center [1116, 44] width 20 height 20
click at [1106, 39] on div at bounding box center [1116, 44] width 20 height 20
click at [1104, 25] on span "Skip" at bounding box center [1103, 37] width 25 height 34
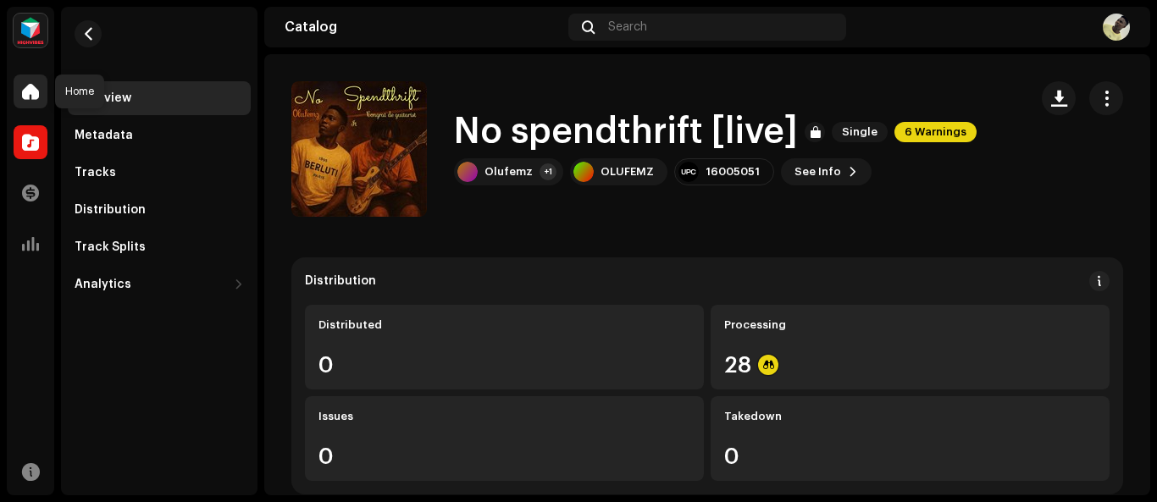
click at [39, 86] on div at bounding box center [31, 92] width 34 height 34
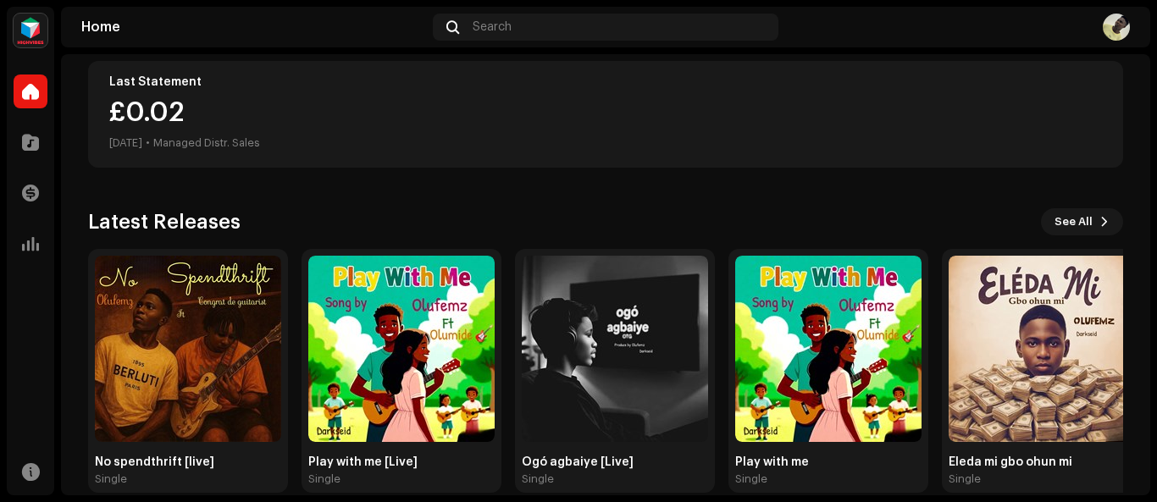
scroll to position [335, 0]
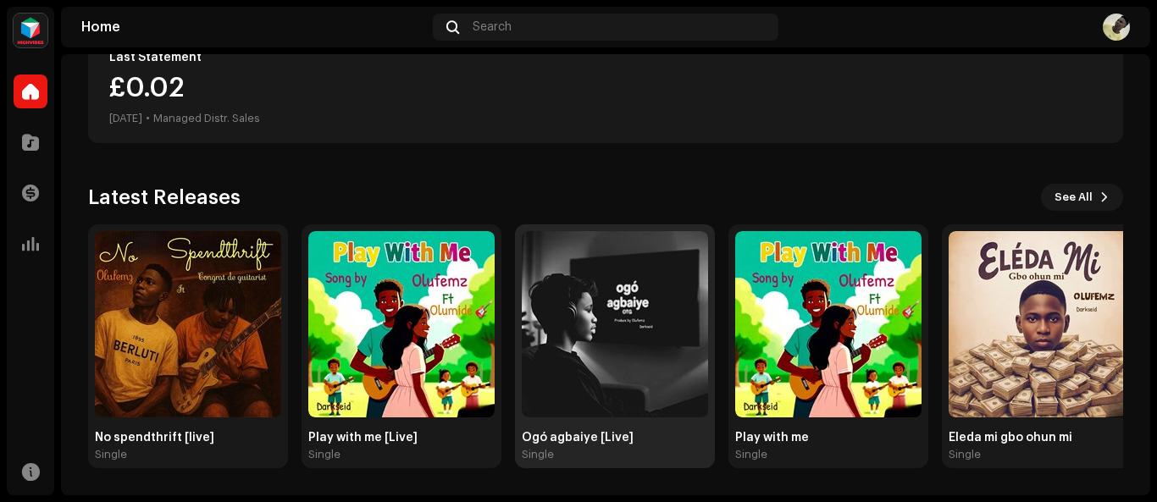
click at [567, 377] on img at bounding box center [615, 324] width 186 height 186
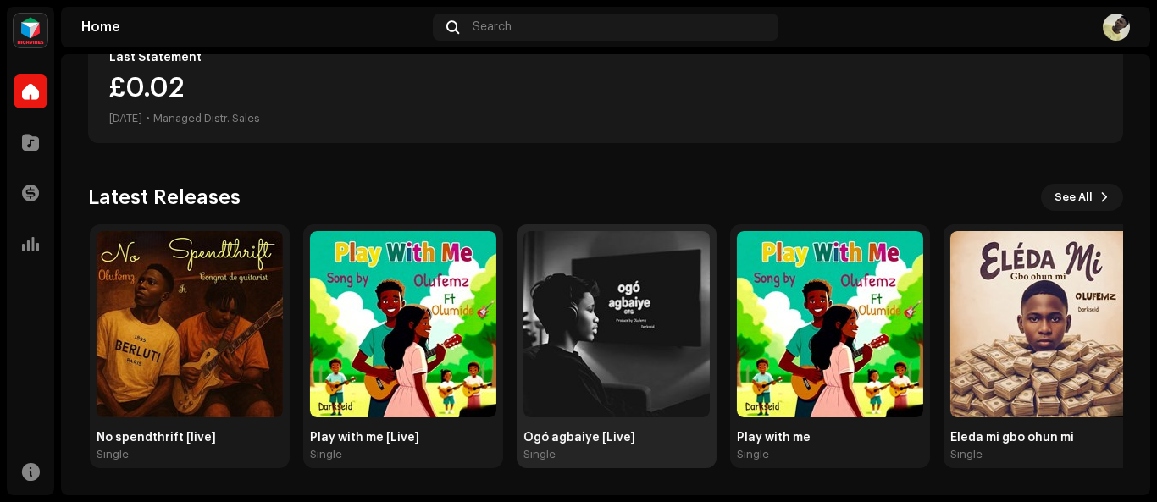
click at [567, 377] on img at bounding box center [616, 324] width 186 height 186
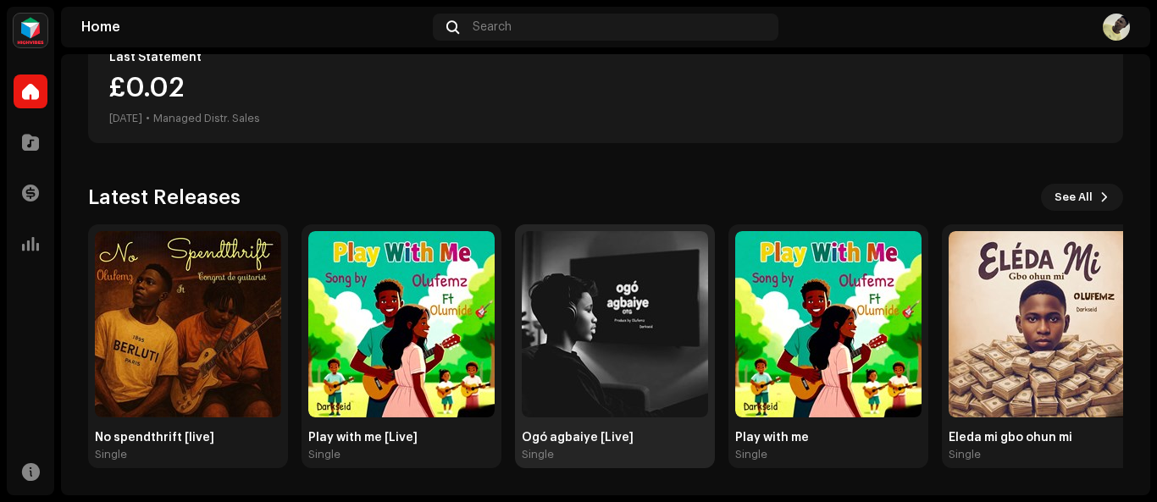
click at [626, 360] on img at bounding box center [615, 324] width 186 height 186
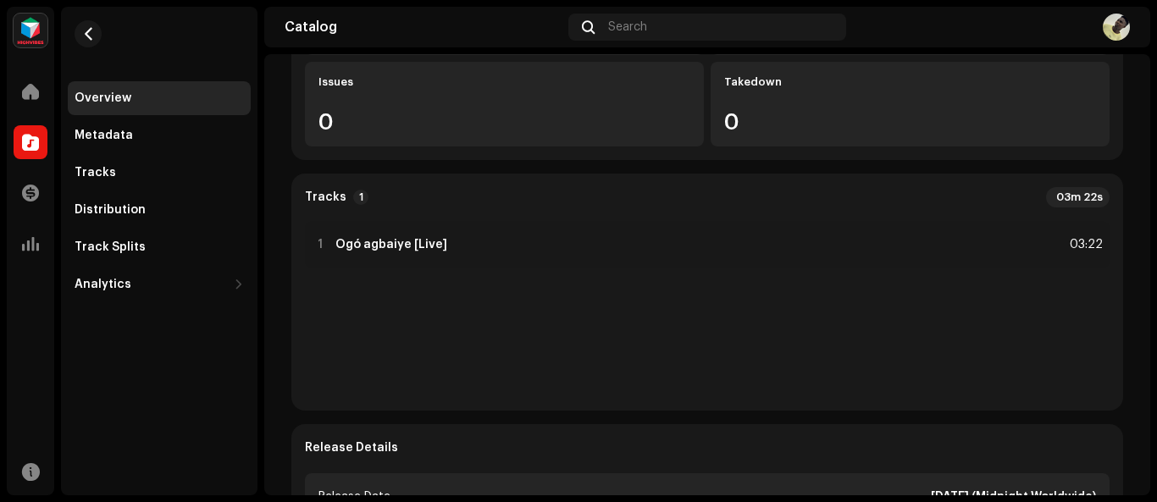
click at [626, 360] on div "1 Ogó agbaiye [Live] 03:22" at bounding box center [707, 309] width 805 height 176
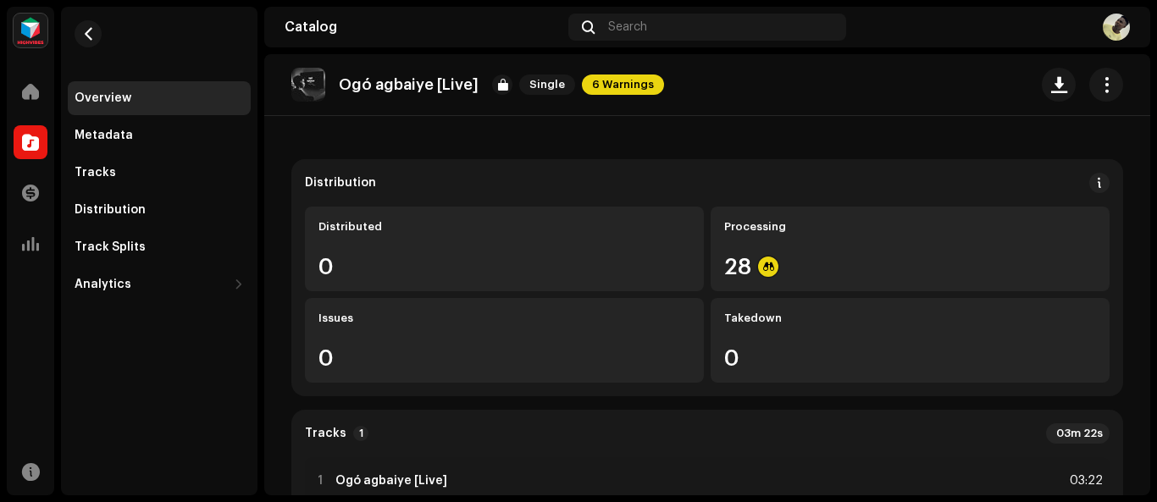
scroll to position [91, 0]
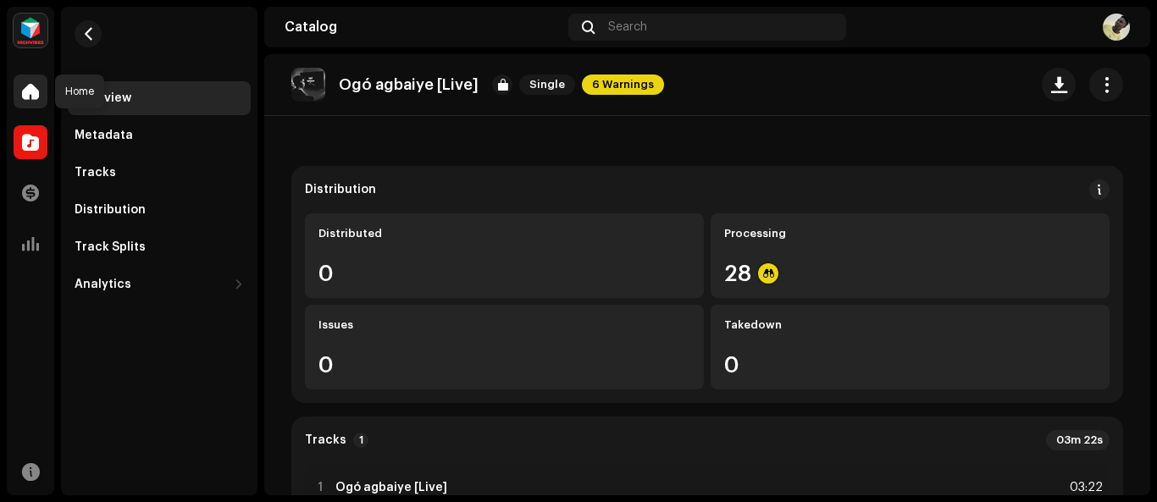
click at [39, 95] on div at bounding box center [31, 92] width 34 height 34
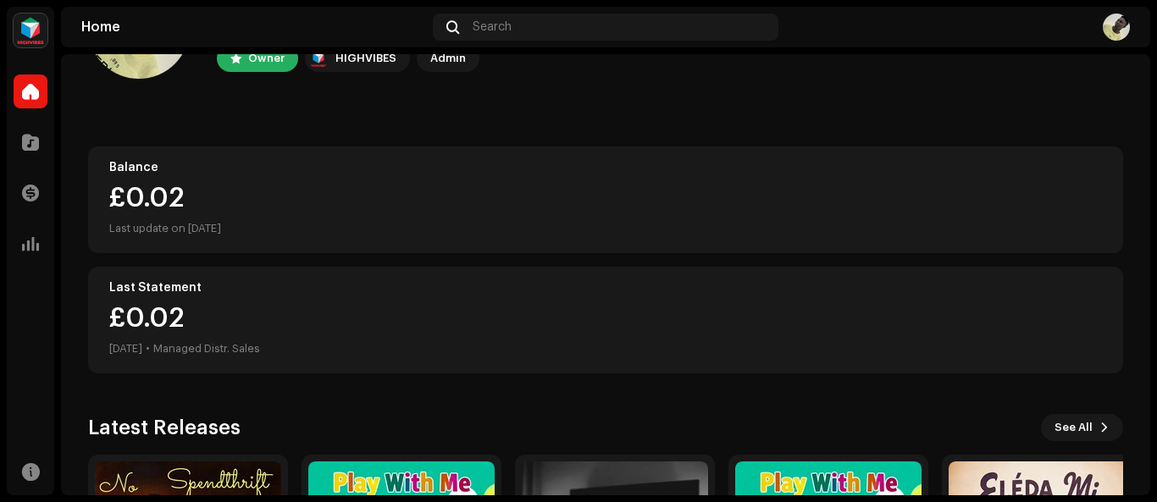
scroll to position [89, 0]
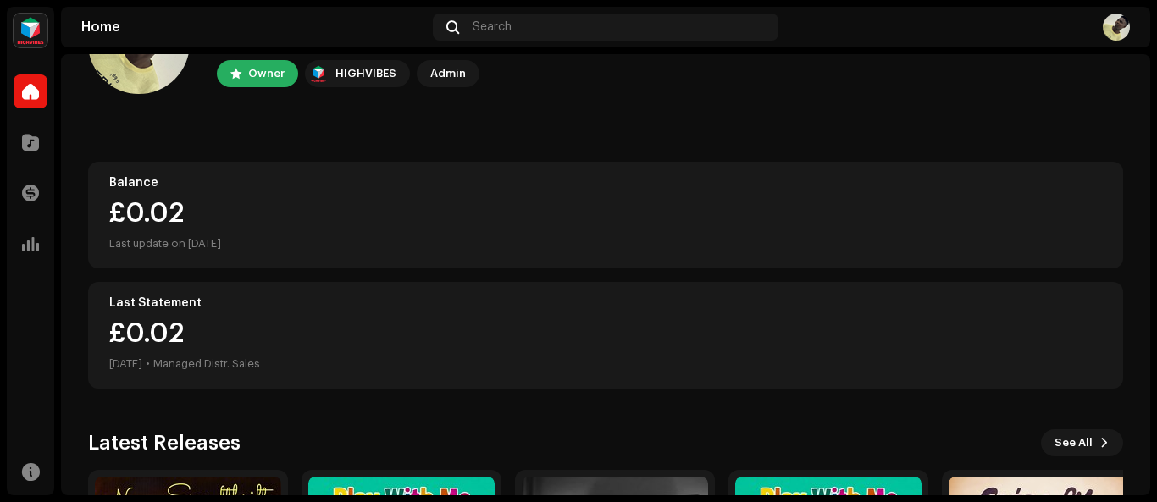
click at [445, 72] on div "Admin" at bounding box center [448, 74] width 36 height 20
click at [452, 71] on div "Admin" at bounding box center [448, 74] width 36 height 20
click at [462, 75] on div "Admin" at bounding box center [448, 74] width 36 height 20
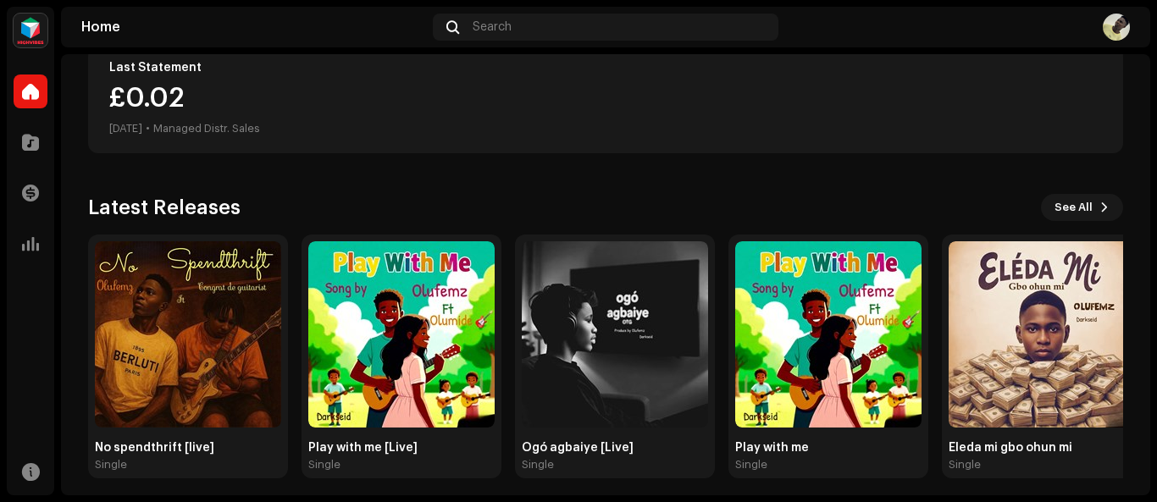
scroll to position [327, 0]
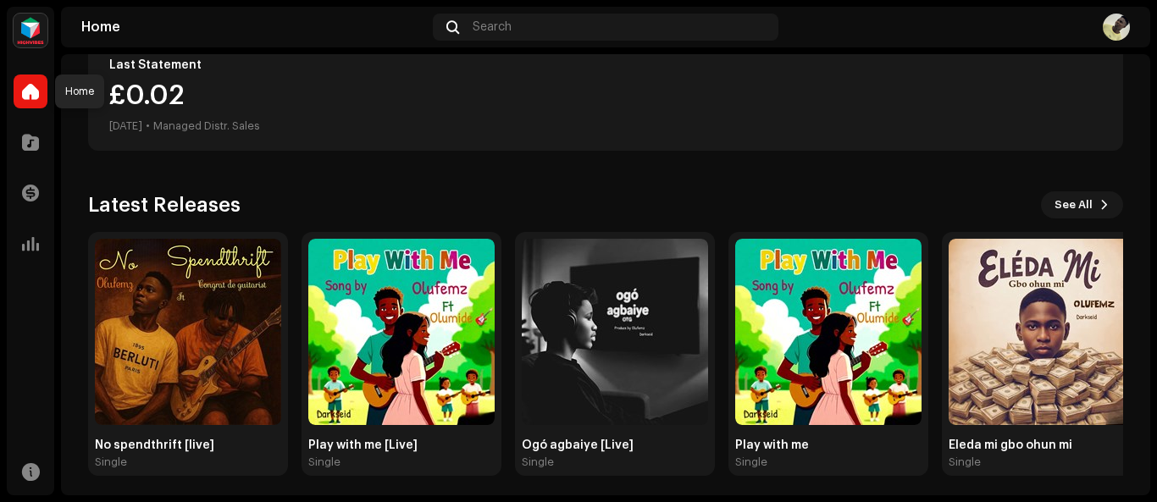
click at [27, 91] on span at bounding box center [30, 92] width 17 height 14
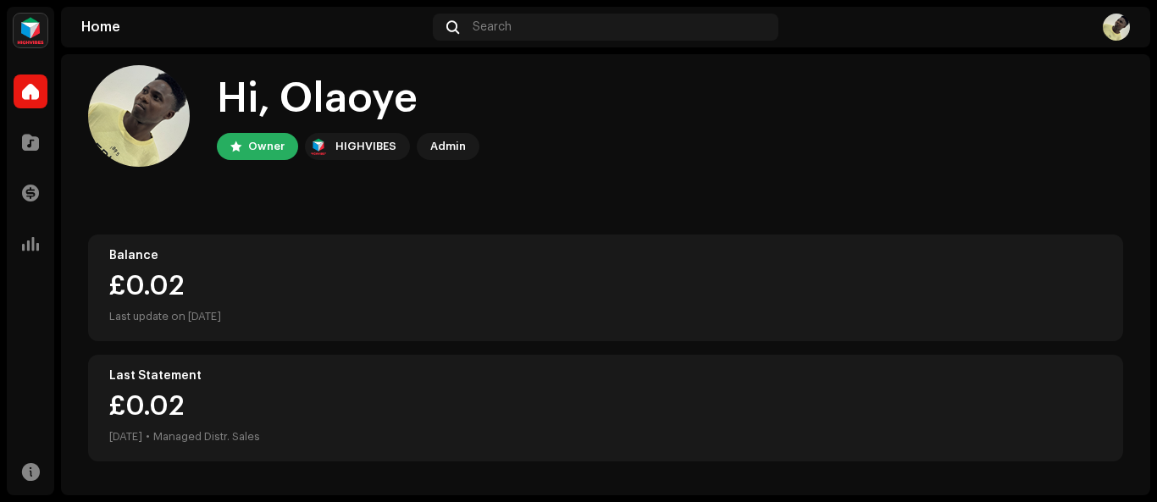
scroll to position [0, 0]
